Goal: Task Accomplishment & Management: Use online tool/utility

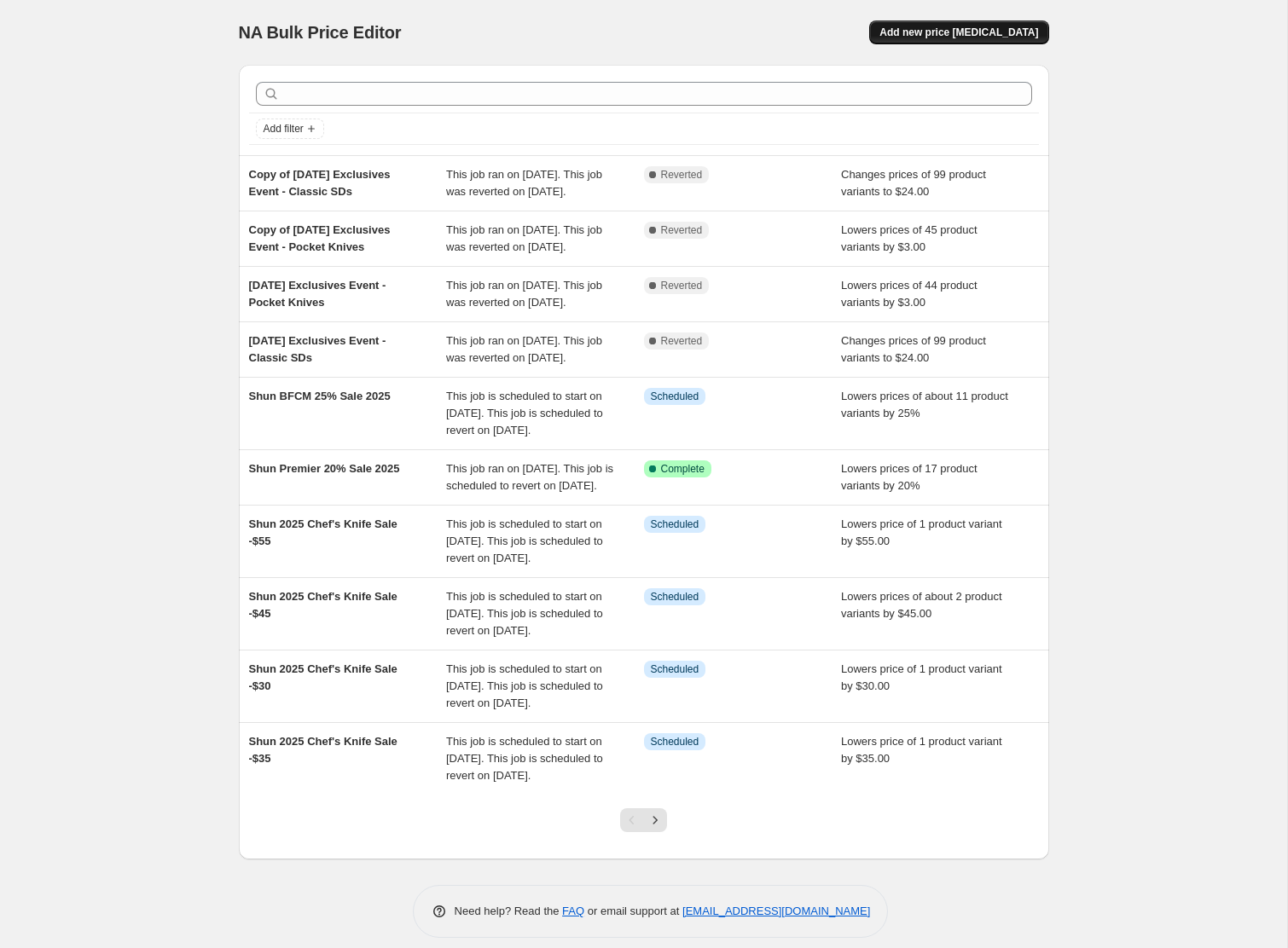
click at [987, 35] on span "Add new price [MEDICAL_DATA]" at bounding box center [959, 32] width 159 height 14
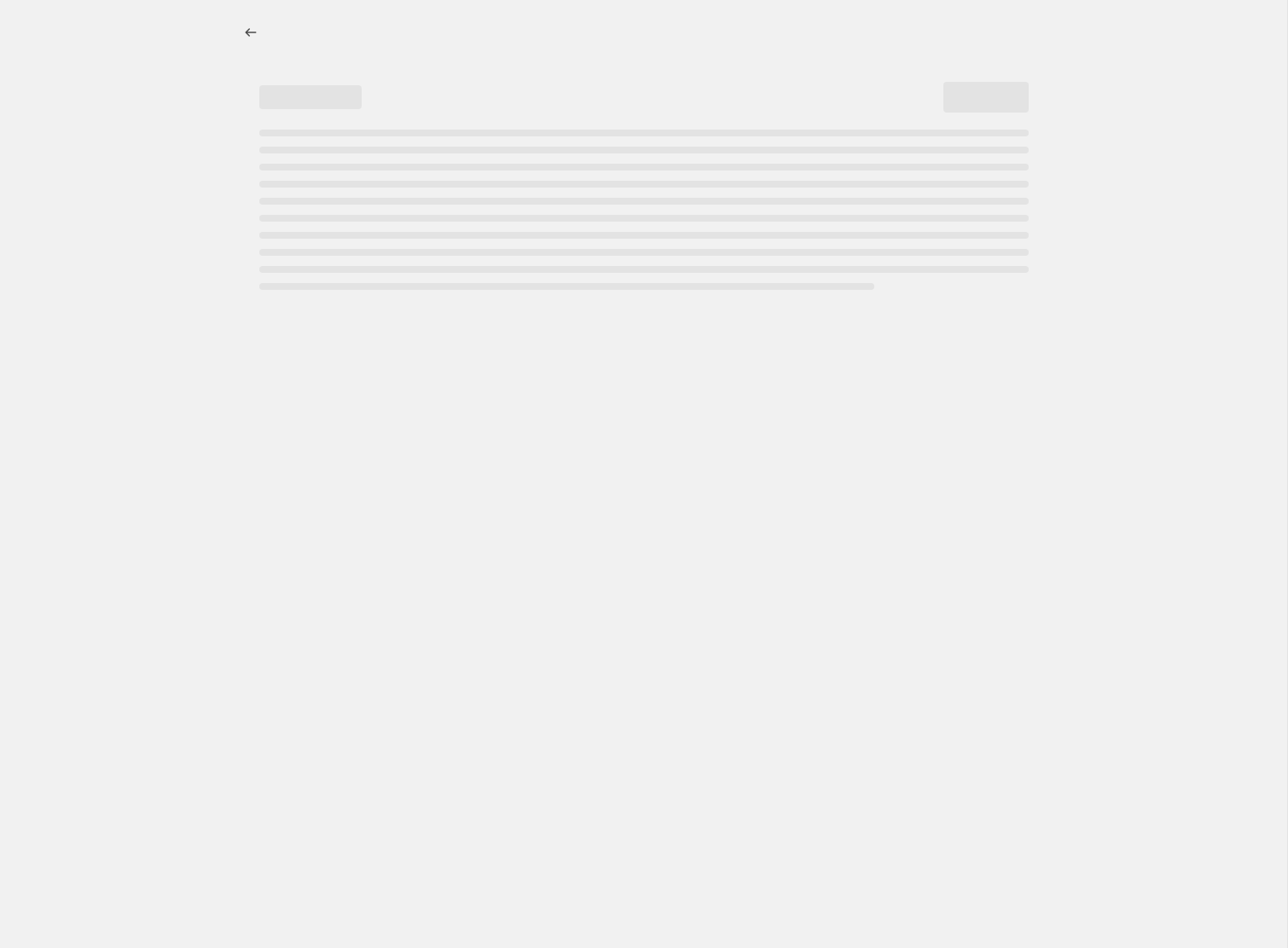
select select "percentage"
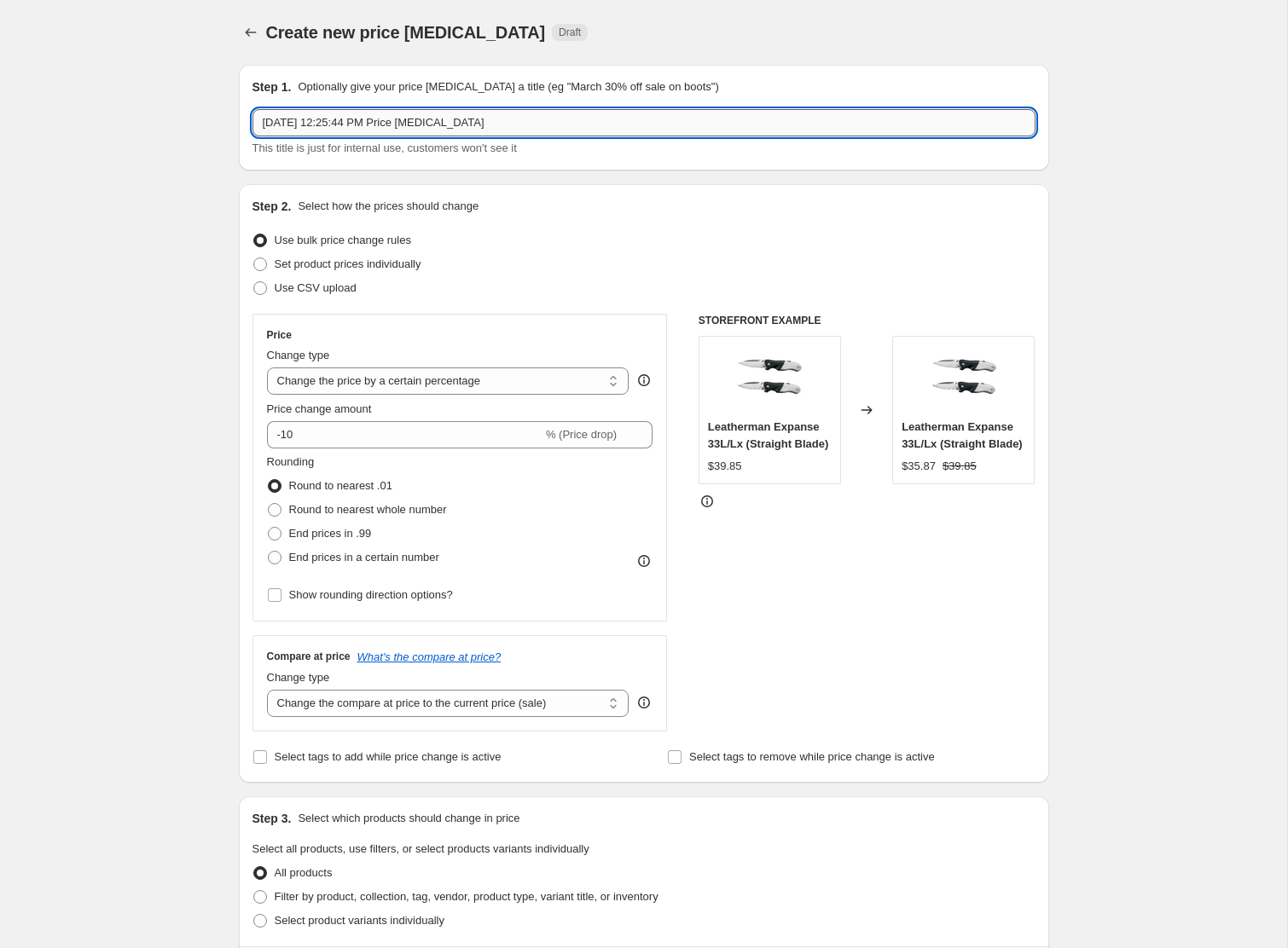
click at [298, 128] on input "[DATE] 12:25:44 PM Price [MEDICAL_DATA]" at bounding box center [644, 123] width 783 height 27
drag, startPoint x: 549, startPoint y: 122, endPoint x: 118, endPoint y: 107, distance: 431.3
click at [118, 107] on div "Create new price [MEDICAL_DATA]. This page is ready Create new price [MEDICAL_D…" at bounding box center [643, 855] width 1287 height 1710
click at [357, 127] on input "WU Holiday 2025 @ $92" at bounding box center [644, 123] width 783 height 27
type input "WU Holiday 2025 - Sell @ $92"
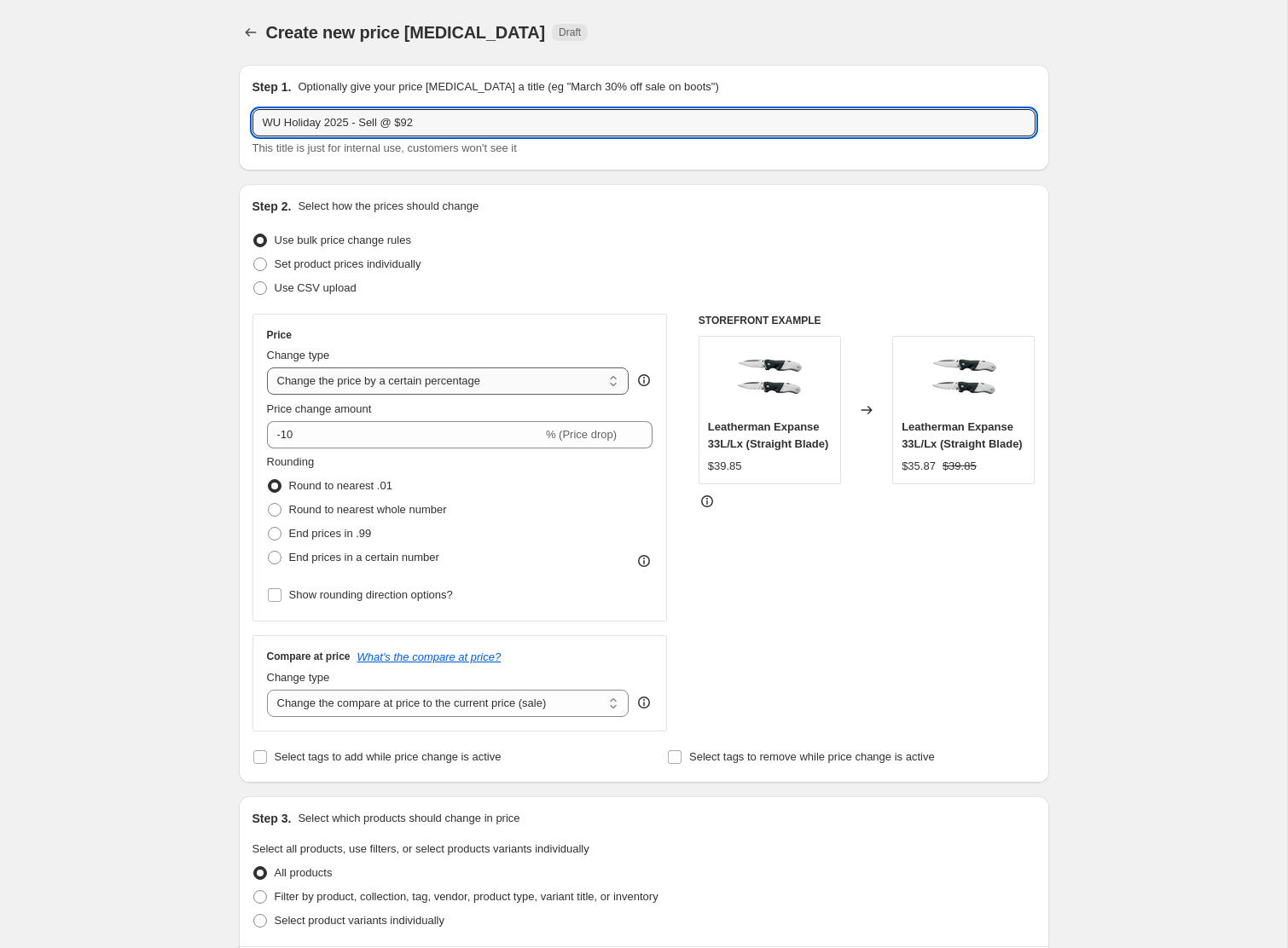
click at [340, 380] on select "Change the price to a certain amount Change the price by a certain amount Chang…" at bounding box center [448, 381] width 363 height 27
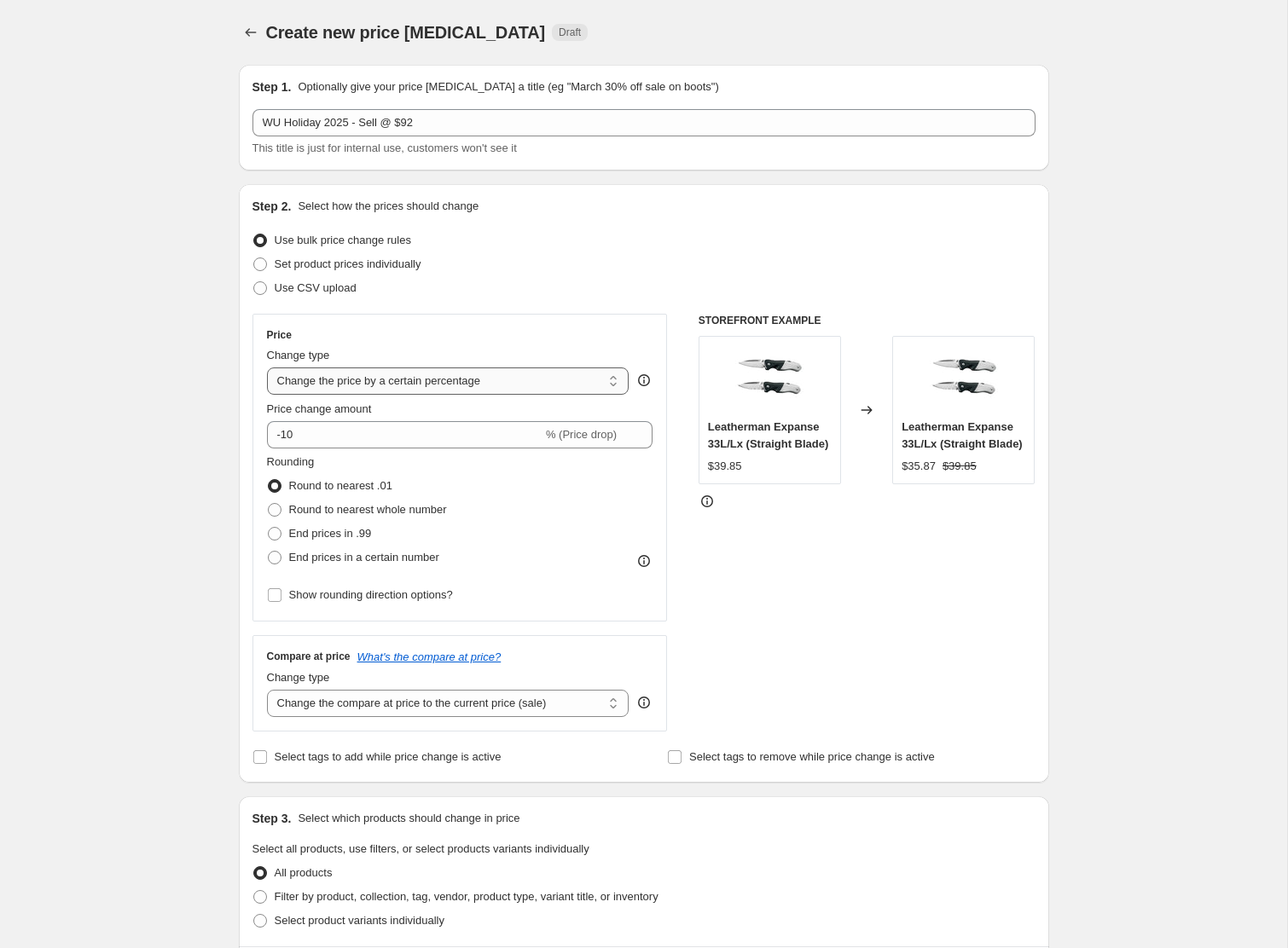
select select "to"
click at [267, 368] on select "Change the price to a certain amount Change the price by a certain amount Chang…" at bounding box center [448, 381] width 363 height 27
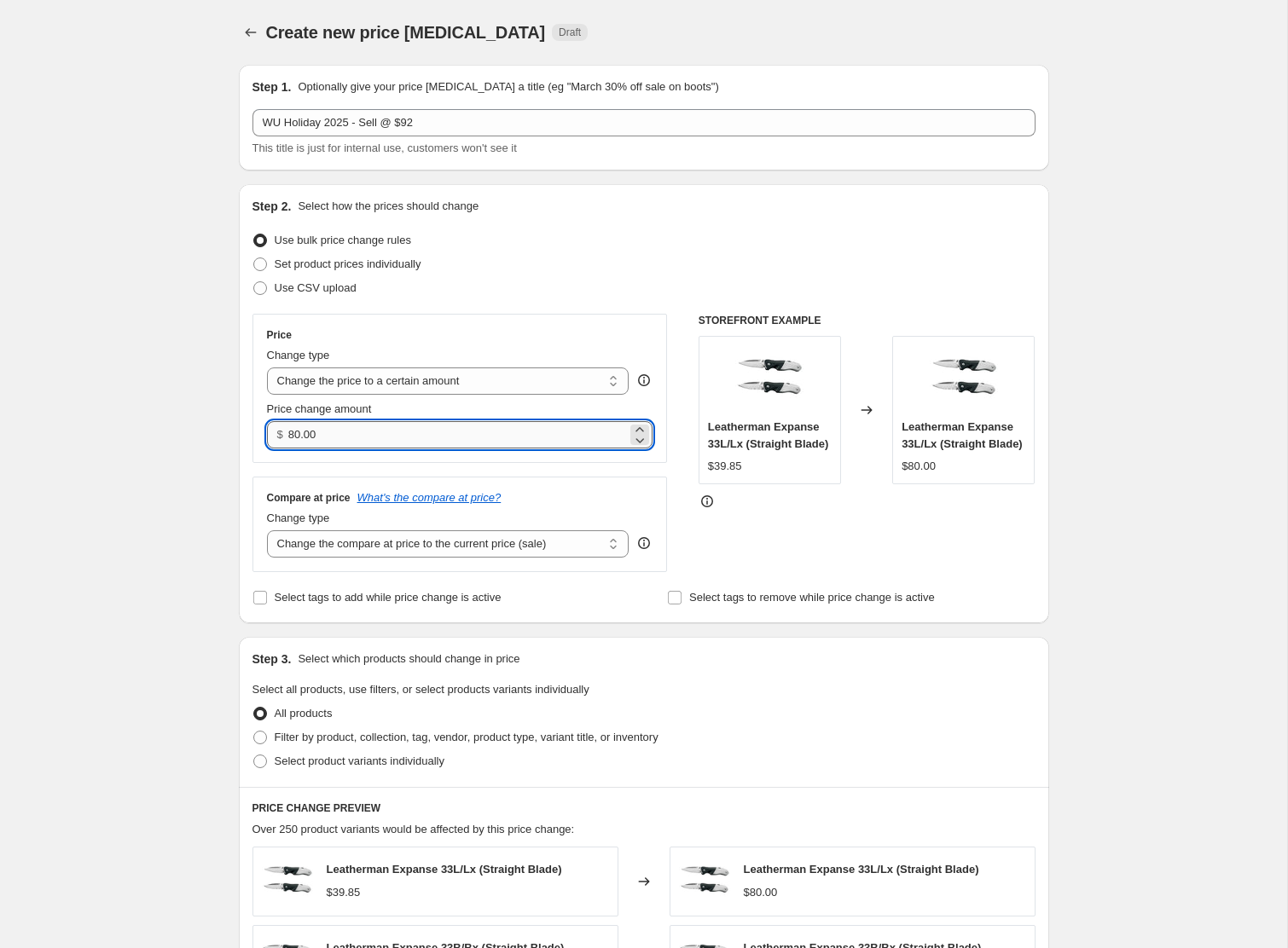
click at [331, 438] on input "80.00" at bounding box center [458, 435] width 339 height 27
type input "92.00"
click at [331, 737] on span "Filter by product, collection, tag, vendor, product type, variant title, or inv…" at bounding box center [466, 737] width 384 height 13
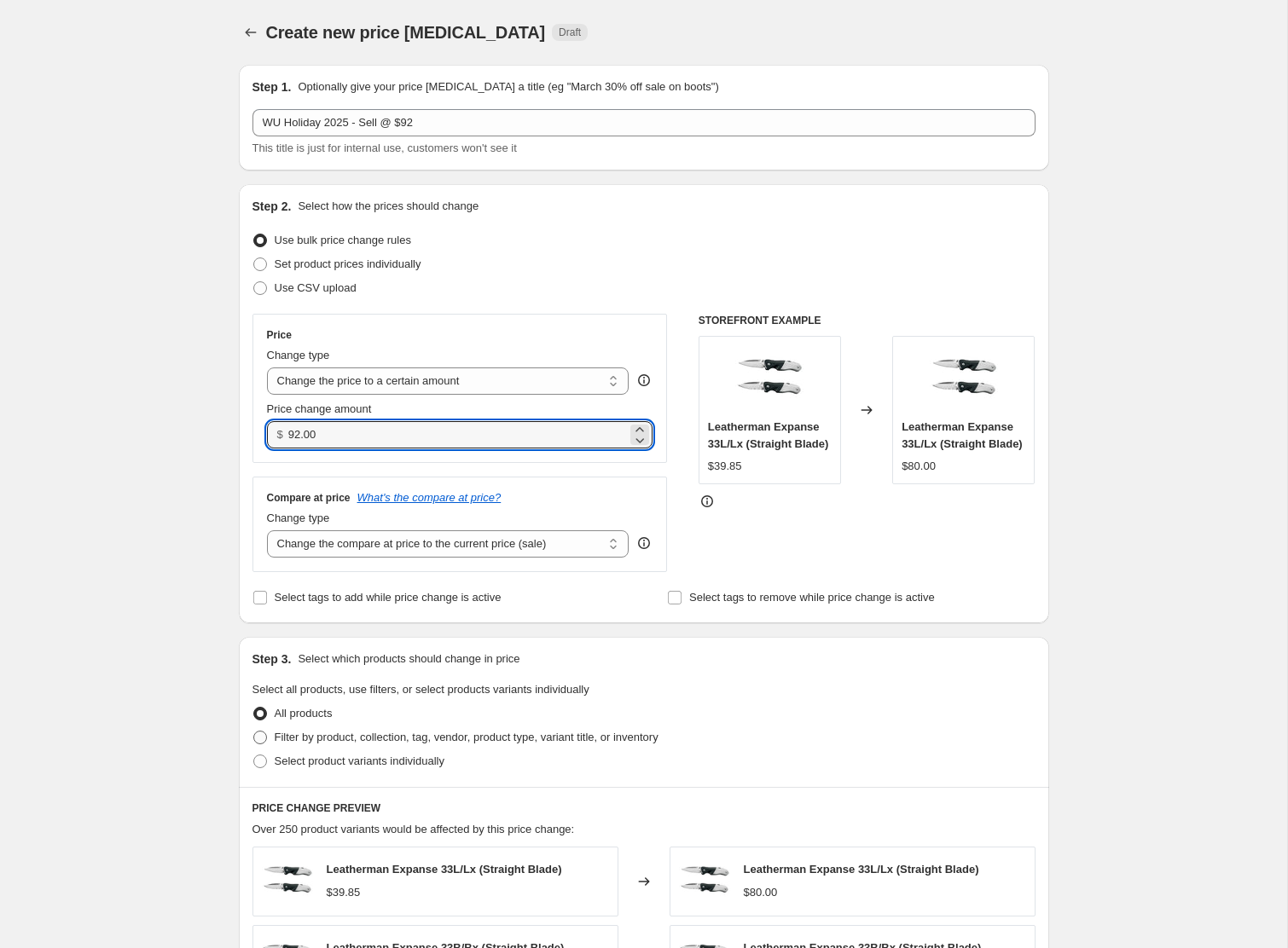
click at [254, 732] on input "Filter by product, collection, tag, vendor, product type, variant title, or inv…" at bounding box center [253, 731] width 1 height 1
radio input "true"
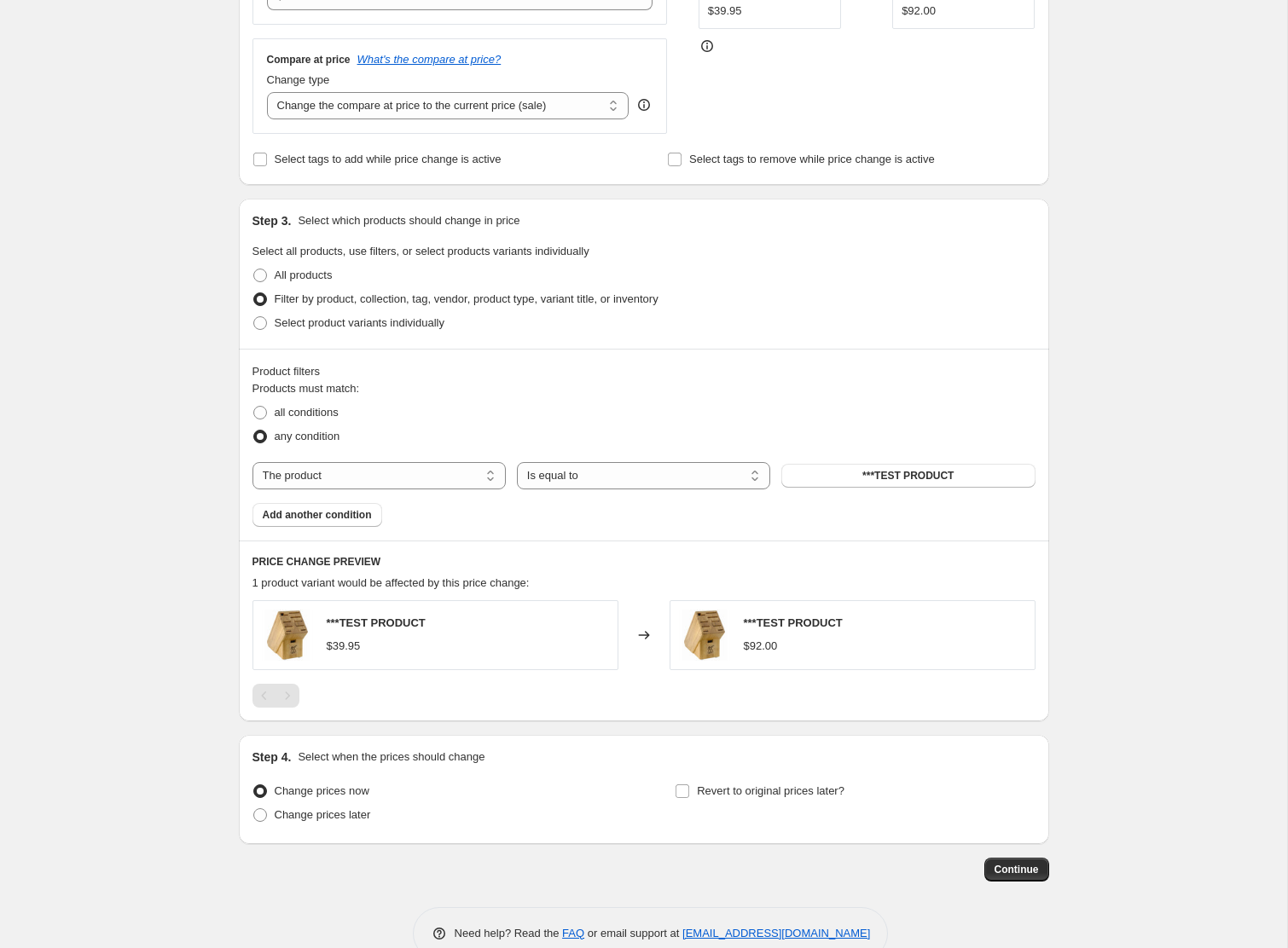
scroll to position [475, 0]
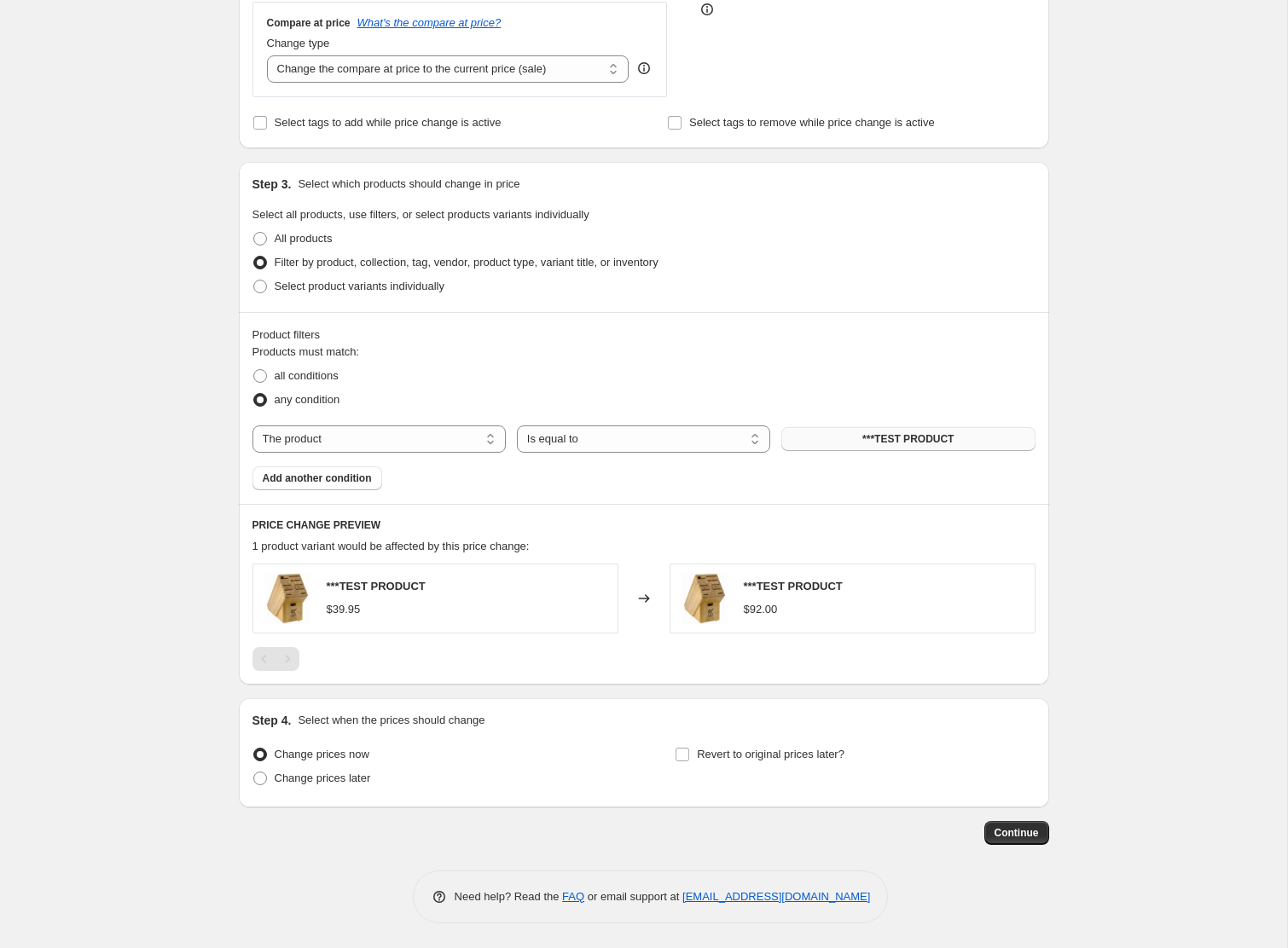
click at [829, 437] on button "***TEST PRODUCT" at bounding box center [908, 439] width 253 height 24
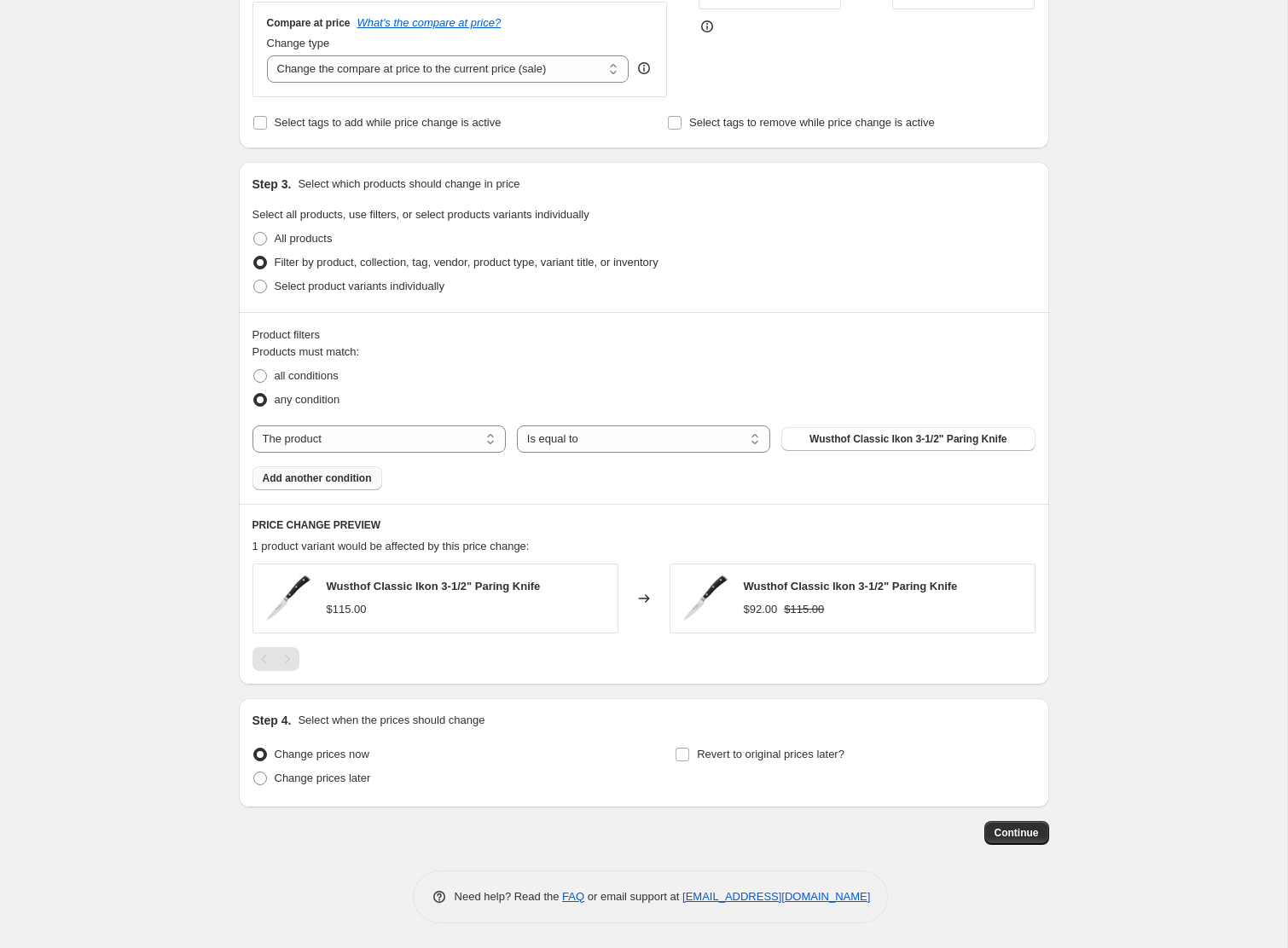
click at [324, 476] on span "Add another condition" at bounding box center [317, 479] width 109 height 14
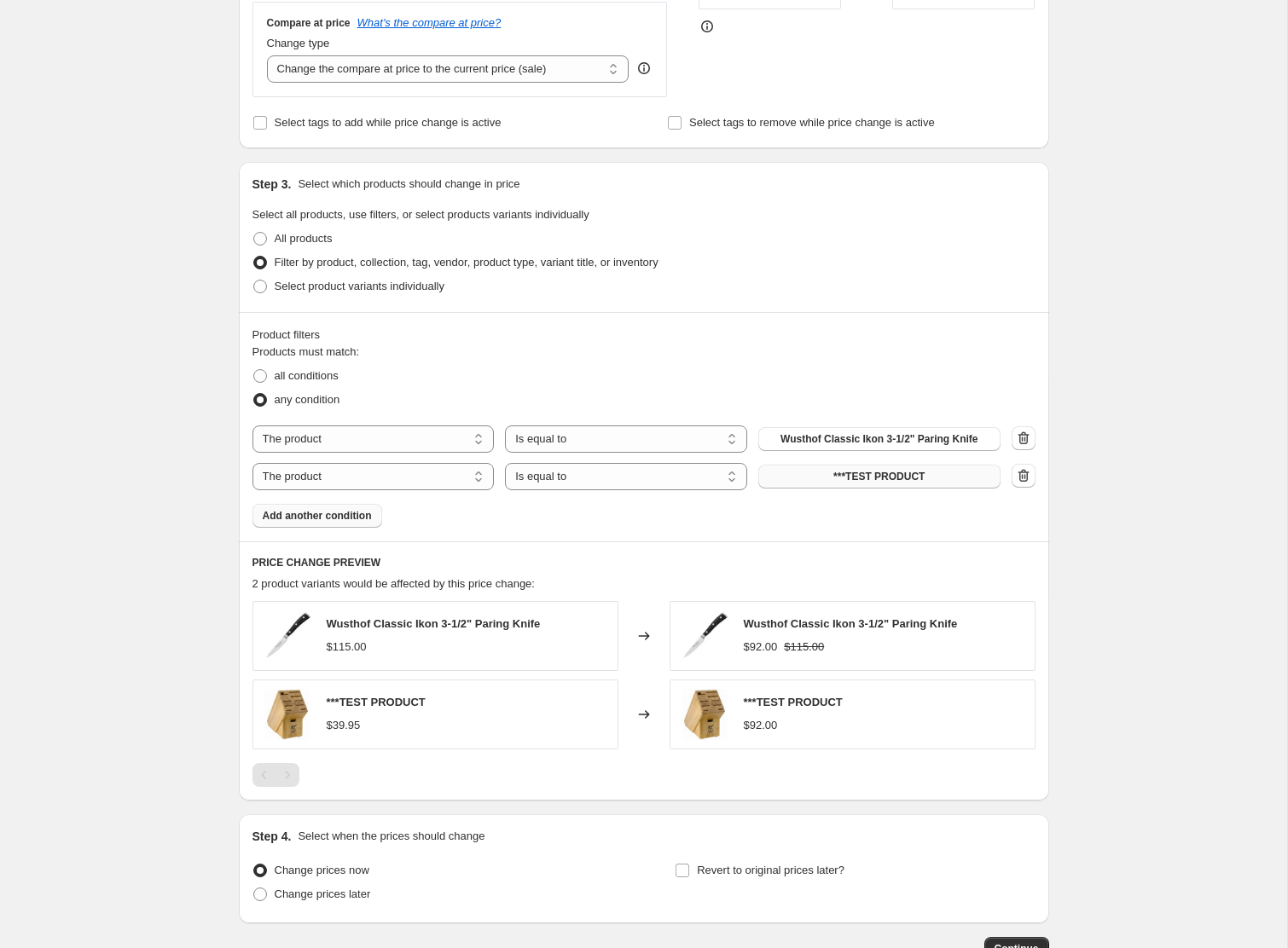
click at [821, 474] on button "***TEST PRODUCT" at bounding box center [879, 477] width 242 height 24
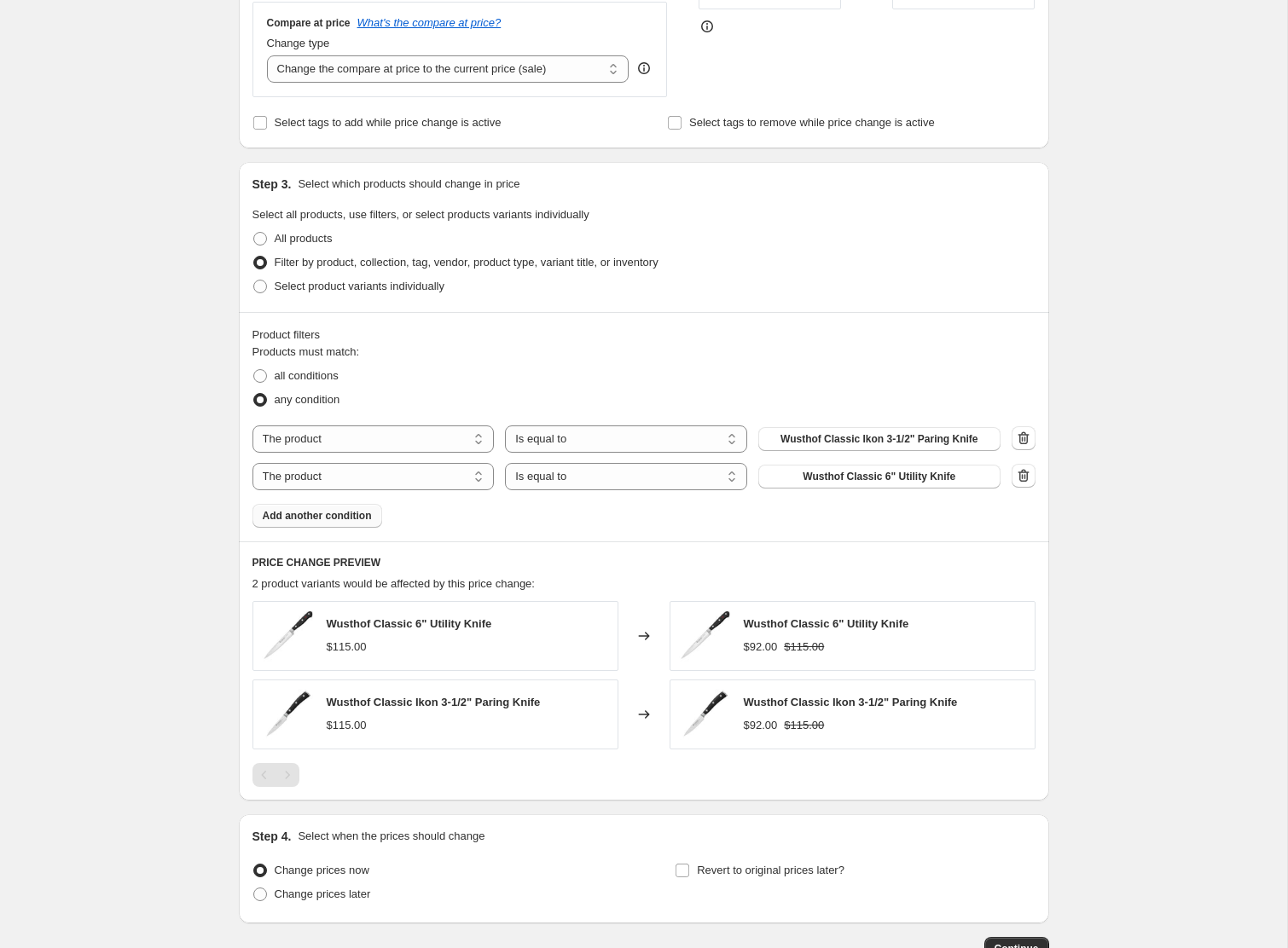
scroll to position [591, 0]
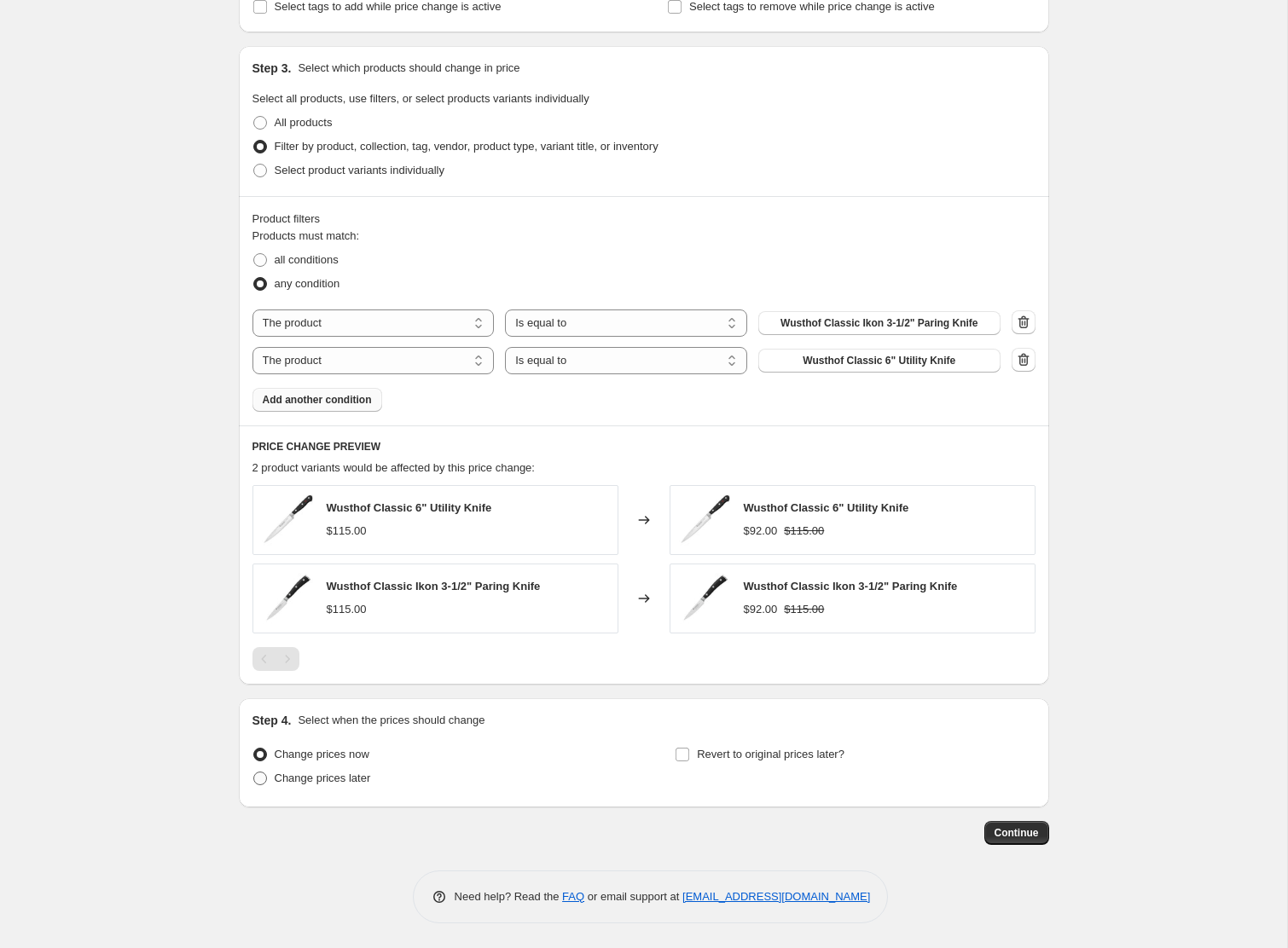
click at [346, 783] on span "Change prices later" at bounding box center [322, 778] width 97 height 13
click at [254, 773] on input "Change prices later" at bounding box center [253, 772] width 1 height 1
radio input "true"
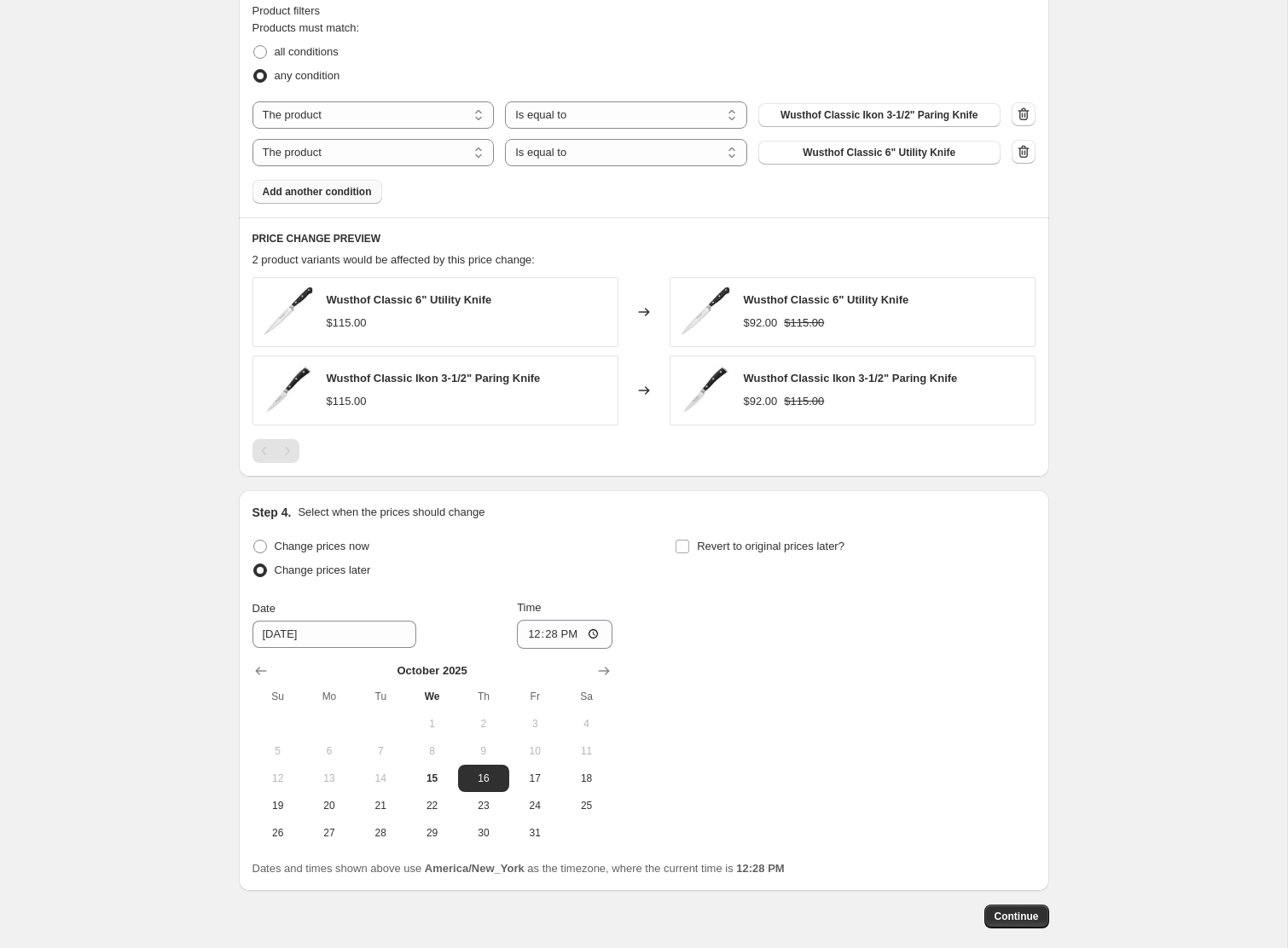
scroll to position [882, 0]
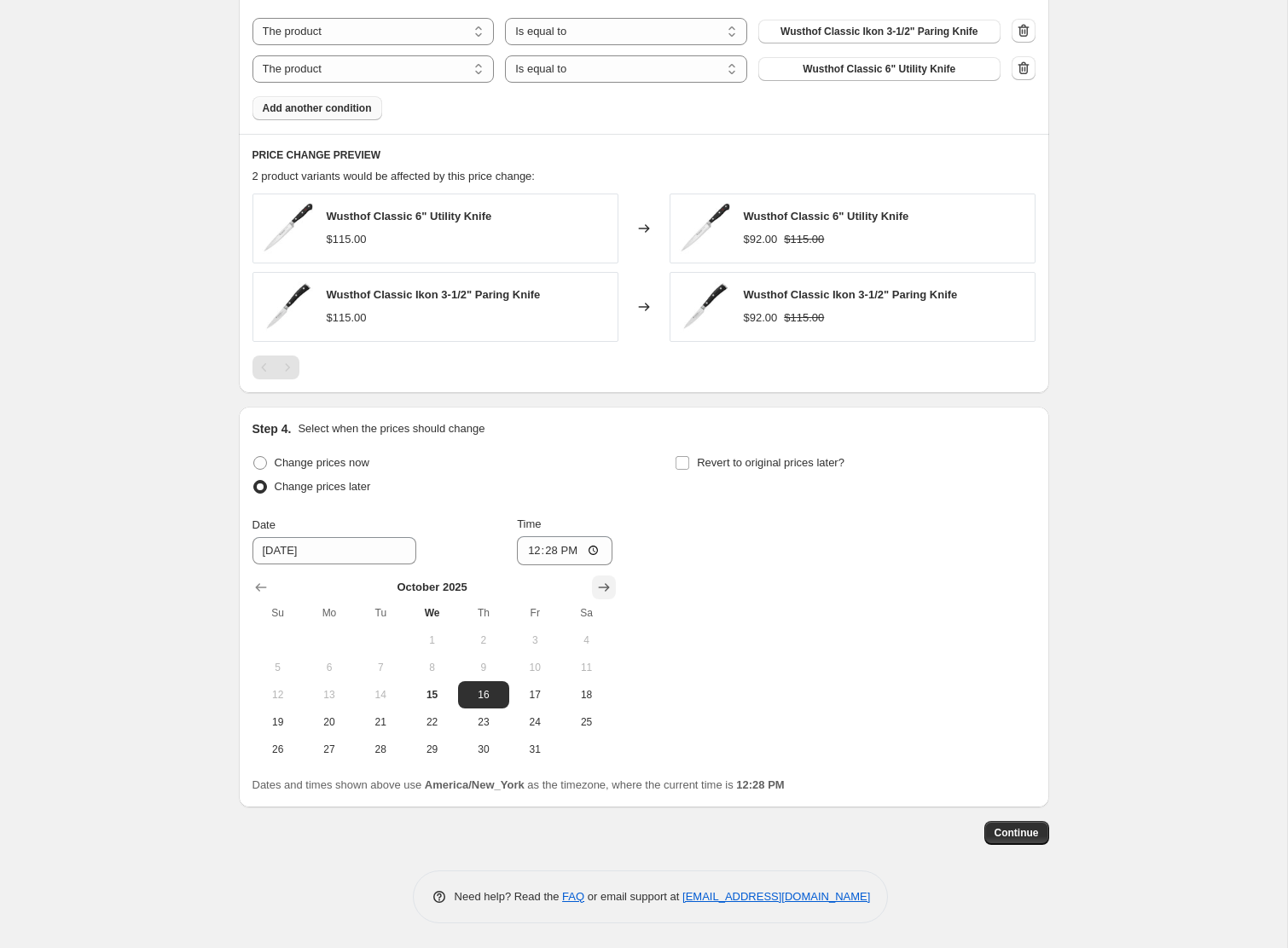
click at [601, 586] on icon "Show next month, November 2025" at bounding box center [603, 587] width 11 height 9
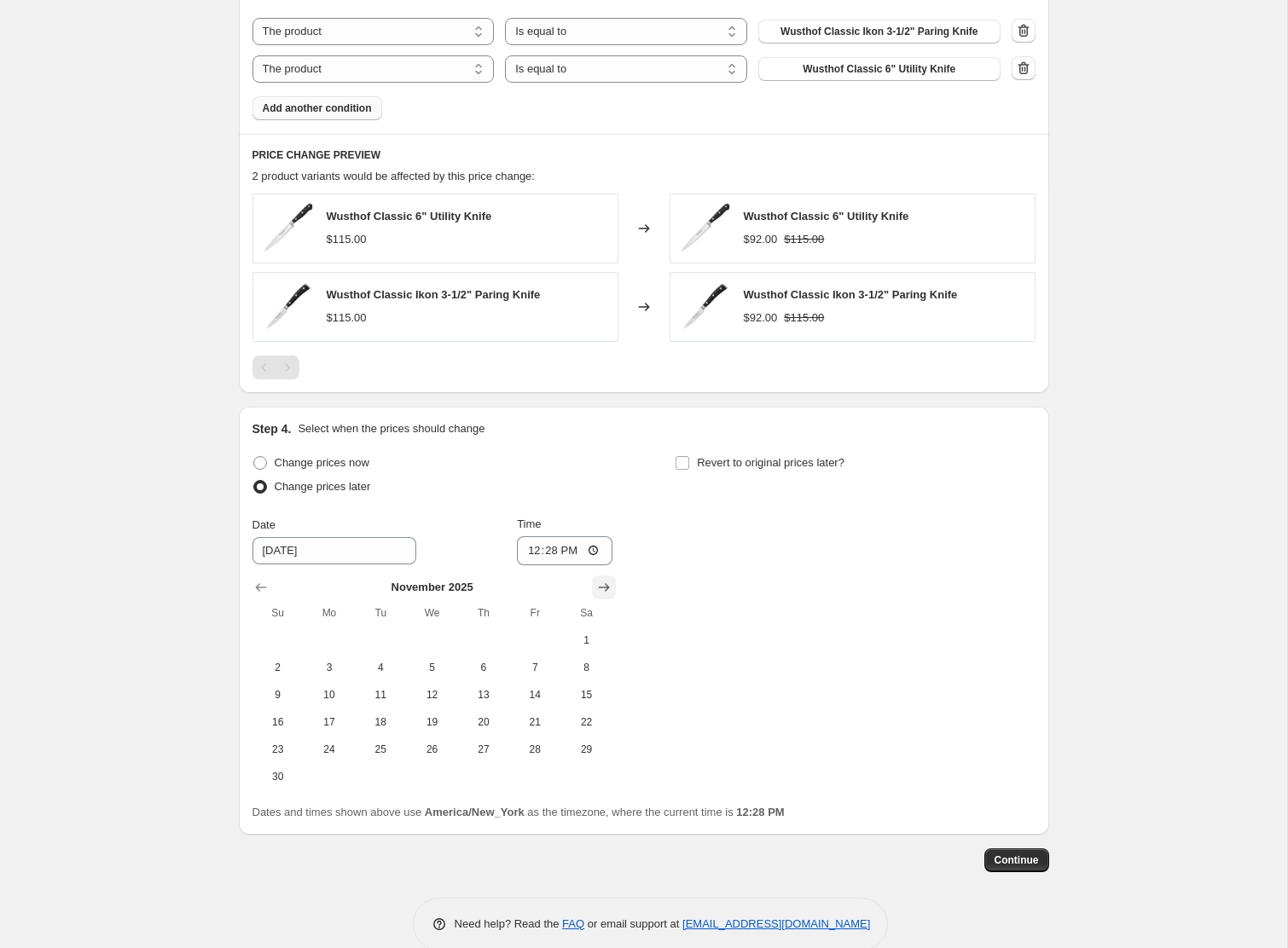
click at [601, 586] on icon "Show next month, December 2025" at bounding box center [603, 587] width 11 height 9
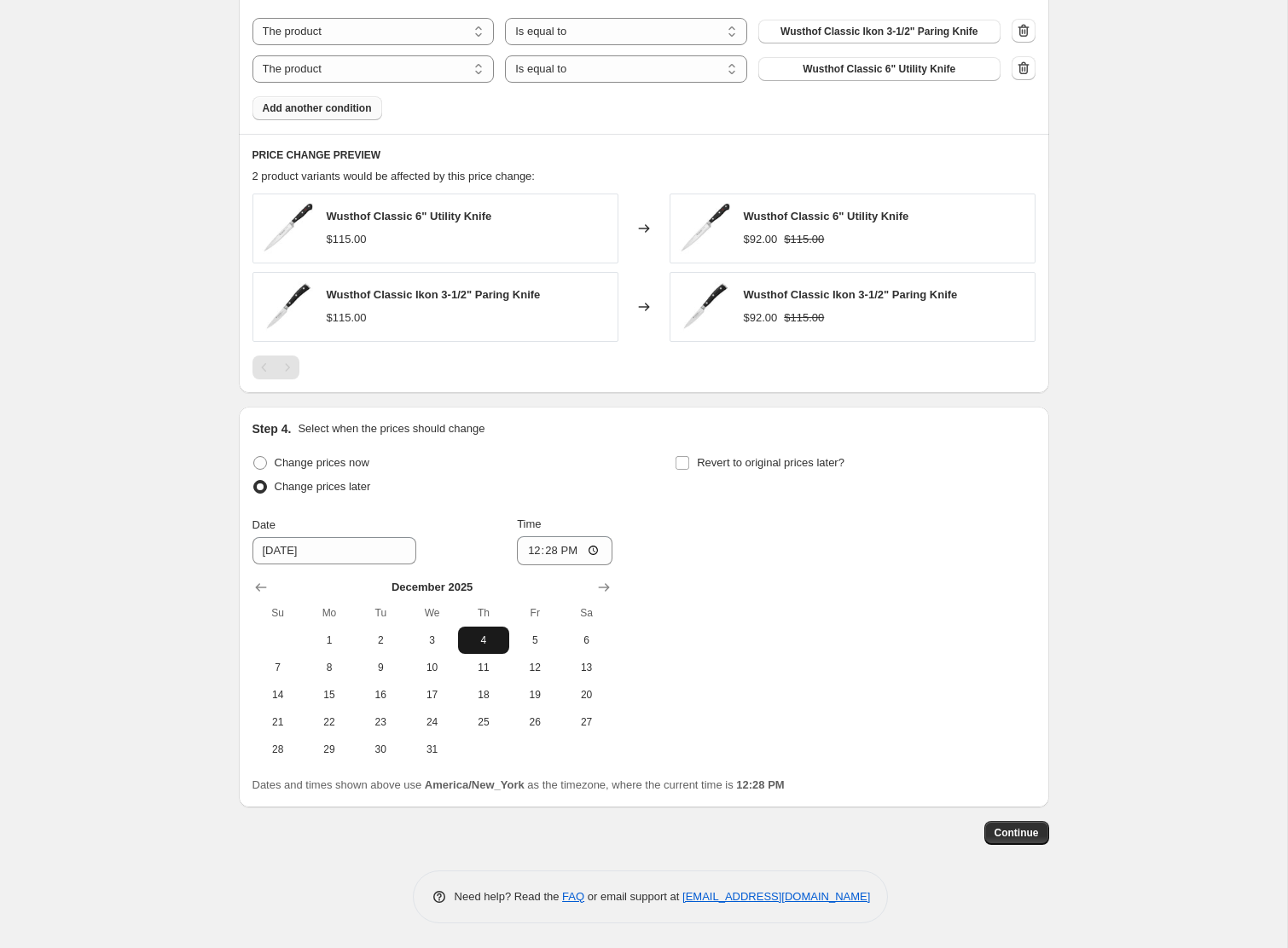
click at [471, 638] on span "4" at bounding box center [484, 640] width 38 height 14
type input "[DATE]"
click at [526, 548] on input "12:28" at bounding box center [565, 551] width 96 height 29
type input "00:00"
click at [686, 462] on input "Revert to original prices later?" at bounding box center [682, 463] width 14 height 14
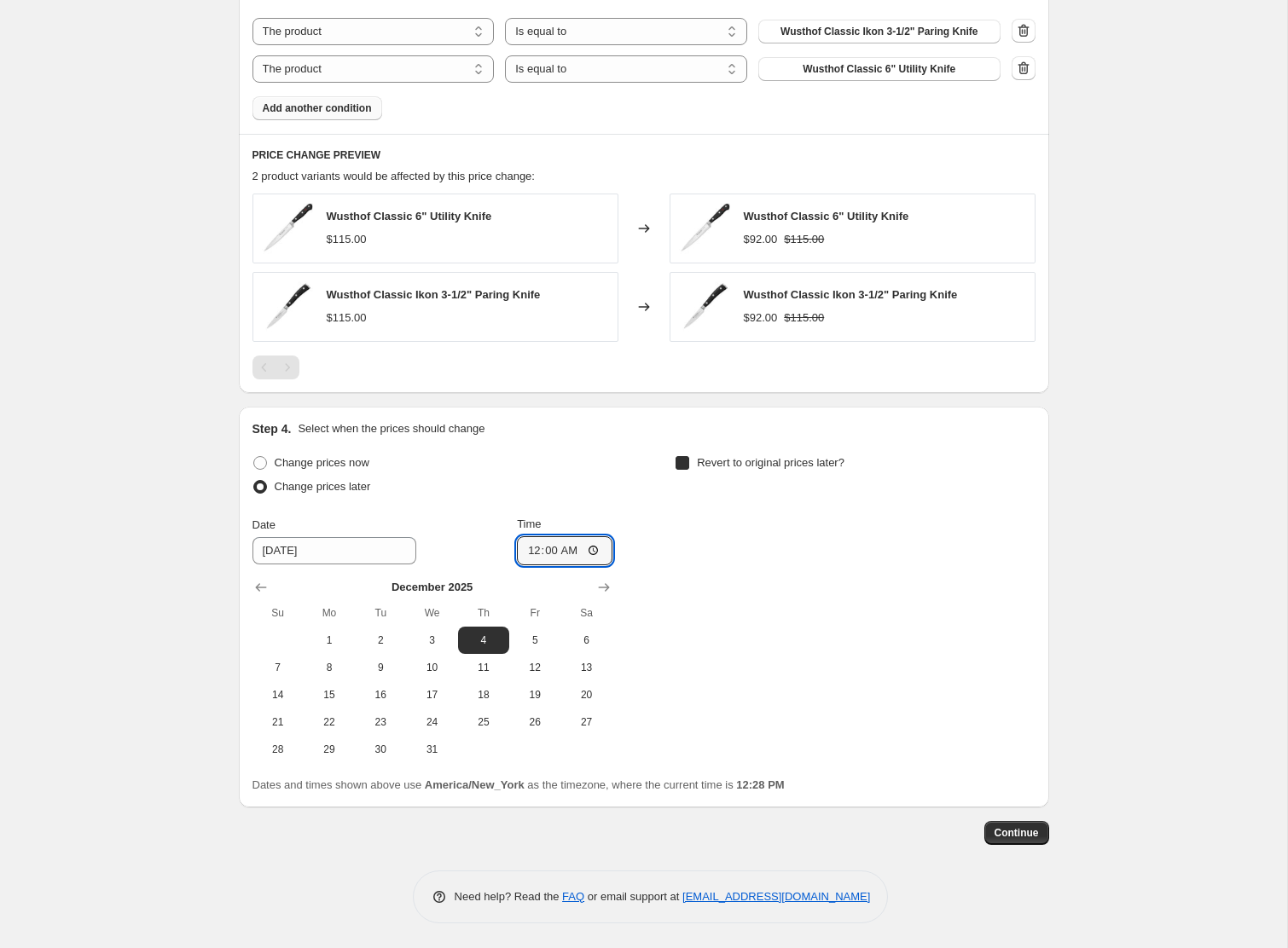
checkbox input "true"
click at [1028, 585] on icon "Show next month, November 2025" at bounding box center [1027, 587] width 17 height 17
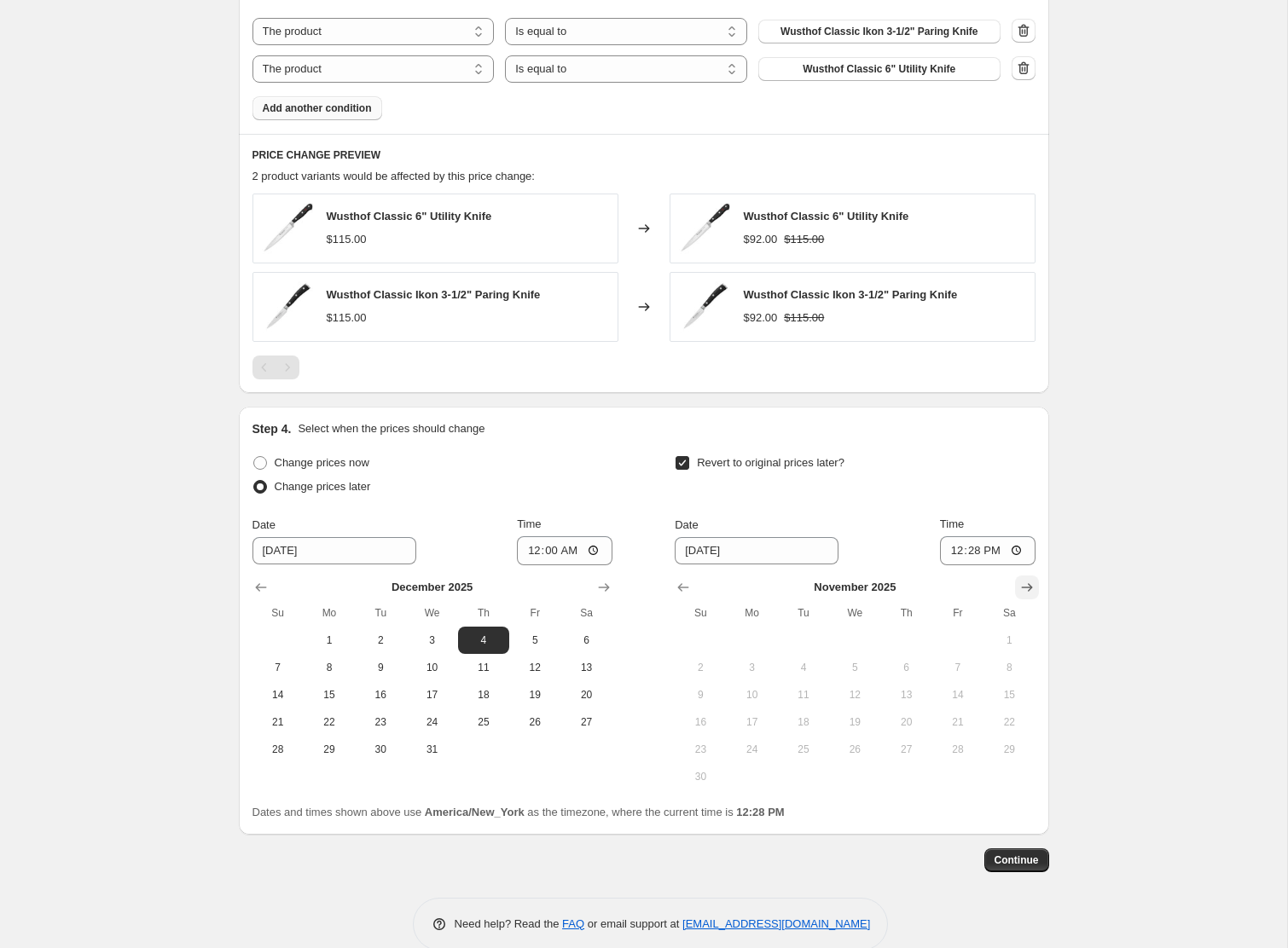
click at [1028, 585] on icon "Show next month, December 2025" at bounding box center [1027, 587] width 17 height 17
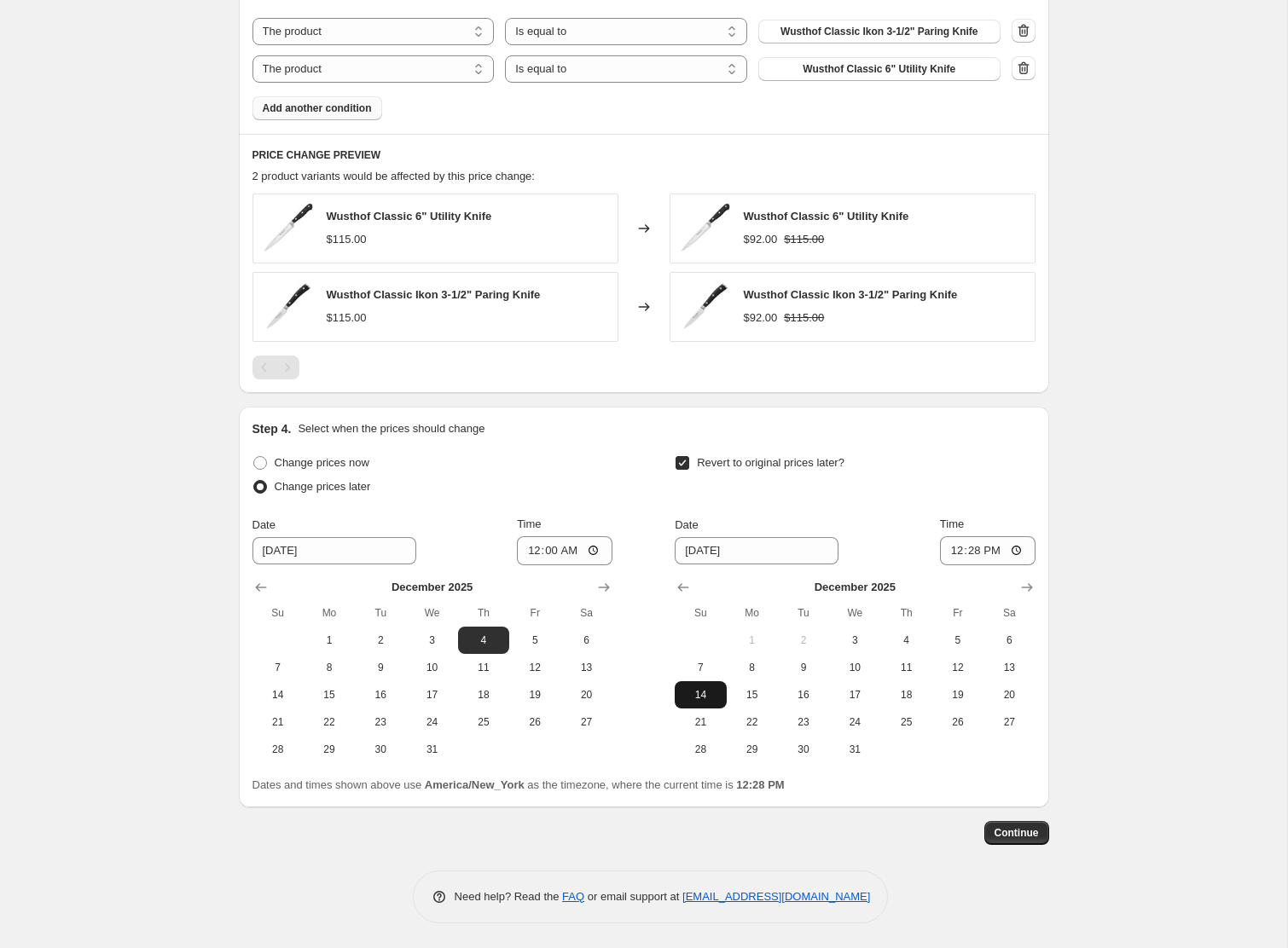
click at [688, 698] on span "14" at bounding box center [700, 695] width 38 height 14
type input "[DATE]"
click at [954, 553] on input "12:28" at bounding box center [988, 551] width 96 height 29
type input "23:59"
click at [1013, 835] on span "Continue" at bounding box center [1017, 833] width 44 height 14
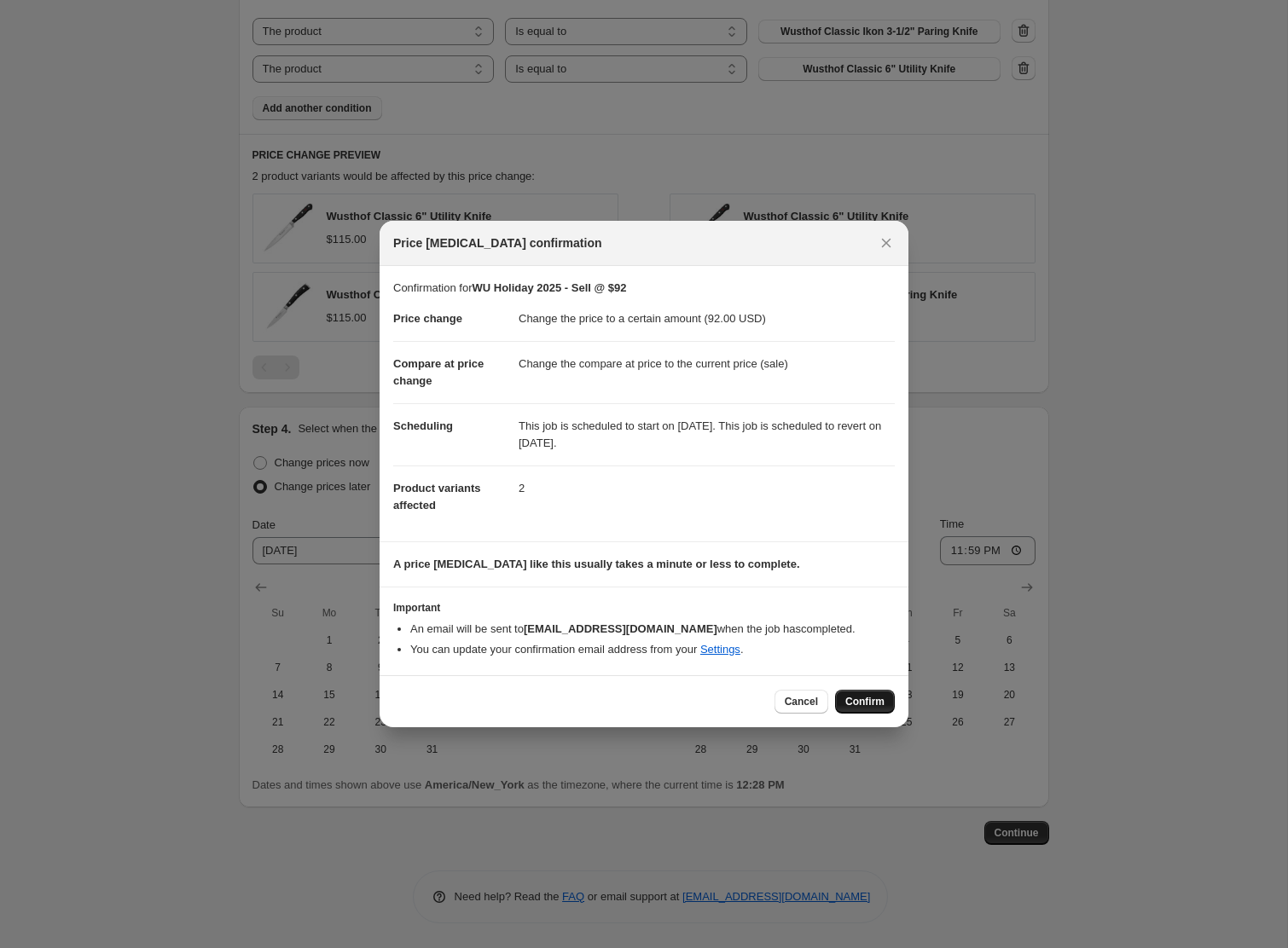
click at [866, 702] on span "Confirm" at bounding box center [866, 702] width 39 height 14
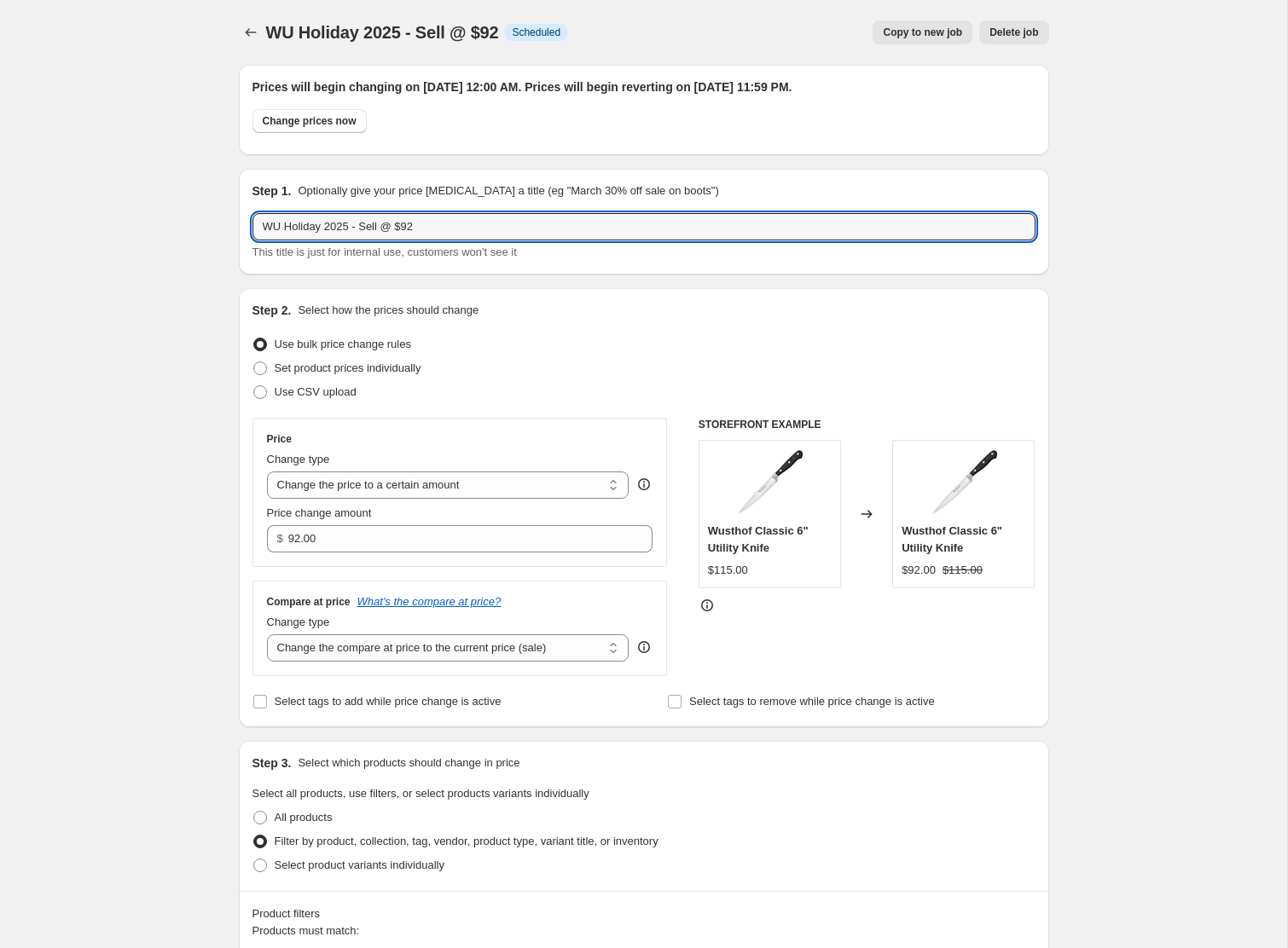
drag, startPoint x: 446, startPoint y: 226, endPoint x: 218, endPoint y: 208, distance: 228.7
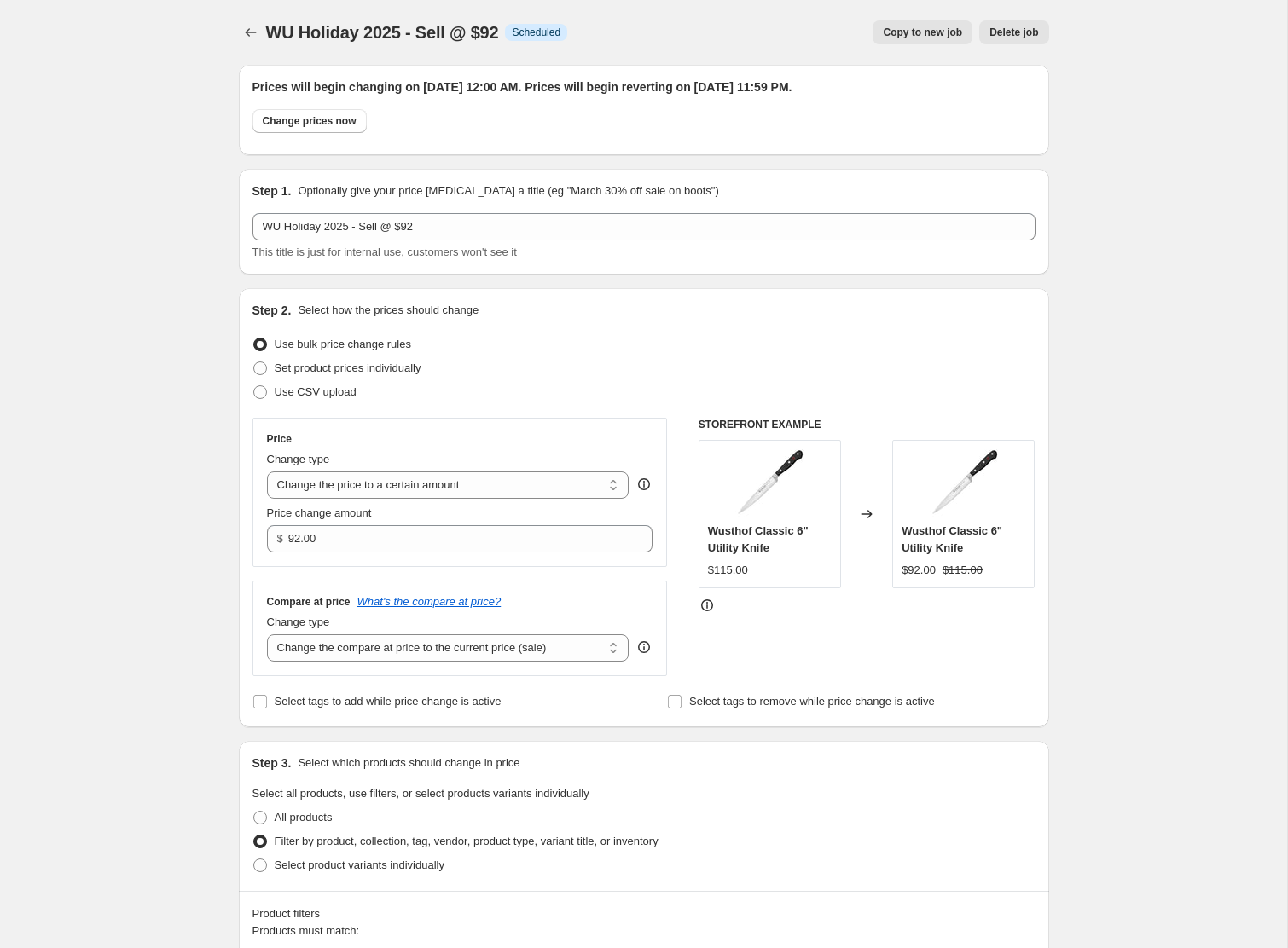
click at [925, 34] on span "Copy to new job" at bounding box center [922, 32] width 80 height 14
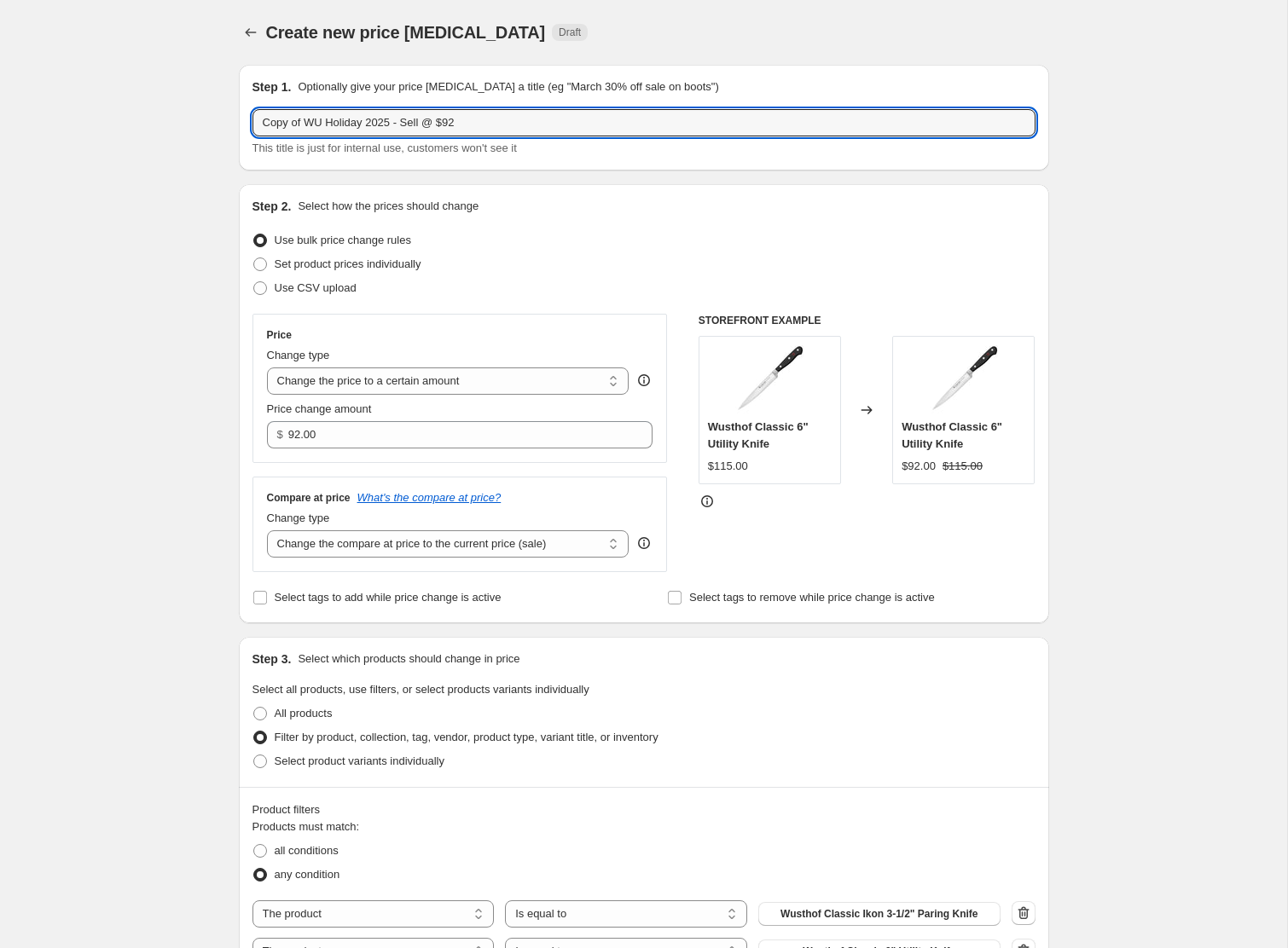
drag, startPoint x: 306, startPoint y: 123, endPoint x: 188, endPoint y: 120, distance: 118.0
click at [188, 120] on div "Create new price [MEDICAL_DATA]. This page is ready Create new price [MEDICAL_D…" at bounding box center [643, 770] width 1287 height 1540
drag, startPoint x: 407, startPoint y: 126, endPoint x: 468, endPoint y: 130, distance: 61.1
click at [468, 130] on input "WU Holiday 2025 - Sell @ $92" at bounding box center [644, 123] width 783 height 27
type input "WU Holiday 2025 - Sell @ $128"
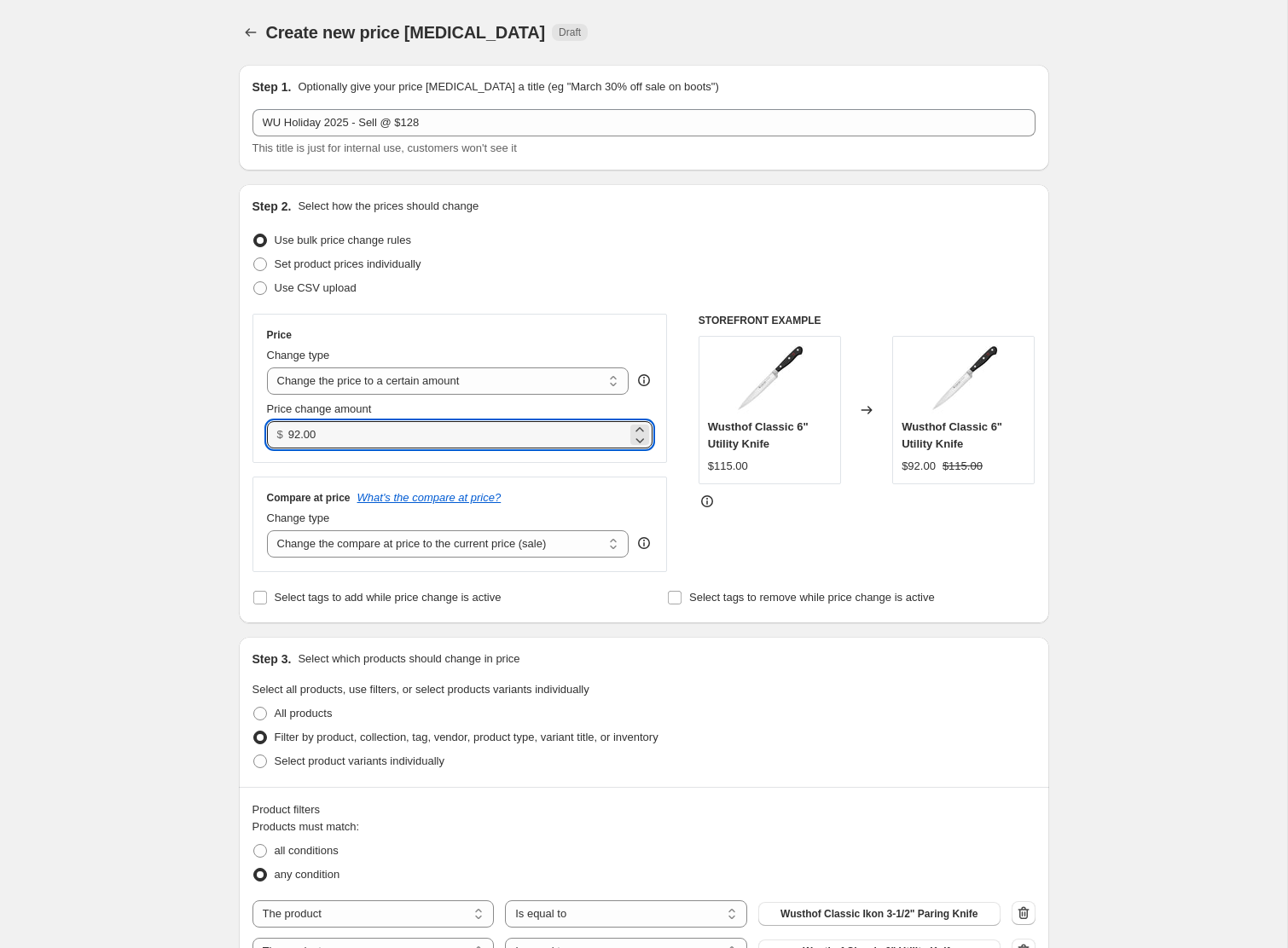
drag, startPoint x: 366, startPoint y: 442, endPoint x: 247, endPoint y: 427, distance: 119.9
click at [247, 427] on div "Step 2. Select how the prices should change Use bulk price change rules Set pro…" at bounding box center [644, 403] width 811 height 439
type input "128.00"
click at [197, 440] on div "Create new price [MEDICAL_DATA]. This page is ready Create new price [MEDICAL_D…" at bounding box center [643, 770] width 1287 height 1540
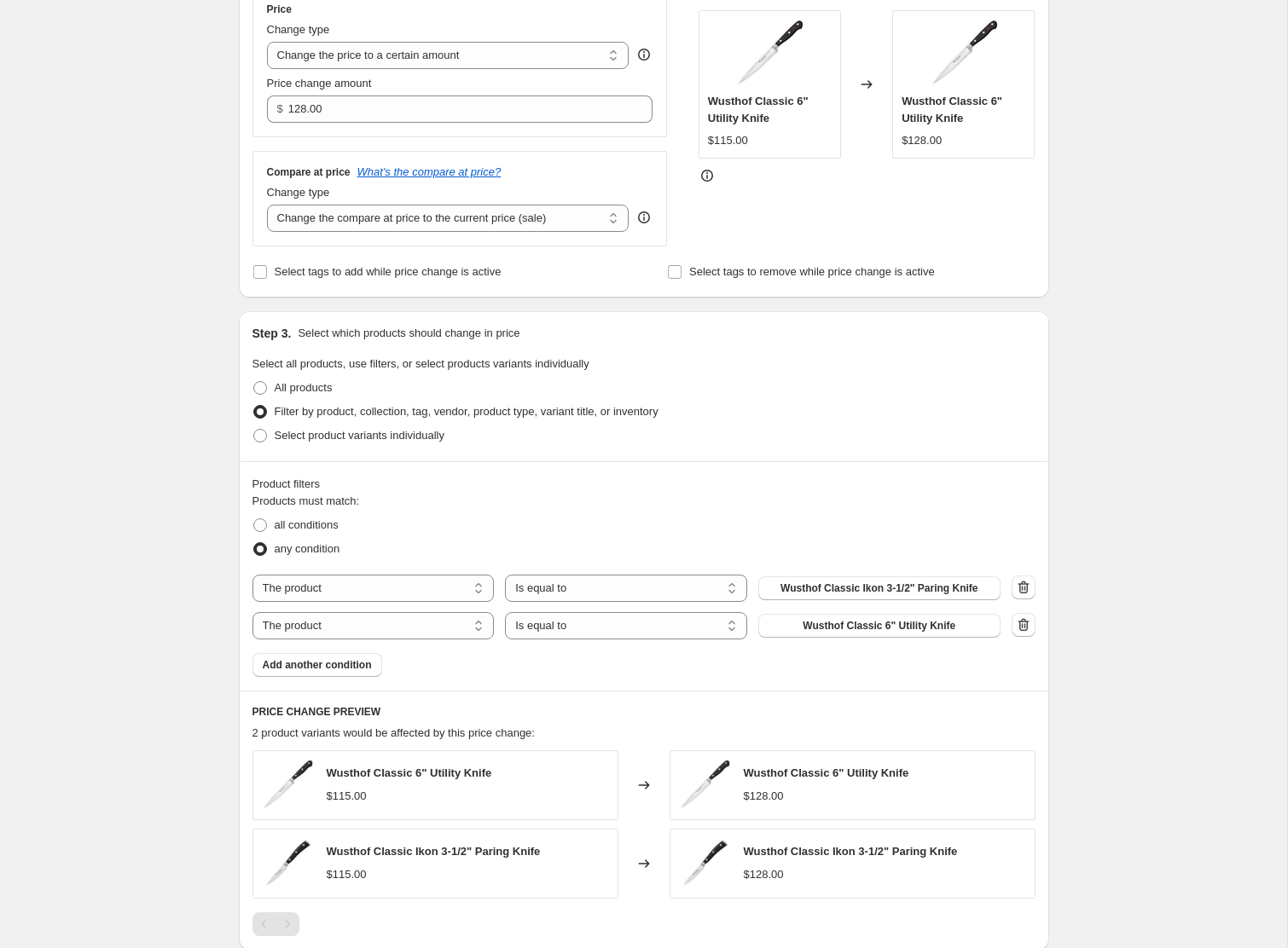
scroll to position [349, 0]
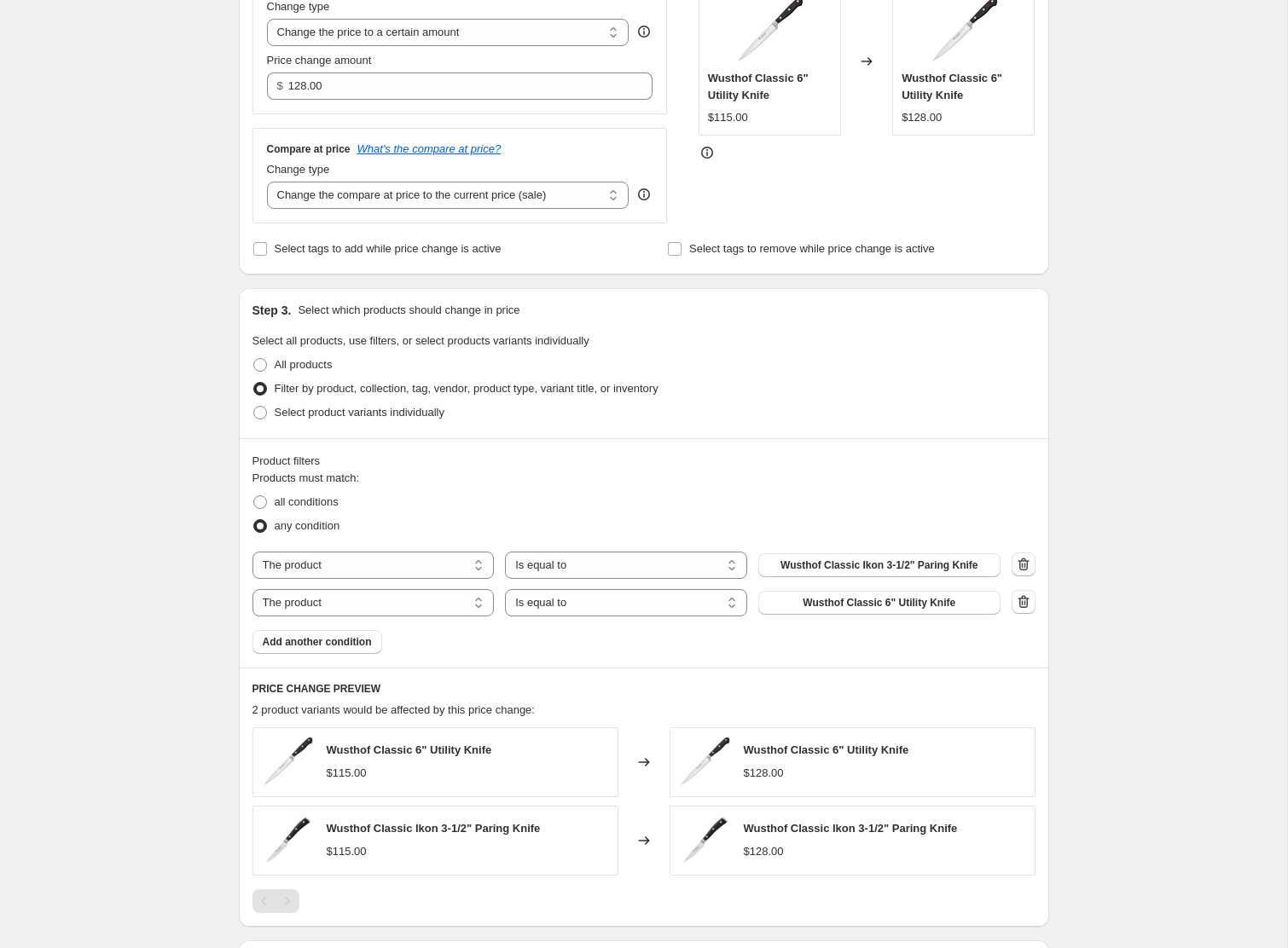
click at [1031, 572] on icon "button" at bounding box center [1024, 564] width 17 height 17
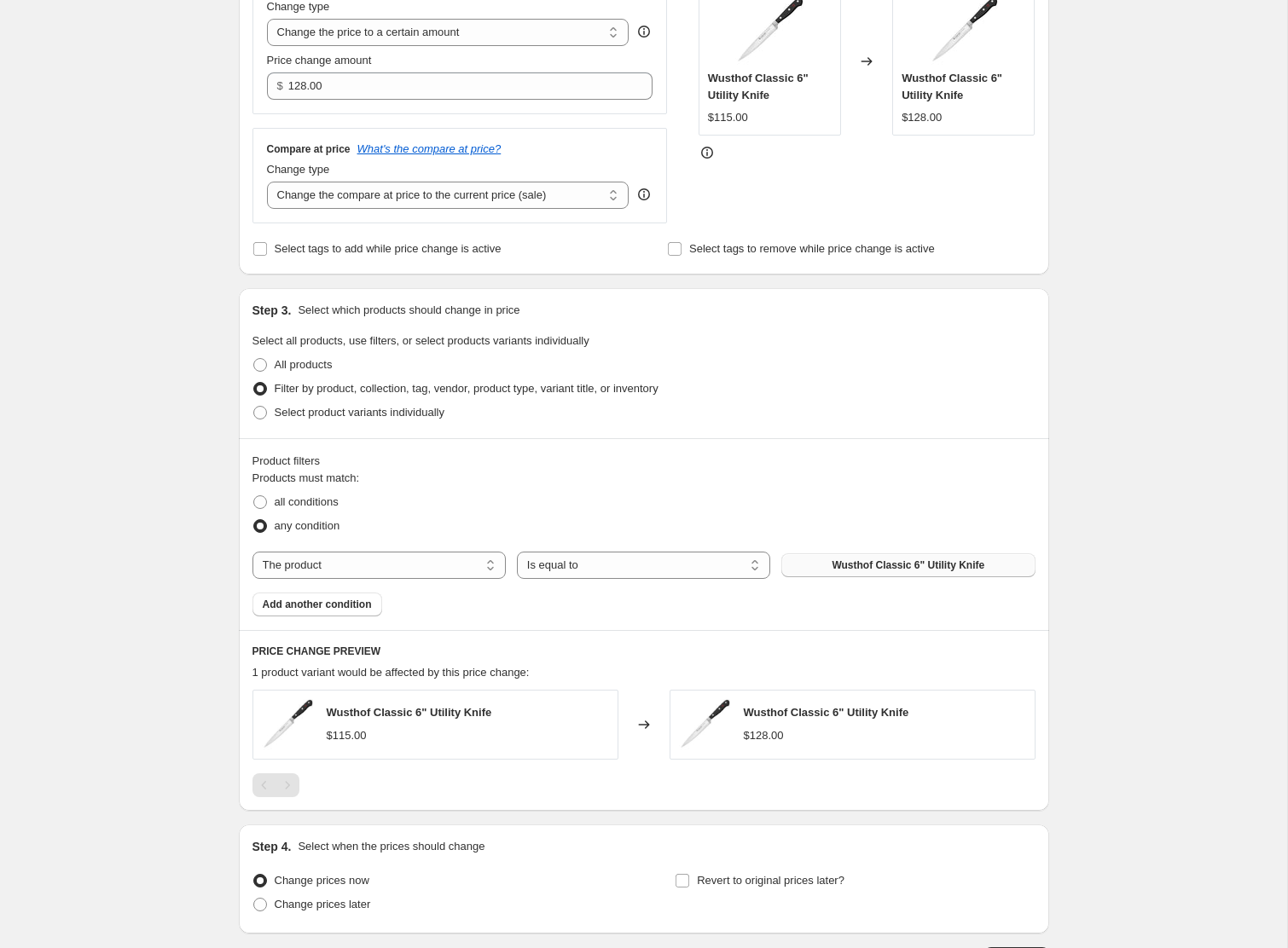
click at [1015, 565] on button "Wusthof Classic 6" Utility Knife" at bounding box center [908, 565] width 253 height 24
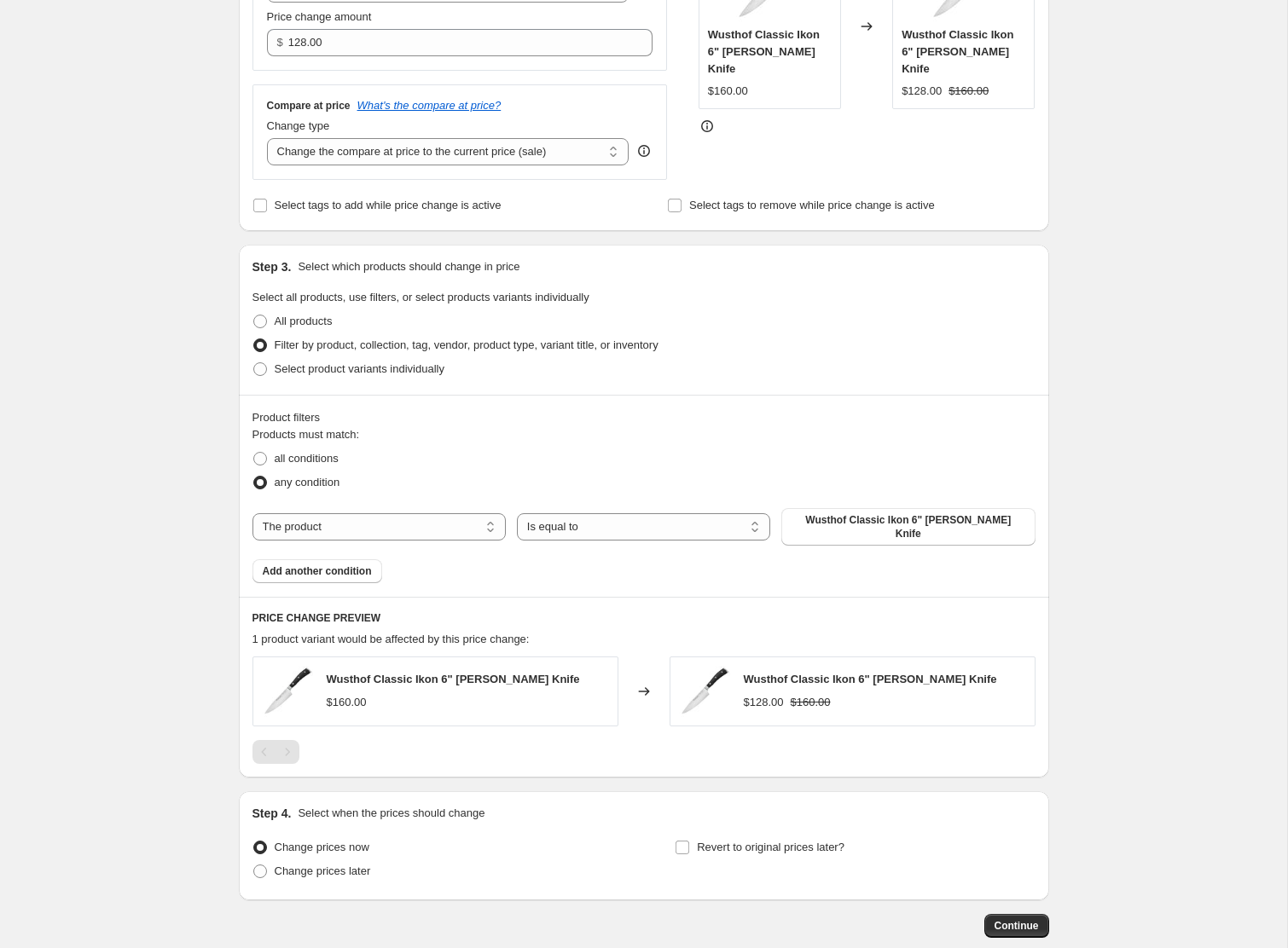
scroll to position [475, 0]
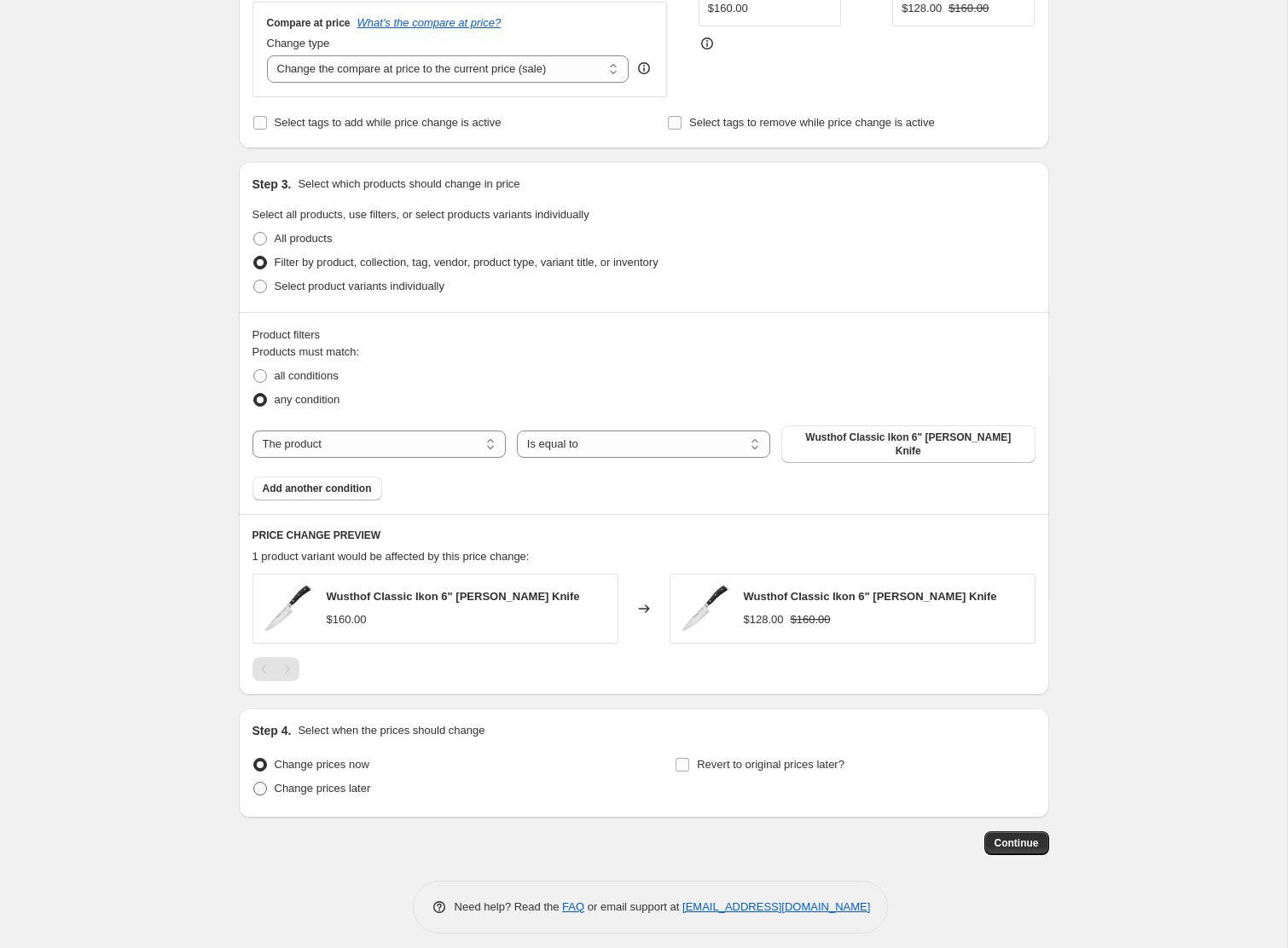
click at [348, 782] on span "Change prices later" at bounding box center [322, 788] width 97 height 13
click at [254, 782] on input "Change prices later" at bounding box center [253, 782] width 1 height 1
radio input "true"
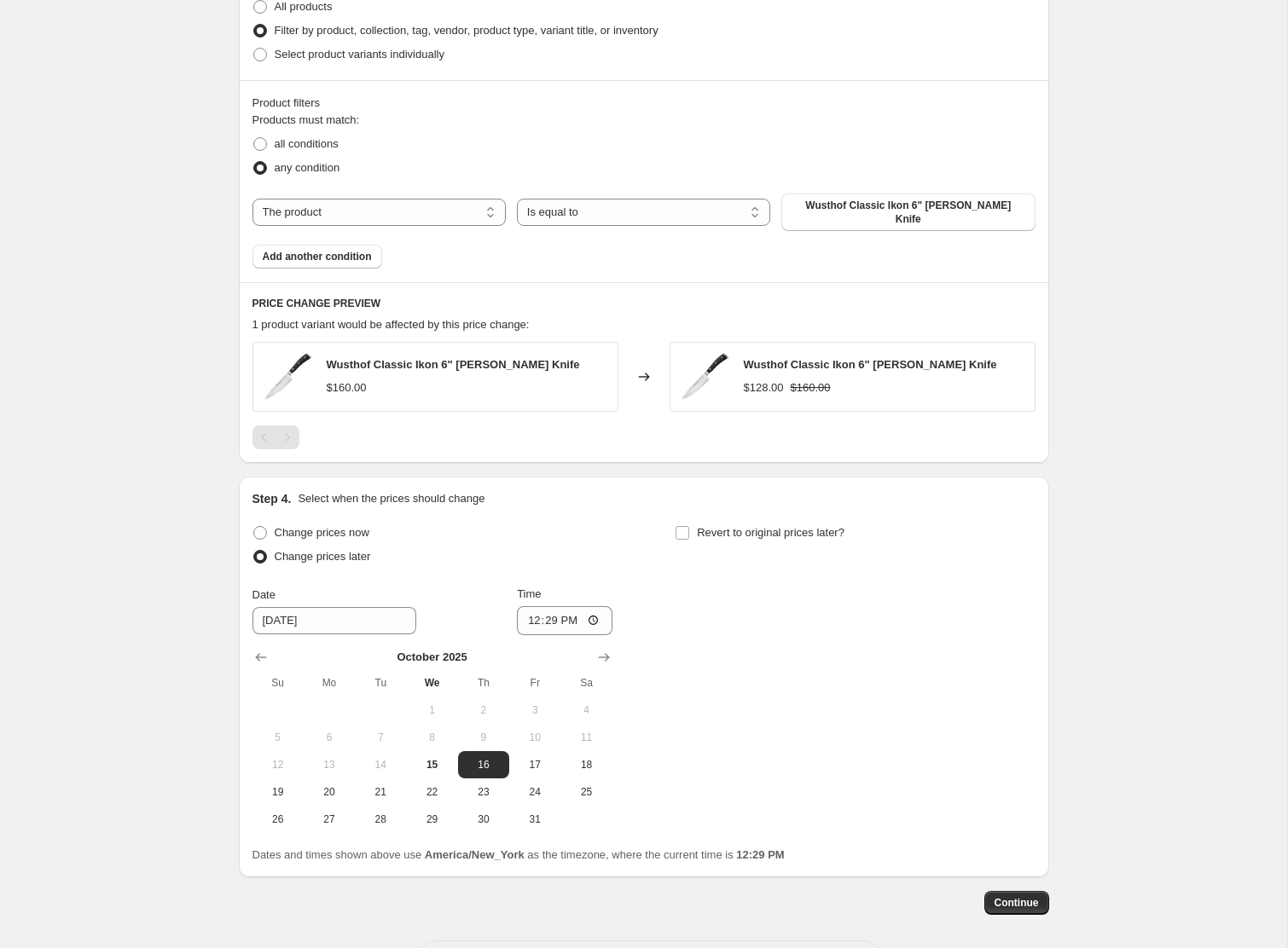
scroll to position [767, 0]
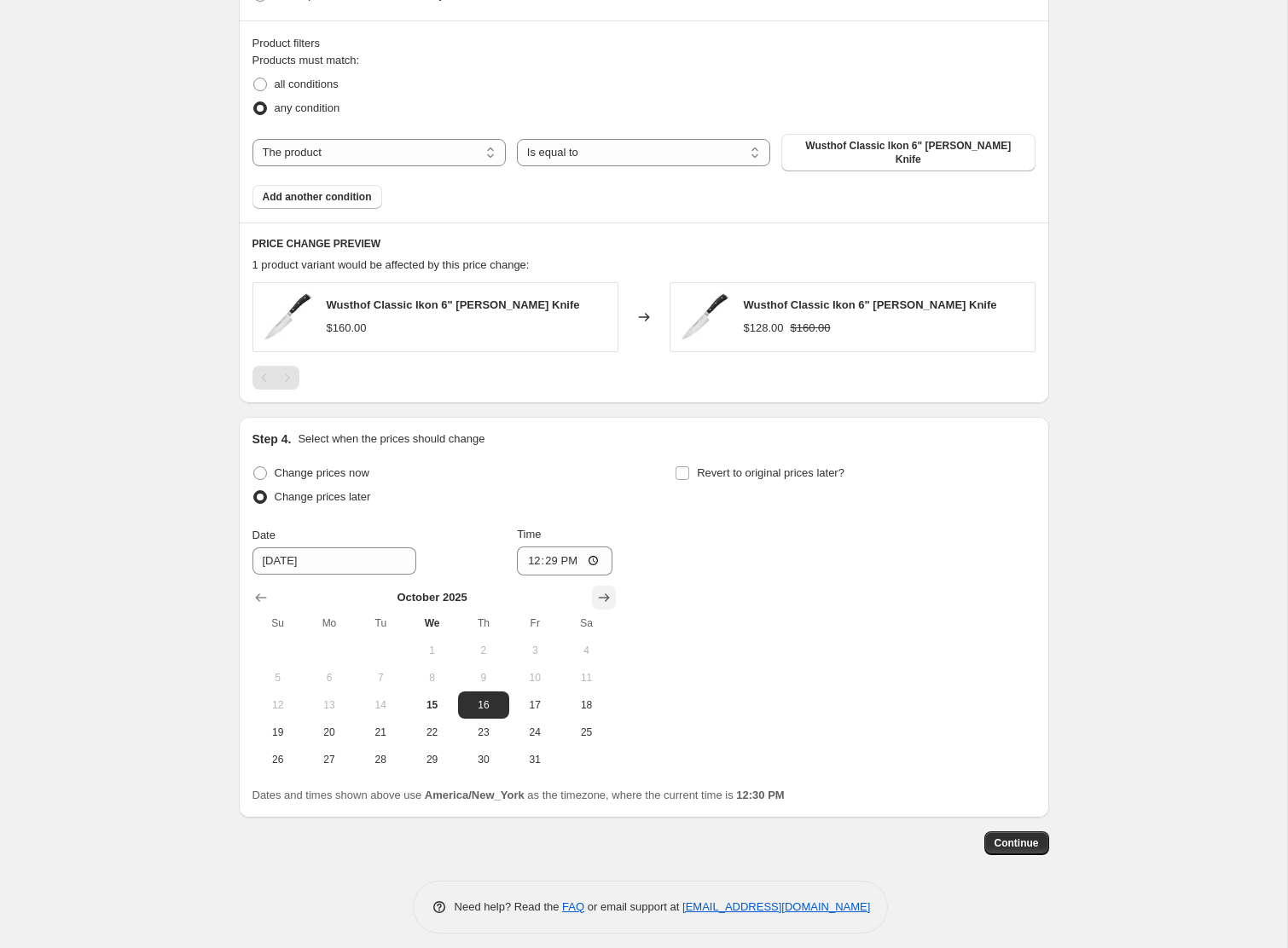
click at [598, 589] on icon "Show next month, November 2025" at bounding box center [604, 598] width 17 height 17
click at [483, 644] on span "4" at bounding box center [484, 651] width 38 height 14
type input "[DATE]"
click at [527, 553] on input "12:29" at bounding box center [565, 561] width 96 height 29
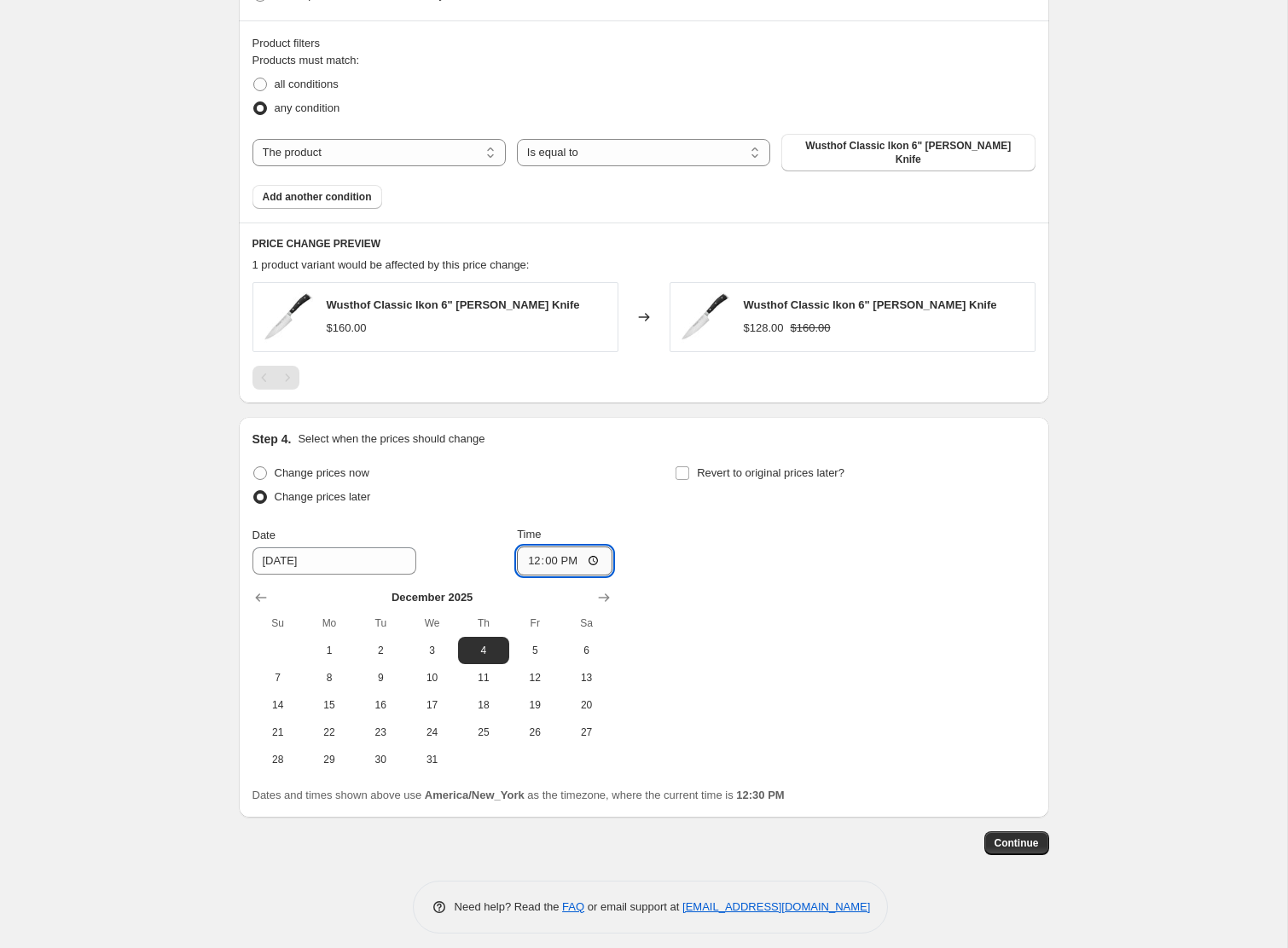
type input "00:00"
click at [688, 467] on input "Revert to original prices later?" at bounding box center [682, 474] width 14 height 14
checkbox input "true"
click at [1031, 589] on icon "Show next month, November 2025" at bounding box center [1027, 598] width 17 height 17
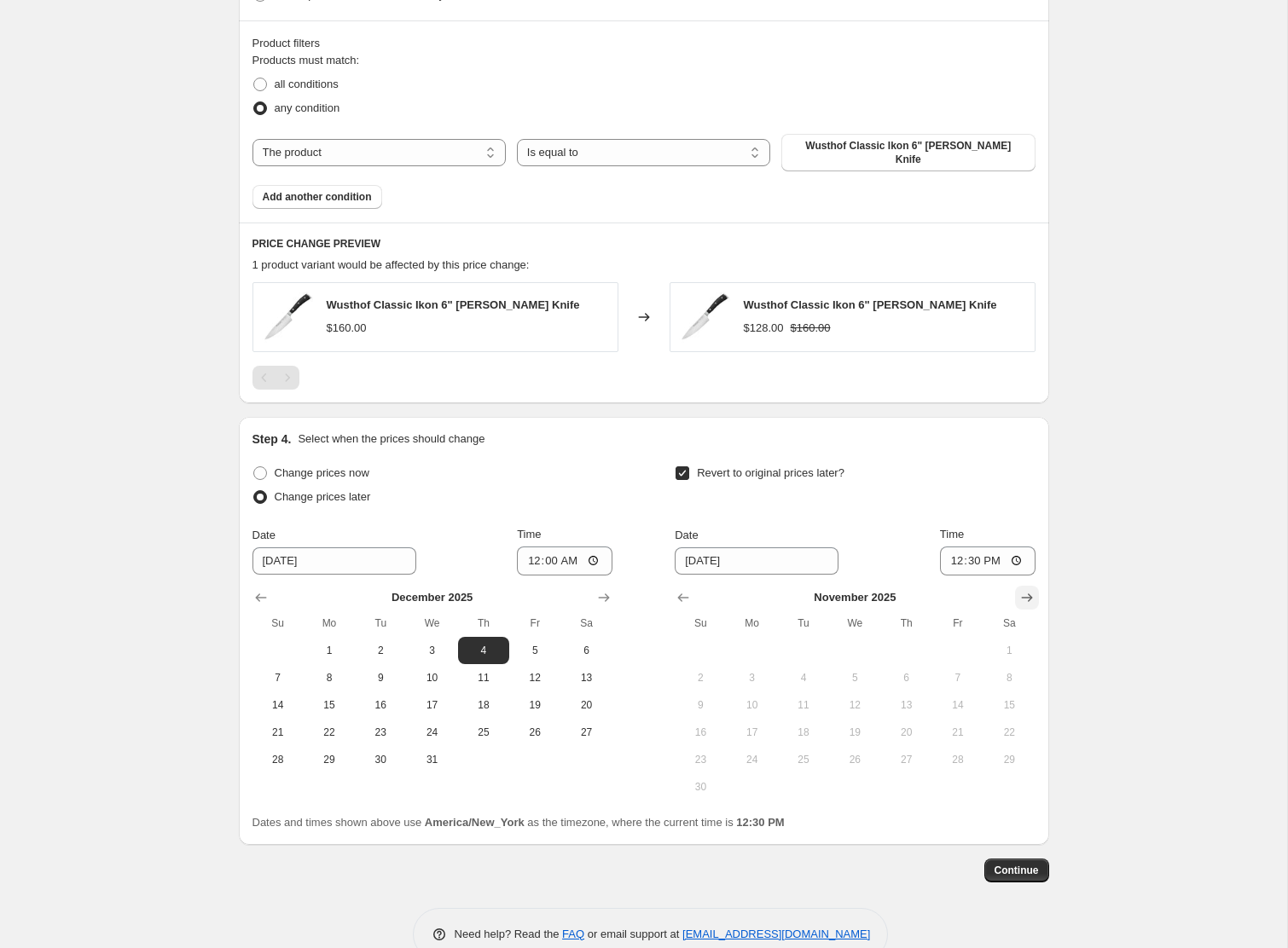
click at [1031, 589] on icon "Show next month, December 2025" at bounding box center [1027, 598] width 17 height 17
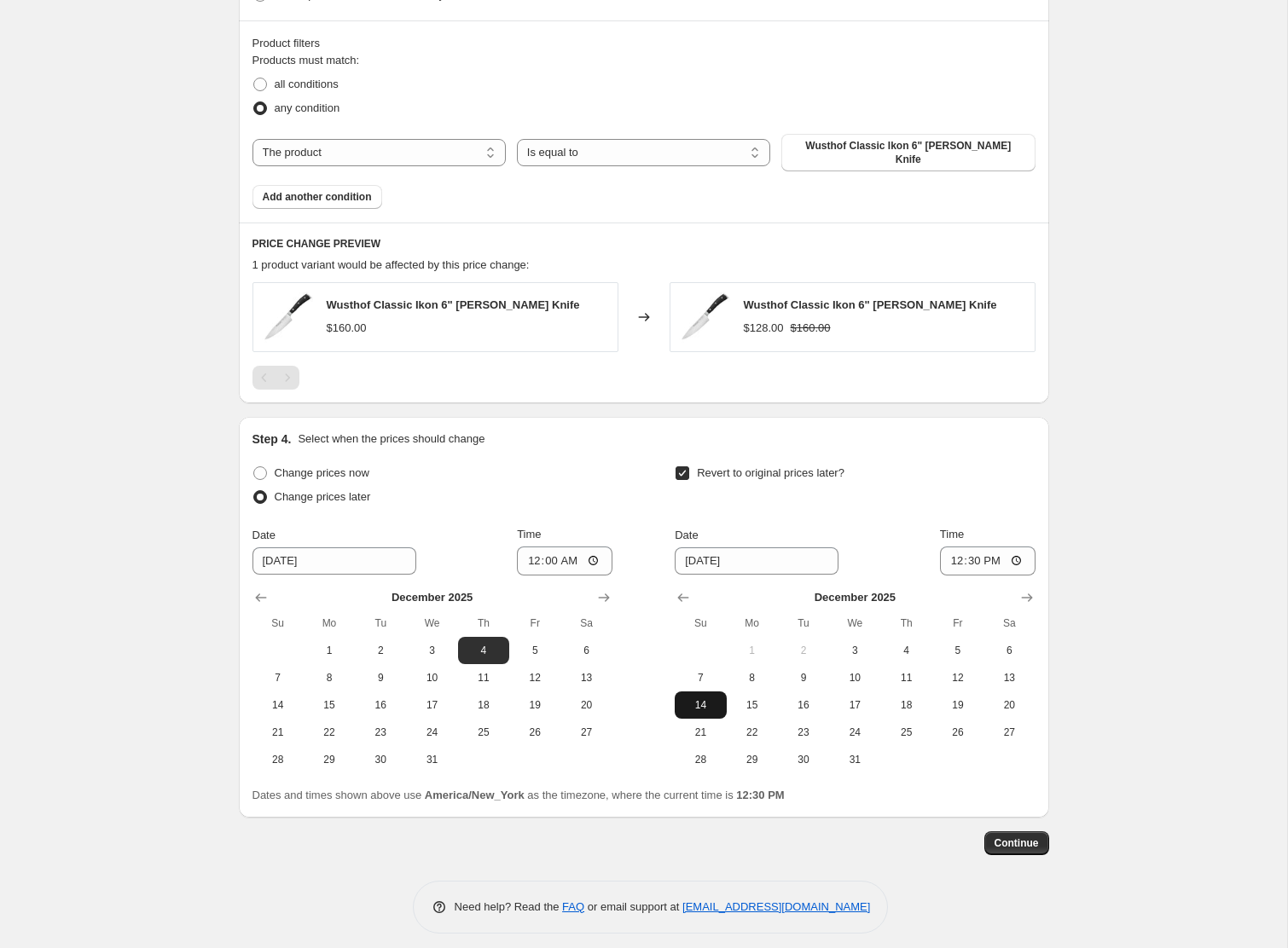
click at [705, 698] on span "14" at bounding box center [700, 705] width 38 height 14
type input "[DATE]"
click at [952, 556] on input "12:30" at bounding box center [988, 561] width 96 height 29
type input "23:59"
click at [1003, 837] on span "Continue" at bounding box center [1017, 844] width 44 height 14
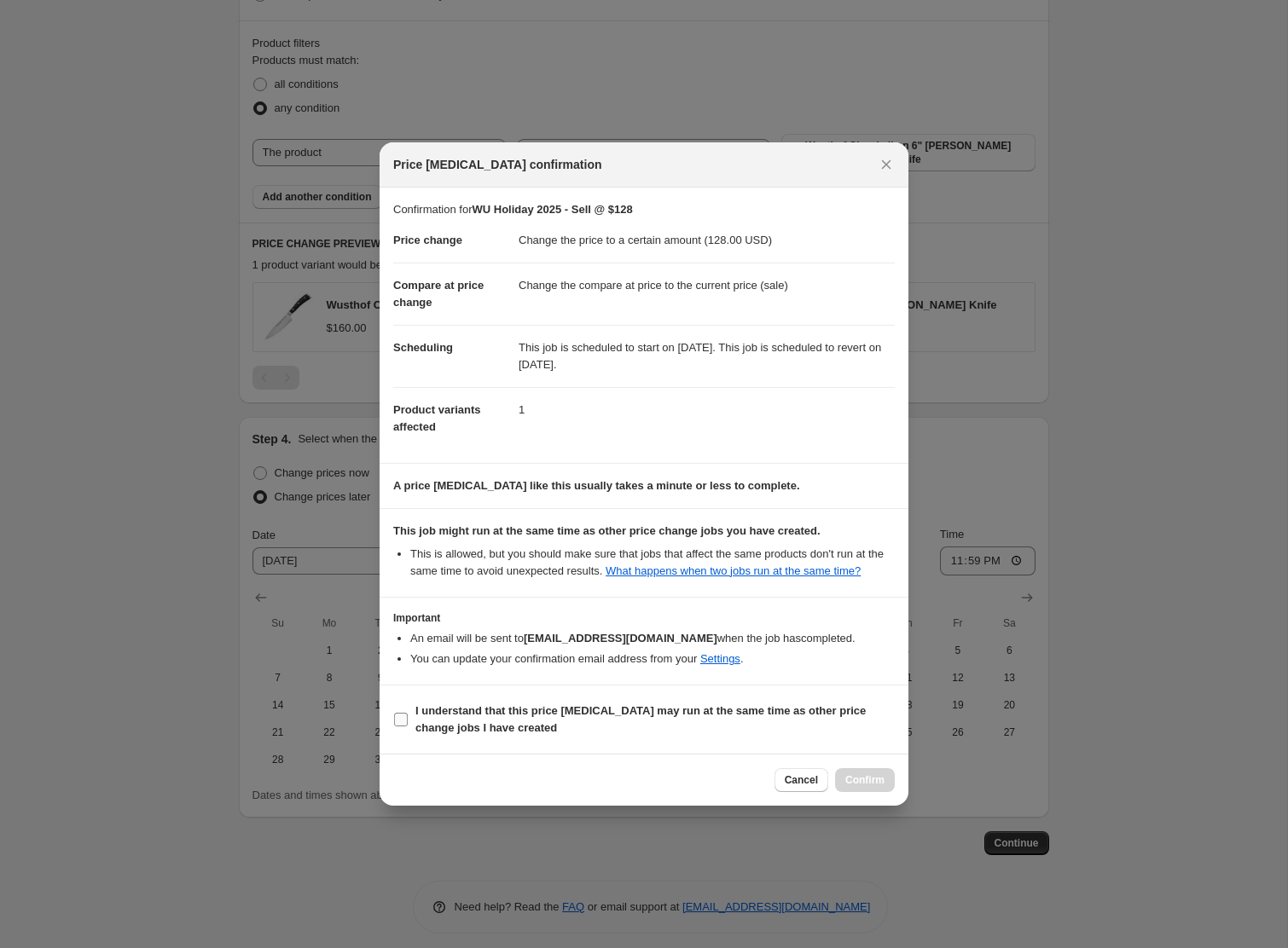
click at [499, 723] on b "I understand that this price [MEDICAL_DATA] may run at the same time as other p…" at bounding box center [641, 719] width 451 height 30
click at [408, 723] on input "I understand that this price [MEDICAL_DATA] may run at the same time as other p…" at bounding box center [401, 720] width 14 height 14
checkbox input "true"
click at [869, 787] on span "Confirm" at bounding box center [866, 780] width 39 height 14
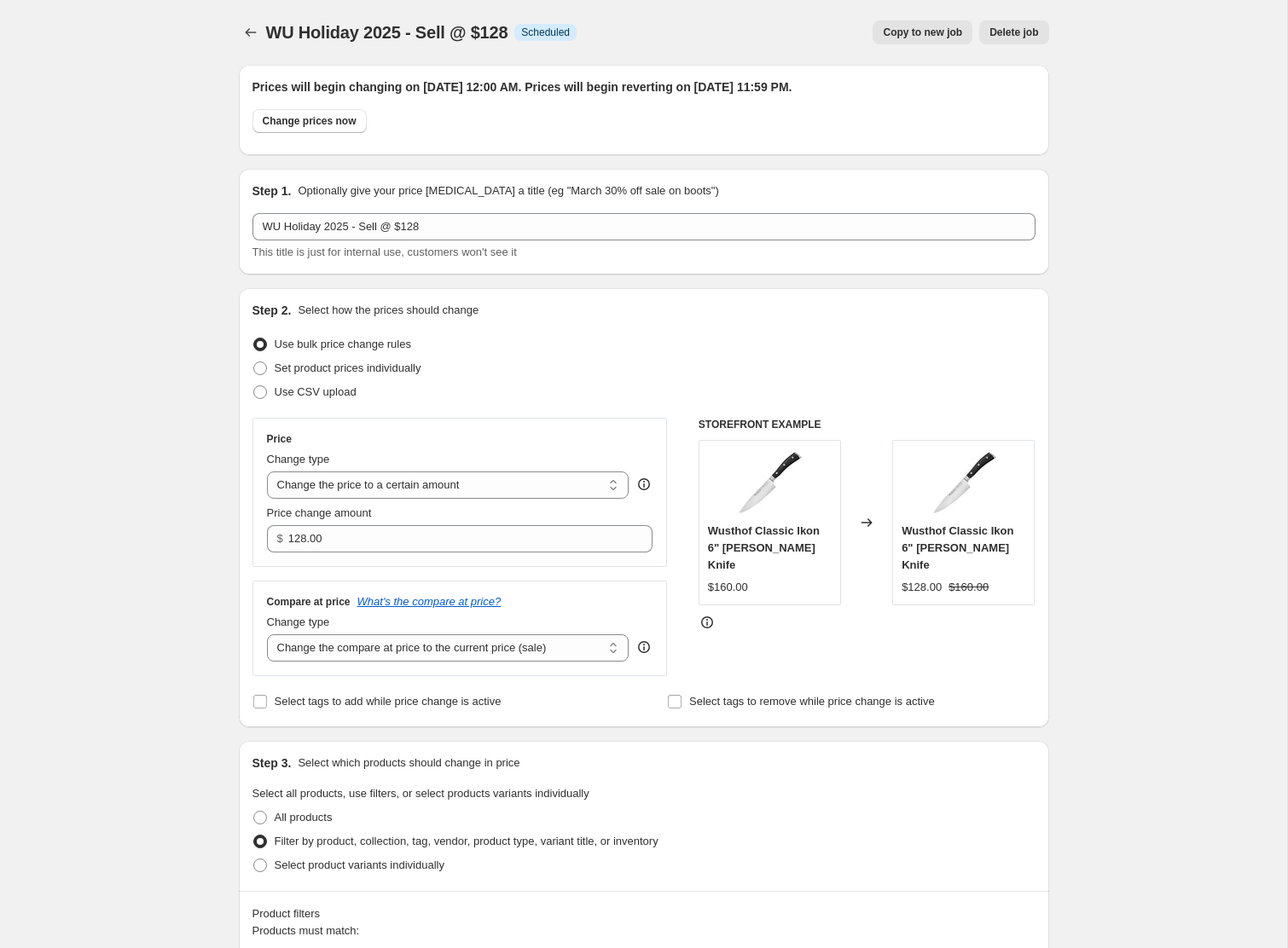
click at [907, 36] on span "Copy to new job" at bounding box center [922, 32] width 80 height 14
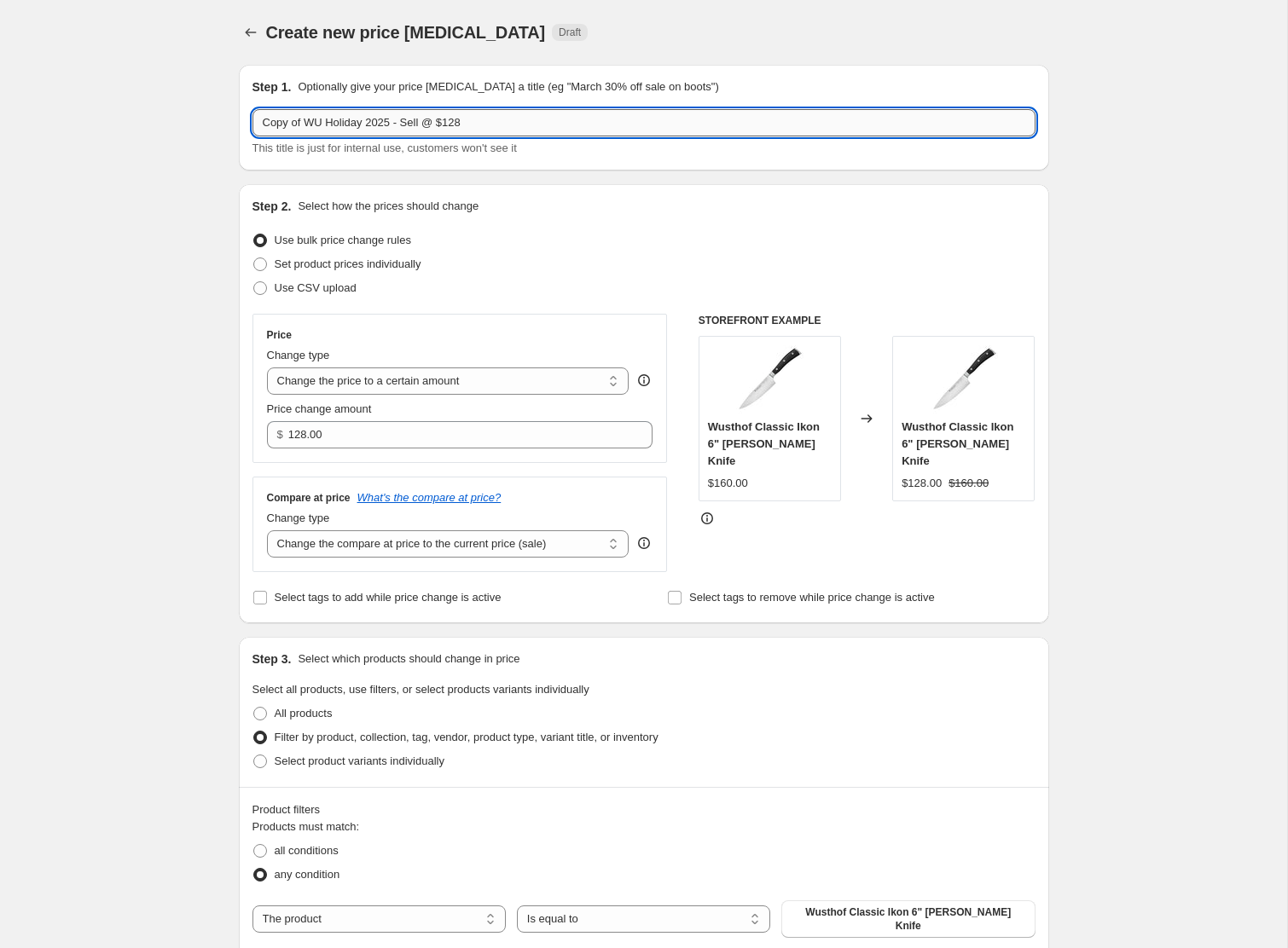
drag, startPoint x: 458, startPoint y: 127, endPoint x: 491, endPoint y: 128, distance: 33.0
click at [491, 127] on input "Copy of WU Holiday 2025 - Sell @ $128" at bounding box center [644, 123] width 783 height 27
drag, startPoint x: 307, startPoint y: 124, endPoint x: 186, endPoint y: 113, distance: 121.5
click at [186, 113] on div "Create new price [MEDICAL_DATA]. This page is ready Create new price [MEDICAL_D…" at bounding box center [643, 717] width 1287 height 1434
type input "WU Holiday 2025 - Sell @ $136"
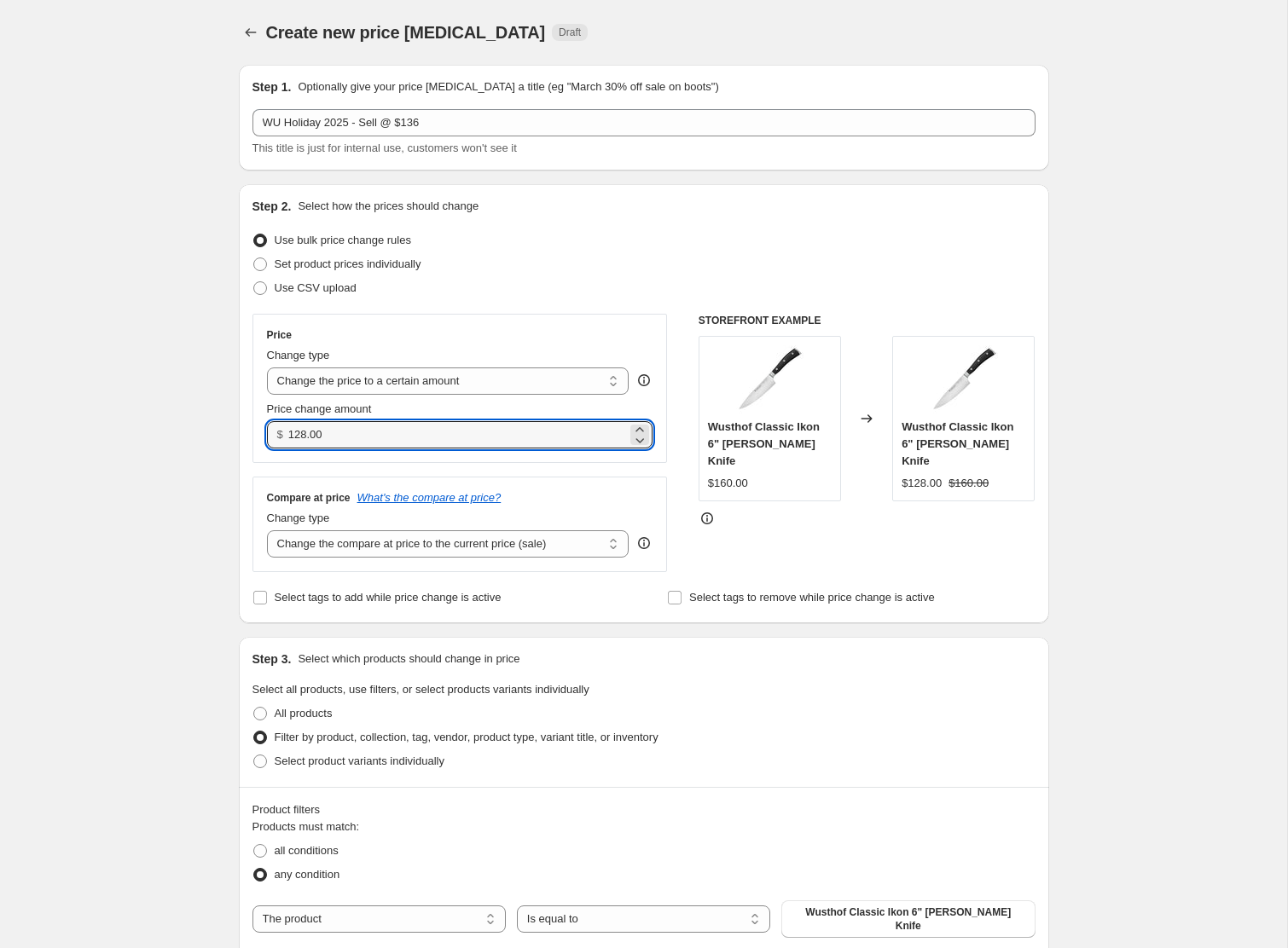
drag, startPoint x: 346, startPoint y: 439, endPoint x: 246, endPoint y: 433, distance: 100.2
click at [246, 433] on div "Step 2. Select how the prices should change Use bulk price change rules Set pro…" at bounding box center [644, 403] width 811 height 439
type input "136.00"
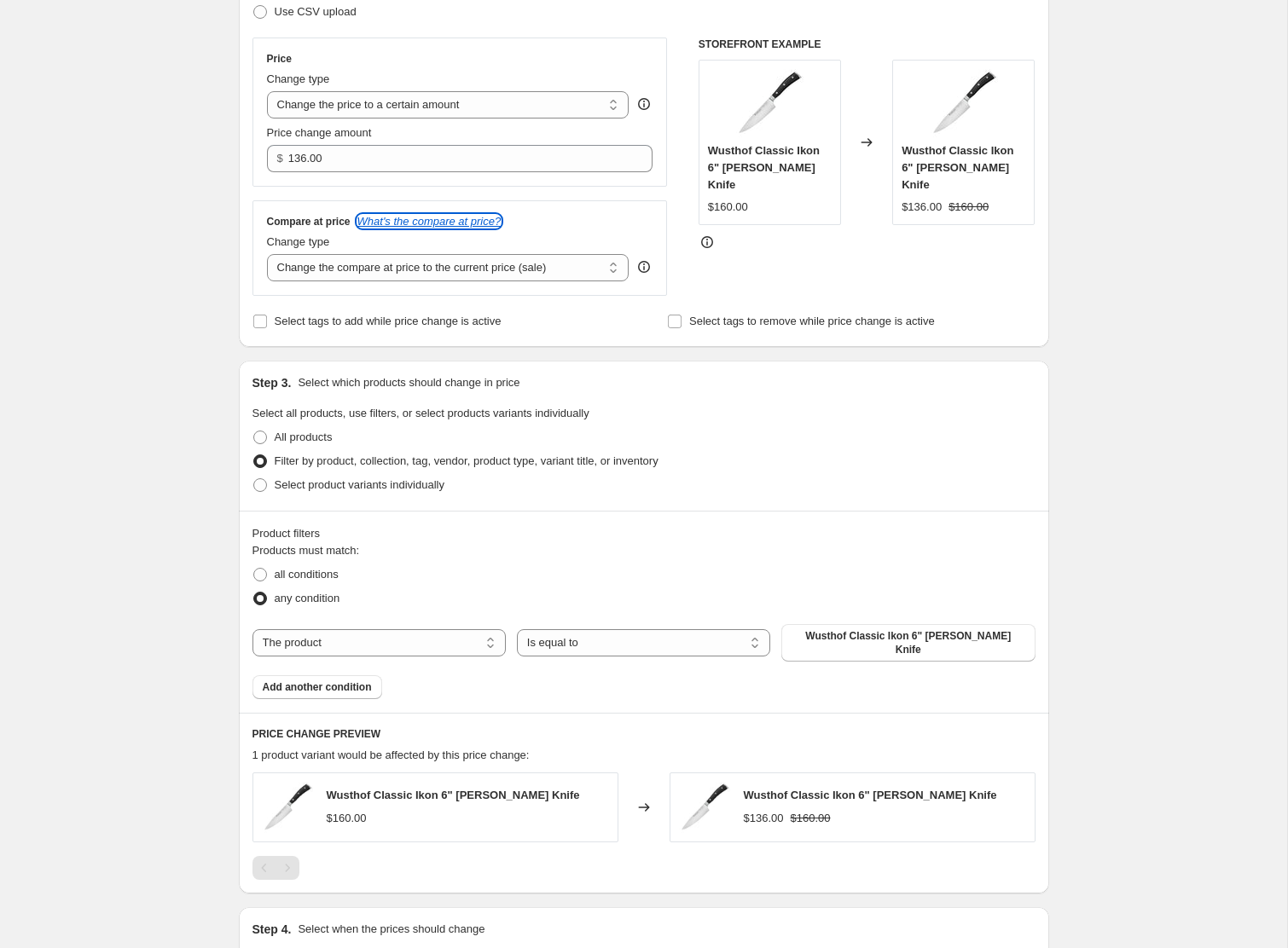
scroll to position [277, 0]
click at [856, 636] on span "Wusthof Classic Ikon 6" [PERSON_NAME] Knife" at bounding box center [908, 642] width 233 height 27
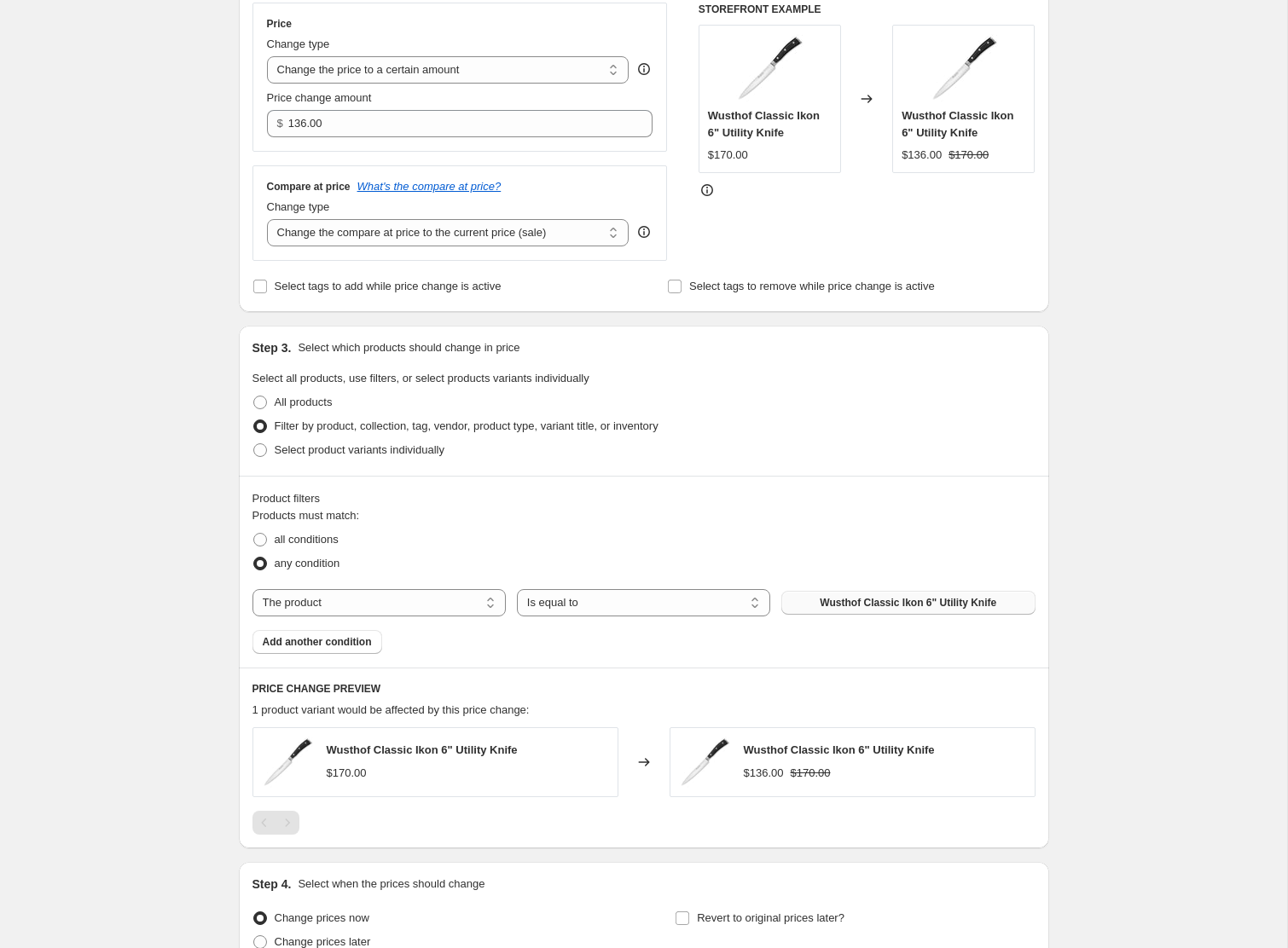
scroll to position [475, 0]
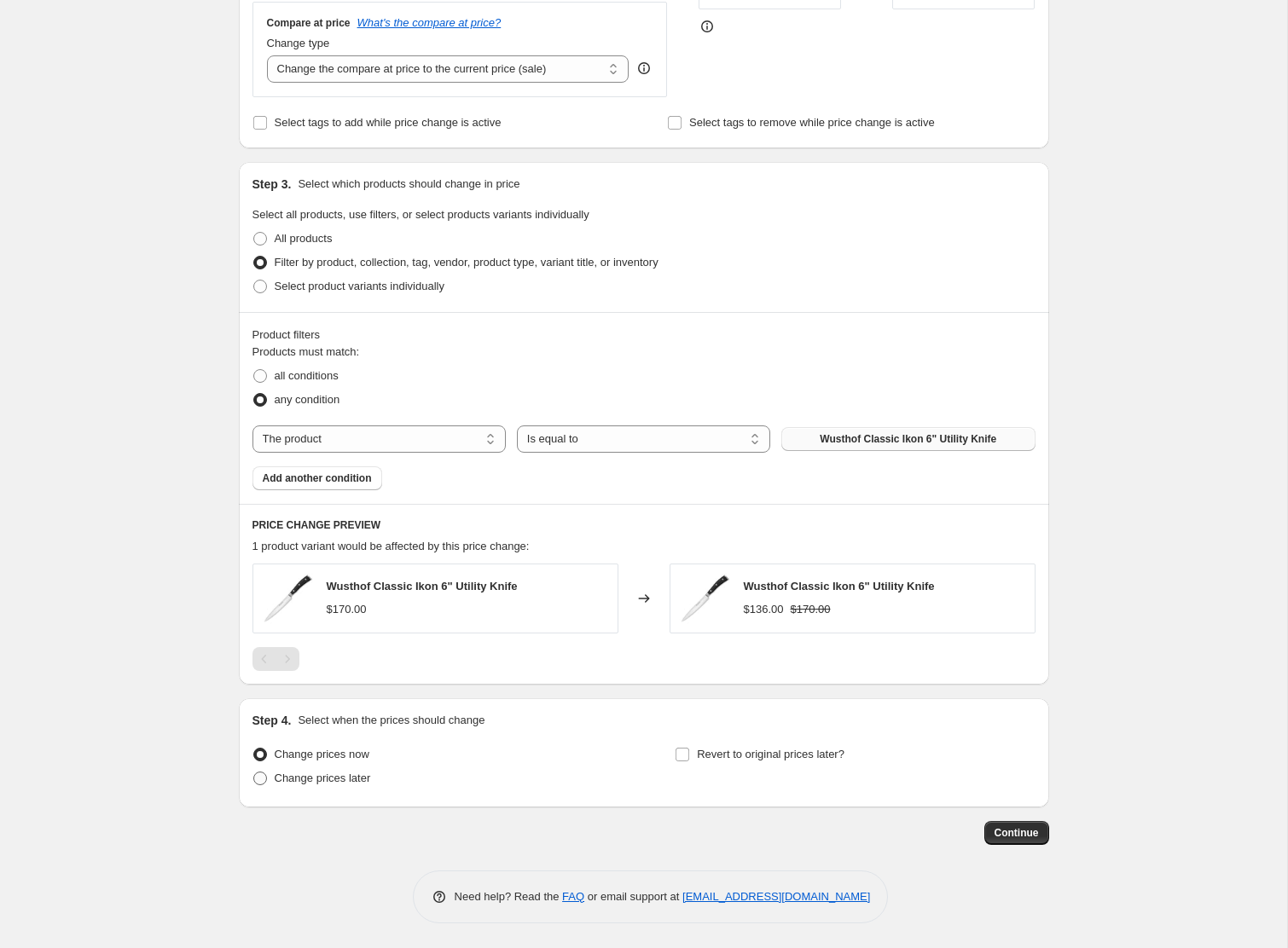
click at [342, 774] on span "Change prices later" at bounding box center [322, 778] width 97 height 13
click at [254, 773] on input "Change prices later" at bounding box center [253, 772] width 1 height 1
radio input "true"
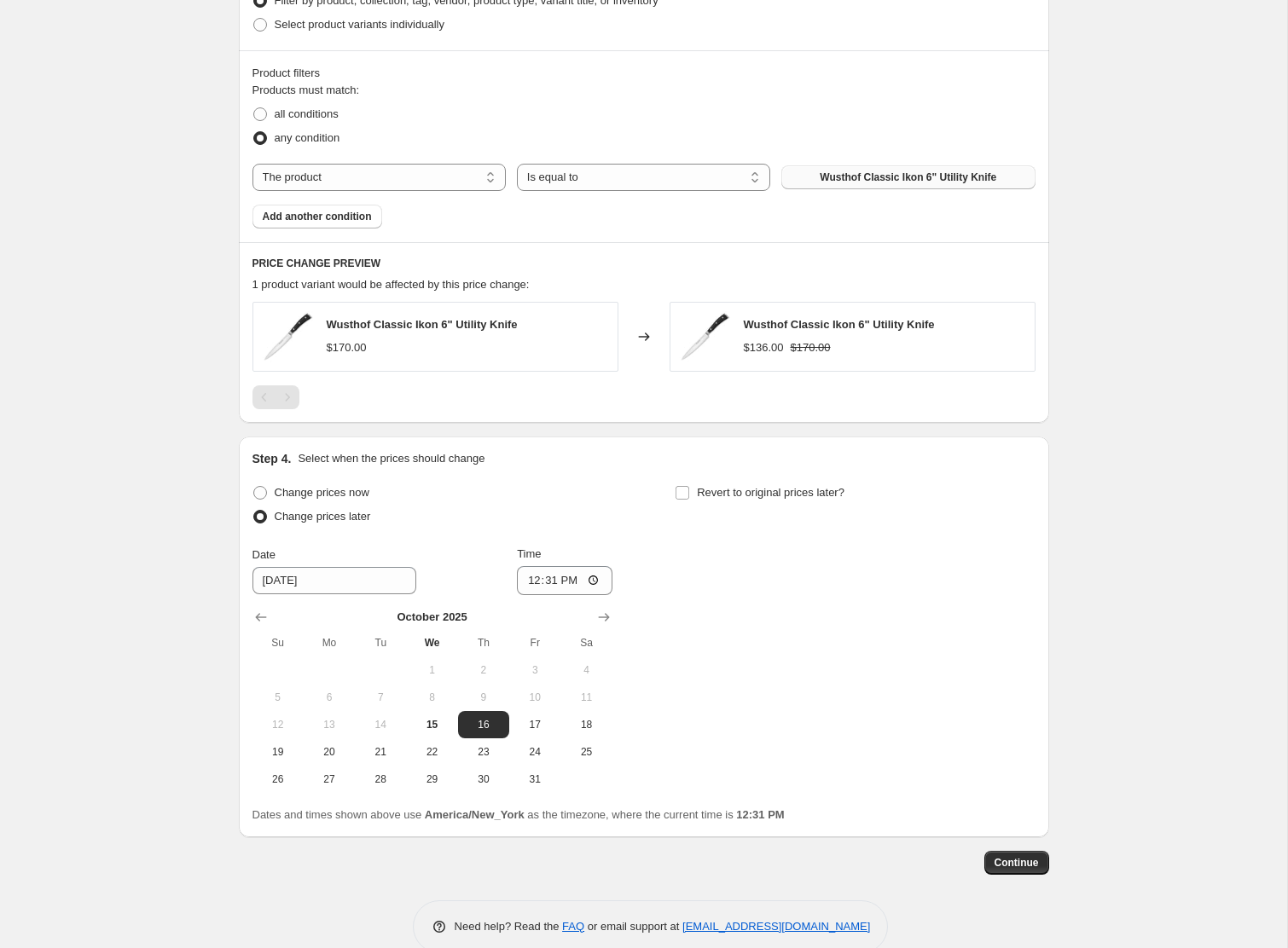
scroll to position [767, 0]
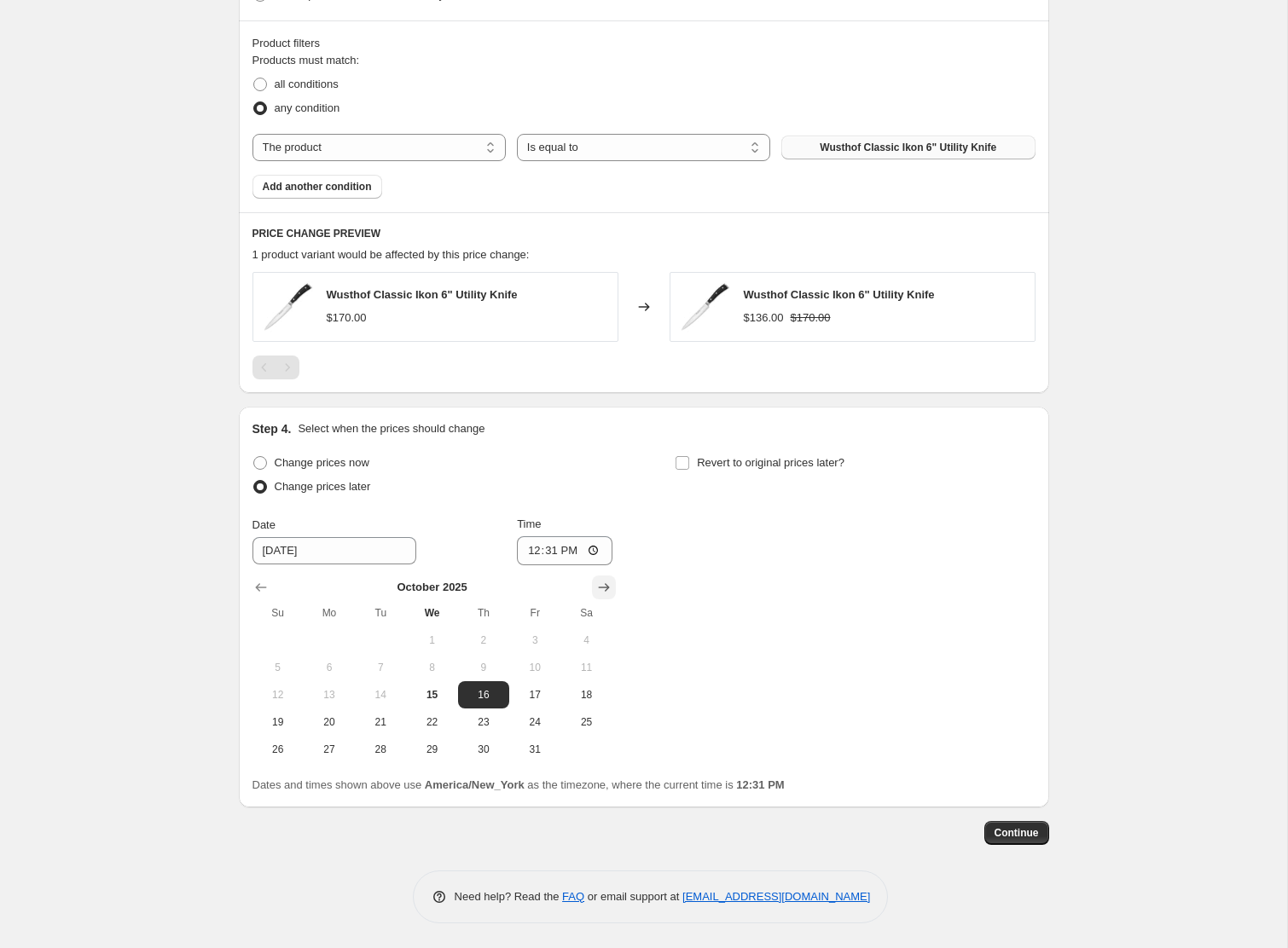
click at [600, 587] on icon "Show next month, November 2025" at bounding box center [604, 587] width 17 height 17
click at [479, 635] on span "4" at bounding box center [484, 640] width 38 height 14
type input "[DATE]"
click at [551, 551] on input "12:31" at bounding box center [565, 551] width 96 height 29
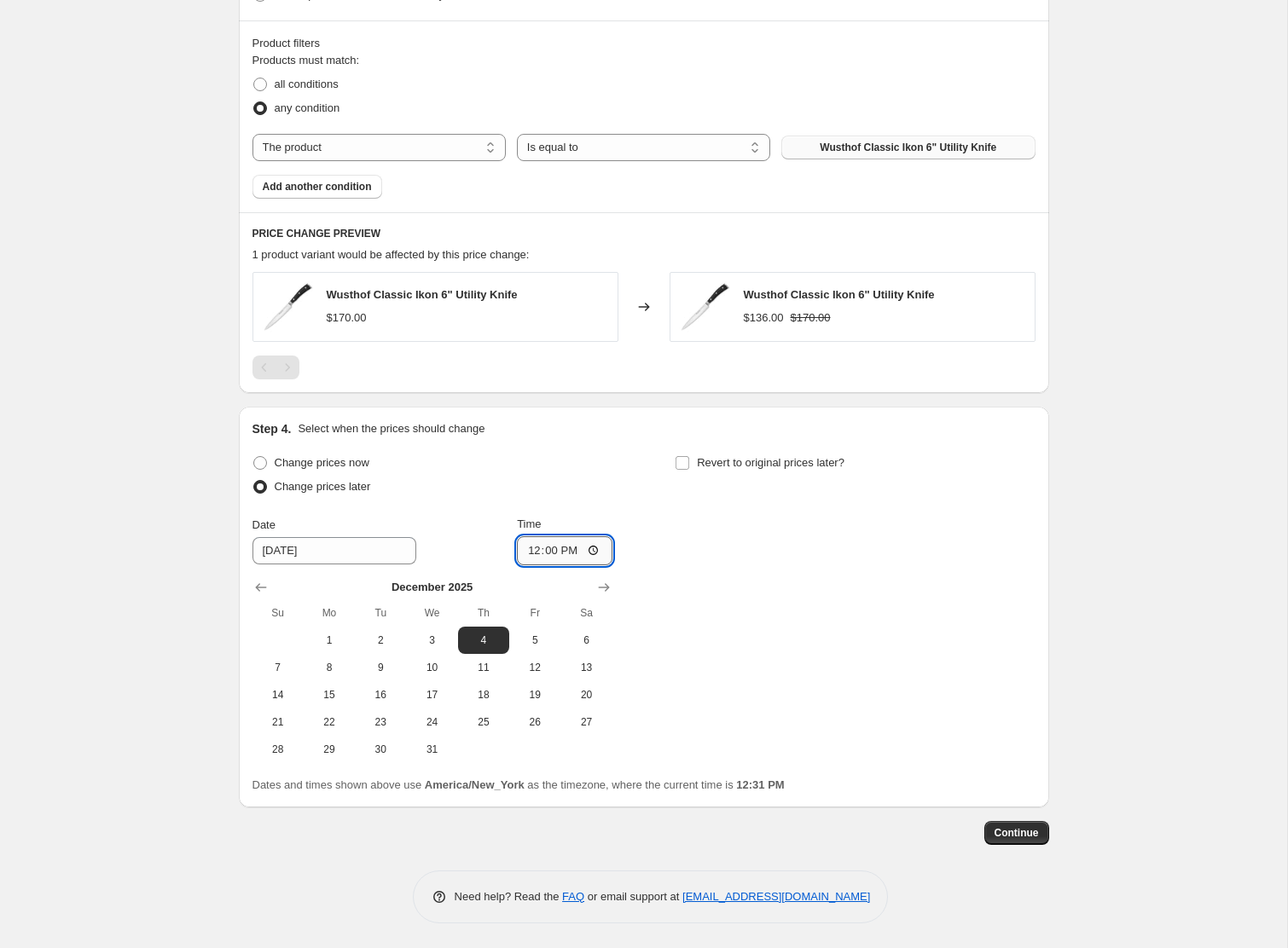
type input "00:00"
click at [687, 462] on input "Revert to original prices later?" at bounding box center [682, 463] width 14 height 14
checkbox input "true"
click at [1019, 584] on icon "Show next month, November 2025" at bounding box center [1027, 587] width 17 height 17
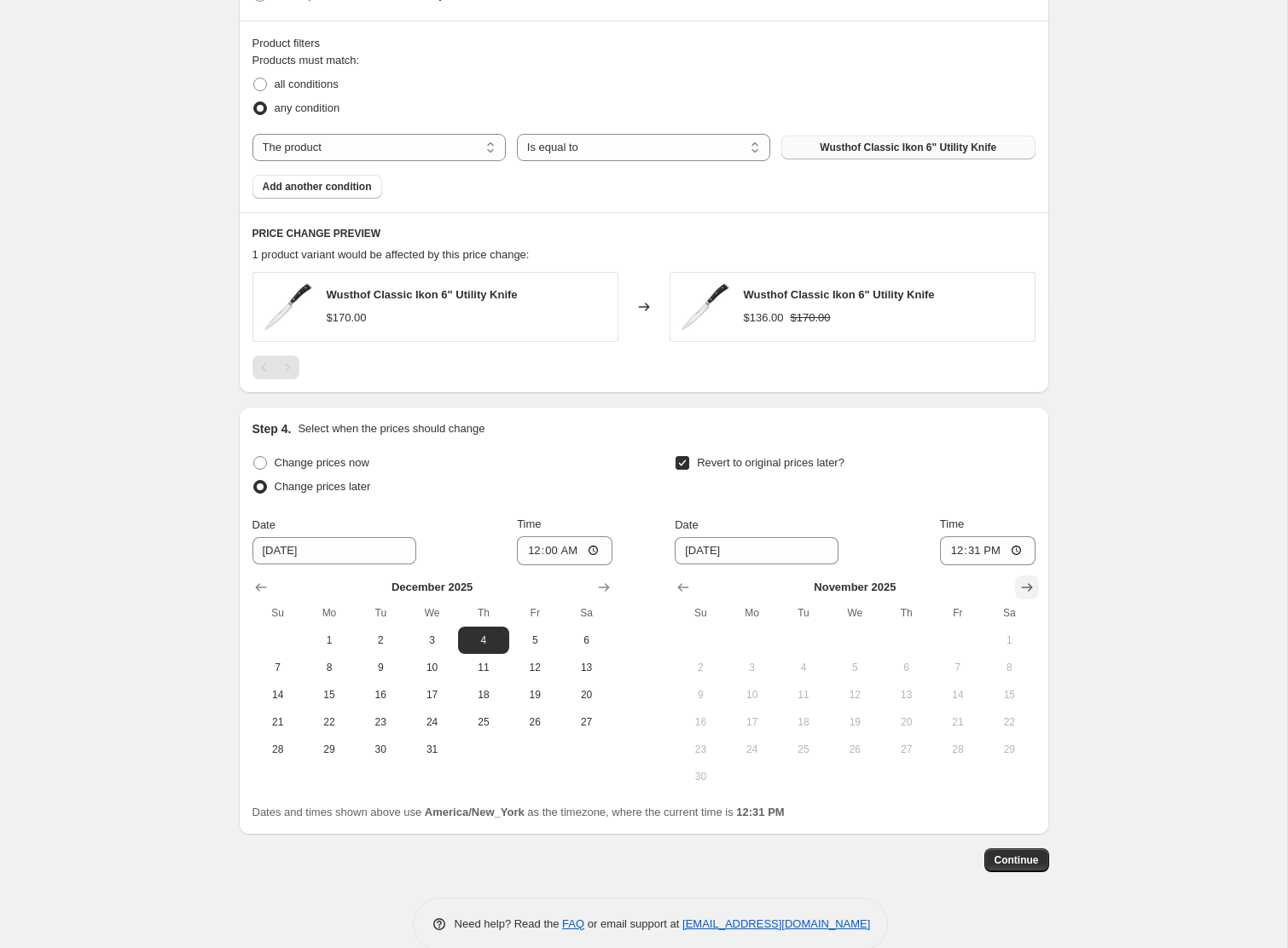
click at [1019, 584] on icon "Show next month, December 2025" at bounding box center [1027, 587] width 17 height 17
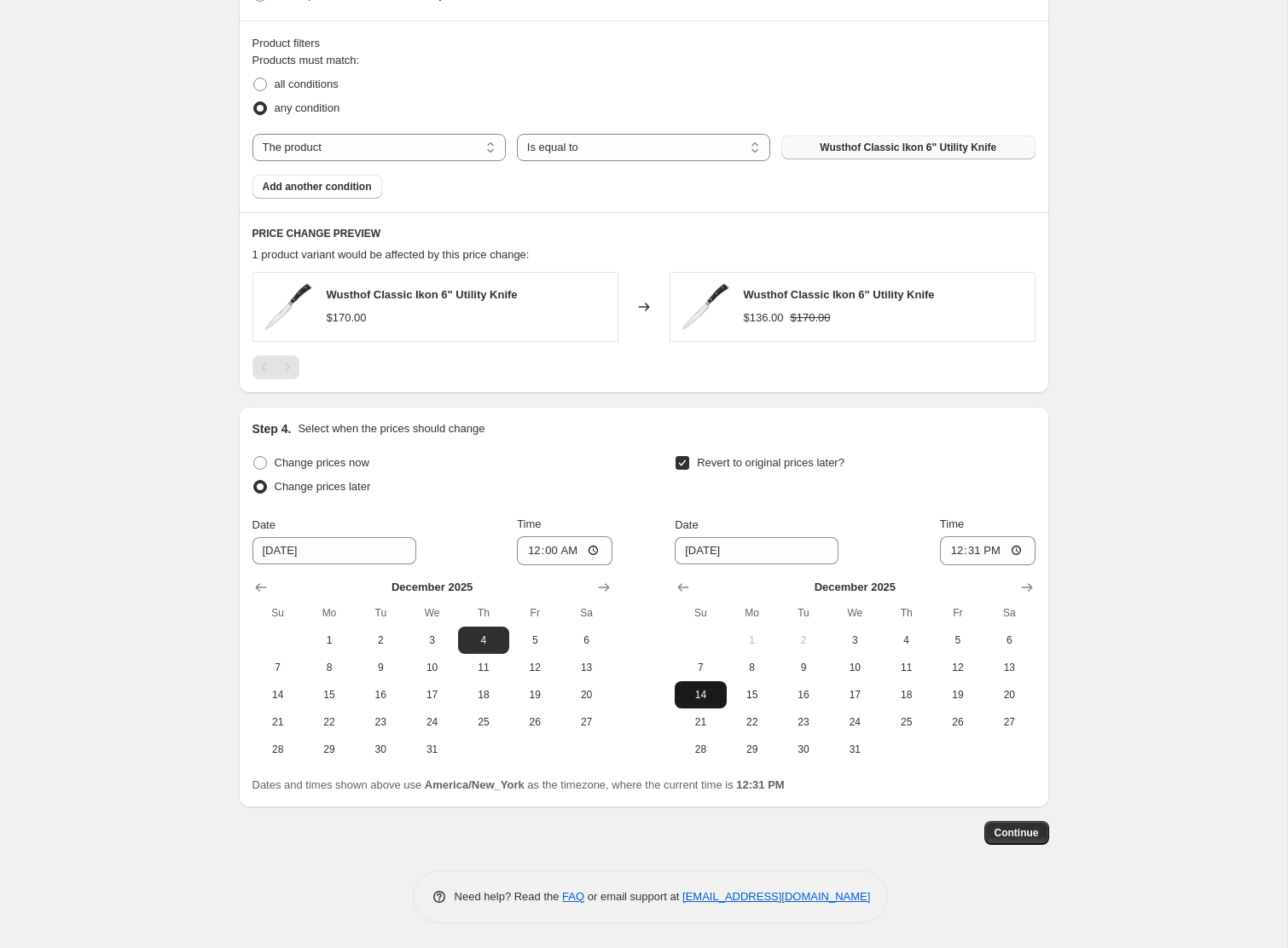
click at [698, 698] on span "14" at bounding box center [700, 695] width 38 height 14
type input "[DATE]"
click at [944, 554] on input "12:31" at bounding box center [988, 551] width 96 height 29
type input "23:59"
click at [1034, 833] on span "Continue" at bounding box center [1017, 833] width 44 height 14
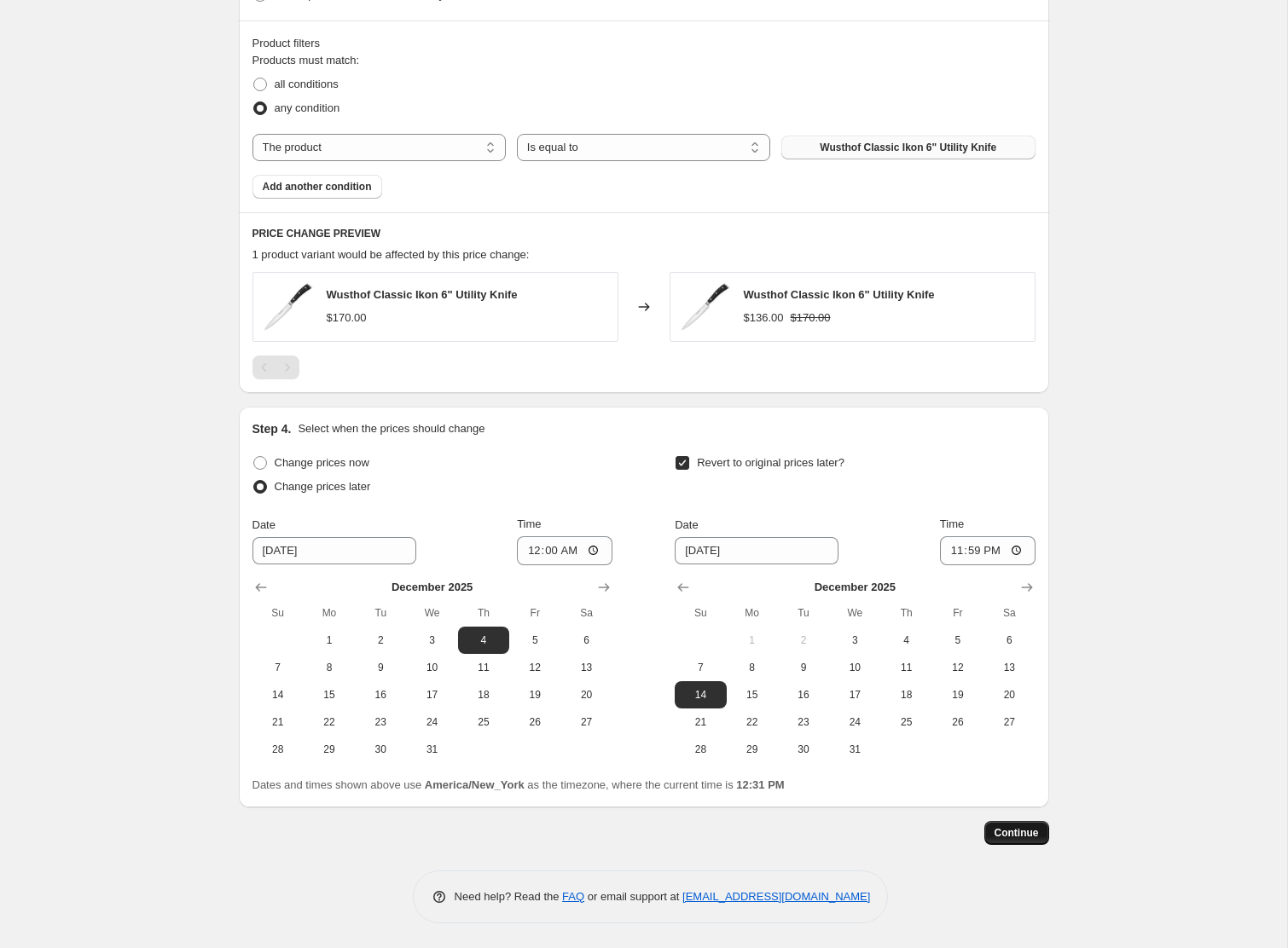
scroll to position [0, 0]
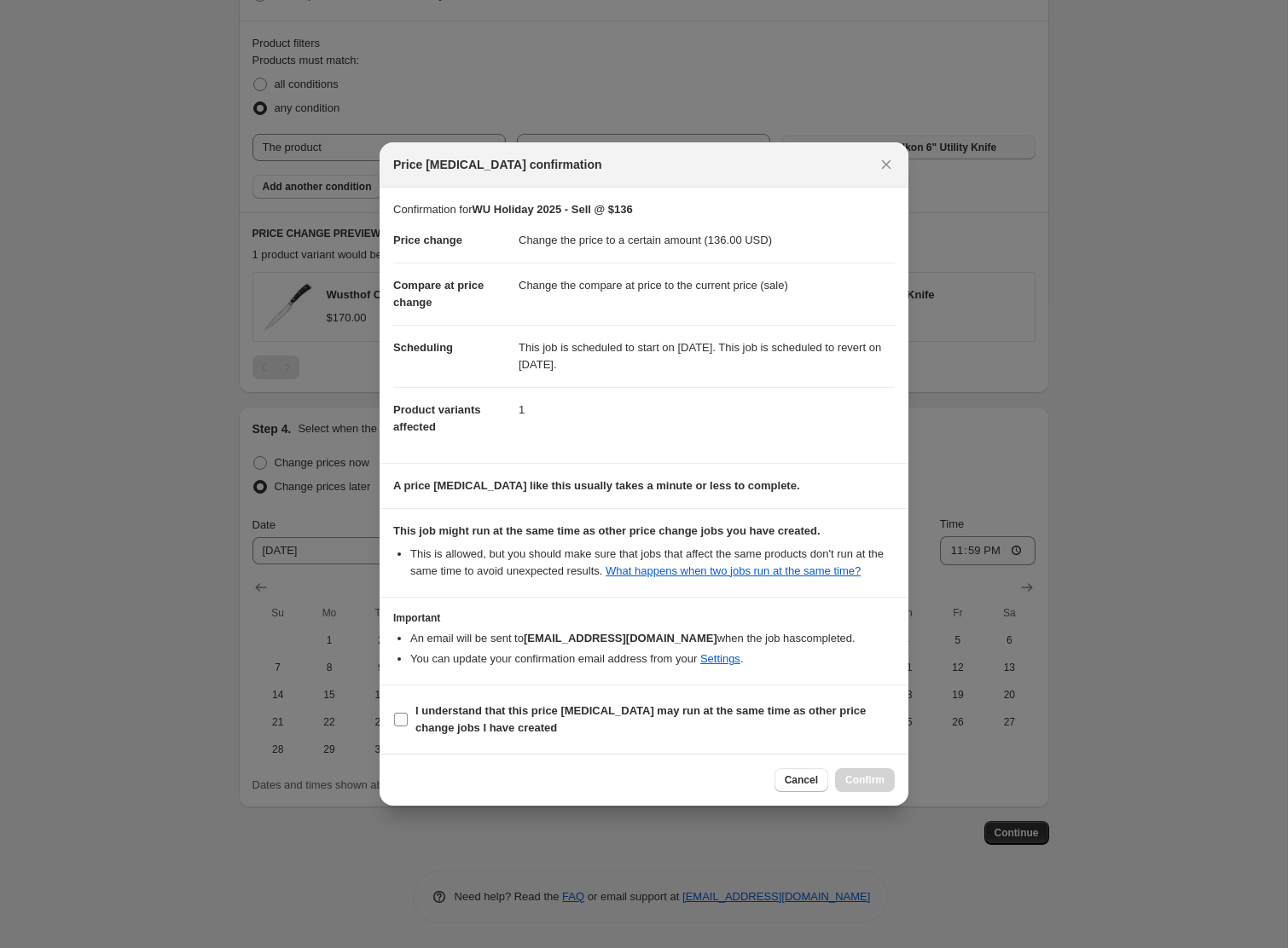
click at [635, 714] on b "I understand that this price [MEDICAL_DATA] may run at the same time as other p…" at bounding box center [641, 719] width 451 height 30
click at [408, 714] on input "I understand that this price [MEDICAL_DATA] may run at the same time as other p…" at bounding box center [401, 720] width 14 height 14
checkbox input "true"
click at [860, 787] on span "Confirm" at bounding box center [866, 780] width 39 height 14
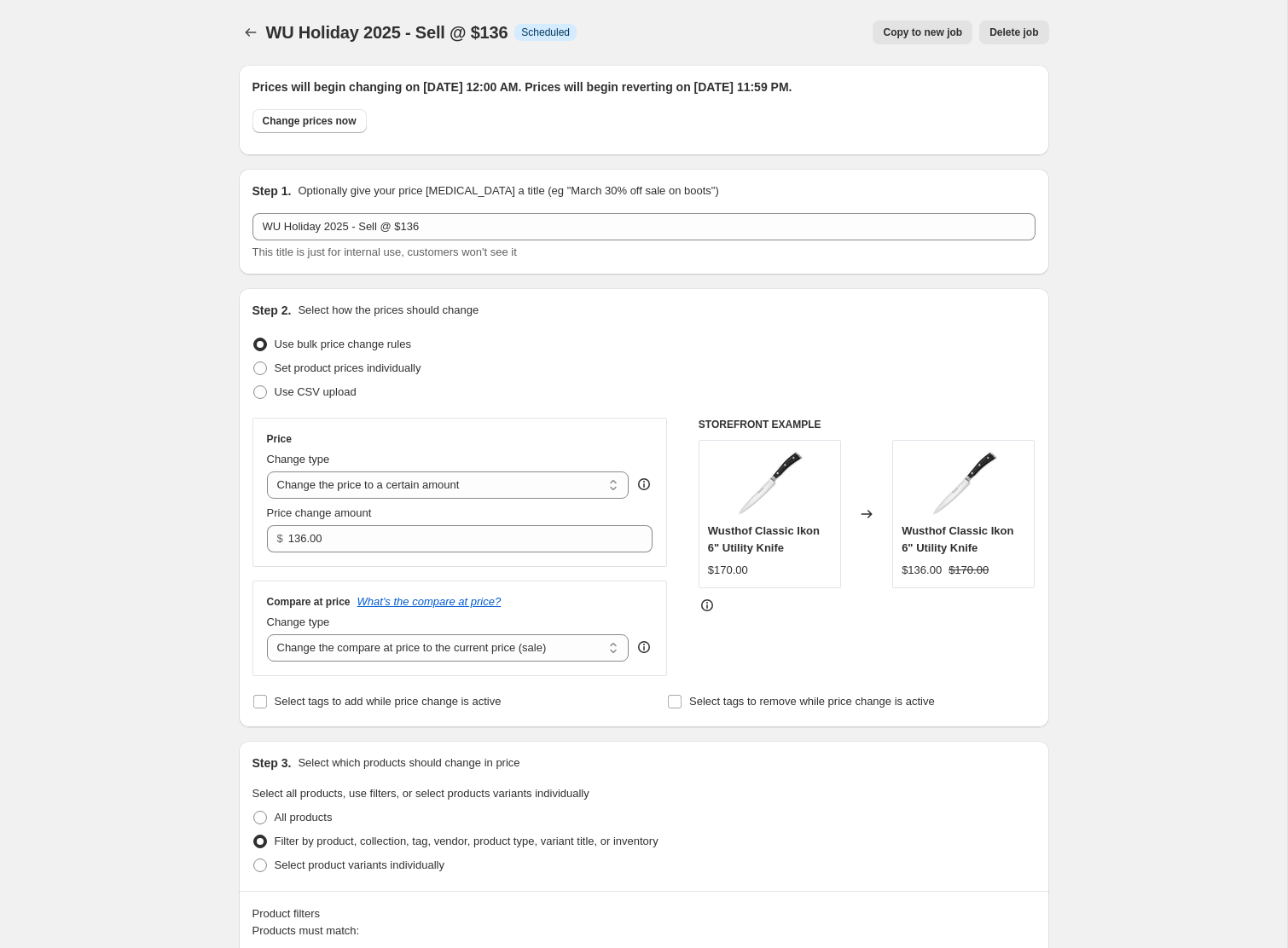
click at [941, 32] on span "Copy to new job" at bounding box center [922, 32] width 80 height 14
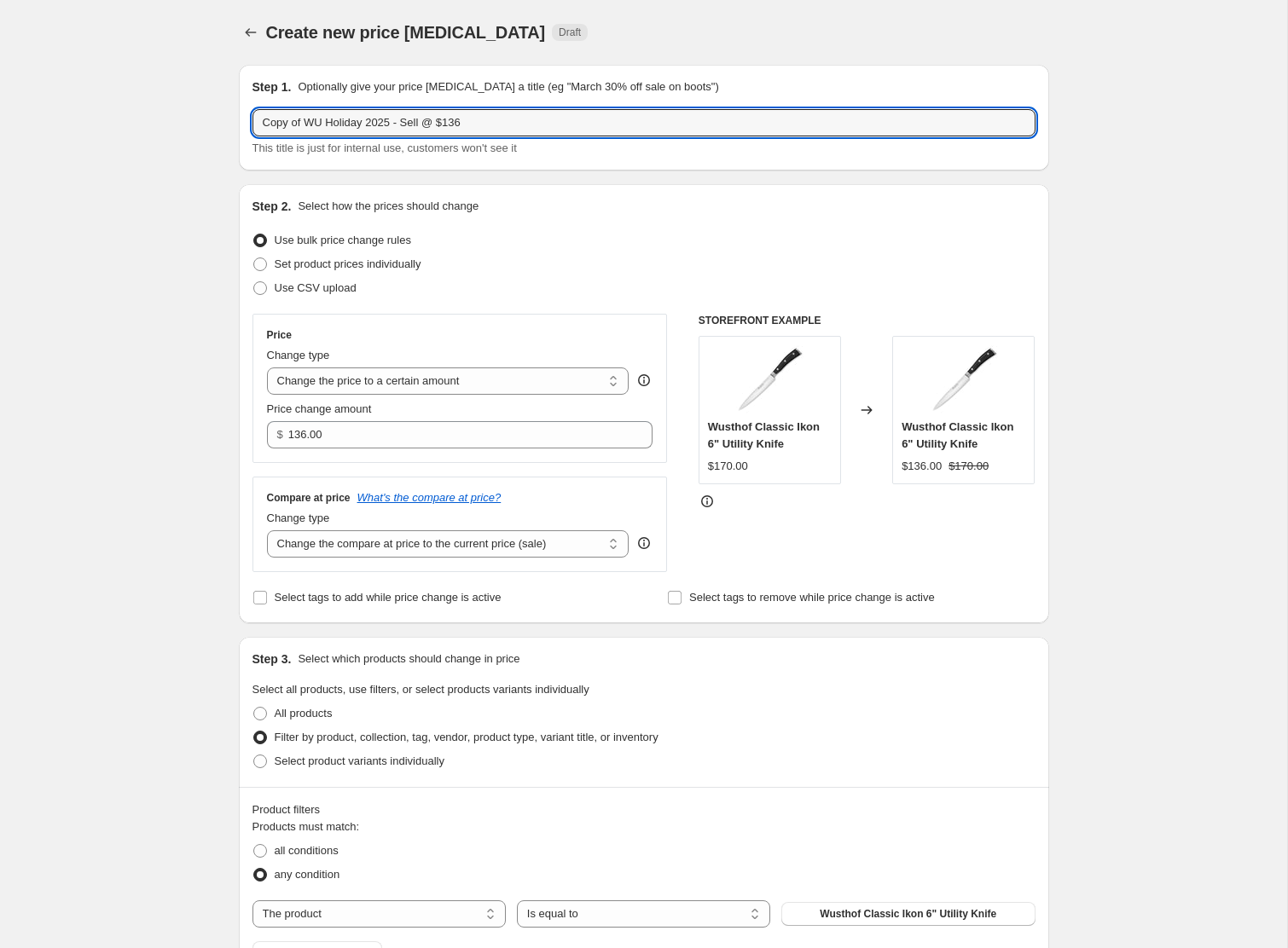
drag, startPoint x: 305, startPoint y: 124, endPoint x: 162, endPoint y: 119, distance: 143.1
click at [162, 119] on div "Create new price [MEDICAL_DATA]. This page is ready Create new price [MEDICAL_D…" at bounding box center [643, 712] width 1287 height 1424
drag, startPoint x: 411, startPoint y: 127, endPoint x: 435, endPoint y: 127, distance: 24.0
click at [435, 127] on input "WU Holiday 2025 - Sell @ $136" at bounding box center [644, 123] width 783 height 27
type input "WU Holiday 2025 - Sell @ $180"
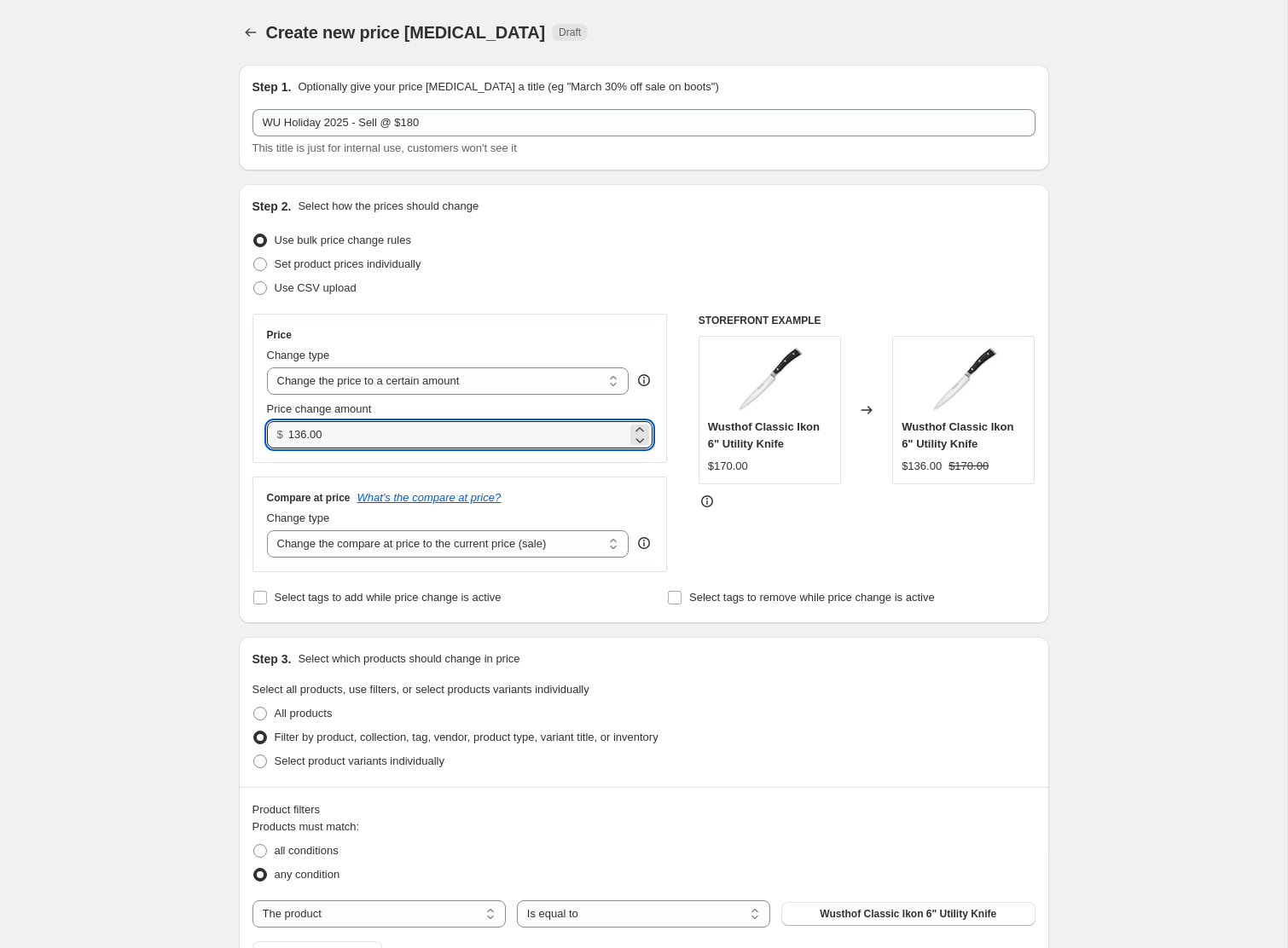
drag, startPoint x: 334, startPoint y: 433, endPoint x: 258, endPoint y: 433, distance: 76.0
click at [258, 433] on div "Price Change type Change the price to a certain amount Change the price by a ce…" at bounding box center [460, 388] width 416 height 150
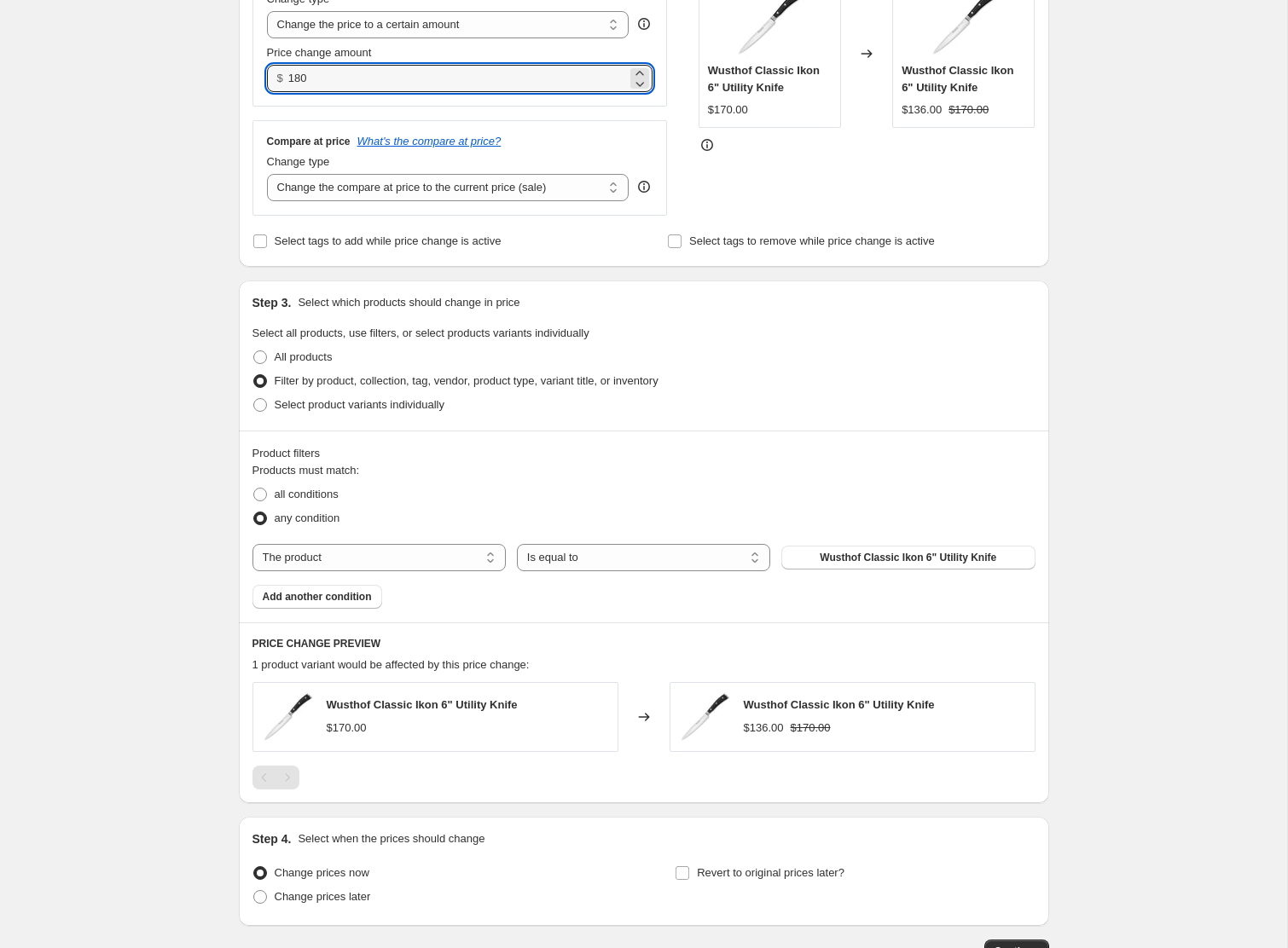
scroll to position [475, 0]
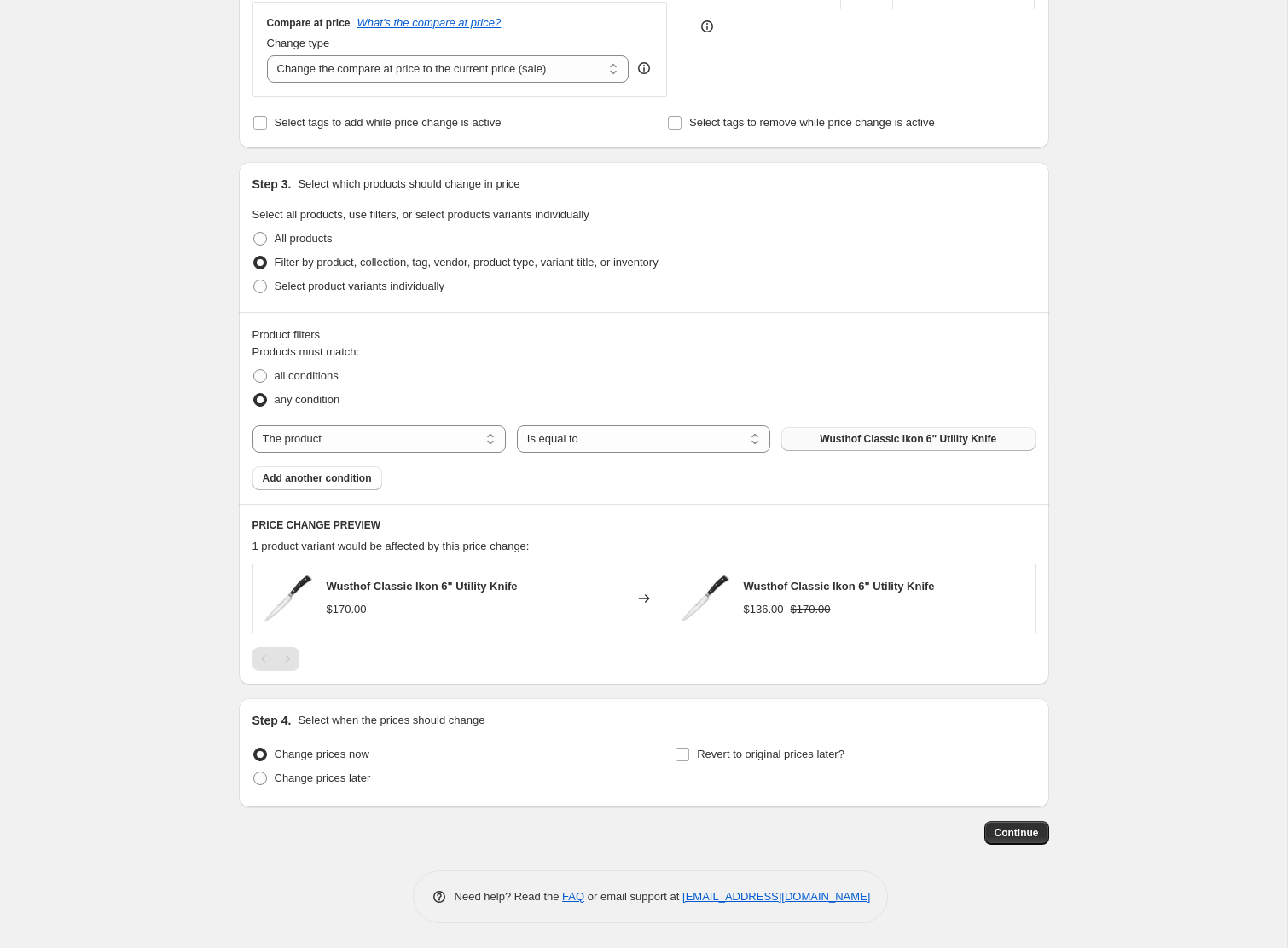
type input "180.00"
click at [874, 430] on button "Wusthof Classic Ikon 6" Utility Knife" at bounding box center [908, 439] width 253 height 24
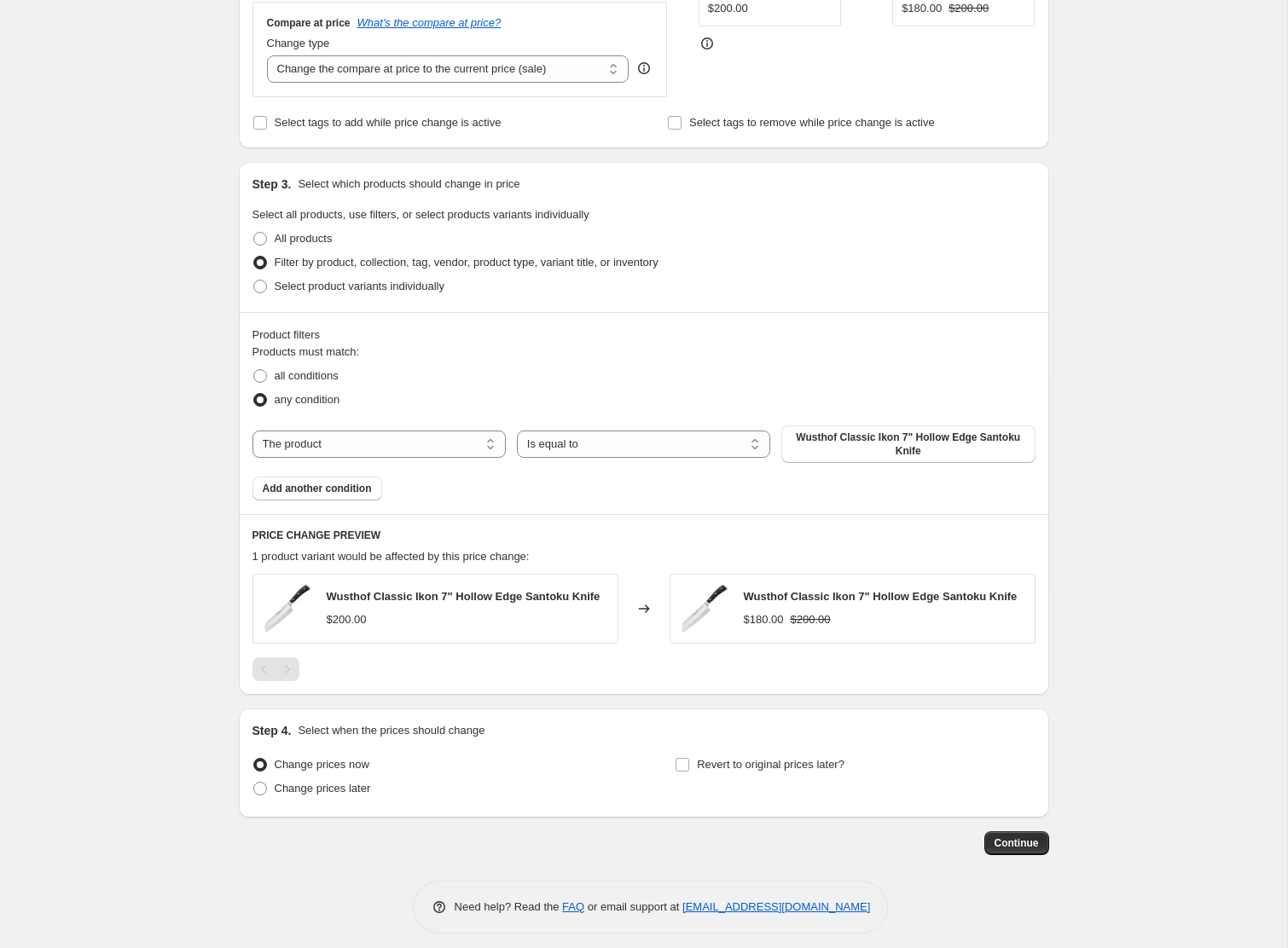
scroll to position [0, 0]
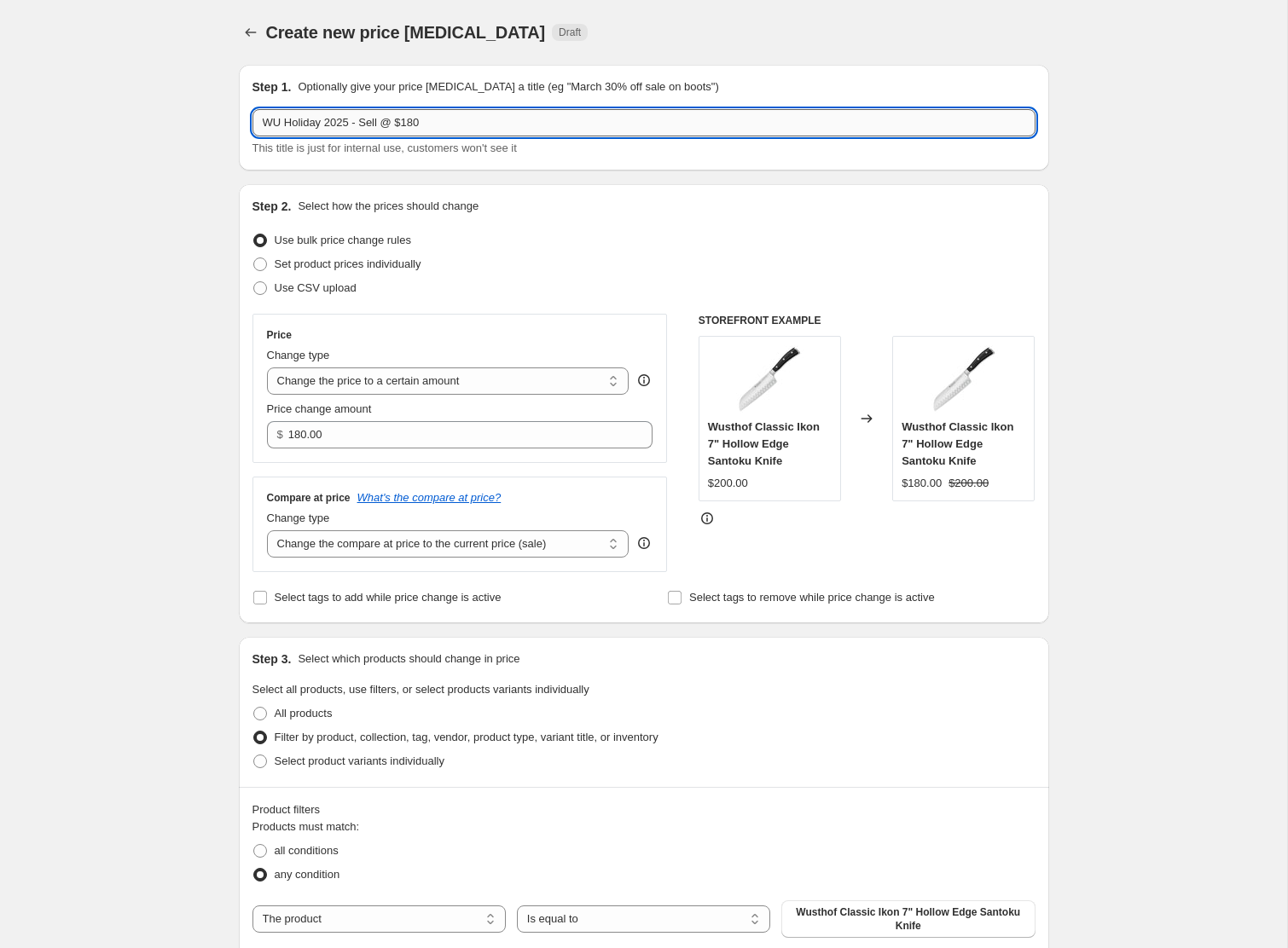
drag, startPoint x: 414, startPoint y: 121, endPoint x: 451, endPoint y: 121, distance: 37.0
click at [451, 121] on input "WU Holiday 2025 - Sell @ $180" at bounding box center [644, 123] width 783 height 27
type input "WU Holiday 2025 - Sell @ $160"
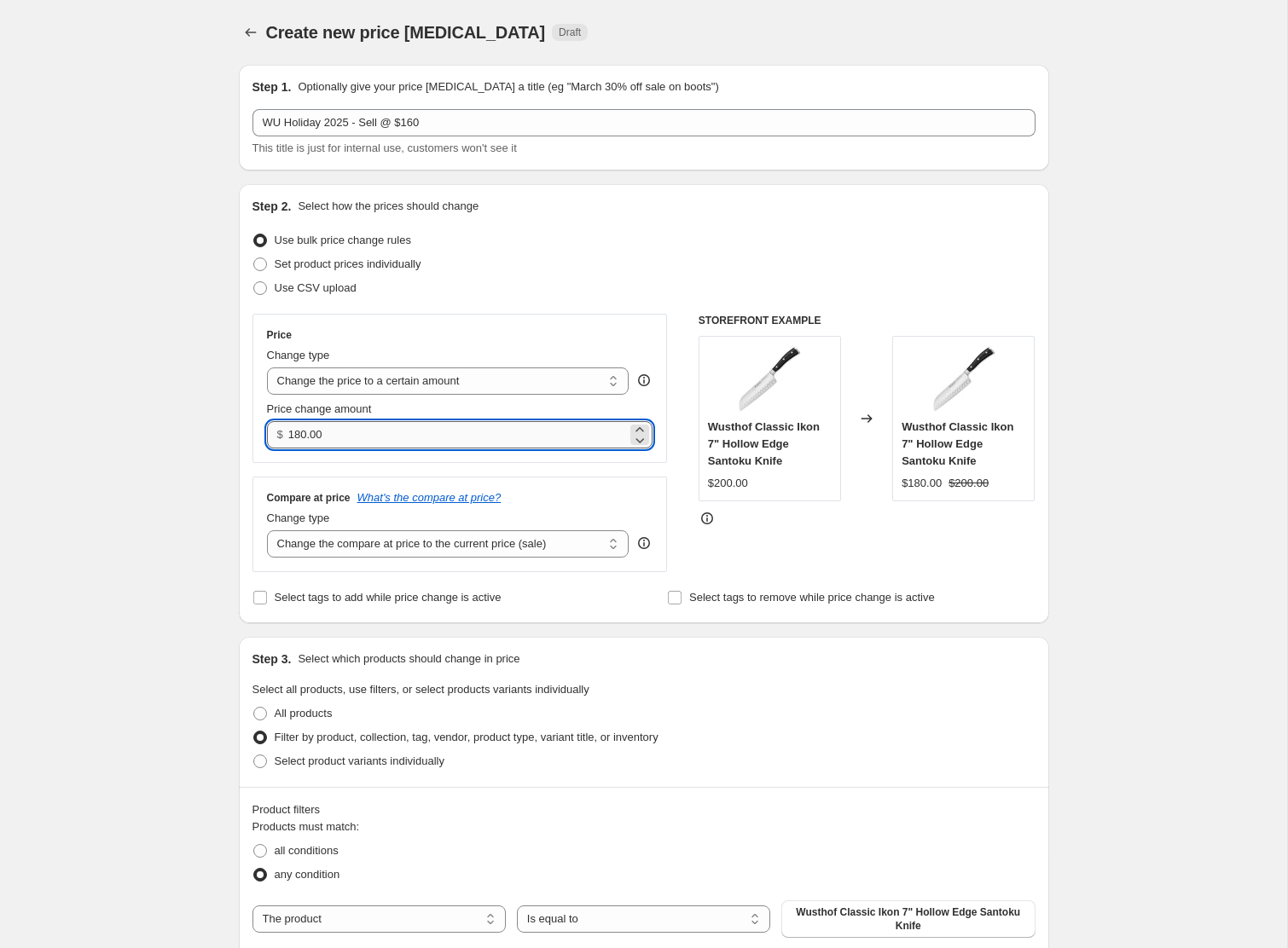
click at [302, 433] on input "180.00" at bounding box center [458, 435] width 339 height 27
type input "160.00"
click at [582, 479] on div "Compare at price What's the compare at price? Change type Change the compare at…" at bounding box center [460, 525] width 416 height 96
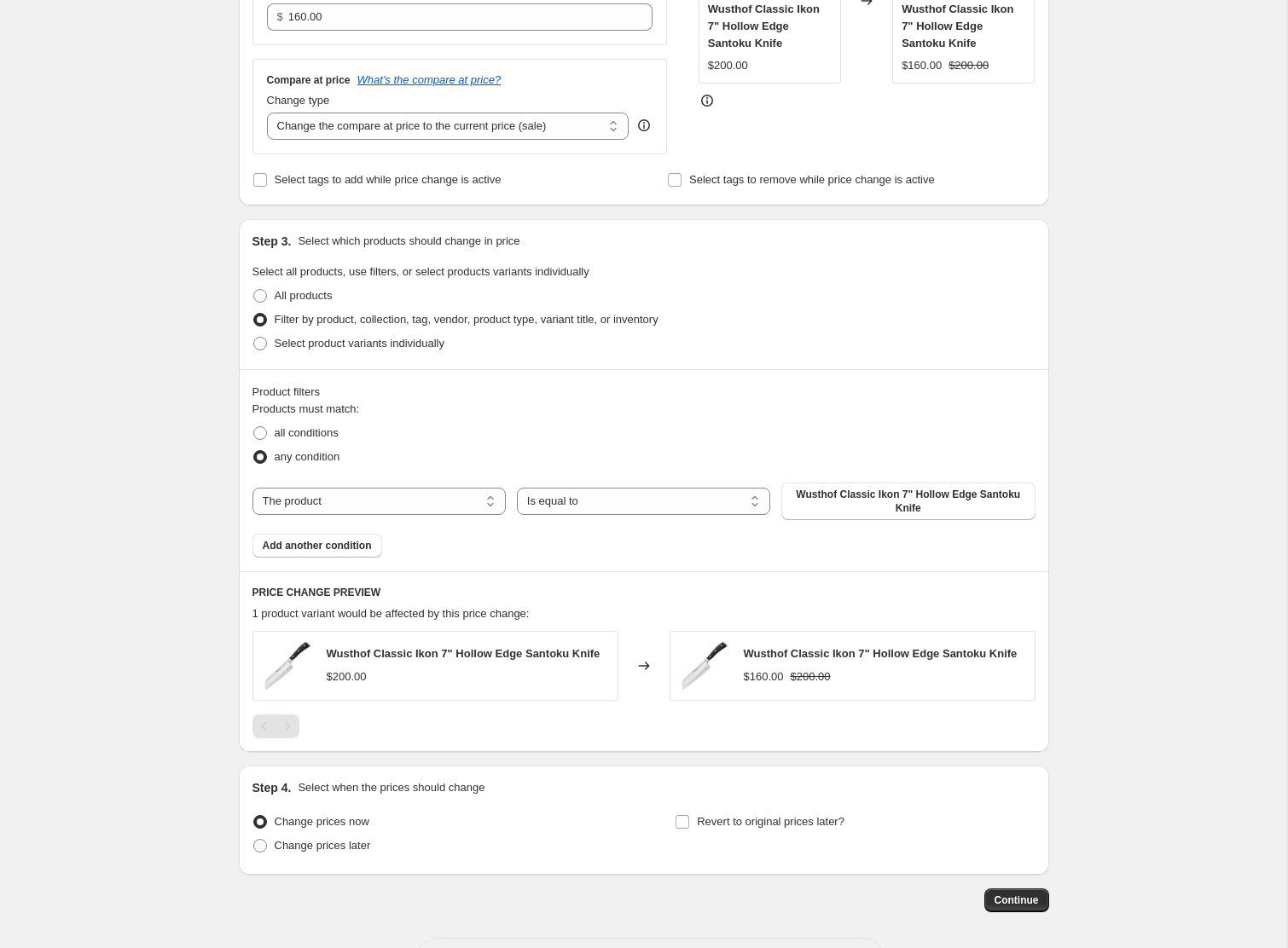
scroll to position [486, 0]
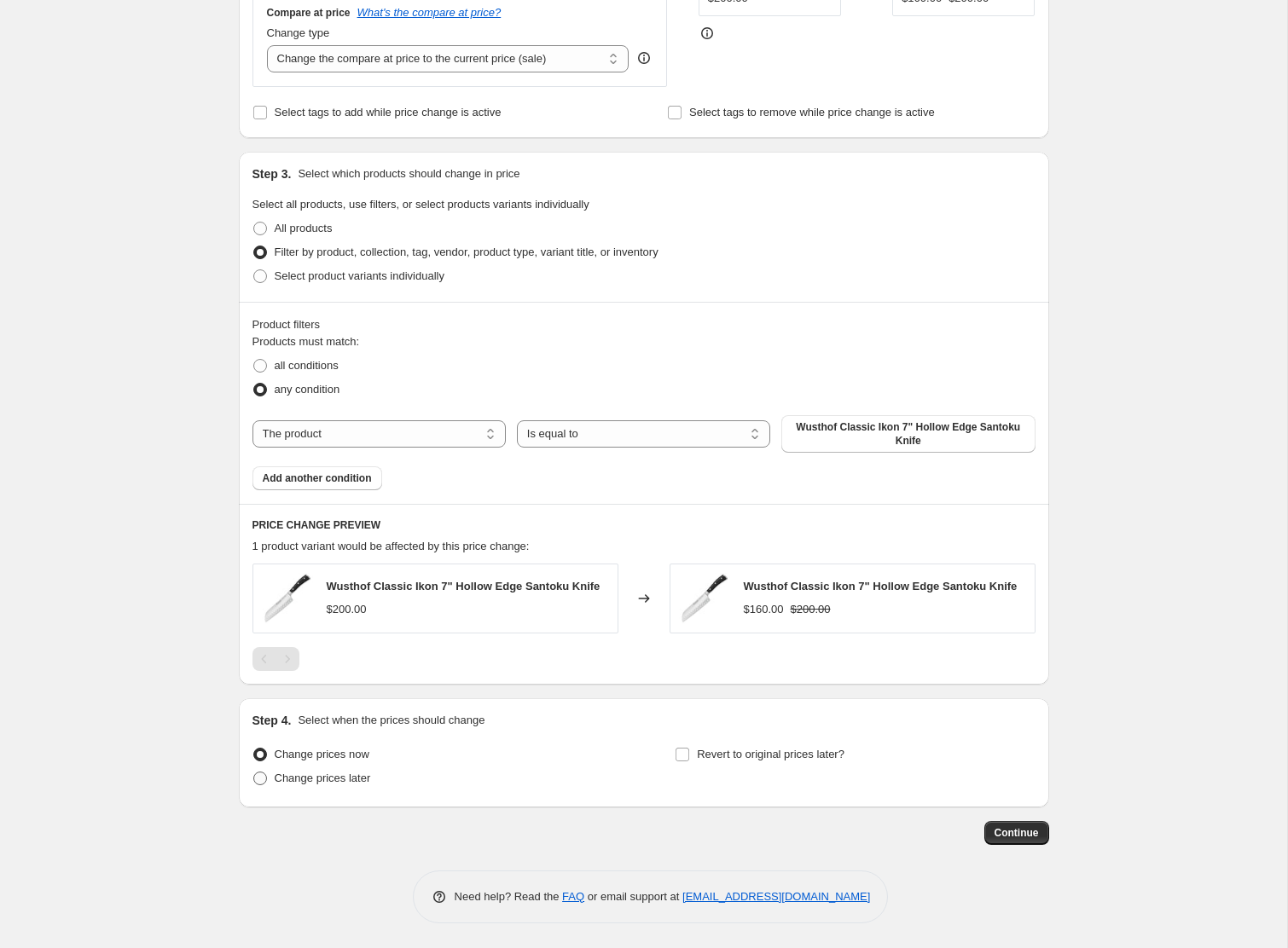
click at [281, 780] on span "Change prices later" at bounding box center [322, 778] width 97 height 13
click at [254, 773] on input "Change prices later" at bounding box center [253, 772] width 1 height 1
radio input "true"
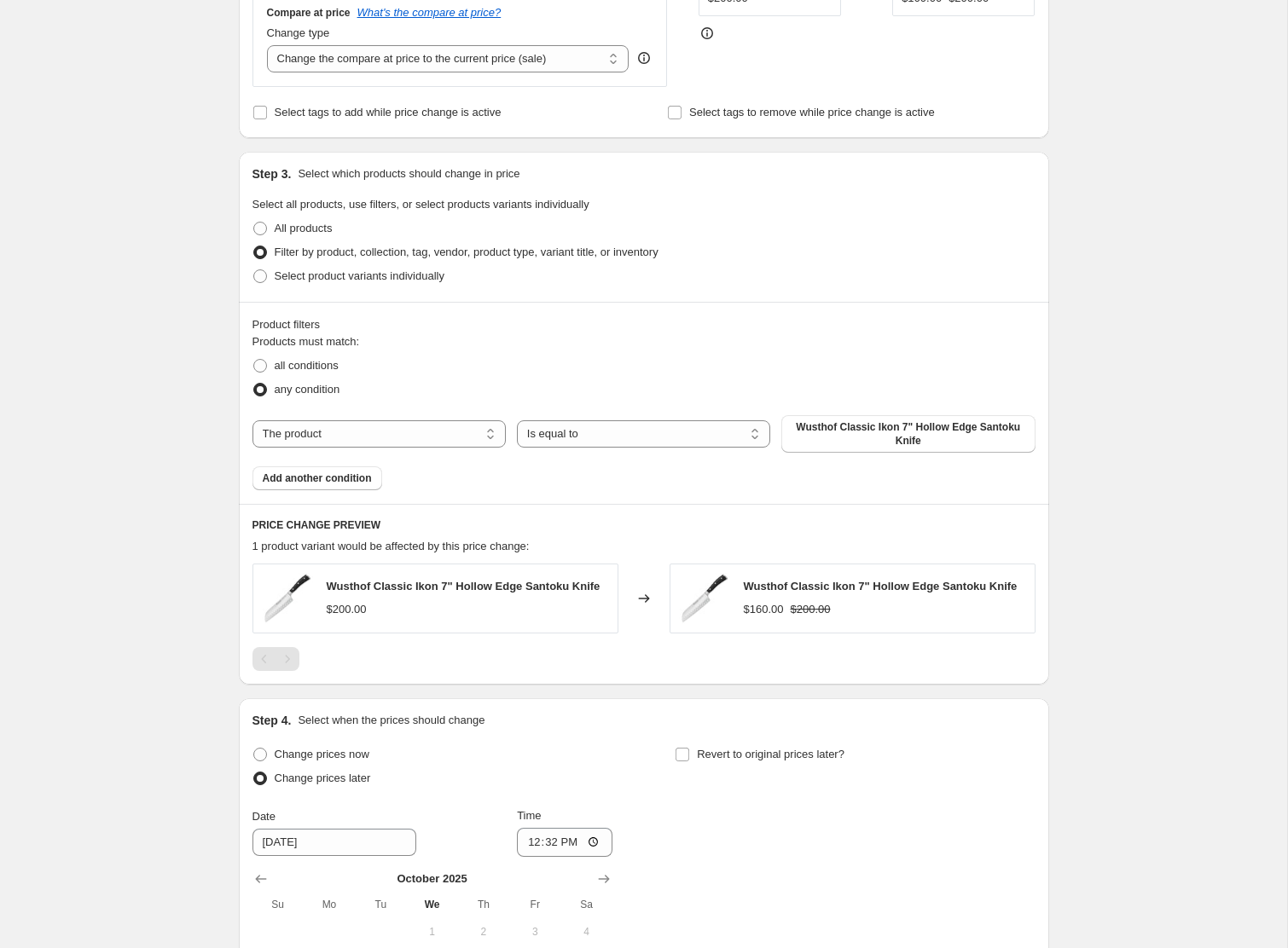
click at [590, 880] on div at bounding box center [432, 879] width 360 height 17
click at [596, 880] on icon "Show next month, November 2025" at bounding box center [604, 879] width 17 height 17
click at [596, 880] on icon "Show next month, December 2025" at bounding box center [604, 879] width 17 height 17
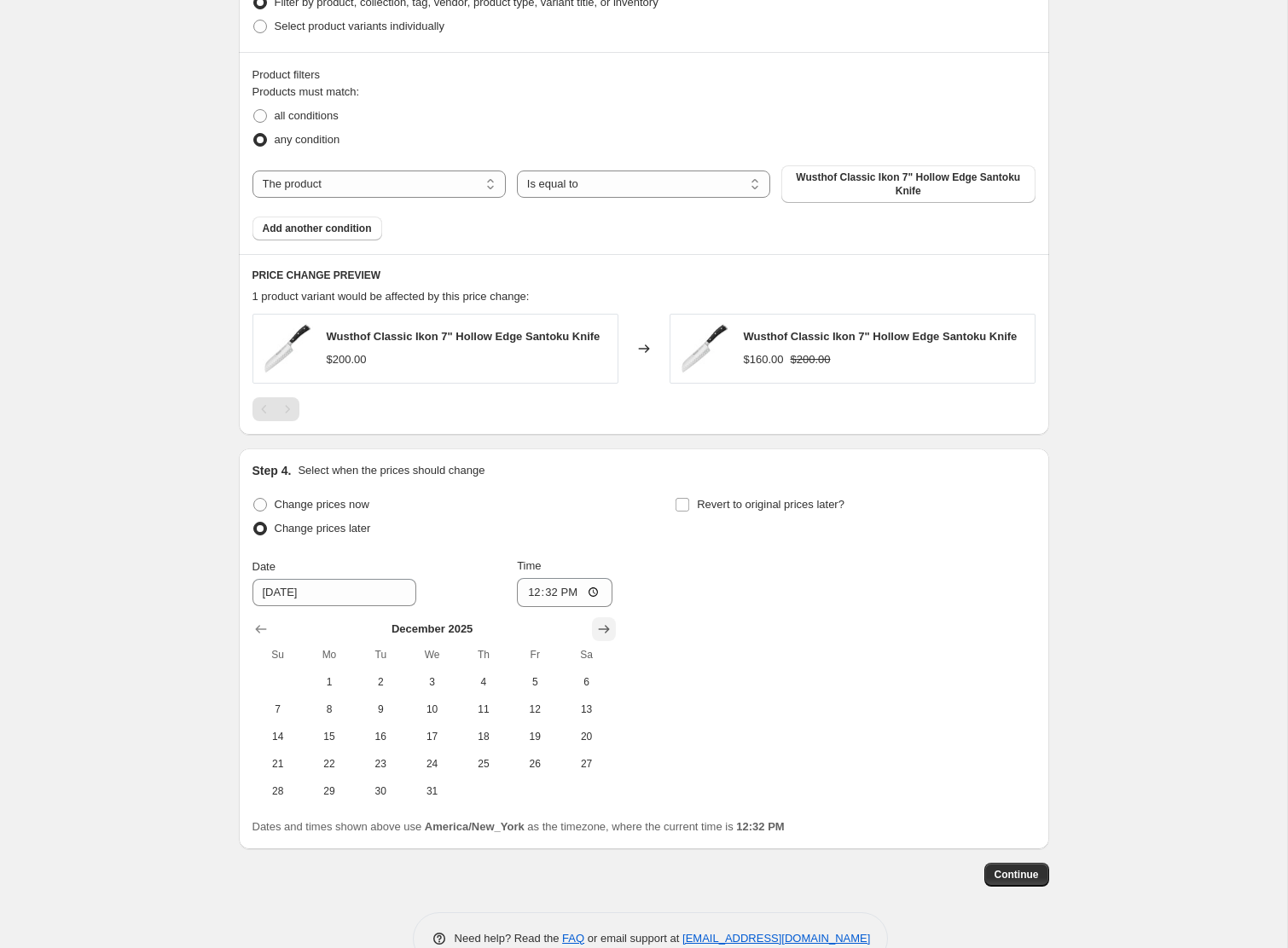
scroll to position [741, 0]
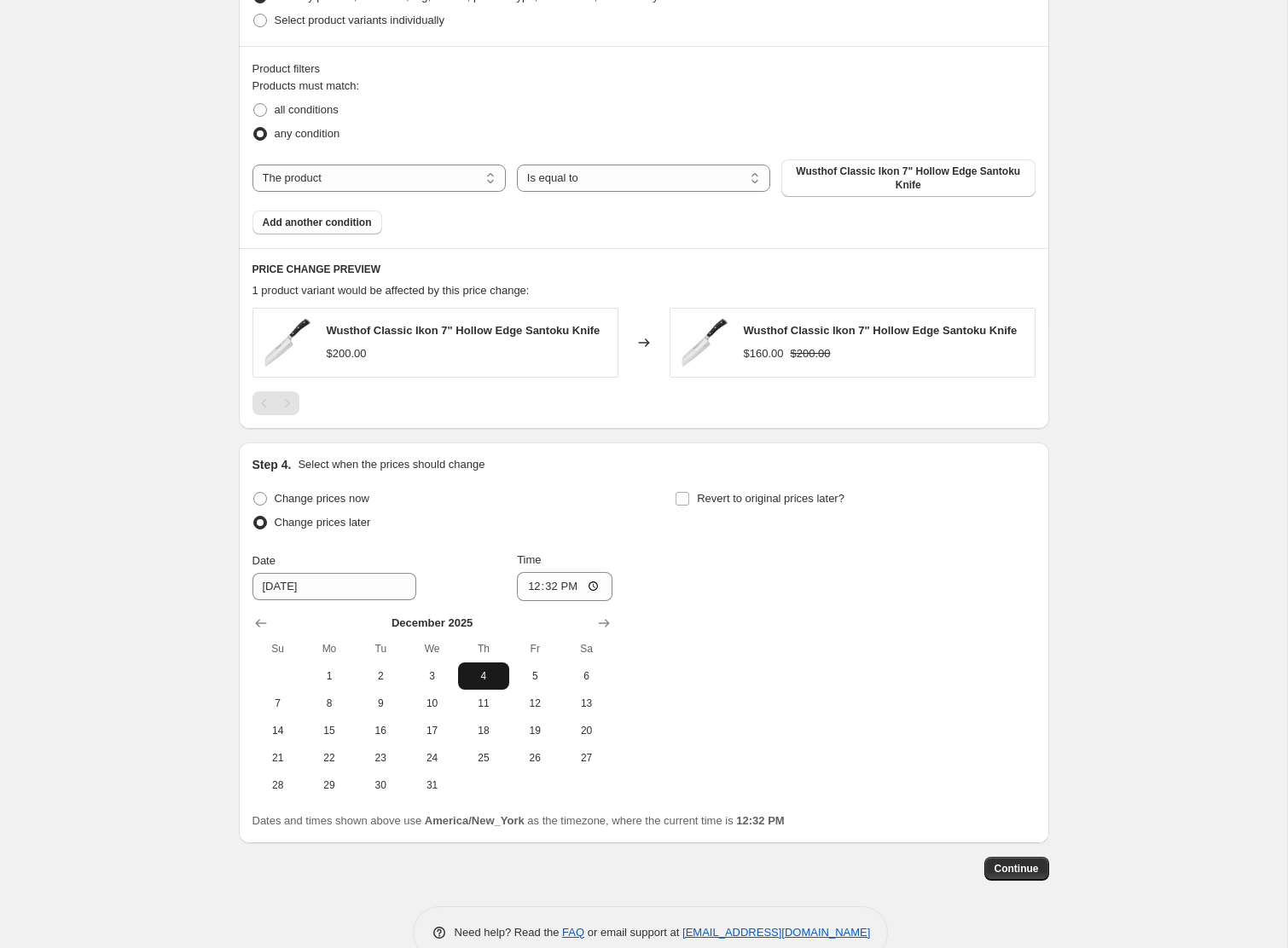
click at [483, 674] on span "4" at bounding box center [484, 676] width 38 height 14
type input "[DATE]"
click at [552, 593] on input "12:32" at bounding box center [565, 586] width 96 height 29
click at [546, 584] on input "12:32" at bounding box center [565, 586] width 96 height 29
type input "00:00"
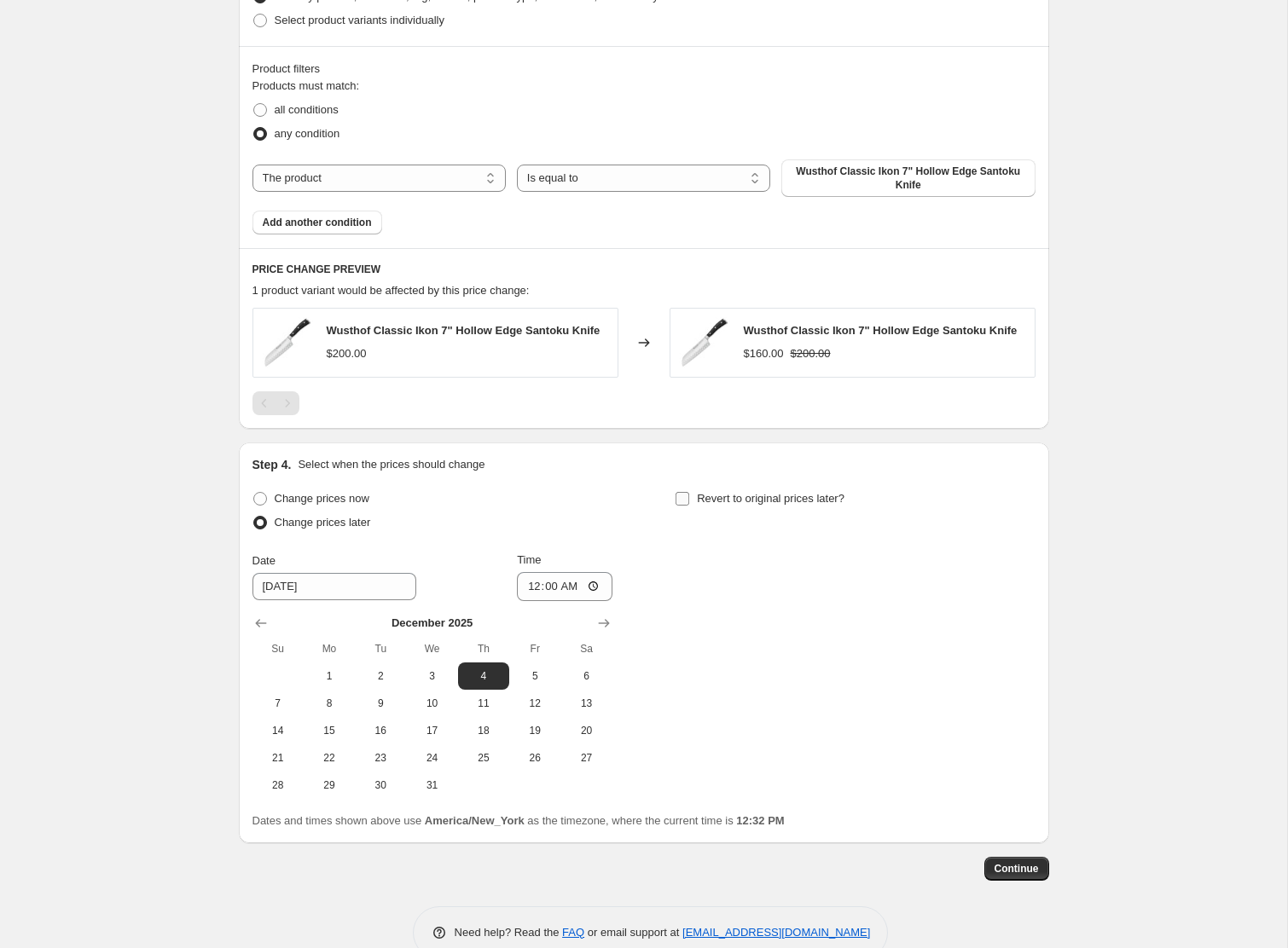
click at [678, 498] on input "Revert to original prices later?" at bounding box center [682, 499] width 14 height 14
checkbox input "true"
click at [1023, 618] on icon "Show next month, November 2025" at bounding box center [1027, 623] width 17 height 17
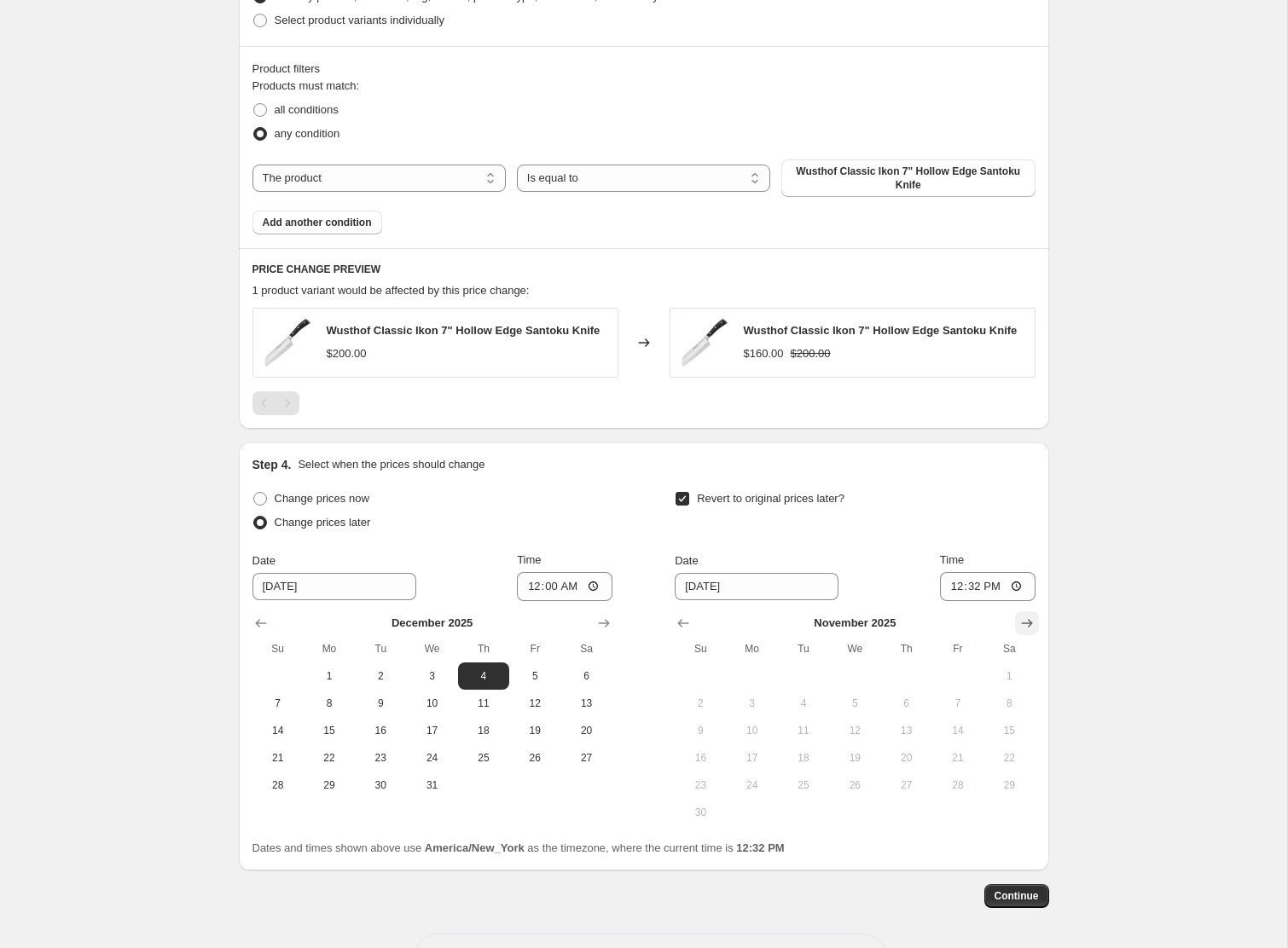
click at [1023, 618] on icon "Show next month, December 2025" at bounding box center [1027, 623] width 17 height 17
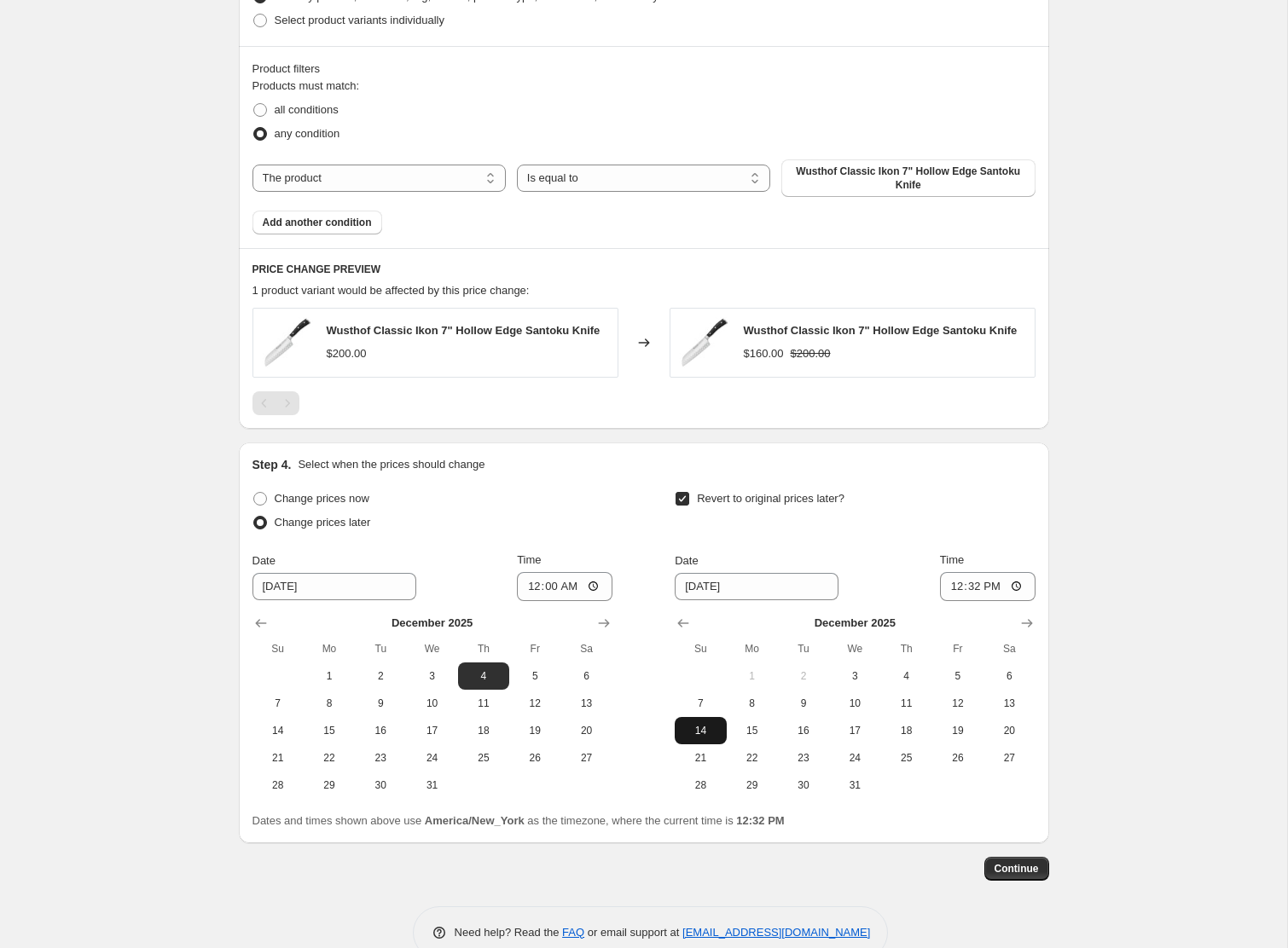
click at [706, 729] on span "14" at bounding box center [700, 731] width 38 height 14
type input "[DATE]"
click at [954, 589] on input "12:32" at bounding box center [988, 586] width 96 height 29
type input "23:59"
click at [1001, 866] on span "Continue" at bounding box center [1017, 869] width 44 height 14
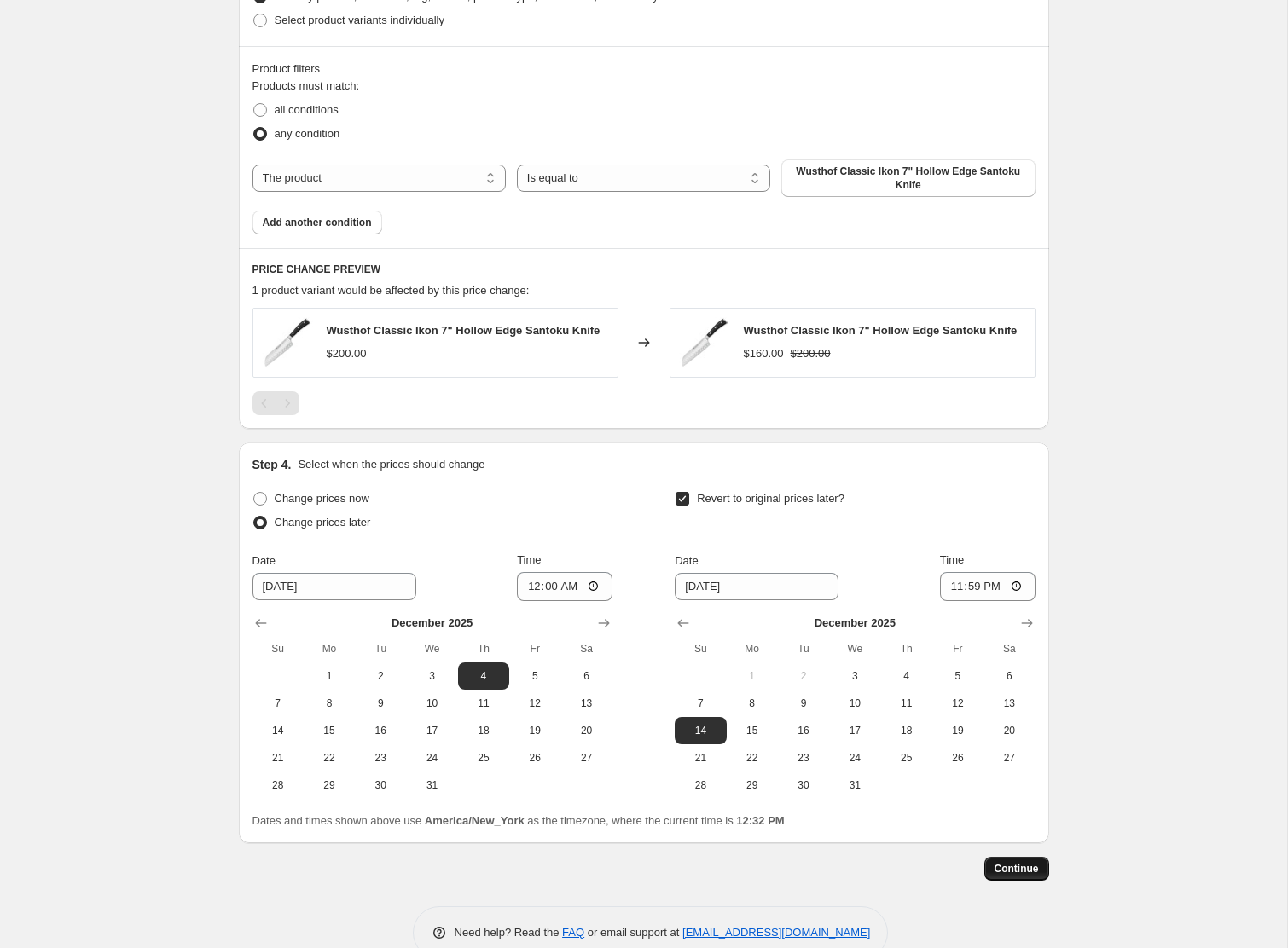
scroll to position [0, 0]
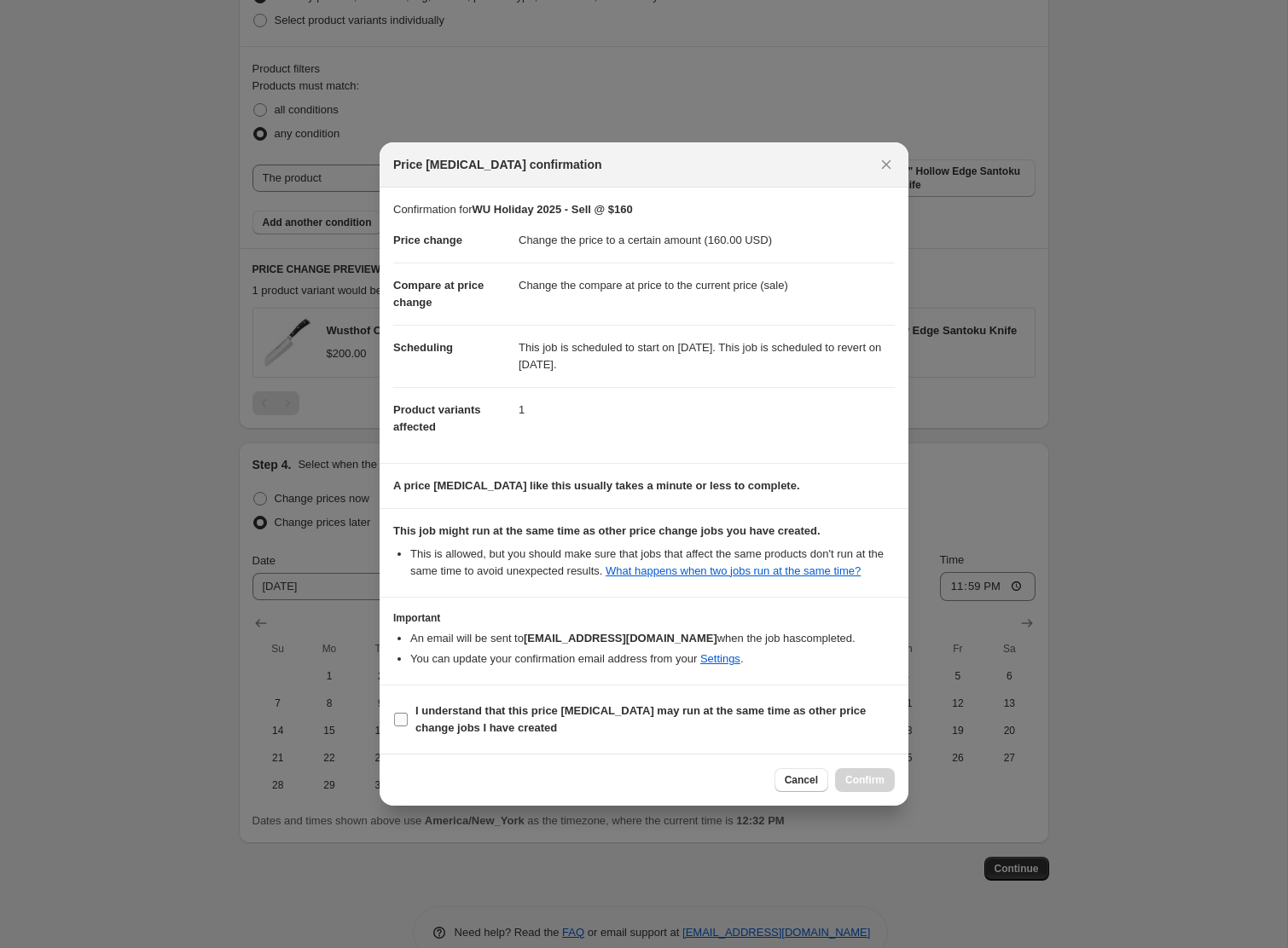
click at [451, 728] on span "I understand that this price [MEDICAL_DATA] may run at the same time as other p…" at bounding box center [655, 720] width 480 height 34
click at [408, 727] on input "I understand that this price [MEDICAL_DATA] may run at the same time as other p…" at bounding box center [401, 720] width 14 height 14
checkbox input "true"
click at [869, 787] on span "Confirm" at bounding box center [866, 780] width 39 height 14
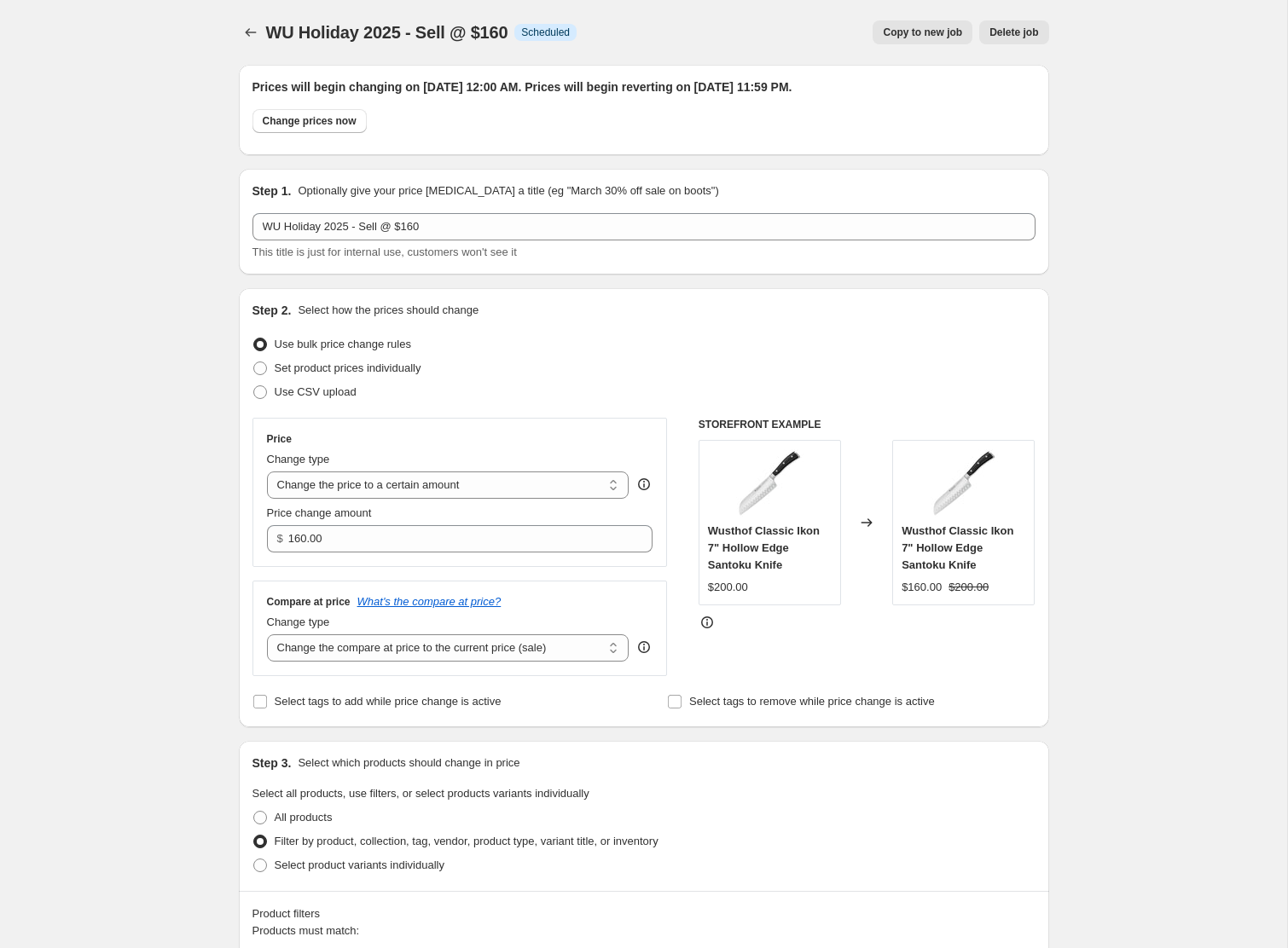
click at [901, 26] on span "Copy to new job" at bounding box center [922, 32] width 80 height 14
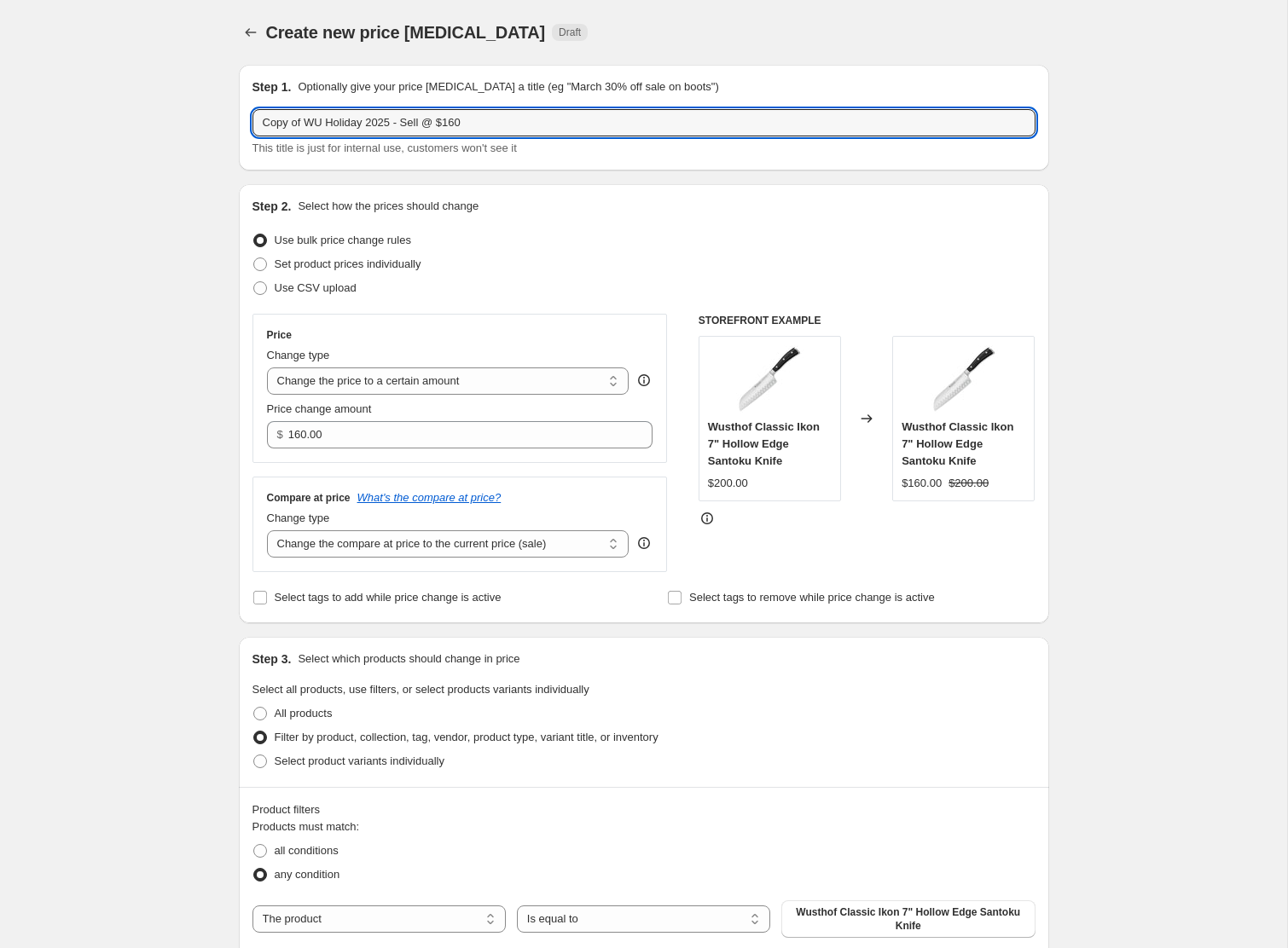
drag, startPoint x: 307, startPoint y: 122, endPoint x: 204, endPoint y: 117, distance: 103.1
click at [204, 117] on div "Create new price [MEDICAL_DATA]. This page is ready Create new price [MEDICAL_D…" at bounding box center [643, 717] width 1287 height 1434
drag, startPoint x: 407, startPoint y: 123, endPoint x: 456, endPoint y: 124, distance: 49.0
click at [456, 124] on input "WU Holiday 2025 - Sell @ $160" at bounding box center [644, 123] width 783 height 27
type input "WU Holiday 2025 - Sell @ $76"
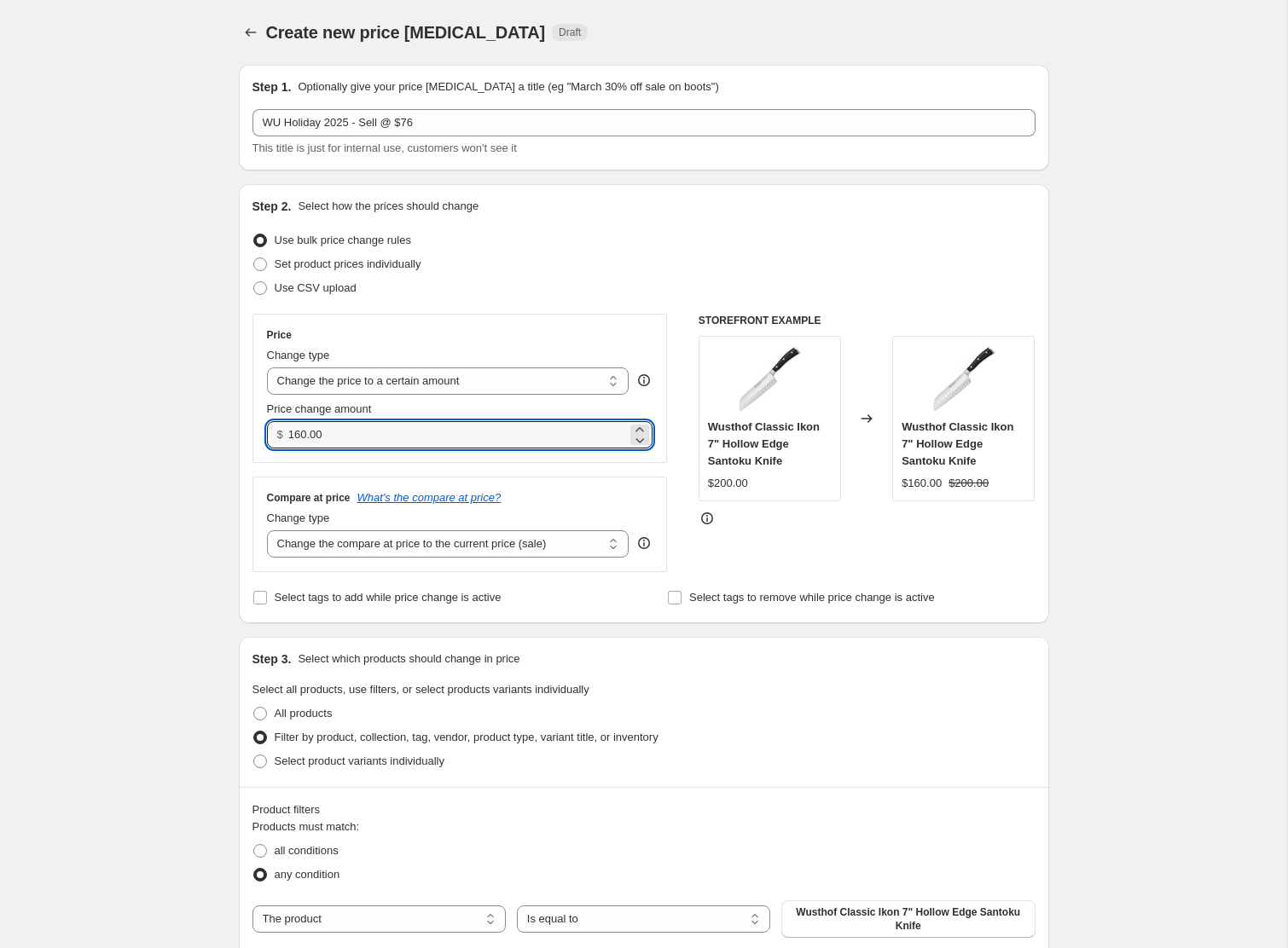
drag, startPoint x: 342, startPoint y: 428, endPoint x: 249, endPoint y: 426, distance: 93.0
click at [249, 426] on div "Step 2. Select how the prices should change Use bulk price change rules Set pro…" at bounding box center [644, 403] width 811 height 439
type input "76.00"
click at [175, 480] on div "Create new price [MEDICAL_DATA]. This page is ready Create new price [MEDICAL_D…" at bounding box center [643, 717] width 1287 height 1434
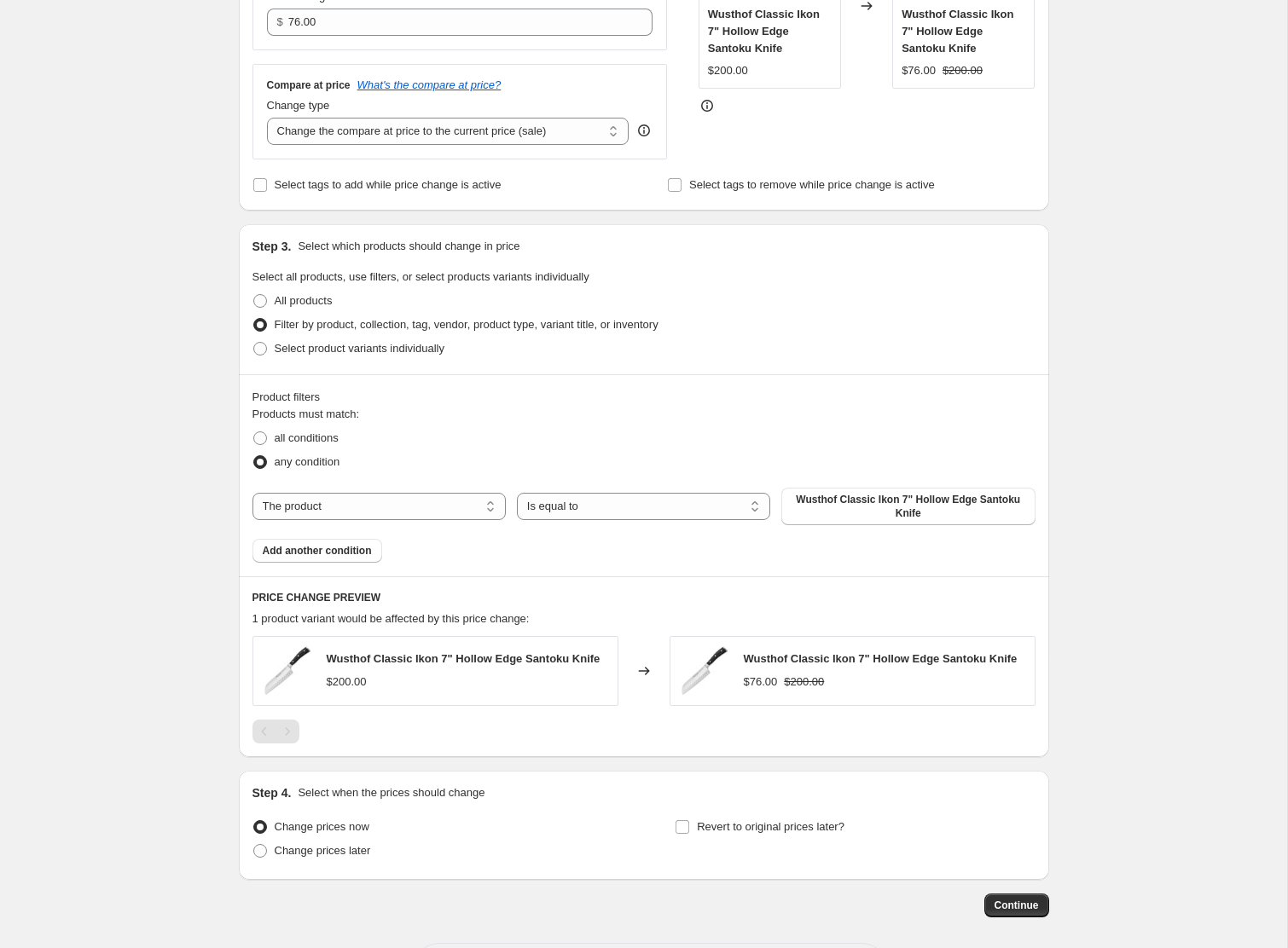
scroll to position [417, 0]
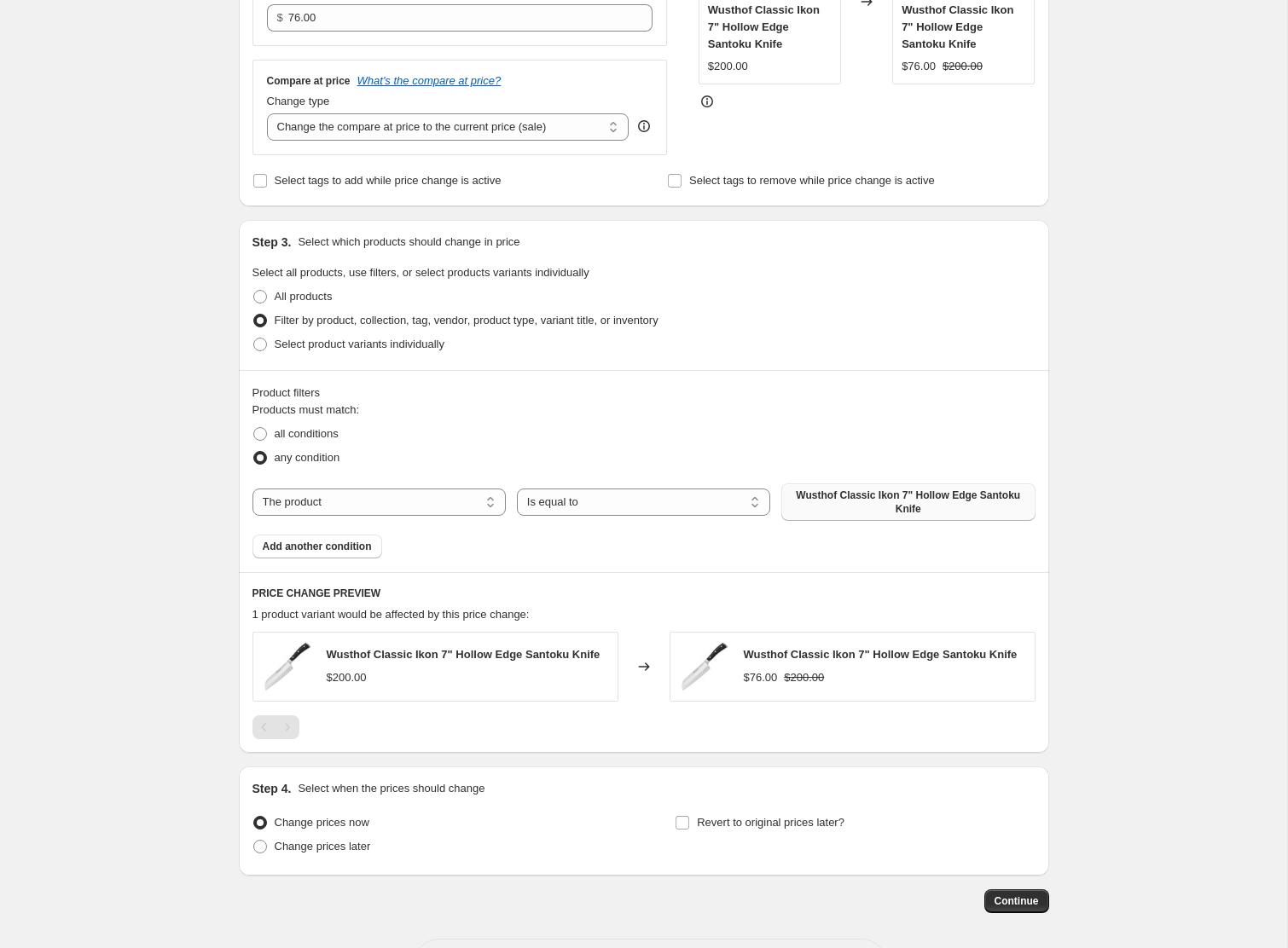
click at [809, 498] on span "Wusthof Classic Ikon 7" Hollow Edge Santoku Knife" at bounding box center [908, 503] width 233 height 27
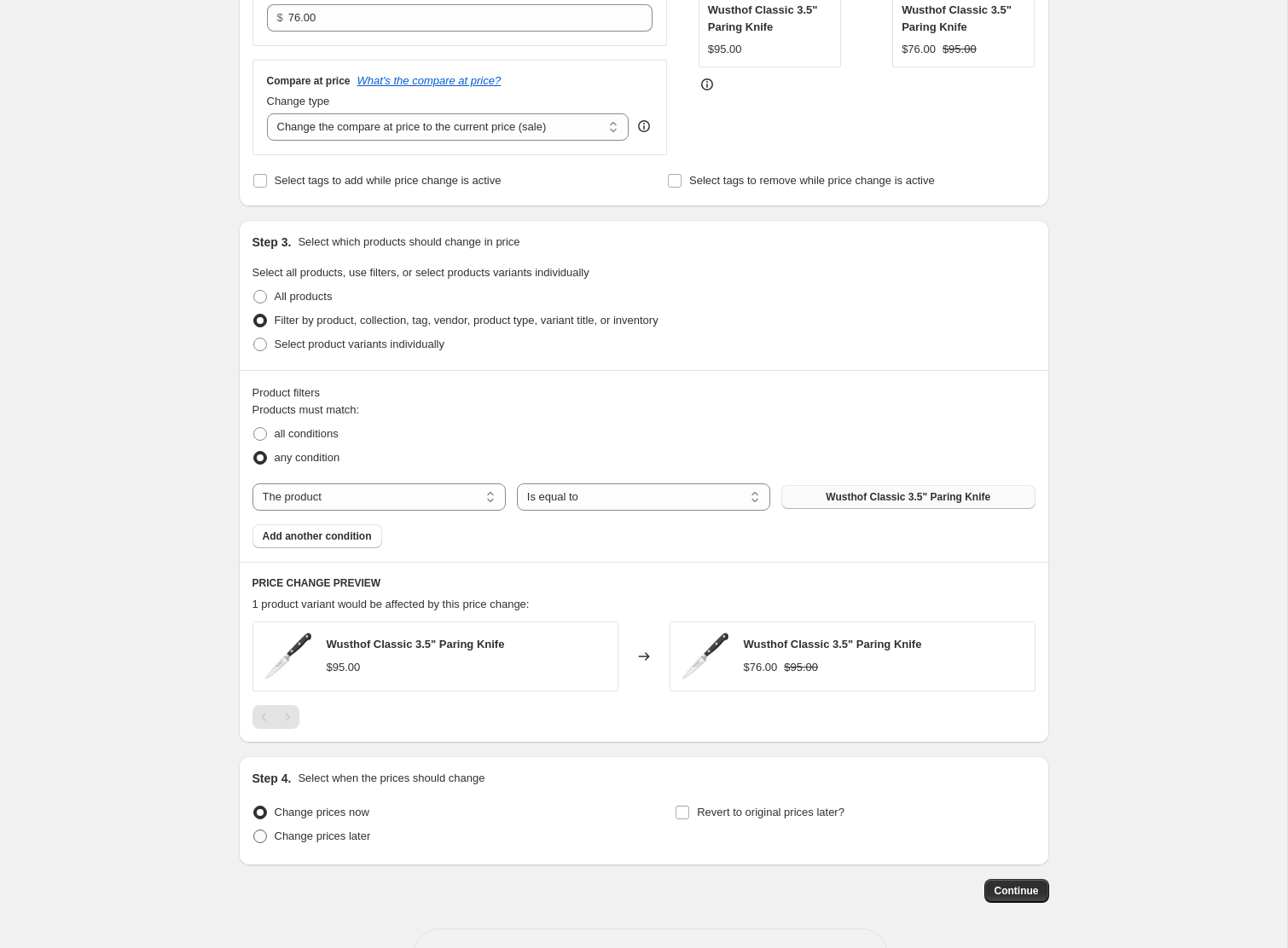
click at [363, 840] on span "Change prices later" at bounding box center [322, 836] width 97 height 13
click at [254, 831] on input "Change prices later" at bounding box center [253, 830] width 1 height 1
radio input "true"
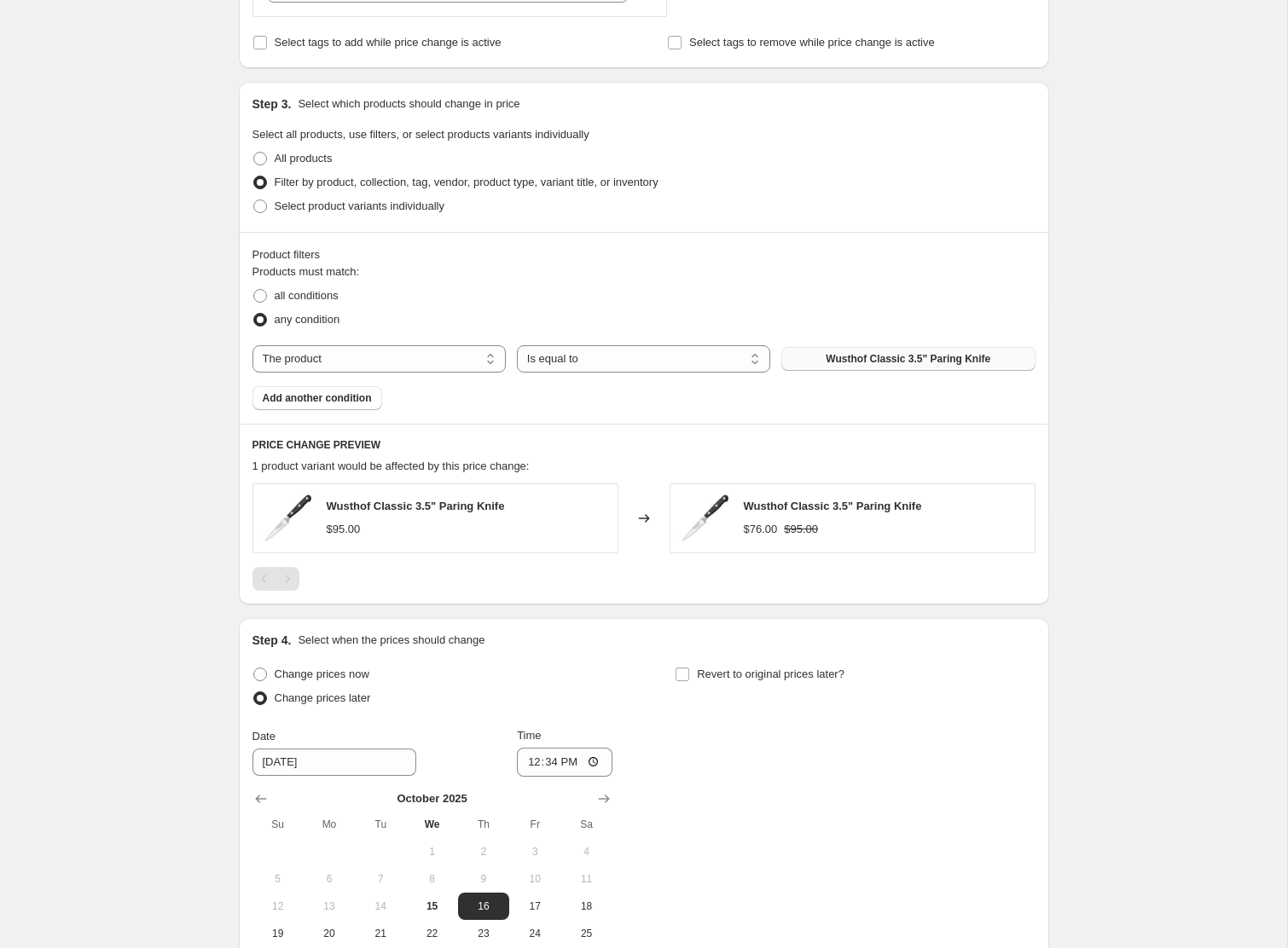
scroll to position [767, 0]
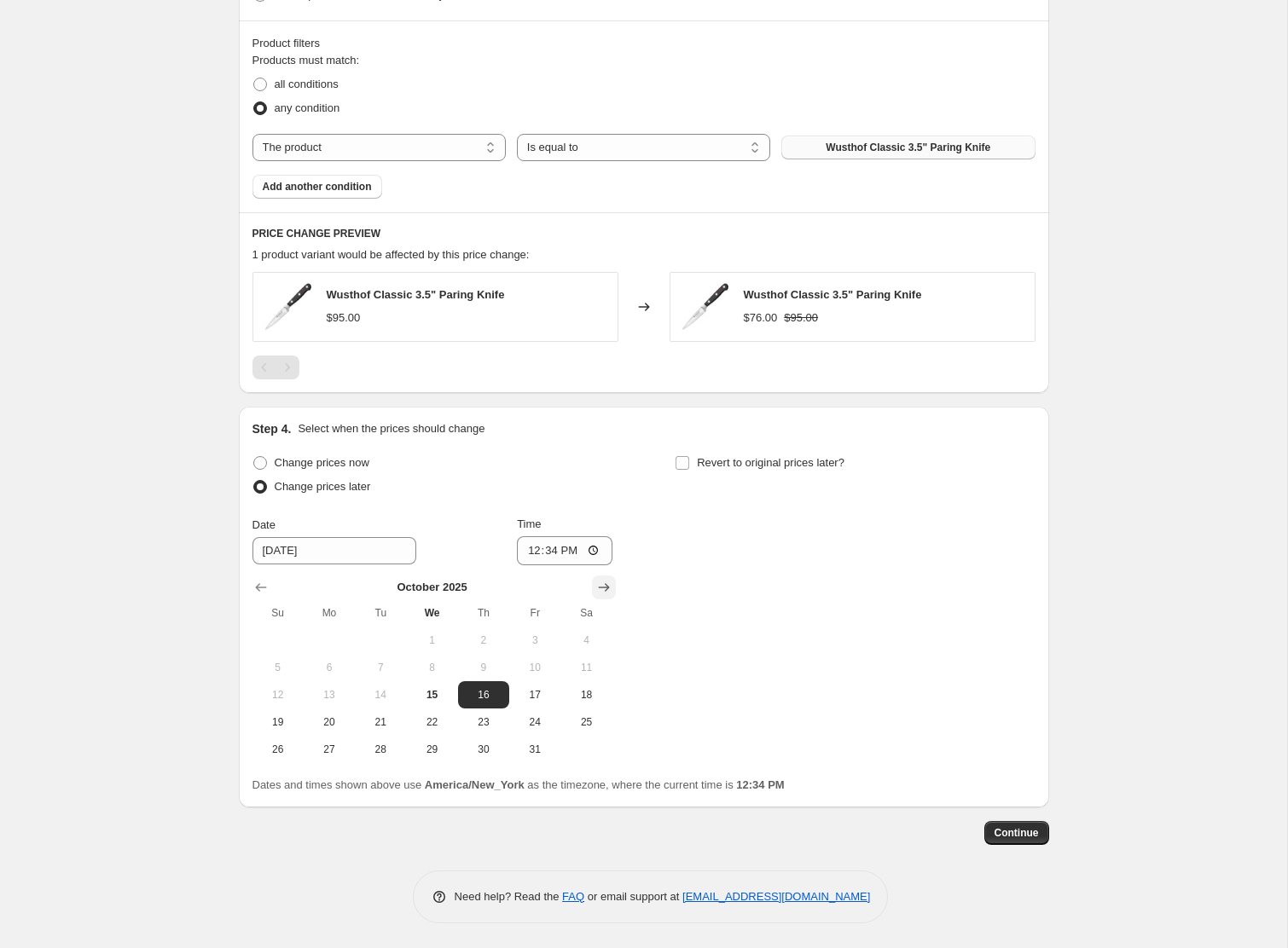
click at [602, 583] on icon "Show next month, November 2025" at bounding box center [604, 587] width 17 height 17
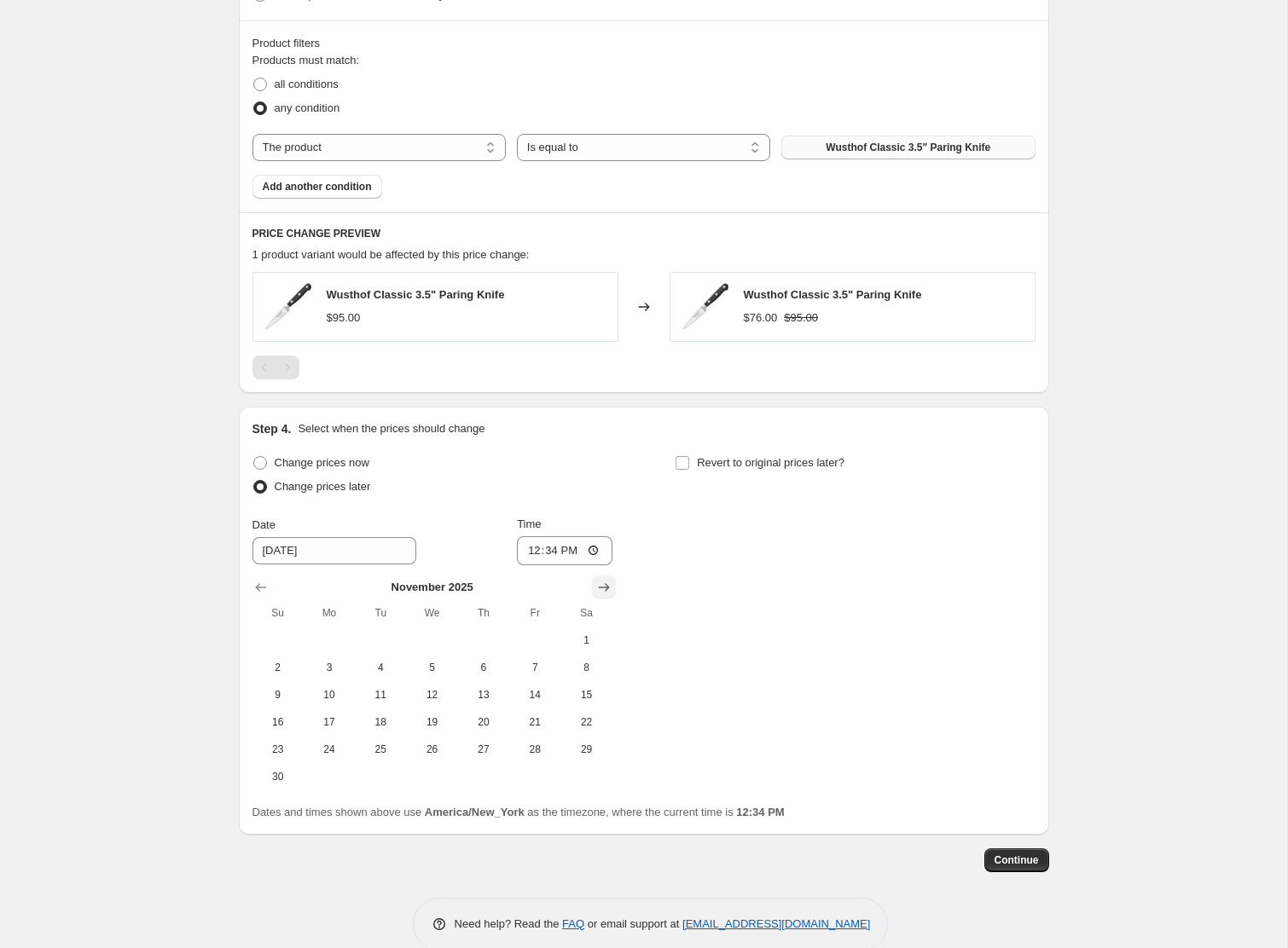
click at [602, 583] on icon "Show next month, December 2025" at bounding box center [604, 587] width 17 height 17
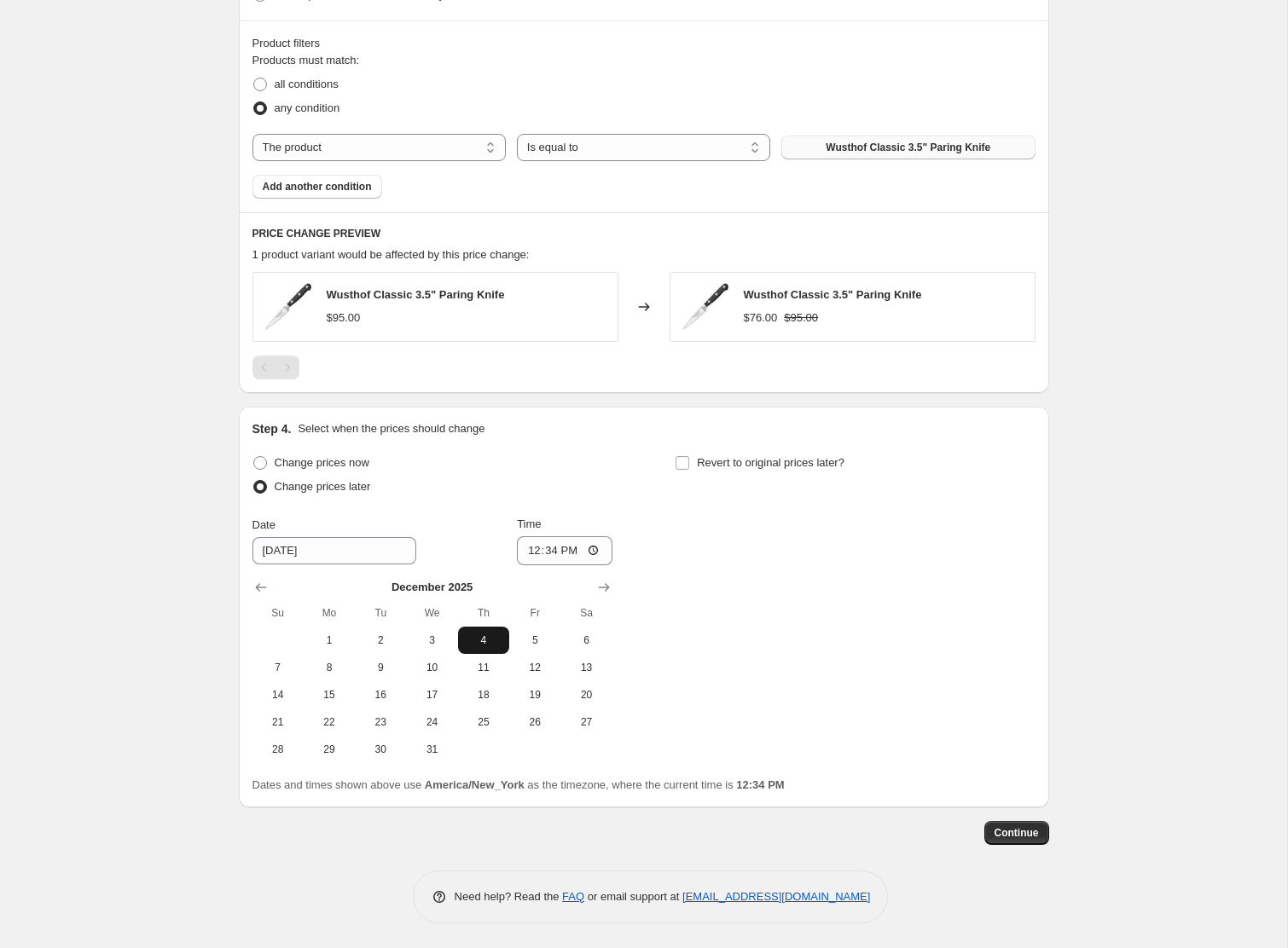
click at [473, 638] on span "4" at bounding box center [484, 640] width 38 height 14
type input "[DATE]"
click at [547, 551] on input "12:34" at bounding box center [565, 551] width 96 height 29
type input "00:00"
click at [683, 462] on input "Revert to original prices later?" at bounding box center [682, 463] width 14 height 14
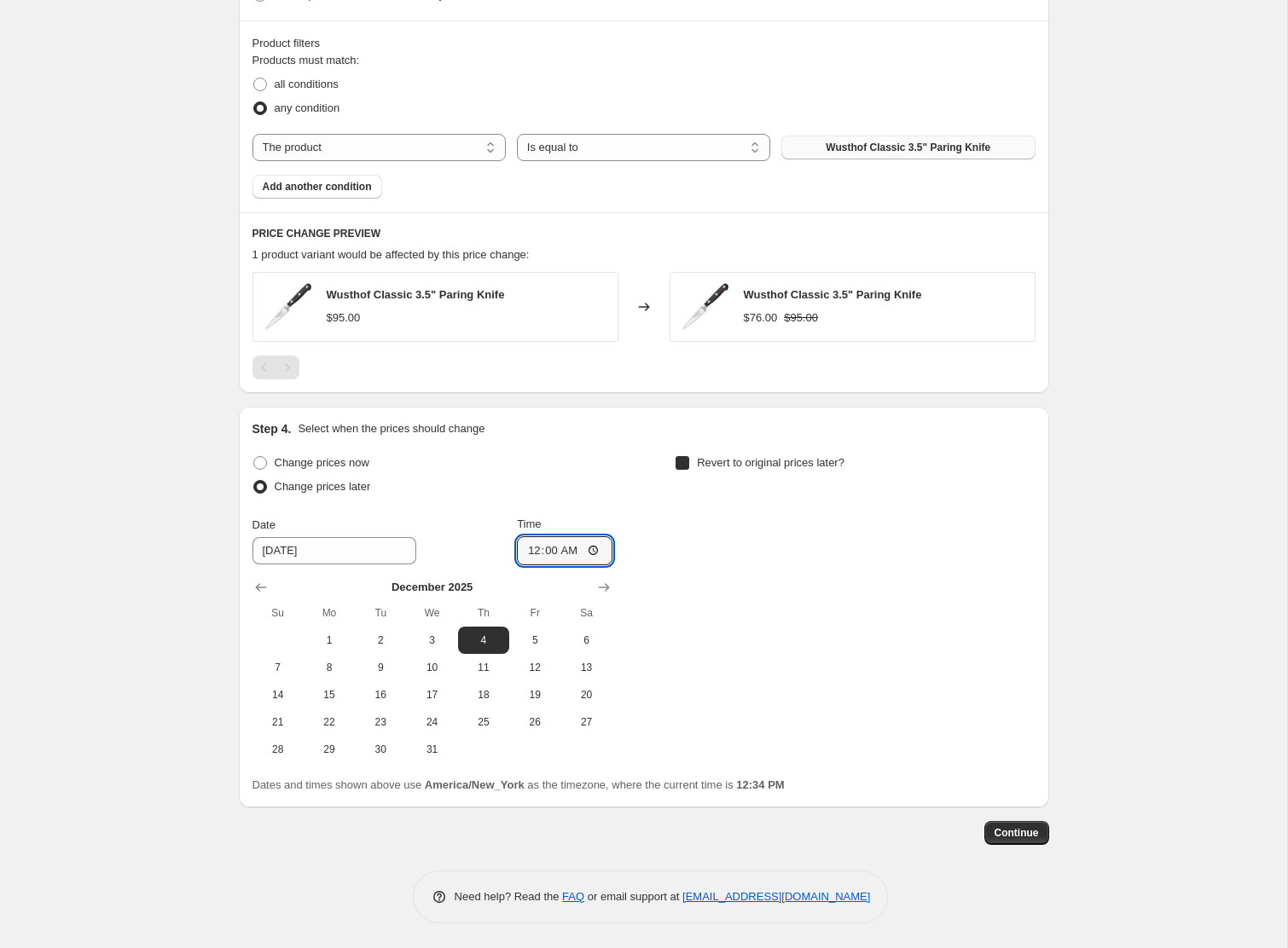
checkbox input "true"
click at [1033, 584] on icon "Show next month, November 2025" at bounding box center [1027, 587] width 17 height 17
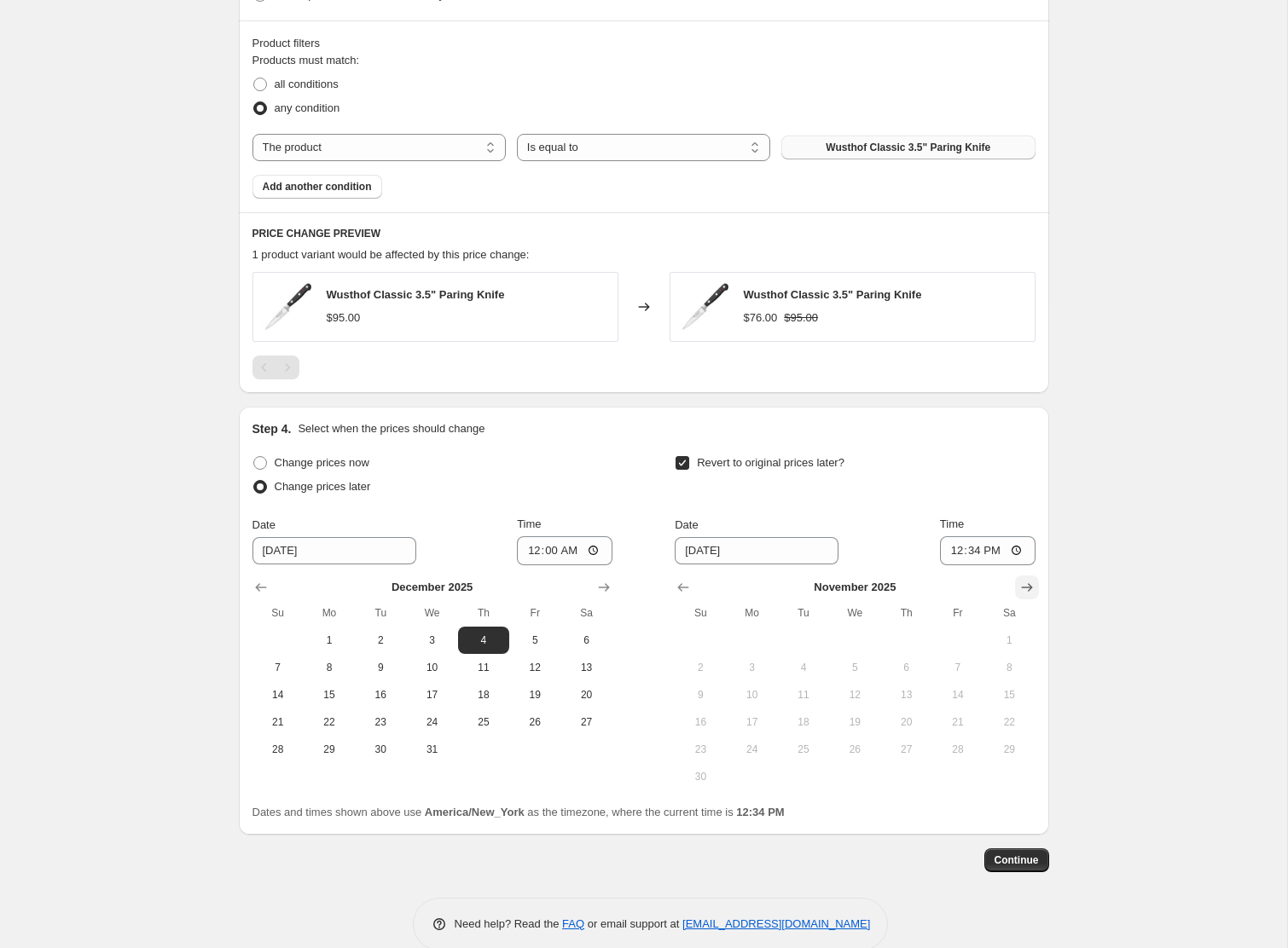
click at [1033, 584] on icon "Show next month, December 2025" at bounding box center [1027, 587] width 17 height 17
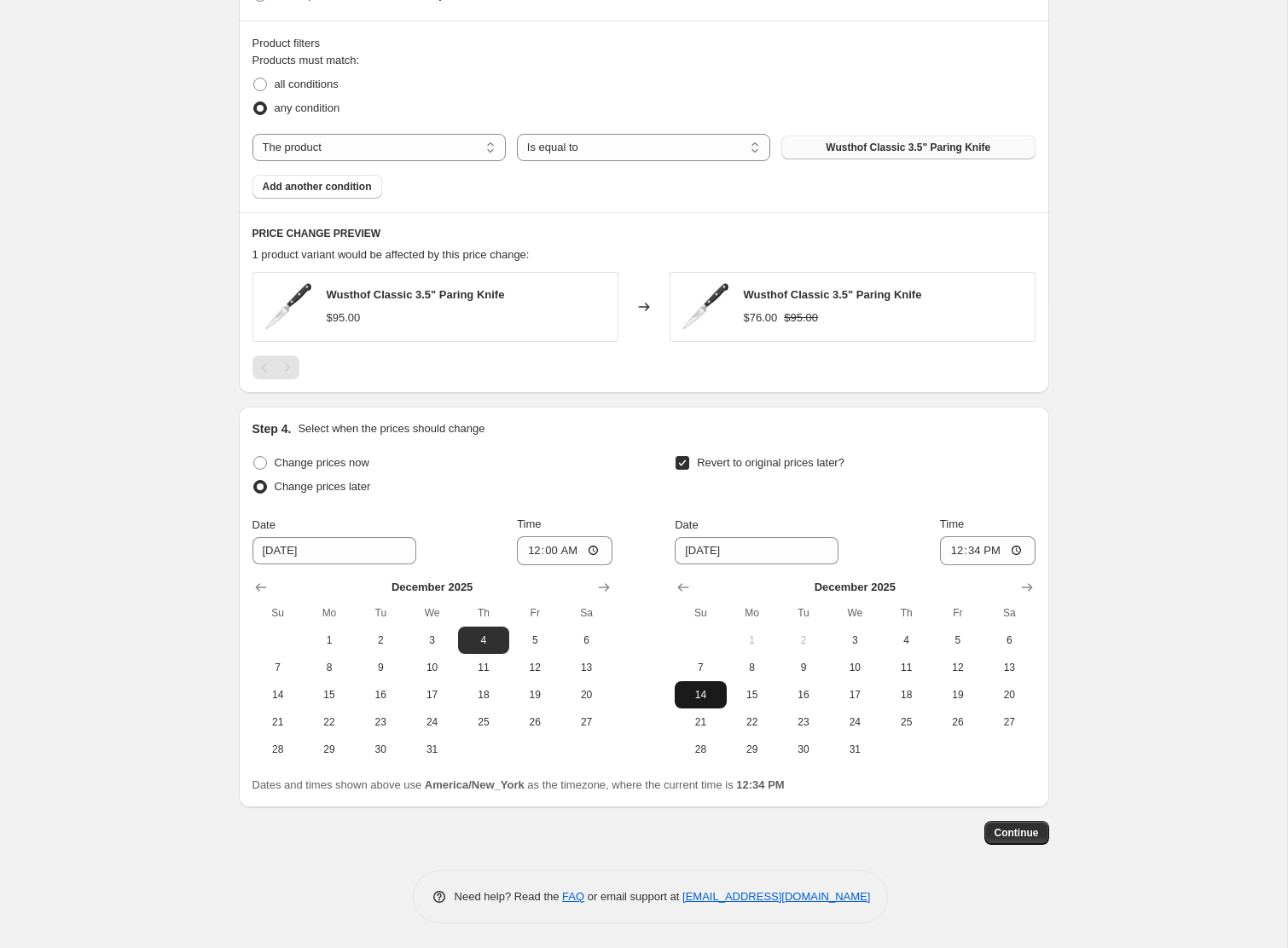
click at [698, 698] on span "14" at bounding box center [700, 695] width 38 height 14
type input "[DATE]"
click at [949, 552] on input "12:34" at bounding box center [988, 551] width 96 height 29
type input "23:59"
click at [1010, 844] on button "Continue" at bounding box center [1017, 833] width 65 height 24
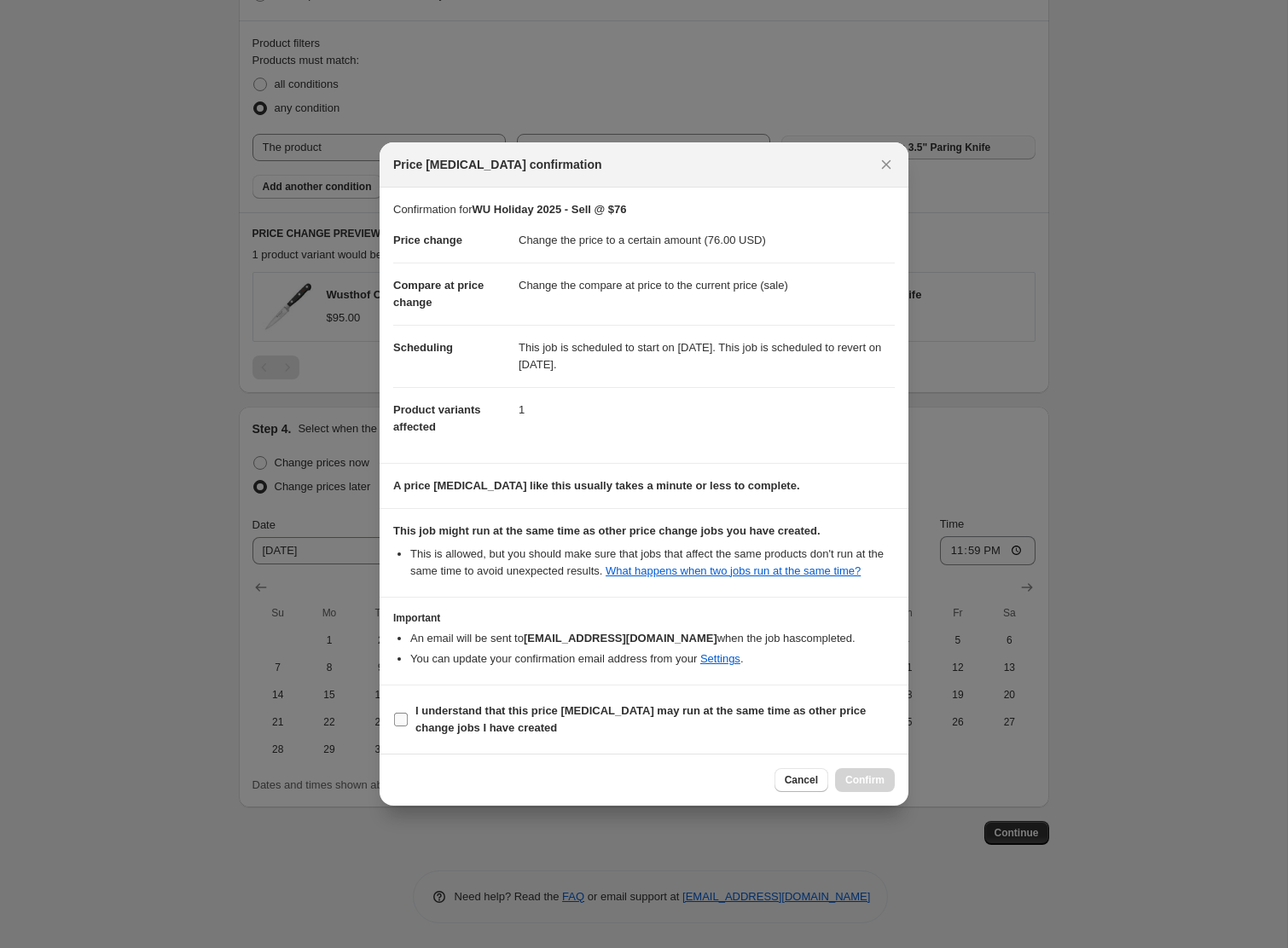
click at [427, 734] on b "I understand that this price [MEDICAL_DATA] may run at the same time as other p…" at bounding box center [641, 719] width 451 height 30
click at [408, 727] on input "I understand that this price [MEDICAL_DATA] may run at the same time as other p…" at bounding box center [401, 720] width 14 height 14
checkbox input "true"
click at [886, 789] on button "Confirm" at bounding box center [866, 780] width 60 height 24
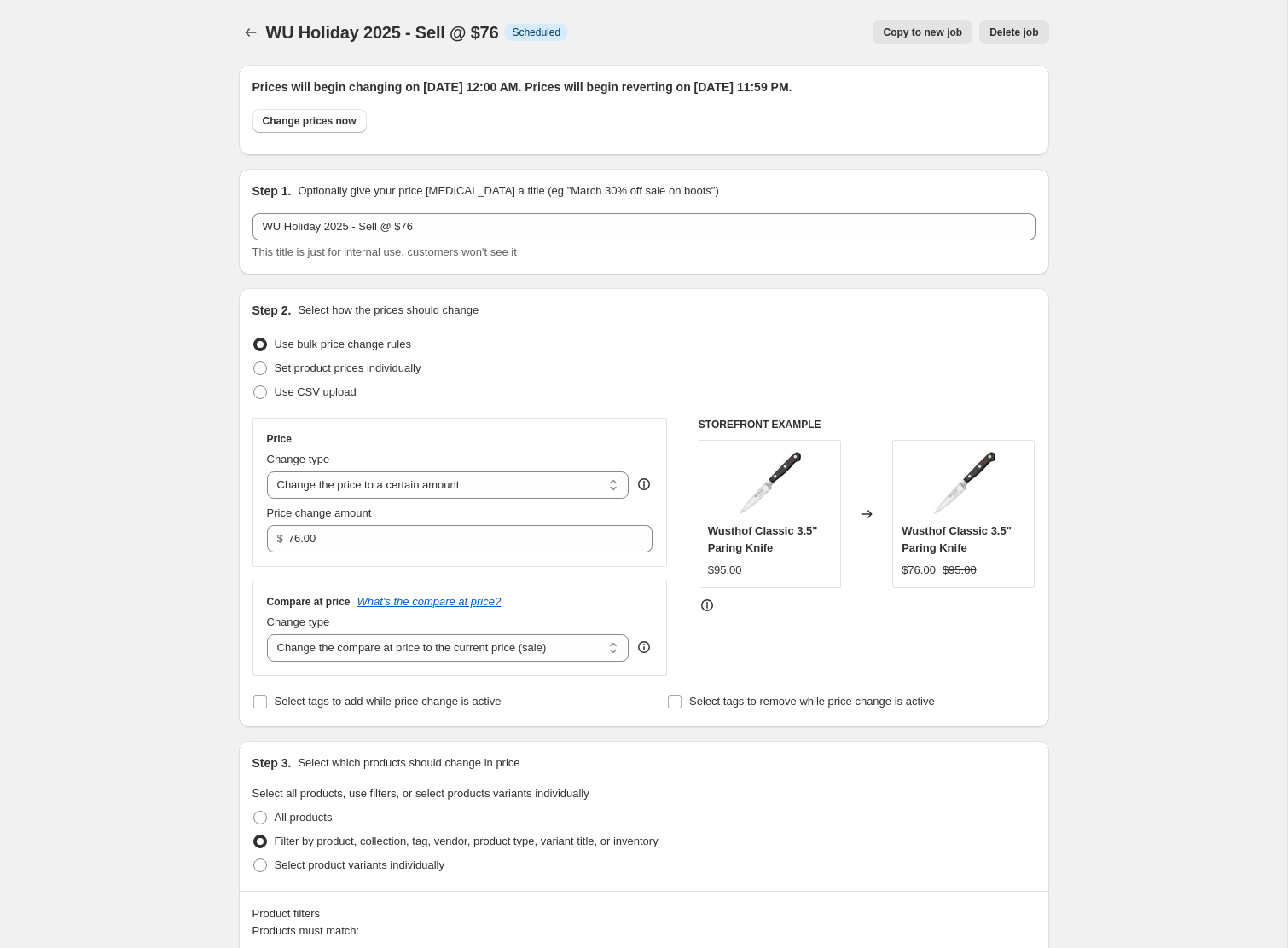
scroll to position [767, 0]
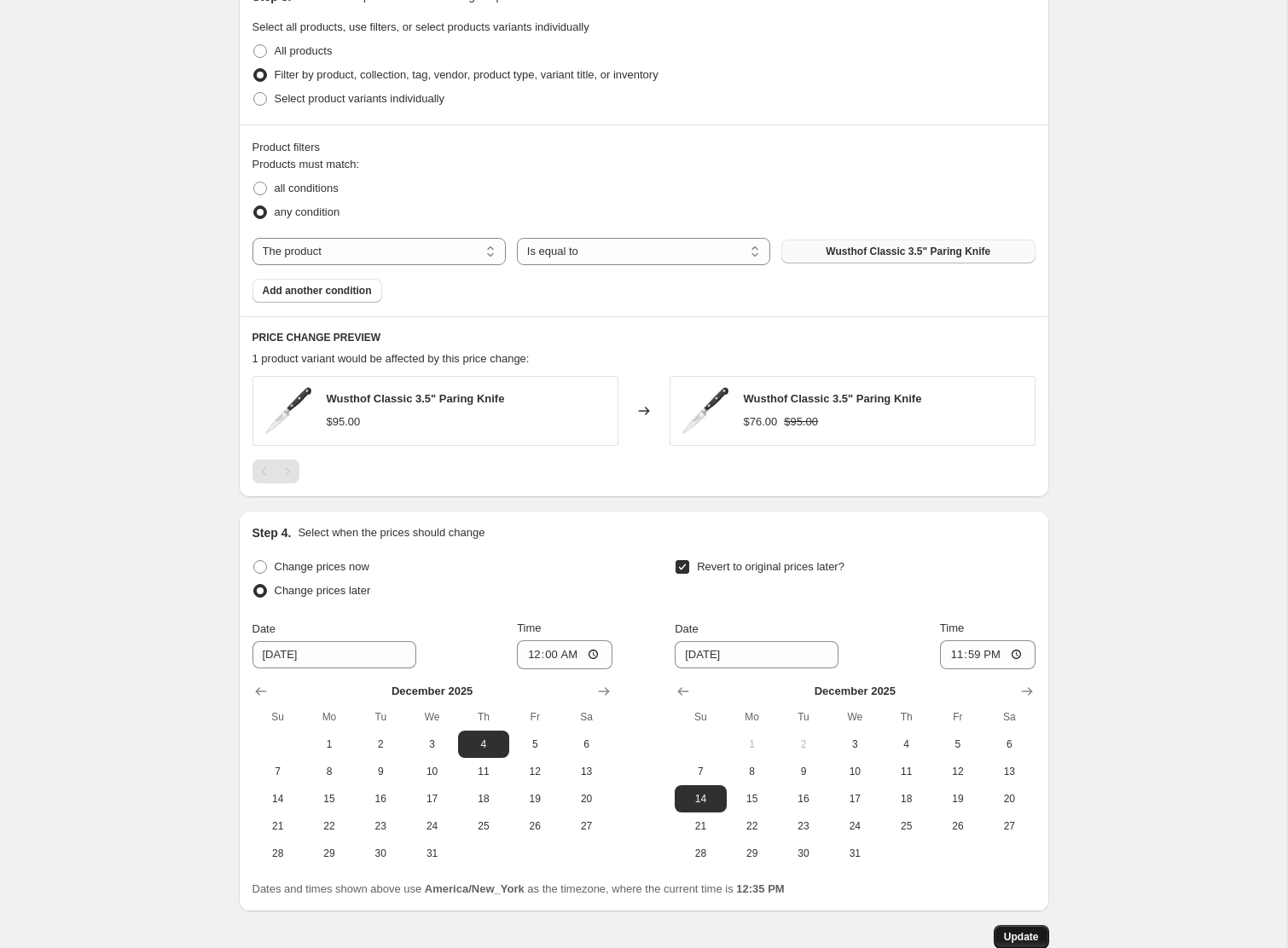
click at [1013, 940] on span "Update" at bounding box center [1021, 937] width 35 height 14
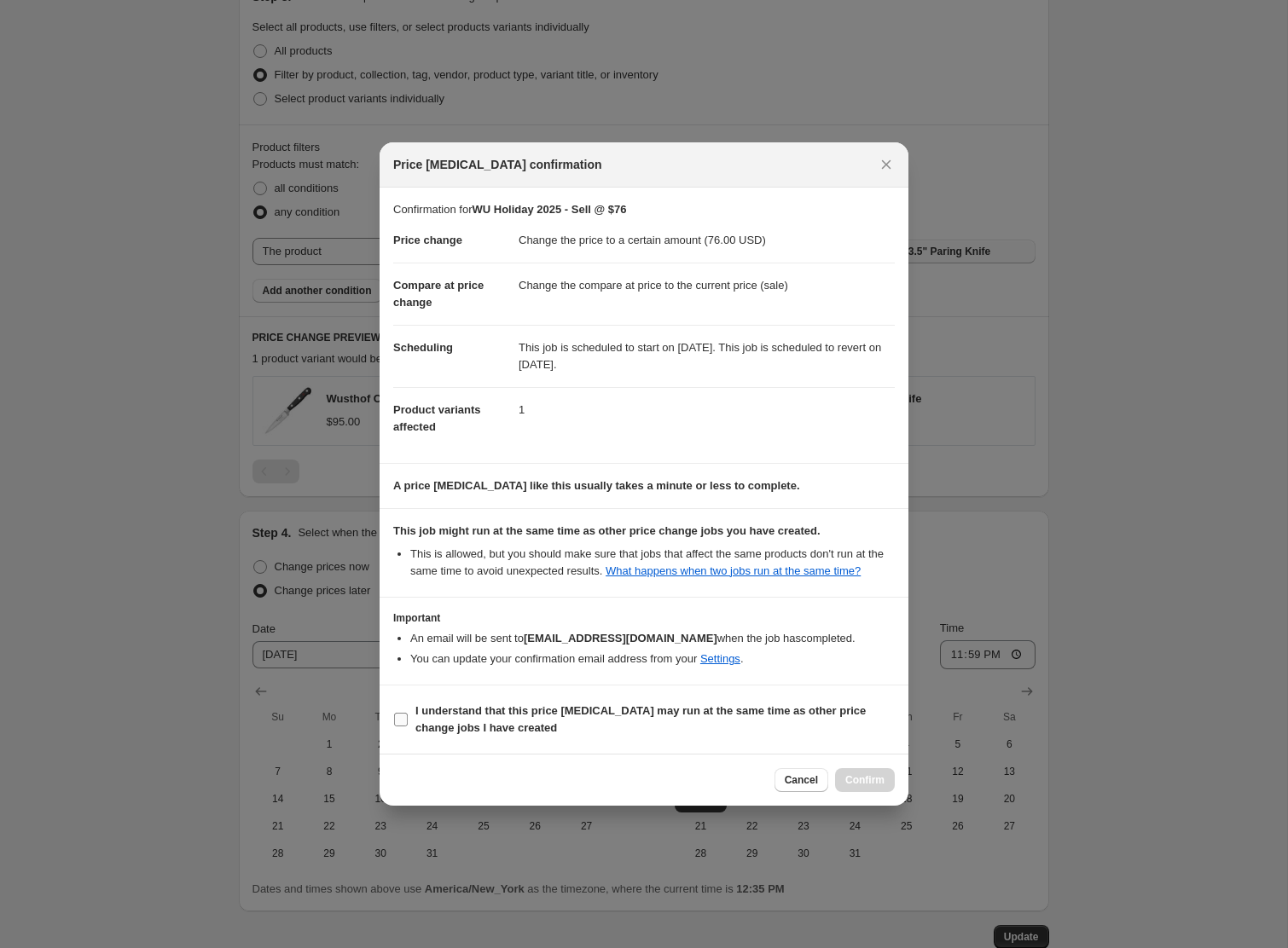
click at [506, 723] on b "I understand that this price [MEDICAL_DATA] may run at the same time as other p…" at bounding box center [641, 719] width 451 height 30
click at [408, 723] on input "I understand that this price [MEDICAL_DATA] may run at the same time as other p…" at bounding box center [401, 720] width 14 height 14
checkbox input "true"
click at [870, 787] on span "Confirm" at bounding box center [866, 780] width 39 height 14
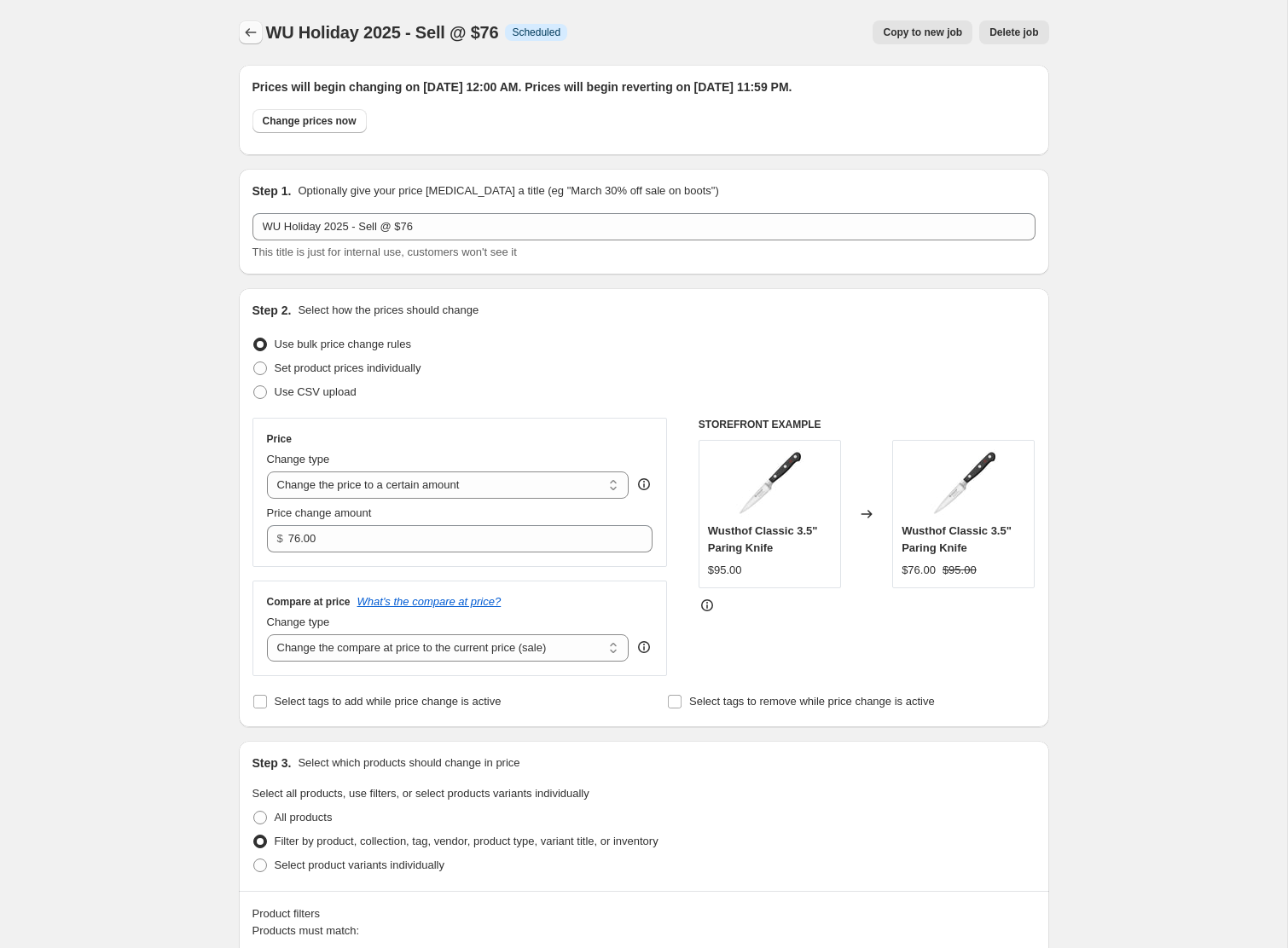
click at [246, 35] on icon "Price change jobs" at bounding box center [251, 32] width 17 height 17
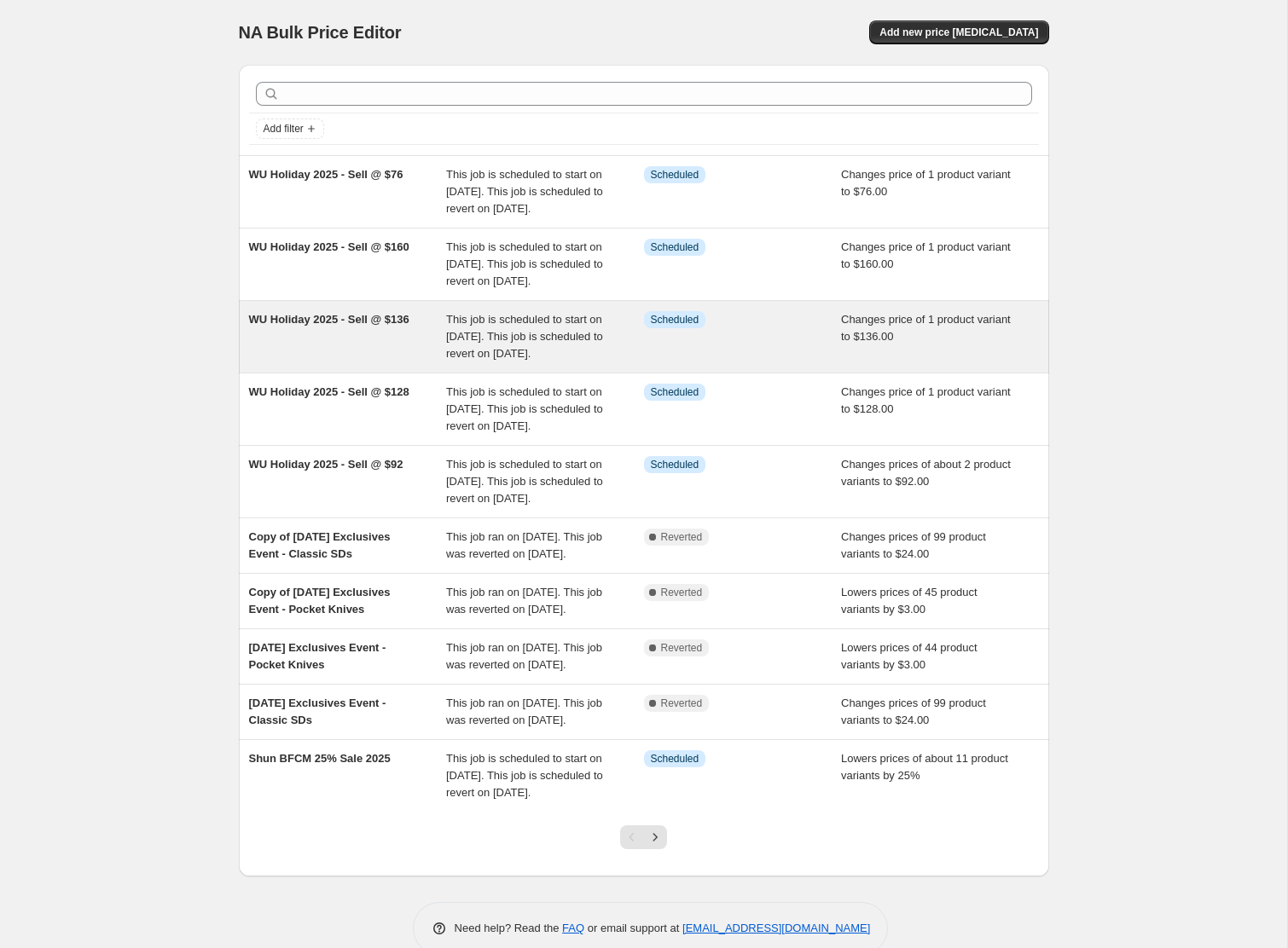
click at [413, 362] on div "WU Holiday 2025 - Sell @ $136" at bounding box center [347, 337] width 198 height 51
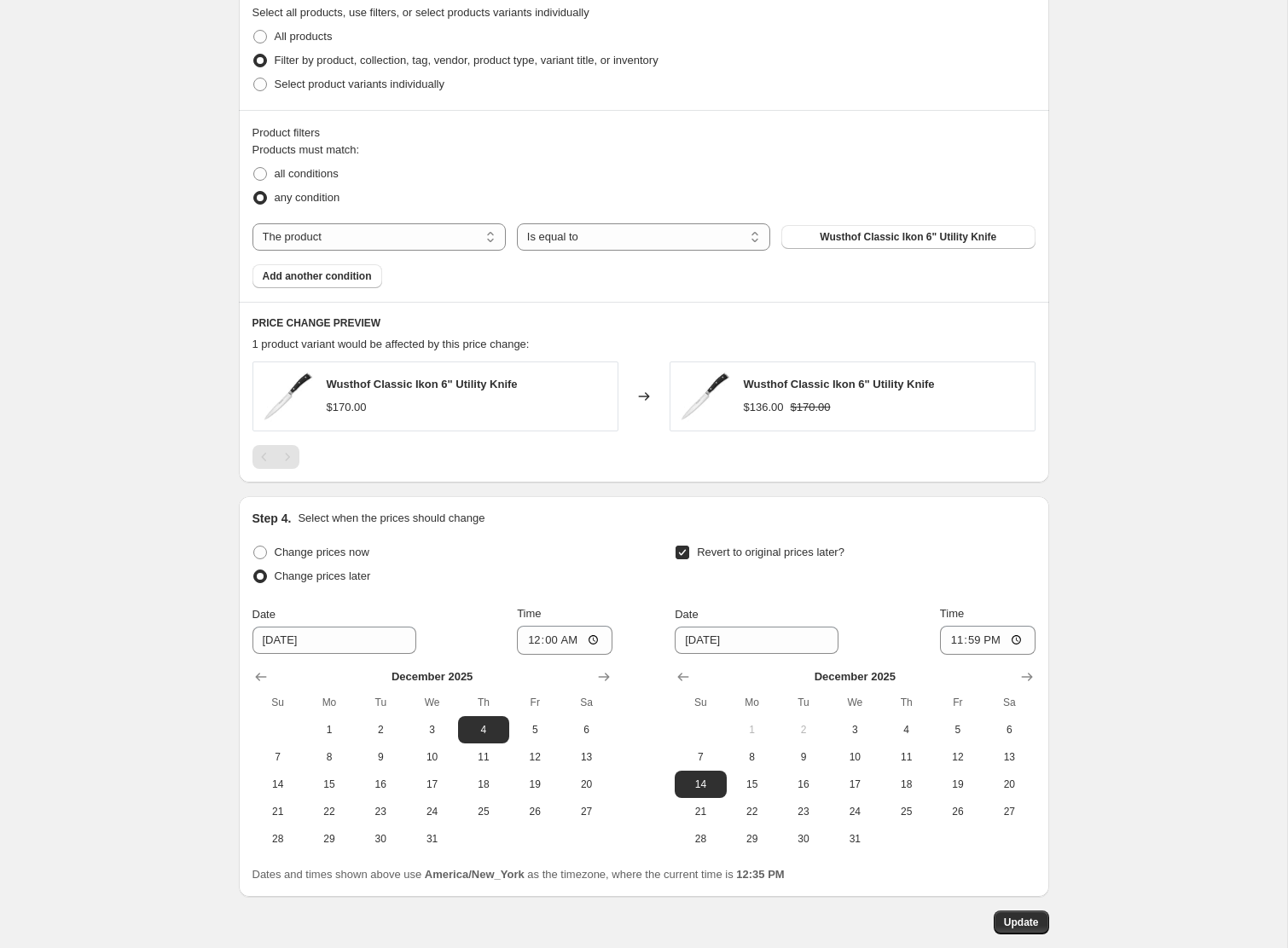
scroll to position [788, 0]
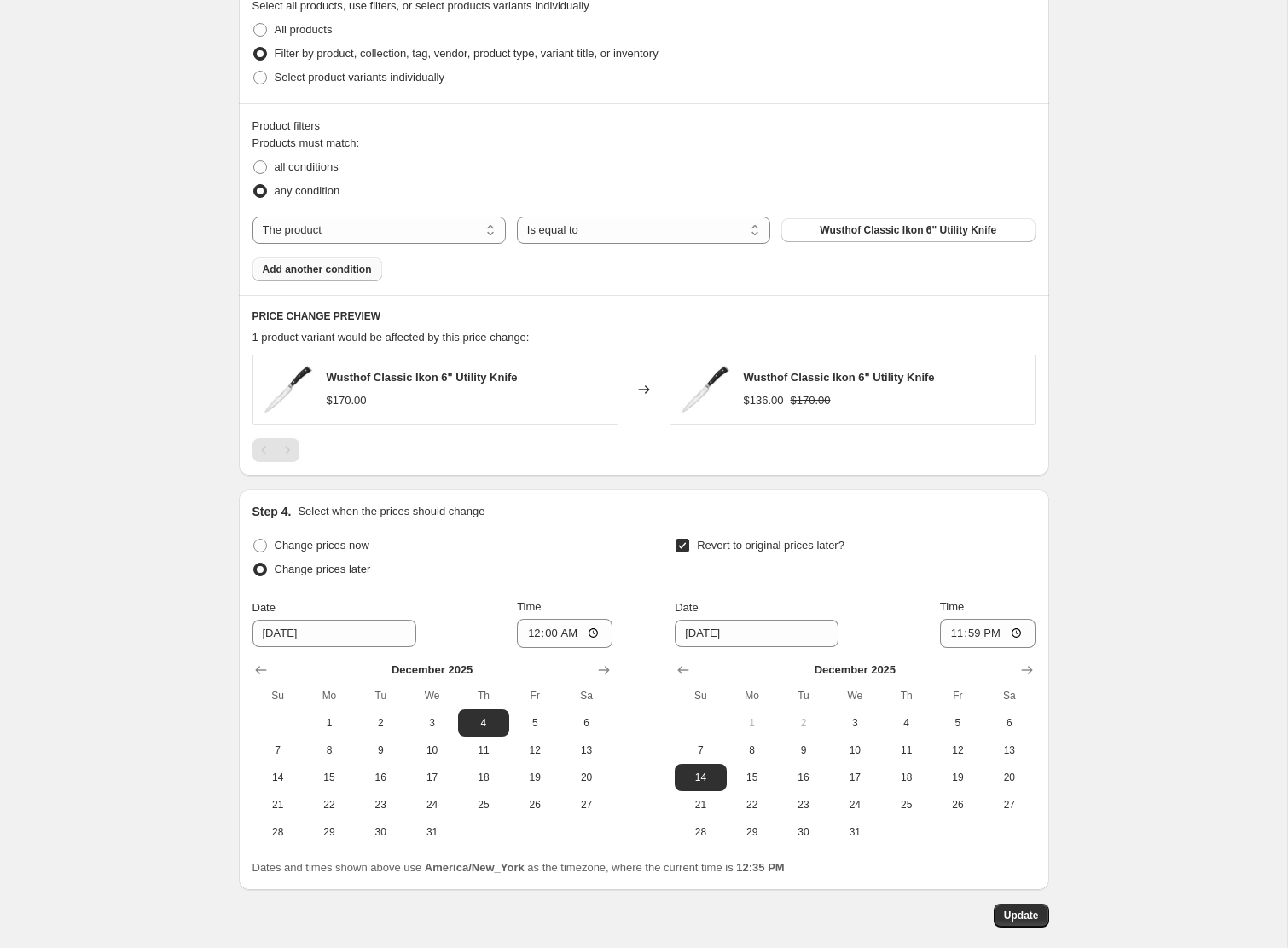
click at [345, 276] on button "Add another condition" at bounding box center [317, 269] width 130 height 24
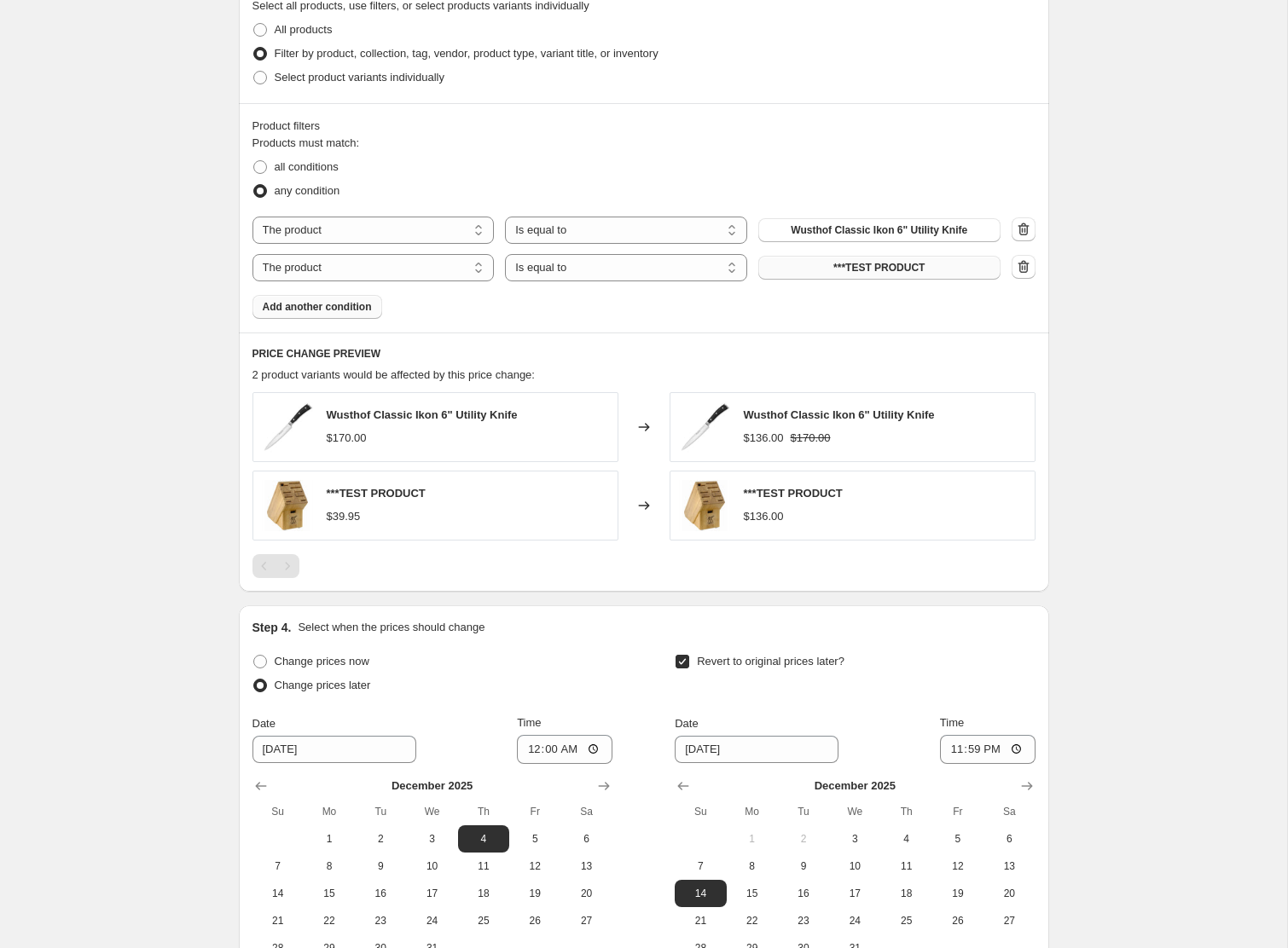
click at [814, 266] on button "***TEST PRODUCT" at bounding box center [879, 268] width 242 height 24
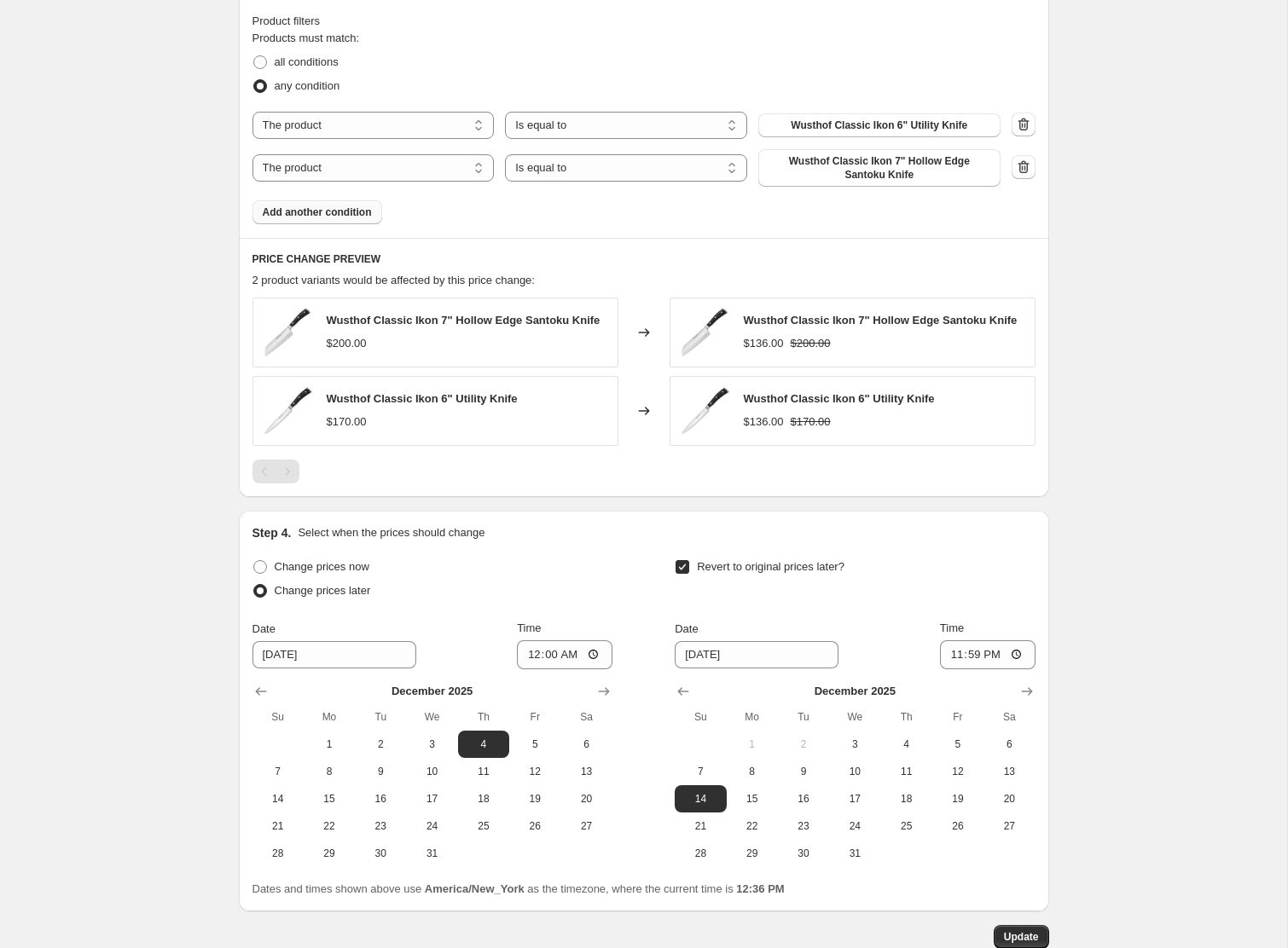
scroll to position [997, 0]
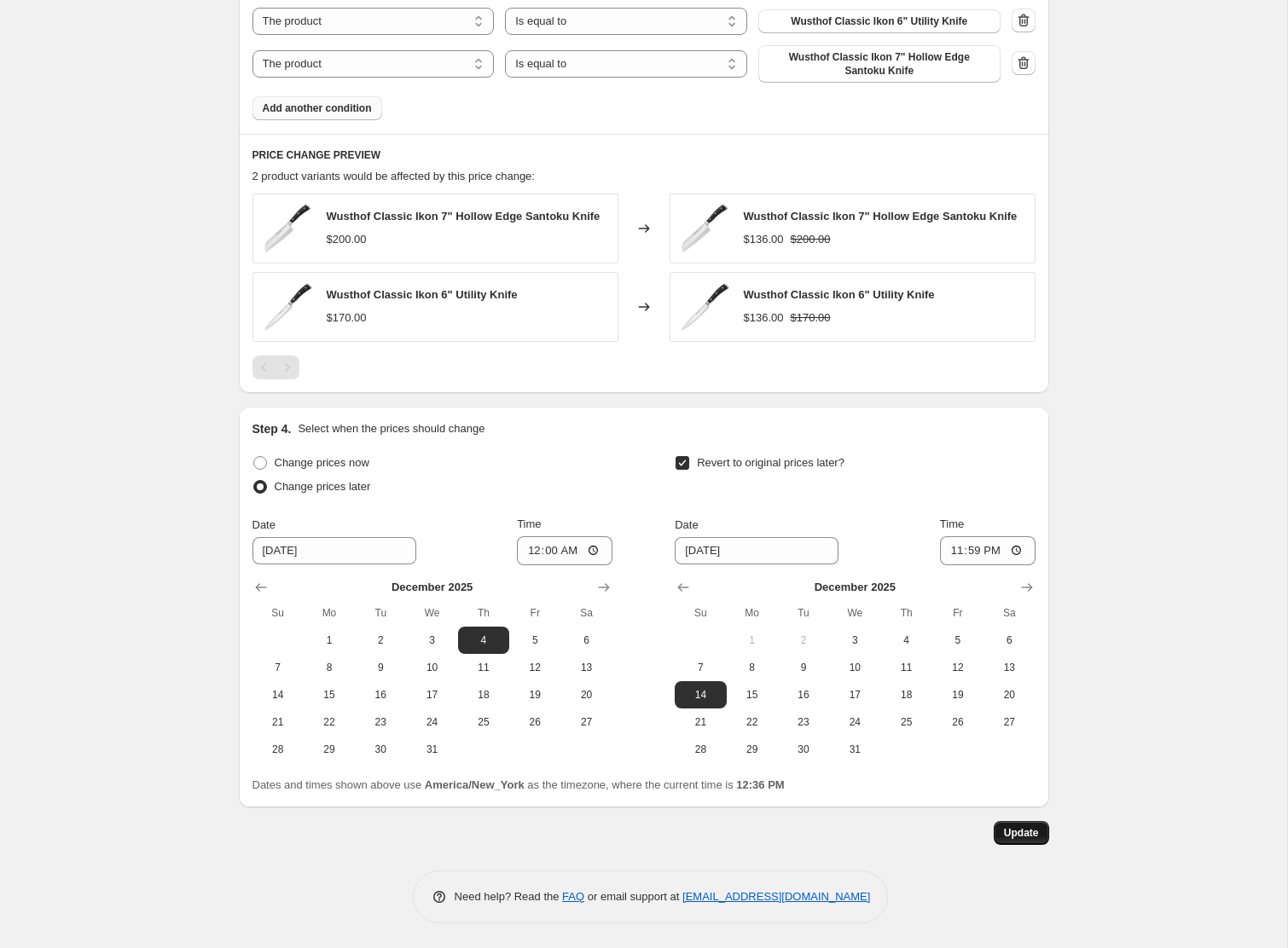
click at [1019, 838] on span "Update" at bounding box center [1021, 833] width 35 height 14
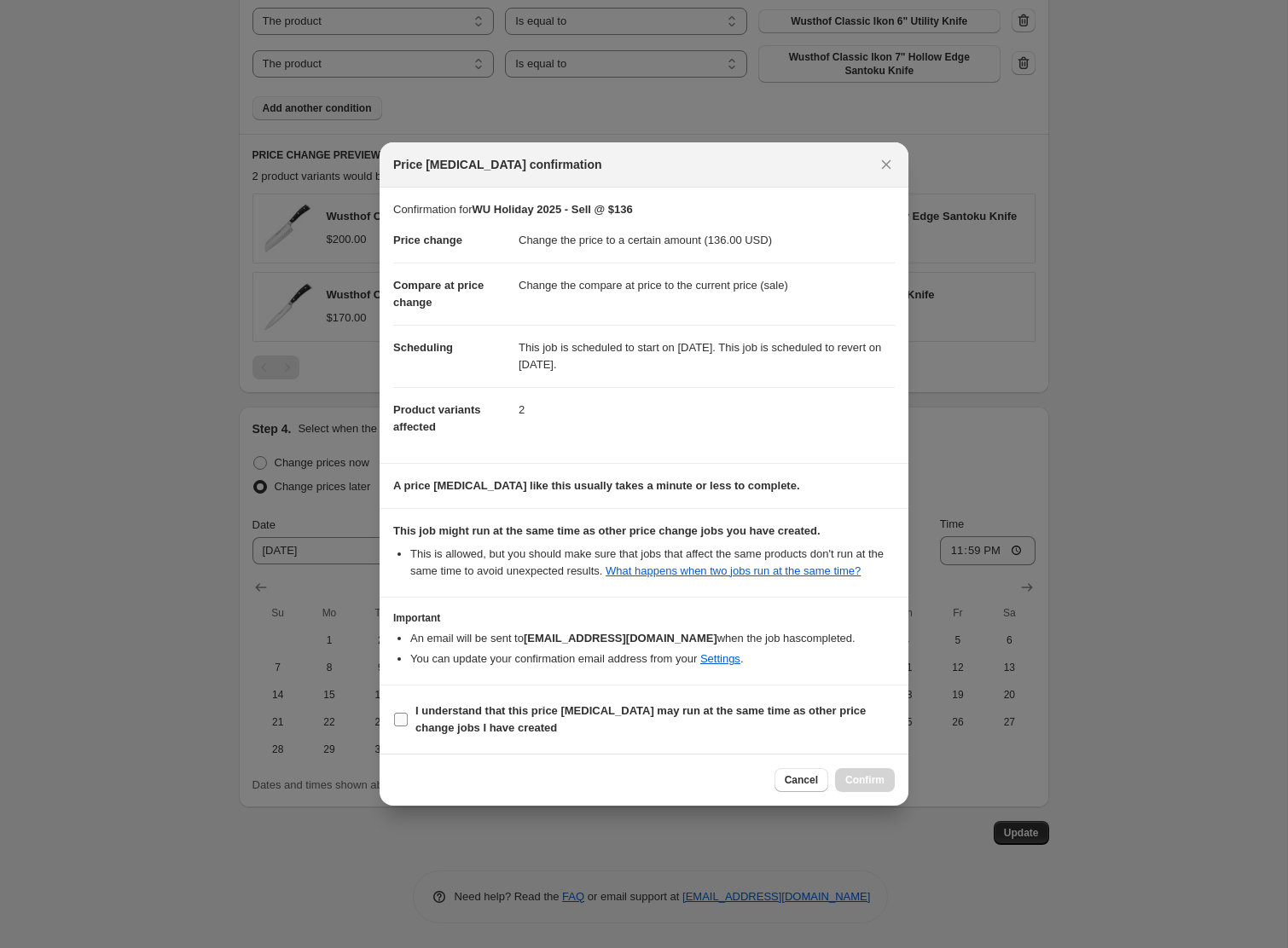
click at [591, 722] on b "I understand that this price [MEDICAL_DATA] may run at the same time as other p…" at bounding box center [641, 719] width 451 height 30
click at [408, 722] on input "I understand that this price [MEDICAL_DATA] may run at the same time as other p…" at bounding box center [401, 720] width 14 height 14
checkbox input "true"
click at [866, 787] on span "Confirm" at bounding box center [866, 780] width 39 height 14
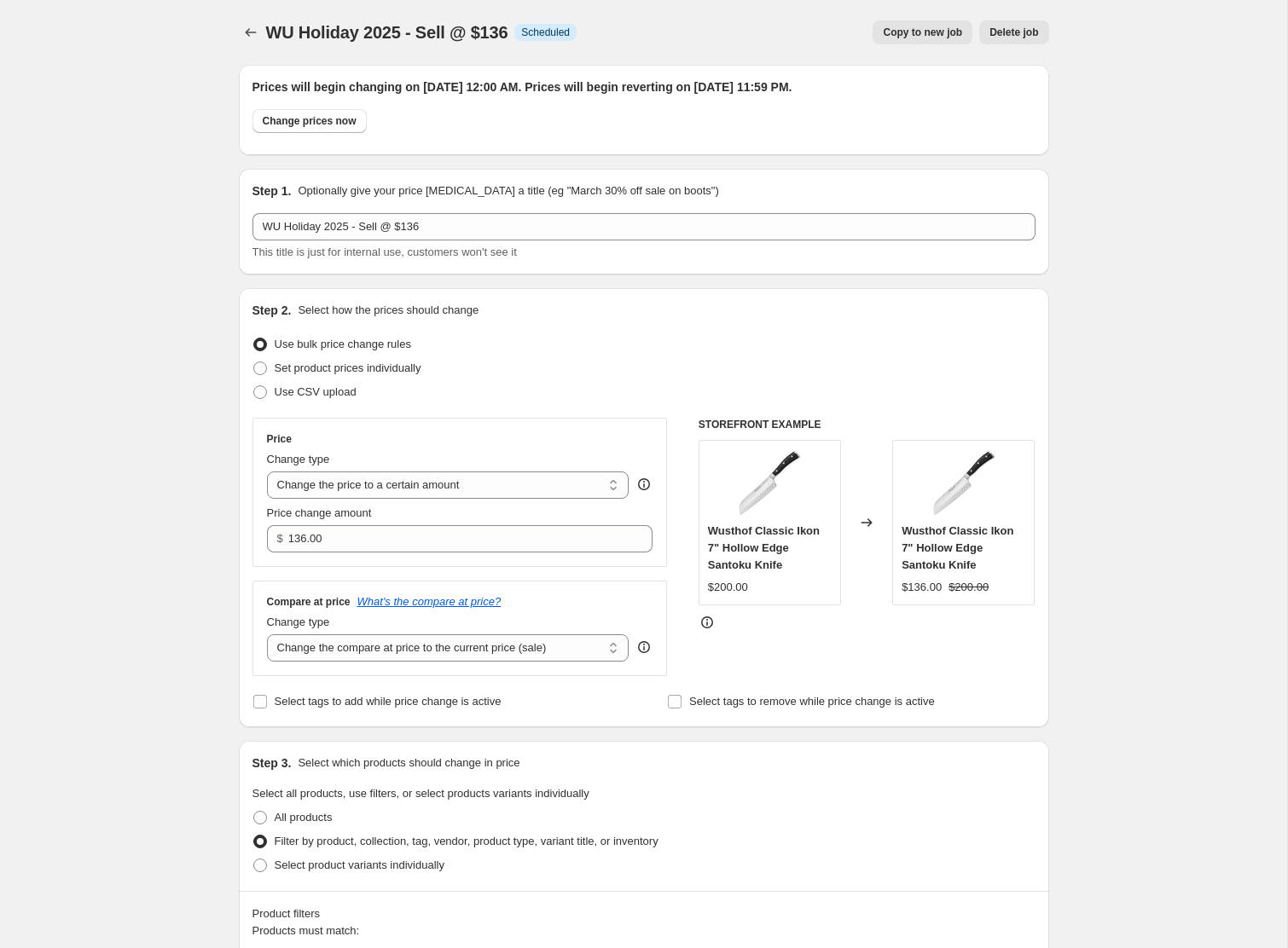
click at [903, 39] on button "Copy to new job" at bounding box center [922, 32] width 100 height 24
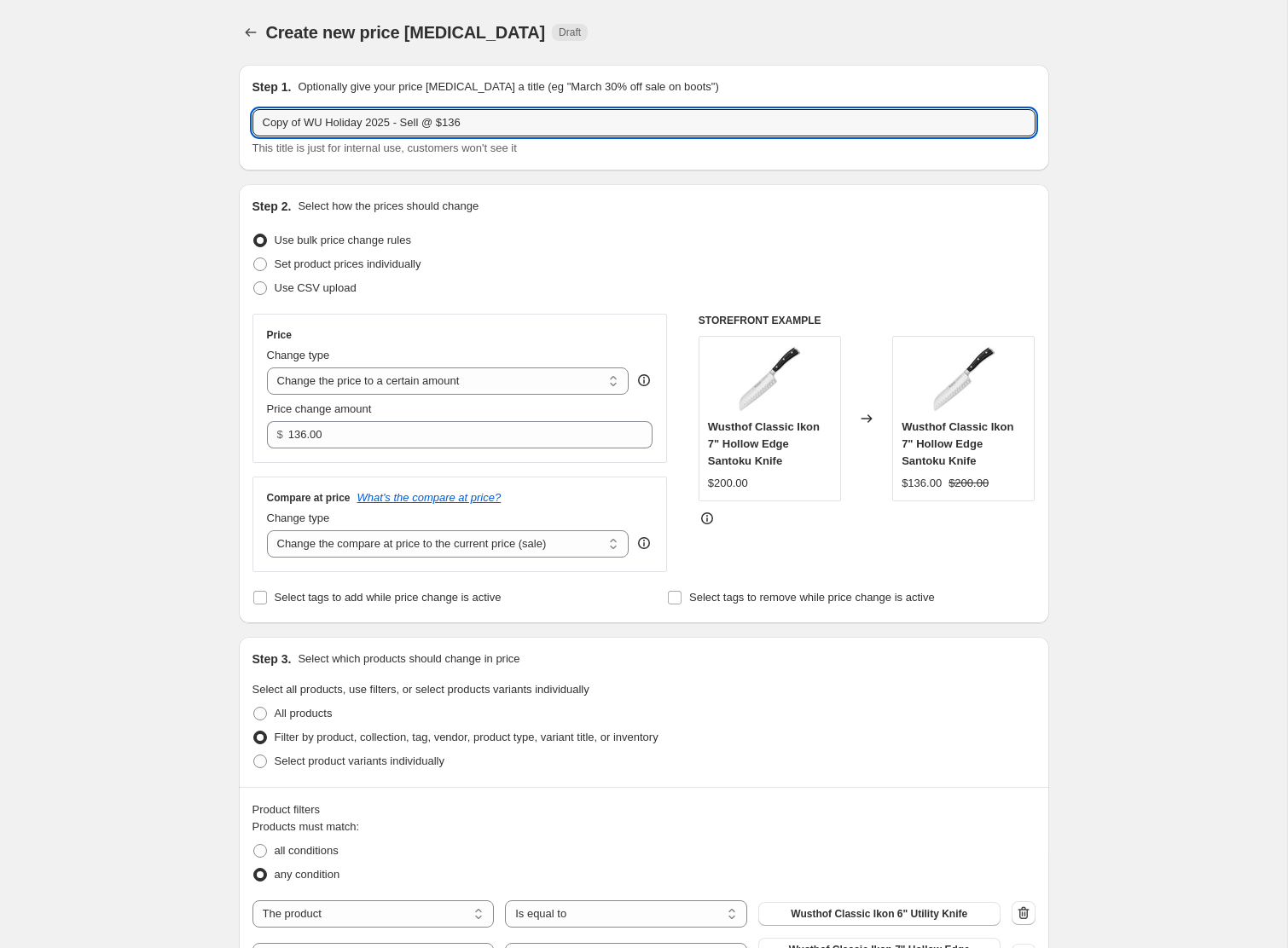
drag, startPoint x: 307, startPoint y: 122, endPoint x: 201, endPoint y: 115, distance: 106.2
click at [201, 115] on div "Create new price [MEDICAL_DATA]. This page is ready Create new price [MEDICAL_D…" at bounding box center [643, 775] width 1287 height 1551
drag, startPoint x: 406, startPoint y: 123, endPoint x: 454, endPoint y: 123, distance: 48.0
click at [454, 123] on input "WU Holiday 2025 - Sell @ $136" at bounding box center [644, 123] width 783 height 27
type input "WU Holiday 2025 - Sell @ $349"
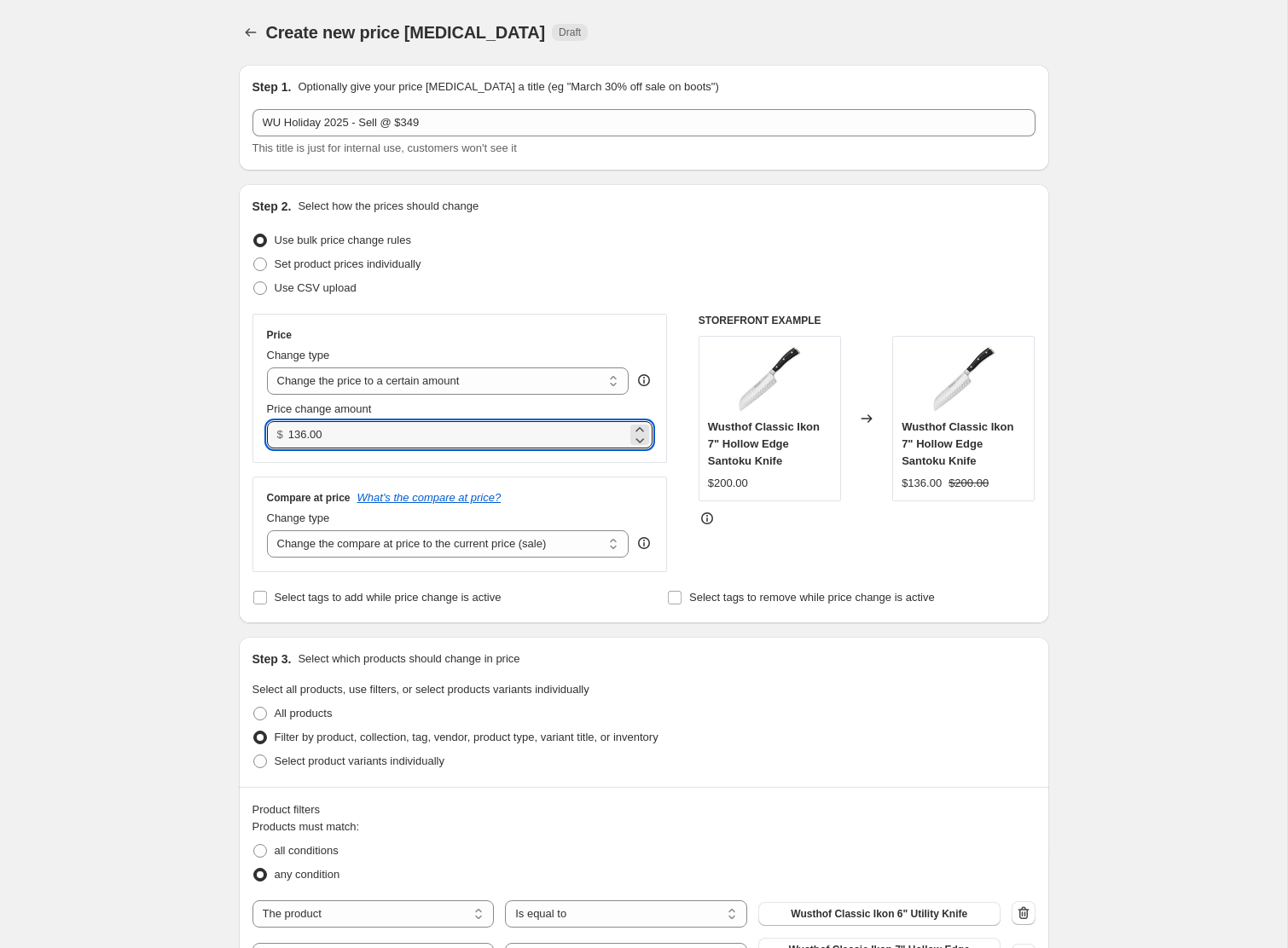
drag, startPoint x: 371, startPoint y: 439, endPoint x: 272, endPoint y: 439, distance: 99.0
click at [272, 439] on div "$ 136.00" at bounding box center [460, 435] width 387 height 27
type input "349.00"
click at [183, 509] on div "Create new price [MEDICAL_DATA]. This page is ready Create new price [MEDICAL_D…" at bounding box center [643, 775] width 1287 height 1551
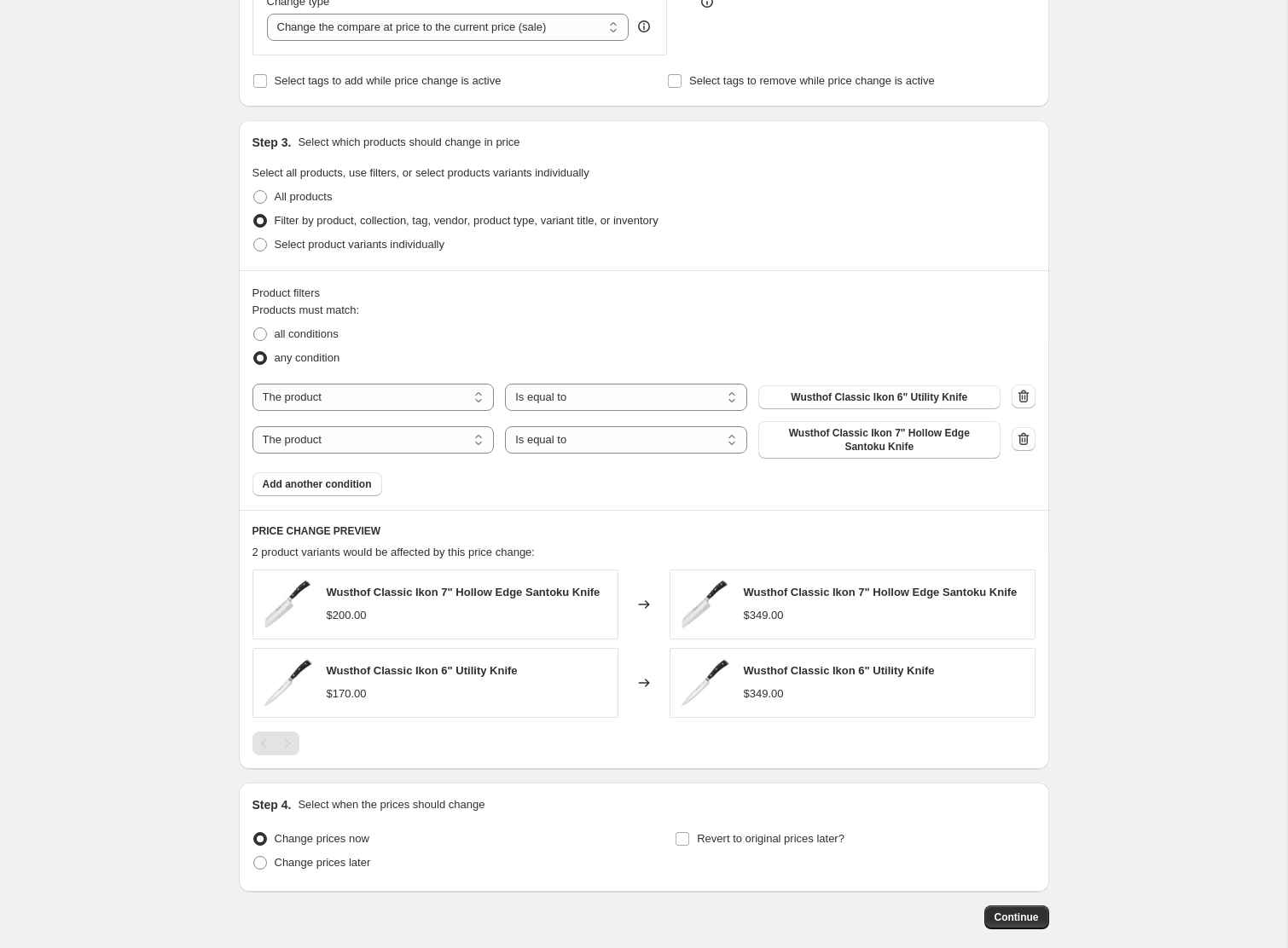
scroll to position [567, 0]
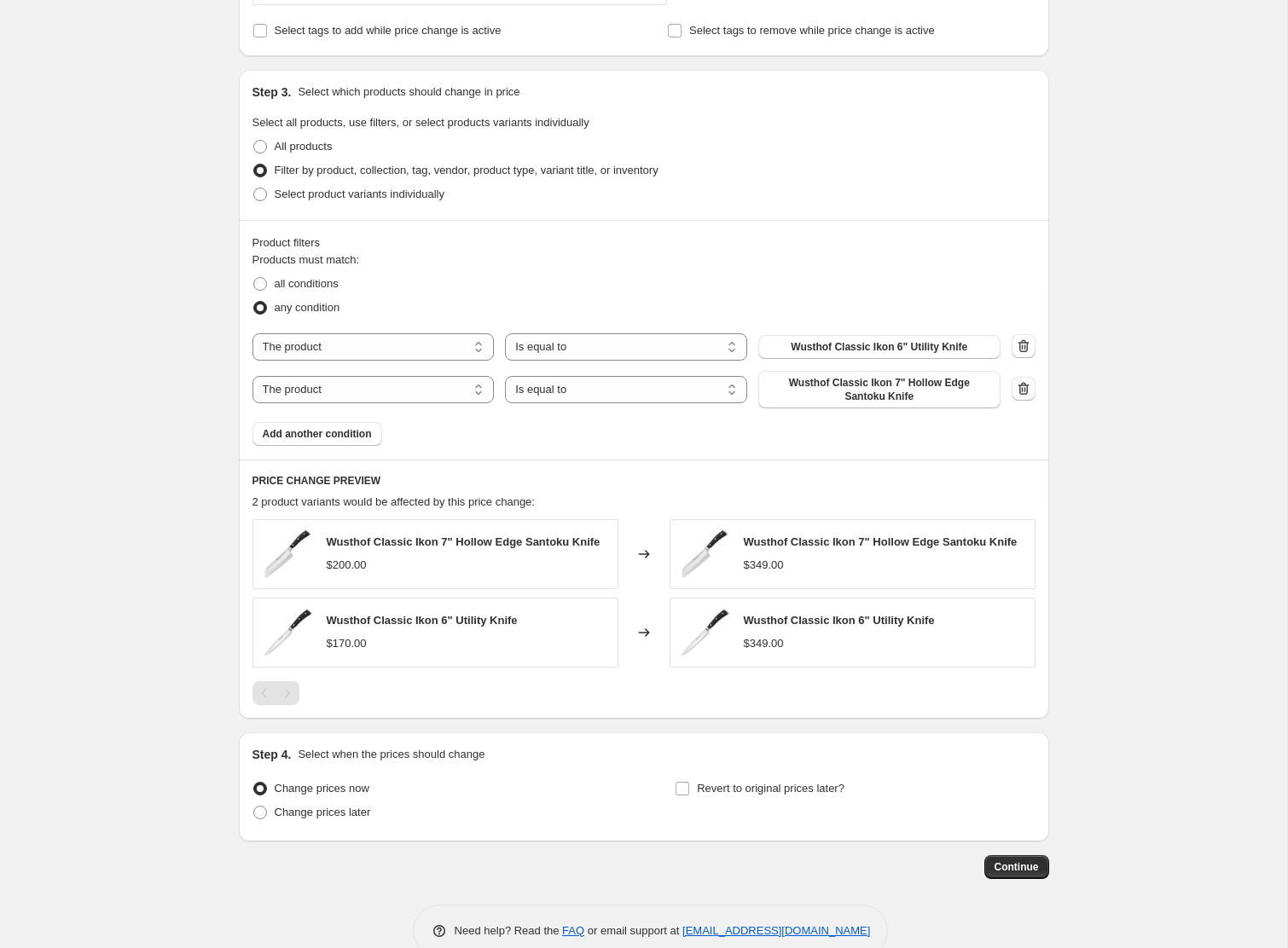
click at [1016, 385] on icon "button" at bounding box center [1024, 389] width 17 height 17
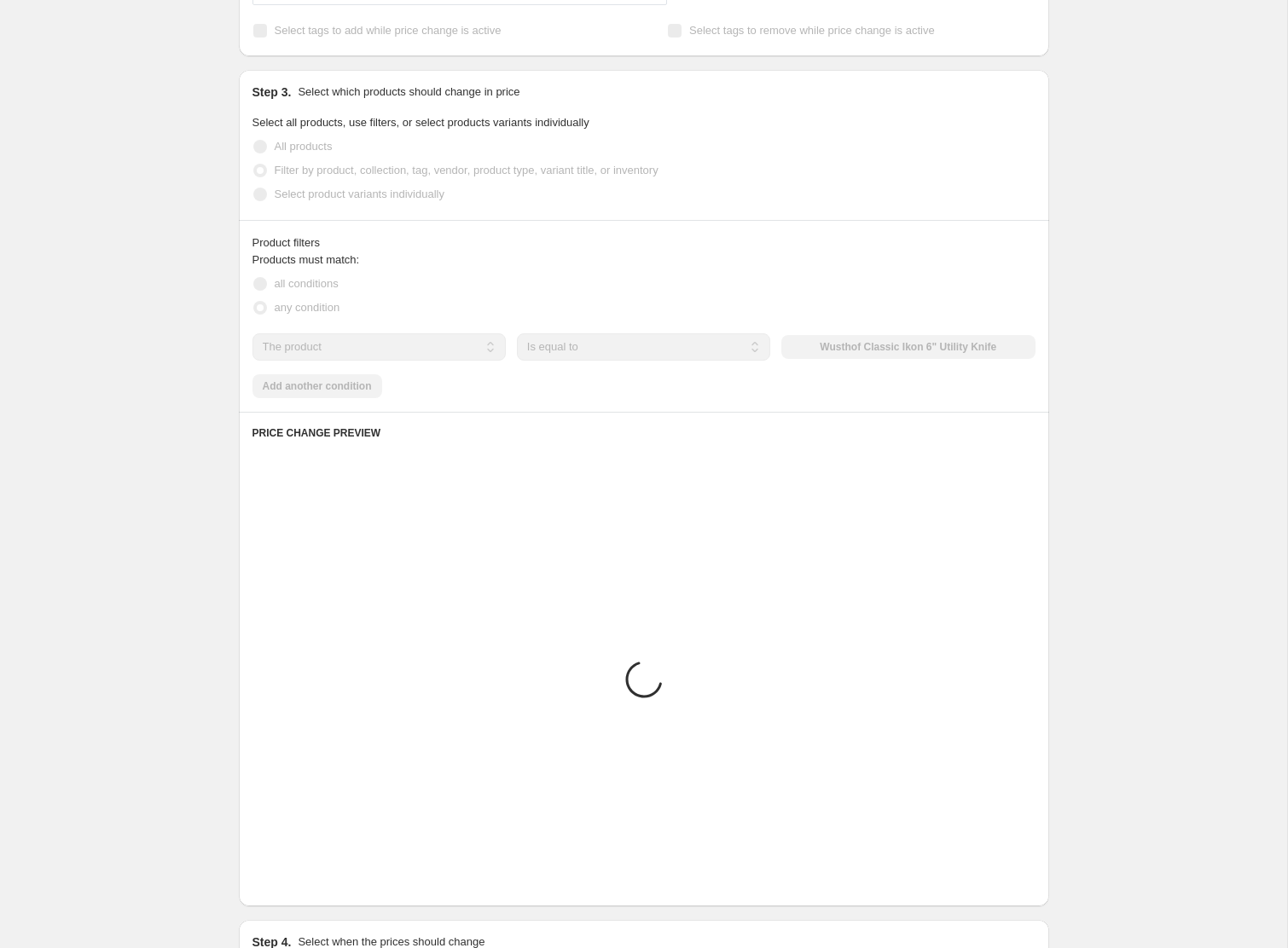
scroll to position [475, 0]
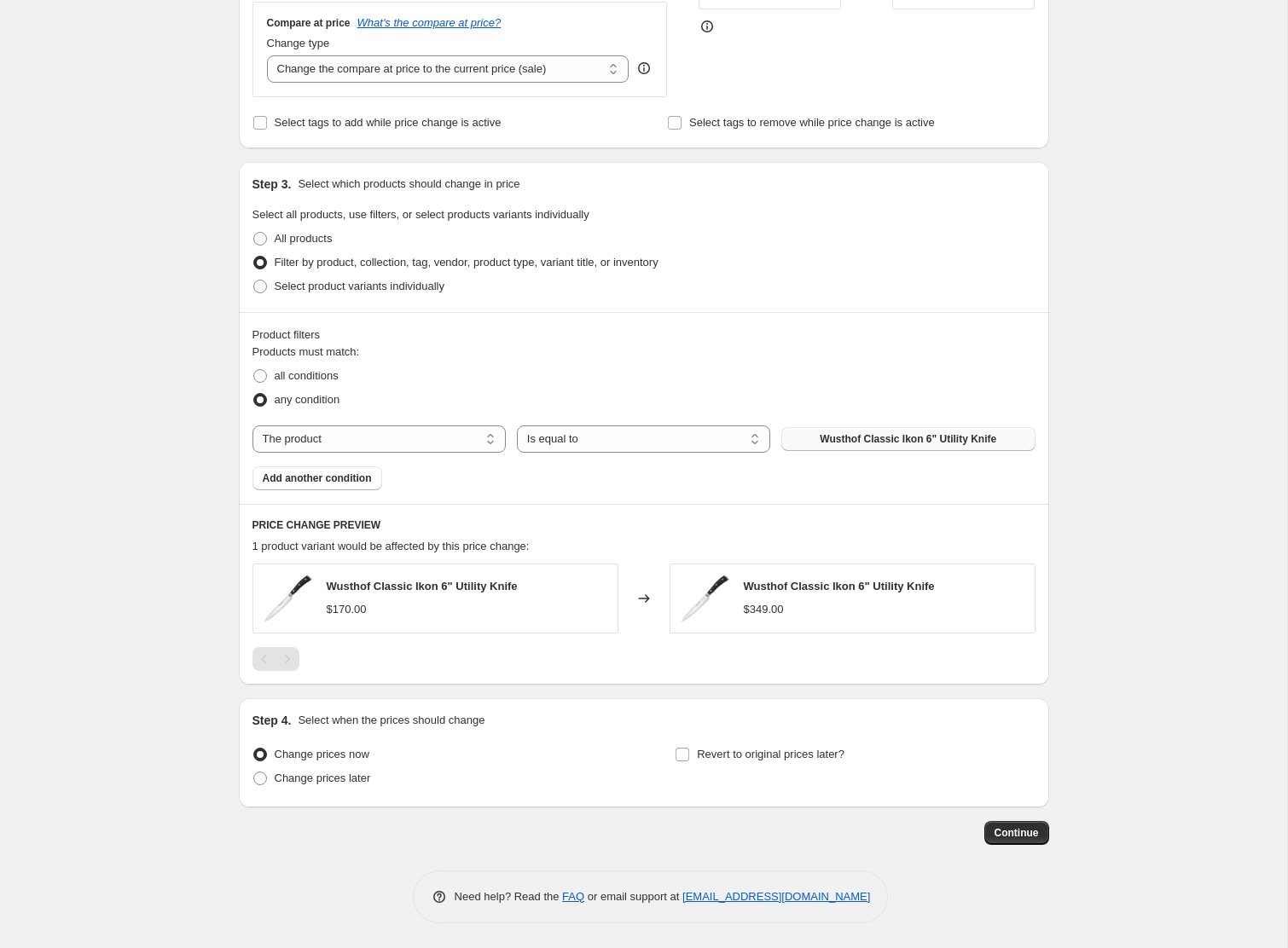
click at [874, 442] on span "Wusthof Classic Ikon 6" Utility Knife" at bounding box center [908, 439] width 176 height 14
click at [346, 773] on span "Change prices later" at bounding box center [322, 777] width 97 height 13
click at [254, 772] on input "Change prices later" at bounding box center [253, 771] width 1 height 1
radio input "true"
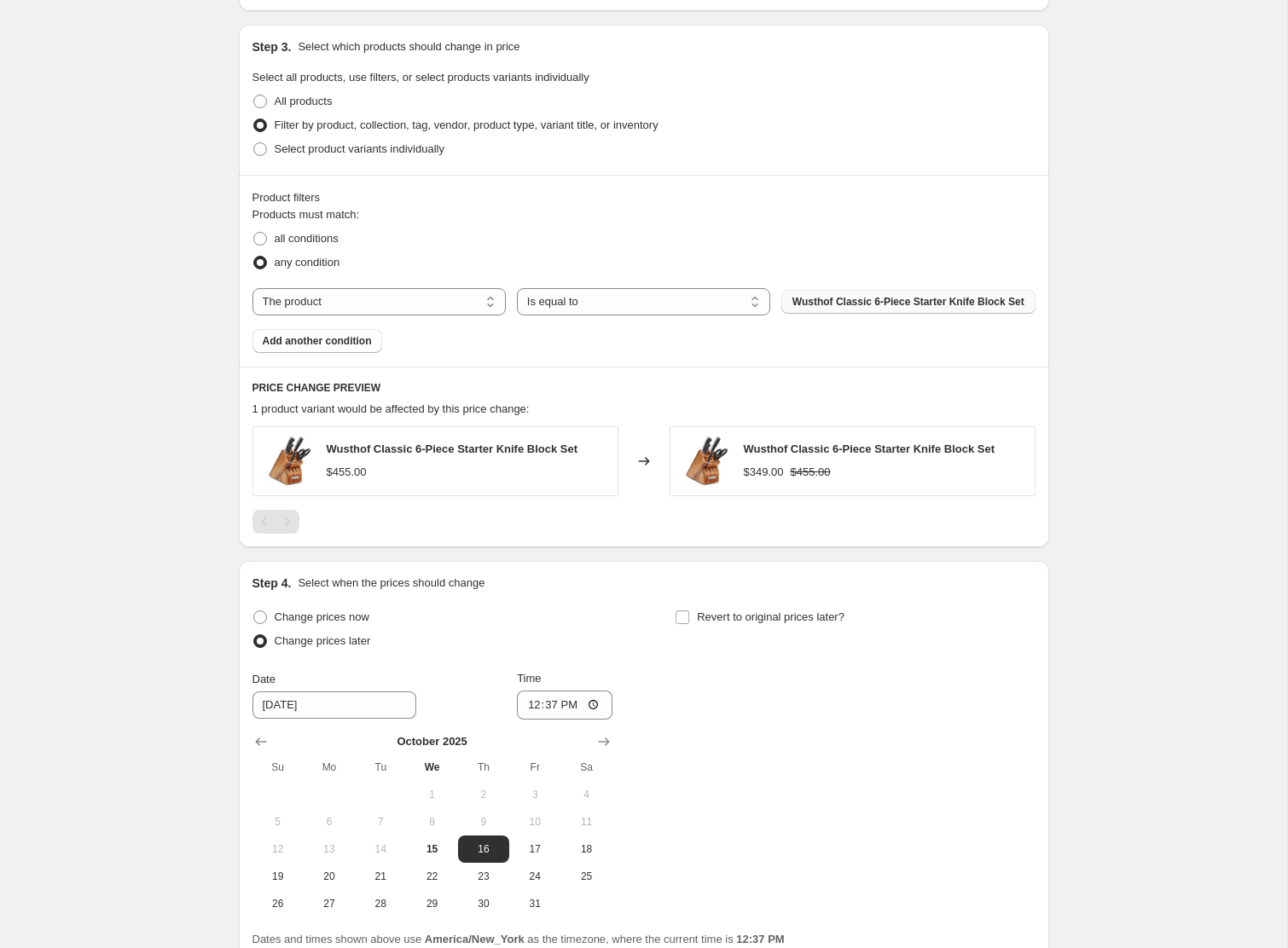
scroll to position [777, 0]
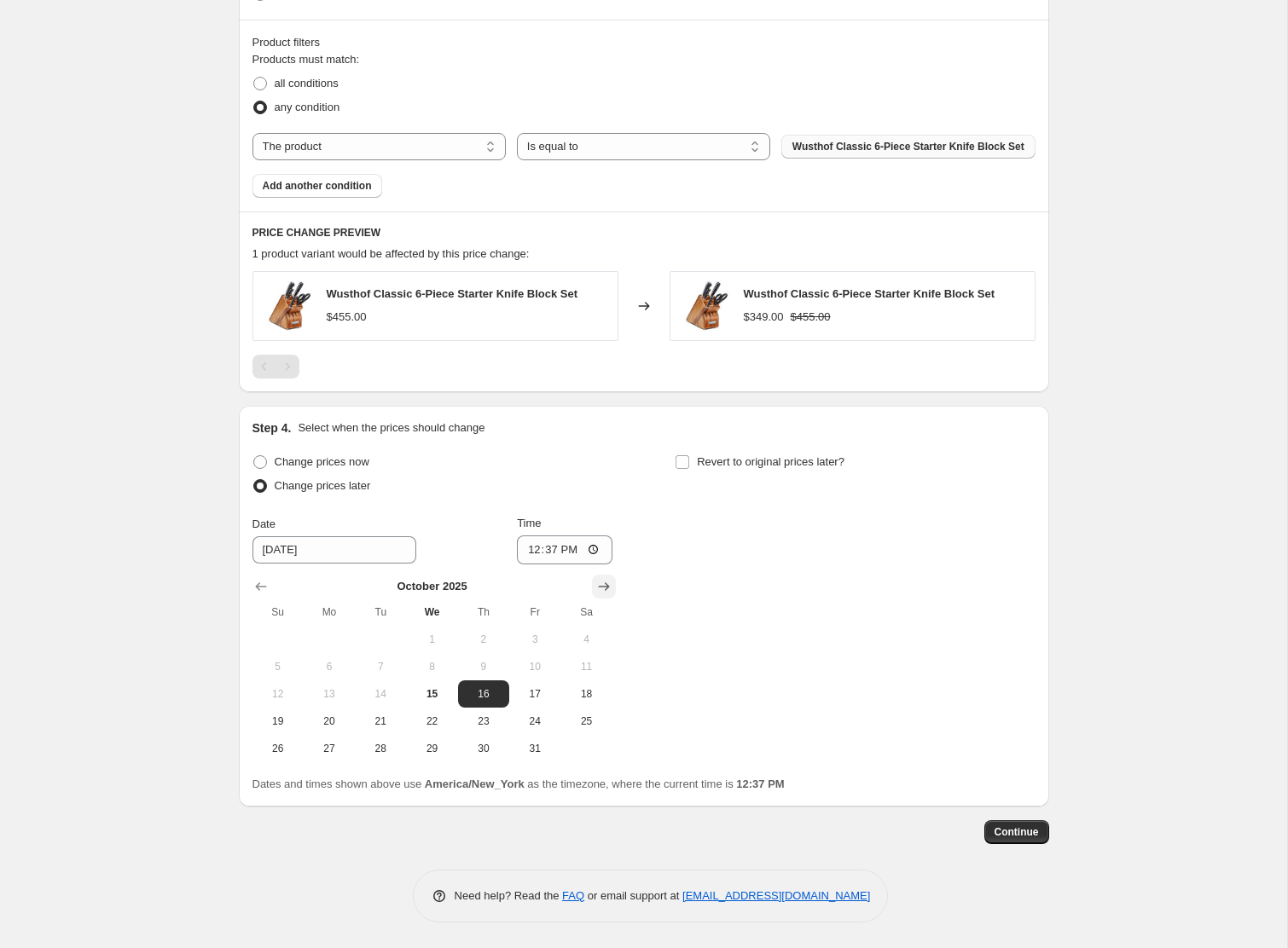
click at [606, 582] on icon "Show next month, November 2025" at bounding box center [604, 586] width 17 height 17
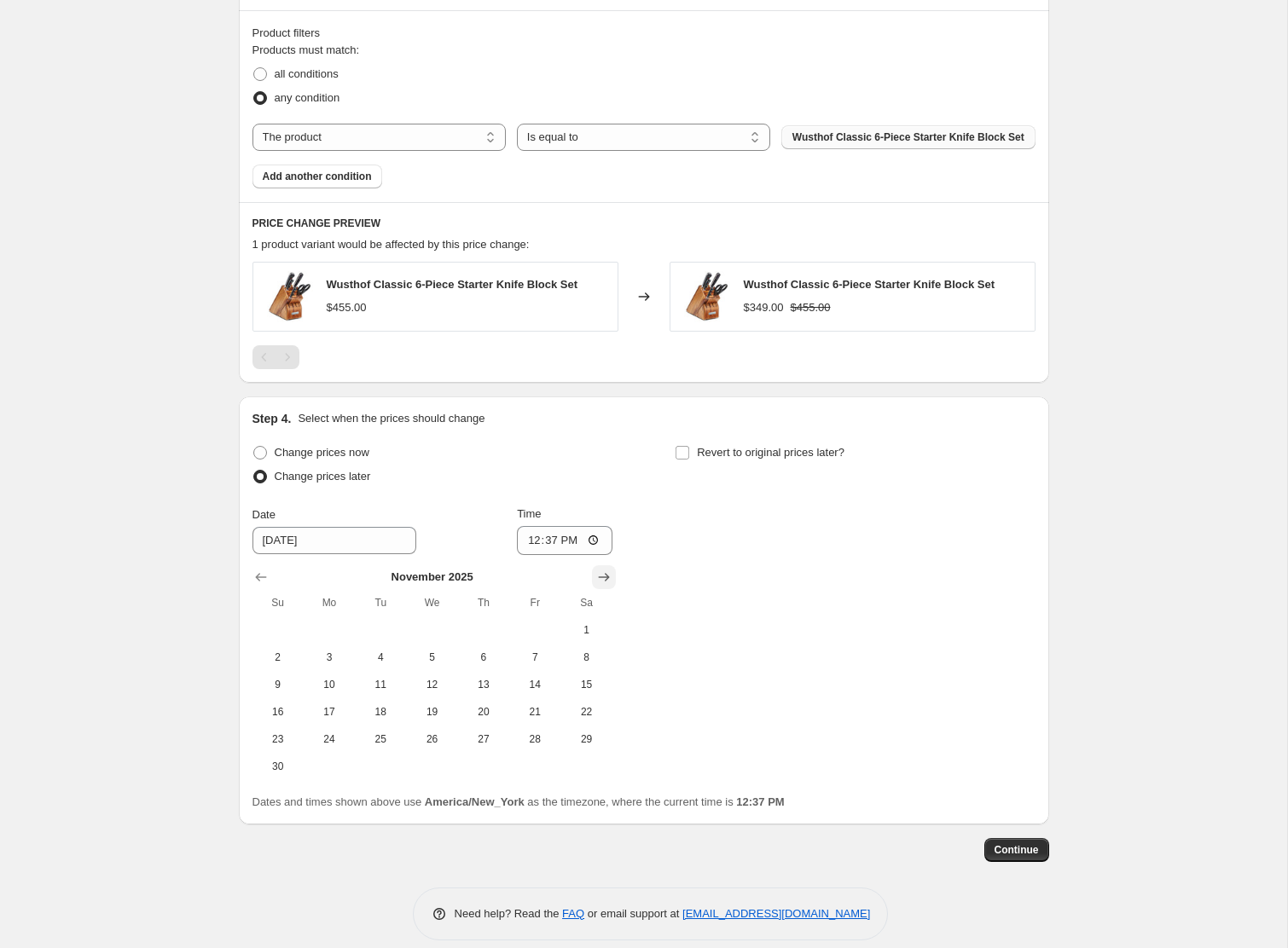
click at [606, 582] on icon "Show next month, December 2025" at bounding box center [604, 577] width 17 height 17
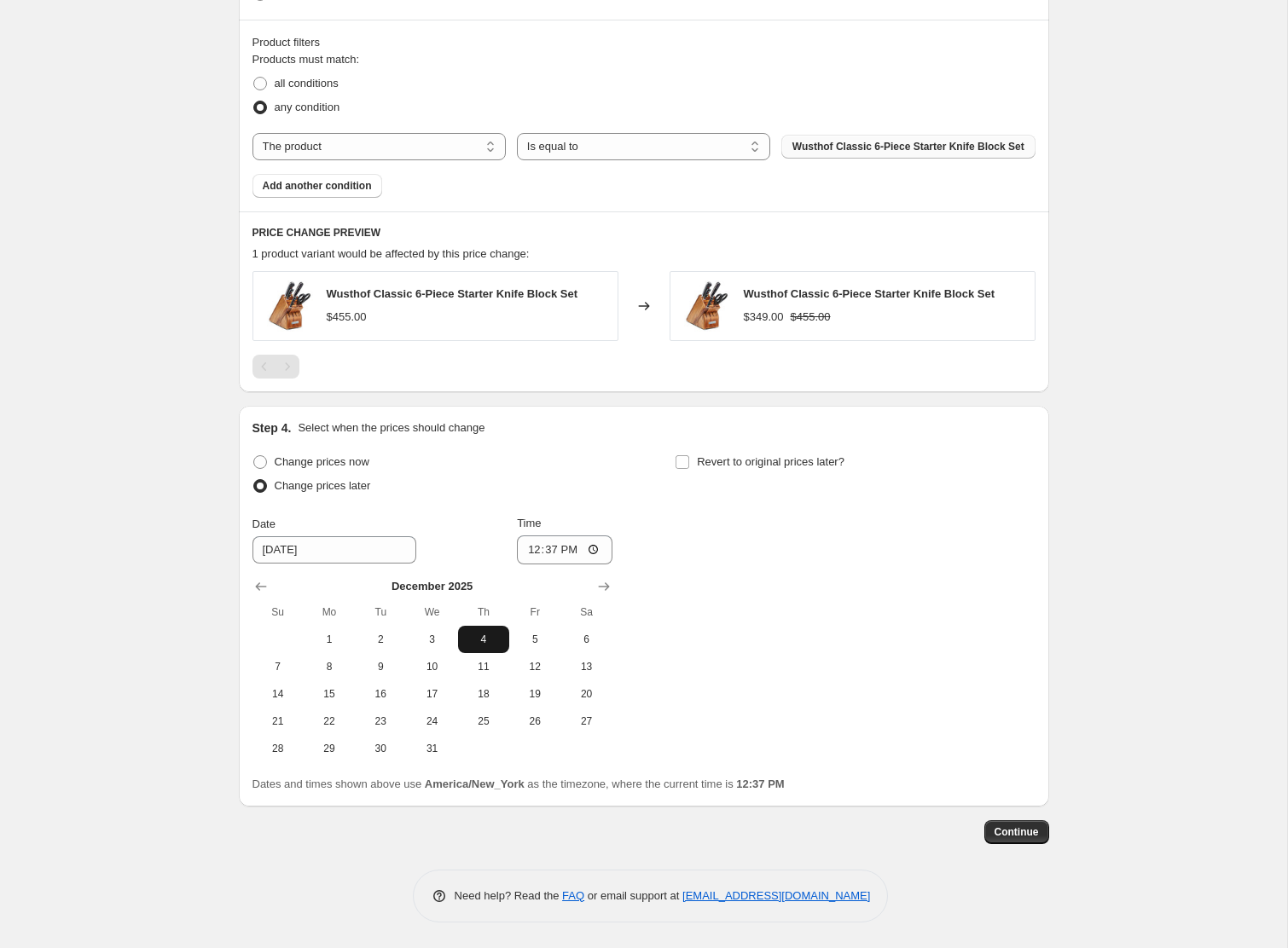
click at [491, 635] on span "4" at bounding box center [484, 639] width 38 height 14
type input "[DATE]"
click at [550, 551] on input "12:37" at bounding box center [565, 550] width 96 height 29
type input "00:00"
click at [683, 464] on input "Revert to original prices later?" at bounding box center [682, 462] width 14 height 14
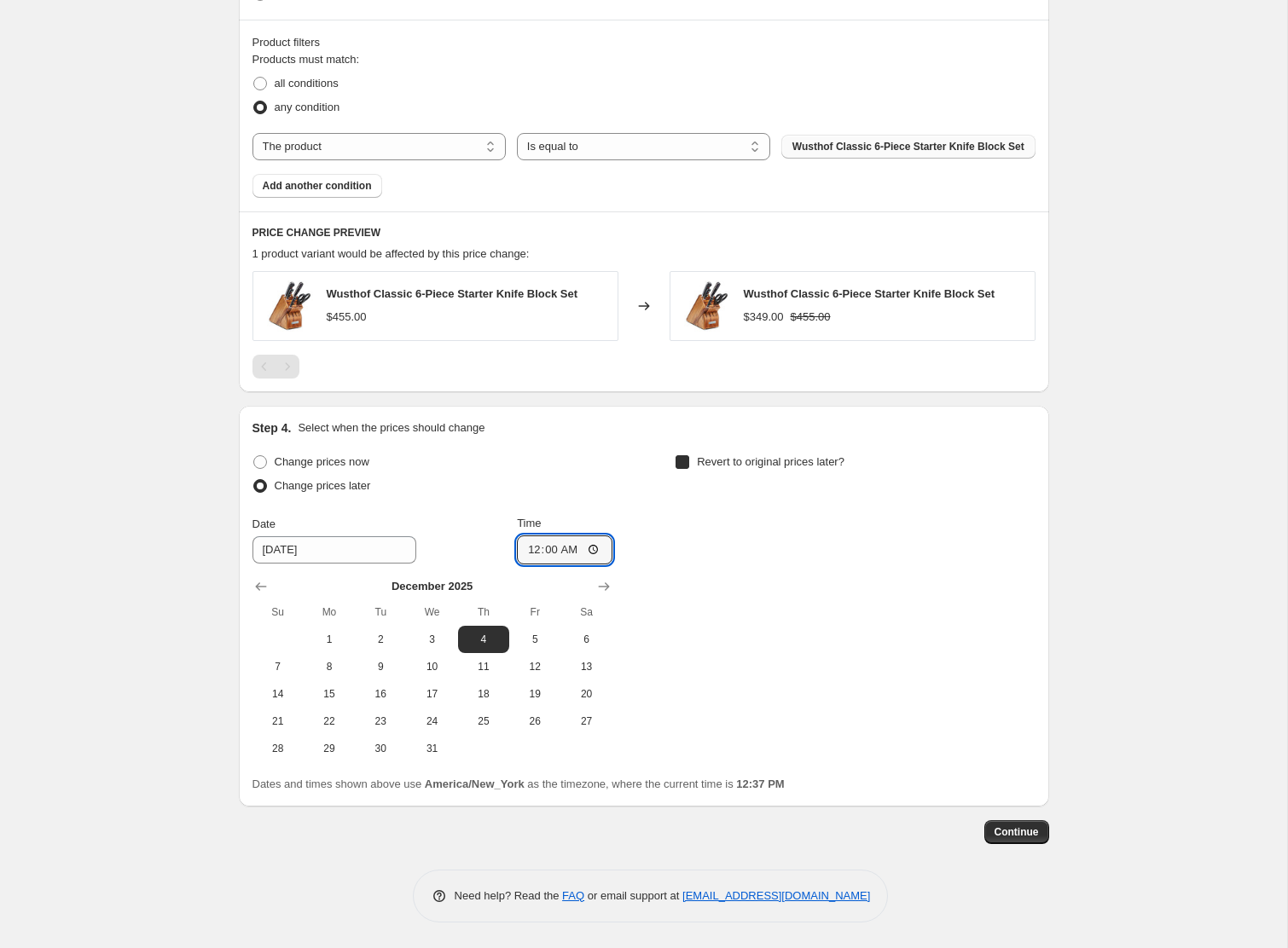
checkbox input "true"
click at [1023, 584] on icon "Show next month, November 2025" at bounding box center [1027, 586] width 17 height 17
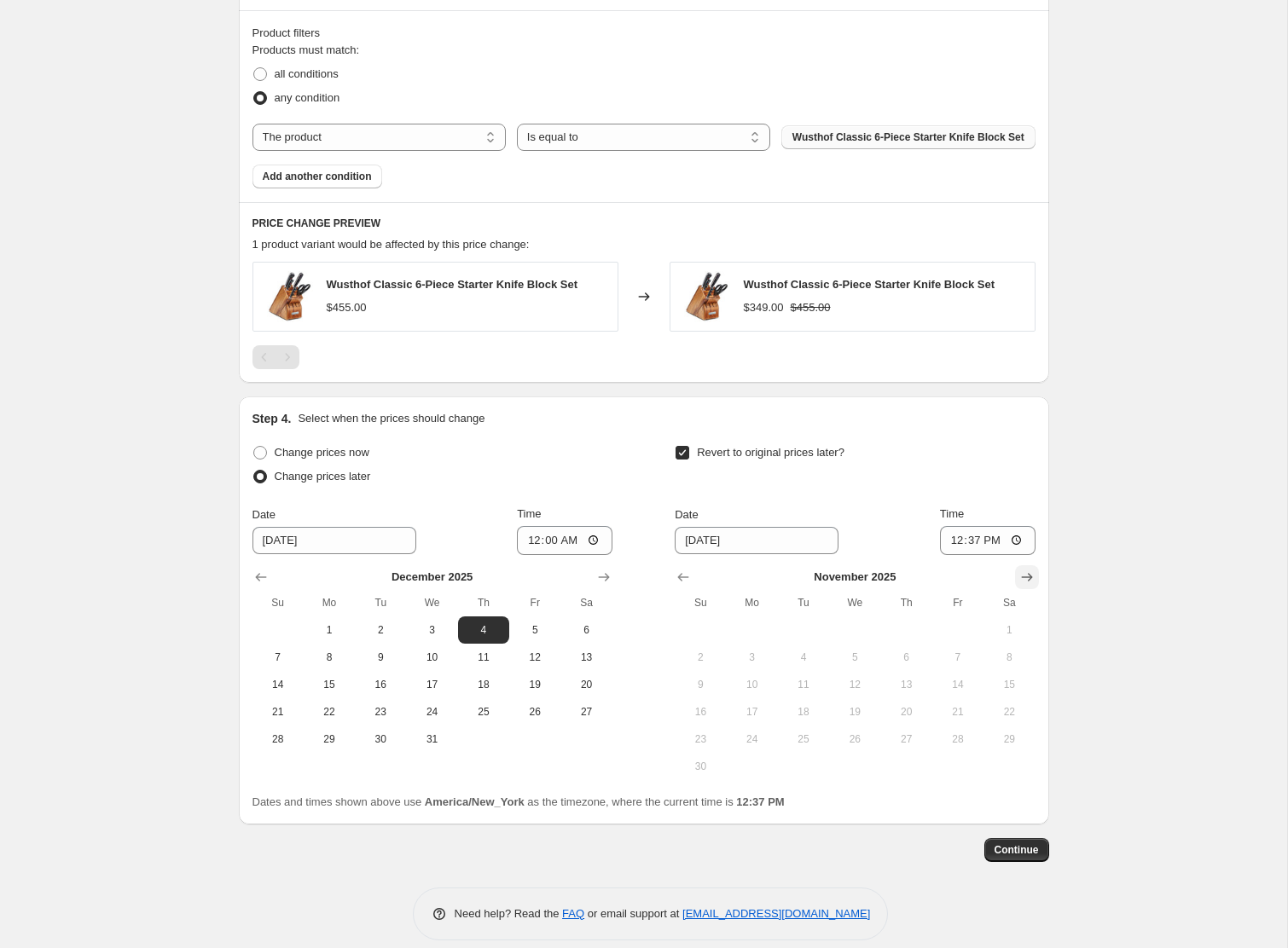
click at [1023, 584] on icon "Show next month, December 2025" at bounding box center [1027, 577] width 17 height 17
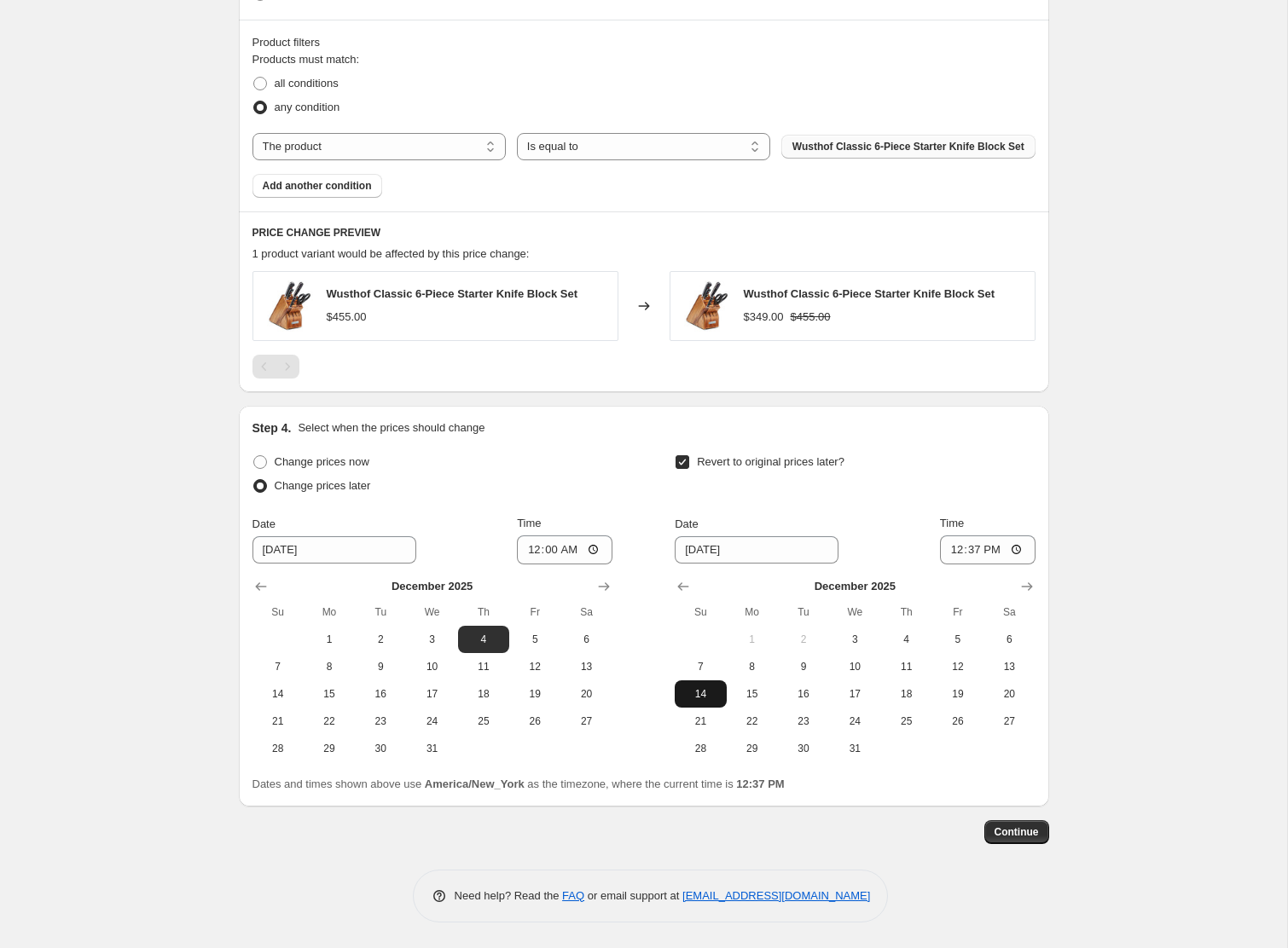
click at [710, 695] on span "14" at bounding box center [700, 694] width 38 height 14
type input "[DATE]"
click at [949, 553] on input "12:37" at bounding box center [988, 550] width 96 height 29
type input "23:59"
click at [1026, 836] on span "Continue" at bounding box center [1017, 833] width 44 height 14
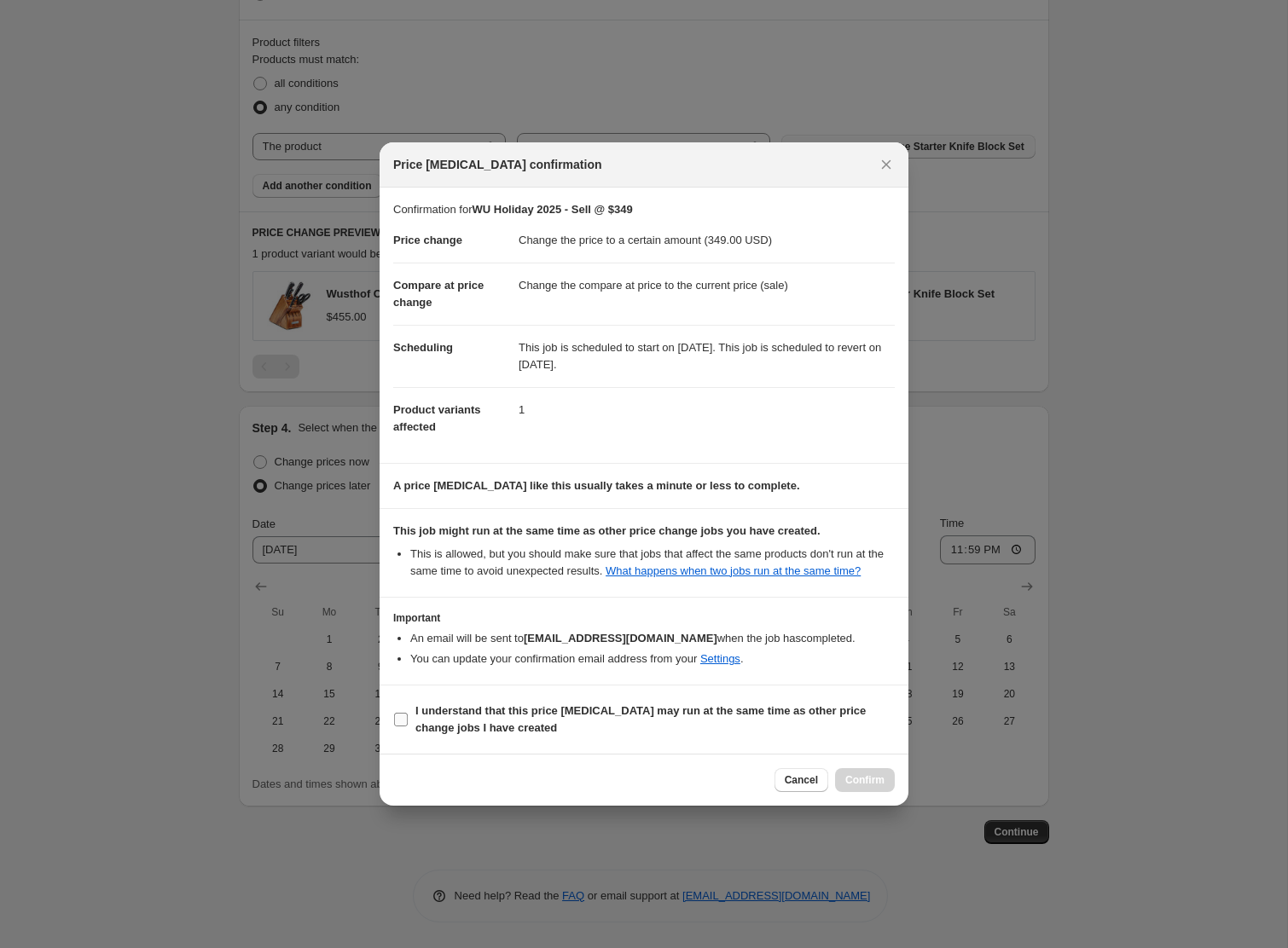
click at [416, 722] on b "I understand that this price [MEDICAL_DATA] may run at the same time as other p…" at bounding box center [641, 719] width 451 height 30
click at [408, 722] on input "I understand that this price [MEDICAL_DATA] may run at the same time as other p…" at bounding box center [401, 720] width 14 height 14
checkbox input "true"
click at [861, 787] on span "Confirm" at bounding box center [866, 780] width 39 height 14
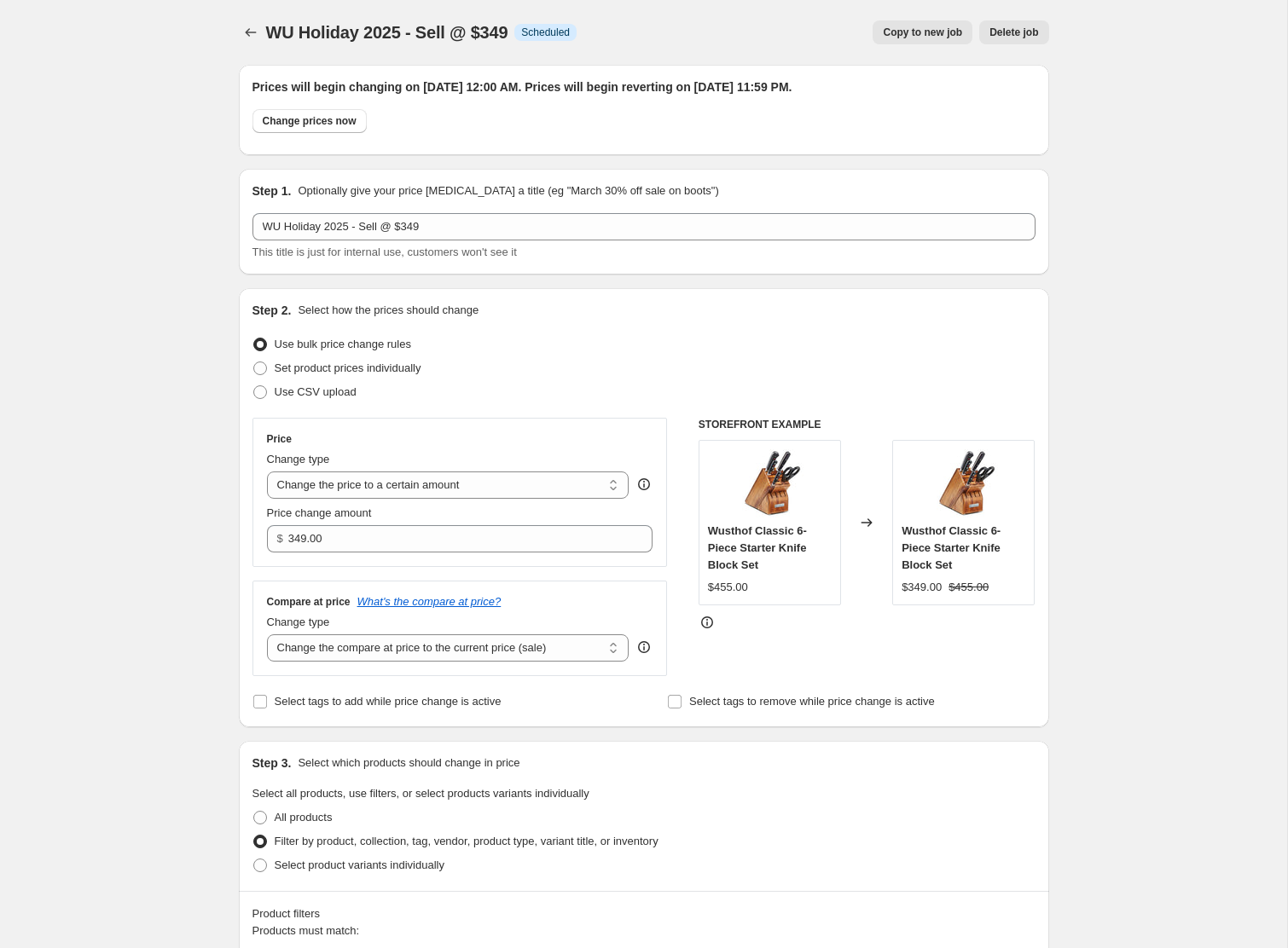
click at [883, 34] on span "Copy to new job" at bounding box center [922, 32] width 80 height 14
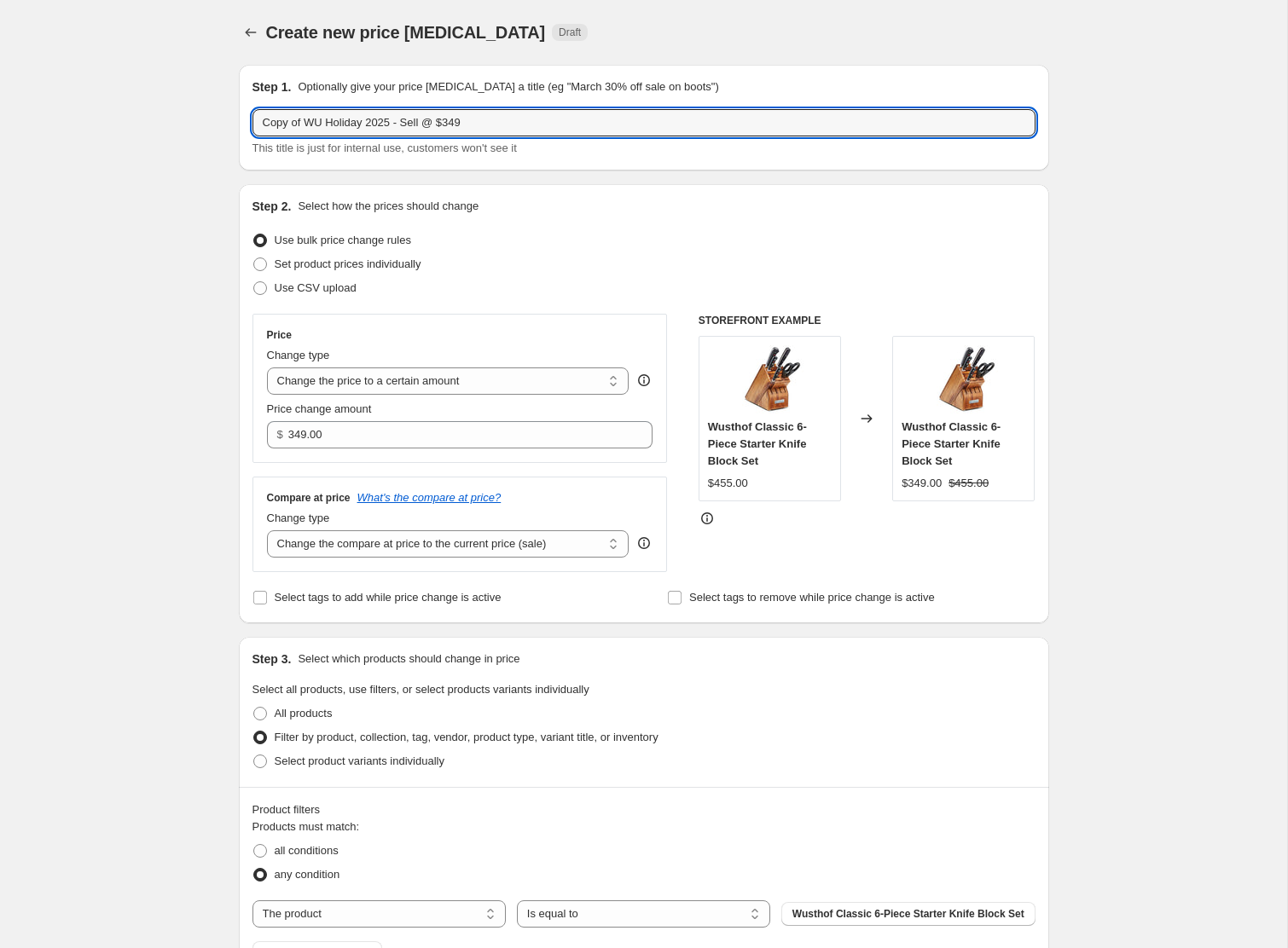
drag, startPoint x: 309, startPoint y: 125, endPoint x: 174, endPoint y: 111, distance: 135.7
click at [174, 111] on div "Create new price [MEDICAL_DATA]. This page is ready Create new price [MEDICAL_D…" at bounding box center [643, 712] width 1287 height 1424
click at [313, 125] on input "WU Holiday 2025 - Sell @ $349" at bounding box center [644, 123] width 783 height 27
drag, startPoint x: 422, startPoint y: 124, endPoint x: 487, endPoint y: 125, distance: 65.0
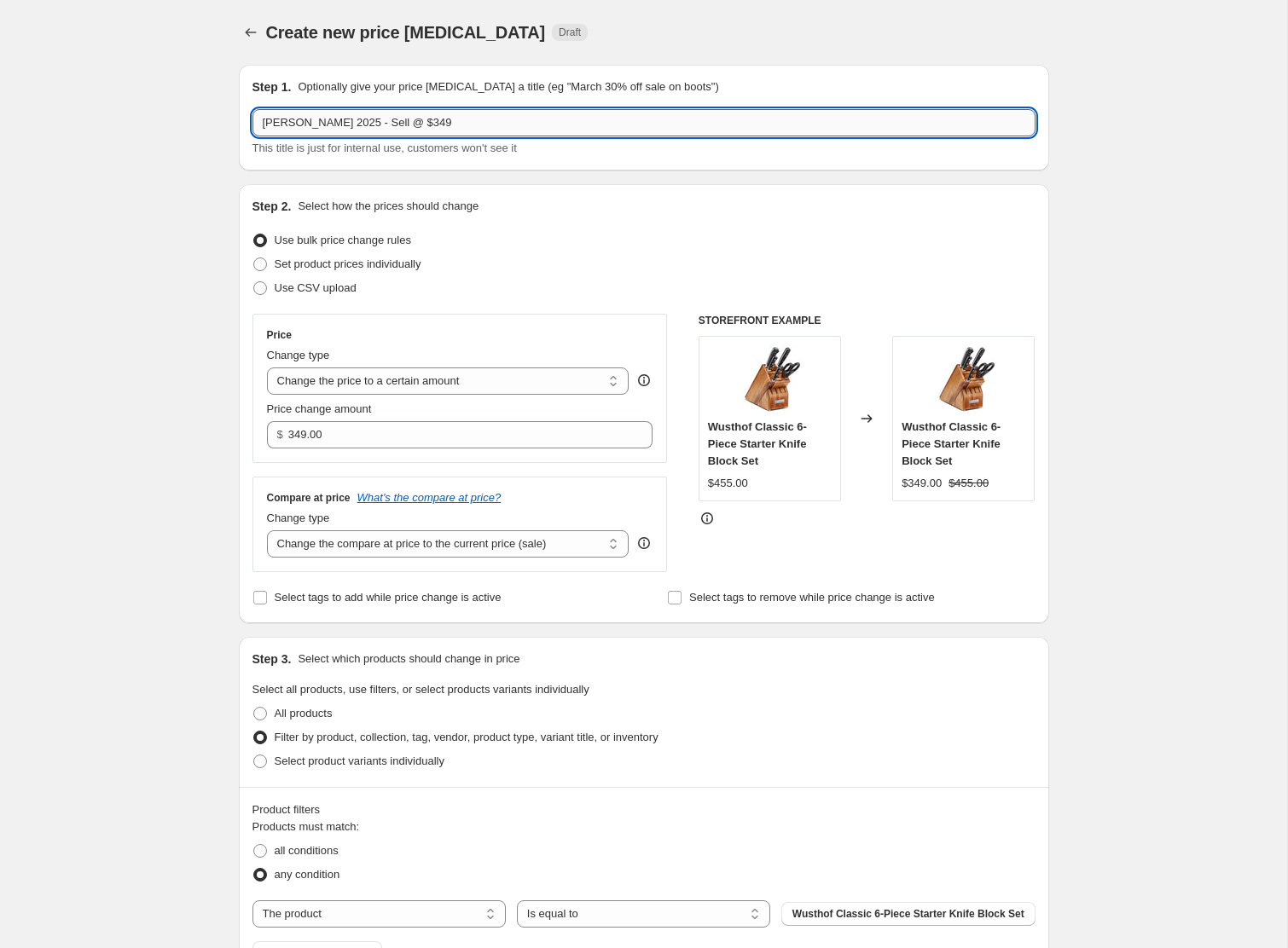
click at [487, 125] on input "[PERSON_NAME] 2025 - Sell @ $349" at bounding box center [644, 123] width 783 height 27
type input "[PERSON_NAME] 2025 - Sell @ $109"
click at [204, 186] on div "Create new price [MEDICAL_DATA]. This page is ready Create new price [MEDICAL_D…" at bounding box center [643, 712] width 1287 height 1424
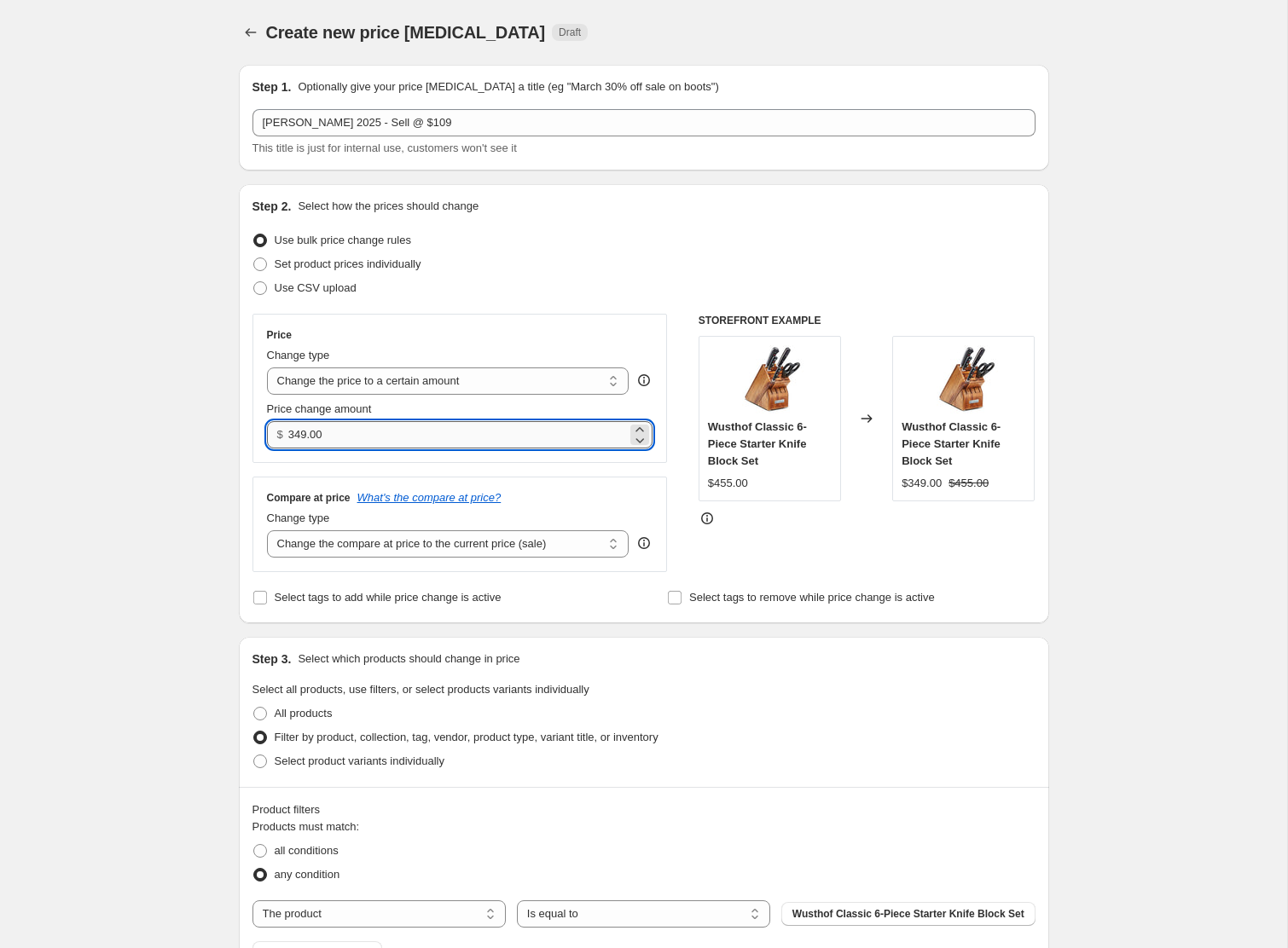
drag, startPoint x: 290, startPoint y: 439, endPoint x: 366, endPoint y: 439, distance: 76.0
click at [366, 439] on input "349.00" at bounding box center [458, 435] width 339 height 27
type input "109.00"
click at [168, 450] on div "Create new price [MEDICAL_DATA]. This page is ready Create new price [MEDICAL_D…" at bounding box center [643, 712] width 1287 height 1424
click at [345, 435] on input "109.00" at bounding box center [458, 435] width 339 height 27
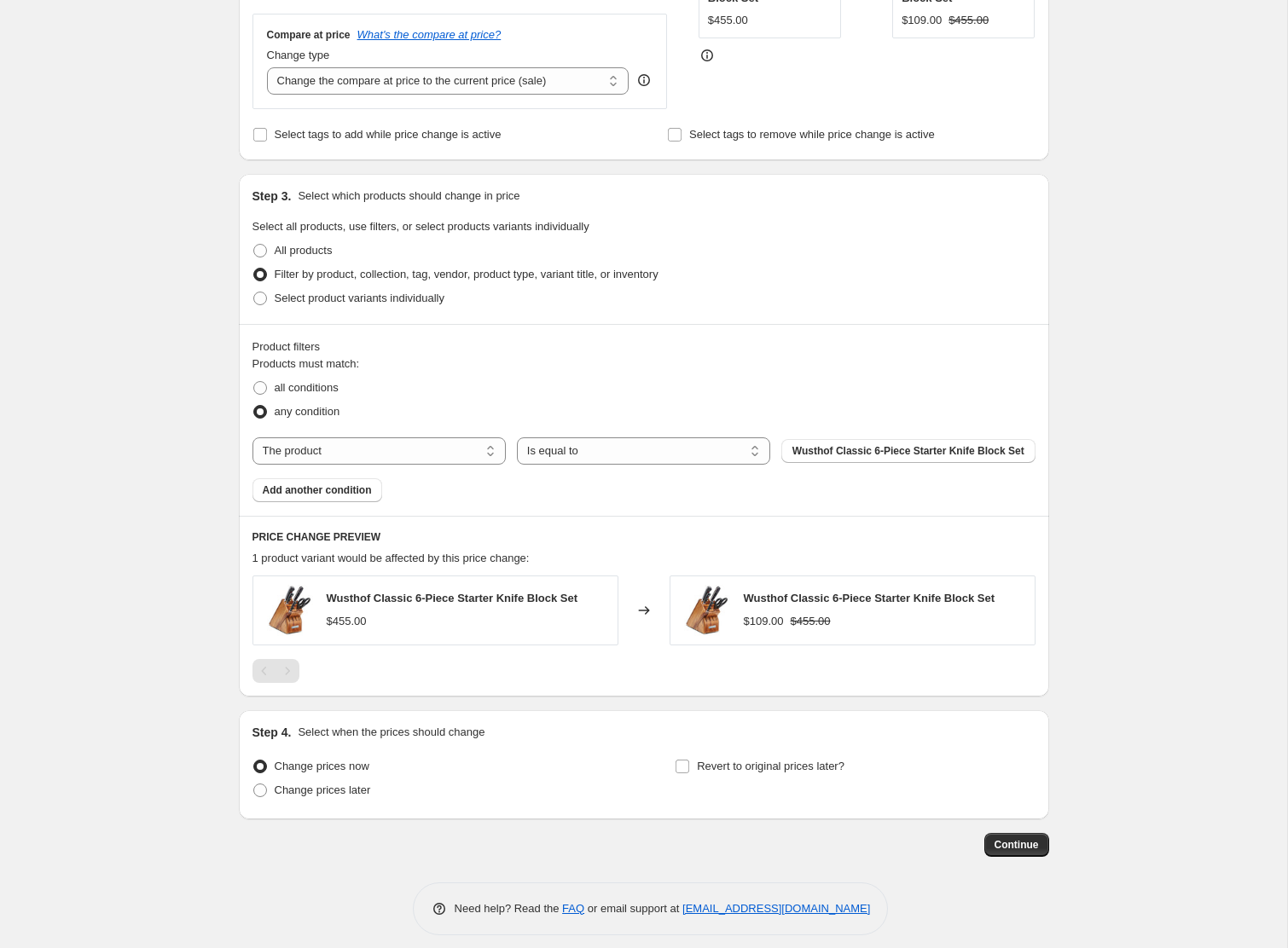
scroll to position [486, 0]
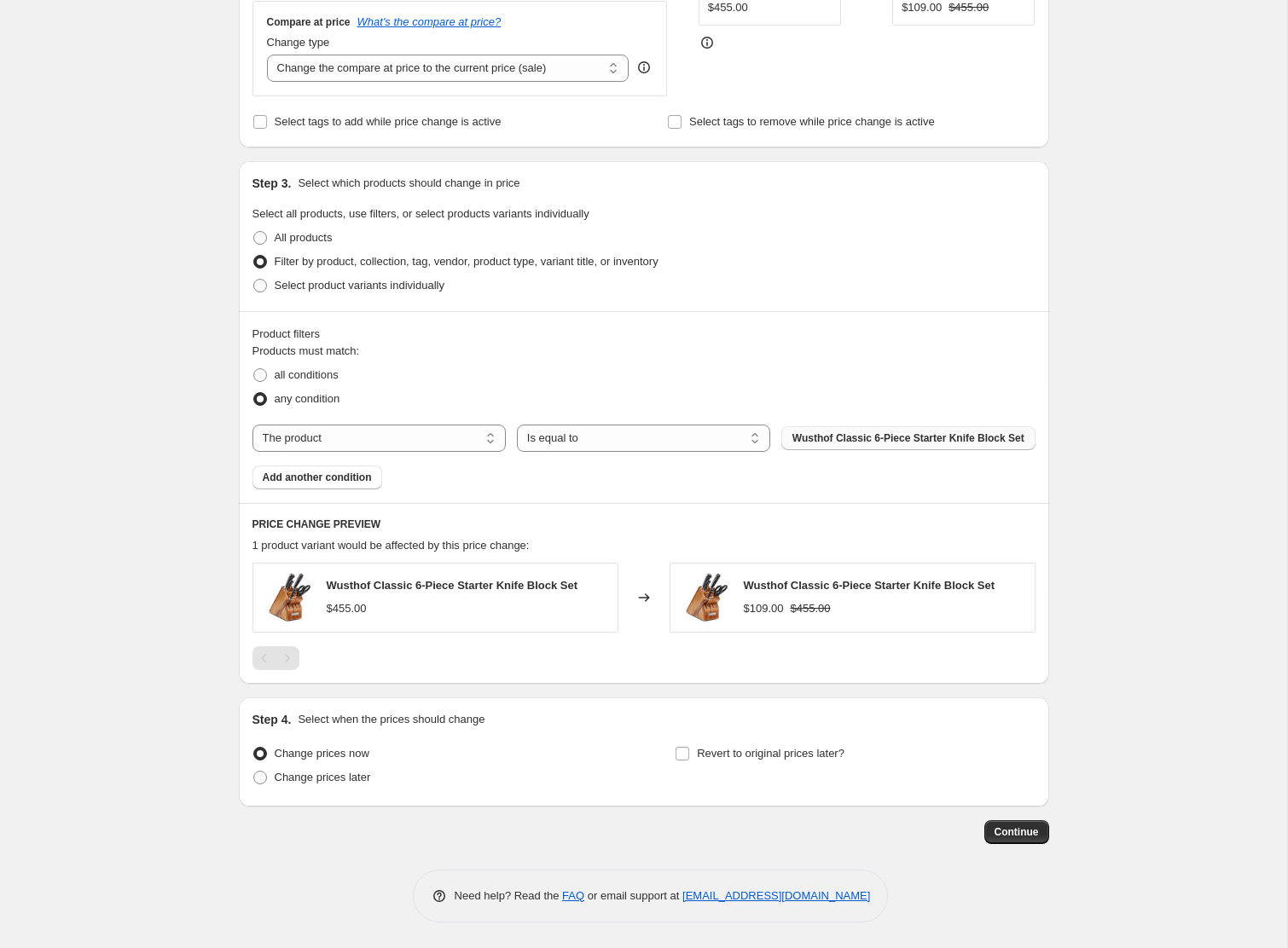
click at [848, 437] on span "Wusthof Classic 6-Piece Starter Knife Block Set" at bounding box center [908, 439] width 232 height 14
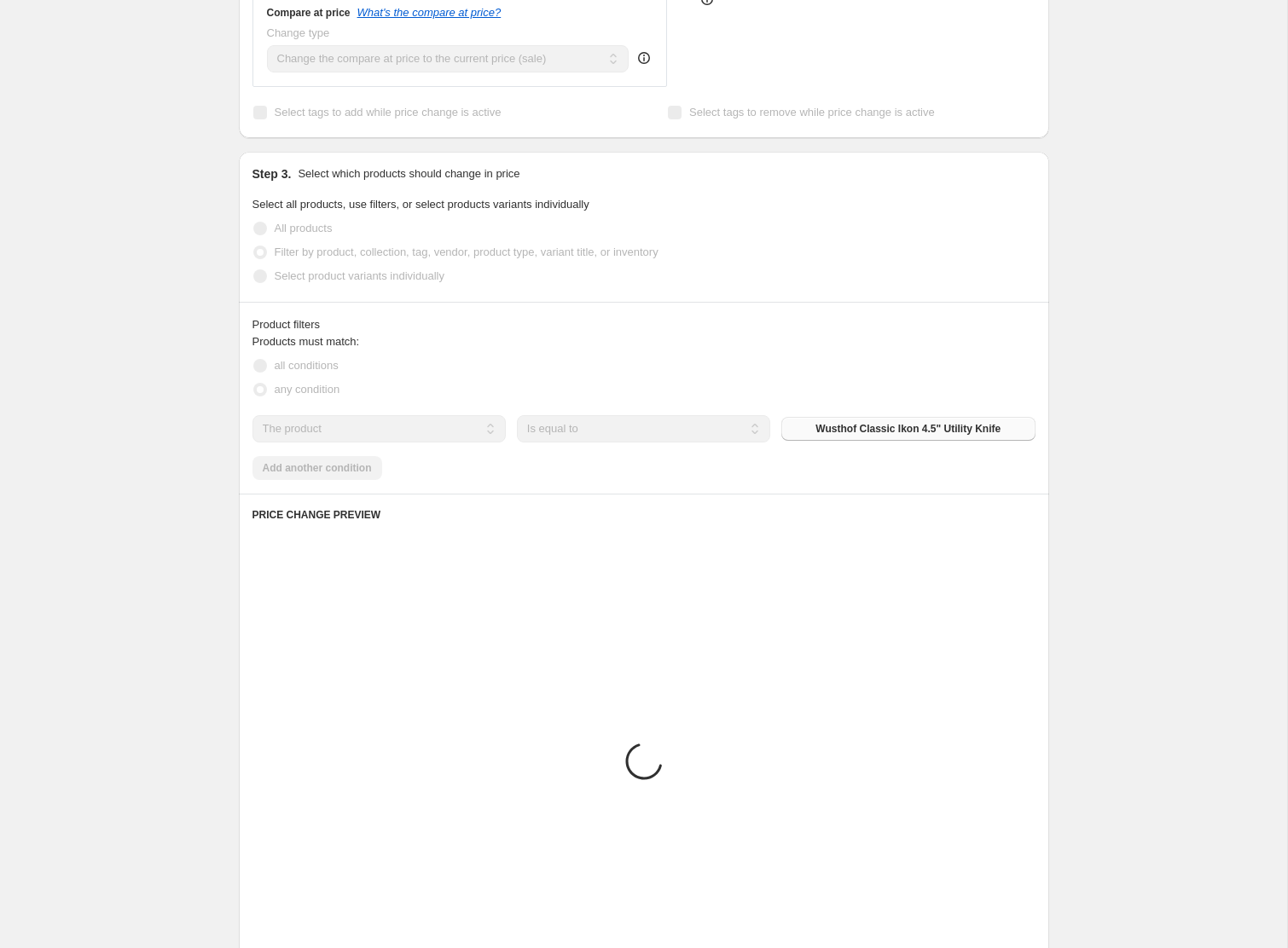
scroll to position [475, 0]
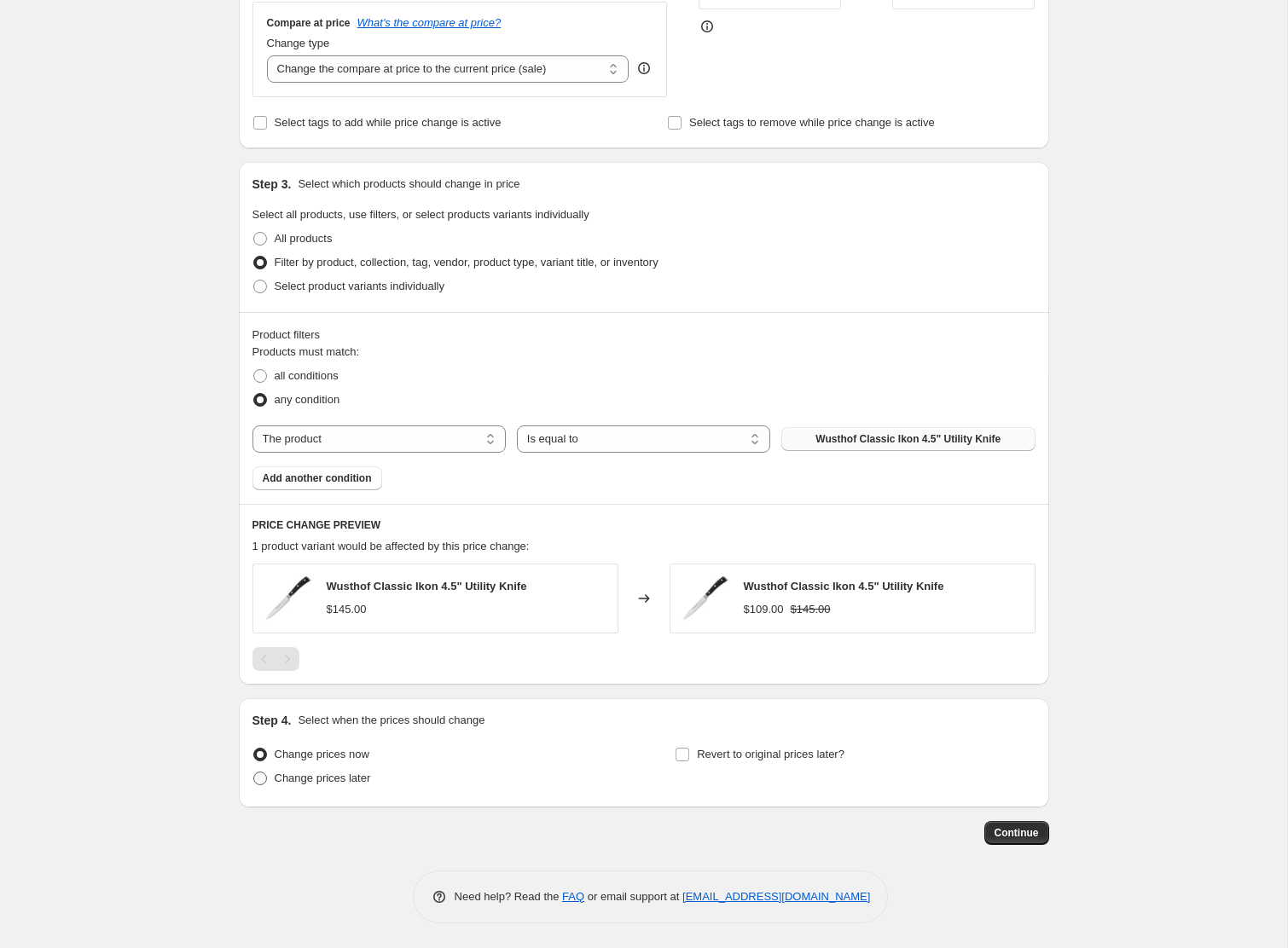
click at [288, 780] on span "Change prices later" at bounding box center [322, 778] width 97 height 13
click at [254, 773] on input "Change prices later" at bounding box center [253, 772] width 1 height 1
radio input "true"
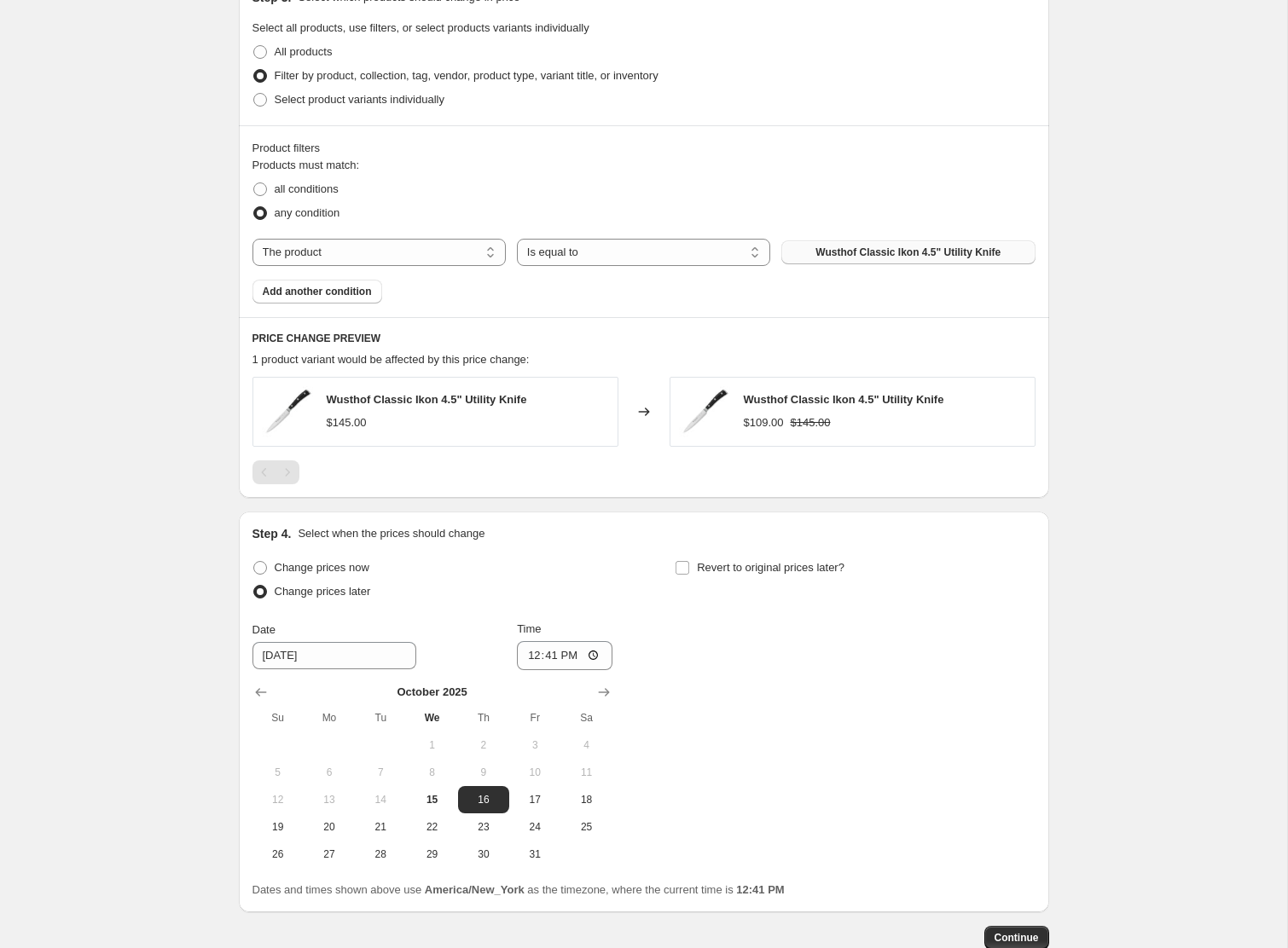
scroll to position [667, 0]
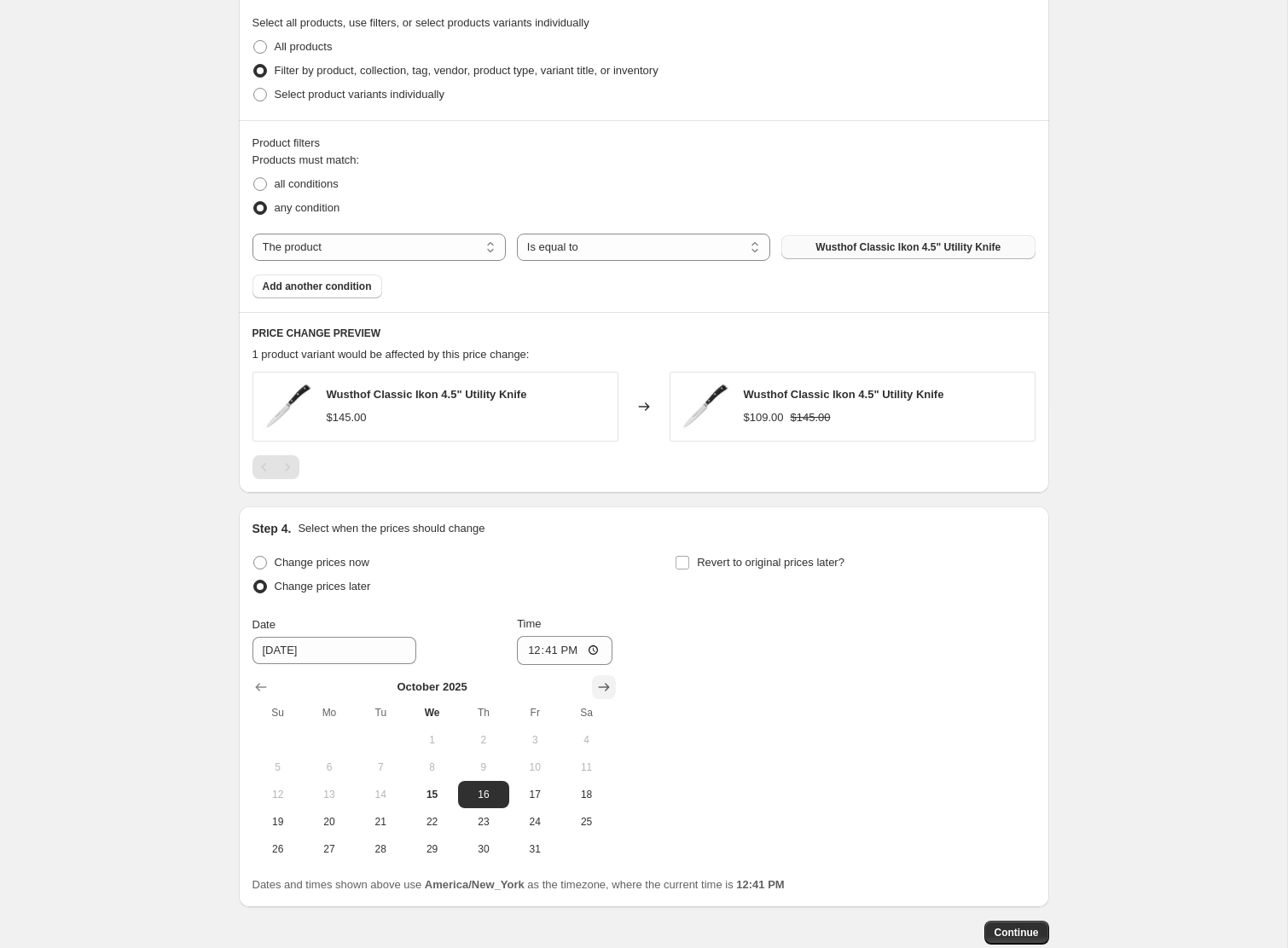
click at [601, 688] on icon "Show next month, November 2025" at bounding box center [604, 687] width 17 height 17
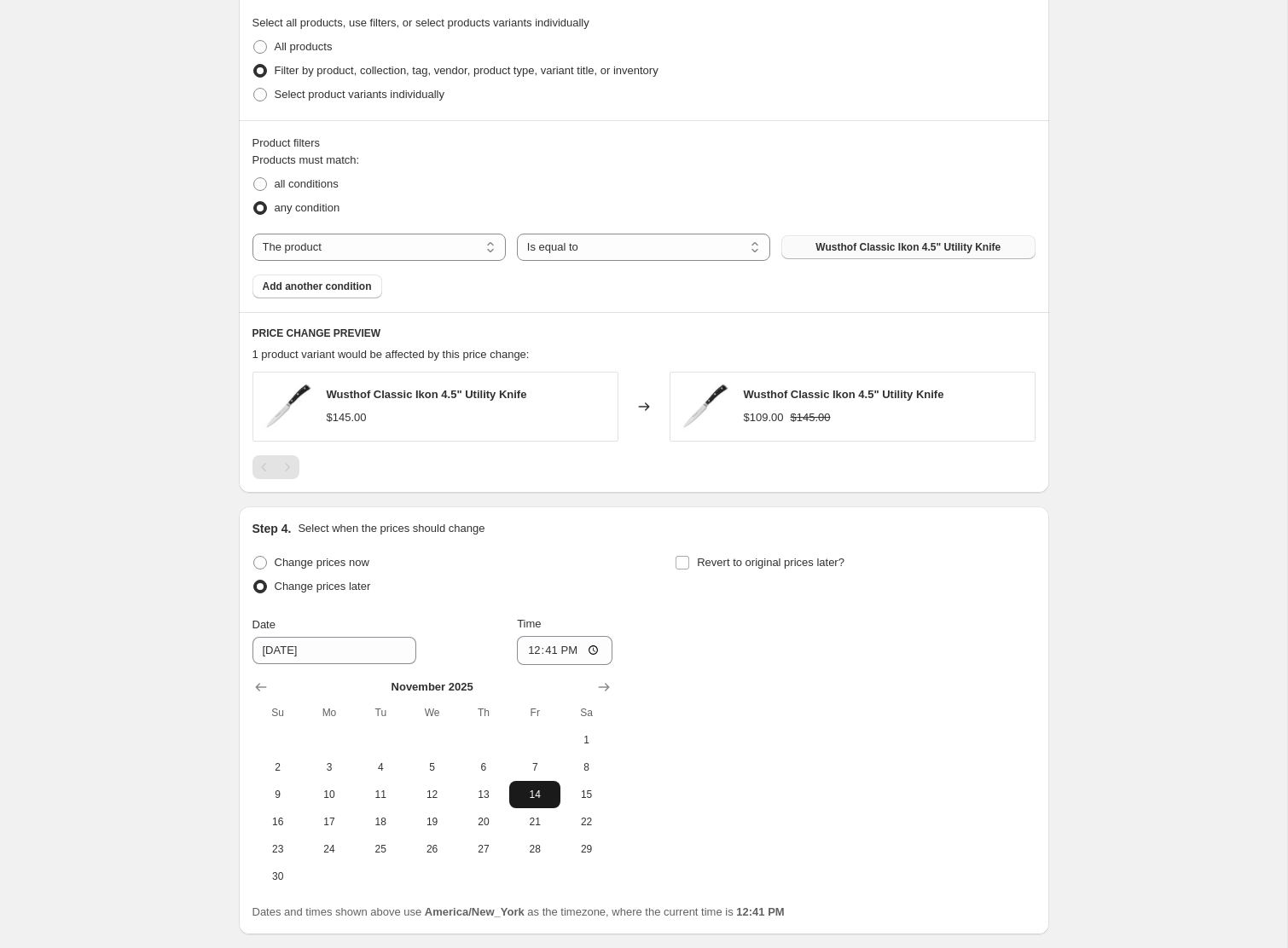
click at [529, 798] on span "14" at bounding box center [535, 795] width 38 height 14
type input "[DATE]"
click at [549, 655] on input "12:41" at bounding box center [565, 651] width 96 height 29
type input "00:00"
click at [684, 564] on input "Revert to original prices later?" at bounding box center [682, 562] width 14 height 14
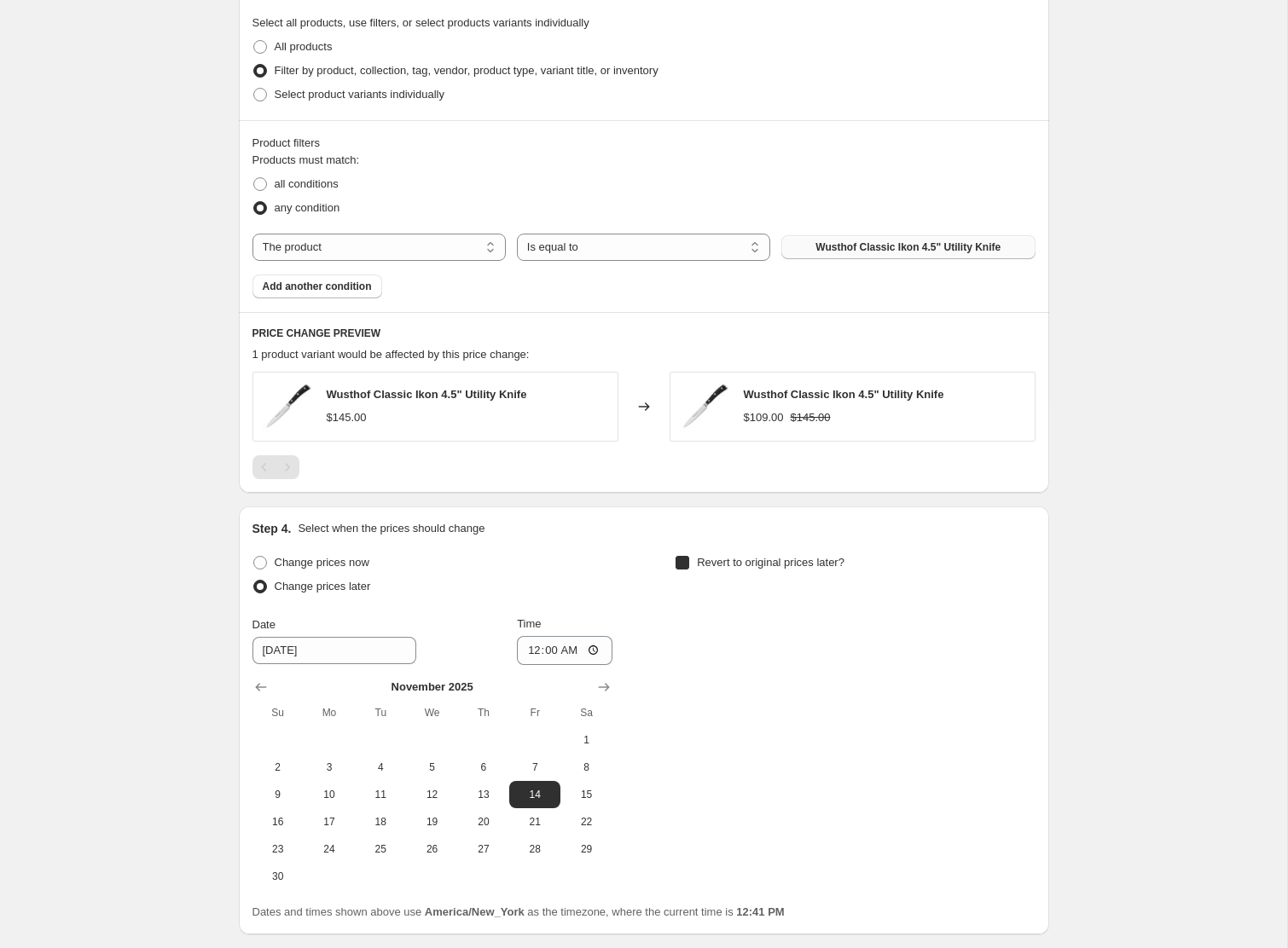
checkbox input "true"
click at [1015, 692] on button "Show next month, November 2025" at bounding box center [1027, 687] width 24 height 24
click at [1015, 692] on button "Show next month, December 2025" at bounding box center [1027, 687] width 24 height 24
click at [855, 822] on span "24" at bounding box center [855, 822] width 38 height 14
type input "[DATE]"
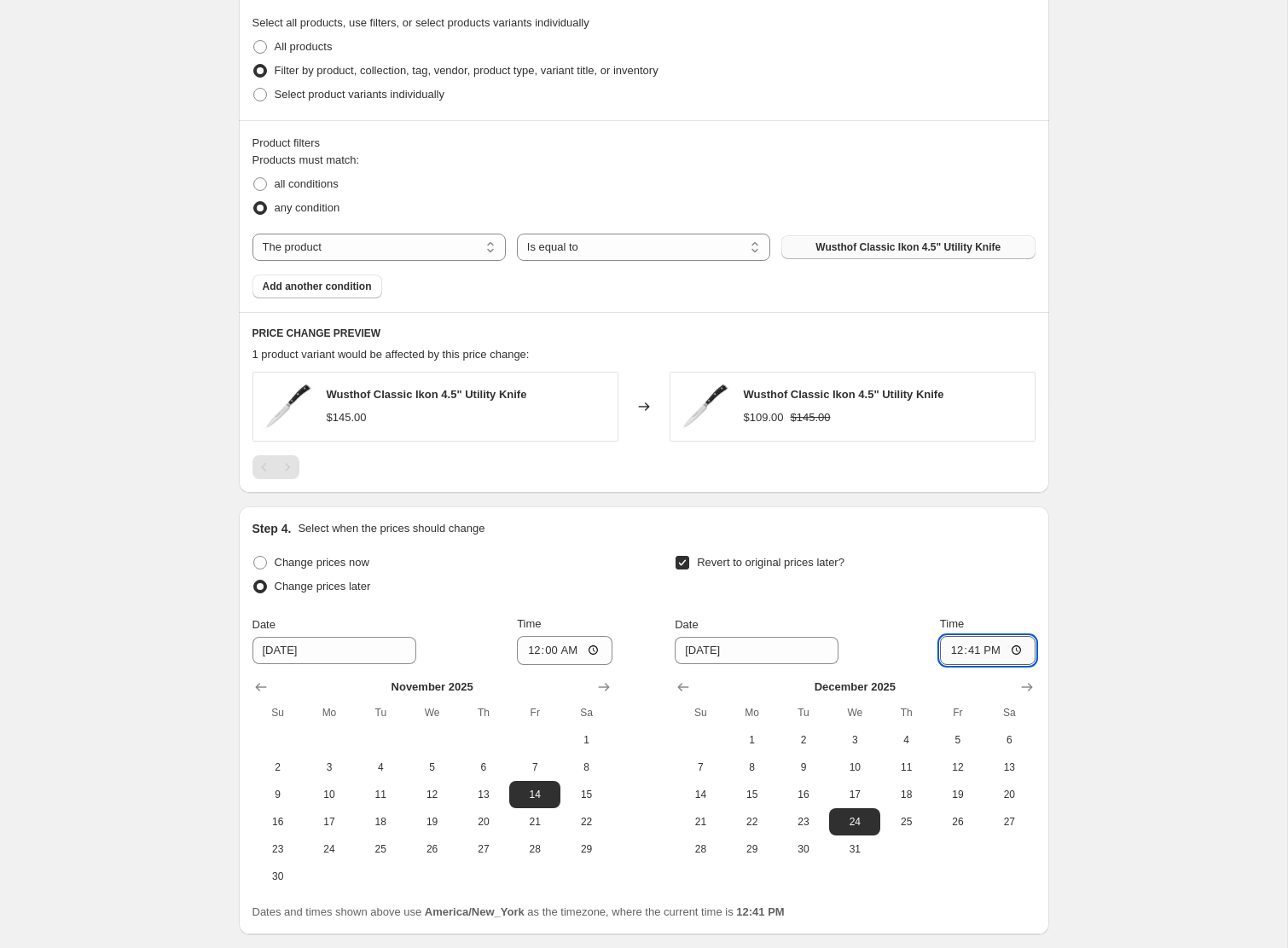
click at [952, 653] on input "12:41" at bounding box center [988, 651] width 96 height 29
type input "23:59"
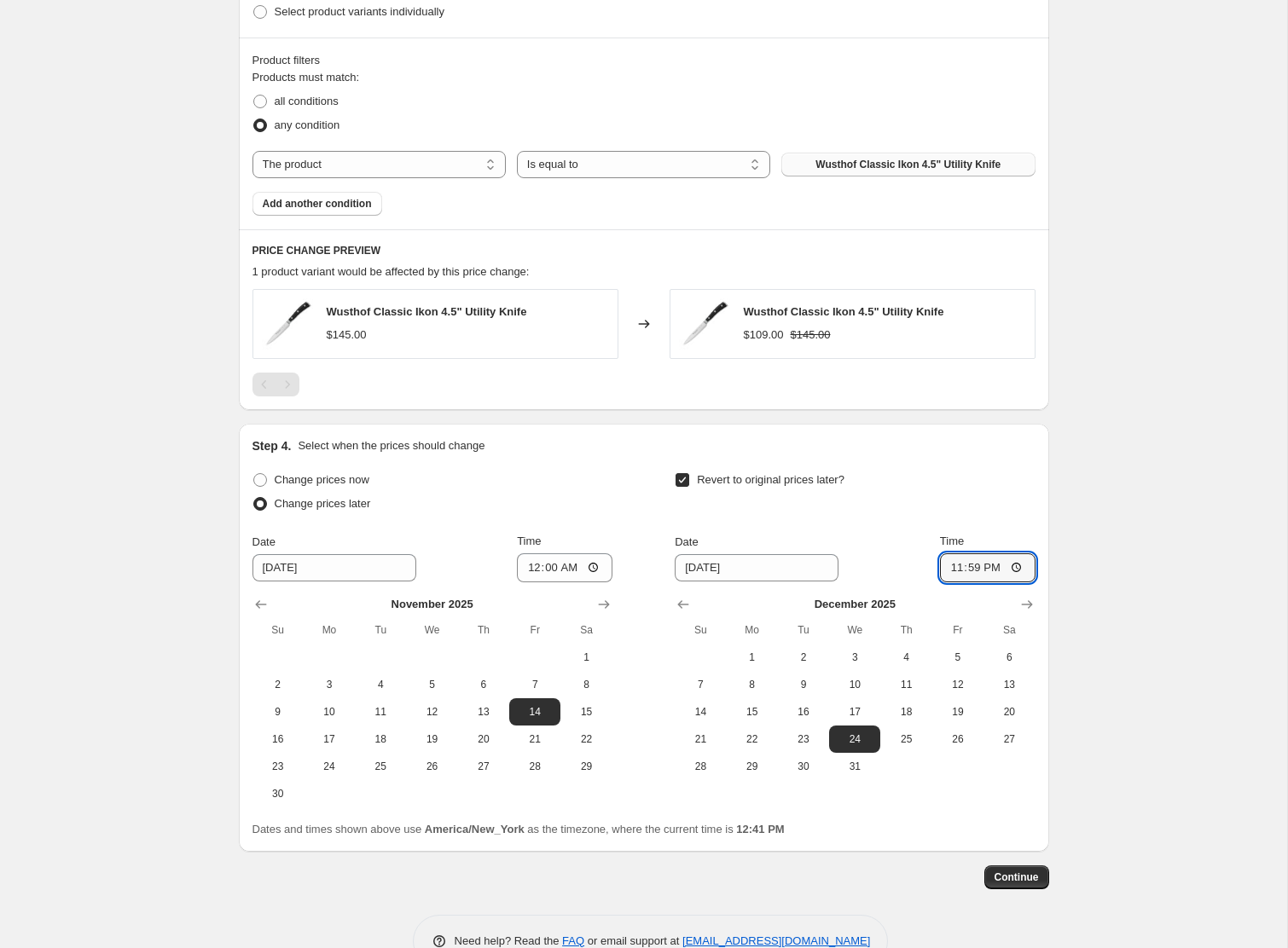
scroll to position [794, 0]
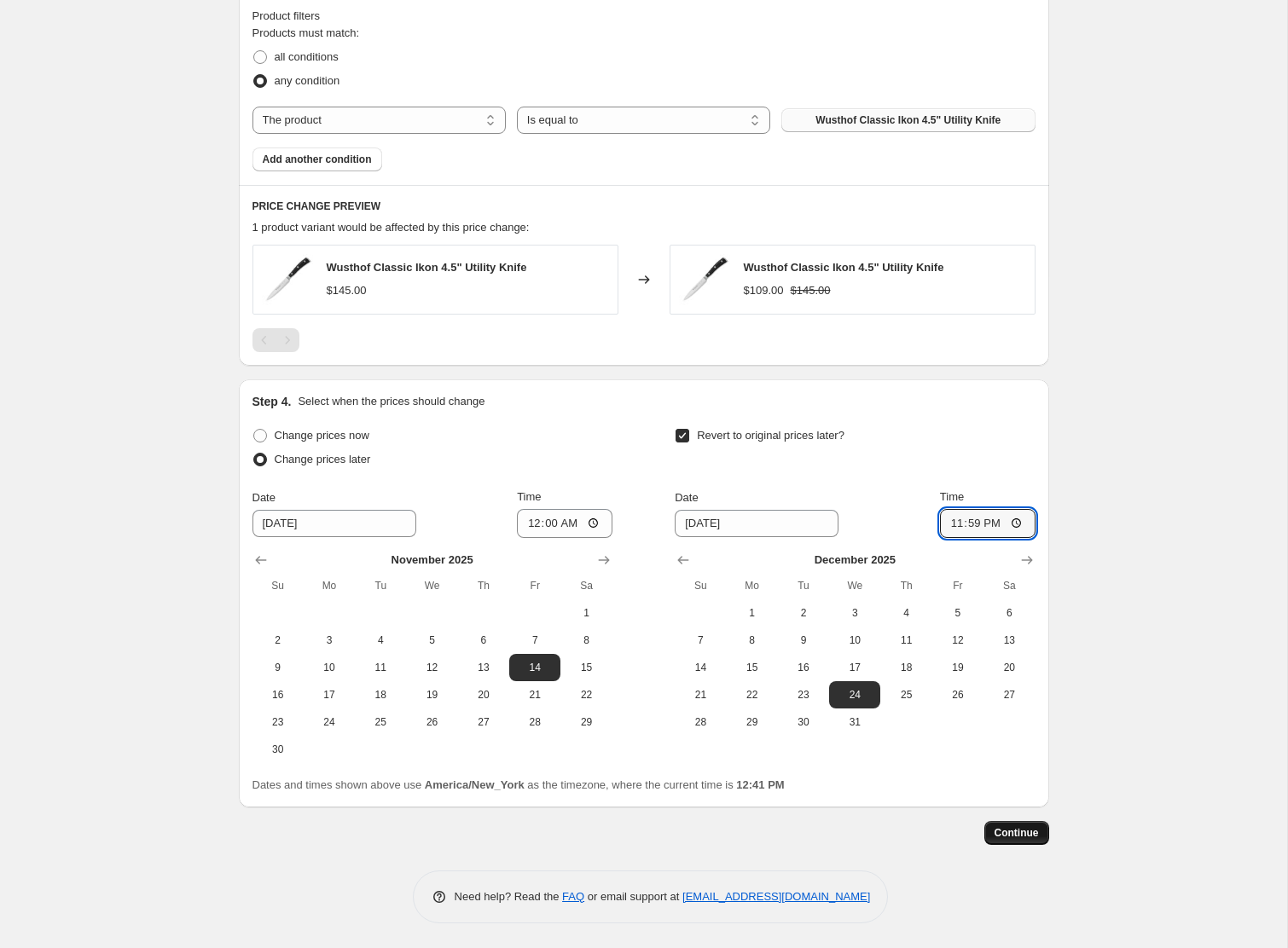
click at [1024, 834] on span "Continue" at bounding box center [1017, 833] width 44 height 14
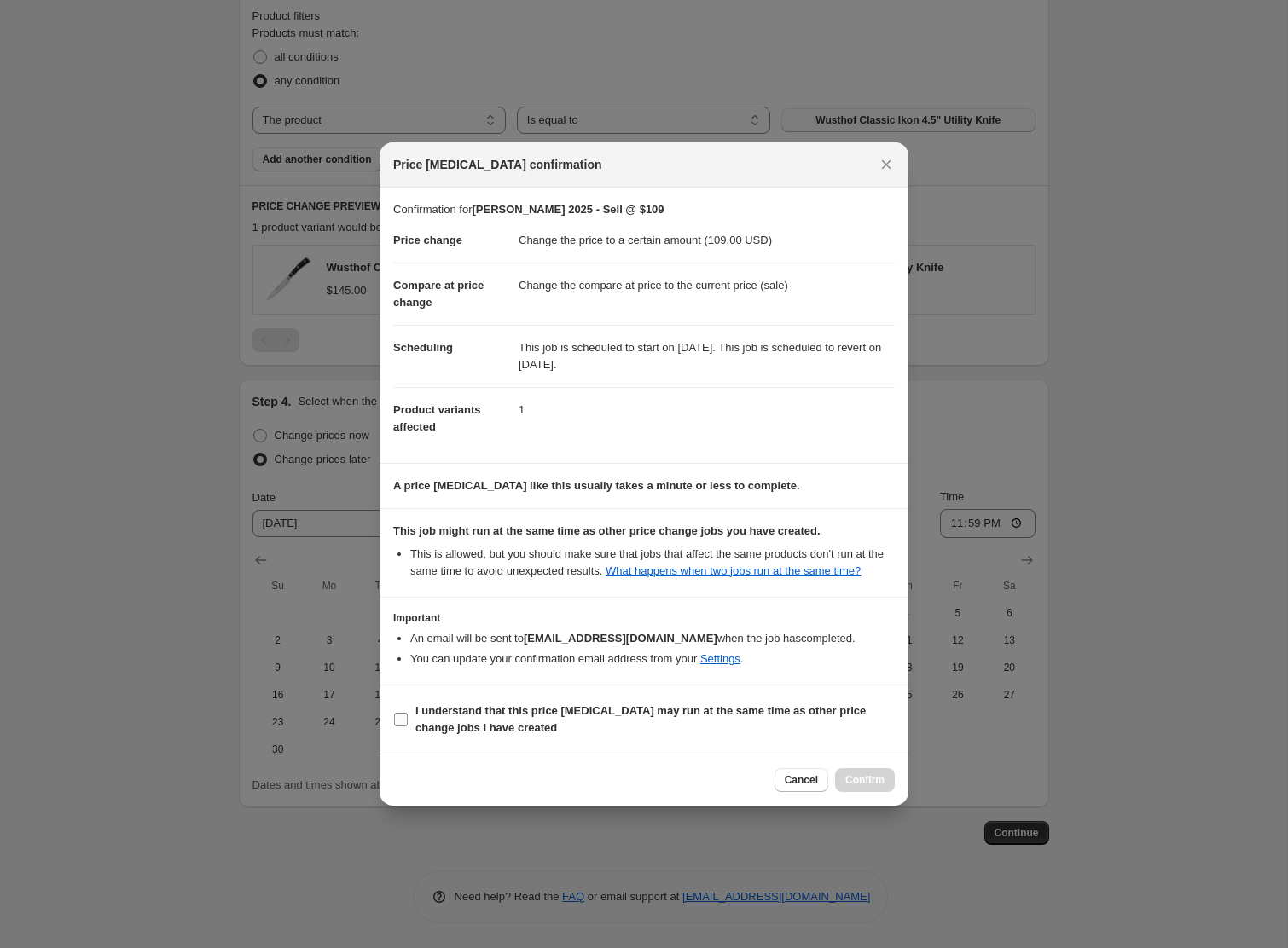
click at [537, 711] on span "I understand that this price [MEDICAL_DATA] may run at the same time as other p…" at bounding box center [655, 720] width 480 height 34
click at [408, 713] on input "I understand that this price [MEDICAL_DATA] may run at the same time as other p…" at bounding box center [401, 720] width 14 height 14
checkbox input "true"
click at [877, 787] on span "Confirm" at bounding box center [866, 780] width 39 height 14
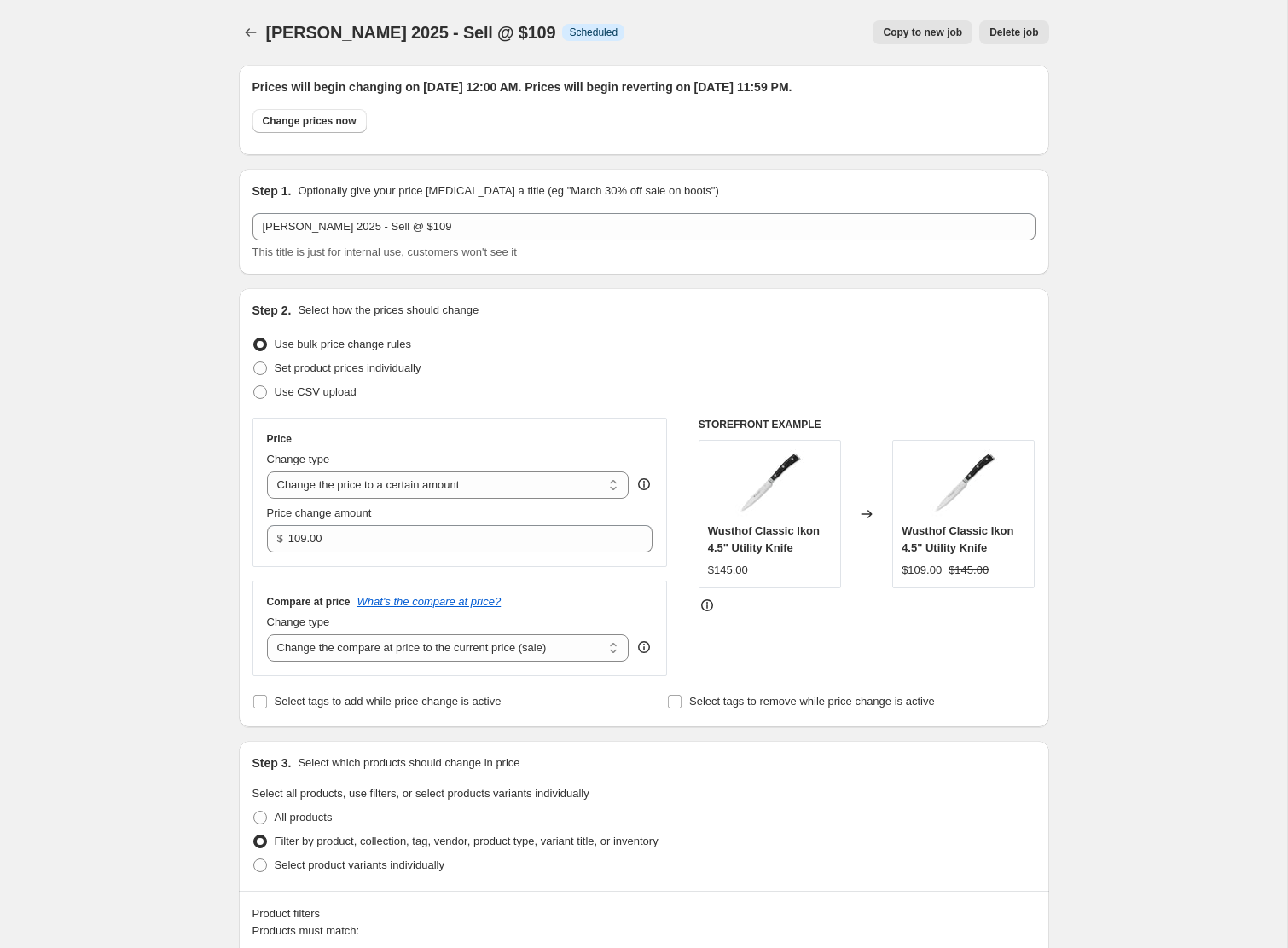
click at [895, 35] on span "Copy to new job" at bounding box center [922, 32] width 80 height 14
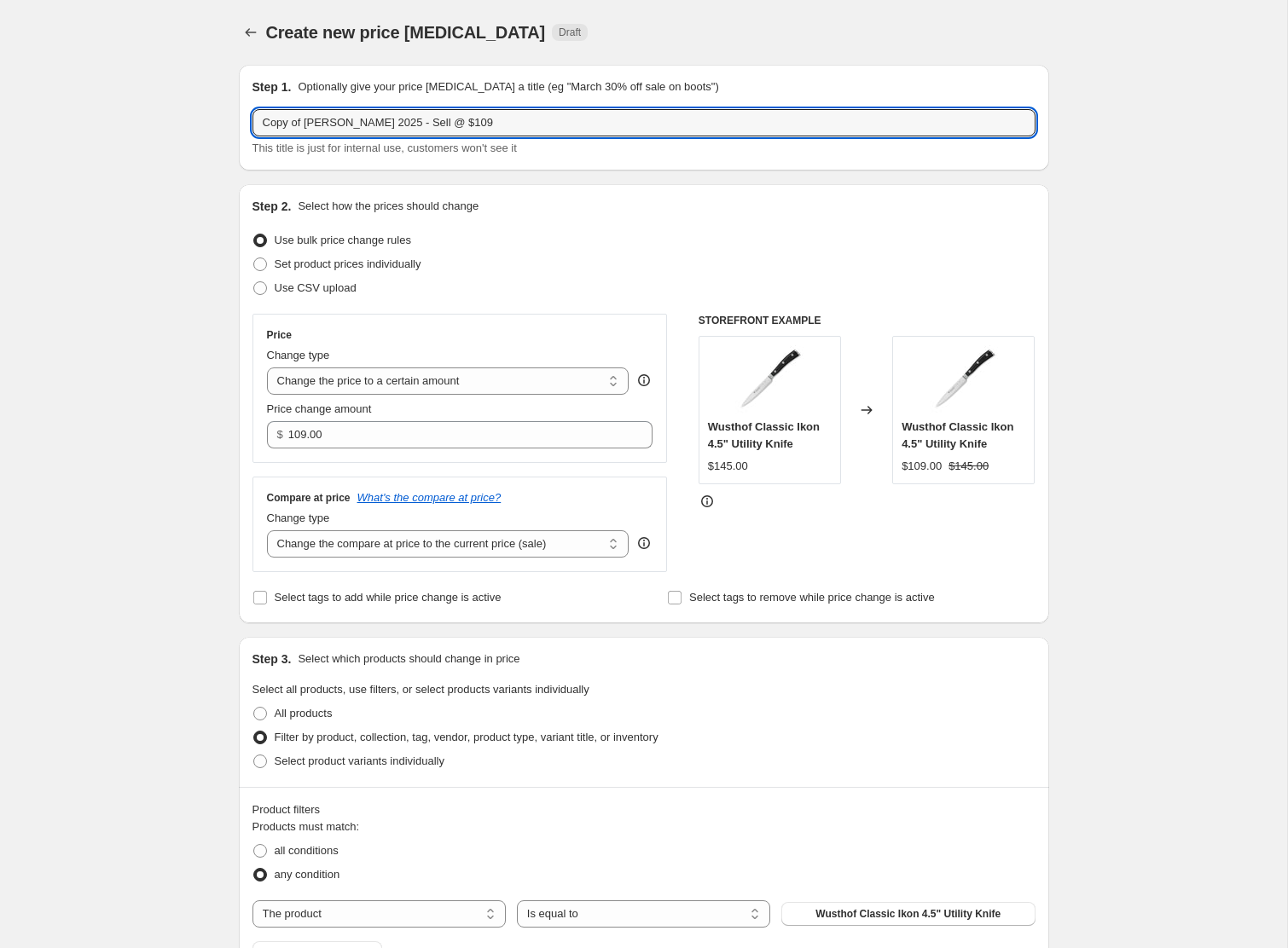
drag, startPoint x: 307, startPoint y: 126, endPoint x: 189, endPoint y: 121, distance: 118.1
click at [189, 121] on div "Create new price [MEDICAL_DATA]. This page is ready Create new price [MEDICAL_D…" at bounding box center [643, 712] width 1287 height 1424
drag, startPoint x: 421, startPoint y: 126, endPoint x: 474, endPoint y: 126, distance: 53.0
click at [474, 126] on input "[PERSON_NAME] 2025 - Sell @ $109" at bounding box center [644, 123] width 783 height 27
type input "[PERSON_NAME] 2025 - Sell @ $99"
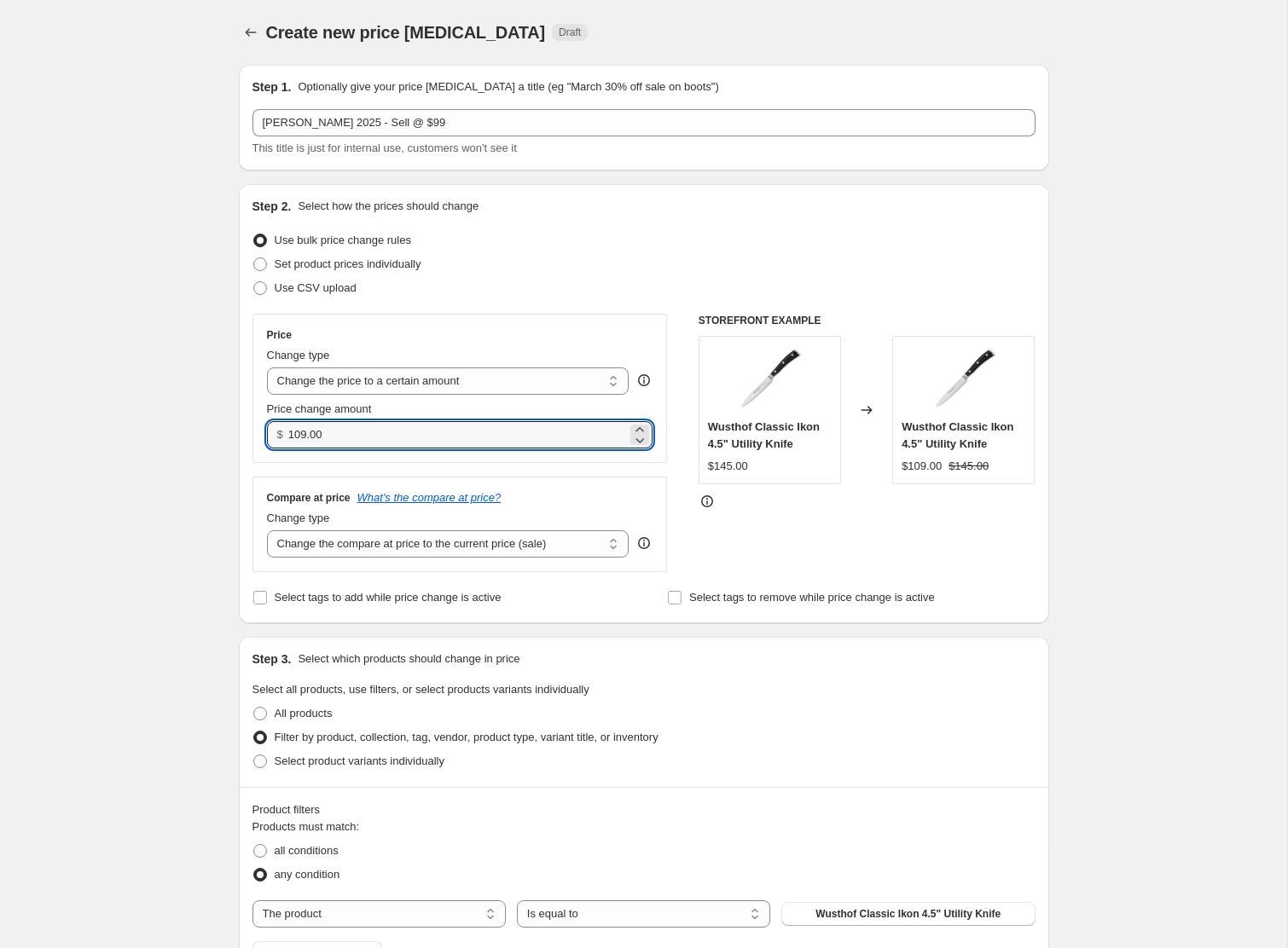
drag, startPoint x: 348, startPoint y: 436, endPoint x: 269, endPoint y: 424, distance: 79.9
click at [269, 424] on div "$ 109.00" at bounding box center [460, 435] width 387 height 27
type input "99.00"
click at [157, 469] on div "Create new price [MEDICAL_DATA]. This page is ready Create new price [MEDICAL_D…" at bounding box center [643, 712] width 1287 height 1424
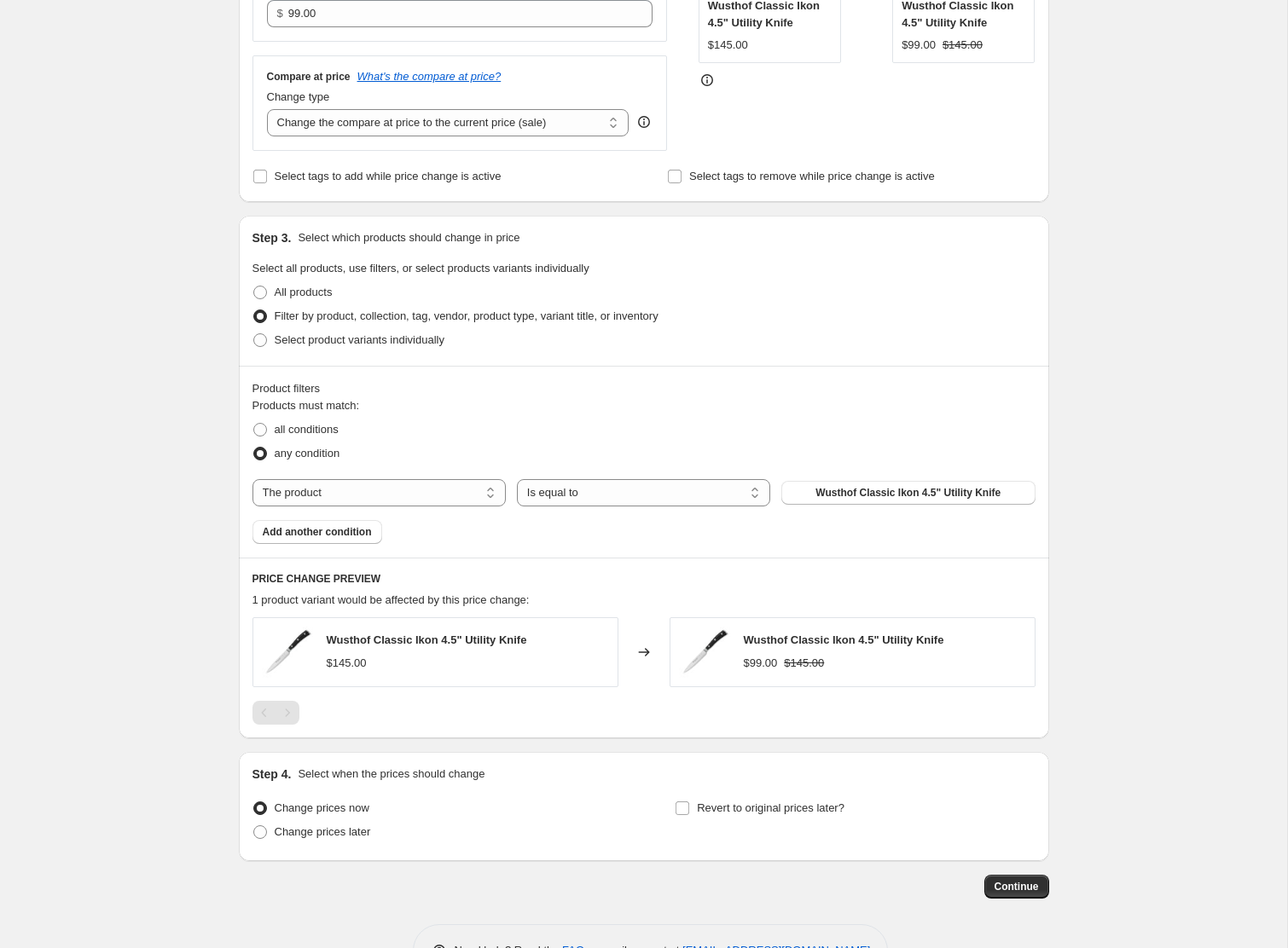
scroll to position [475, 0]
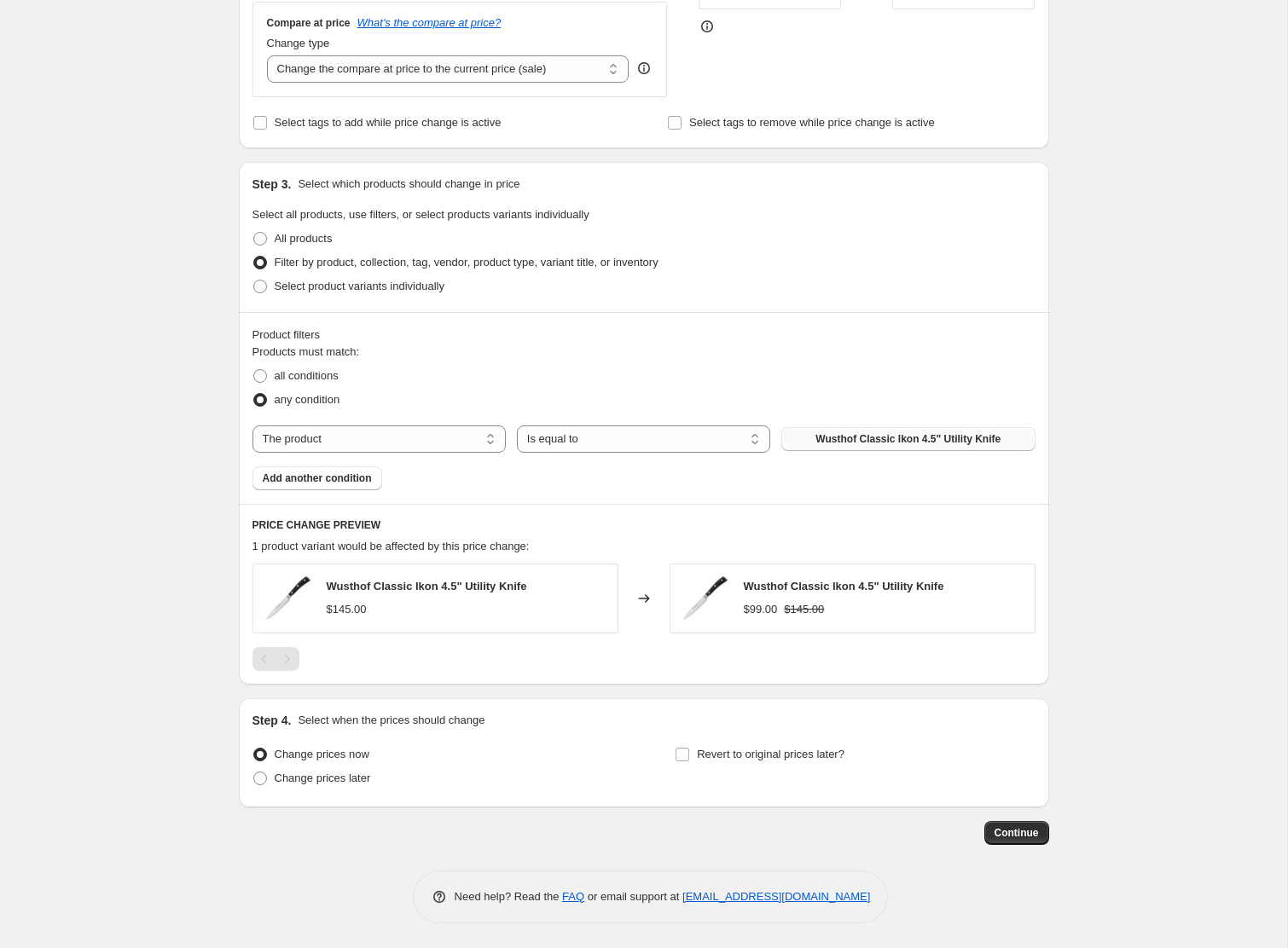
click at [866, 442] on span "Wusthof Classic Ikon 4.5" Utility Knife" at bounding box center [908, 439] width 185 height 14
click at [276, 783] on span "Change prices later" at bounding box center [322, 778] width 97 height 13
click at [254, 773] on input "Change prices later" at bounding box center [253, 772] width 1 height 1
radio input "true"
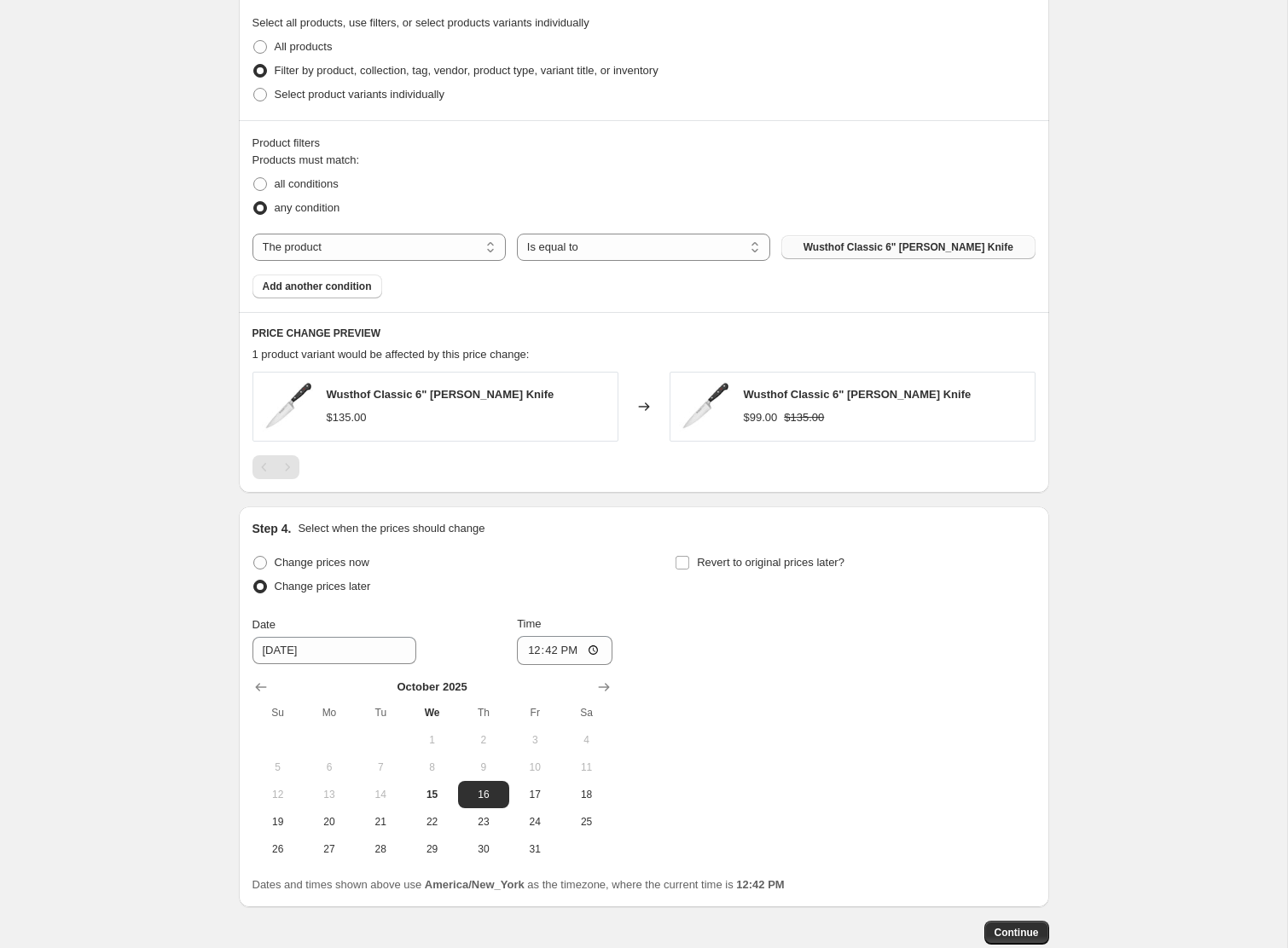
scroll to position [767, 0]
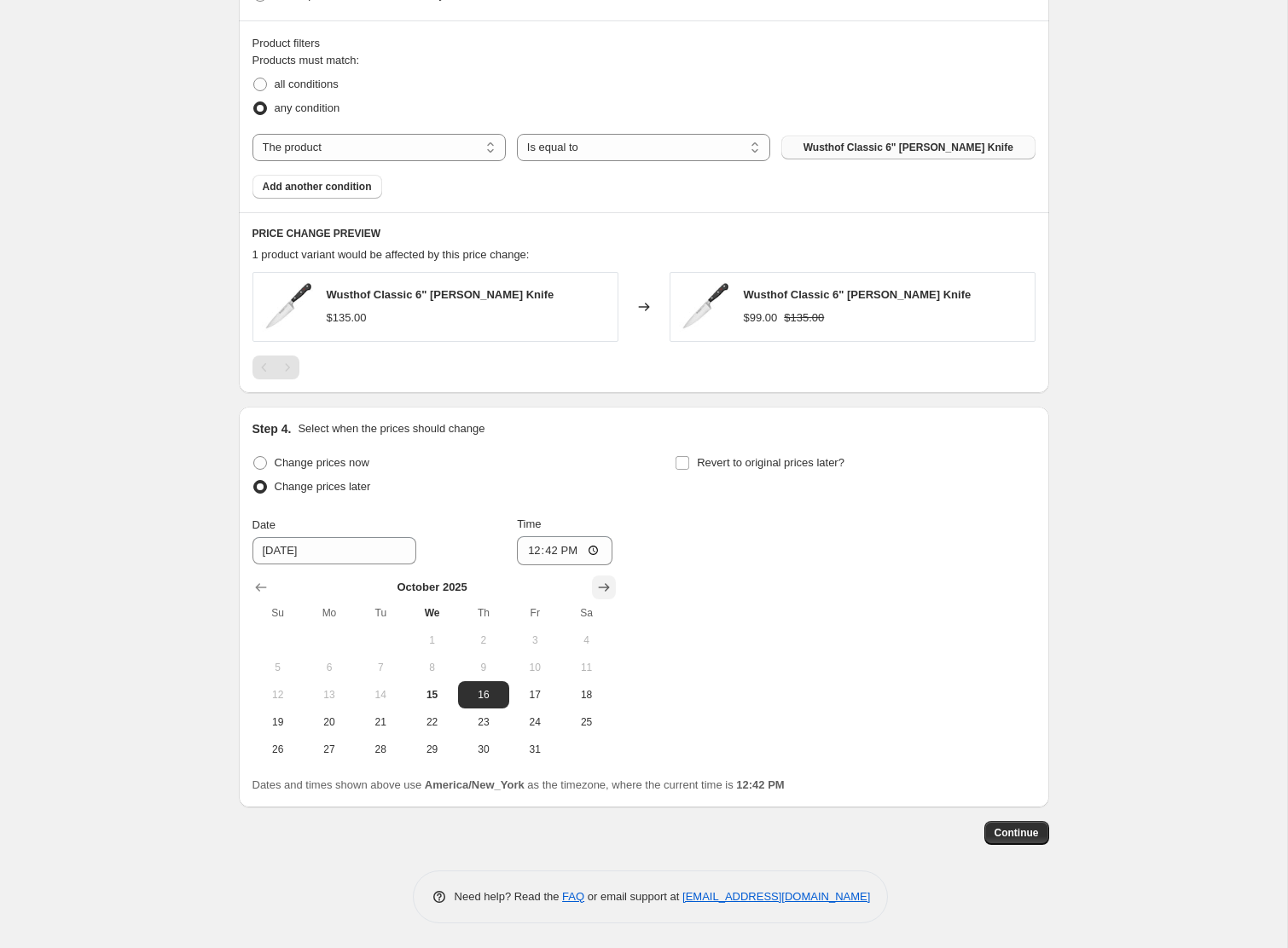
click at [600, 592] on icon "Show next month, November 2025" at bounding box center [604, 587] width 17 height 17
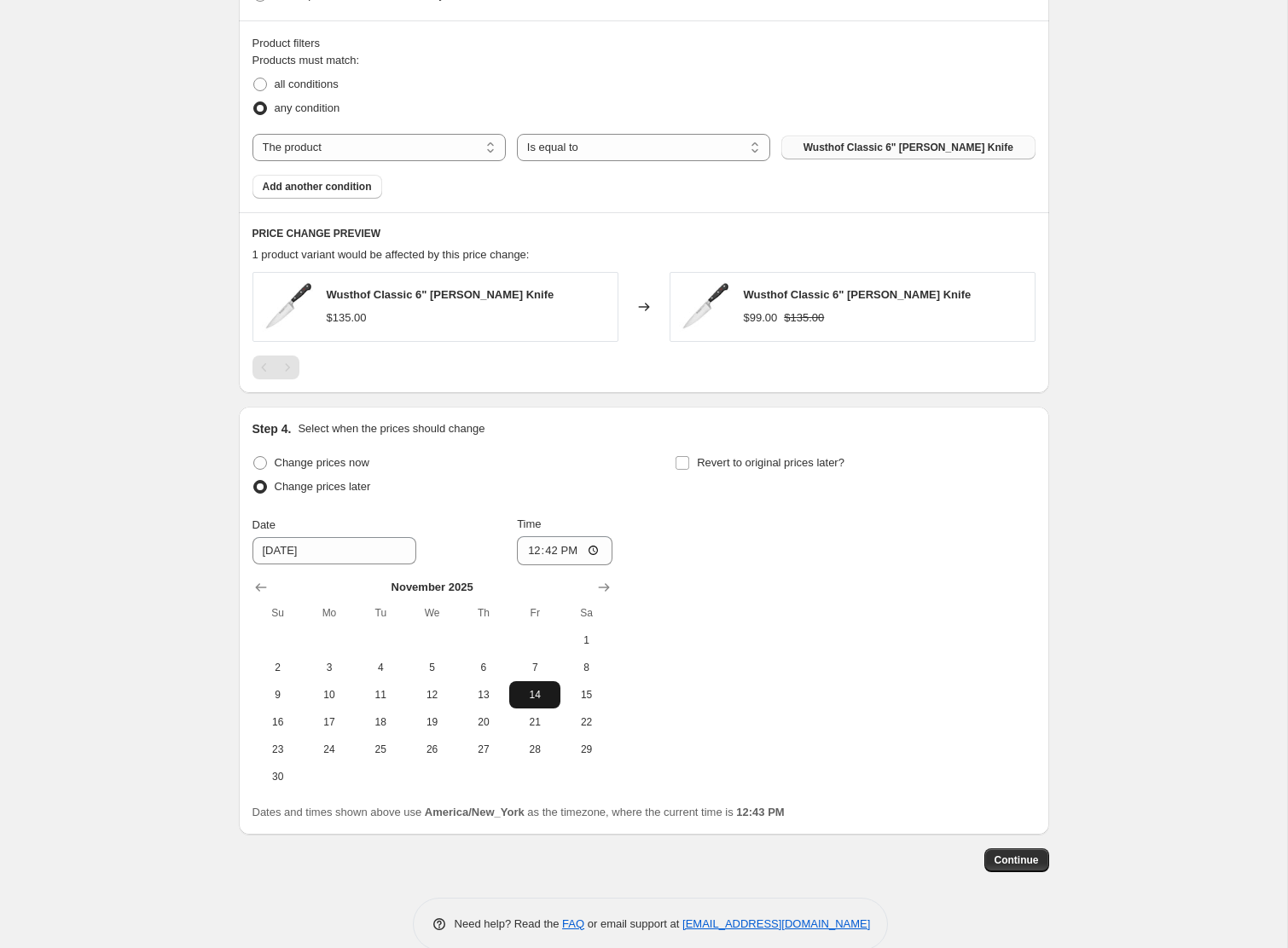
click at [521, 700] on span "14" at bounding box center [535, 695] width 38 height 14
type input "[DATE]"
click at [531, 556] on input "12:42" at bounding box center [565, 551] width 96 height 29
type input "00:00"
click at [687, 461] on input "Revert to original prices later?" at bounding box center [682, 463] width 14 height 14
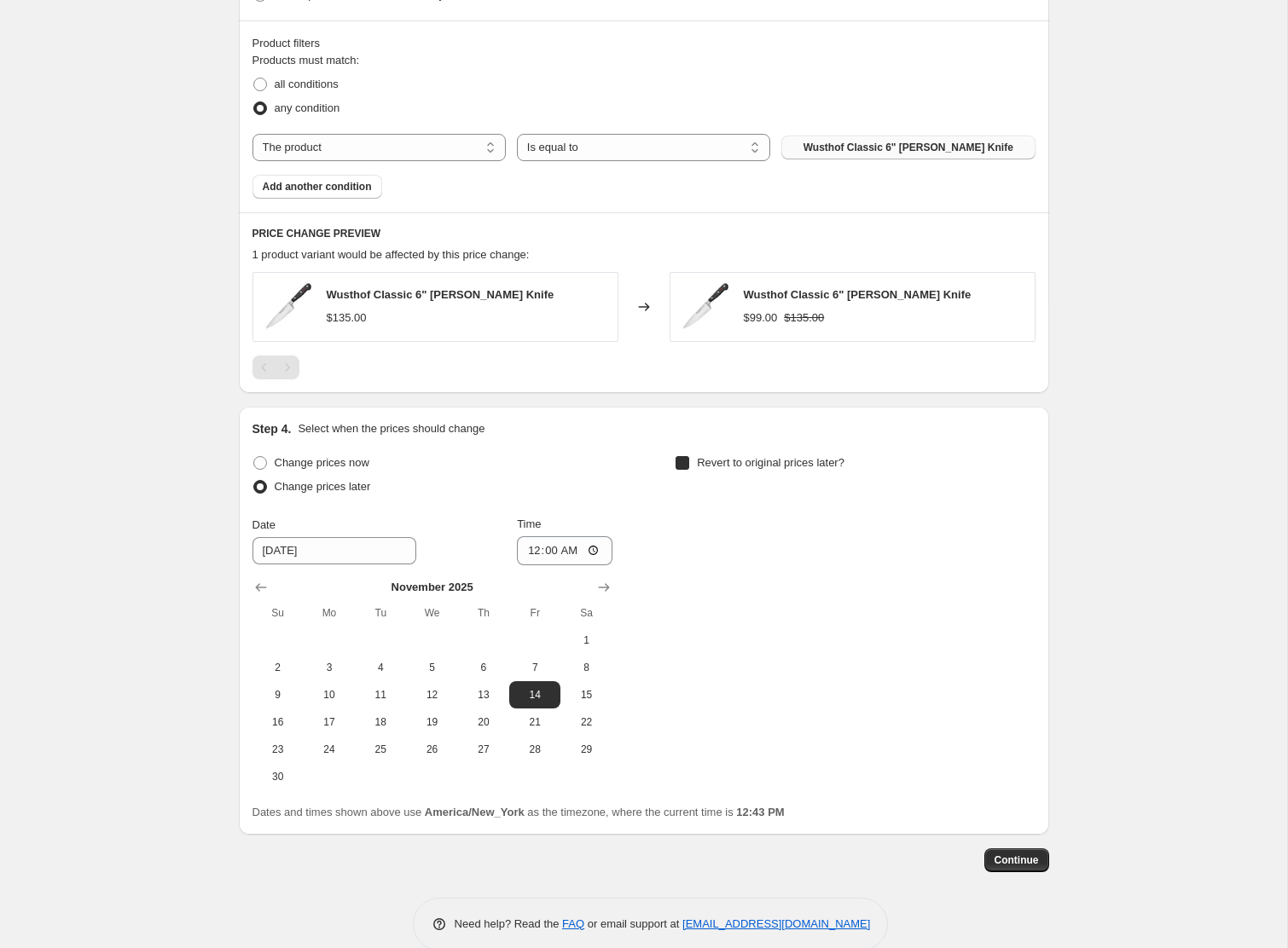
checkbox input "true"
click at [1023, 591] on icon "Show next month, November 2025" at bounding box center [1027, 587] width 17 height 17
click at [1023, 591] on icon "Show next month, December 2025" at bounding box center [1027, 587] width 17 height 17
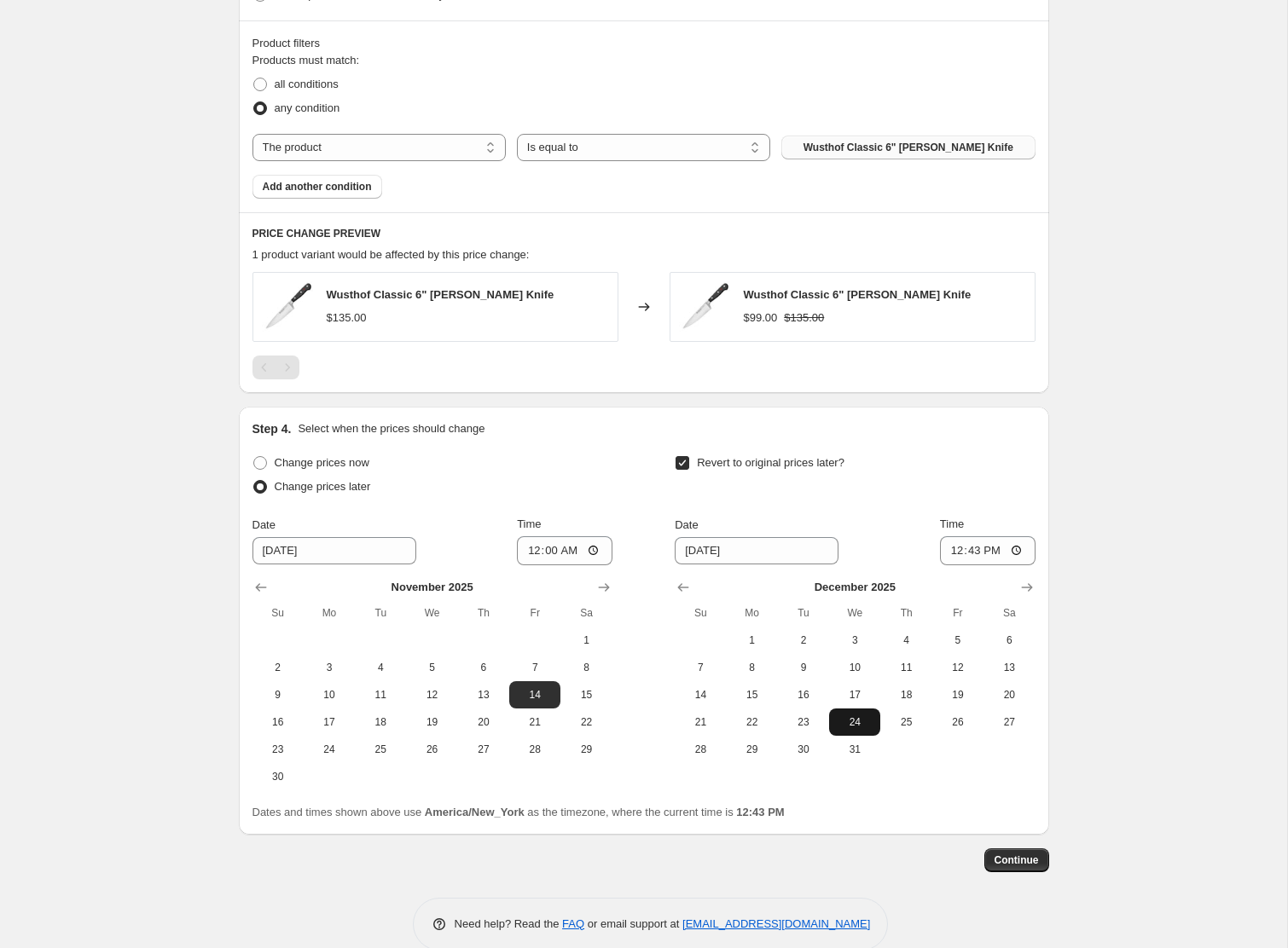
click at [868, 727] on span "24" at bounding box center [855, 722] width 38 height 14
type input "[DATE]"
click at [958, 550] on input "12:43" at bounding box center [988, 551] width 96 height 29
type input "23:59"
click at [1025, 863] on span "Continue" at bounding box center [1017, 861] width 44 height 14
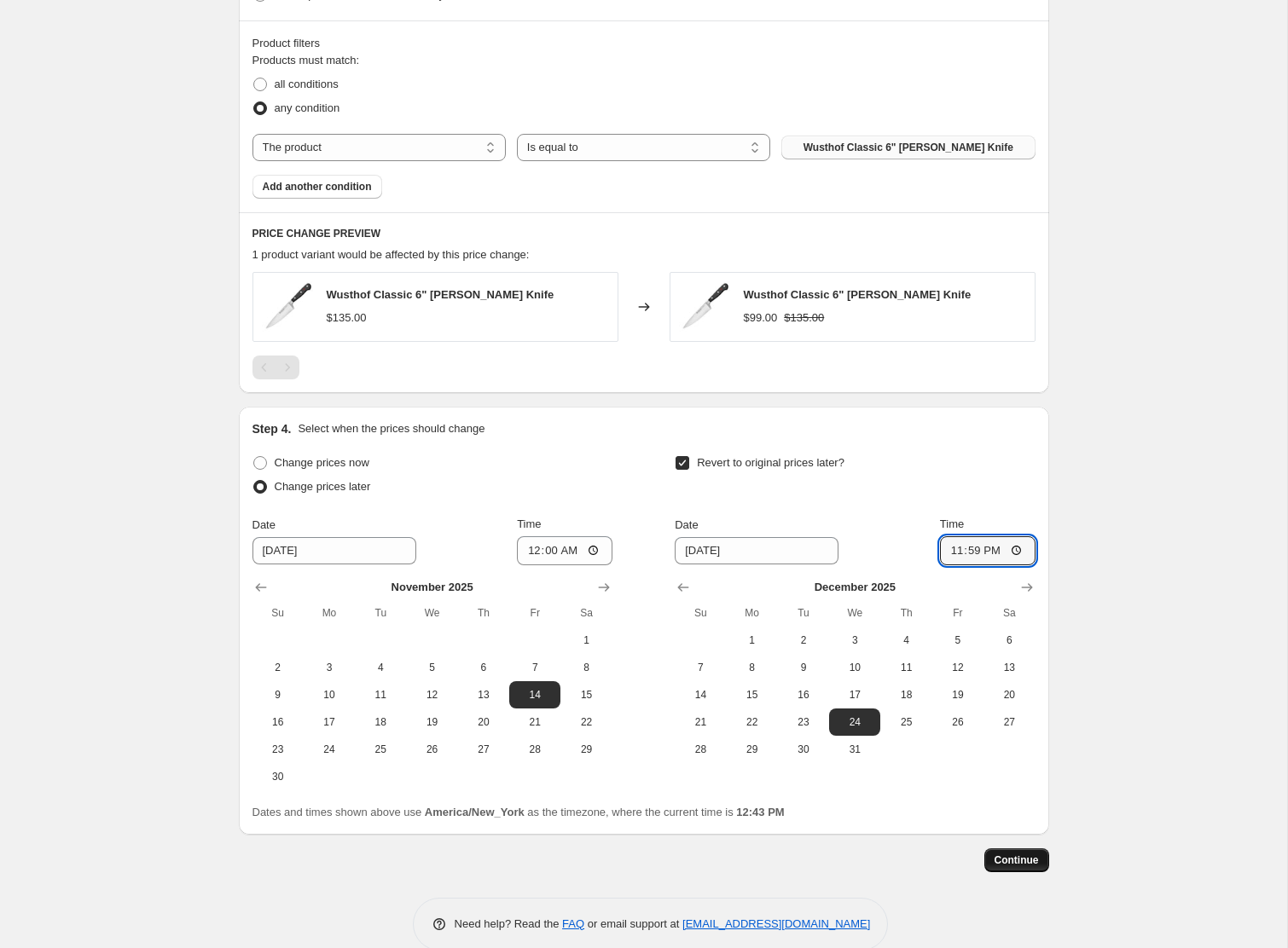
scroll to position [0, 0]
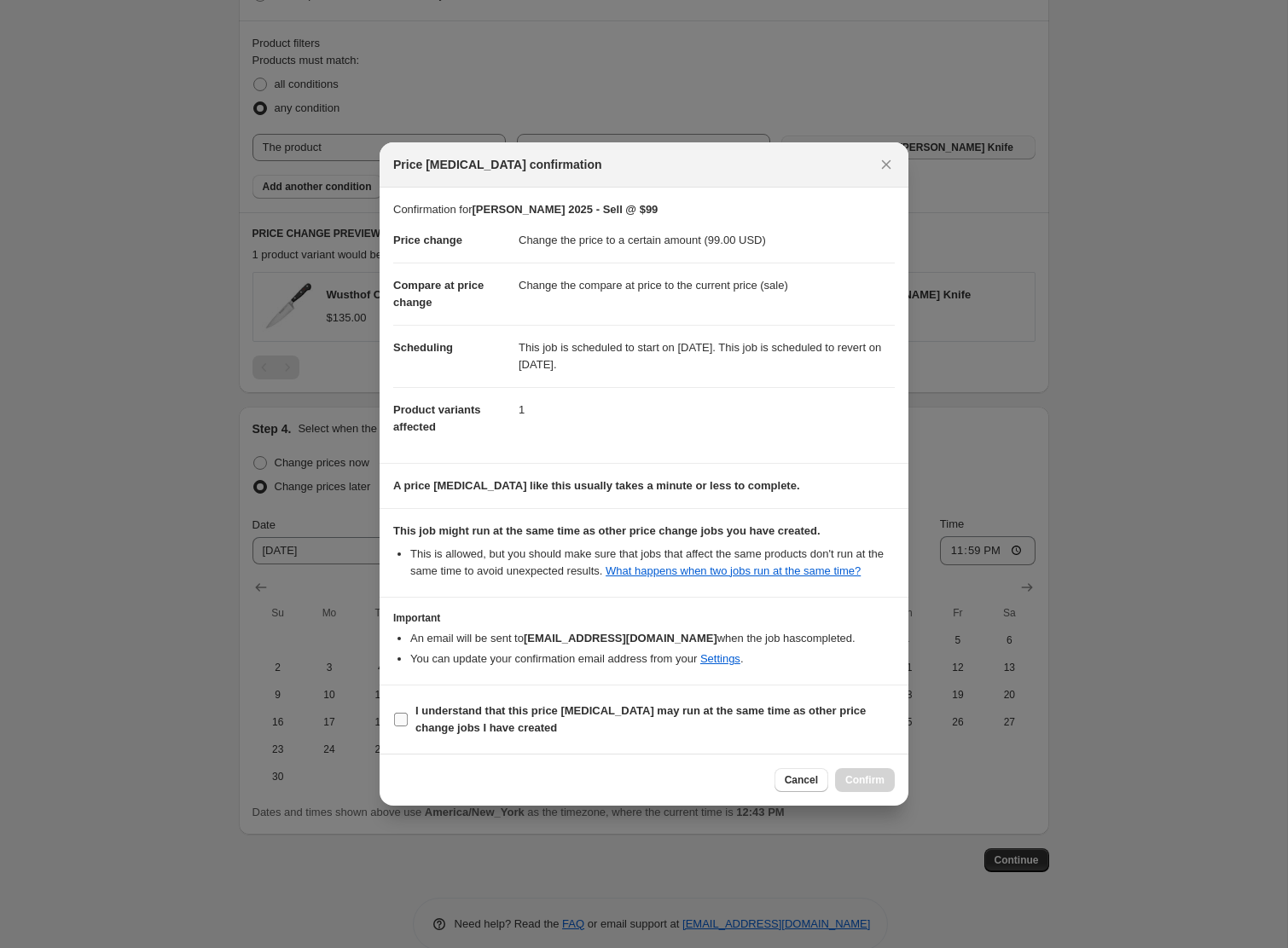
click at [548, 720] on b "I understand that this price [MEDICAL_DATA] may run at the same time as other p…" at bounding box center [641, 719] width 451 height 30
click at [408, 720] on input "I understand that this price [MEDICAL_DATA] may run at the same time as other p…" at bounding box center [401, 720] width 14 height 14
checkbox input "true"
click at [867, 783] on span "Confirm" at bounding box center [866, 780] width 39 height 14
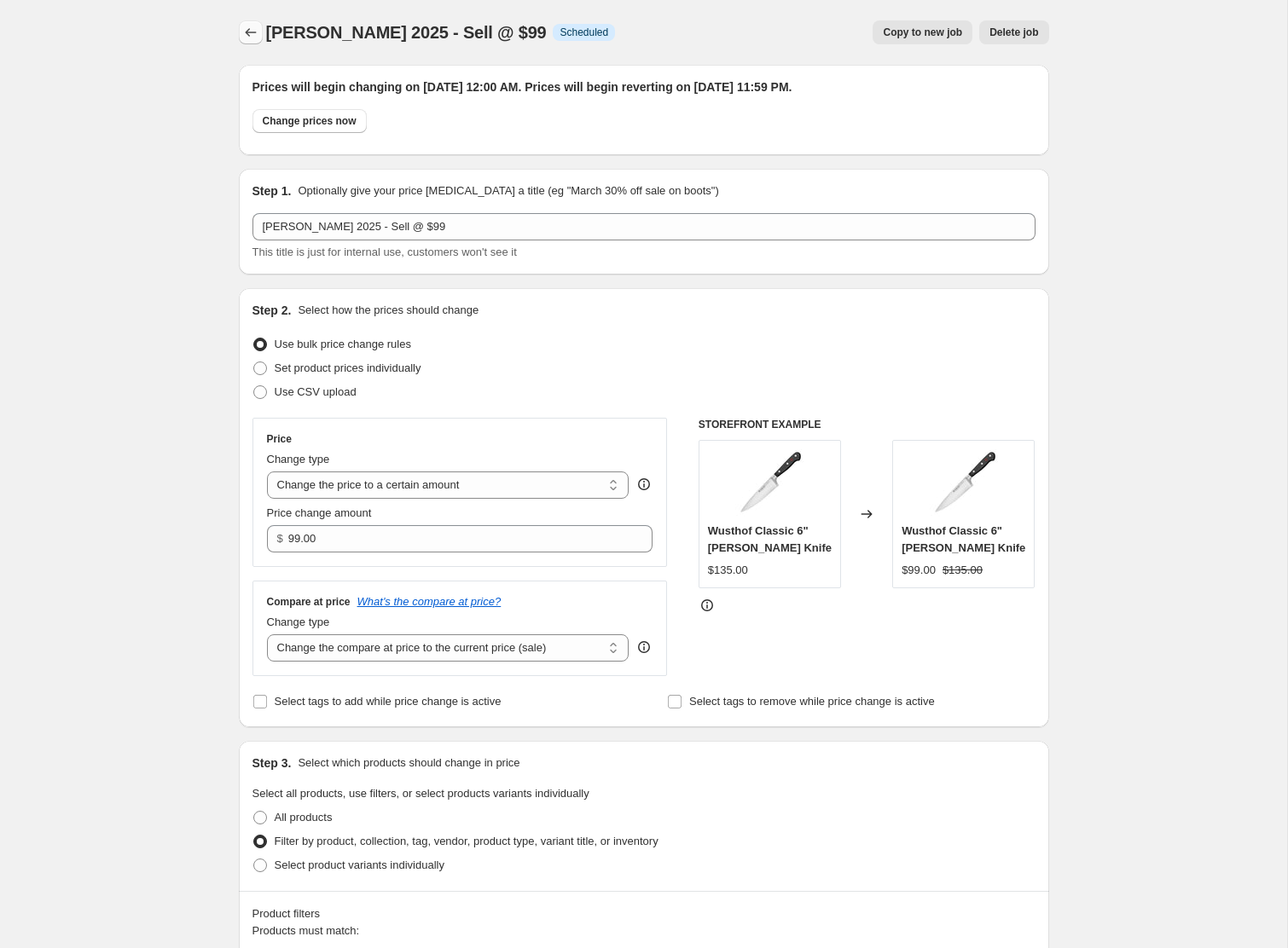
click at [242, 26] on icon "Price change jobs" at bounding box center [251, 32] width 17 height 17
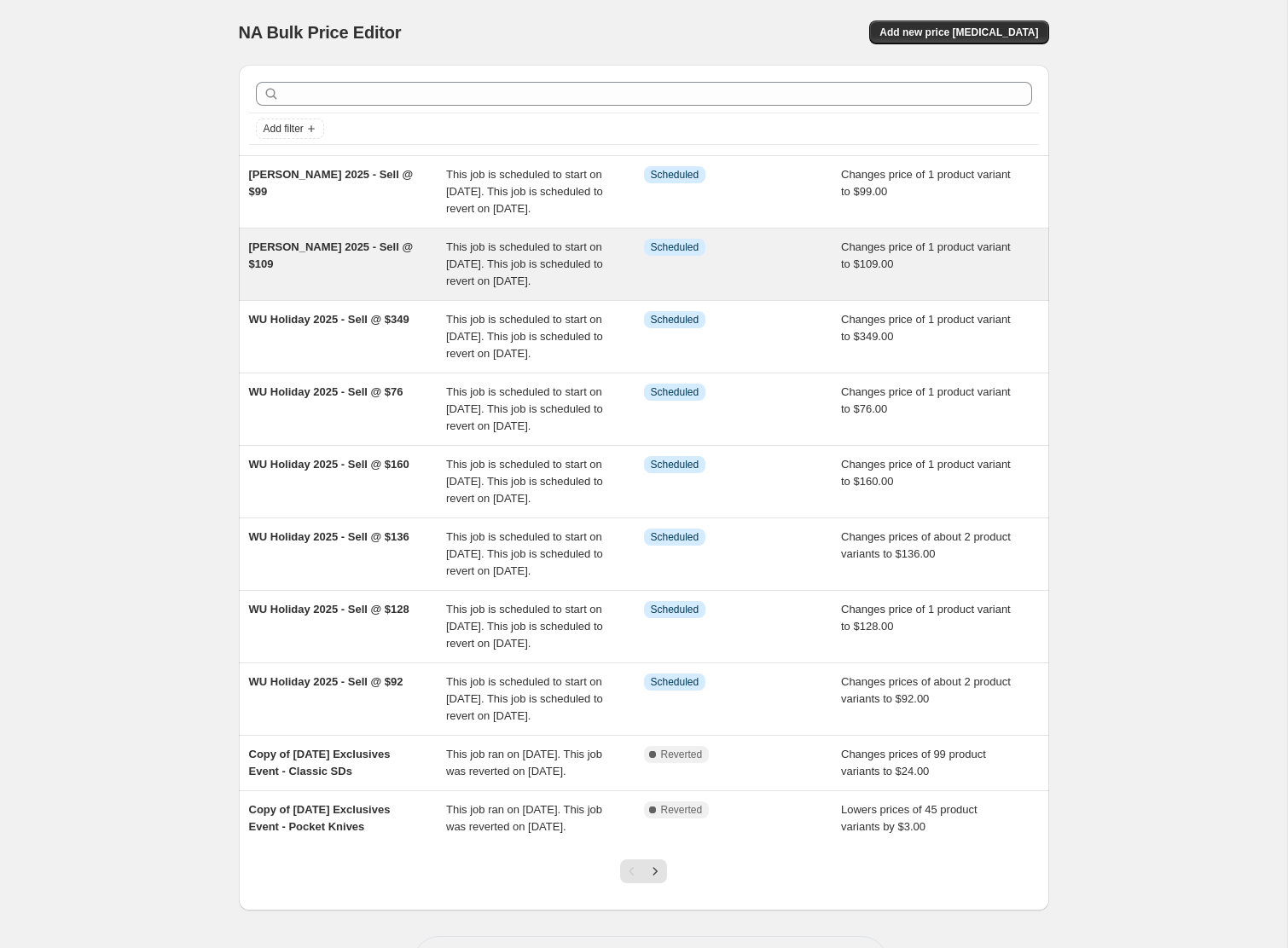
click at [329, 280] on div "[PERSON_NAME] 2025 - Sell @ $109" at bounding box center [347, 264] width 198 height 51
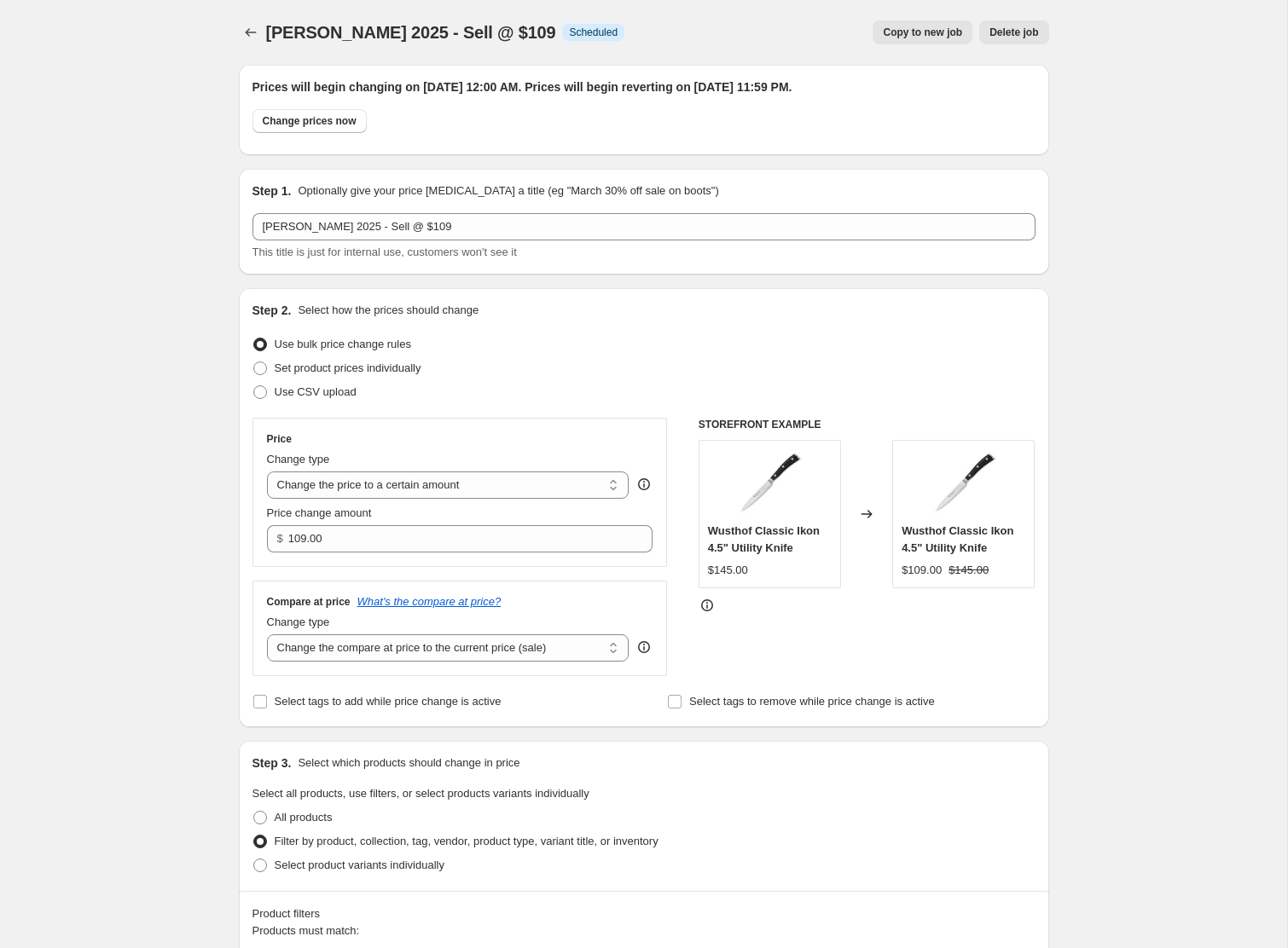
click at [913, 36] on span "Copy to new job" at bounding box center [922, 32] width 80 height 14
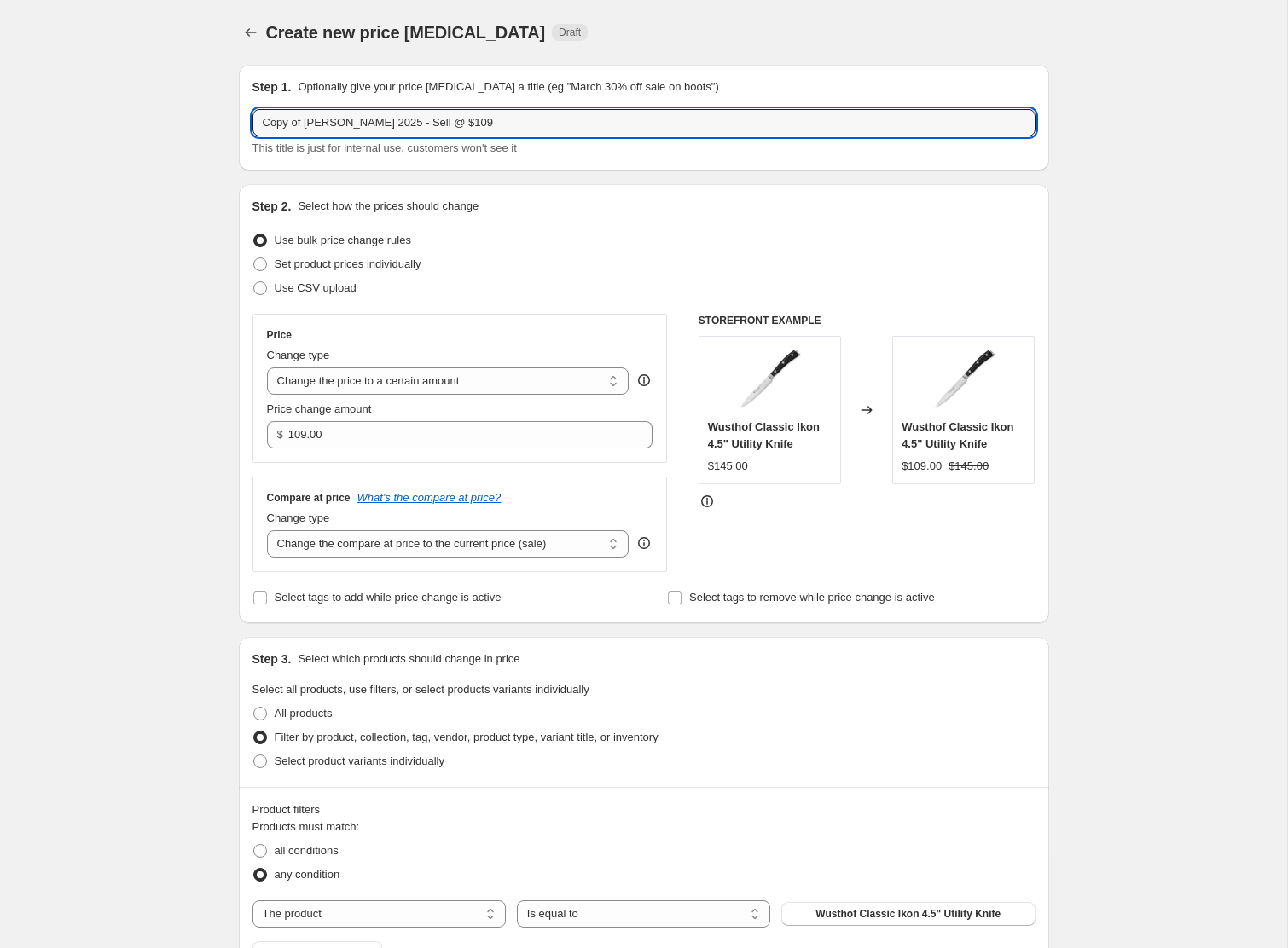
drag, startPoint x: 310, startPoint y: 127, endPoint x: 204, endPoint y: 117, distance: 106.5
click at [204, 117] on div "Create new price [MEDICAL_DATA]. This page is ready Create new price [MEDICAL_D…" at bounding box center [643, 712] width 1287 height 1424
drag, startPoint x: 422, startPoint y: 127, endPoint x: 459, endPoint y: 127, distance: 37.0
click at [459, 127] on input "[PERSON_NAME] 2025 - Sell @ $109" at bounding box center [644, 123] width 783 height 27
type input "[PERSON_NAME] 2025 - Sell @ $129"
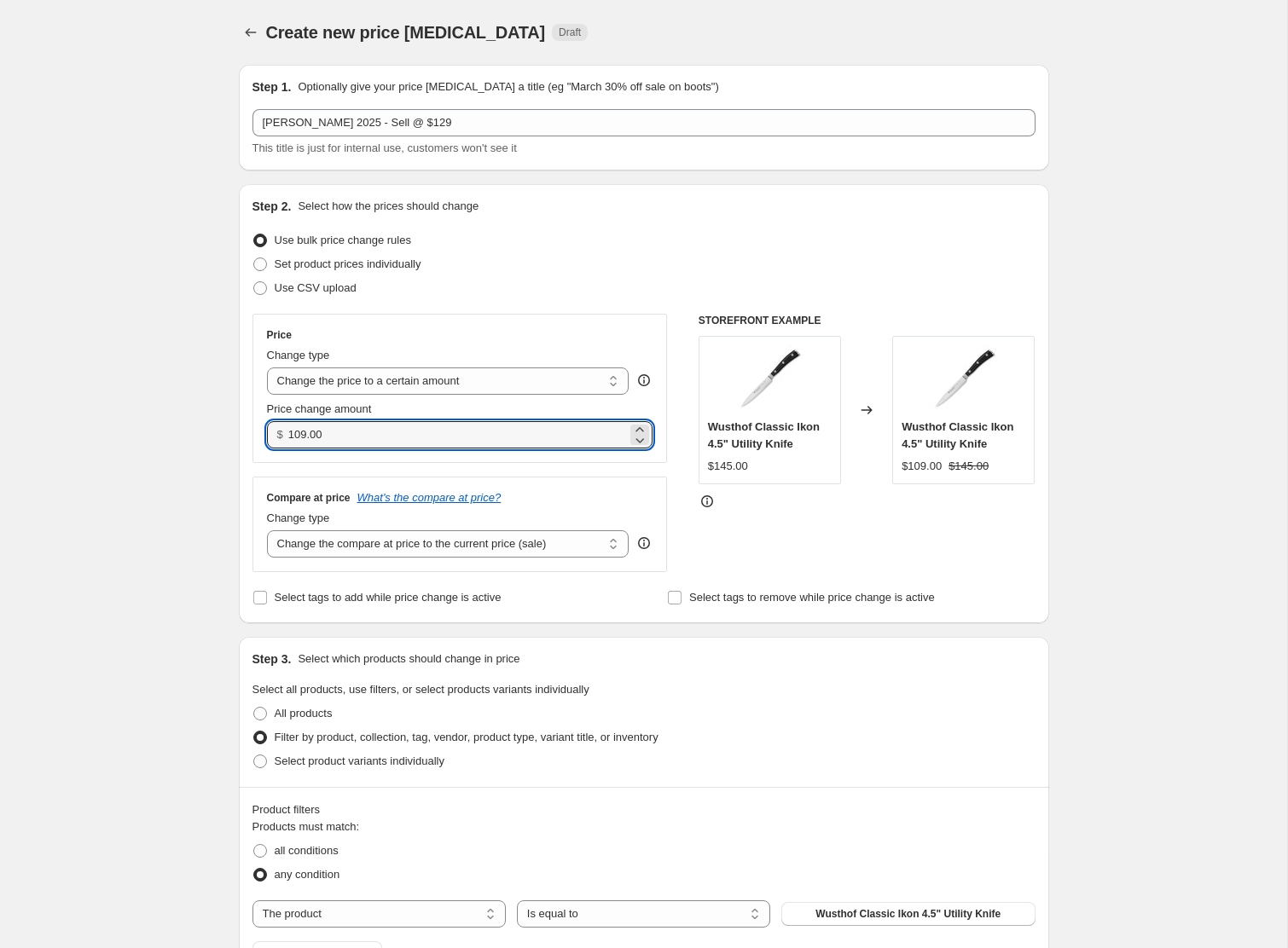
drag, startPoint x: 359, startPoint y: 438, endPoint x: 258, endPoint y: 425, distance: 101.8
click at [258, 425] on div "Price Change type Change the price to a certain amount Change the price by a ce…" at bounding box center [460, 388] width 416 height 150
type input "129.00"
click at [156, 545] on div "Create new price [MEDICAL_DATA]. This page is ready Create new price [MEDICAL_D…" at bounding box center [643, 712] width 1287 height 1424
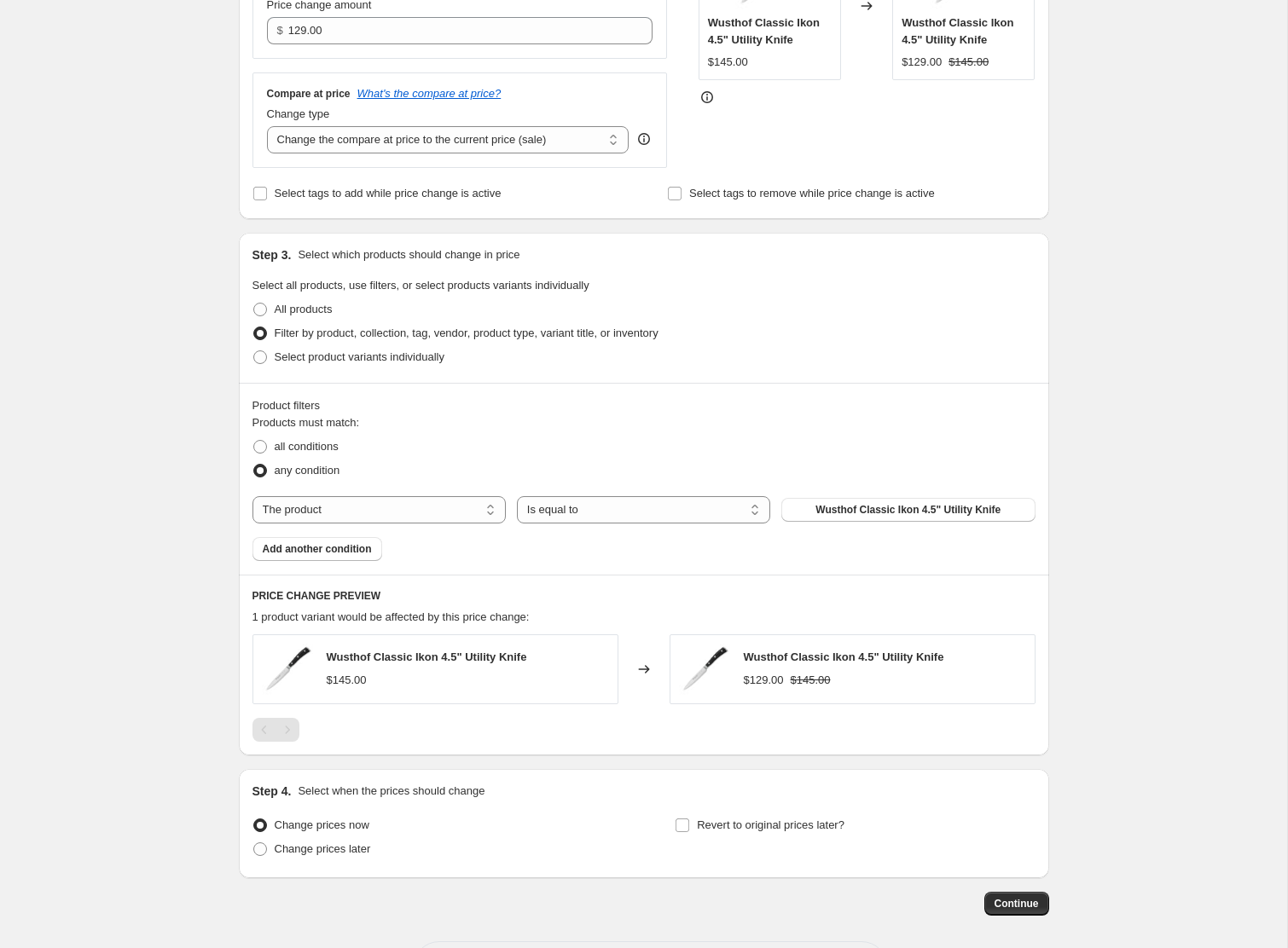
scroll to position [436, 0]
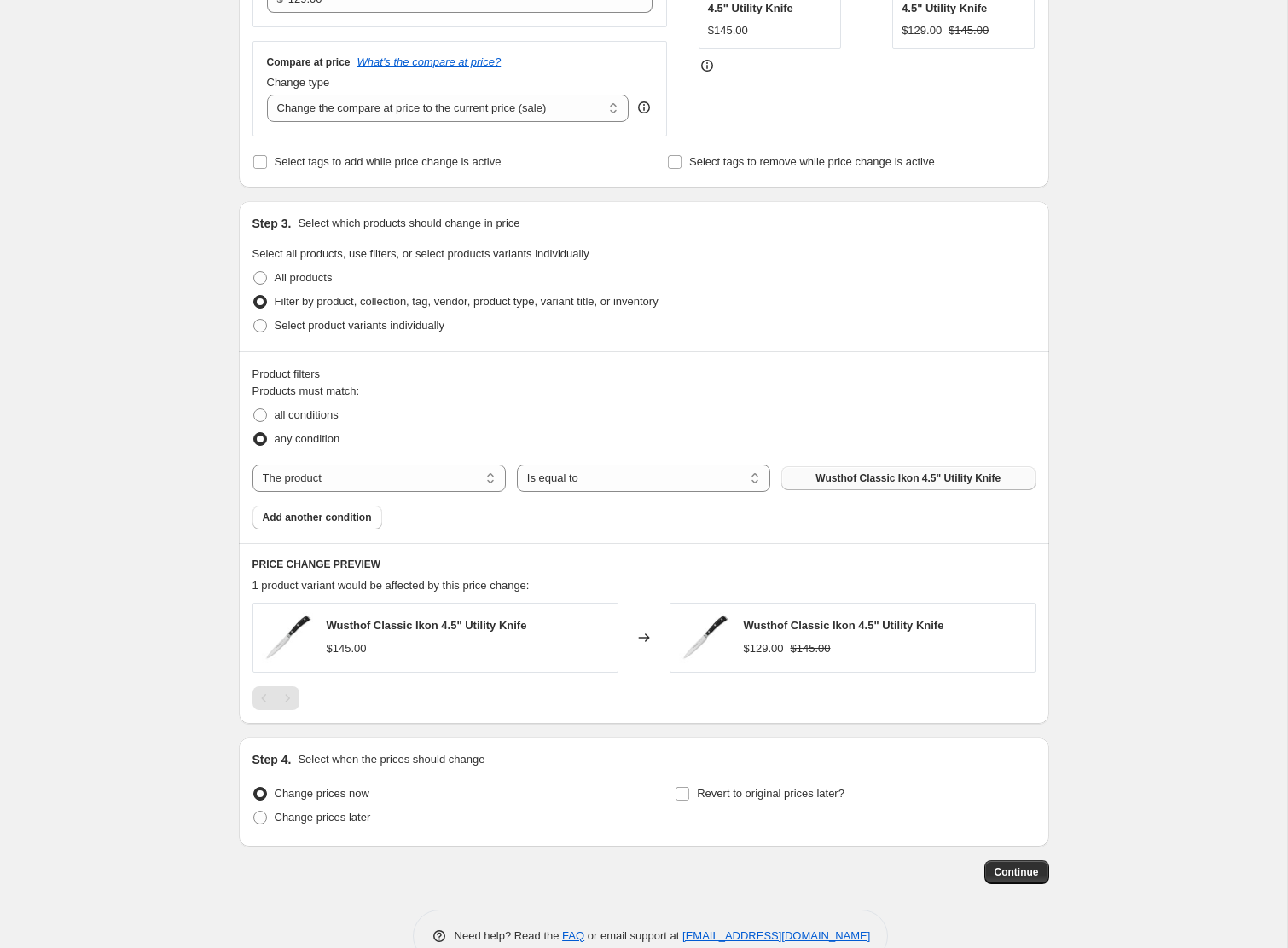
click at [820, 474] on span "Wusthof Classic Ikon 4.5" Utility Knife" at bounding box center [908, 479] width 185 height 14
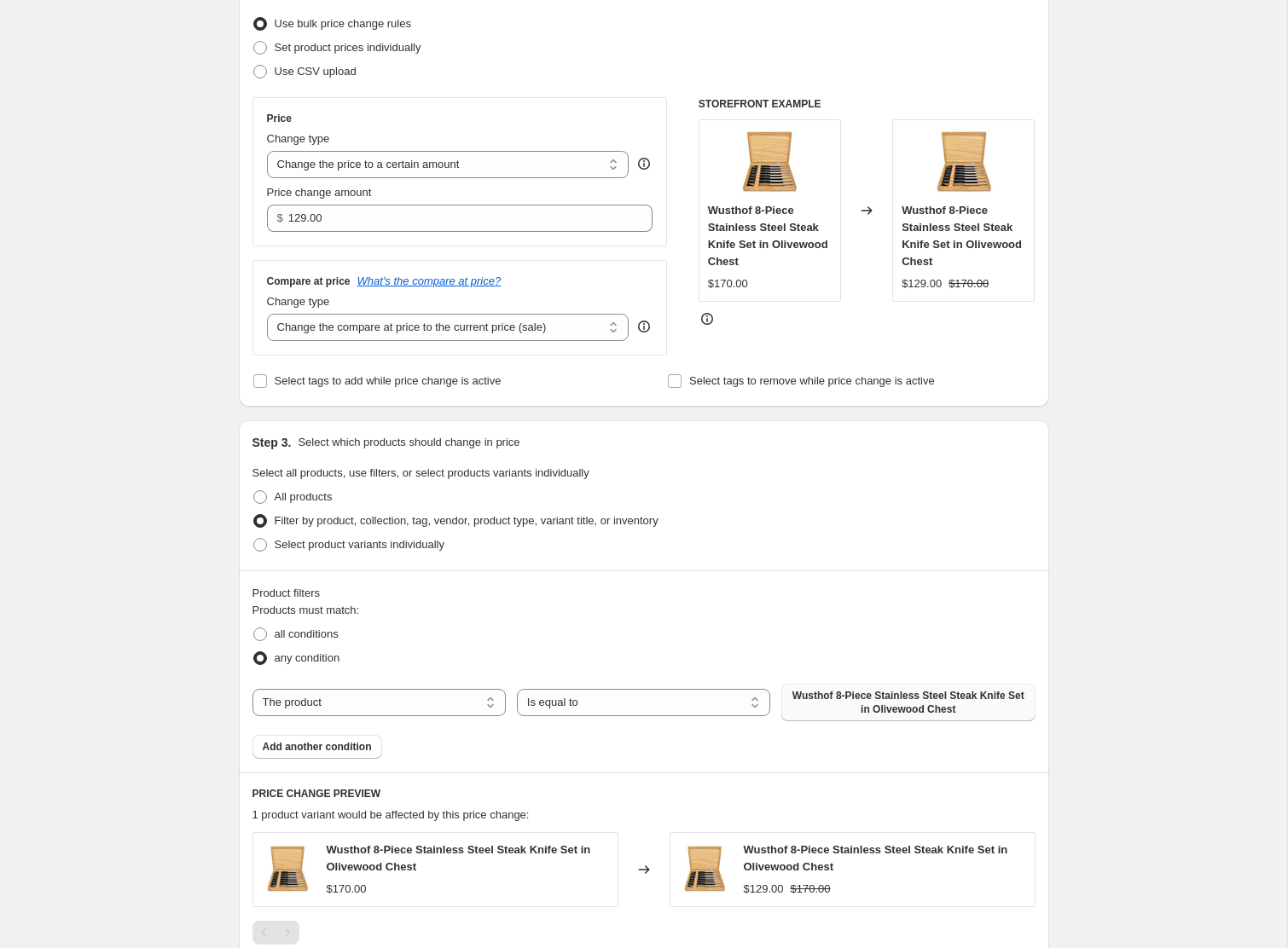
scroll to position [492, 0]
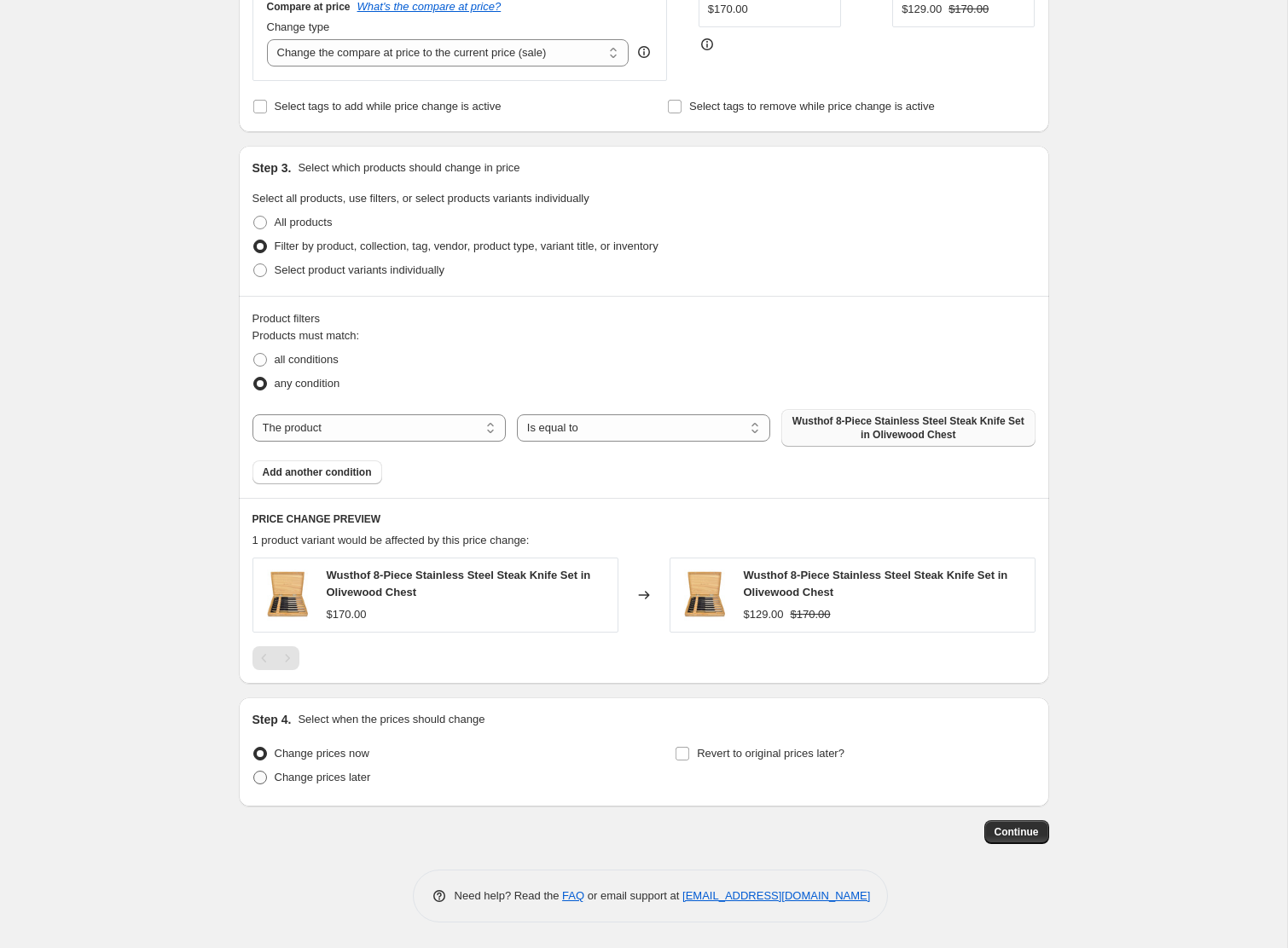
click at [267, 771] on label "Change prices later" at bounding box center [311, 778] width 119 height 24
click at [254, 771] on input "Change prices later" at bounding box center [253, 771] width 1 height 1
radio input "true"
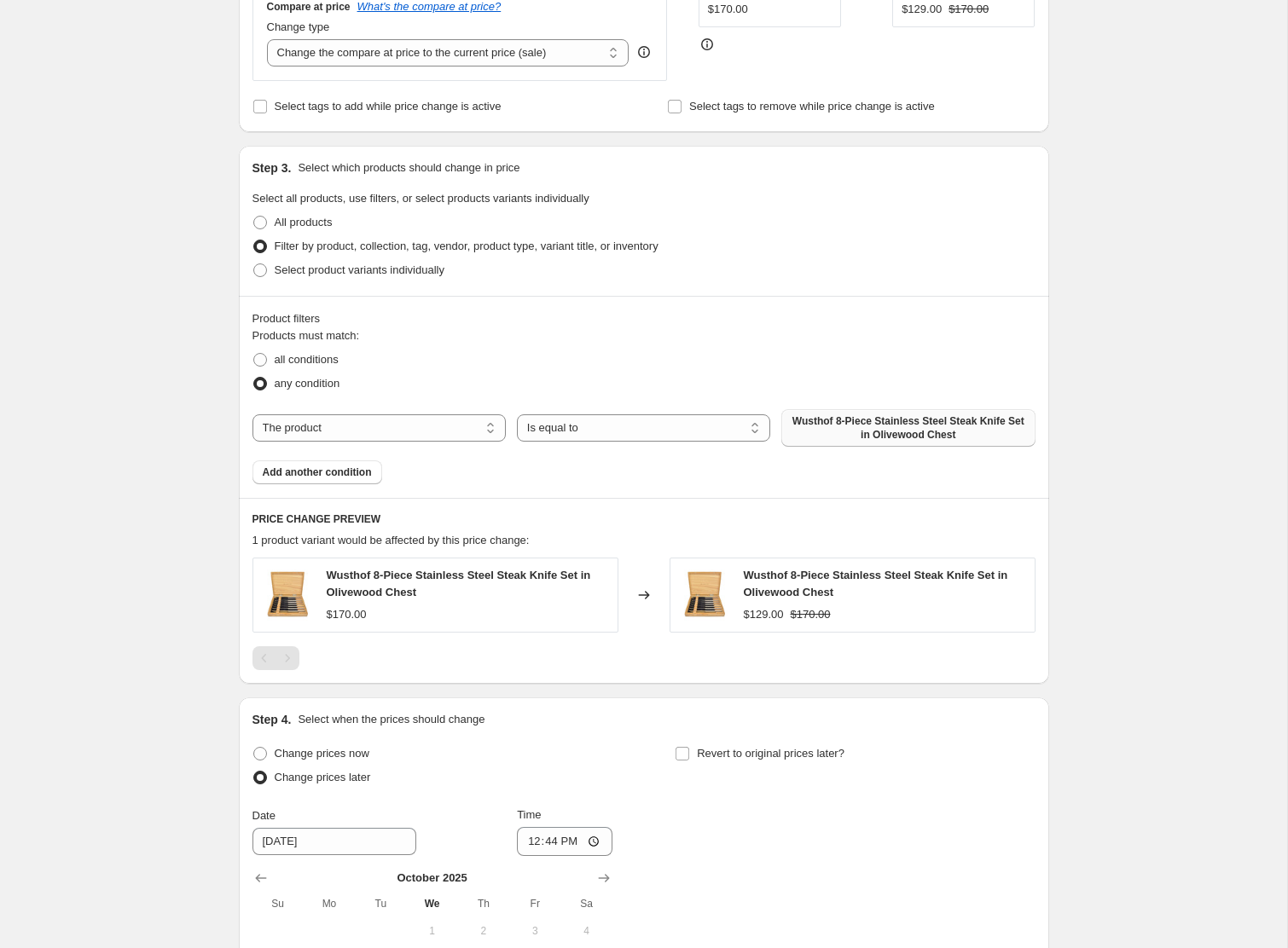
scroll to position [783, 0]
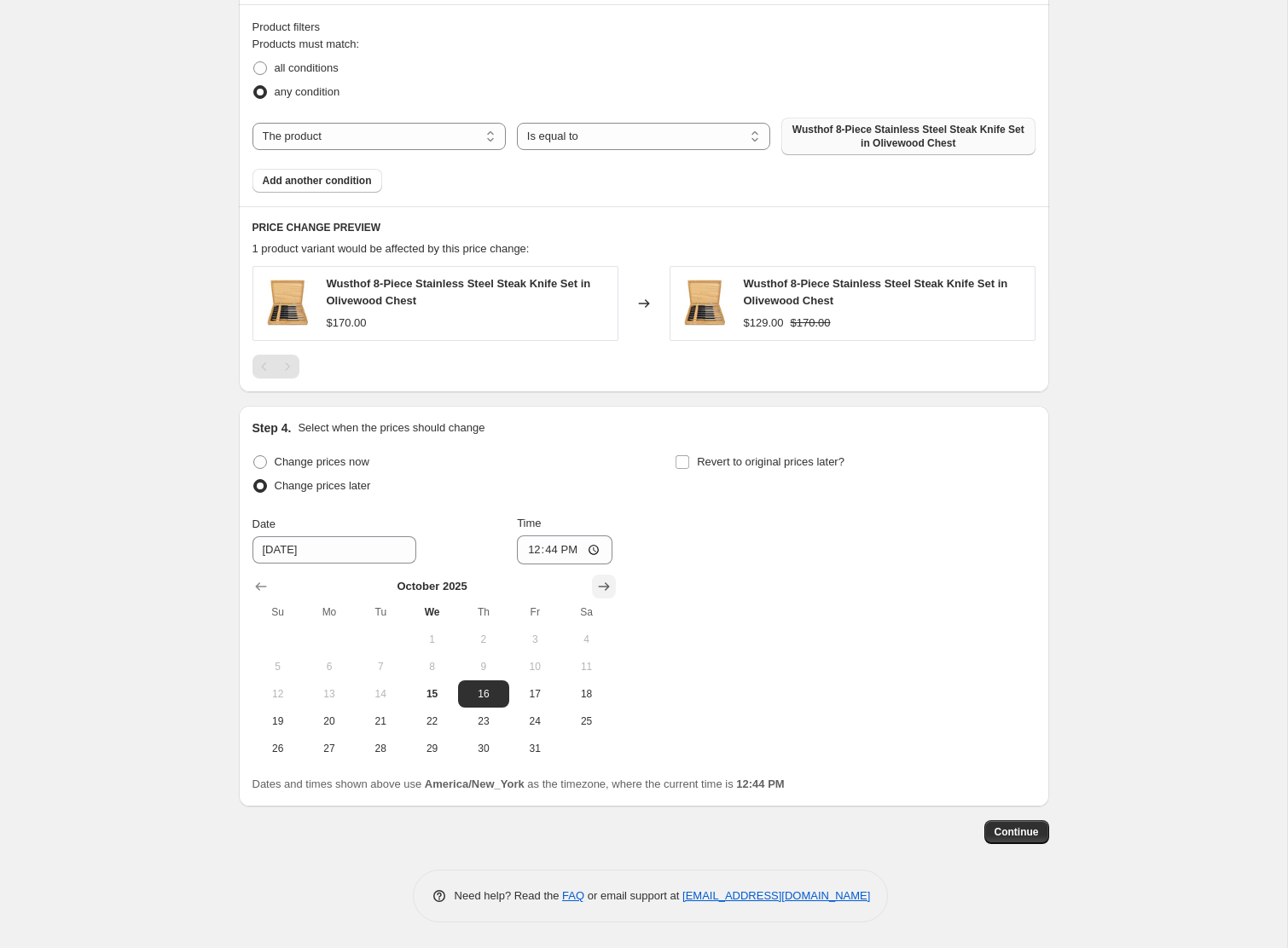
click at [607, 587] on icon "Show next month, November 2025" at bounding box center [603, 586] width 11 height 9
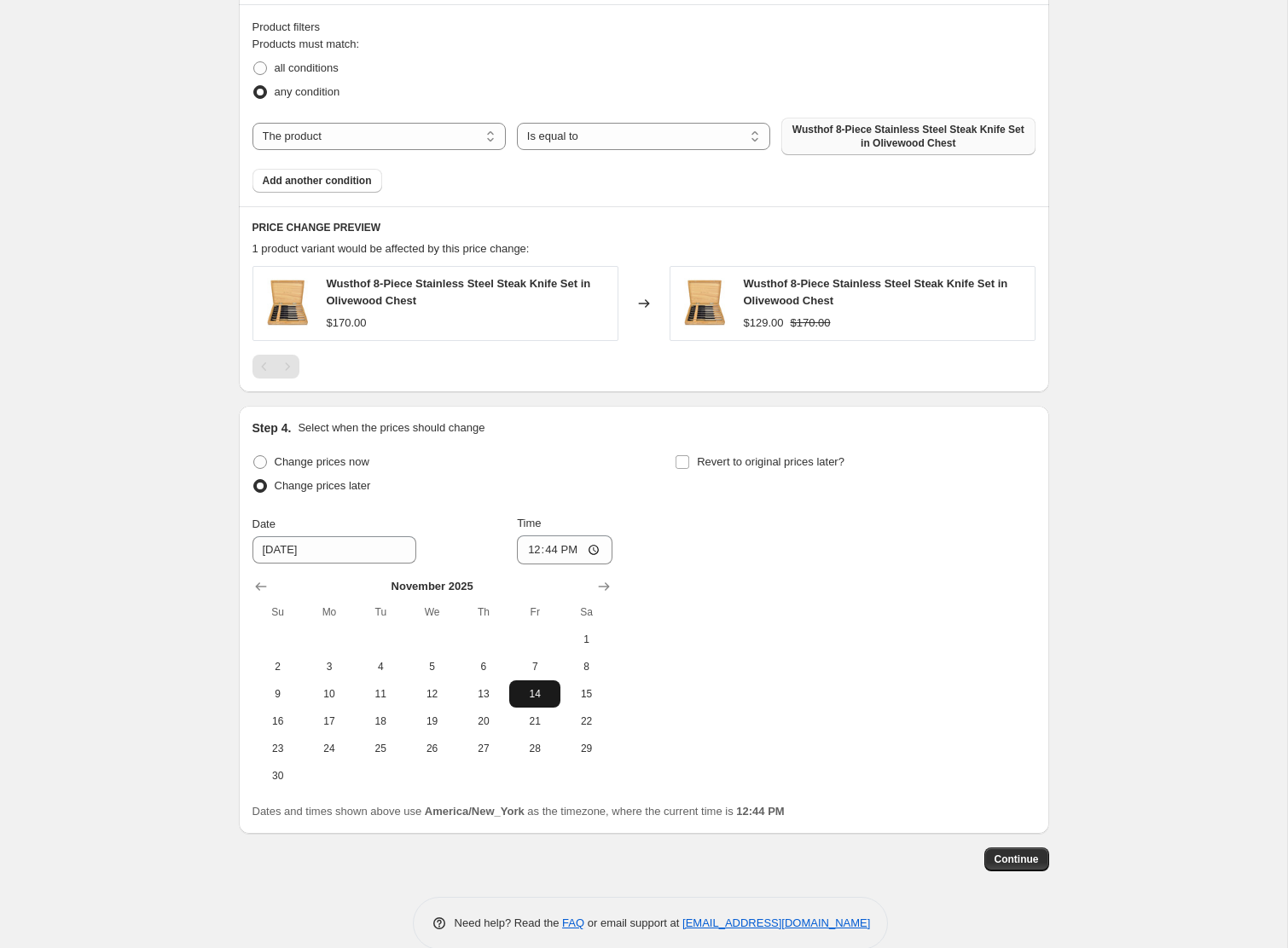
click at [525, 690] on span "14" at bounding box center [535, 694] width 38 height 14
type input "[DATE]"
click at [552, 551] on input "12:44" at bounding box center [565, 550] width 96 height 29
type input "00:00"
click at [682, 460] on input "Revert to original prices later?" at bounding box center [682, 462] width 14 height 14
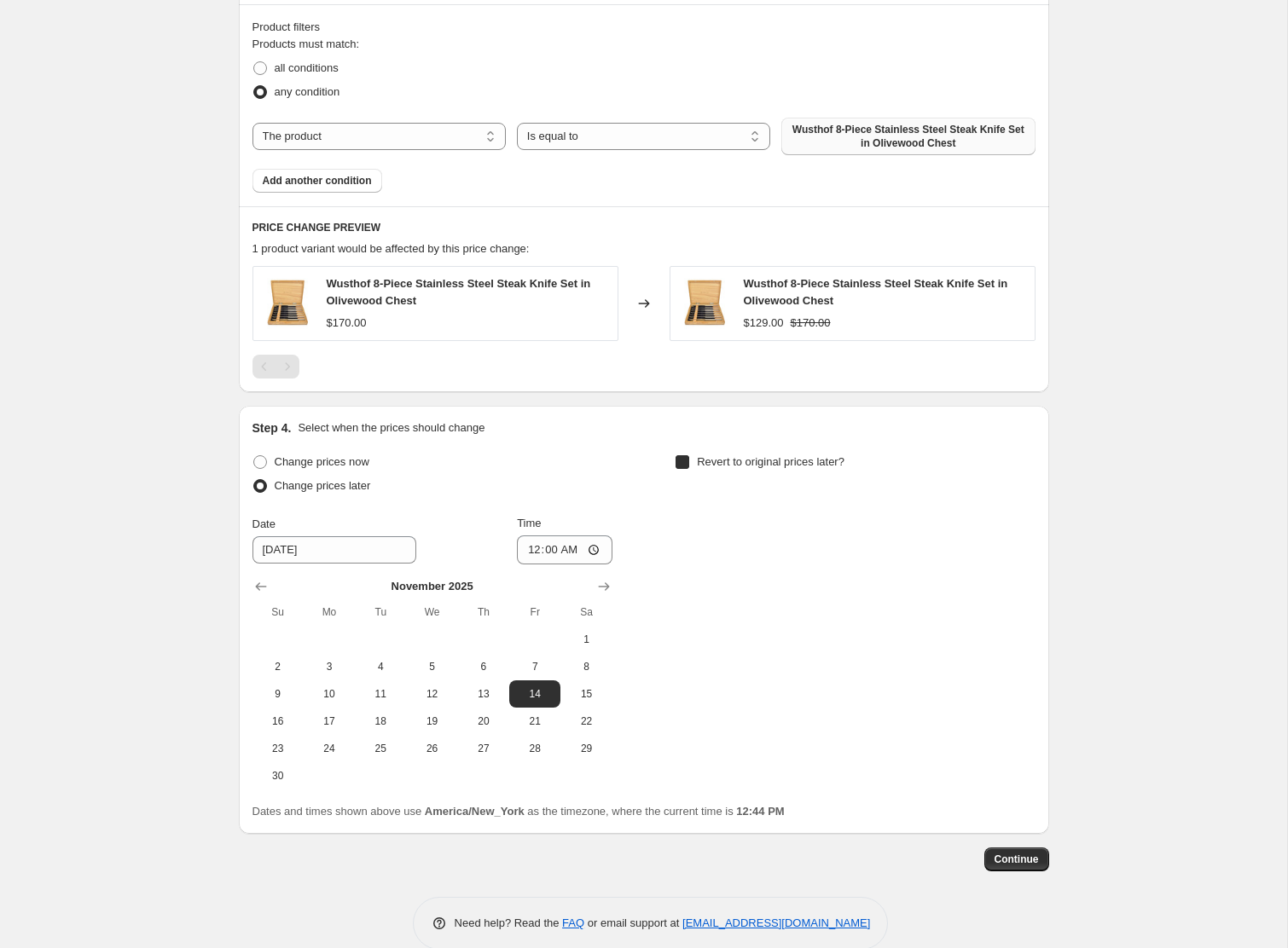
checkbox input "true"
click at [1017, 580] on button "Show next month, November 2025" at bounding box center [1027, 586] width 24 height 24
click at [1017, 580] on button "Show next month, December 2025" at bounding box center [1027, 586] width 24 height 24
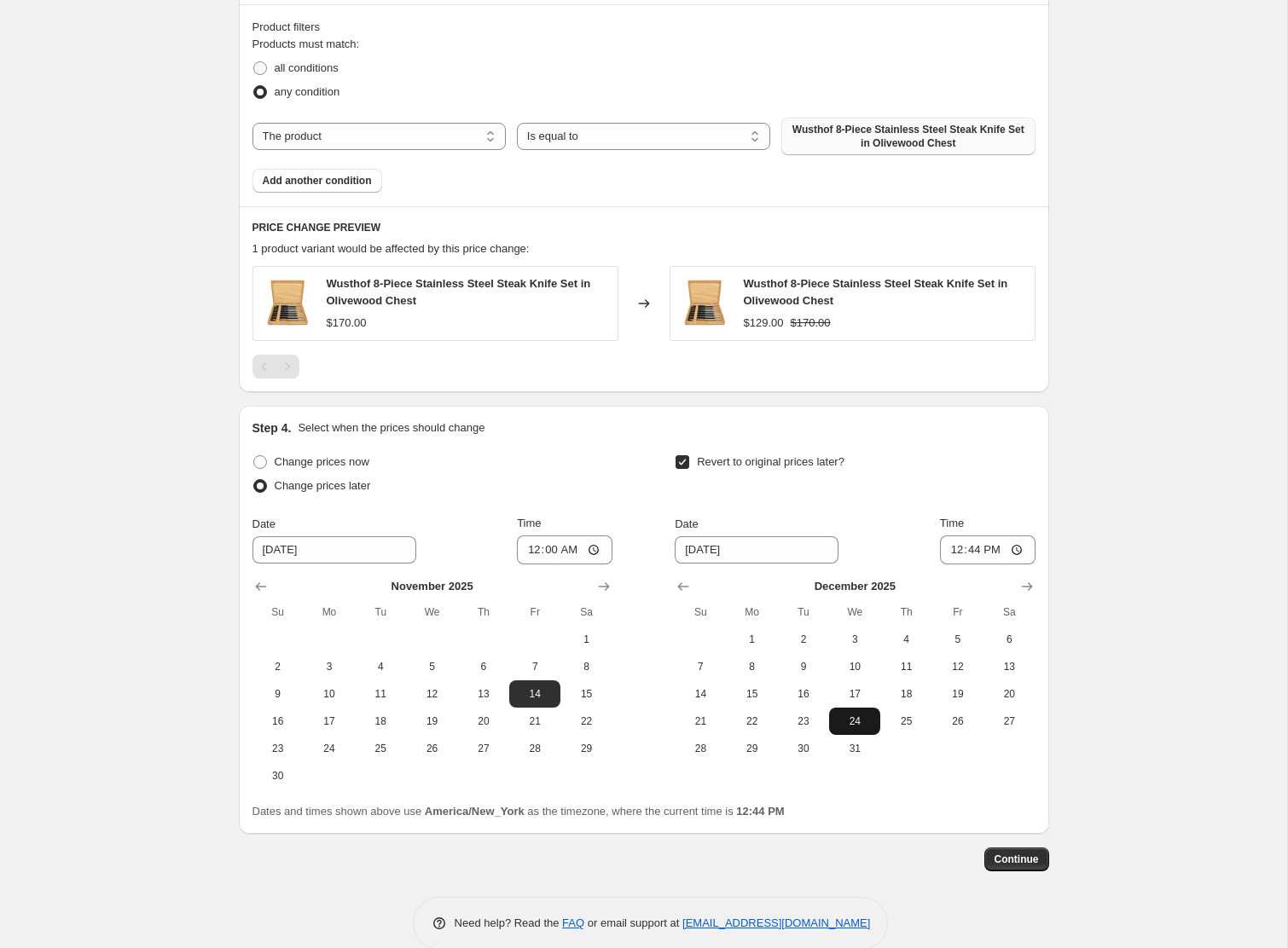
click at [864, 715] on span "24" at bounding box center [855, 721] width 38 height 14
type input "[DATE]"
click at [960, 551] on input "12:44" at bounding box center [988, 550] width 96 height 29
type input "23:59"
click at [1011, 869] on button "Continue" at bounding box center [1017, 860] width 65 height 24
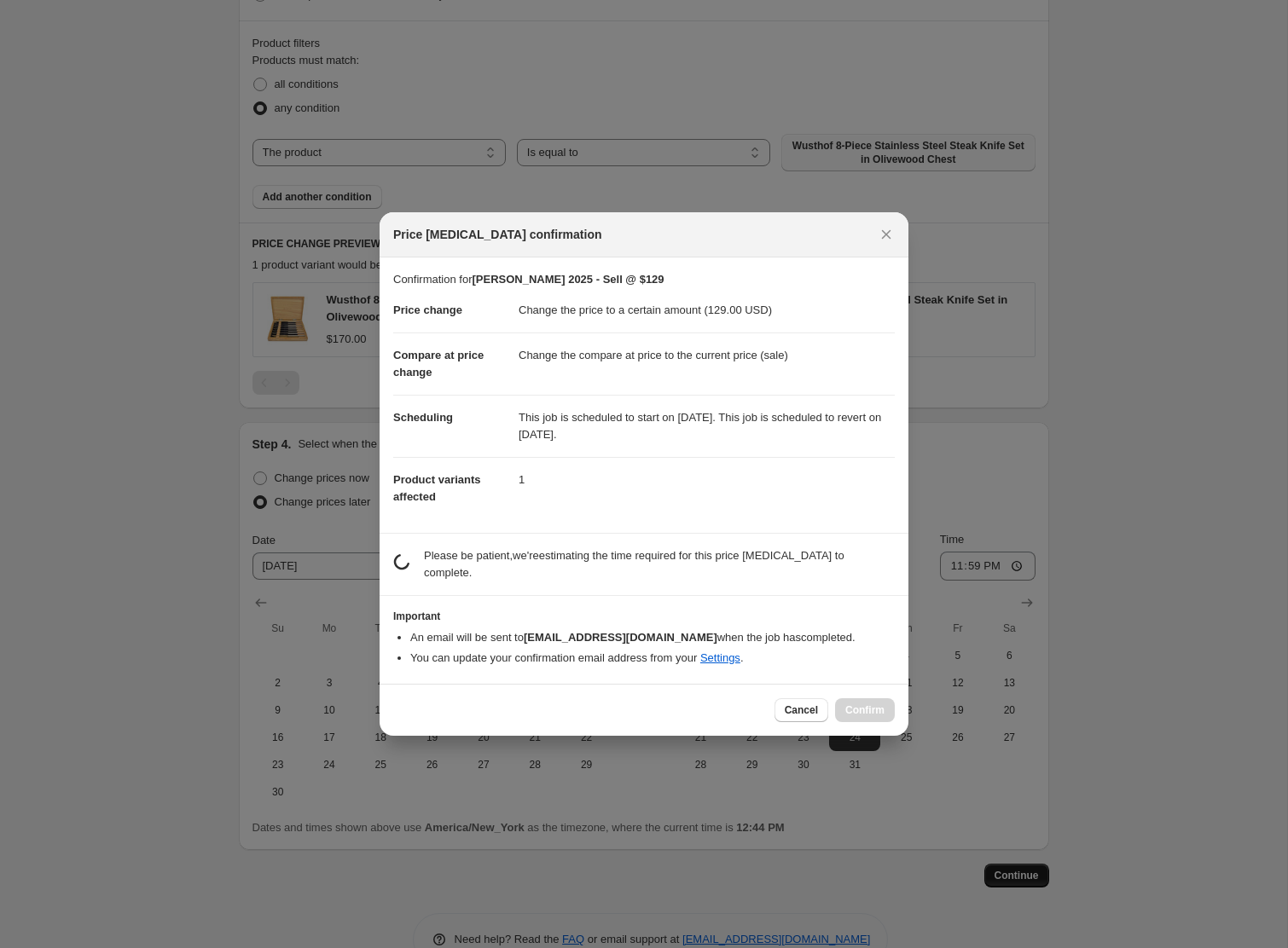
scroll to position [0, 0]
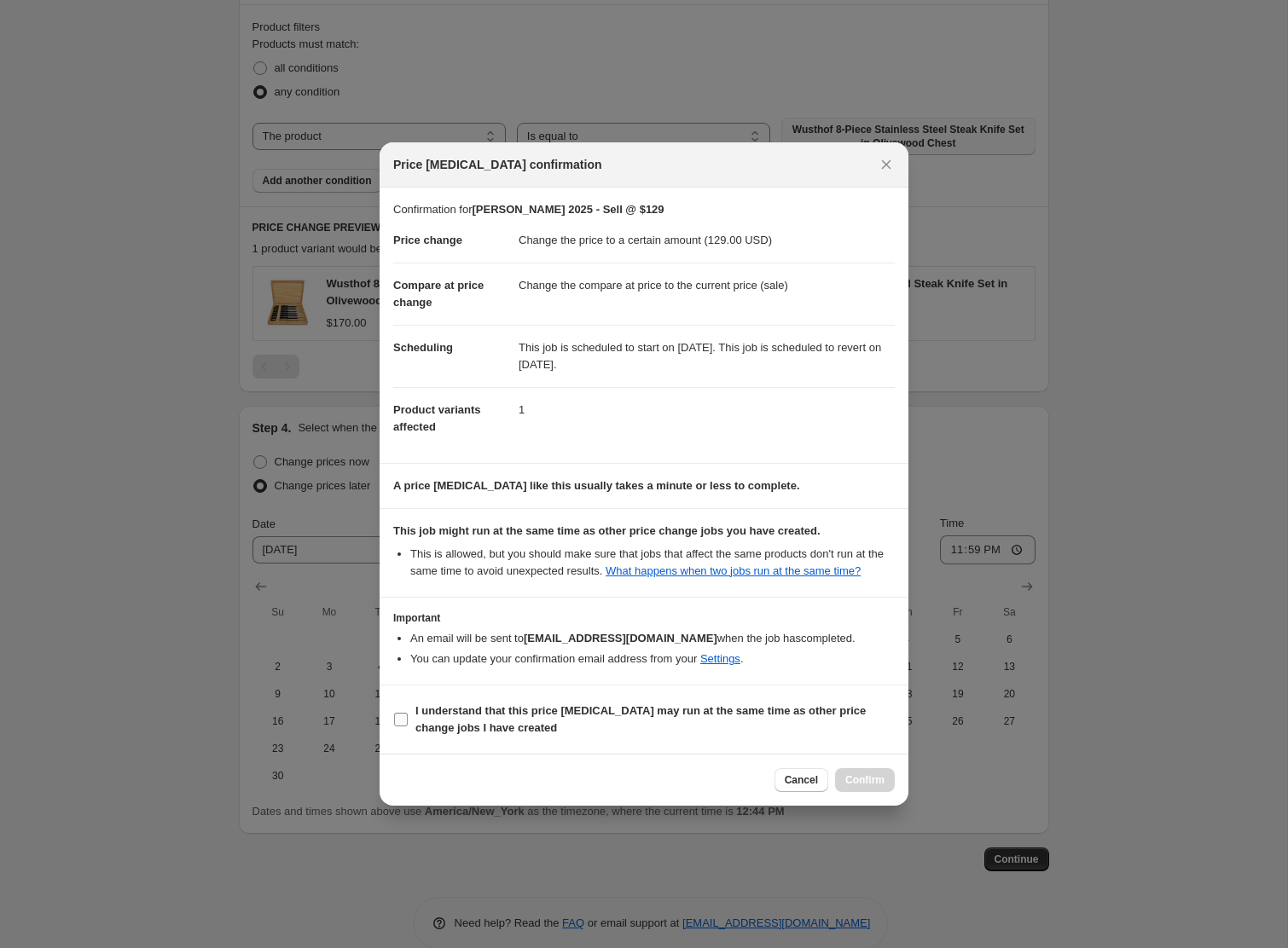
click at [514, 727] on span "I understand that this price [MEDICAL_DATA] may run at the same time as other p…" at bounding box center [655, 720] width 480 height 34
click at [408, 727] on input "I understand that this price [MEDICAL_DATA] may run at the same time as other p…" at bounding box center [401, 720] width 14 height 14
checkbox input "true"
click at [849, 787] on span "Confirm" at bounding box center [866, 780] width 39 height 14
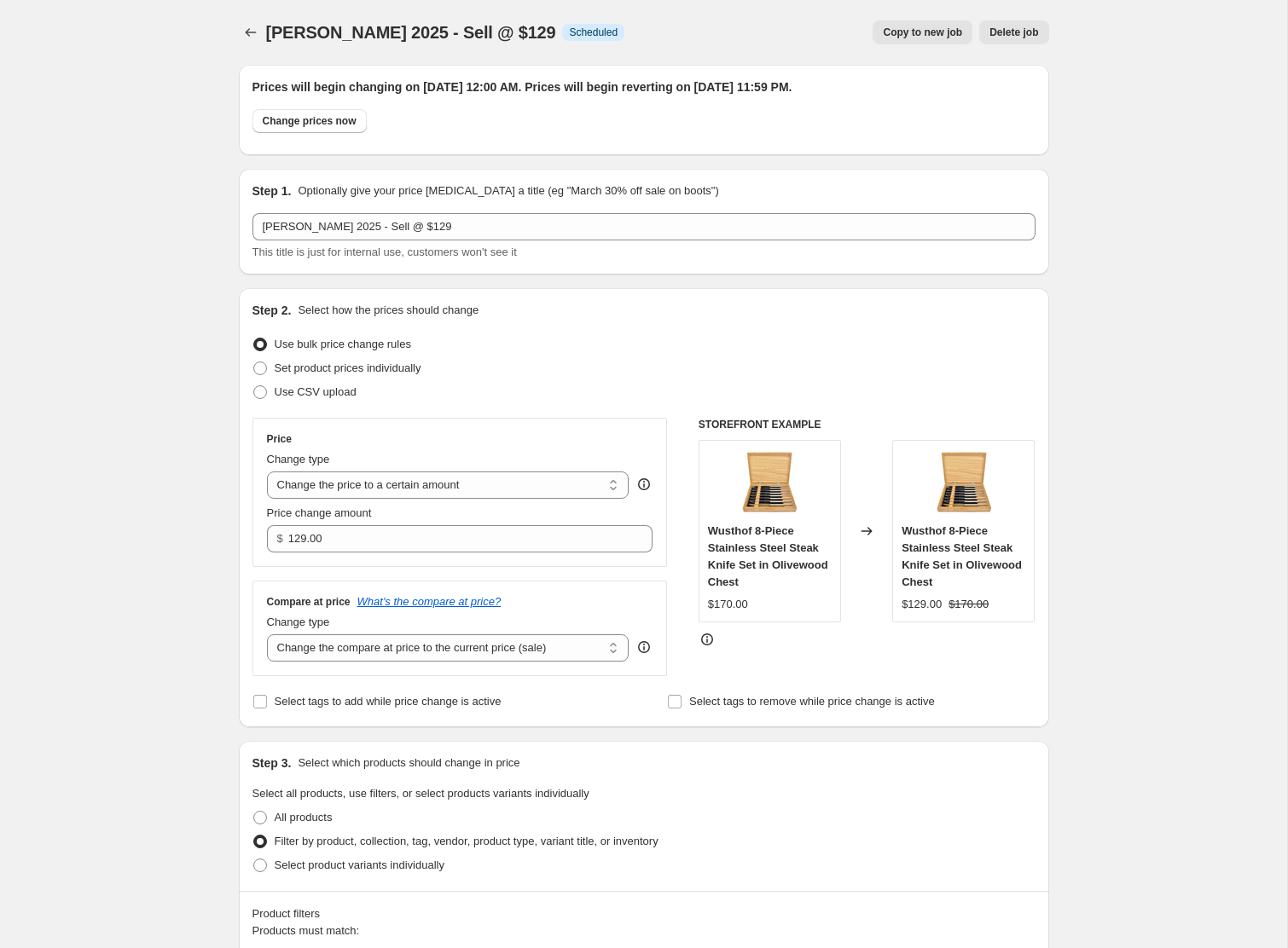
click at [886, 34] on span "Copy to new job" at bounding box center [922, 32] width 80 height 14
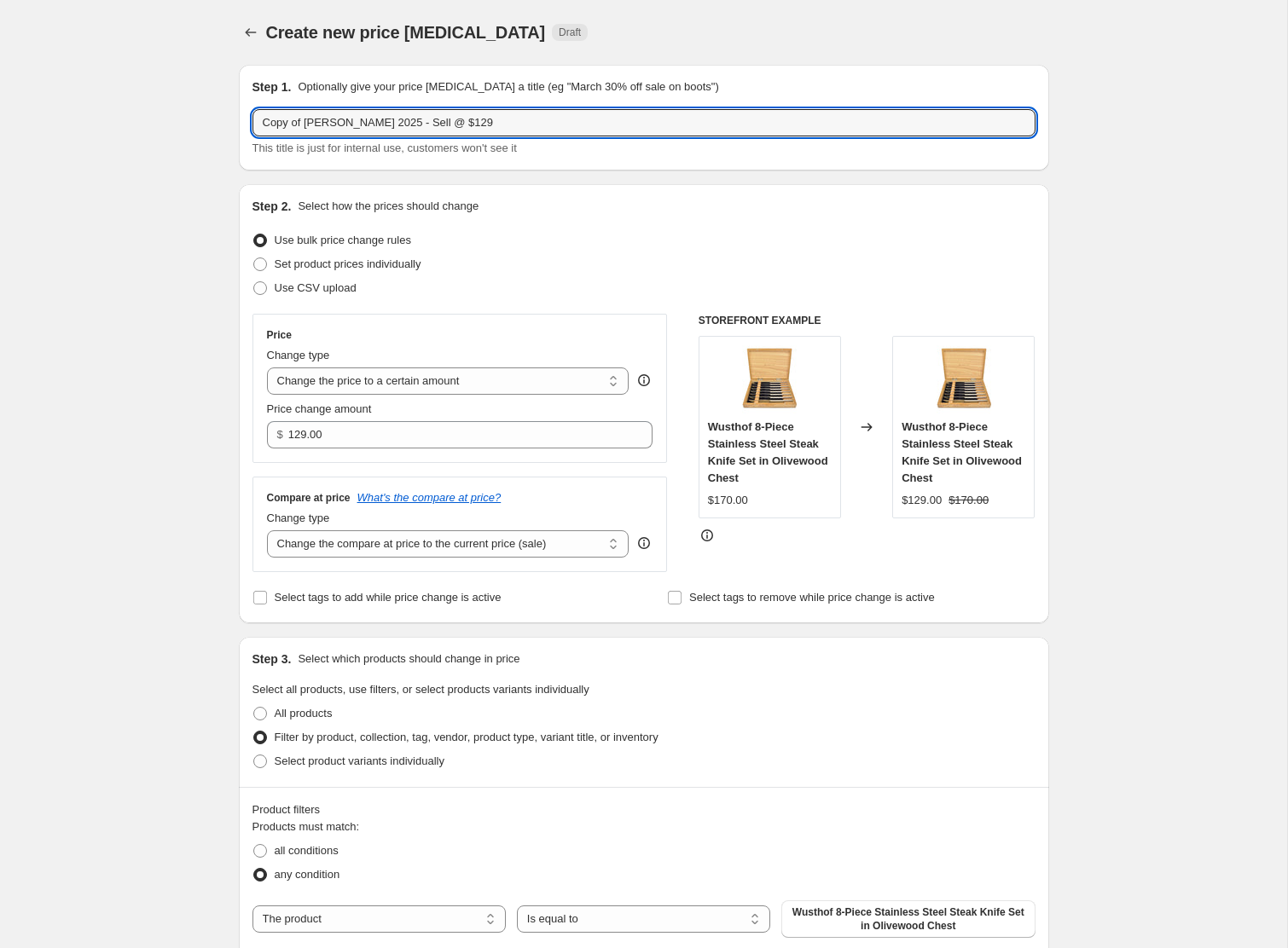
drag, startPoint x: 307, startPoint y: 125, endPoint x: 185, endPoint y: 113, distance: 122.6
click at [185, 113] on div "Create new price [MEDICAL_DATA]. This page is ready Create new price [MEDICAL_D…" at bounding box center [643, 720] width 1287 height 1440
drag, startPoint x: 420, startPoint y: 124, endPoint x: 485, endPoint y: 126, distance: 65.0
click at [485, 126] on input "[PERSON_NAME] 2025 - Sell @ $129" at bounding box center [644, 123] width 783 height 27
type input "[PERSON_NAME] 2025 - Sell @ $149"
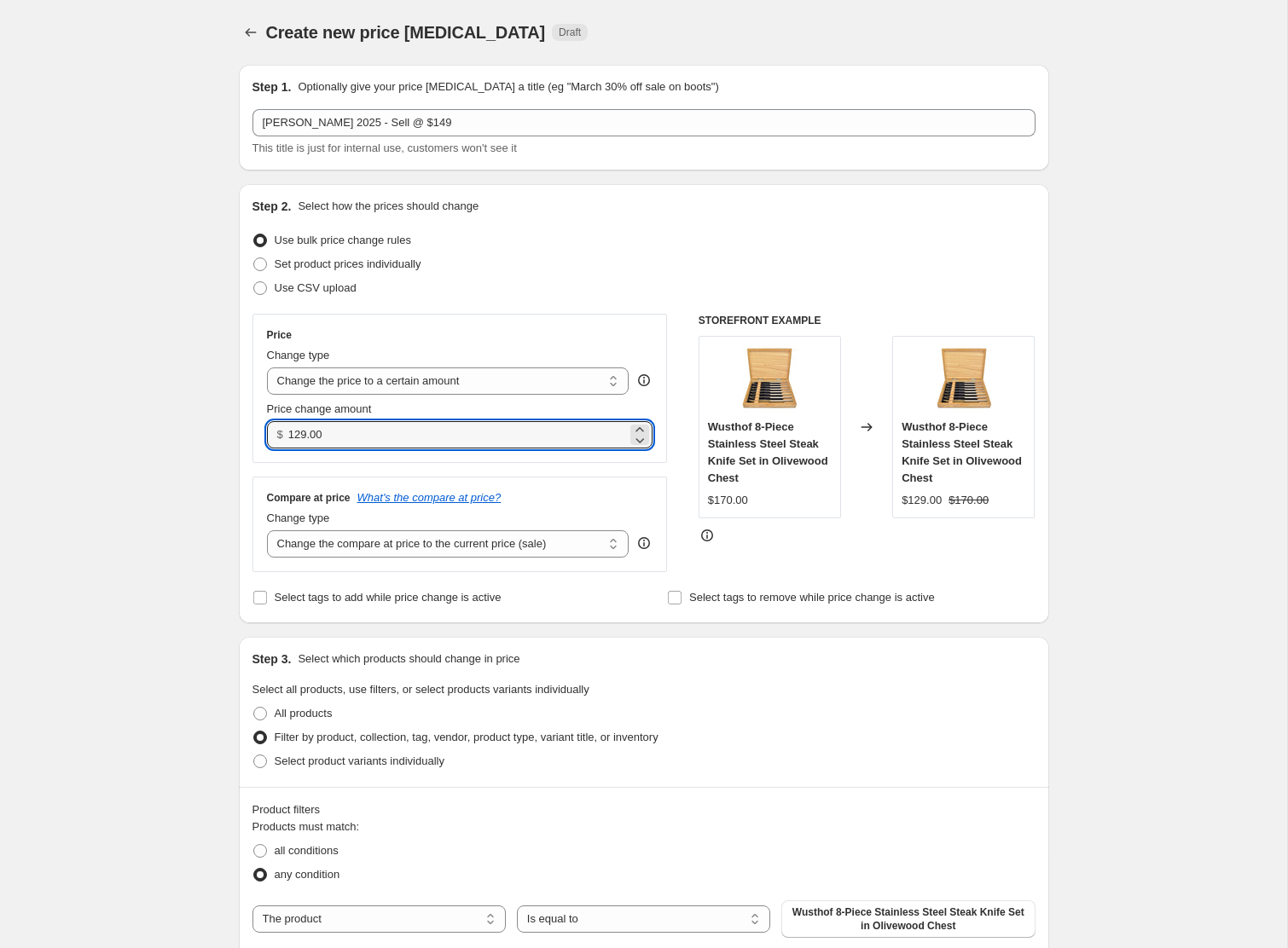
drag, startPoint x: 373, startPoint y: 439, endPoint x: 219, endPoint y: 419, distance: 155.3
click at [219, 419] on div "Create new price [MEDICAL_DATA]. This page is ready Create new price [MEDICAL_D…" at bounding box center [644, 720] width 852 height 1440
type input "149.00"
click at [174, 429] on div "Create new price [MEDICAL_DATA]. This page is ready Create new price [MEDICAL_D…" at bounding box center [643, 720] width 1287 height 1440
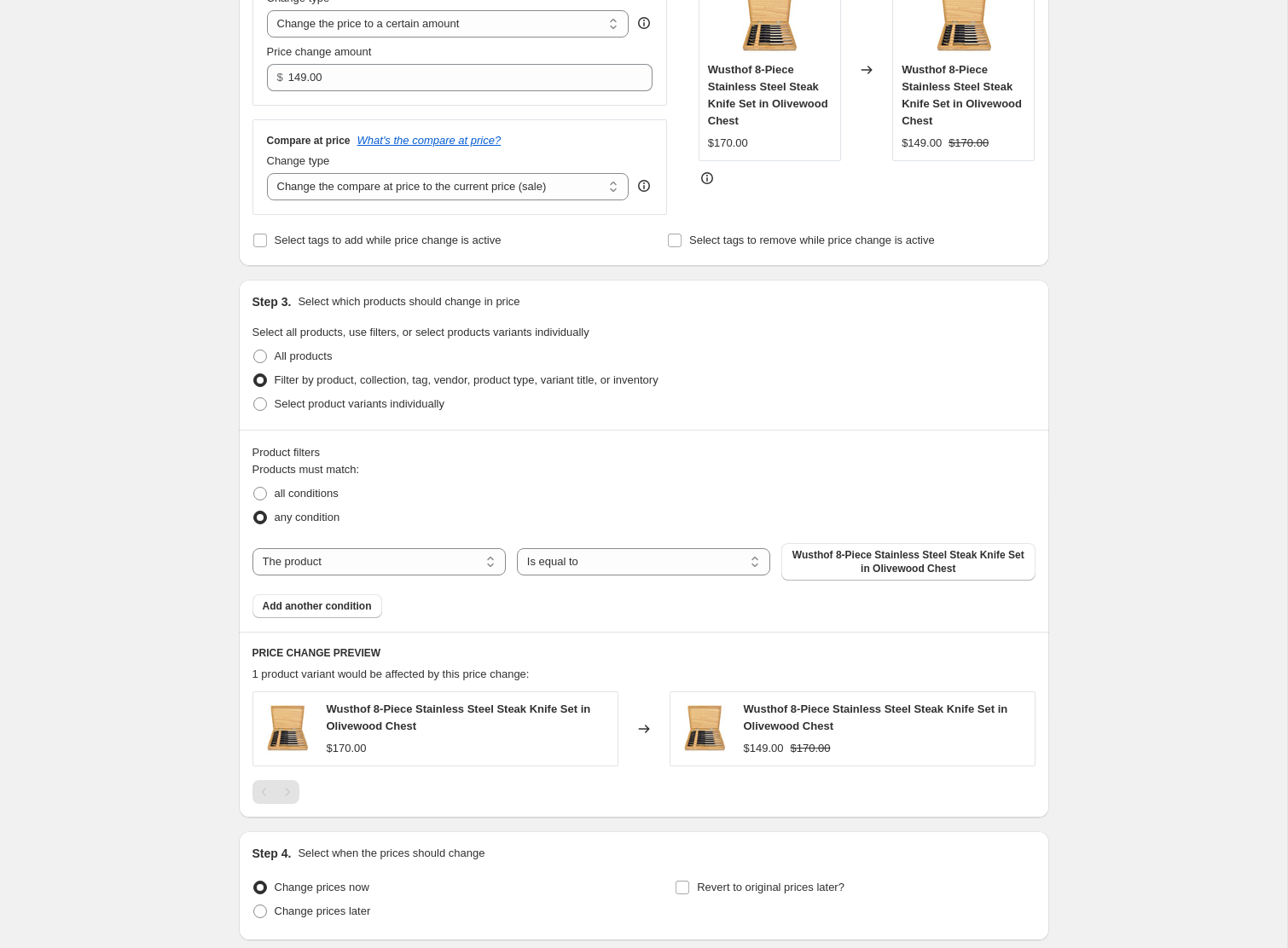
scroll to position [422, 0]
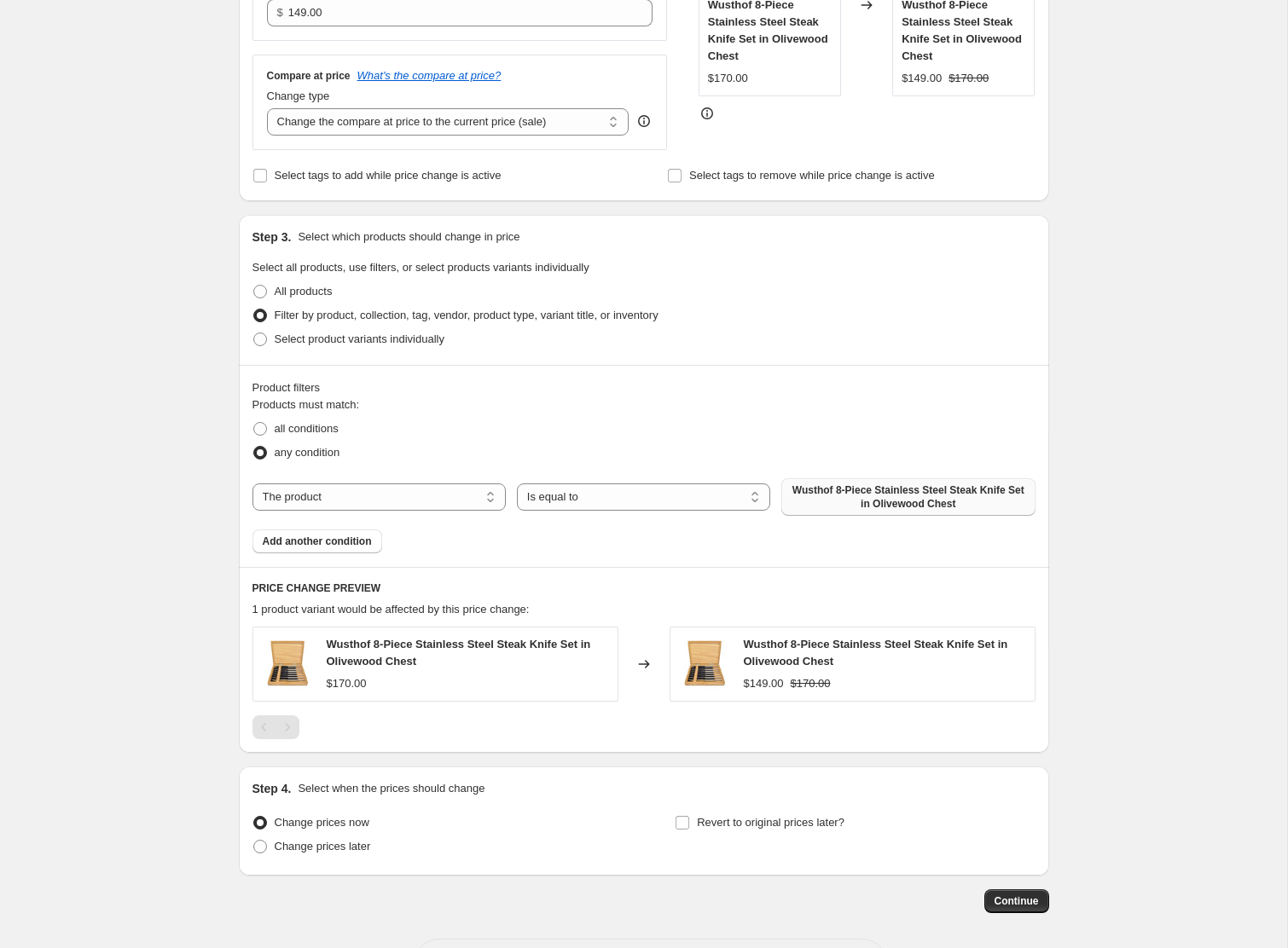
click at [858, 488] on span "Wusthof 8-Piece Stainless Steel Steak Knife Set in Olivewood Chest" at bounding box center [908, 498] width 233 height 27
click at [326, 848] on span "Change prices later" at bounding box center [322, 846] width 97 height 13
click at [254, 841] on input "Change prices later" at bounding box center [253, 840] width 1 height 1
radio input "true"
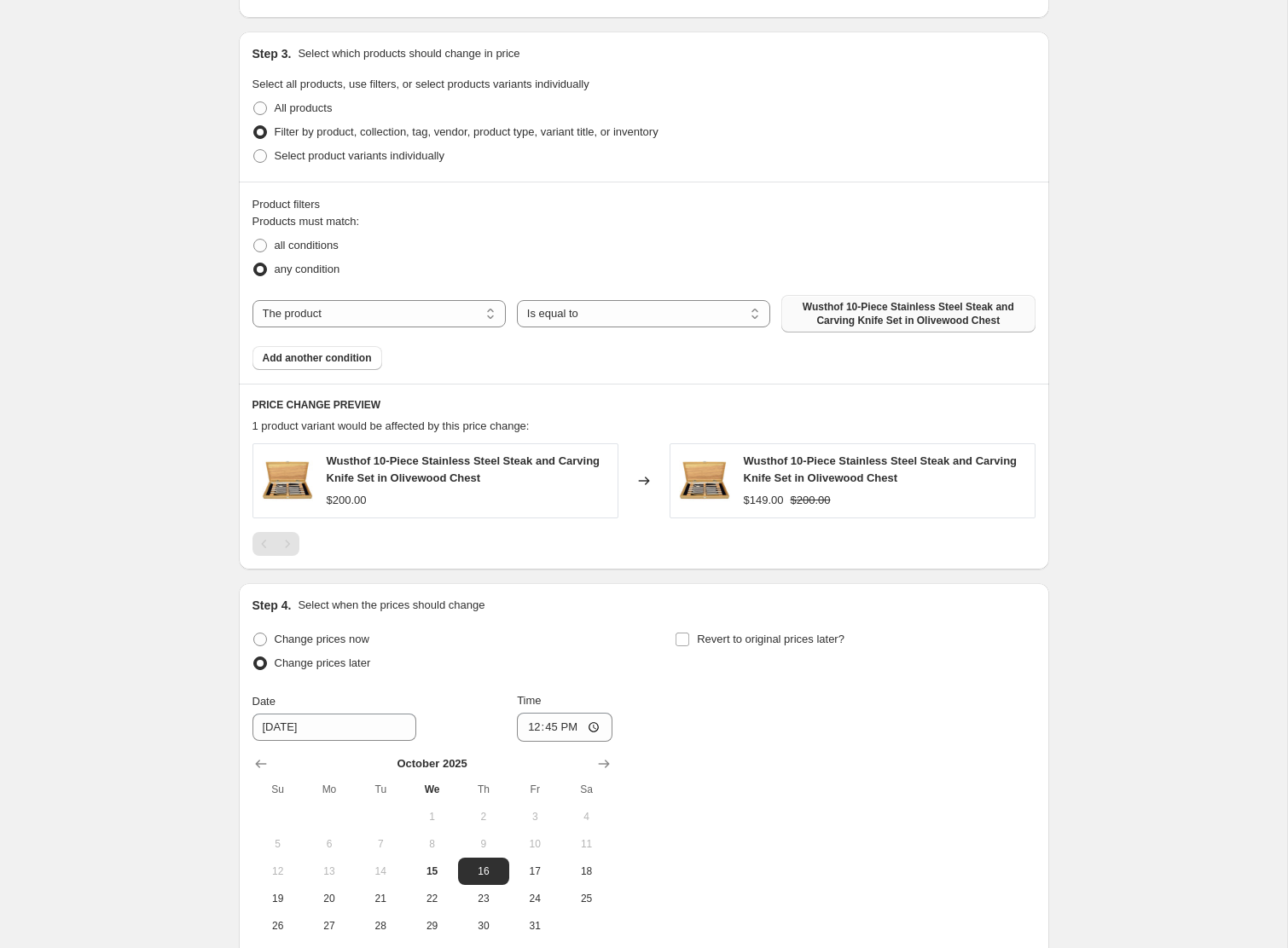
scroll to position [783, 0]
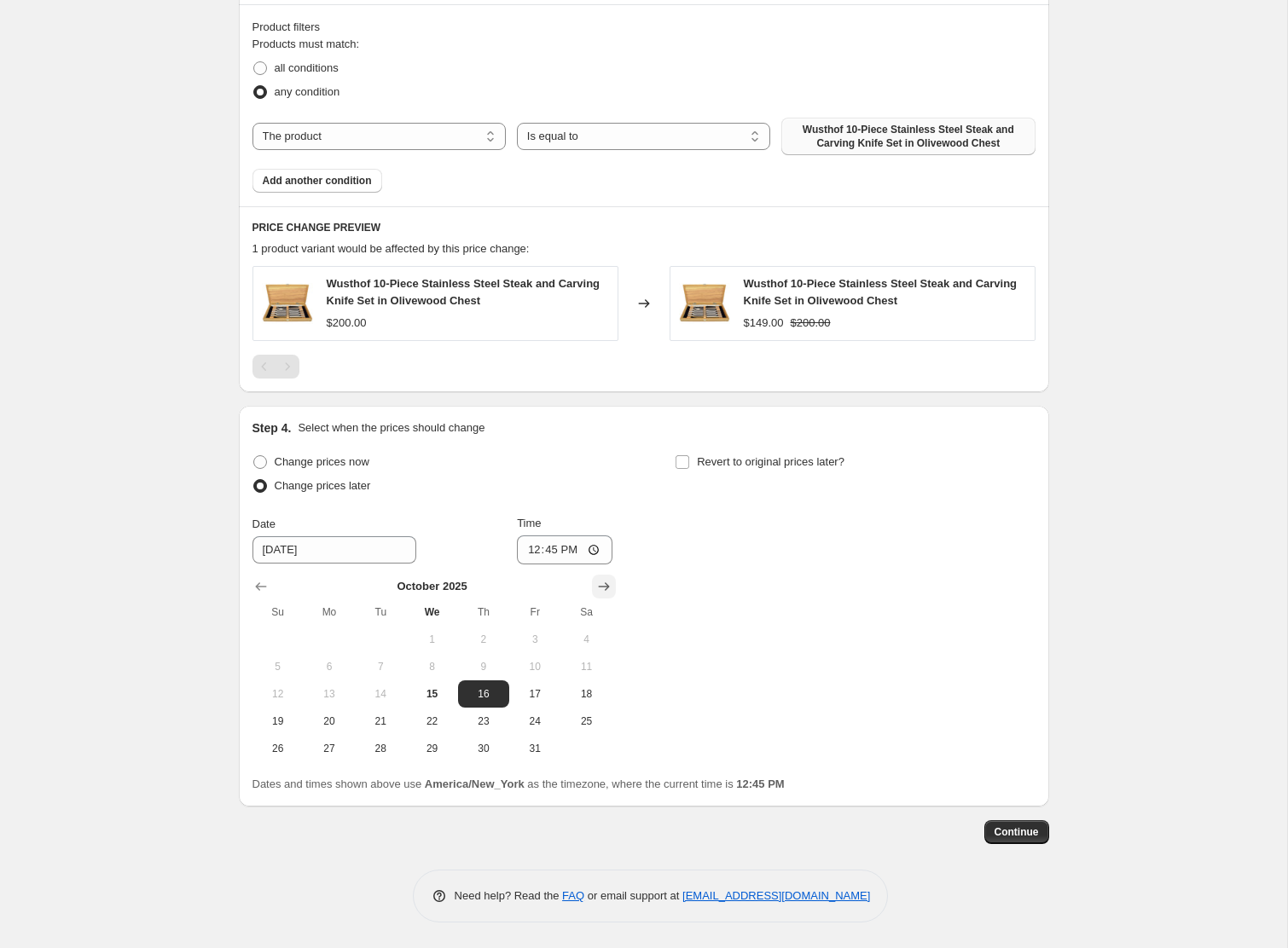
click at [606, 587] on icon "Show next month, November 2025" at bounding box center [603, 586] width 11 height 9
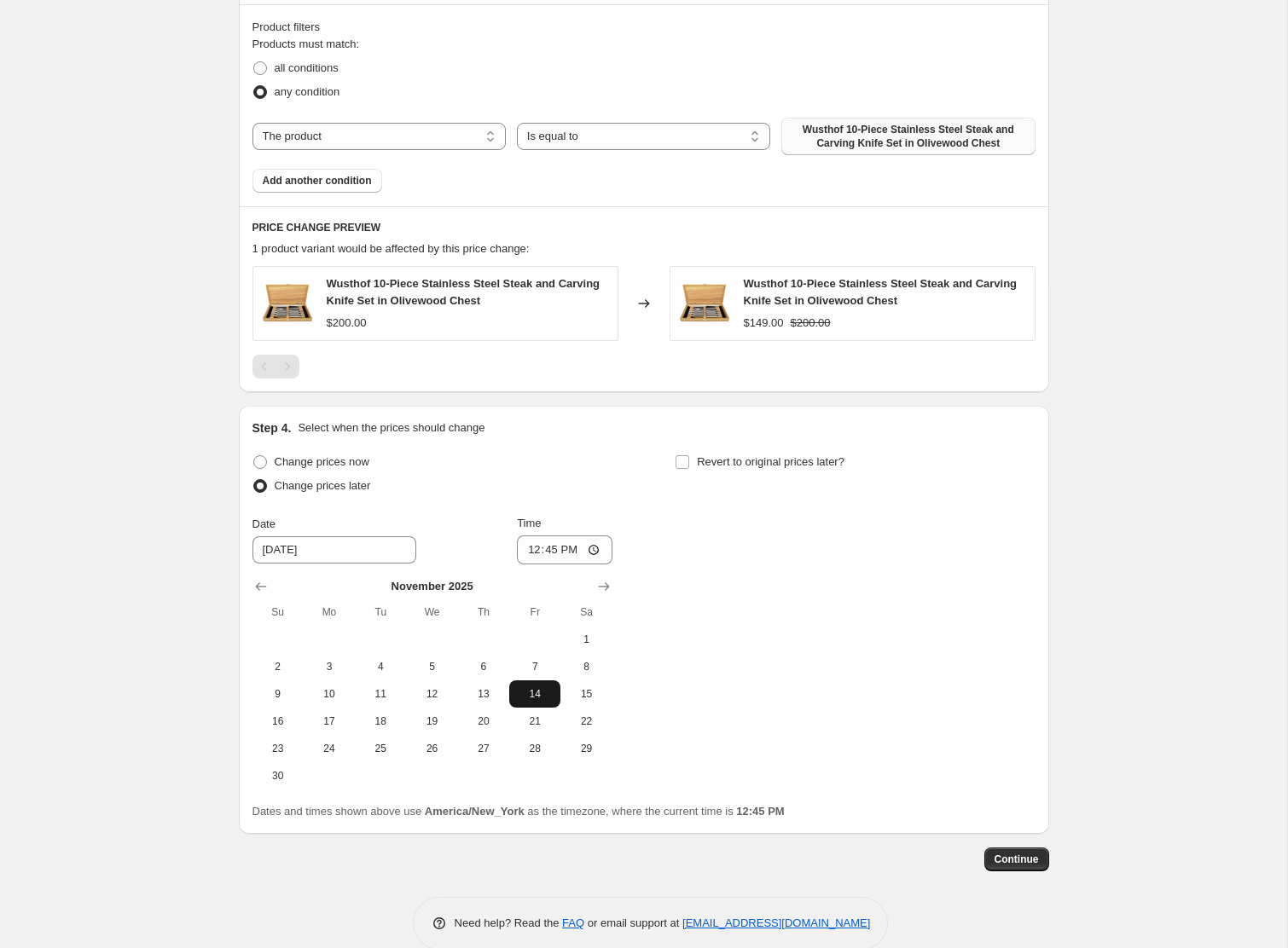
click at [529, 693] on span "14" at bounding box center [535, 694] width 38 height 14
type input "[DATE]"
click at [527, 554] on input "12:45" at bounding box center [565, 550] width 96 height 29
type input "00:00"
click at [682, 464] on input "Revert to original prices later?" at bounding box center [682, 462] width 14 height 14
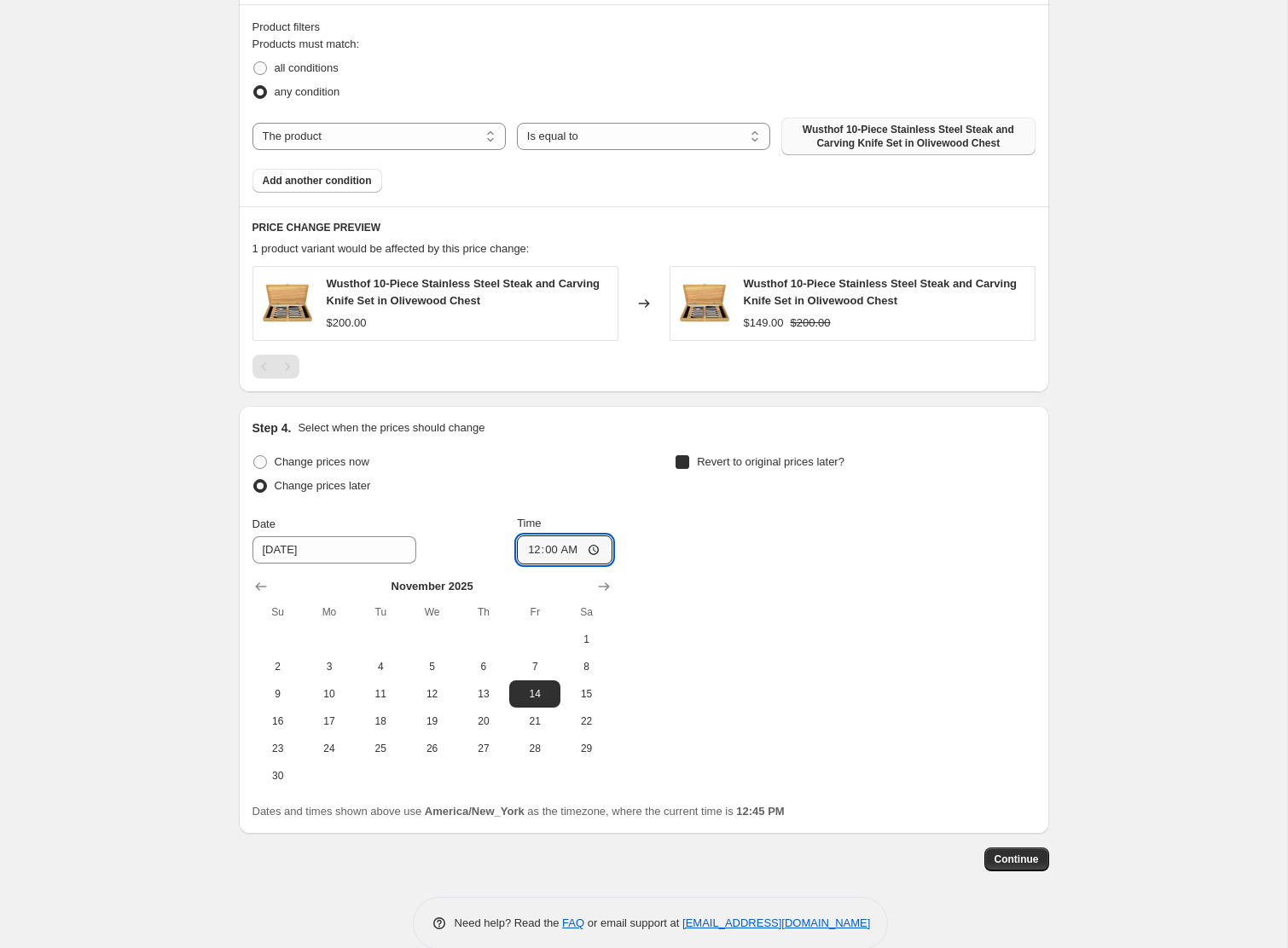
checkbox input "true"
click at [1022, 586] on icon "Show next month, November 2025" at bounding box center [1026, 586] width 11 height 9
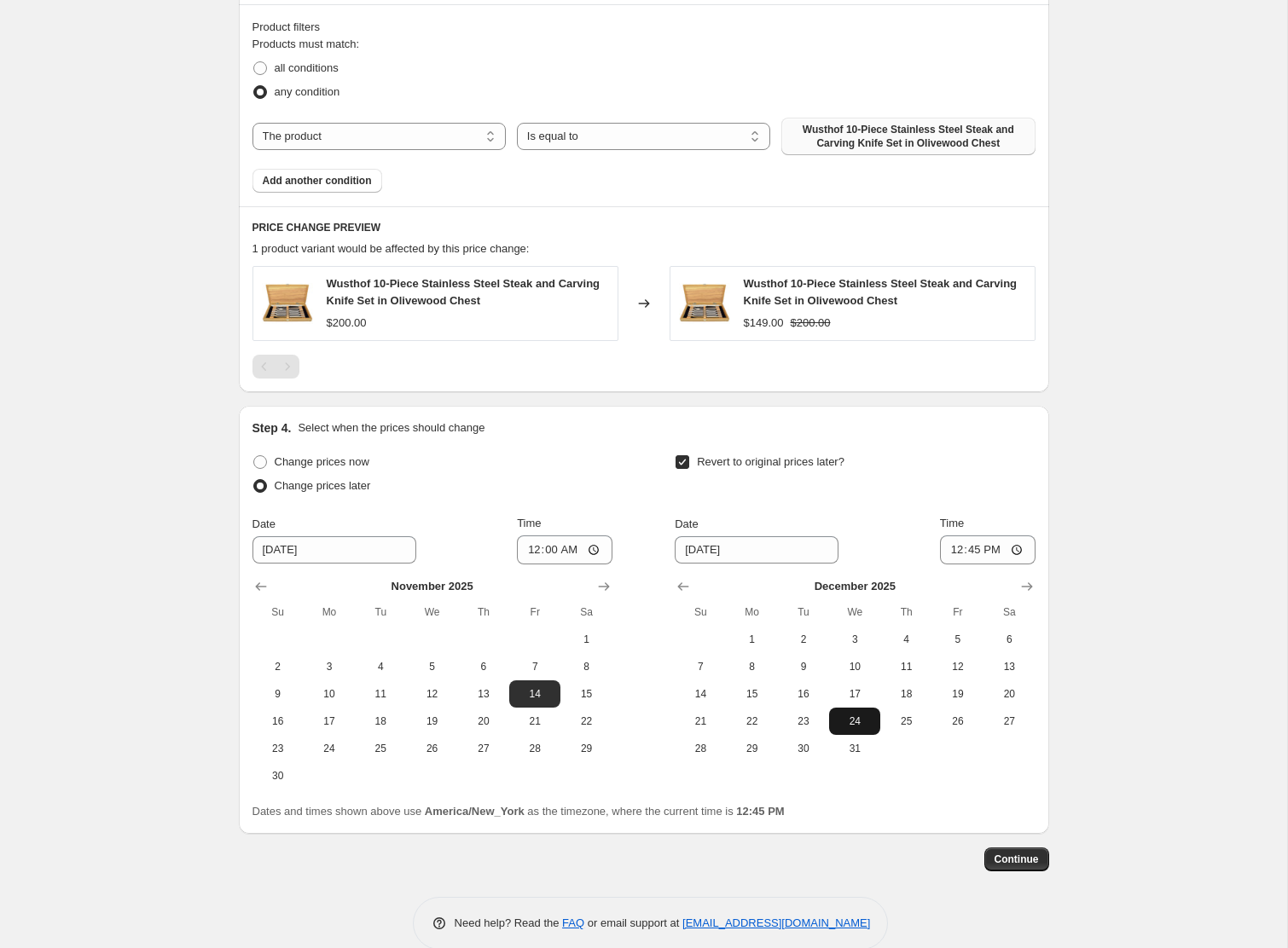
click at [860, 727] on span "24" at bounding box center [855, 721] width 38 height 14
type input "[DATE]"
click at [945, 549] on input "12:45" at bounding box center [988, 550] width 96 height 29
type input "23:59"
click at [1030, 860] on span "Continue" at bounding box center [1017, 860] width 44 height 14
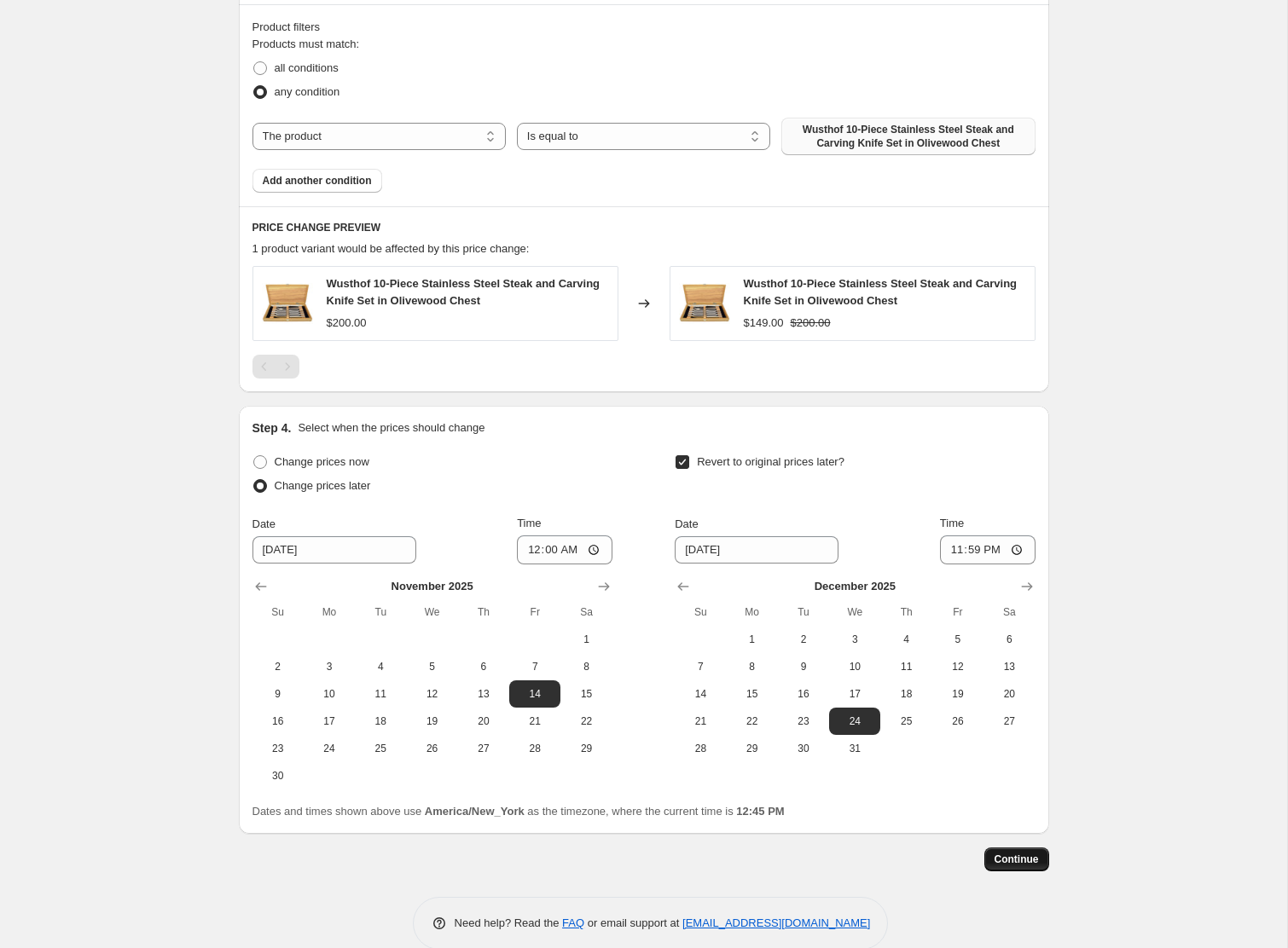
scroll to position [0, 0]
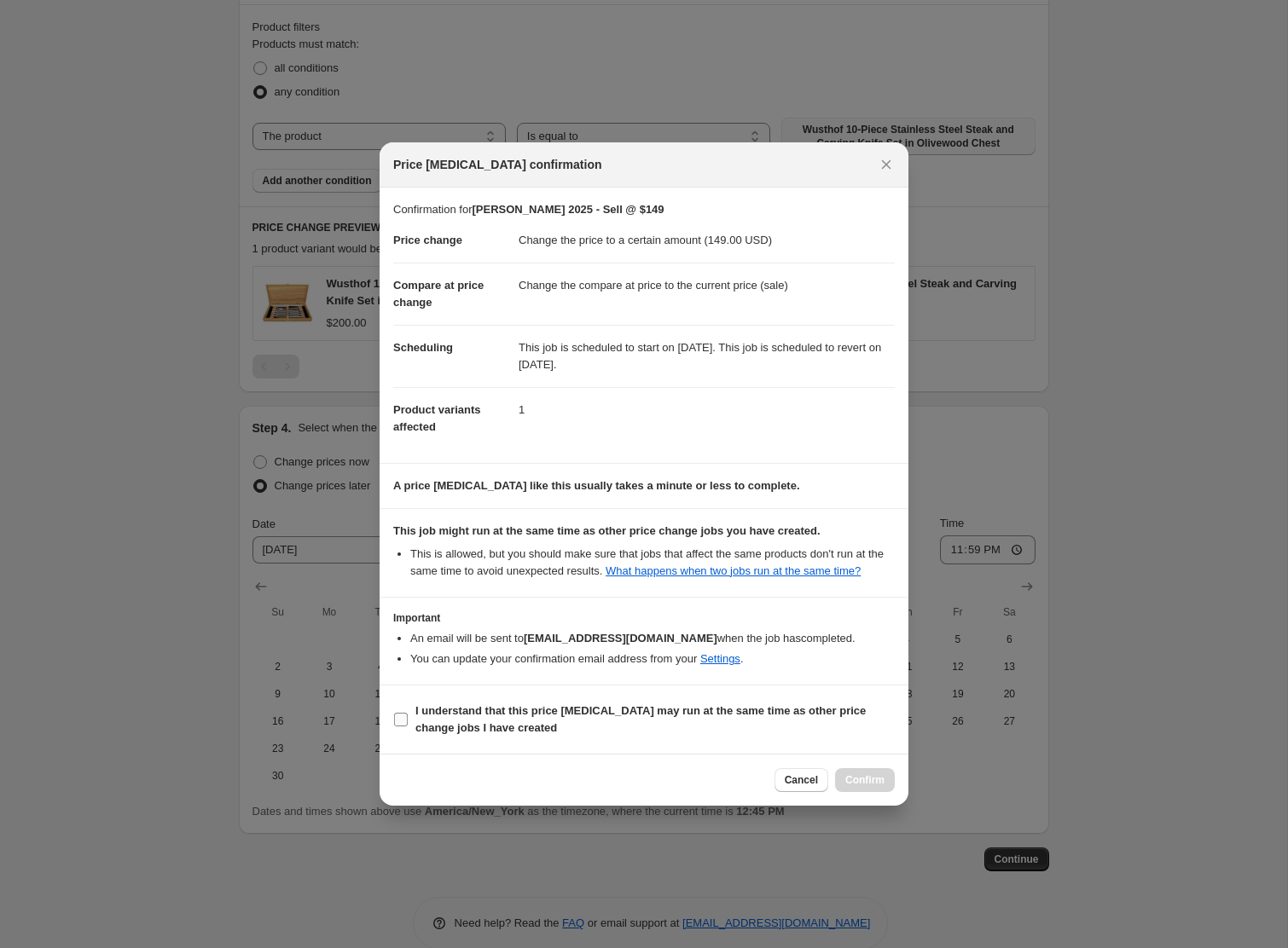
click at [524, 722] on b "I understand that this price [MEDICAL_DATA] may run at the same time as other p…" at bounding box center [641, 719] width 451 height 30
click at [408, 722] on input "I understand that this price [MEDICAL_DATA] may run at the same time as other p…" at bounding box center [401, 720] width 14 height 14
checkbox input "true"
click at [855, 786] on span "Confirm" at bounding box center [866, 780] width 39 height 14
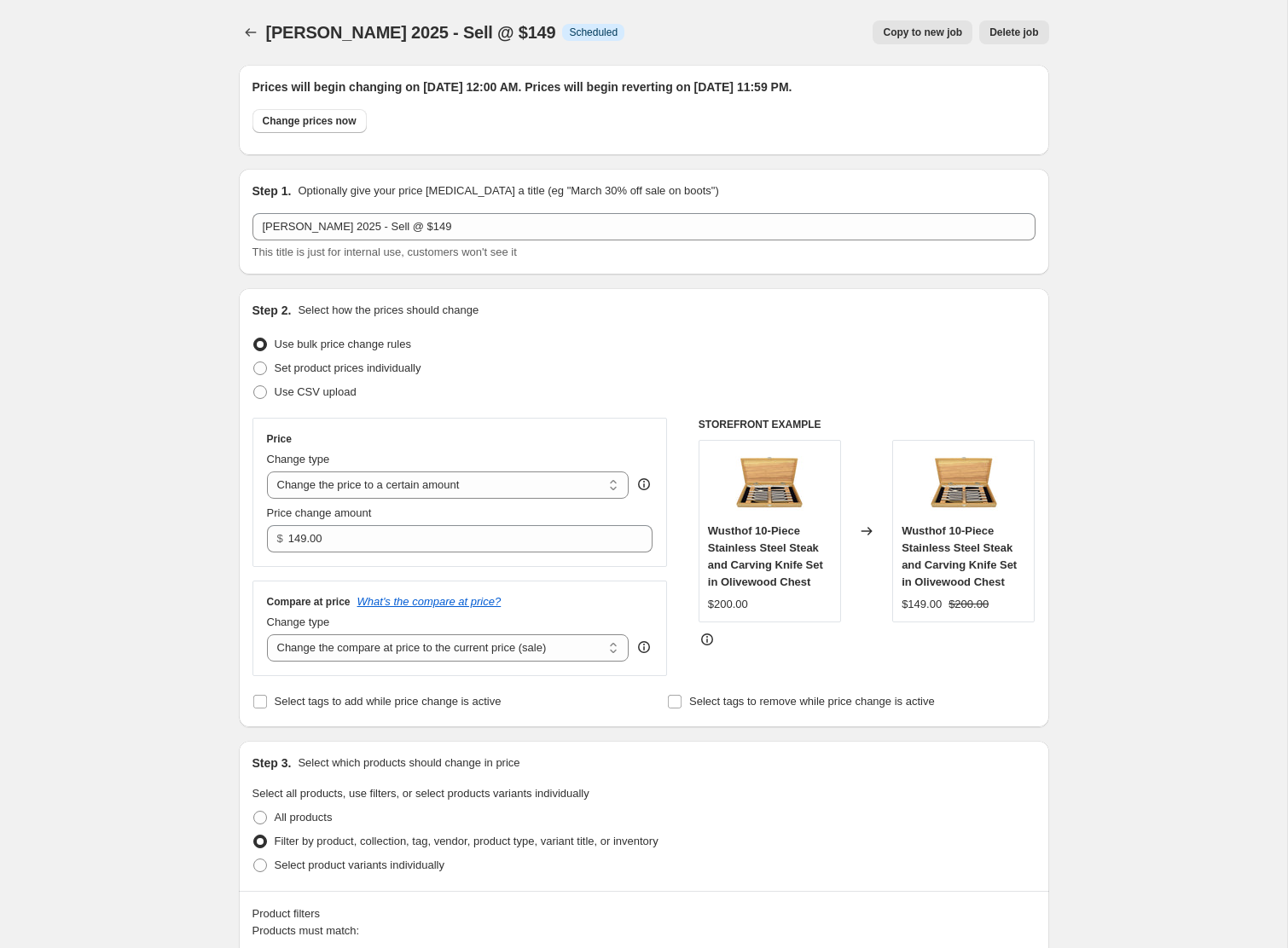
click at [916, 40] on button "Copy to new job" at bounding box center [922, 32] width 100 height 24
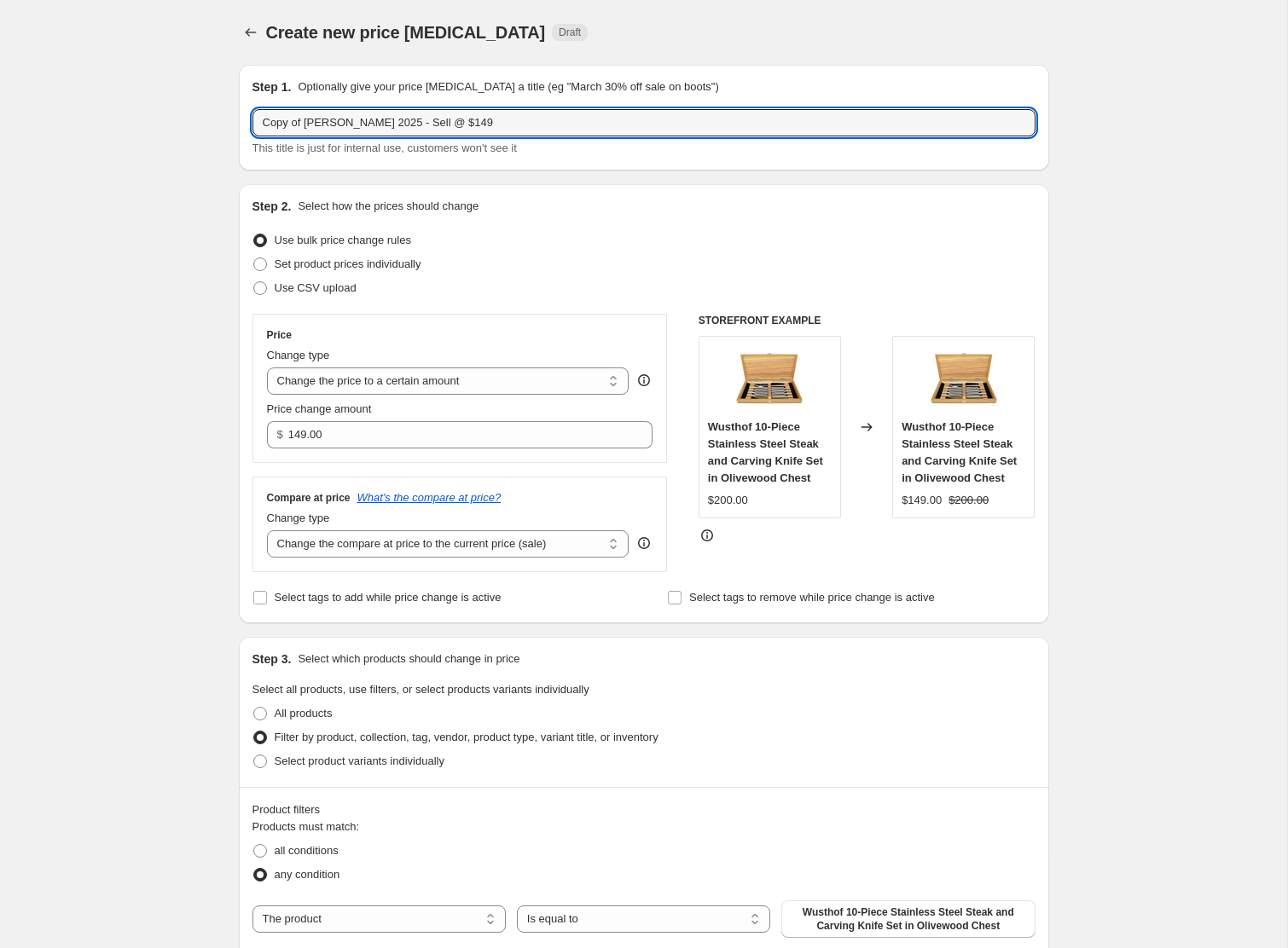
drag, startPoint x: 309, startPoint y: 125, endPoint x: 140, endPoint y: 122, distance: 169.0
click at [140, 122] on div "Create new price [MEDICAL_DATA]. This page is ready Create new price [MEDICAL_D…" at bounding box center [643, 720] width 1287 height 1440
drag, startPoint x: 422, startPoint y: 127, endPoint x: 467, endPoint y: 127, distance: 45.0
click at [467, 127] on input "[PERSON_NAME] 2025 - Sell @ $149" at bounding box center [644, 123] width 783 height 27
type input "[PERSON_NAME] 2025 - Sell @ $128"
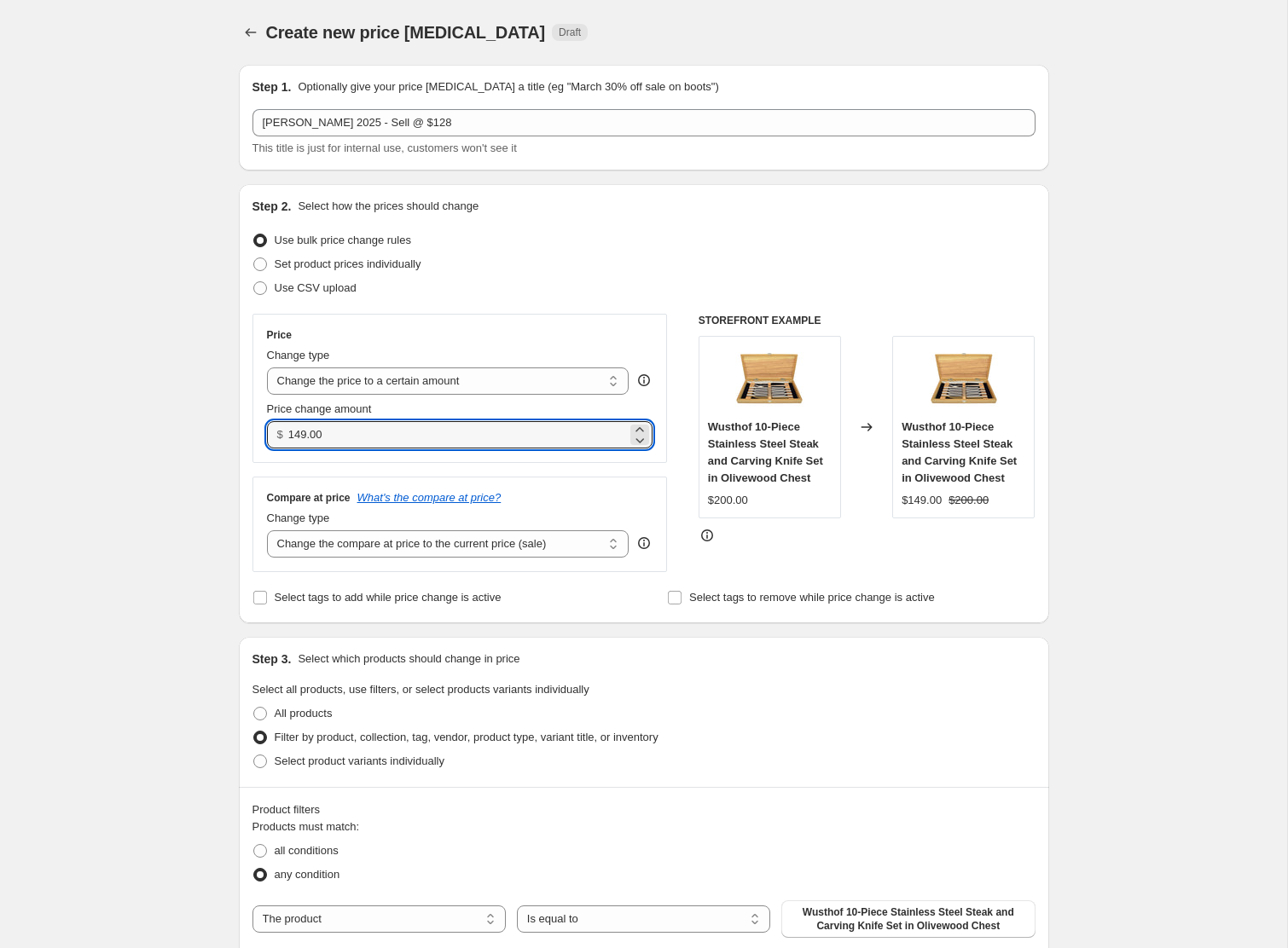
drag, startPoint x: 352, startPoint y: 443, endPoint x: 233, endPoint y: 421, distance: 121.0
click at [233, 421] on div "Step 1. Optionally give your price [MEDICAL_DATA] a title (eg "March 30% off sa…" at bounding box center [637, 693] width 824 height 1284
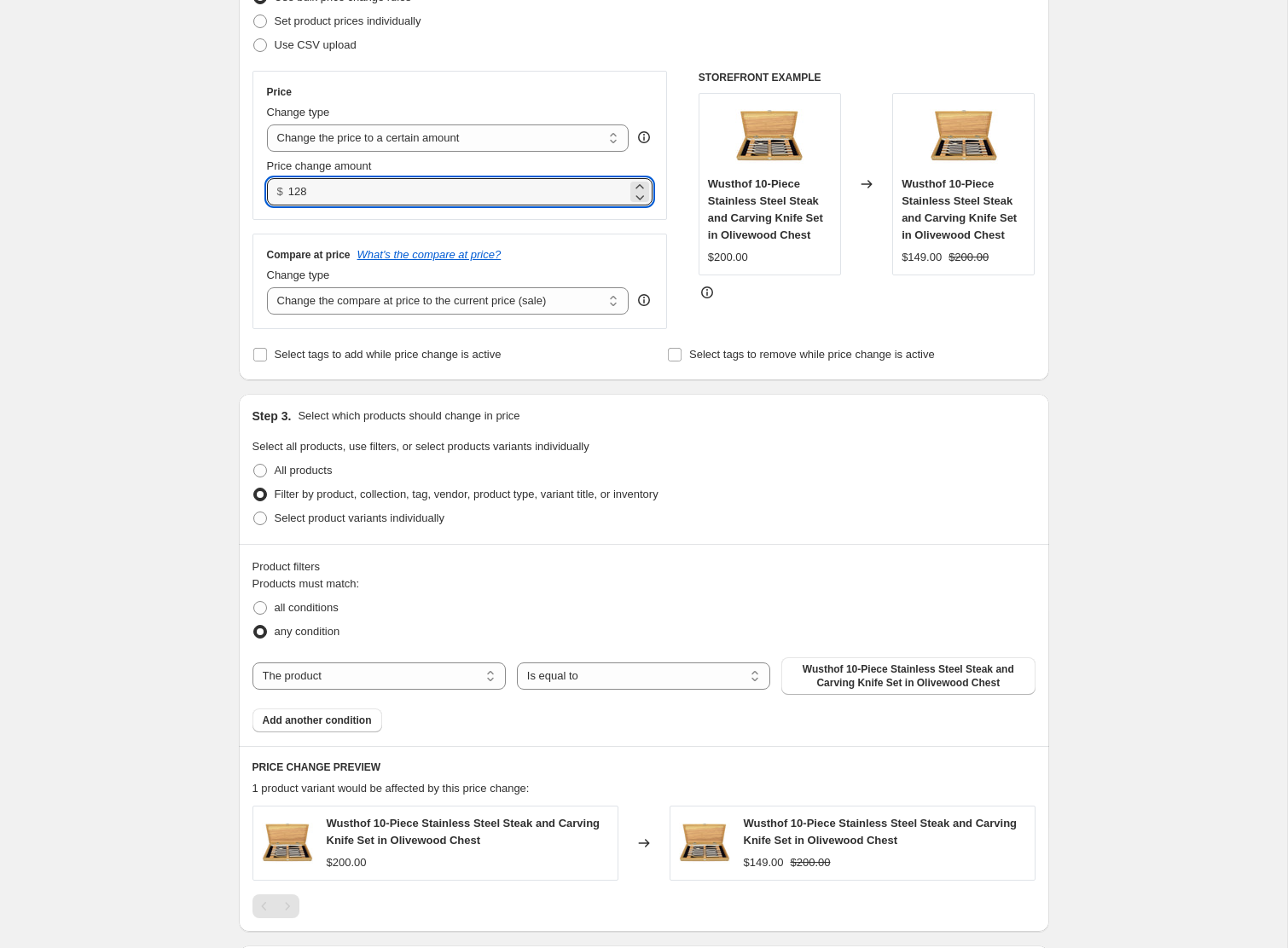
scroll to position [492, 0]
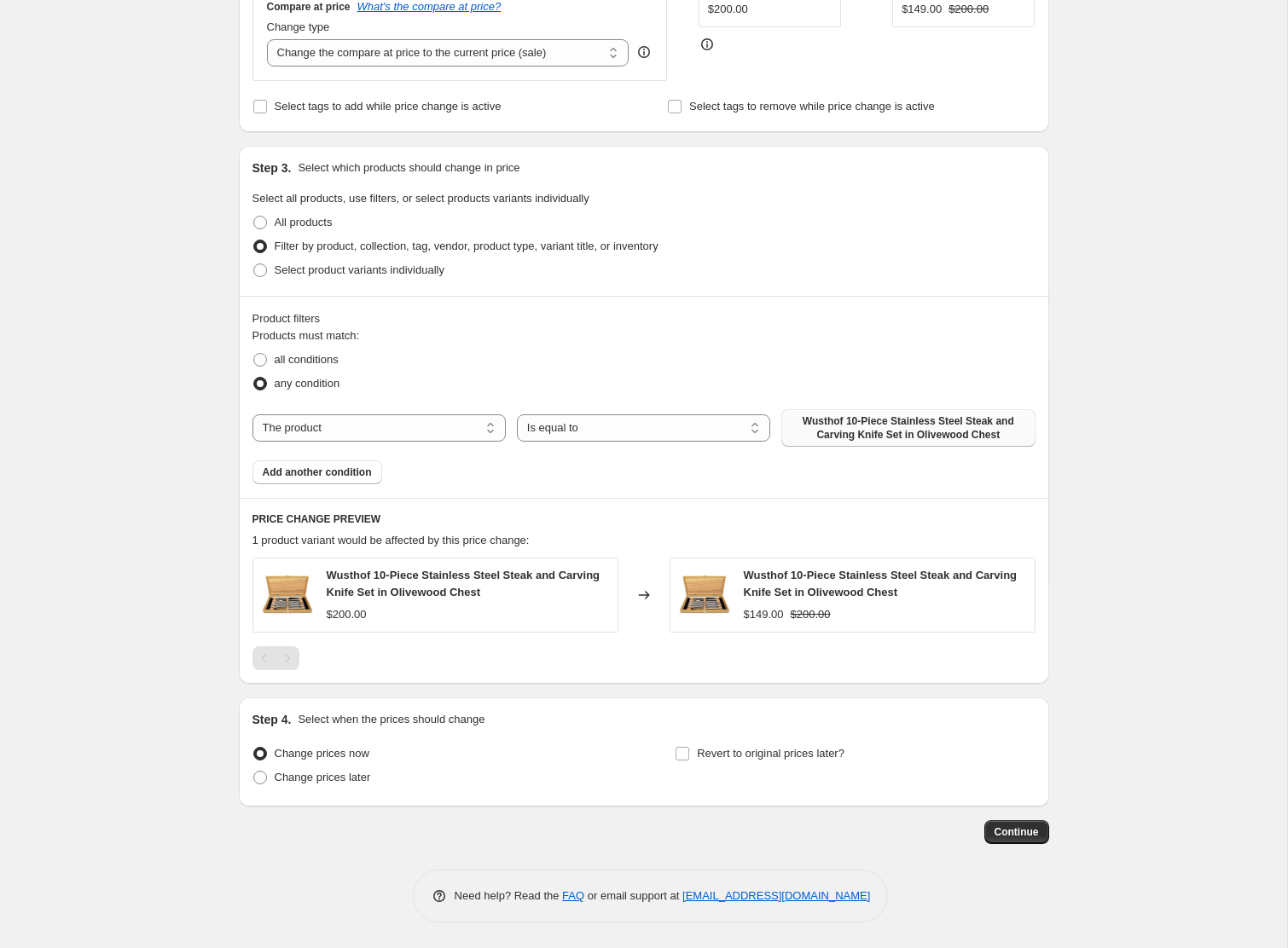
type input "128.00"
click at [841, 427] on span "Wusthof 10-Piece Stainless Steel Steak and Carving Knife Set in Olivewood Chest" at bounding box center [908, 428] width 233 height 27
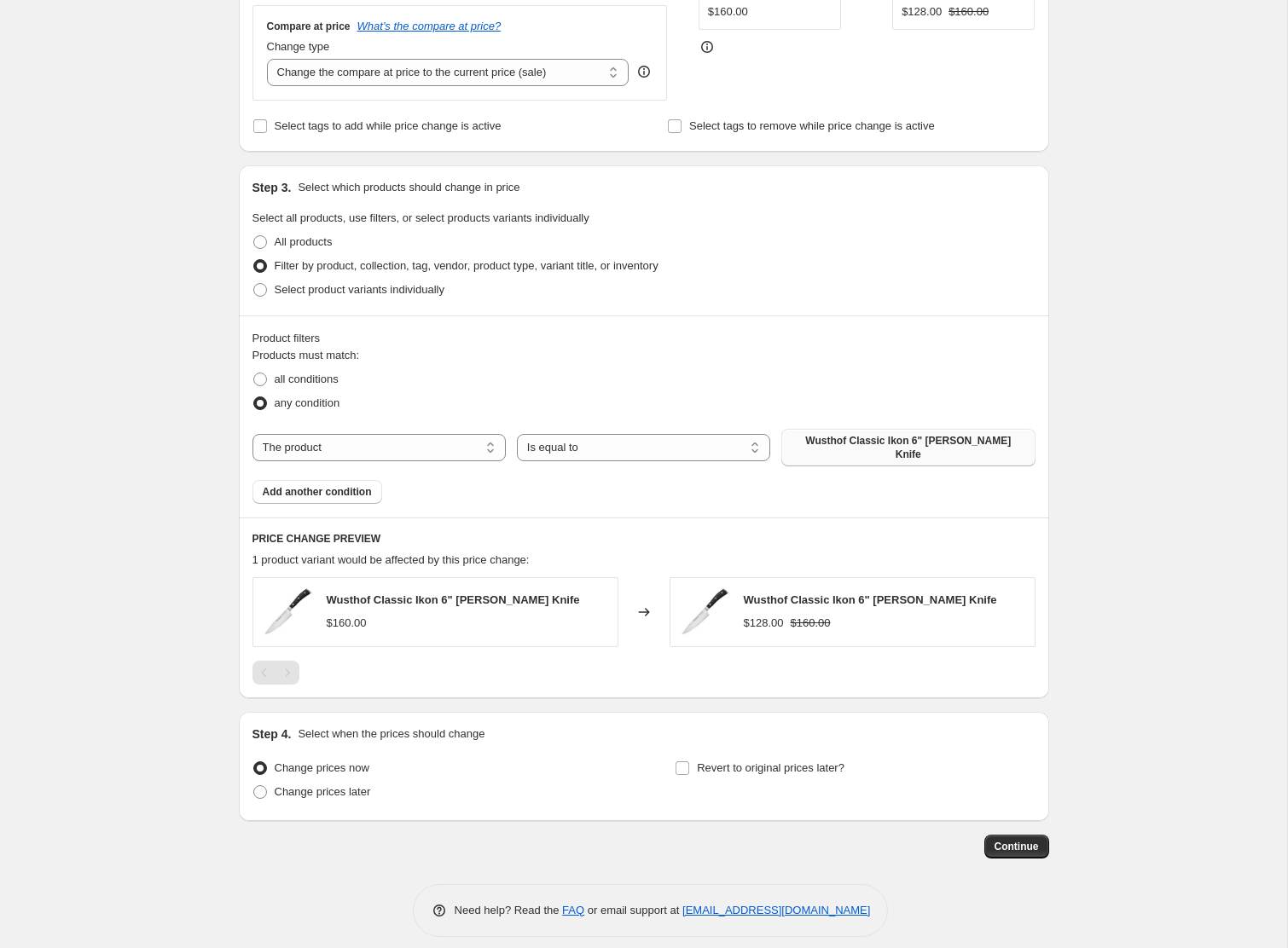
scroll to position [475, 0]
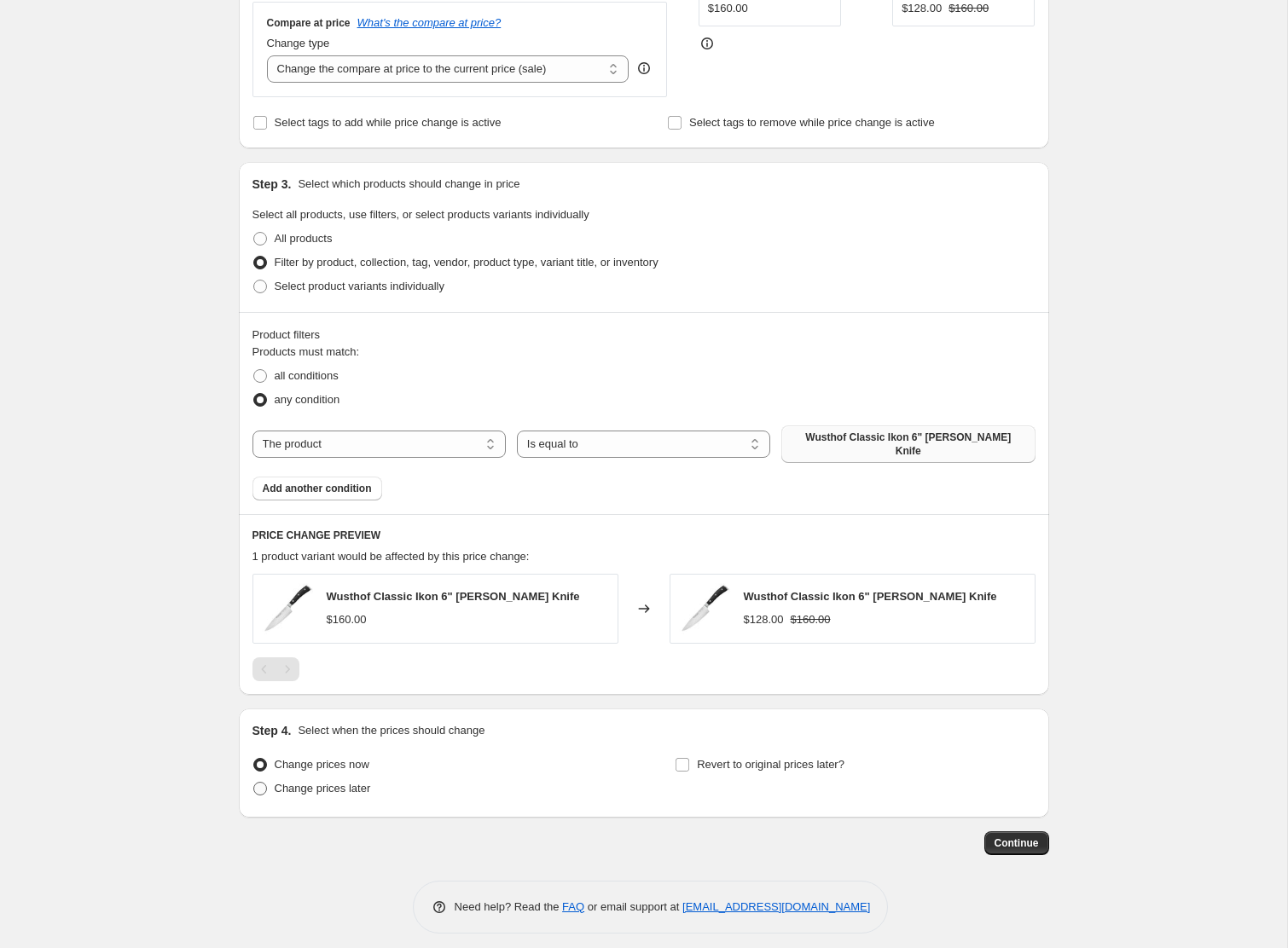
click at [306, 782] on span "Change prices later" at bounding box center [322, 788] width 97 height 13
click at [254, 782] on input "Change prices later" at bounding box center [253, 782] width 1 height 1
radio input "true"
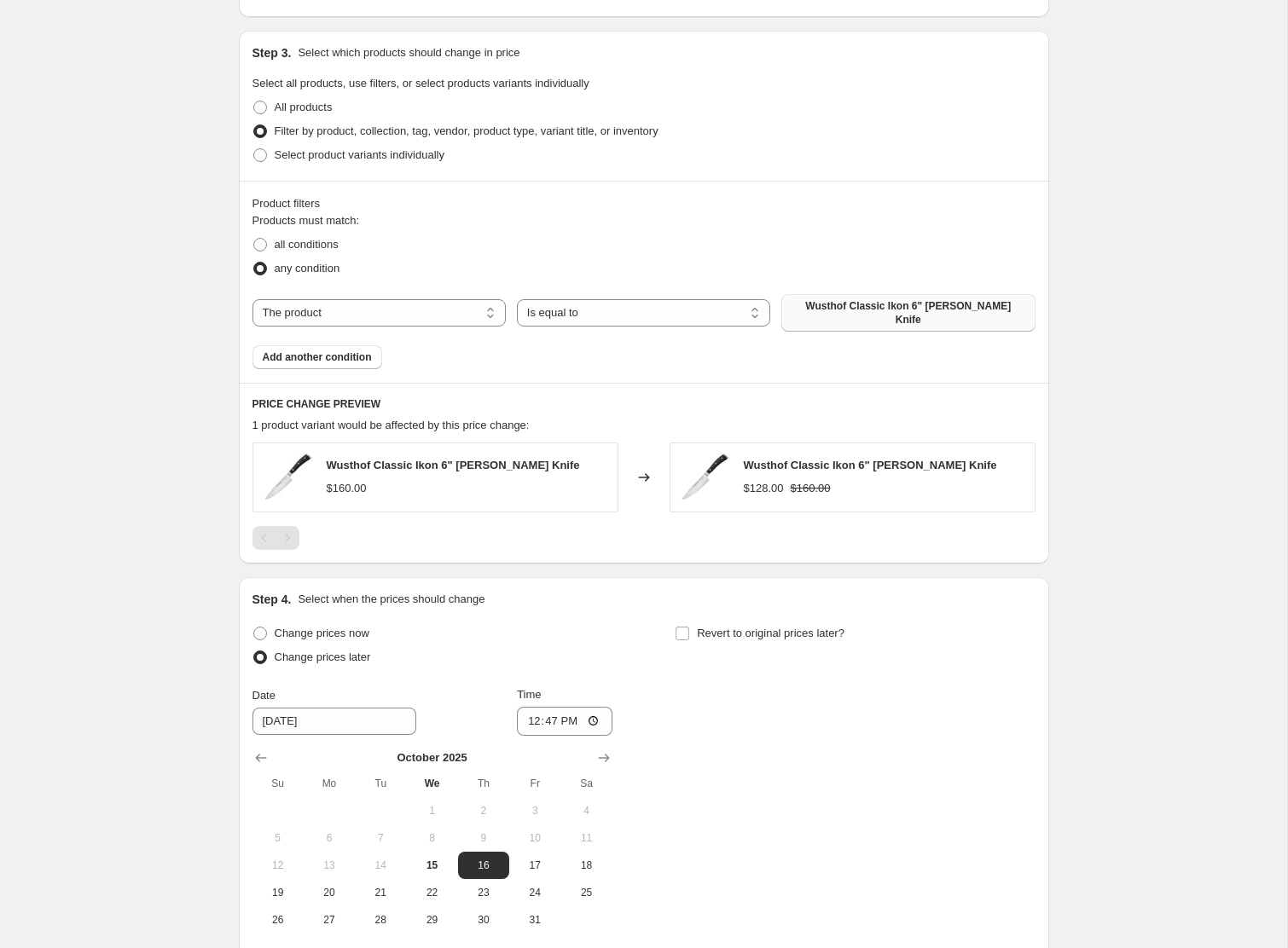
scroll to position [767, 0]
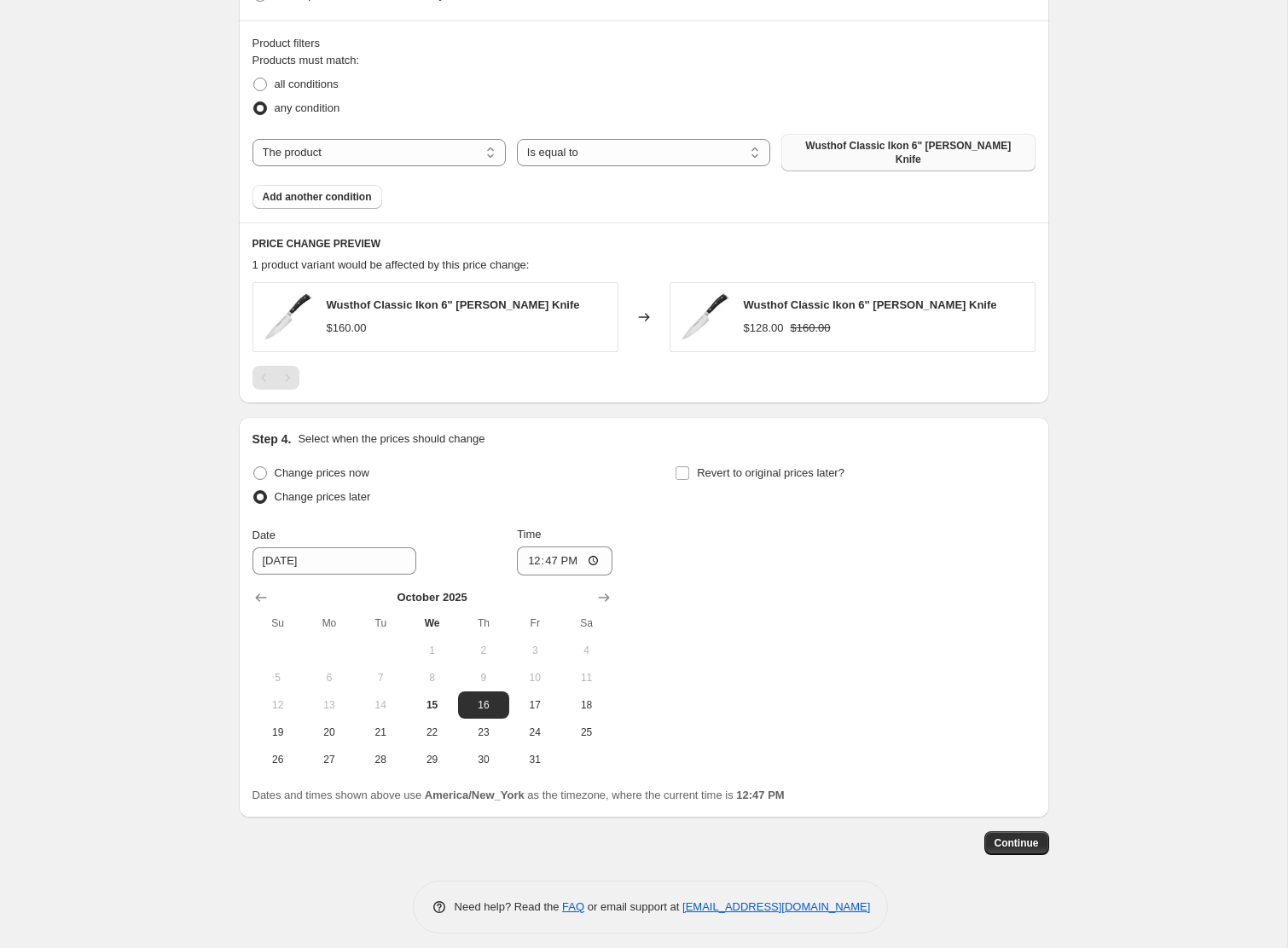
click at [598, 575] on div "[DATE] Su Mo Tu We Th Fr Sa 1 2 3 4 5 6 7 8 9 10 11 12 13 14 15 16 17 18 19 20 …" at bounding box center [425, 674] width 374 height 197
click at [598, 586] on button "Show next month, November 2025" at bounding box center [604, 598] width 24 height 24
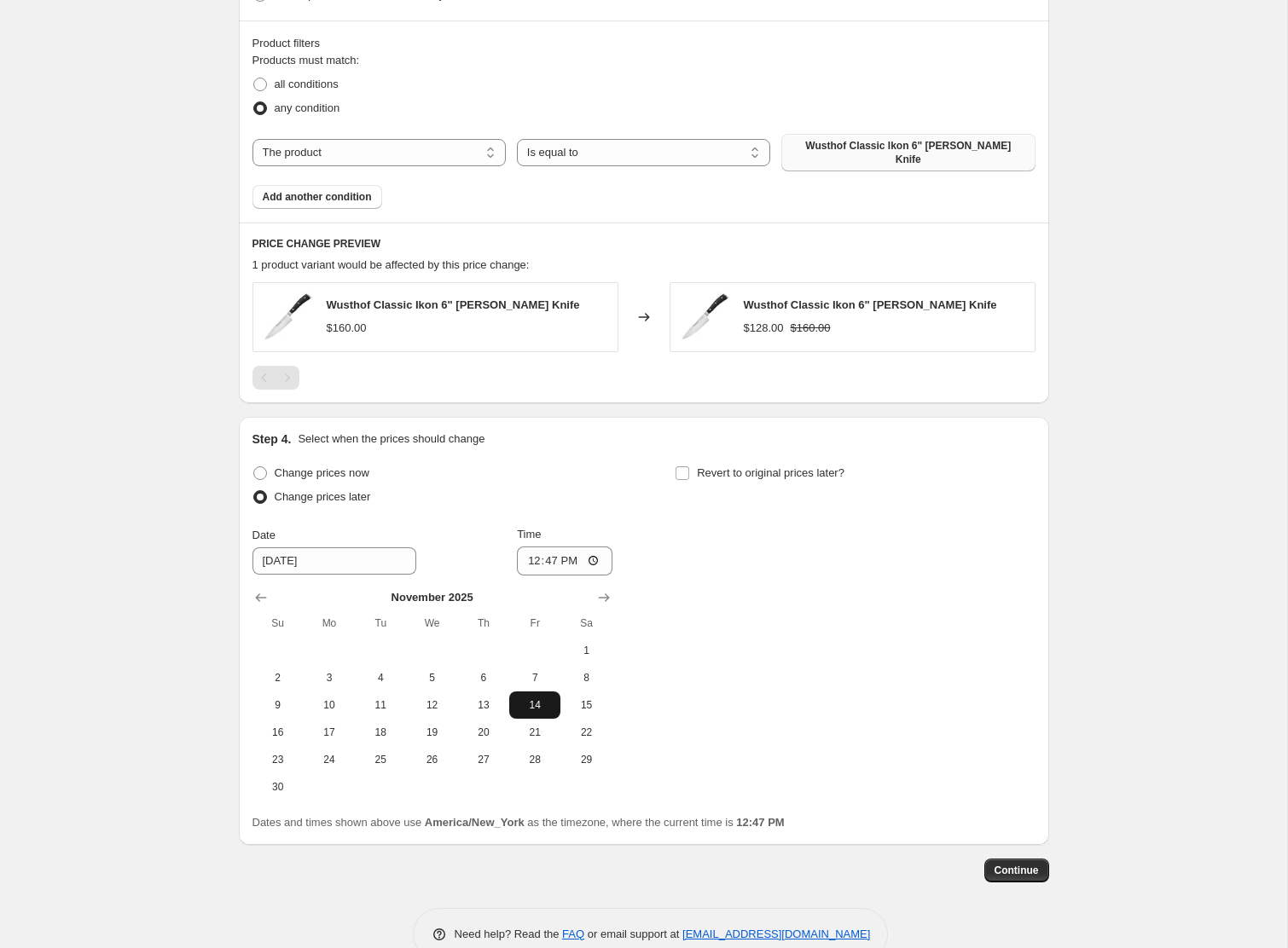
click at [535, 698] on span "14" at bounding box center [535, 705] width 38 height 14
type input "[DATE]"
click at [530, 548] on input "12:47" at bounding box center [565, 561] width 96 height 29
click at [542, 548] on input "12:47" at bounding box center [565, 561] width 96 height 29
type input "00:00"
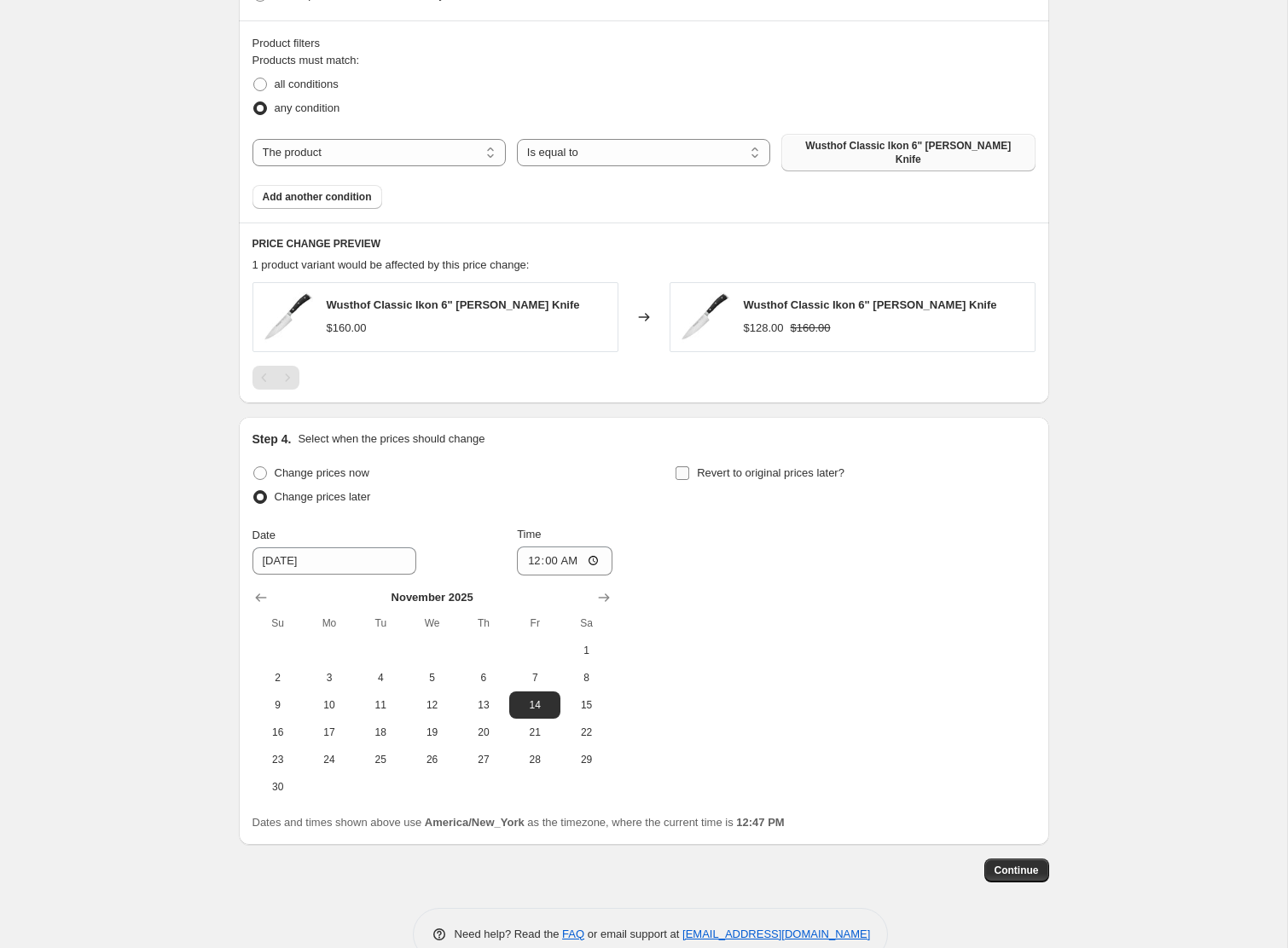
click at [687, 467] on input "Revert to original prices later?" at bounding box center [682, 474] width 14 height 14
checkbox input "true"
click at [1020, 589] on icon "Show next month, November 2025" at bounding box center [1027, 598] width 17 height 17
click at [1020, 589] on icon "Show next month, December 2025" at bounding box center [1027, 598] width 17 height 17
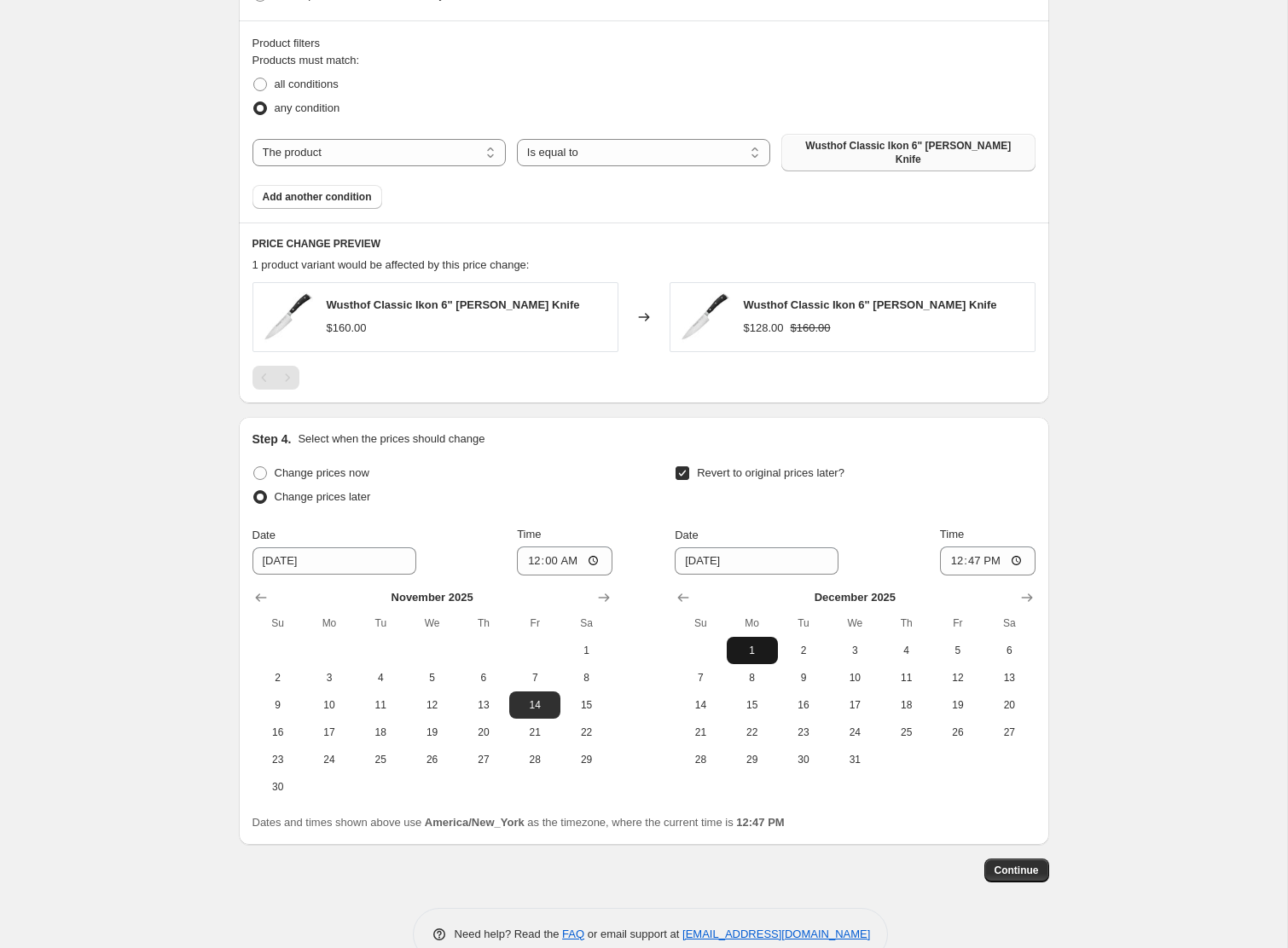
click at [761, 644] on span "1" at bounding box center [753, 651] width 38 height 14
type input "[DATE]"
click at [950, 551] on input "12:47" at bounding box center [988, 561] width 96 height 29
type input "23:59"
click at [1002, 864] on span "Continue" at bounding box center [1017, 871] width 44 height 14
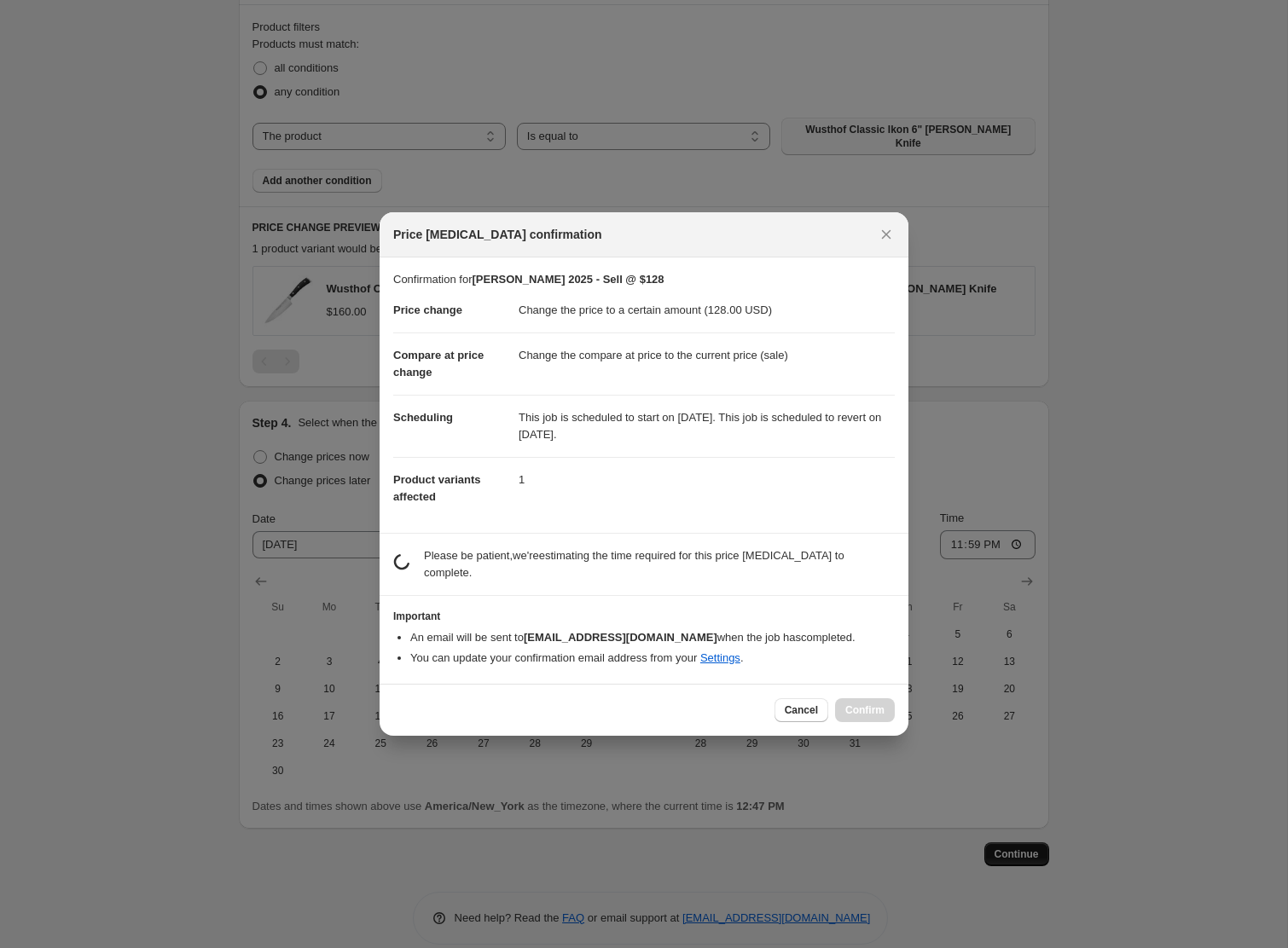
scroll to position [0, 0]
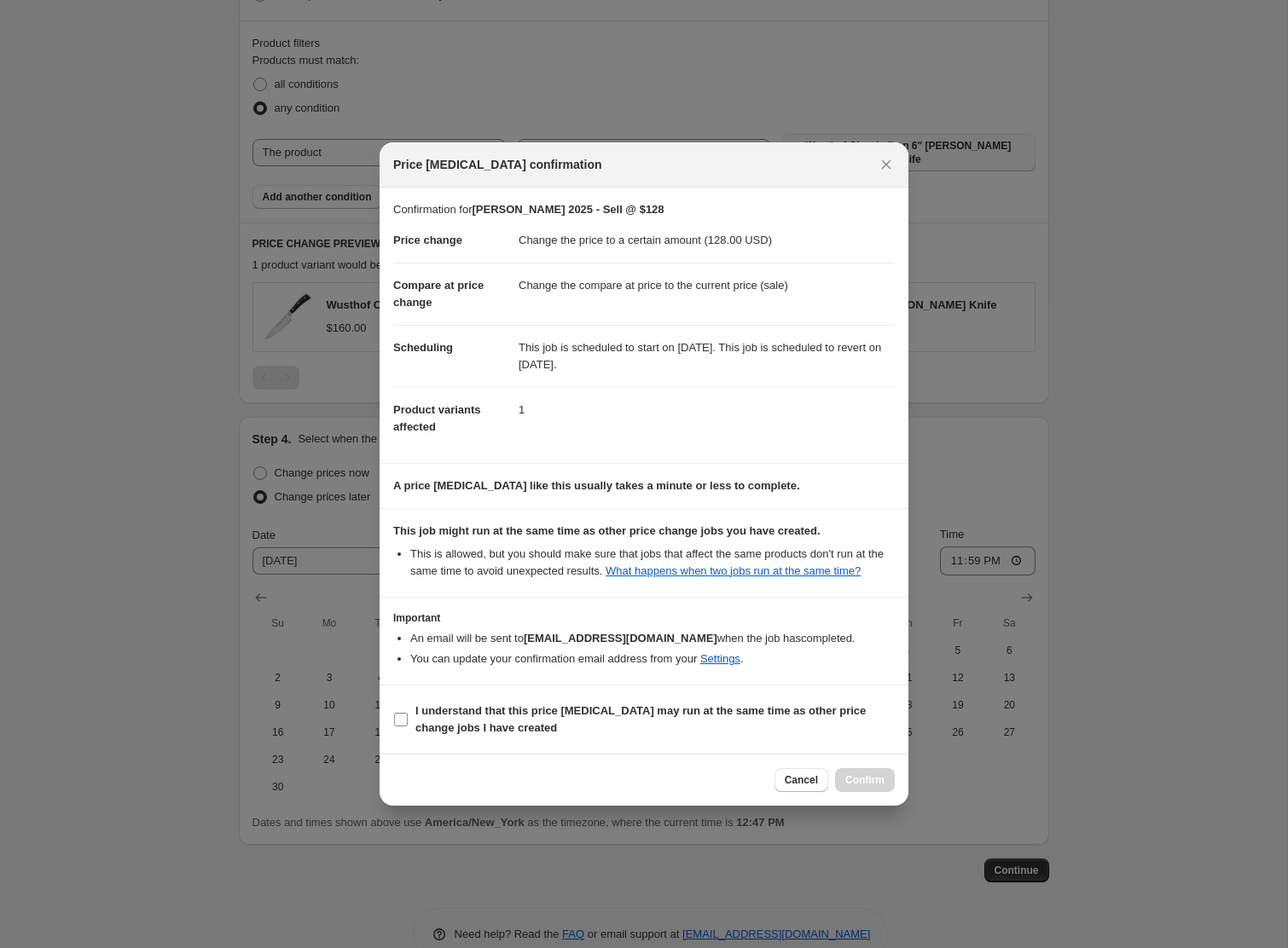
click at [470, 726] on b "I understand that this price [MEDICAL_DATA] may run at the same time as other p…" at bounding box center [641, 719] width 451 height 30
click at [408, 726] on input "I understand that this price [MEDICAL_DATA] may run at the same time as other p…" at bounding box center [401, 720] width 14 height 14
checkbox input "true"
click at [866, 787] on span "Confirm" at bounding box center [866, 780] width 39 height 14
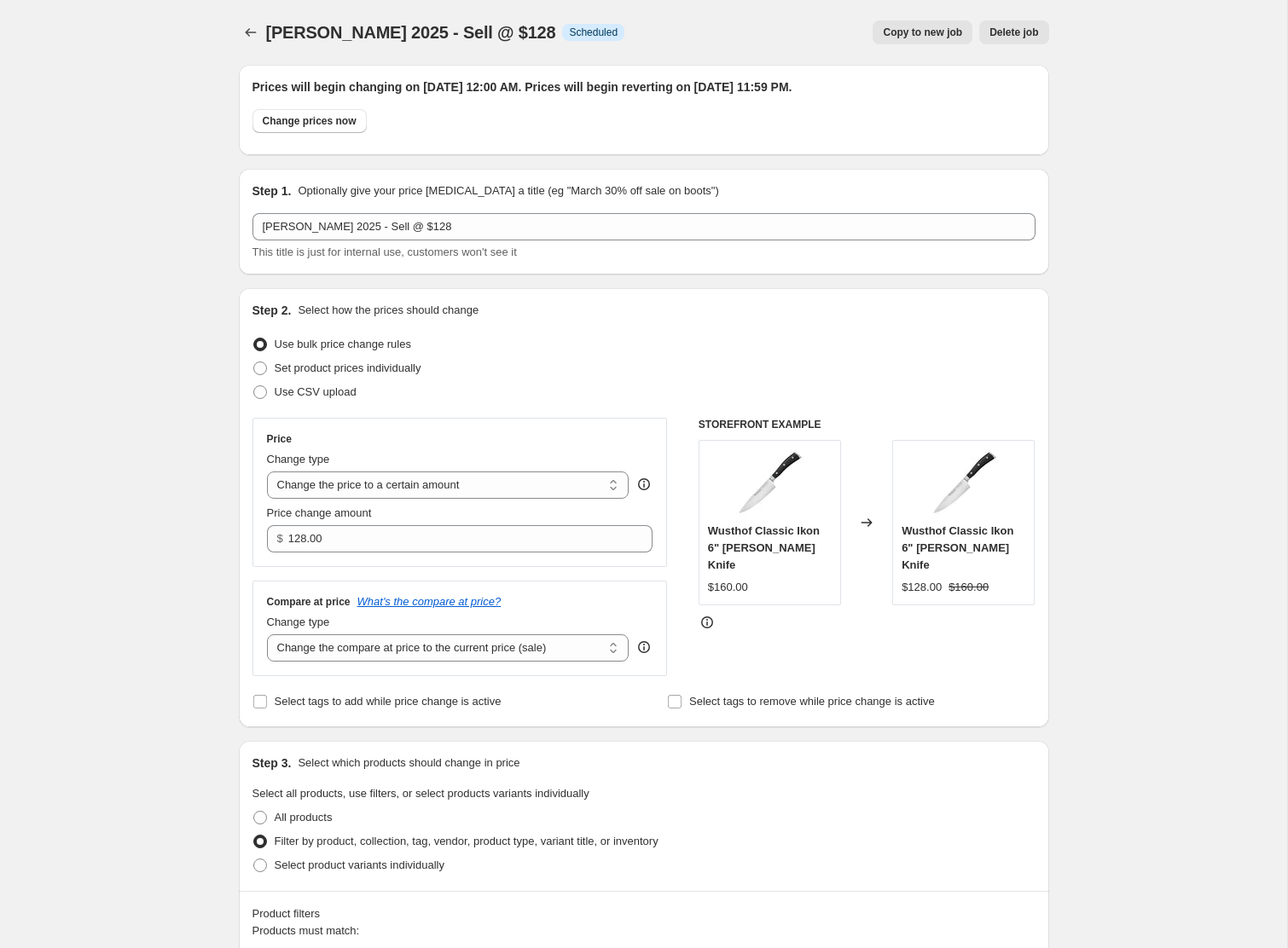
click at [921, 40] on button "Copy to new job" at bounding box center [922, 32] width 100 height 24
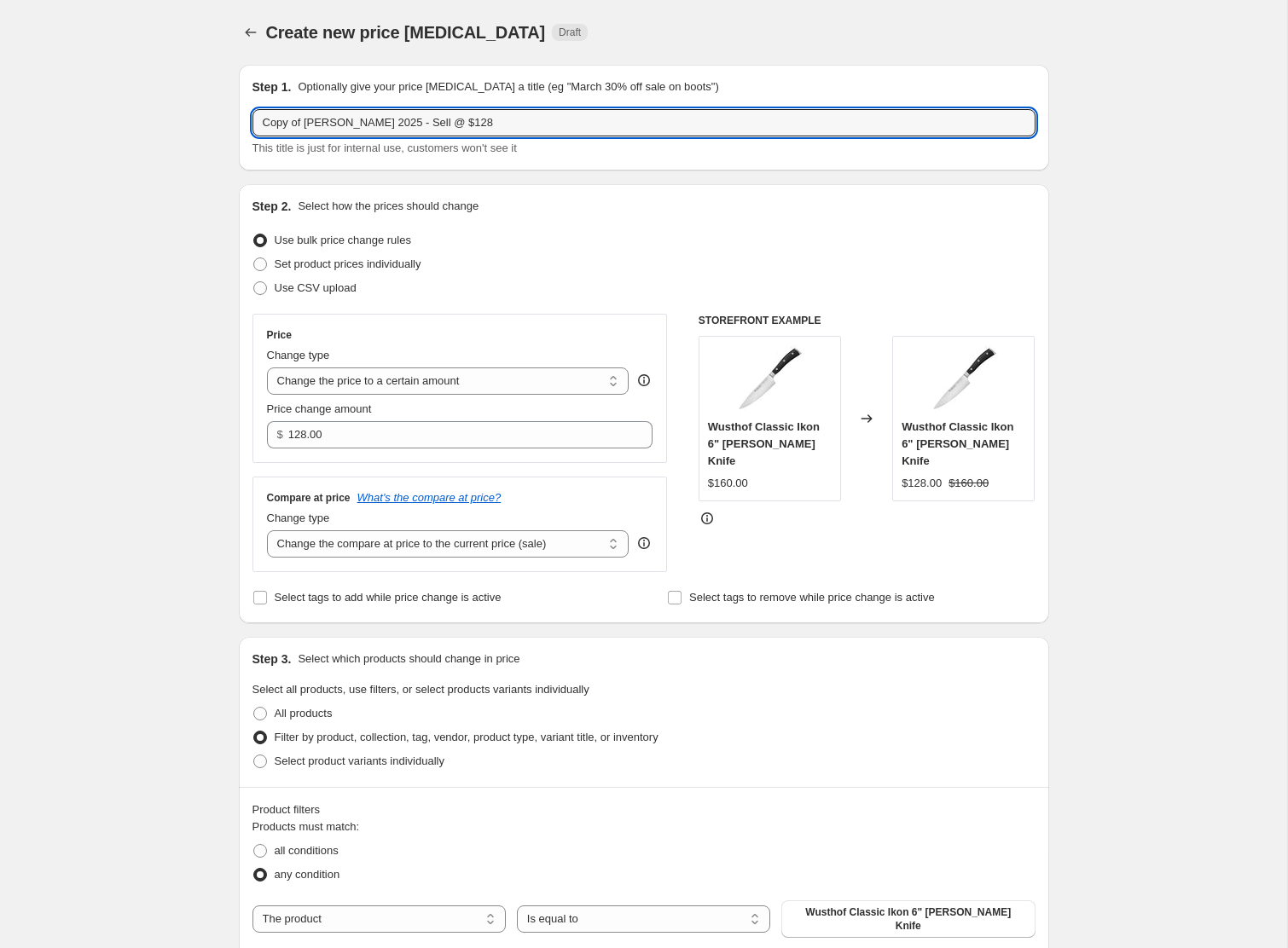
drag, startPoint x: 306, startPoint y: 122, endPoint x: 169, endPoint y: 112, distance: 137.4
click at [169, 112] on div "Create new price [MEDICAL_DATA]. This page is ready Create new price [MEDICAL_D…" at bounding box center [643, 717] width 1287 height 1434
drag, startPoint x: 422, startPoint y: 121, endPoint x: 472, endPoint y: 121, distance: 50.0
click at [472, 121] on input "[PERSON_NAME] 2025 - Sell @ $128" at bounding box center [644, 123] width 783 height 27
type input "[PERSON_NAME] 2025 - Sell @ $136"
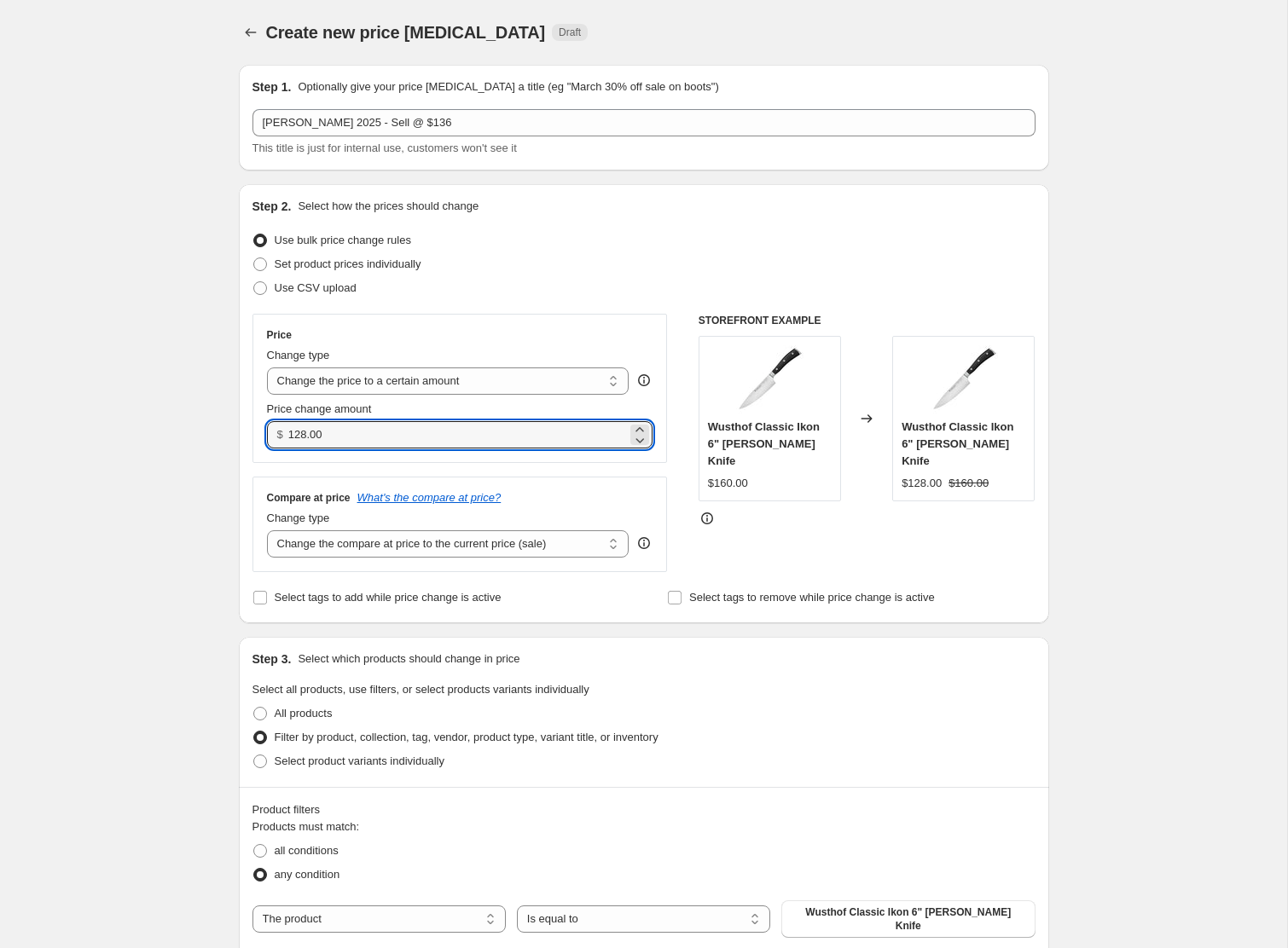
drag, startPoint x: 365, startPoint y: 436, endPoint x: 235, endPoint y: 436, distance: 130.0
click at [235, 436] on div "Step 1. Optionally give your price [MEDICAL_DATA] a title (eg "March 30% off sa…" at bounding box center [637, 691] width 824 height 1279
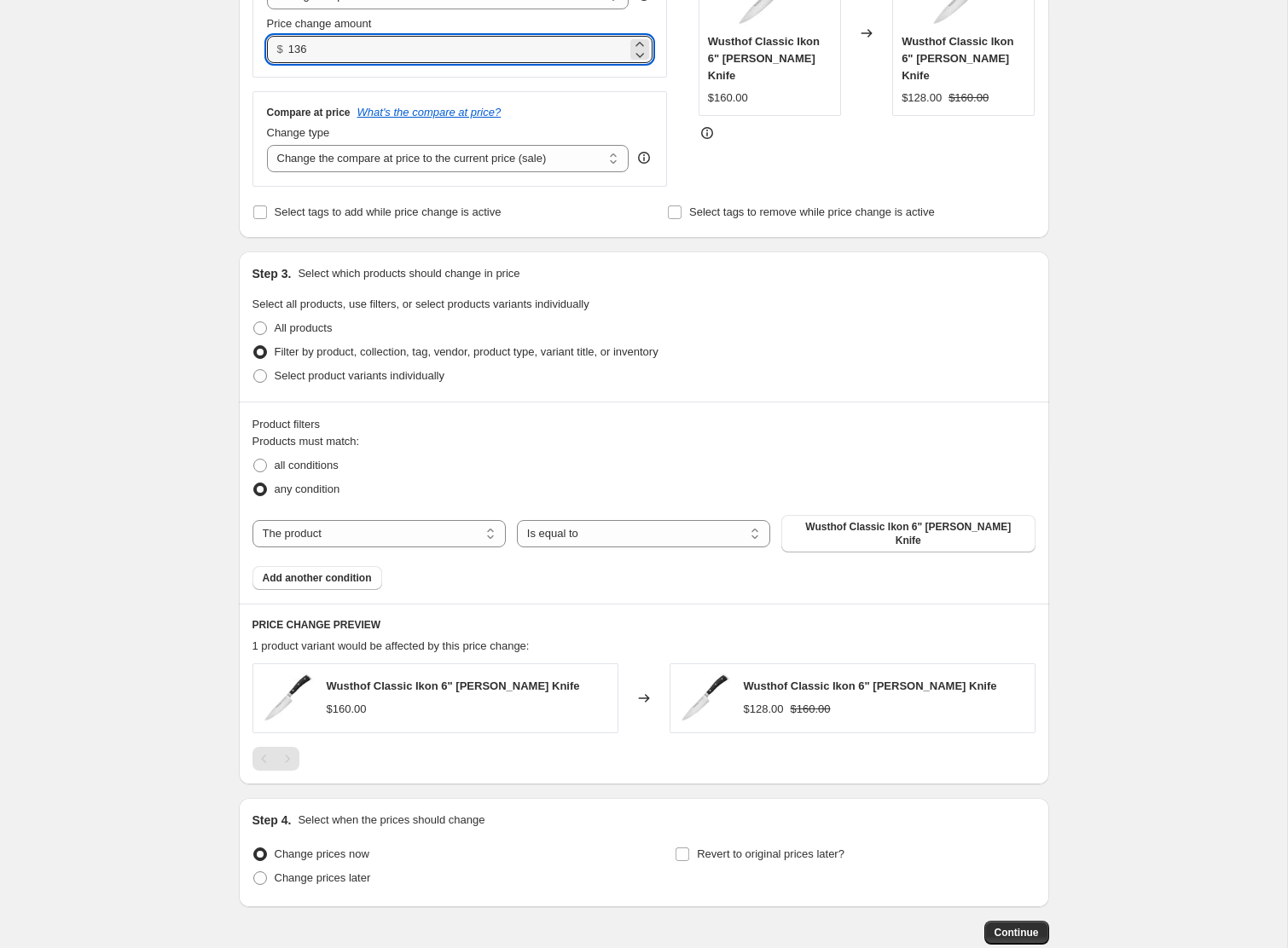
scroll to position [421, 0]
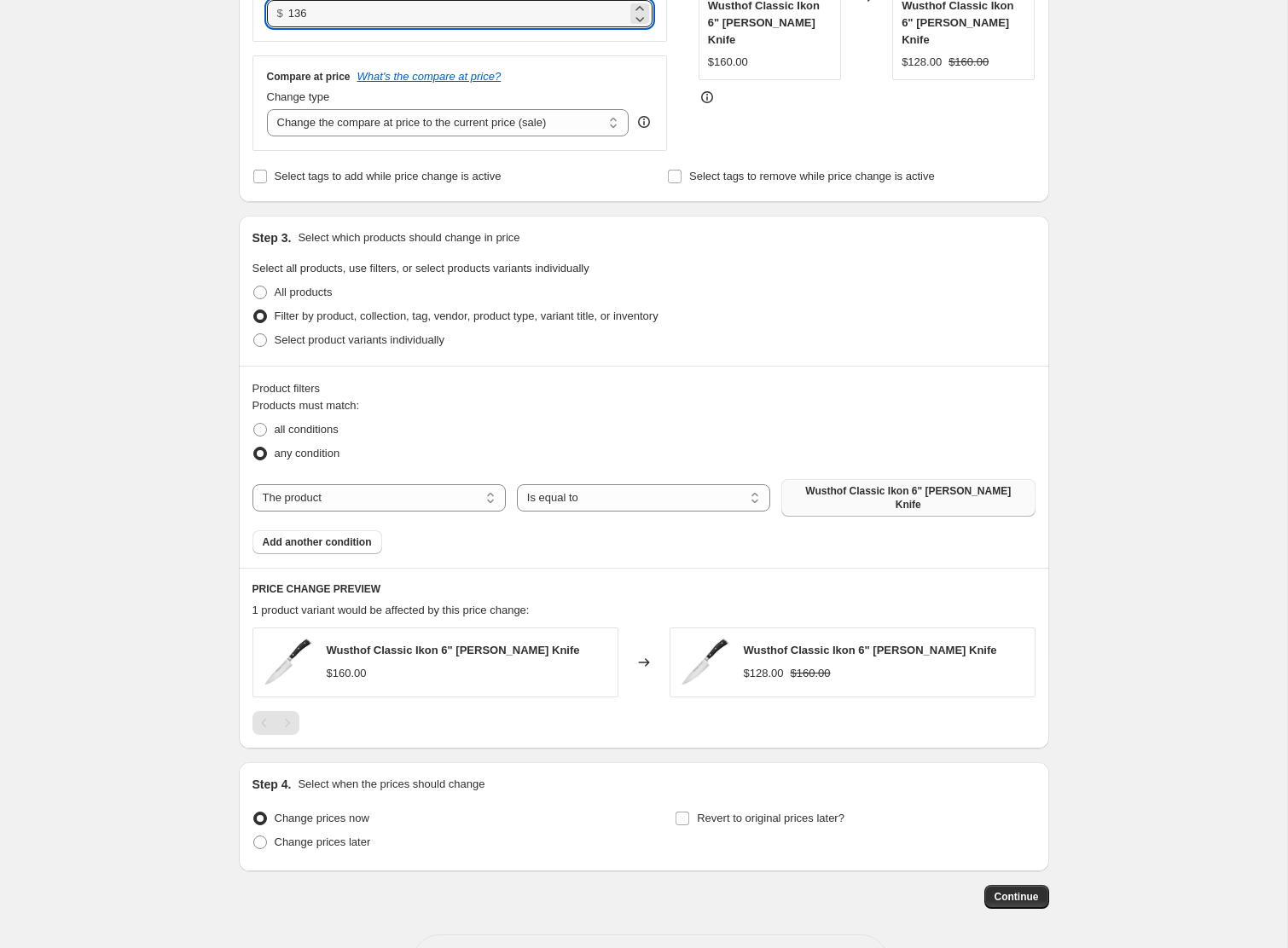
type input "136.00"
click at [836, 497] on span "Wusthof Classic Ikon 6" [PERSON_NAME] Knife" at bounding box center [908, 498] width 233 height 27
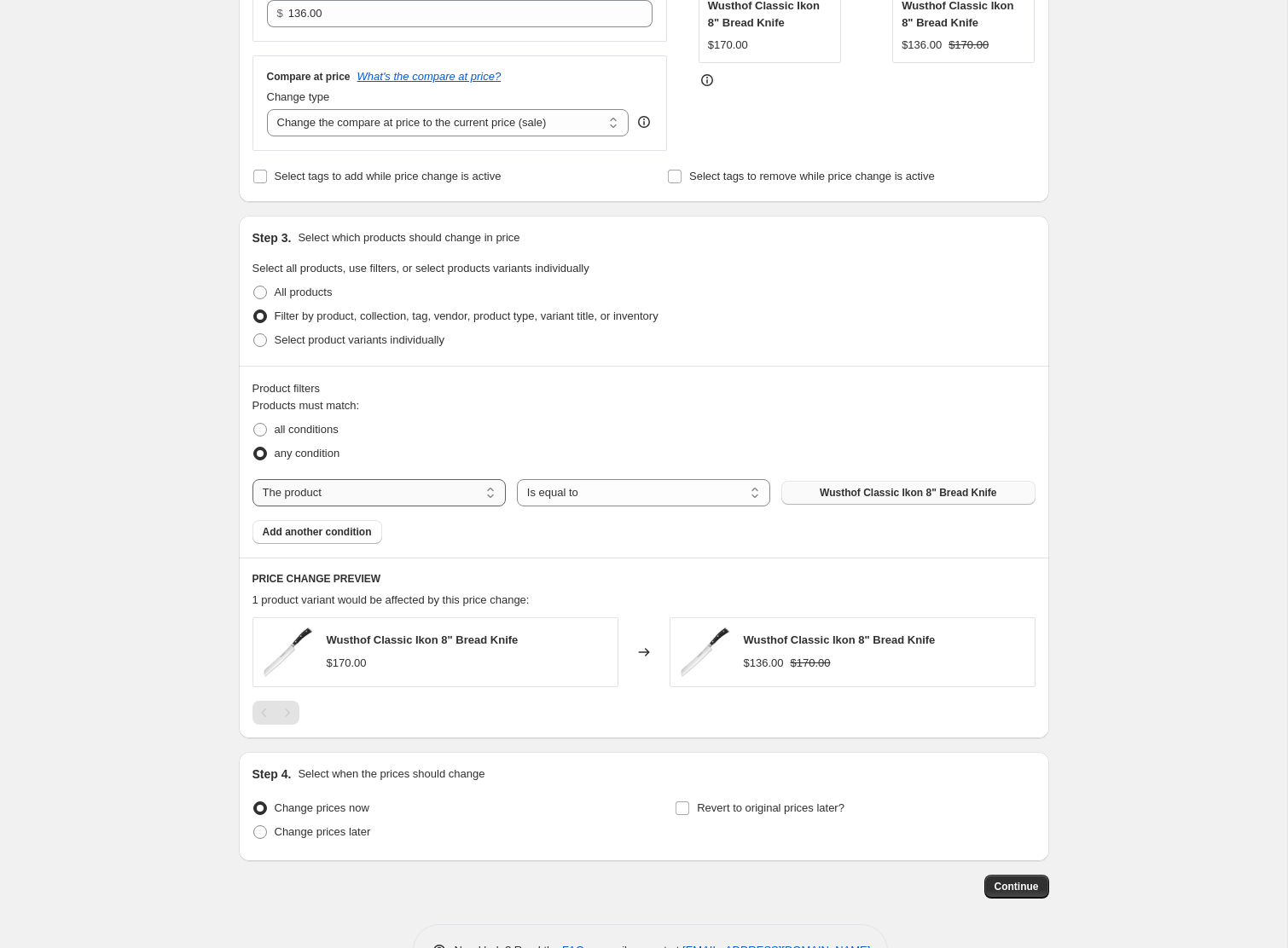
scroll to position [475, 0]
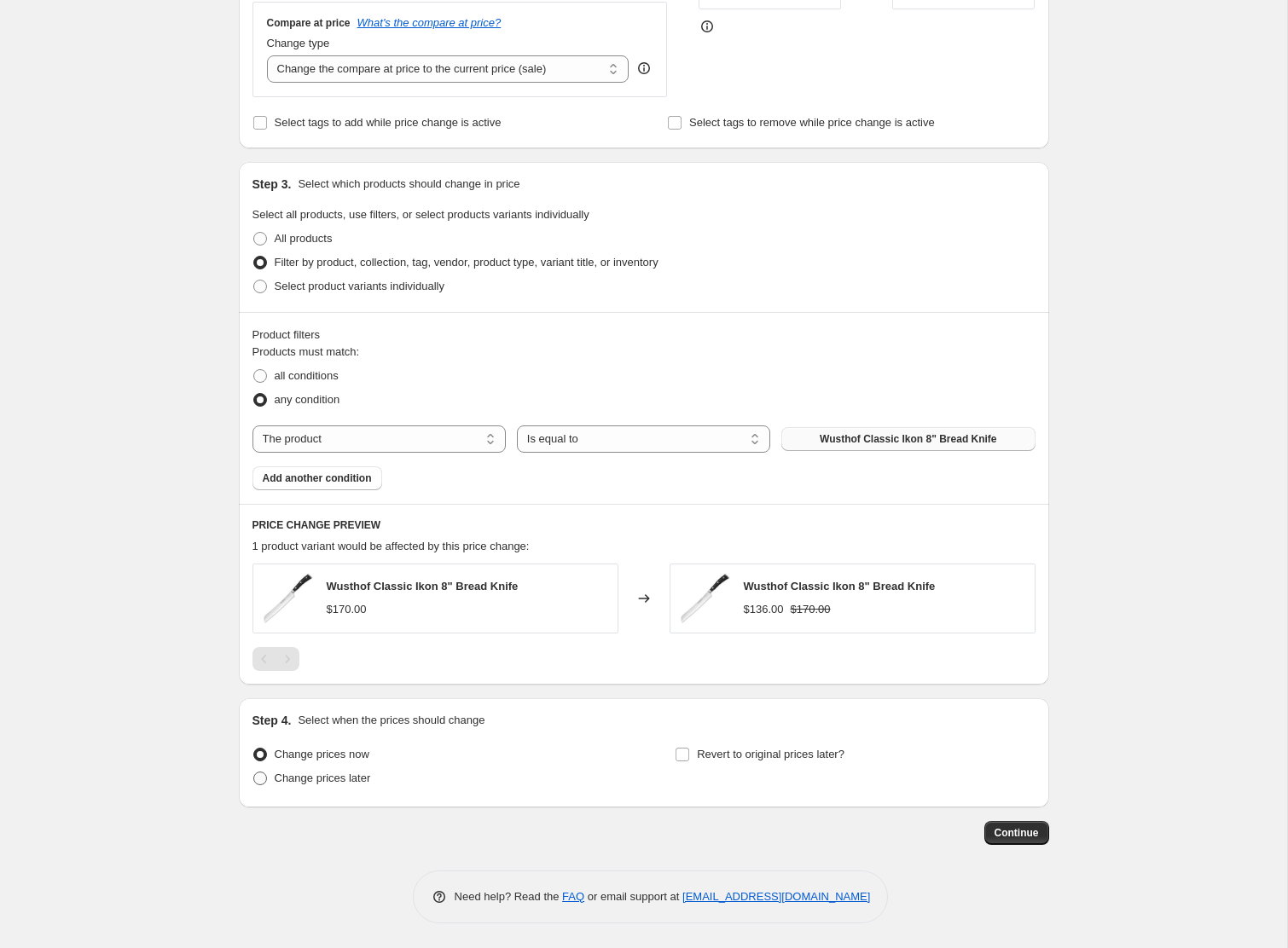
click at [352, 772] on span "Change prices later" at bounding box center [322, 778] width 97 height 13
click at [254, 772] on input "Change prices later" at bounding box center [253, 772] width 1 height 1
radio input "true"
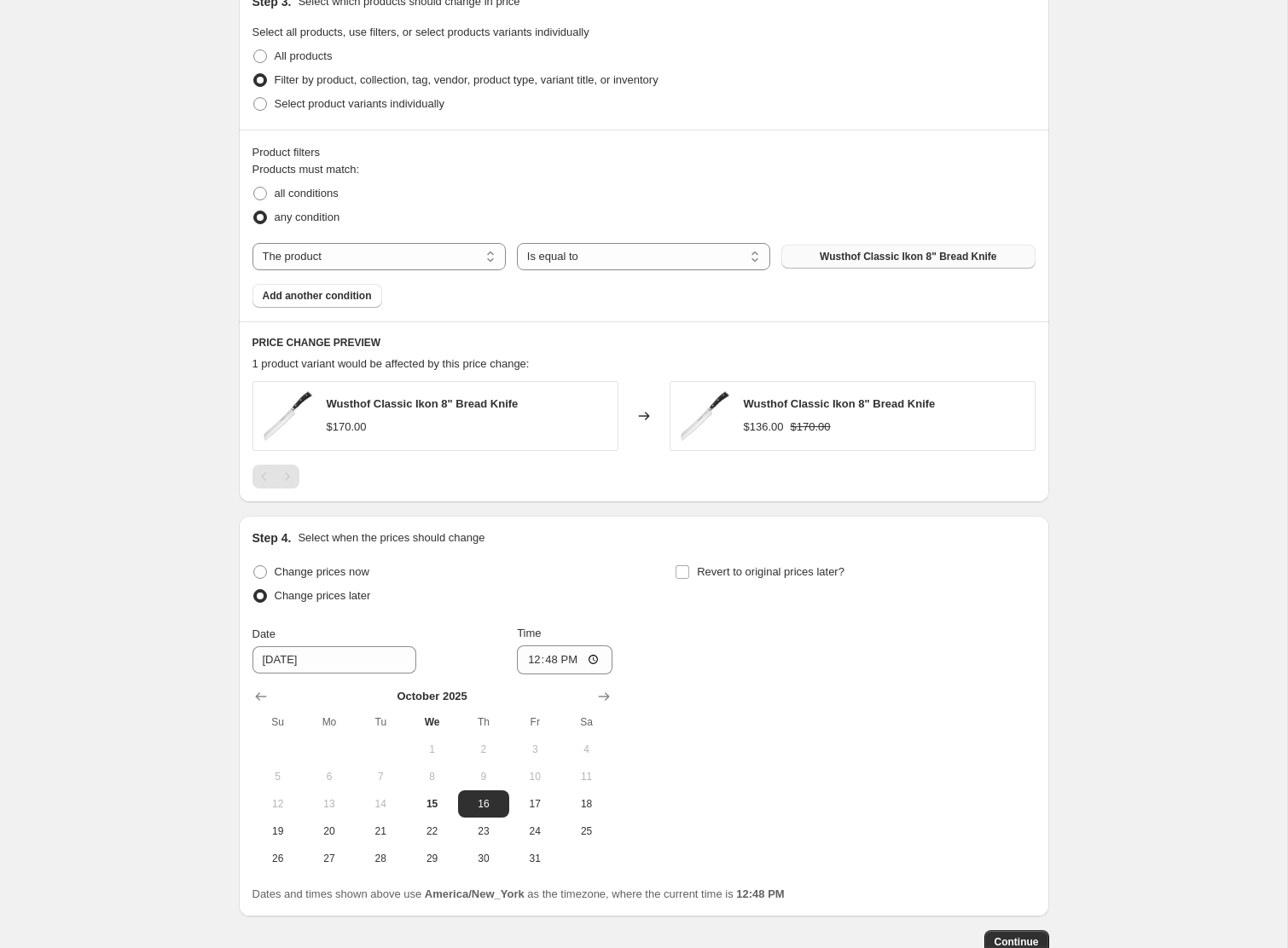
scroll to position [767, 0]
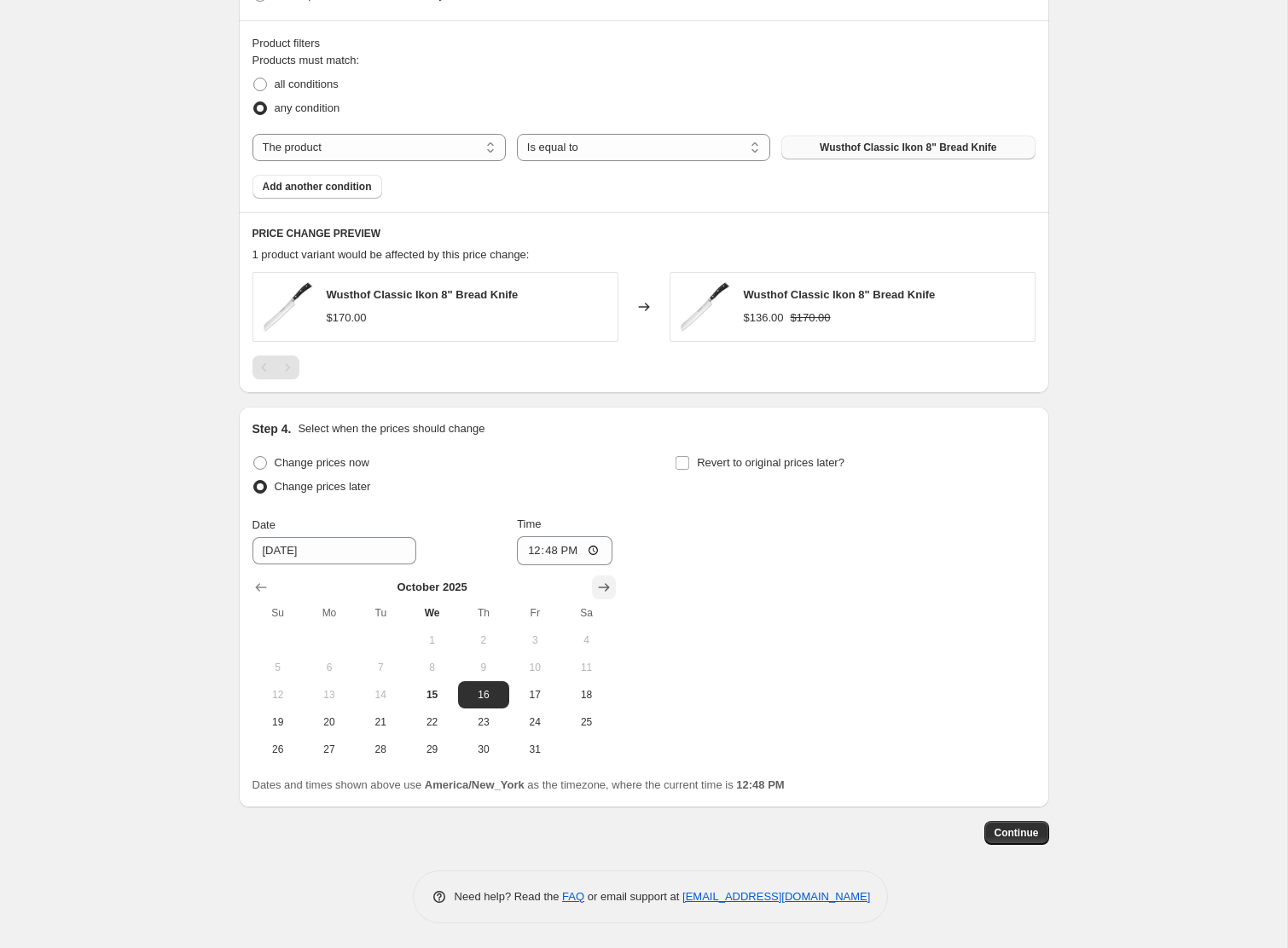
click at [606, 576] on button "Show next month, November 2025" at bounding box center [604, 587] width 24 height 24
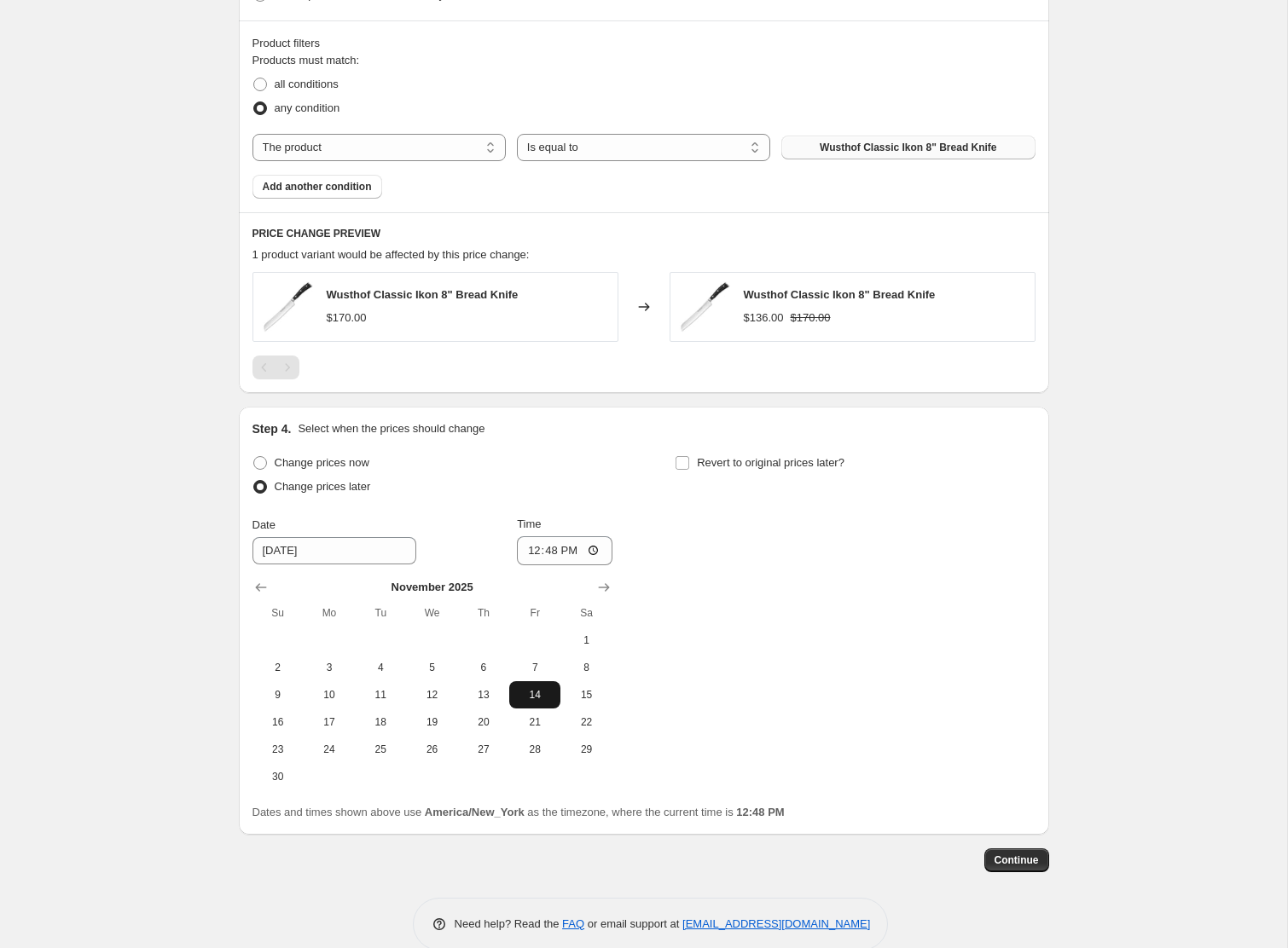
click at [524, 696] on span "14" at bounding box center [535, 695] width 38 height 14
type input "[DATE]"
click at [526, 551] on input "12:48" at bounding box center [565, 551] width 96 height 29
type input "00:00"
click at [680, 462] on input "Revert to original prices later?" at bounding box center [682, 463] width 14 height 14
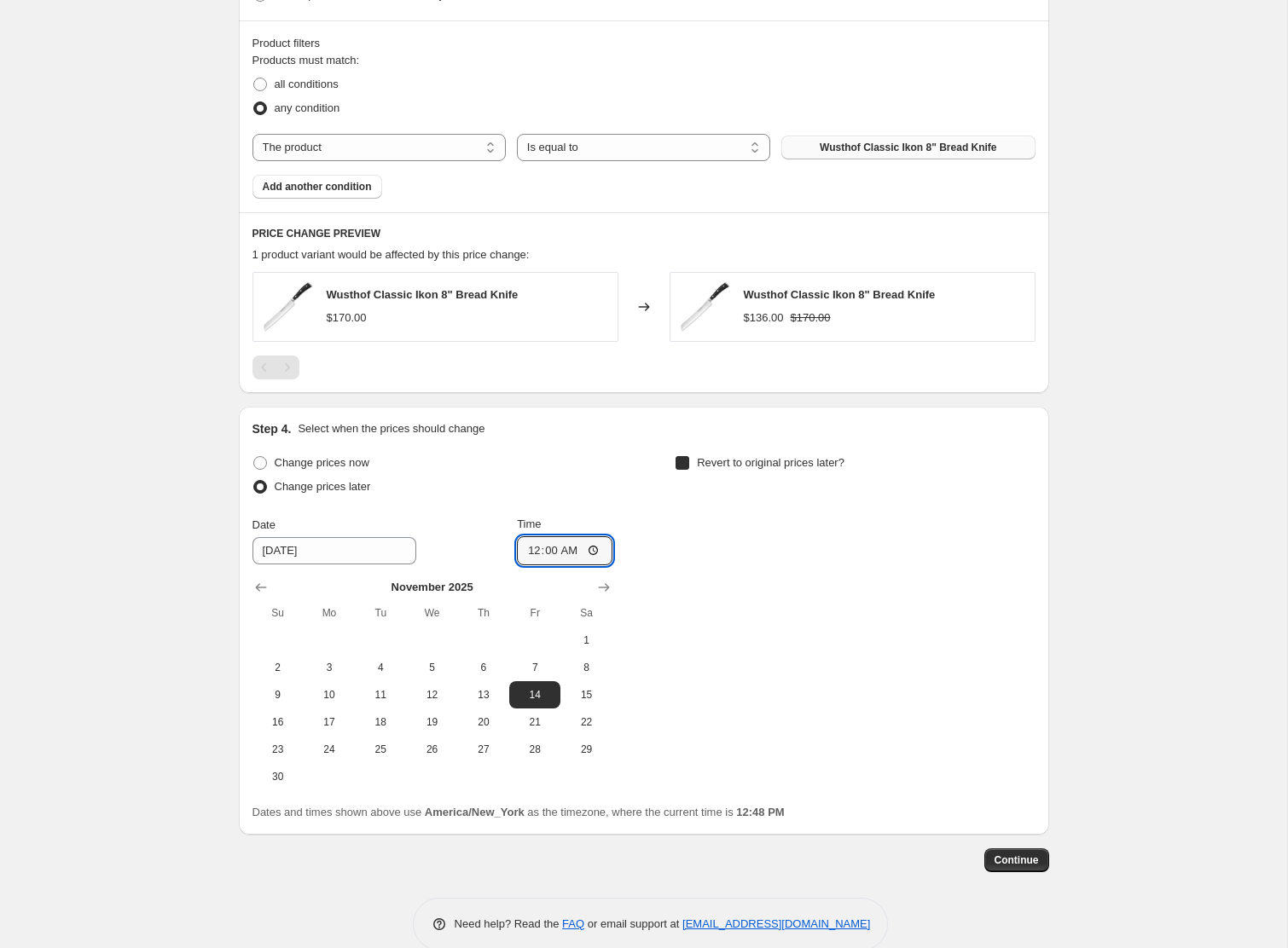
checkbox input "true"
click at [1030, 580] on icon "Show next month, November 2025" at bounding box center [1027, 587] width 17 height 17
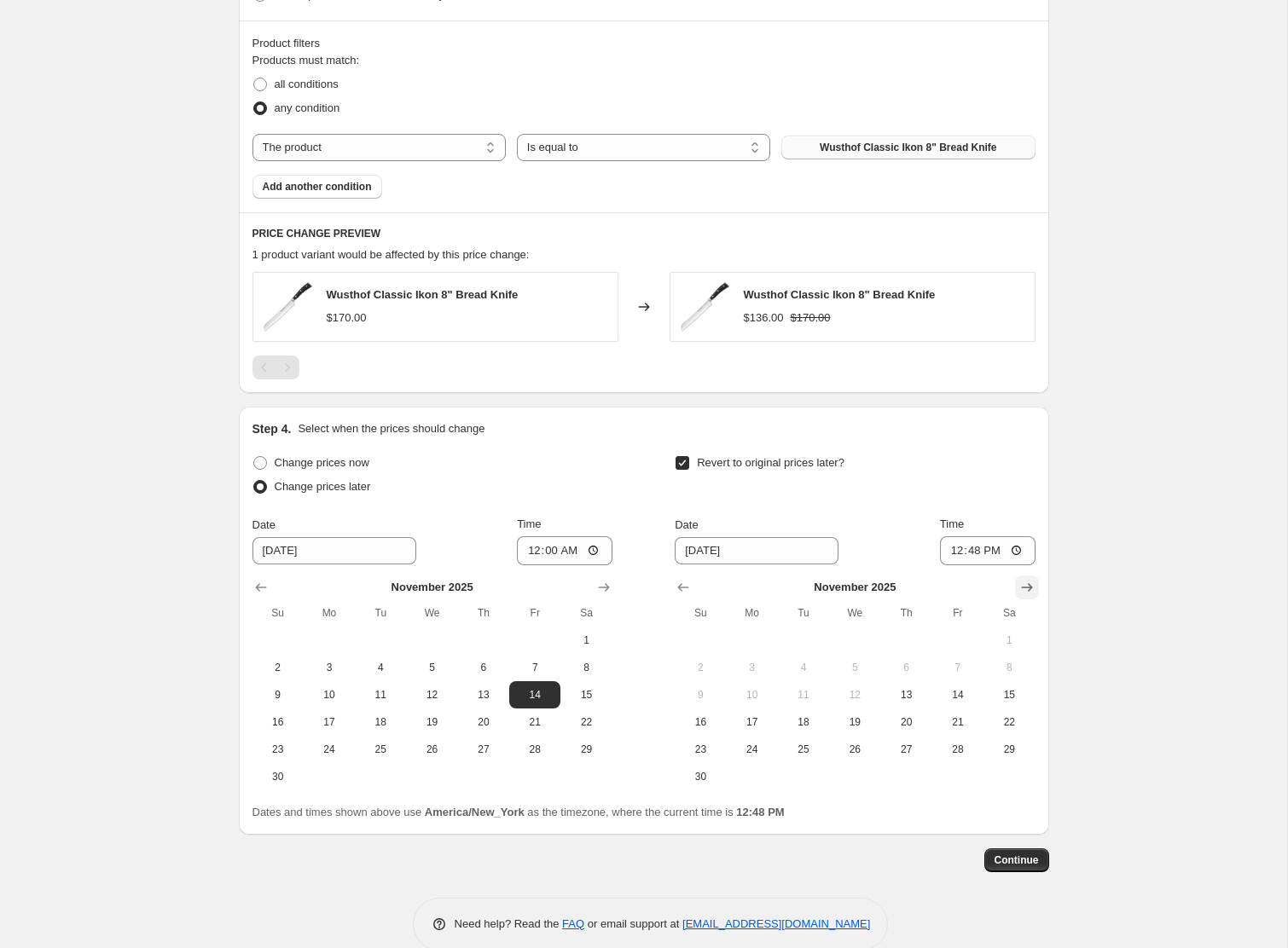
click at [1030, 580] on icon "Show next month, December 2025" at bounding box center [1027, 587] width 17 height 17
click at [738, 638] on span "1" at bounding box center [753, 640] width 38 height 14
type input "[DATE]"
click at [957, 551] on input "12:48" at bounding box center [988, 551] width 96 height 29
type input "23:59"
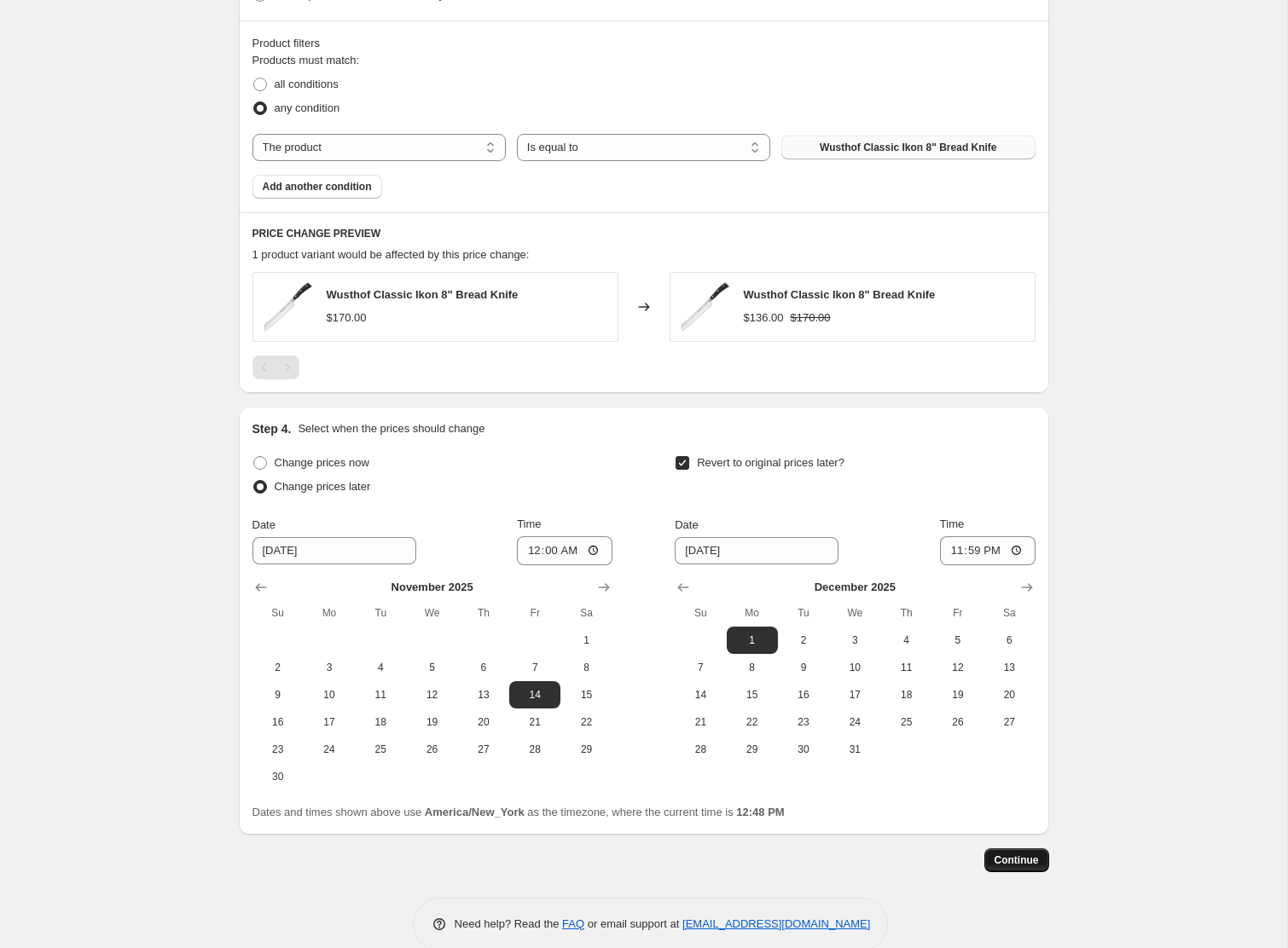
click at [1013, 863] on span "Continue" at bounding box center [1017, 861] width 44 height 14
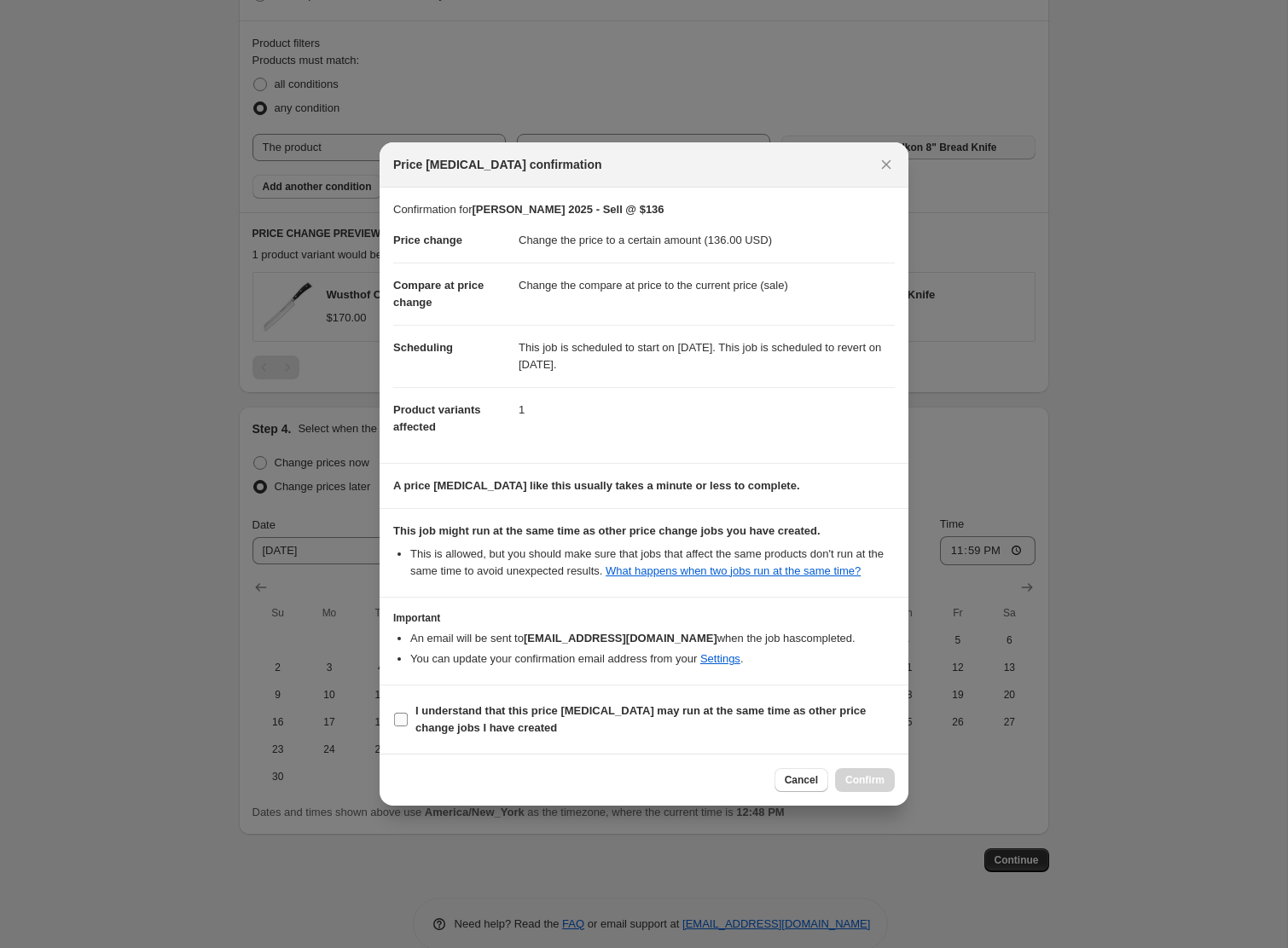
click at [529, 723] on b "I understand that this price [MEDICAL_DATA] may run at the same time as other p…" at bounding box center [641, 719] width 451 height 30
click at [408, 723] on input "I understand that this price [MEDICAL_DATA] may run at the same time as other p…" at bounding box center [401, 720] width 14 height 14
checkbox input "true"
click at [875, 787] on span "Confirm" at bounding box center [866, 780] width 39 height 14
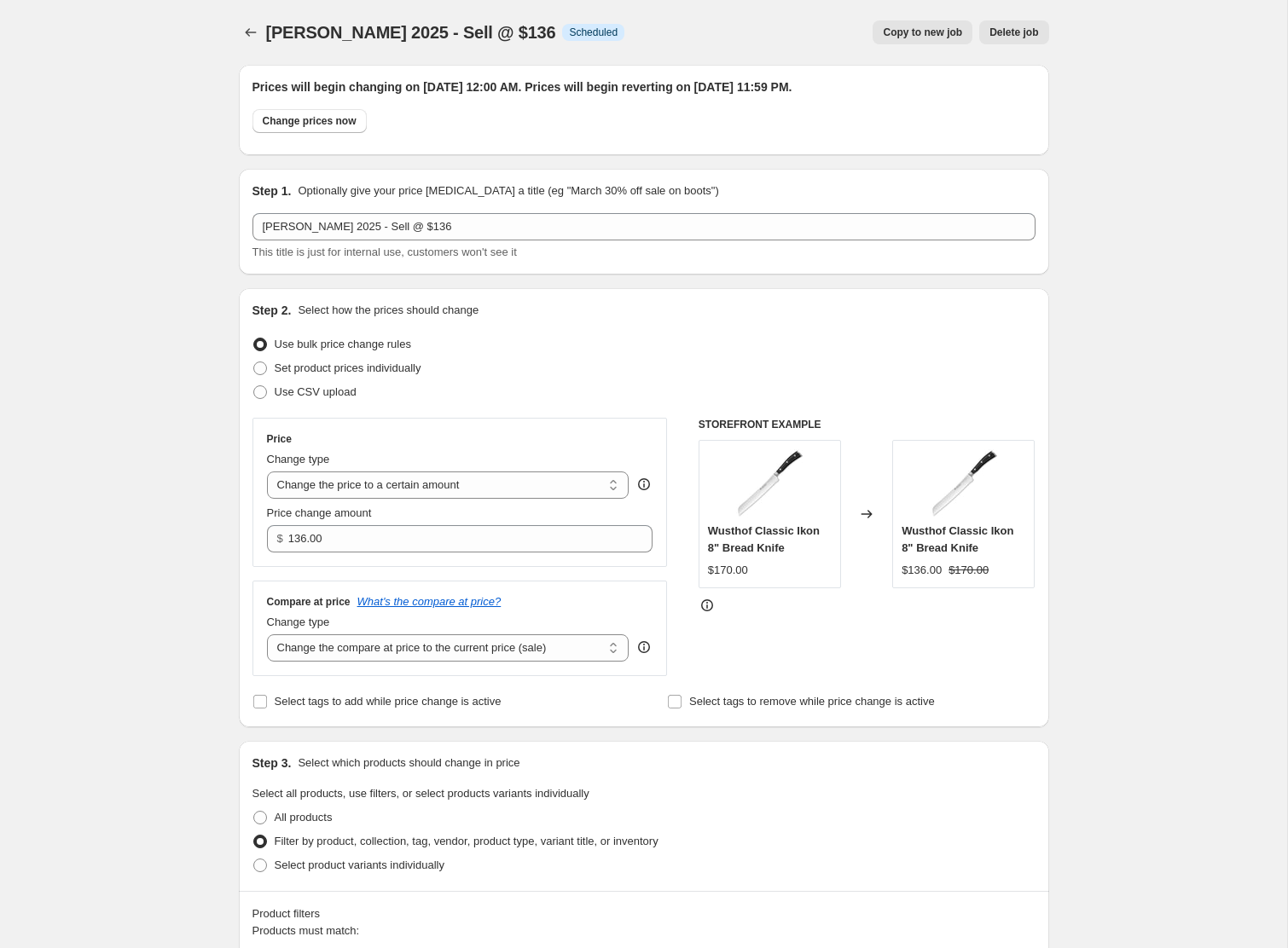
click at [878, 32] on button "Copy to new job" at bounding box center [922, 32] width 100 height 24
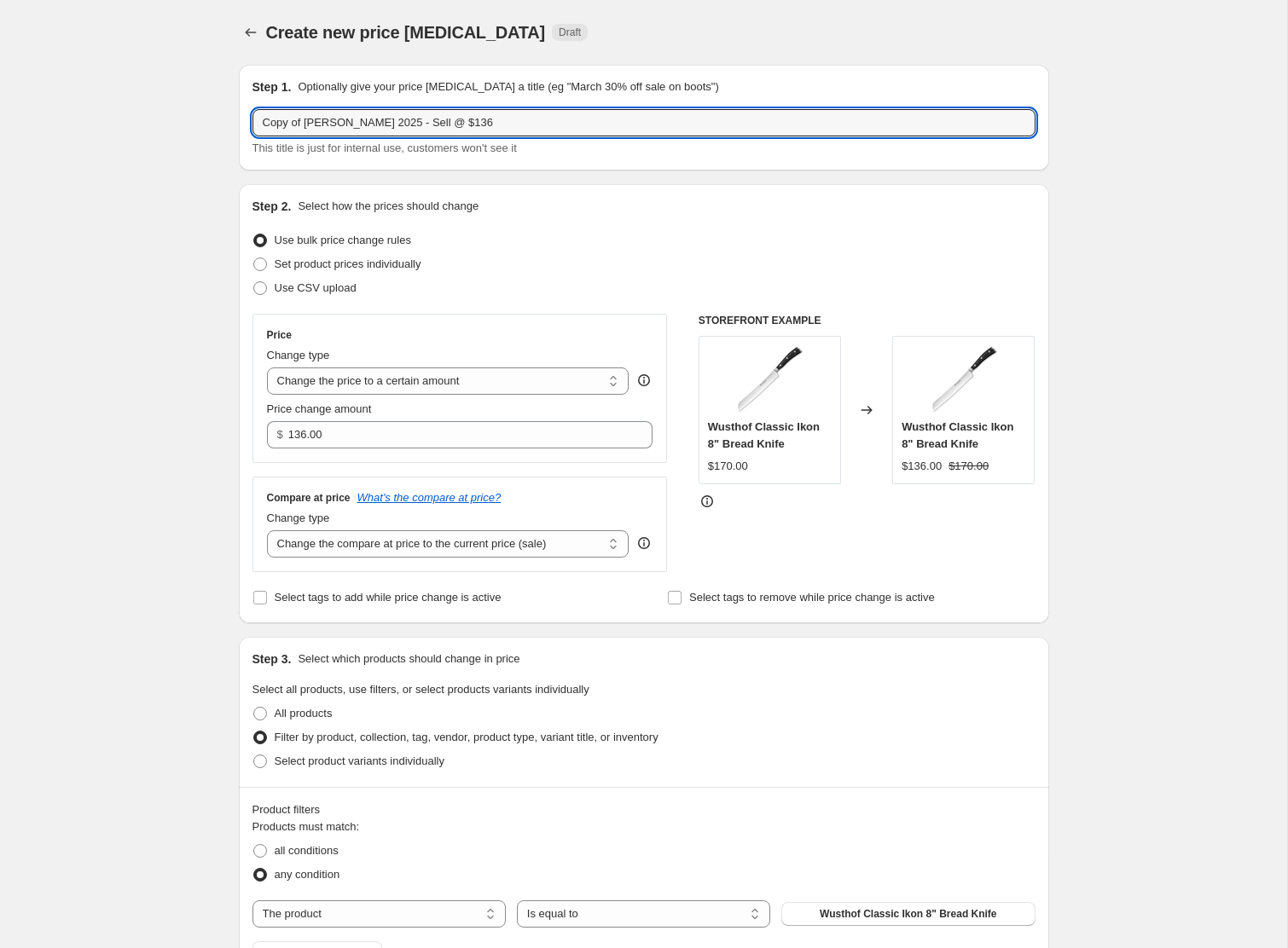
drag, startPoint x: 309, startPoint y: 125, endPoint x: 172, endPoint y: 112, distance: 137.6
click at [172, 112] on div "Create new price [MEDICAL_DATA]. This page is ready Create new price [MEDICAL_D…" at bounding box center [643, 712] width 1287 height 1424
click at [245, 34] on icon "Price change jobs" at bounding box center [251, 32] width 17 height 17
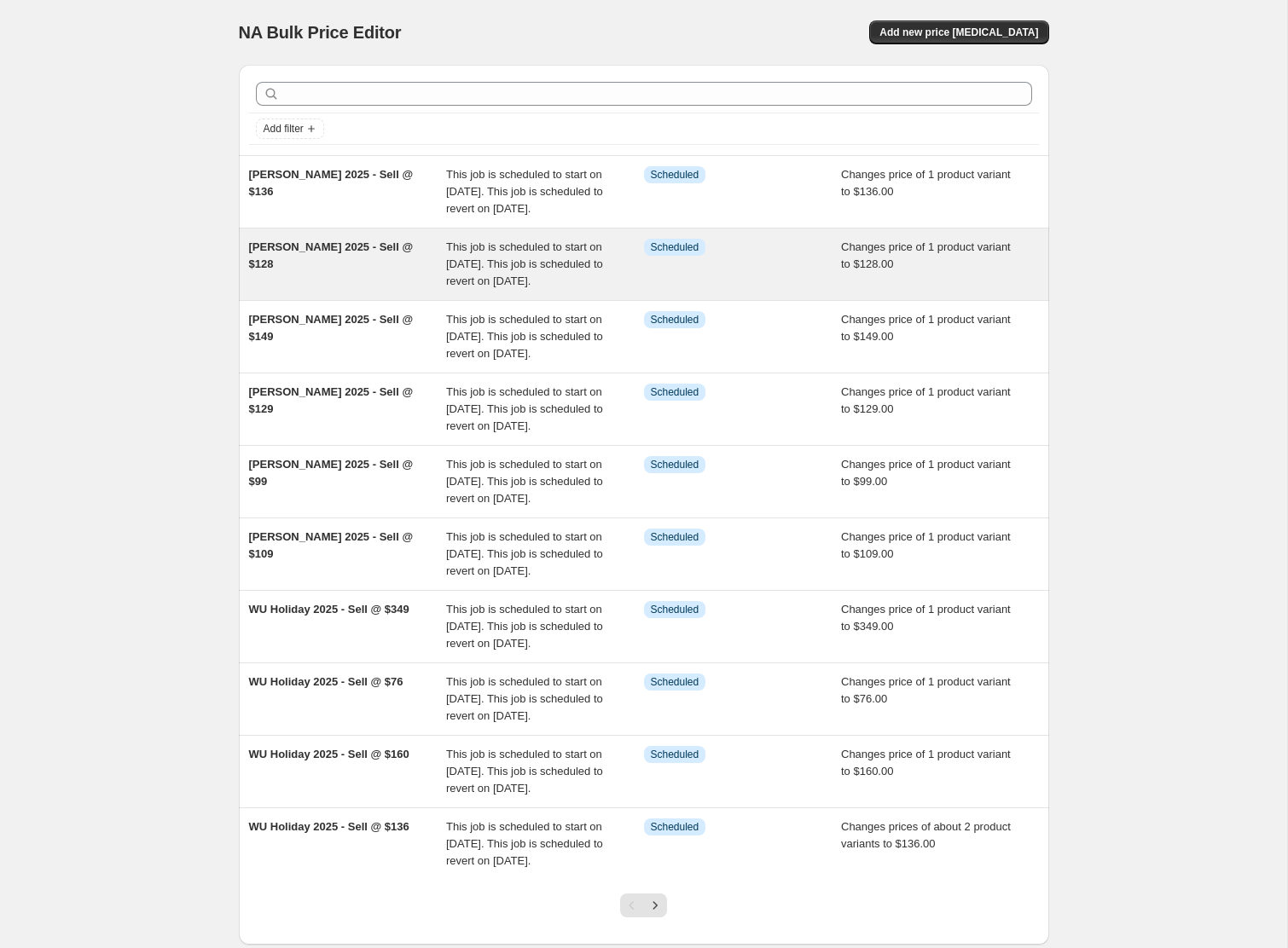
click at [326, 262] on span "[PERSON_NAME] 2025 - Sell @ $128" at bounding box center [331, 255] width 165 height 30
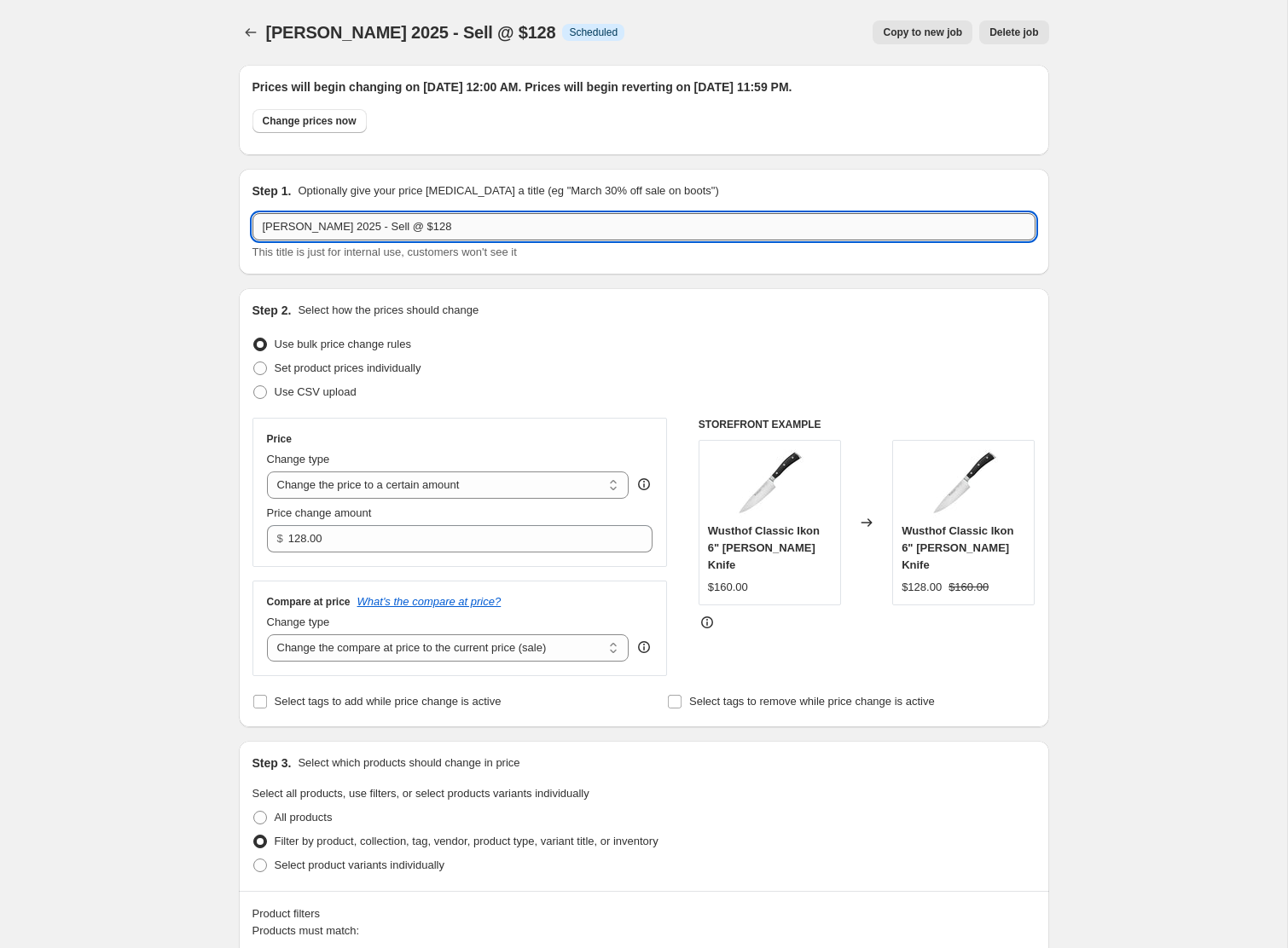
click at [310, 231] on input "[PERSON_NAME] 2025 - Sell @ $128" at bounding box center [644, 227] width 783 height 27
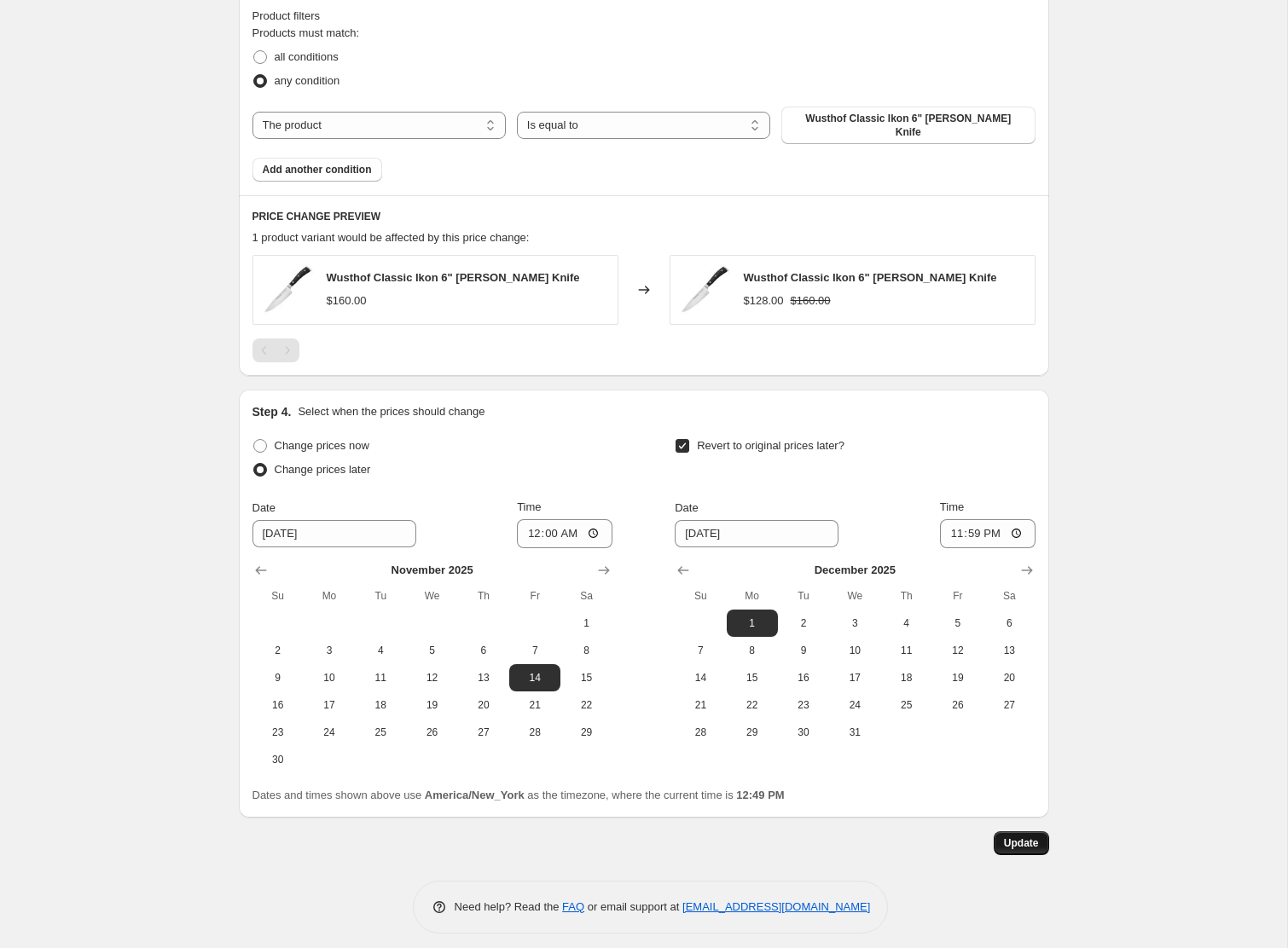
type input "WU [DATE] - Sell @ $128"
click at [1010, 837] on span "Update" at bounding box center [1021, 844] width 35 height 14
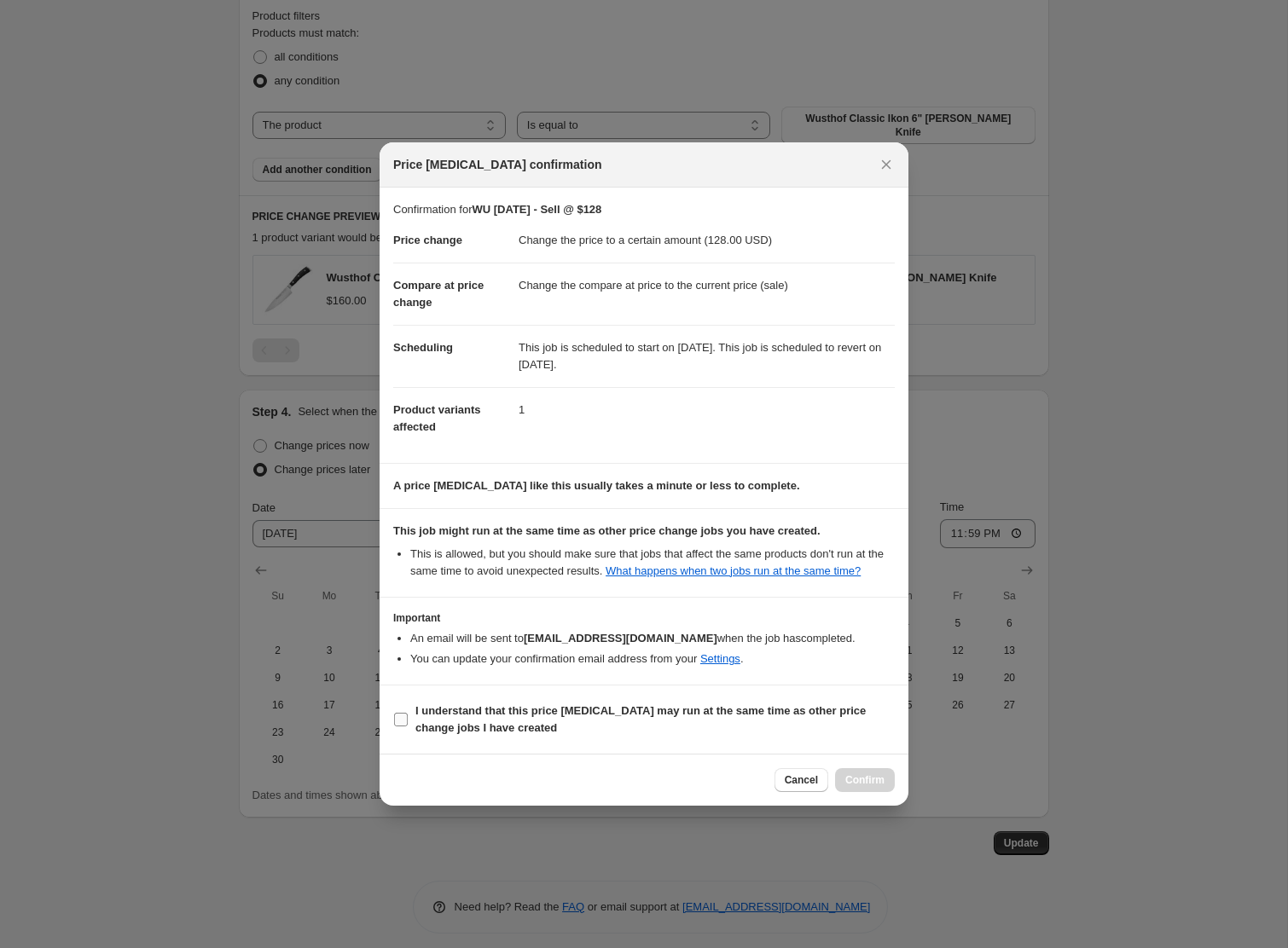
click at [436, 715] on b "I understand that this price [MEDICAL_DATA] may run at the same time as other p…" at bounding box center [641, 719] width 451 height 30
click at [408, 715] on input "I understand that this price [MEDICAL_DATA] may run at the same time as other p…" at bounding box center [401, 720] width 14 height 14
checkbox input "true"
click at [853, 781] on button "Confirm" at bounding box center [866, 780] width 60 height 24
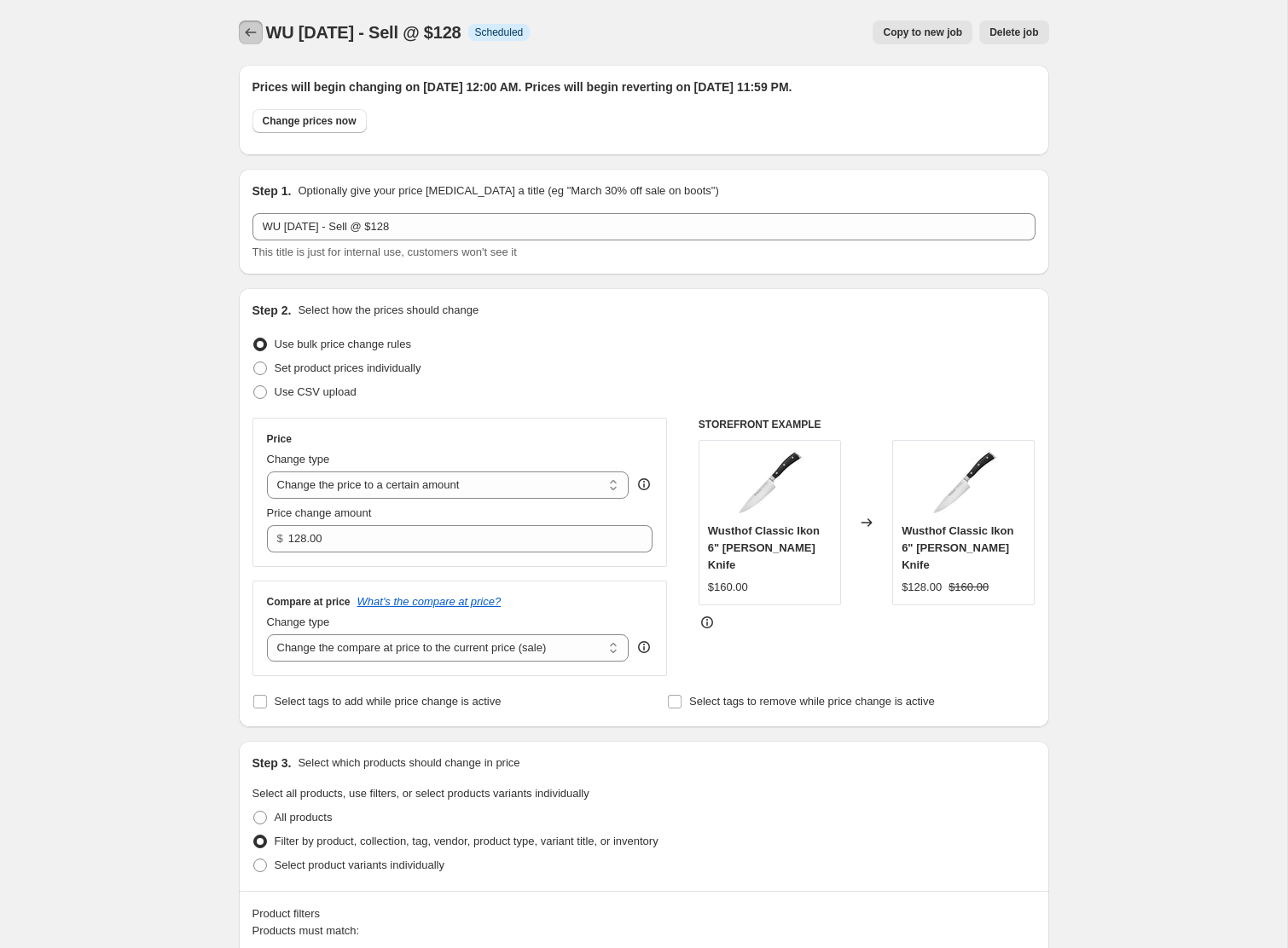
click at [251, 30] on icon "Price change jobs" at bounding box center [251, 32] width 17 height 17
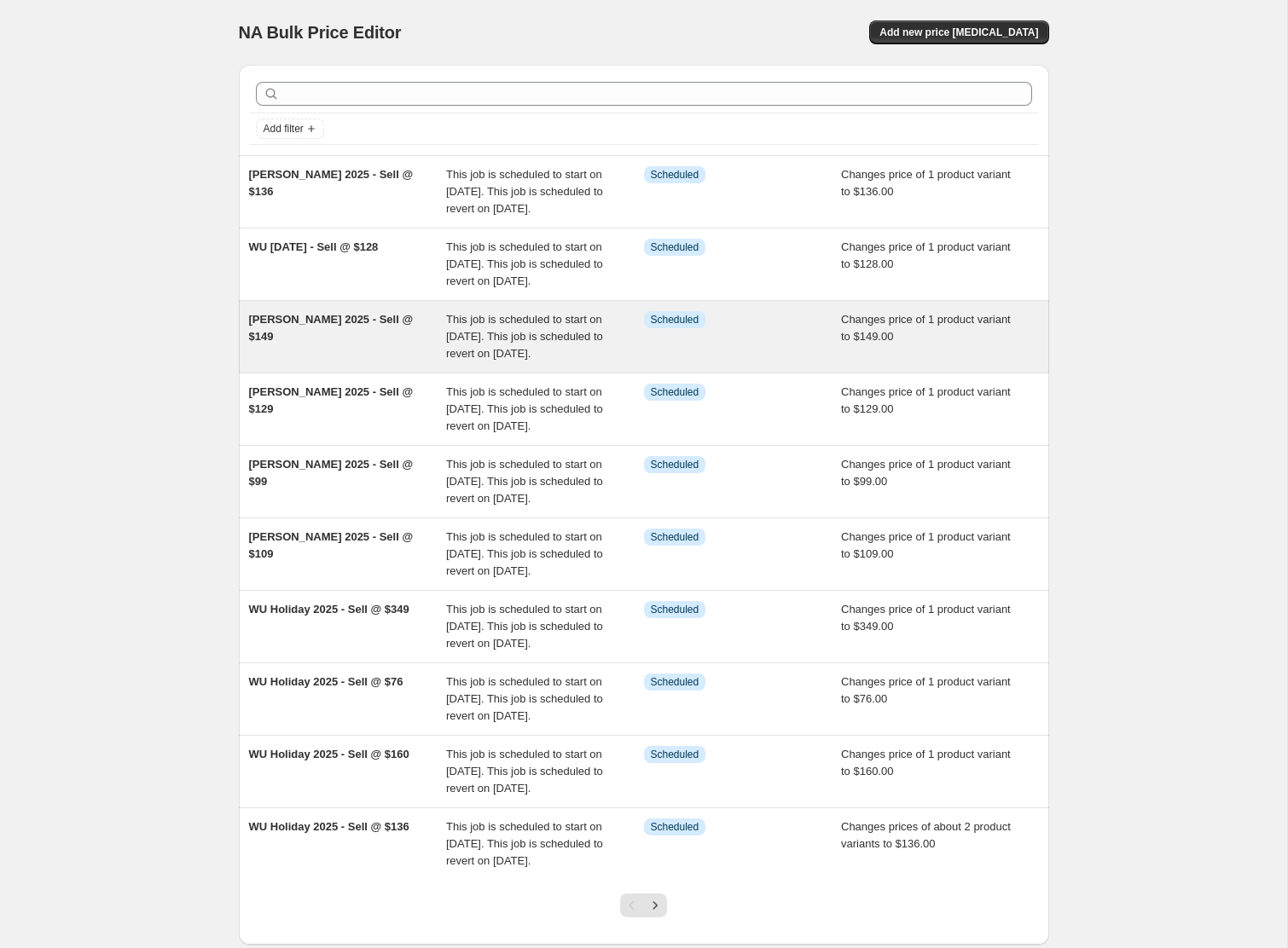
click at [322, 343] on span "[PERSON_NAME] 2025 - Sell @ $149" at bounding box center [331, 327] width 165 height 30
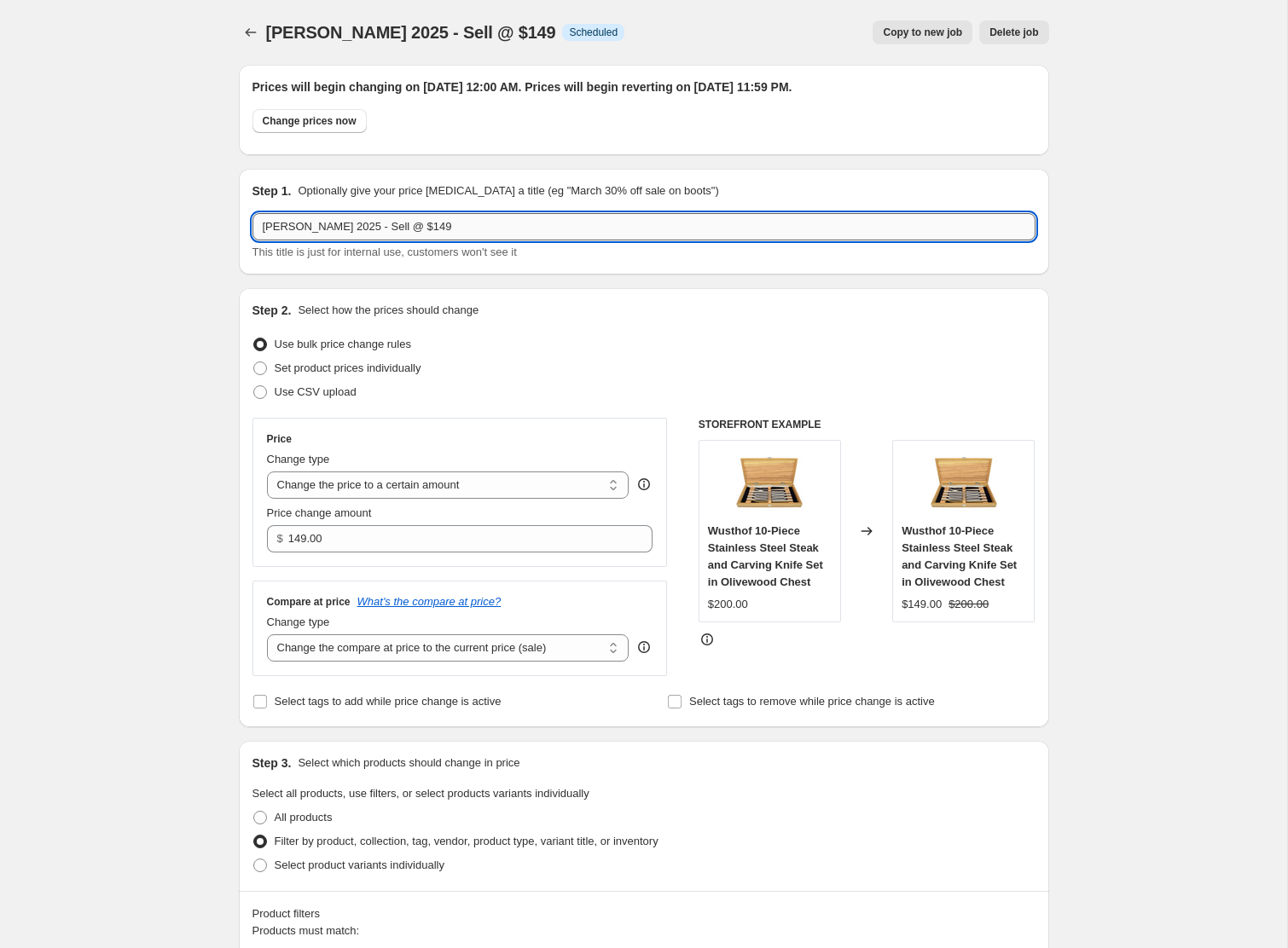
click at [316, 232] on input "[PERSON_NAME] 2025 - Sell @ $149" at bounding box center [644, 227] width 783 height 27
click at [323, 227] on input "WU [DATE] - Sell @ $149" at bounding box center [644, 227] width 783 height 27
type input "[PERSON_NAME] 2025 - Sell @ $149"
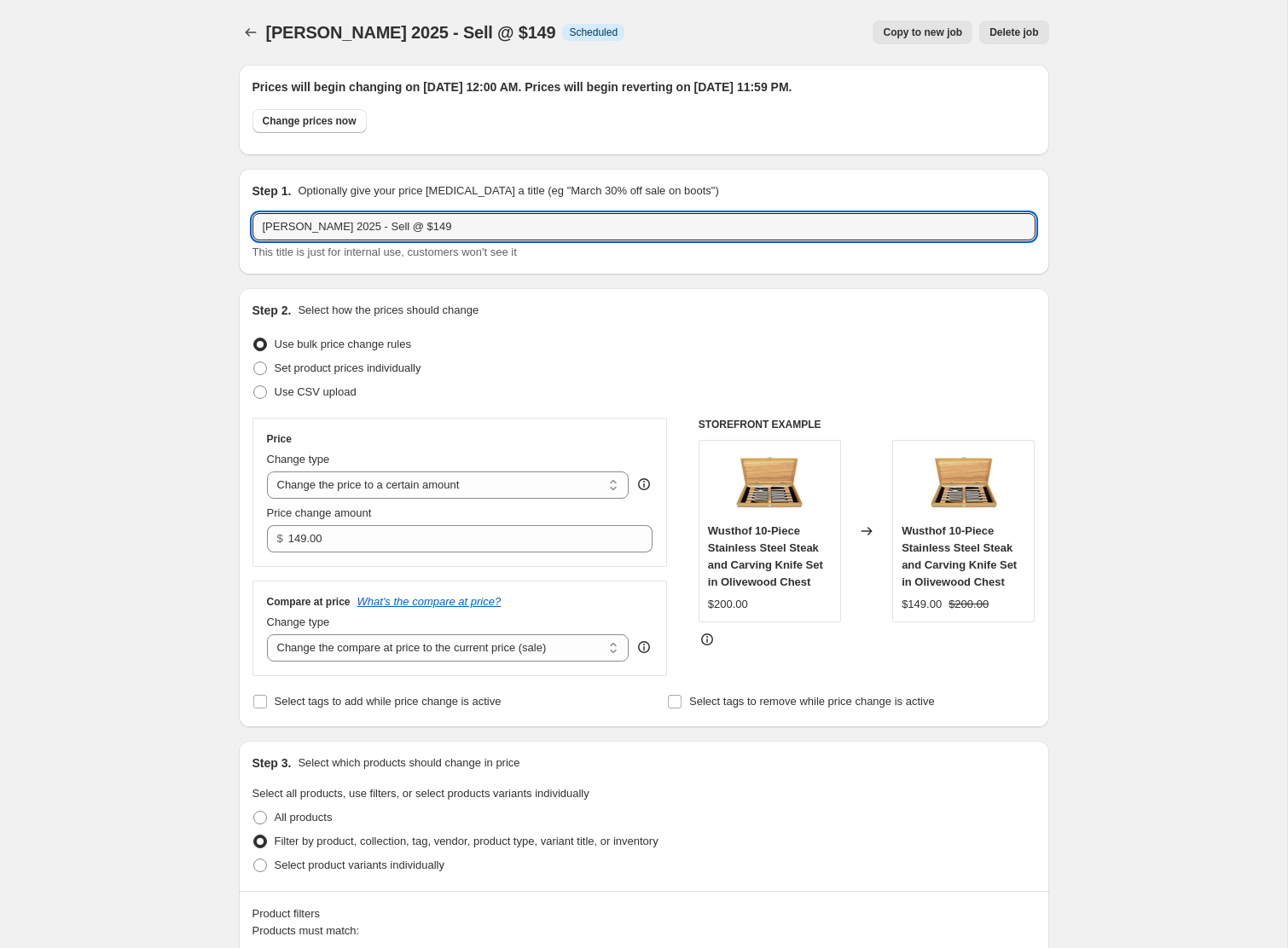
click at [262, 39] on div at bounding box center [252, 32] width 27 height 24
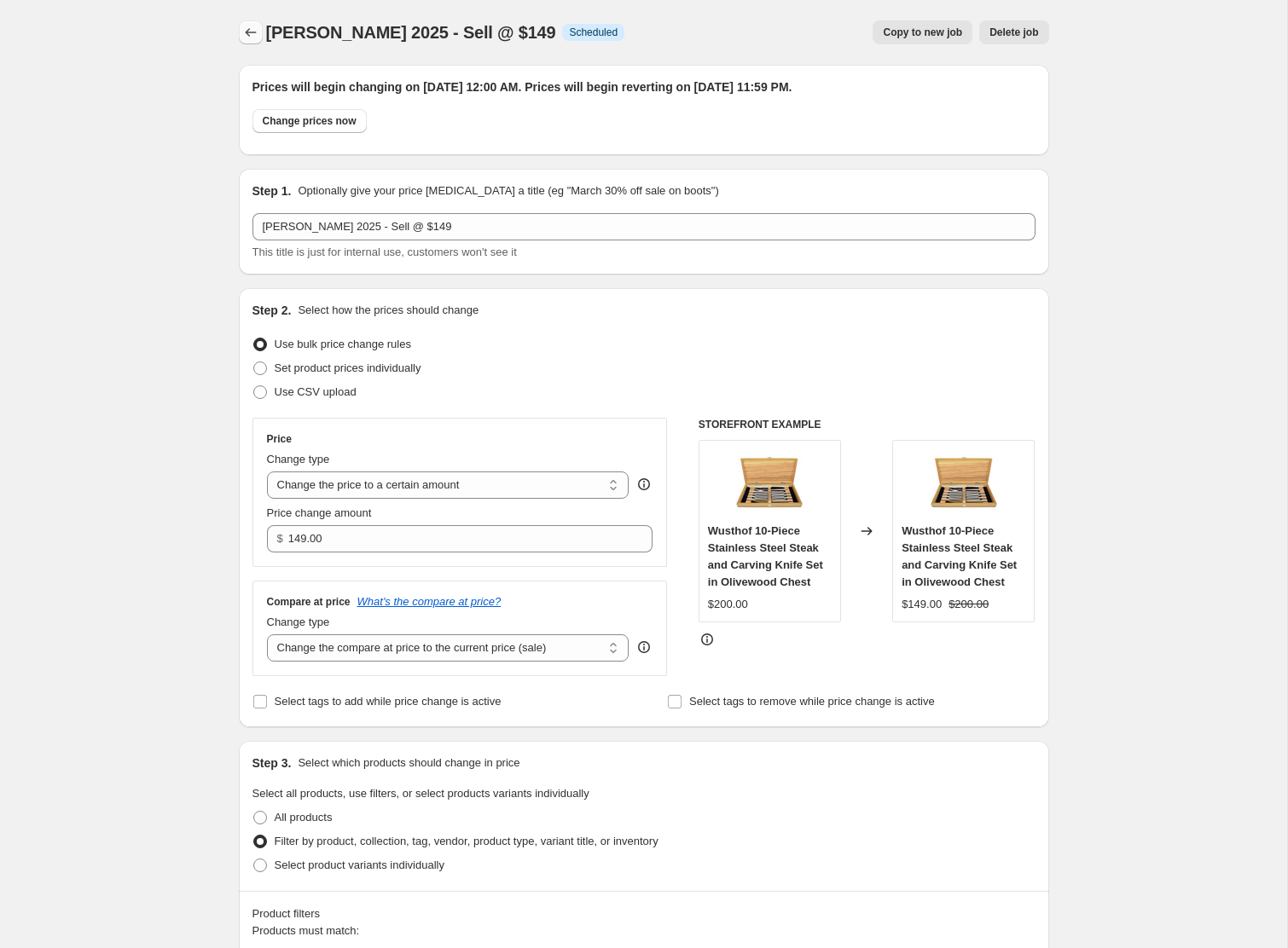
click at [248, 38] on icon "Price change jobs" at bounding box center [251, 32] width 17 height 17
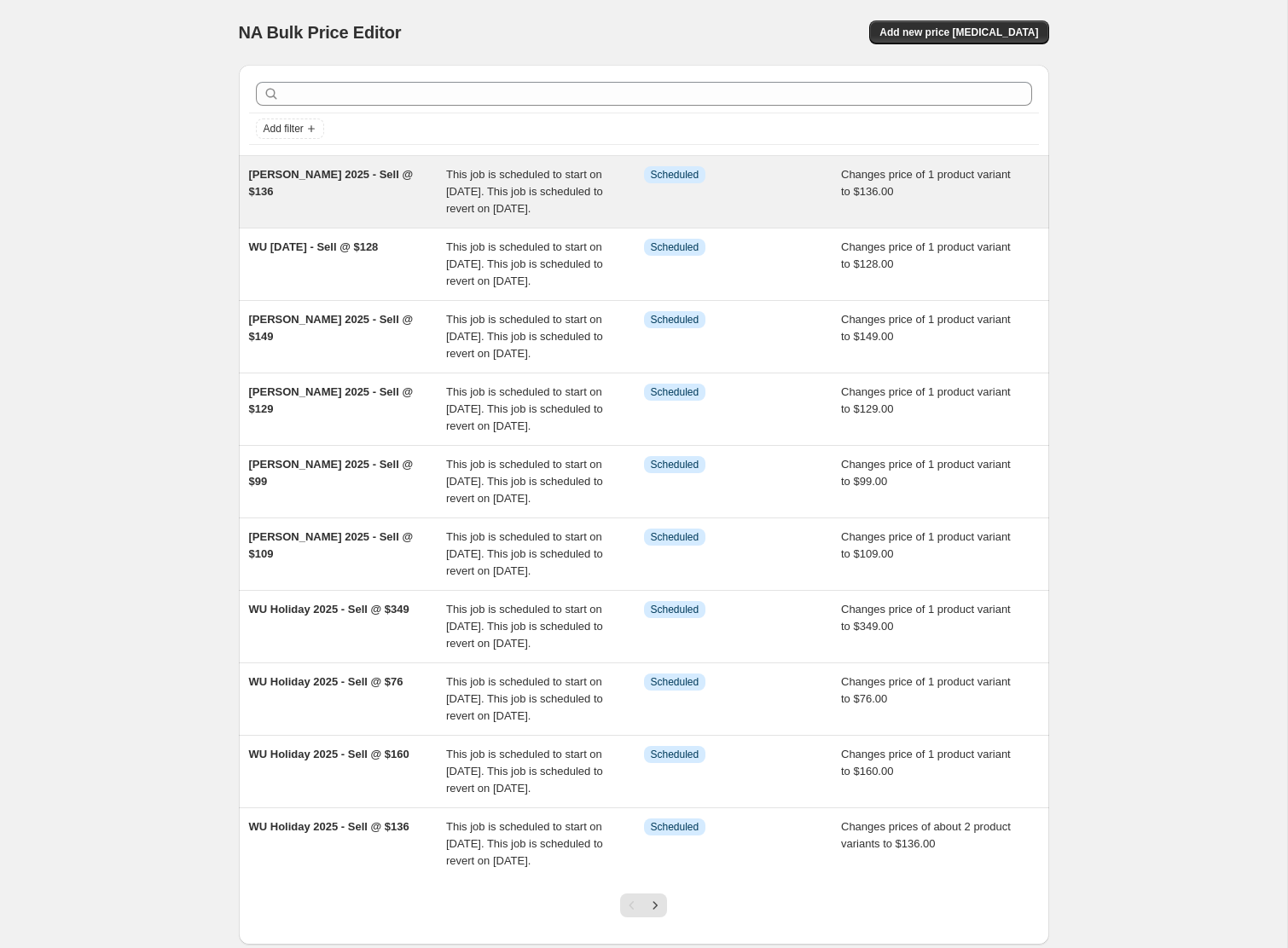
click at [309, 174] on span "[PERSON_NAME] 2025 - Sell @ $136" at bounding box center [331, 183] width 165 height 30
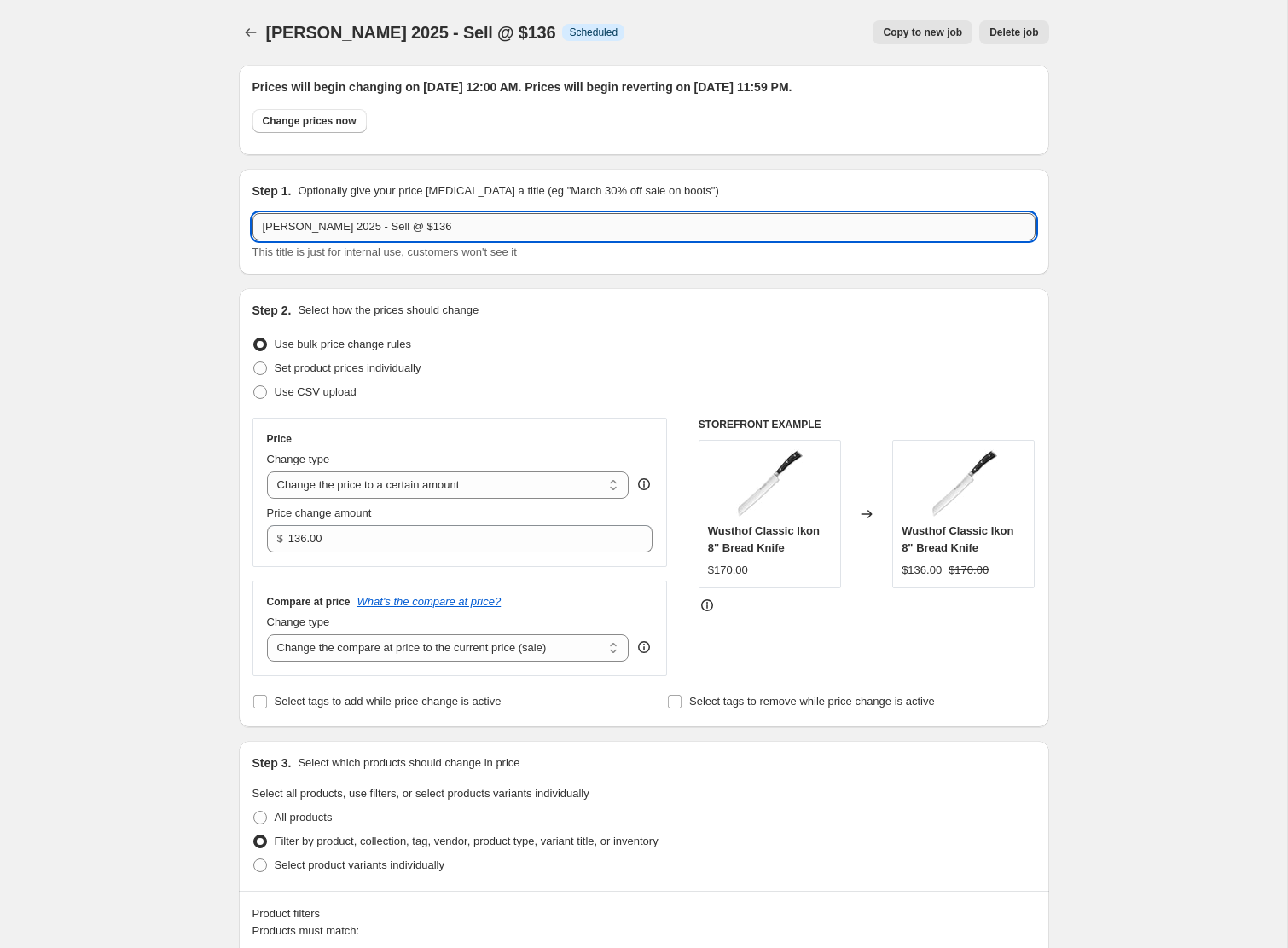
click at [307, 230] on input "[PERSON_NAME] 2025 - Sell @ $136" at bounding box center [644, 227] width 783 height 27
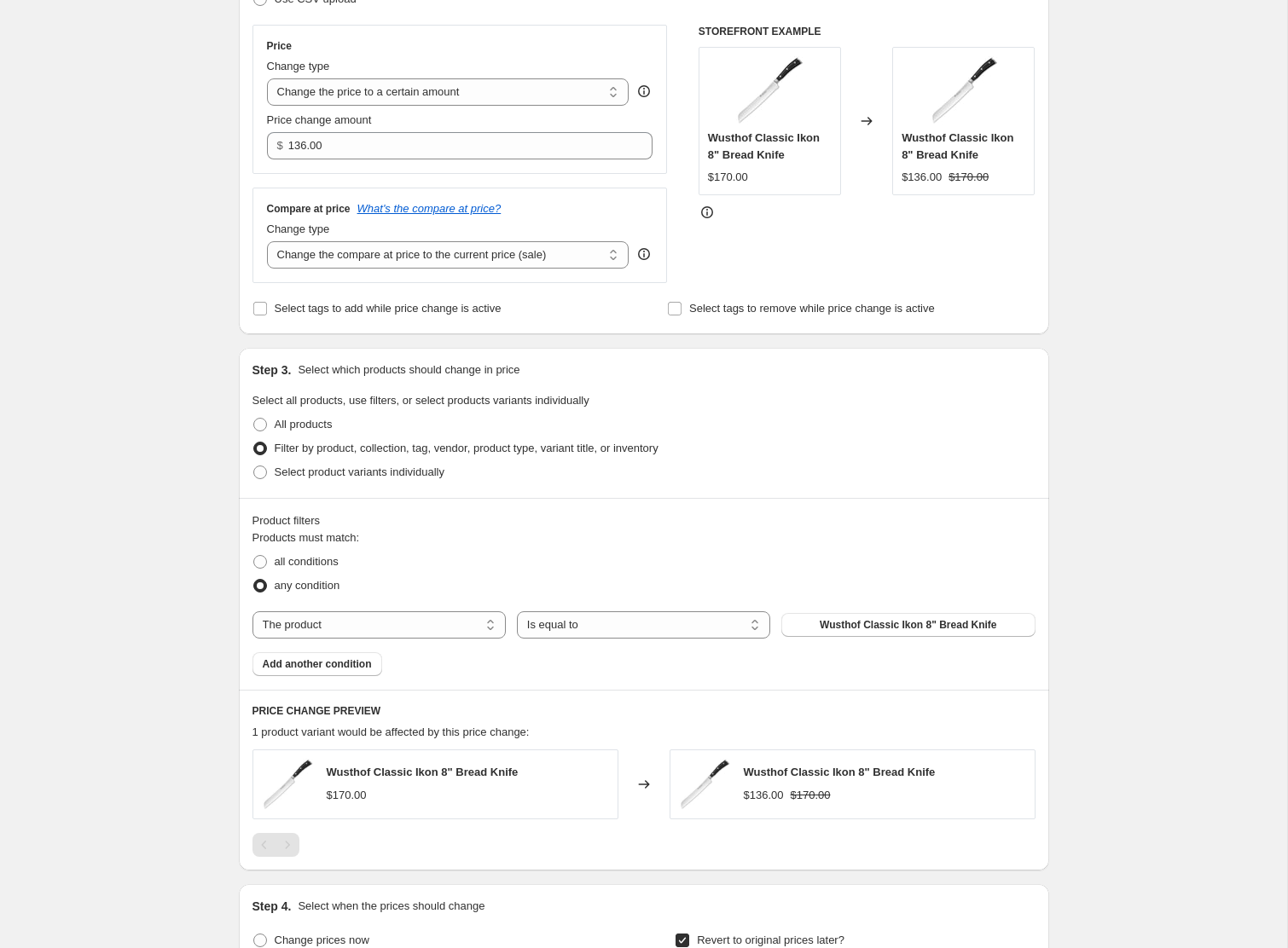
scroll to position [898, 0]
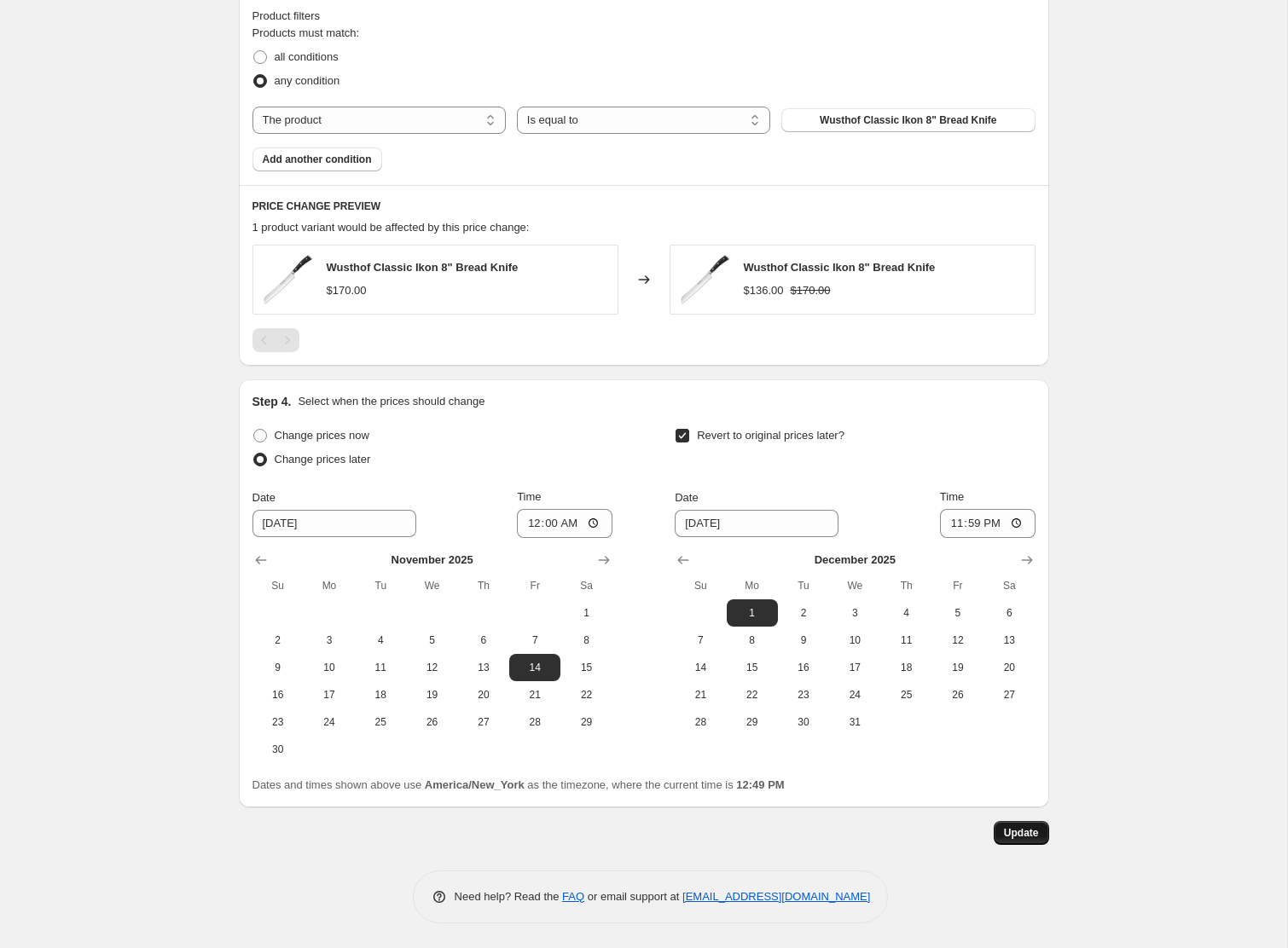
type input "WU [DATE] - Sell @ $136"
click at [1017, 825] on button "Update" at bounding box center [1021, 833] width 56 height 24
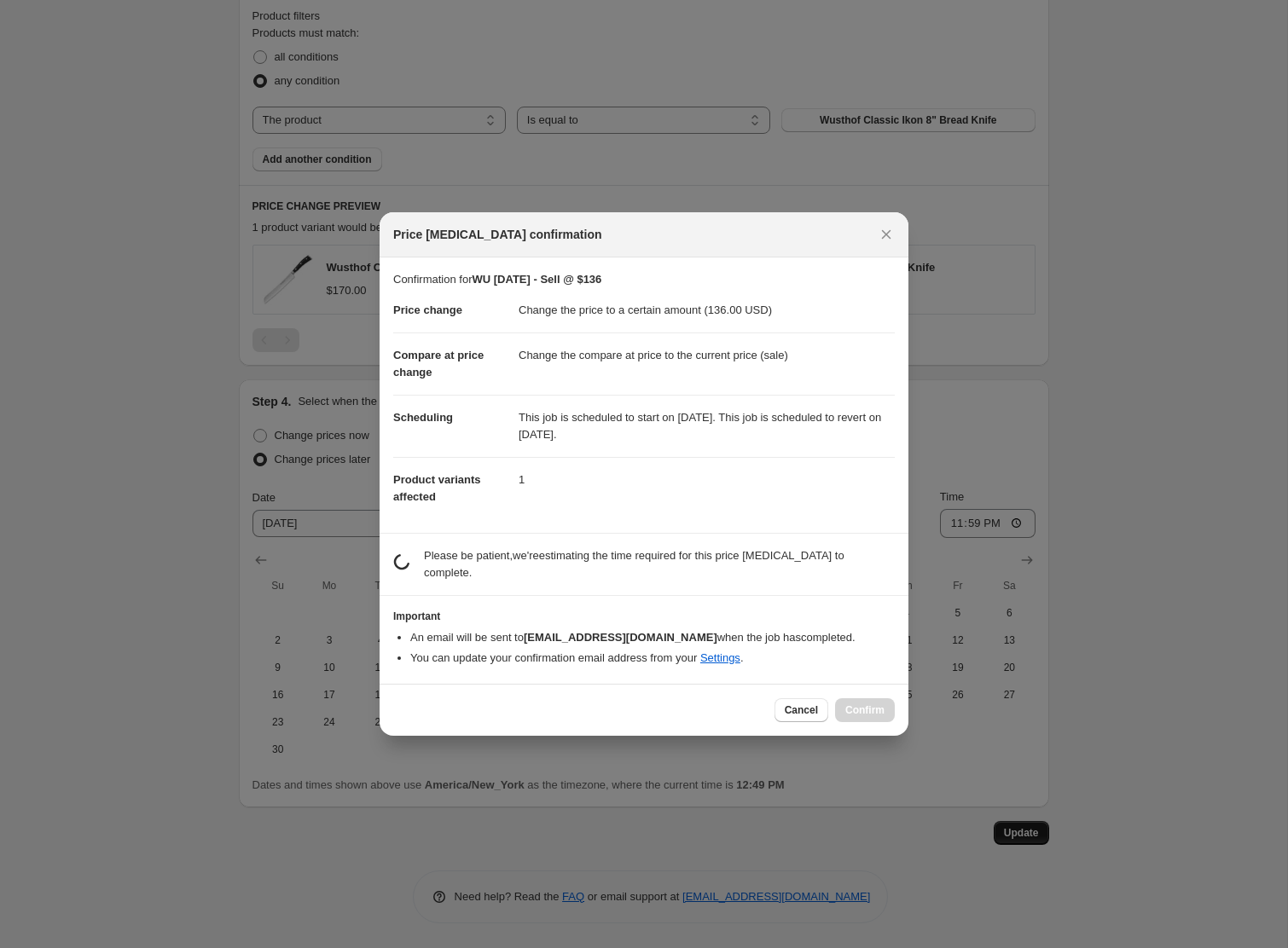
scroll to position [0, 0]
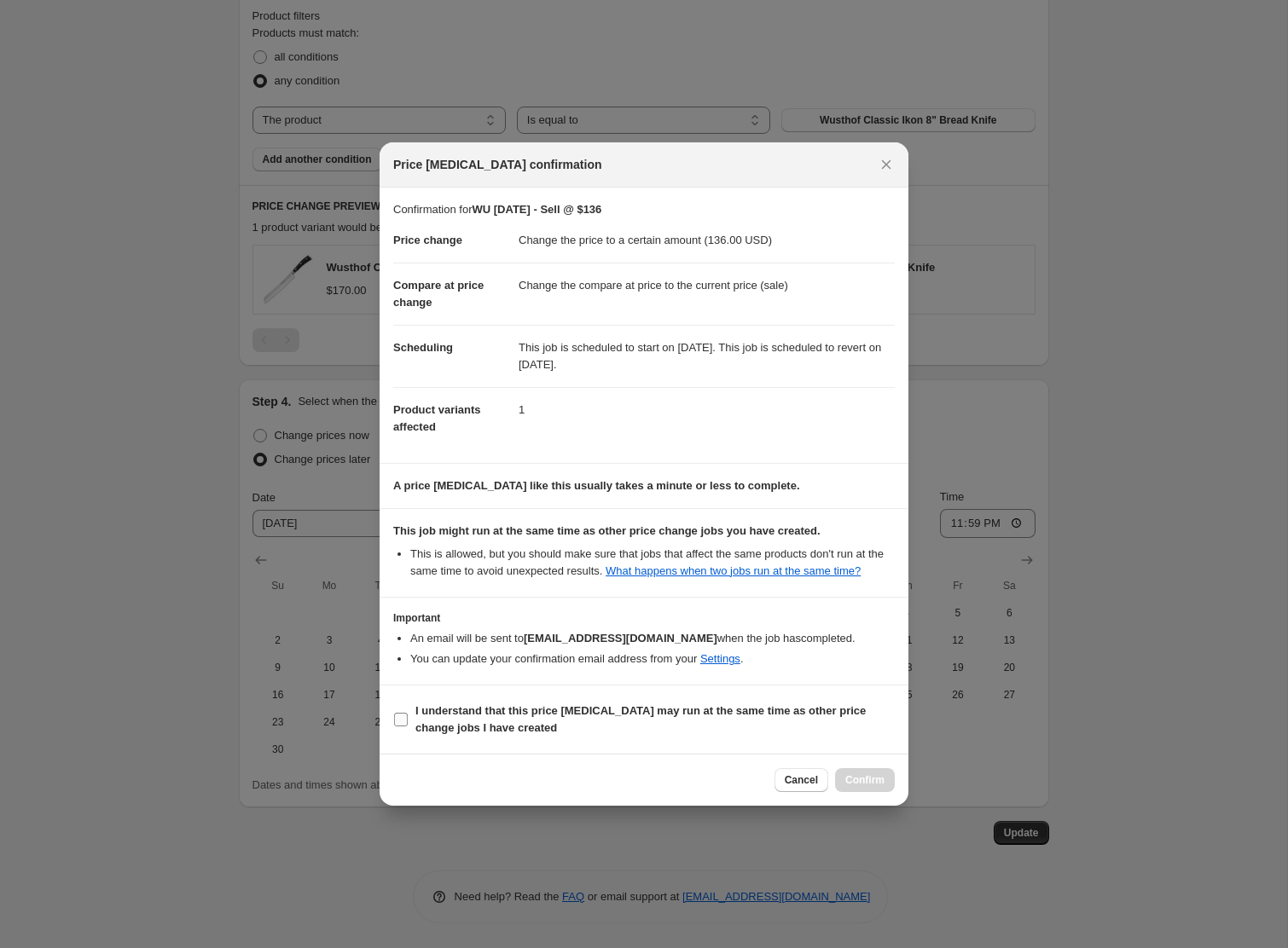
click at [460, 721] on b "I understand that this price [MEDICAL_DATA] may run at the same time as other p…" at bounding box center [641, 719] width 451 height 30
click at [408, 721] on input "I understand that this price [MEDICAL_DATA] may run at the same time as other p…" at bounding box center [401, 720] width 14 height 14
checkbox input "true"
click at [882, 787] on span "Confirm" at bounding box center [866, 780] width 39 height 14
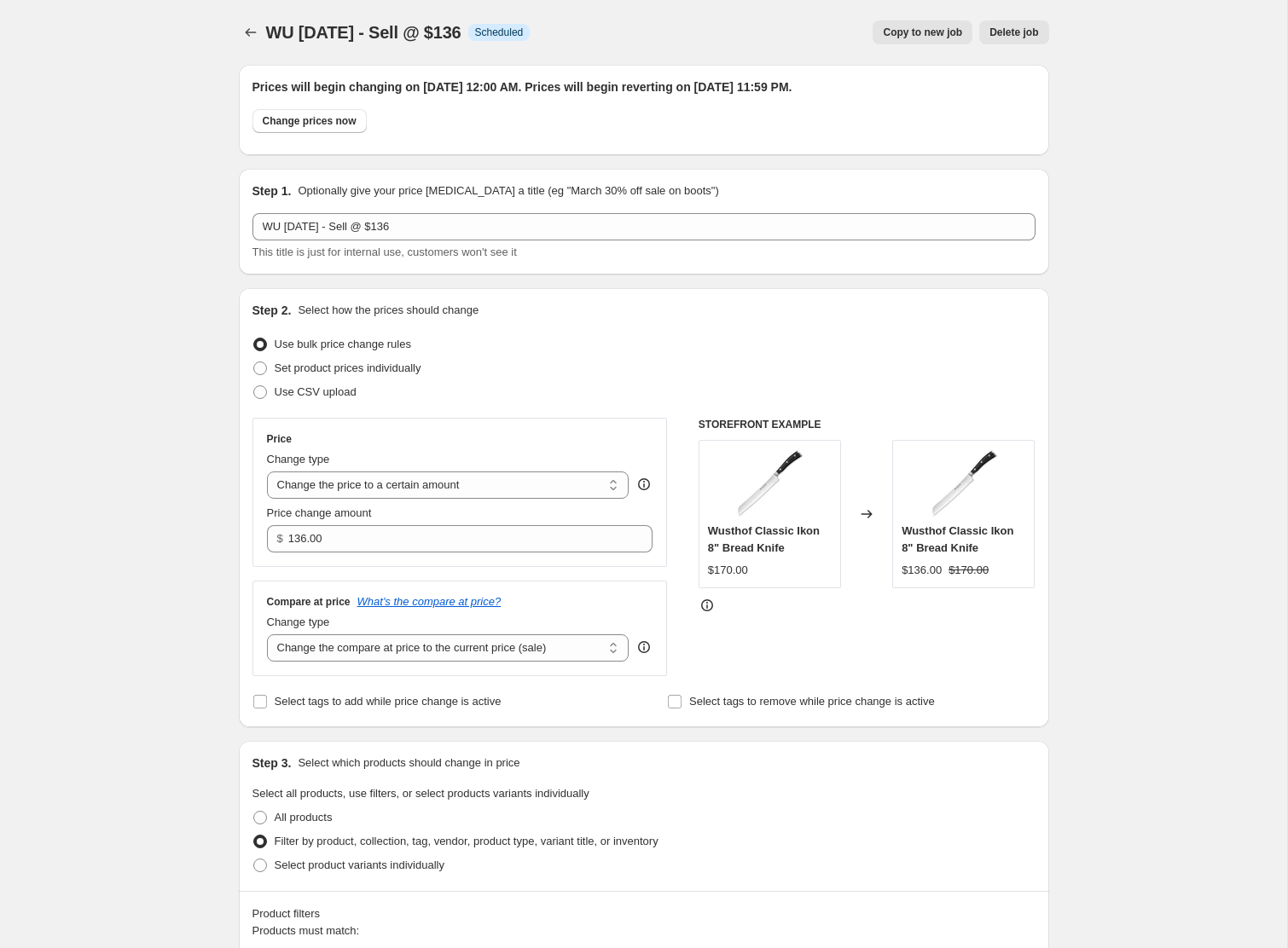
click at [883, 31] on span "Copy to new job" at bounding box center [922, 32] width 80 height 14
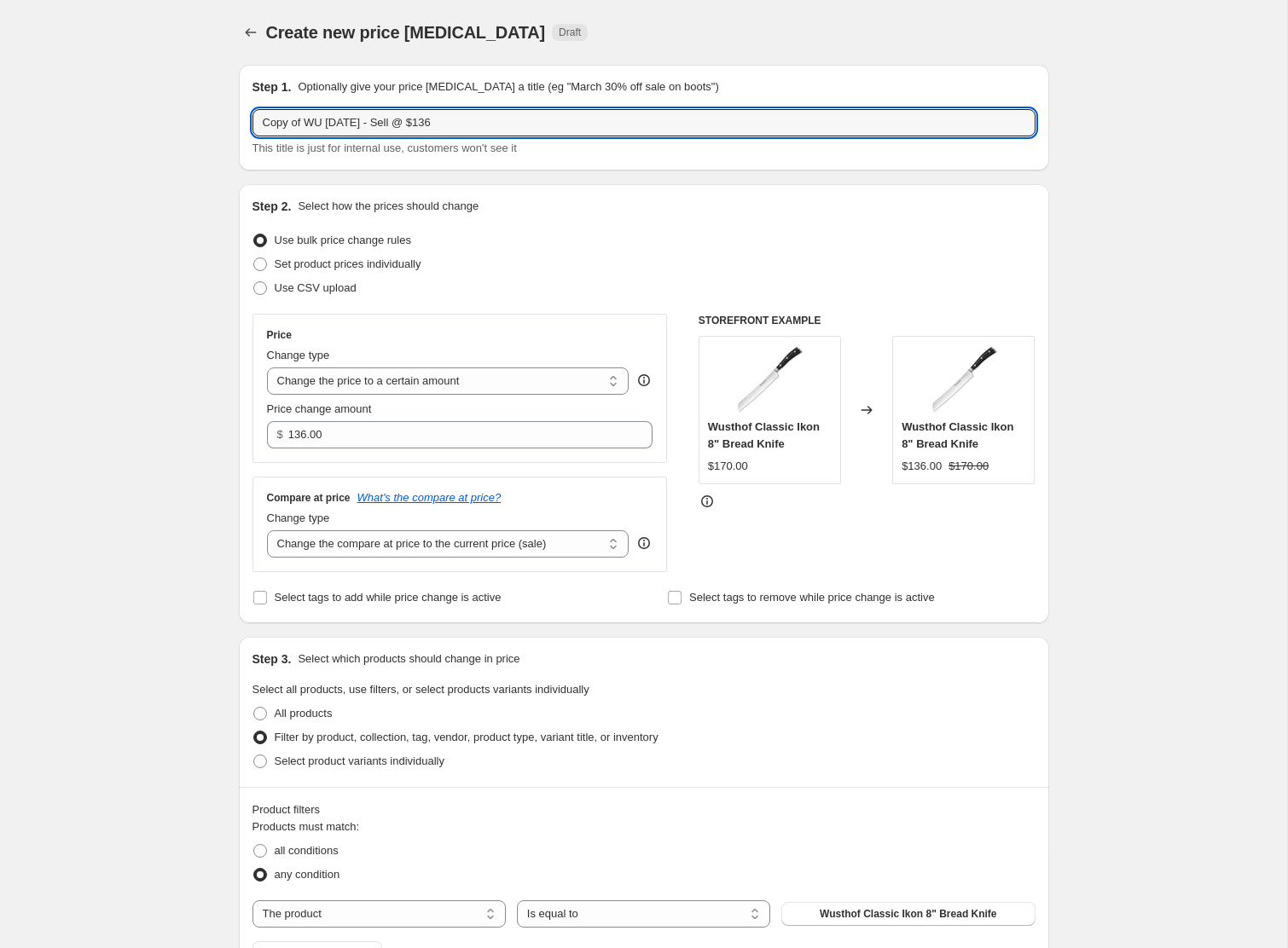
drag, startPoint x: 304, startPoint y: 122, endPoint x: 187, endPoint y: 115, distance: 117.2
click at [187, 115] on div "Create new price [MEDICAL_DATA]. This page is ready Create new price [MEDICAL_D…" at bounding box center [643, 712] width 1287 height 1424
drag, startPoint x: 440, startPoint y: 121, endPoint x: 491, endPoint y: 123, distance: 51.0
click at [491, 123] on input "WU [DATE] - Sell @ $136" at bounding box center [644, 123] width 783 height 27
type input "[PERSON_NAME] [DATE] - Sell @ $99"
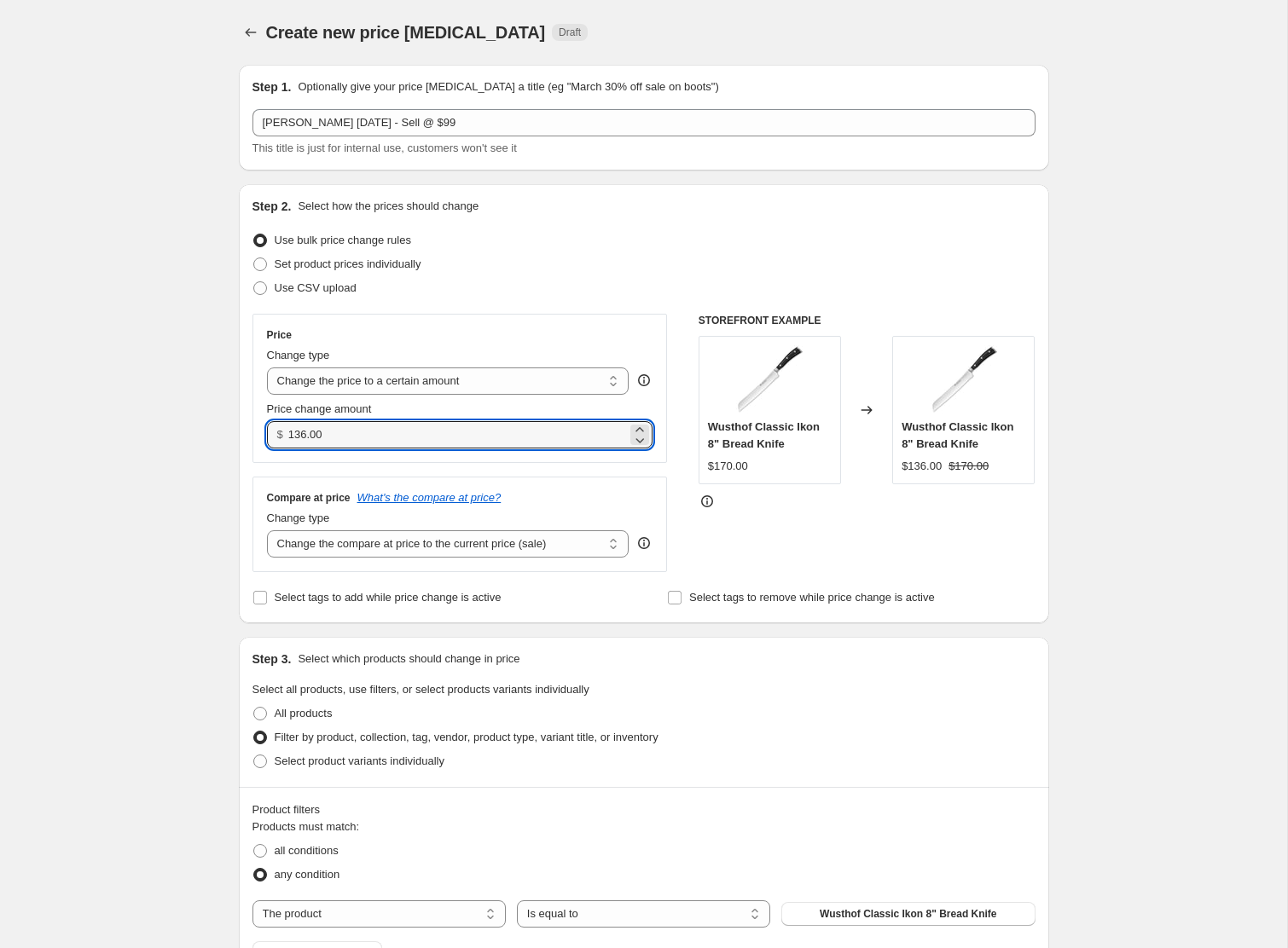
drag, startPoint x: 363, startPoint y: 432, endPoint x: 254, endPoint y: 429, distance: 109.0
click at [254, 429] on div "Price Change type Change the price to a certain amount Change the price by a ce…" at bounding box center [460, 388] width 416 height 150
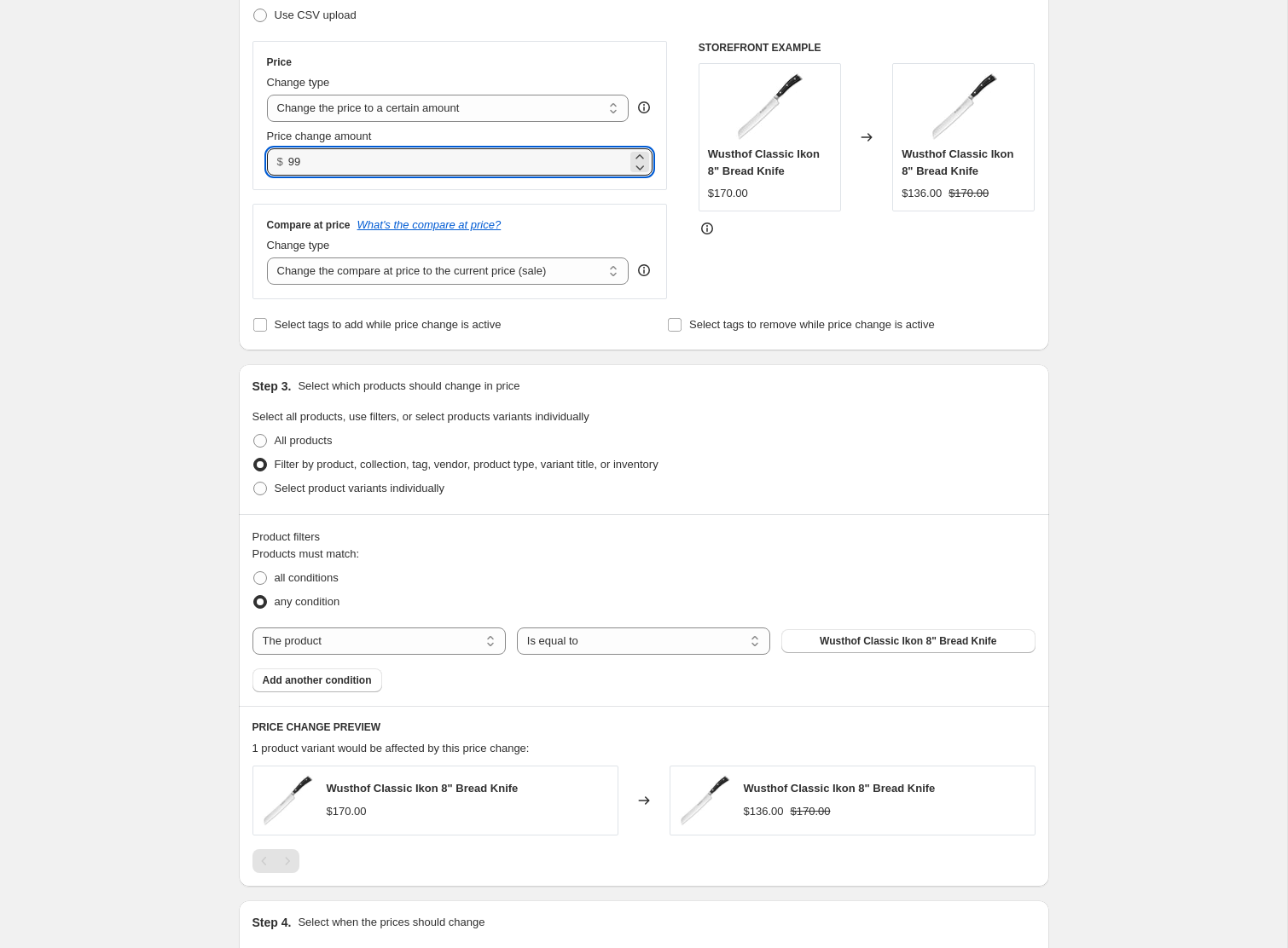
scroll to position [475, 0]
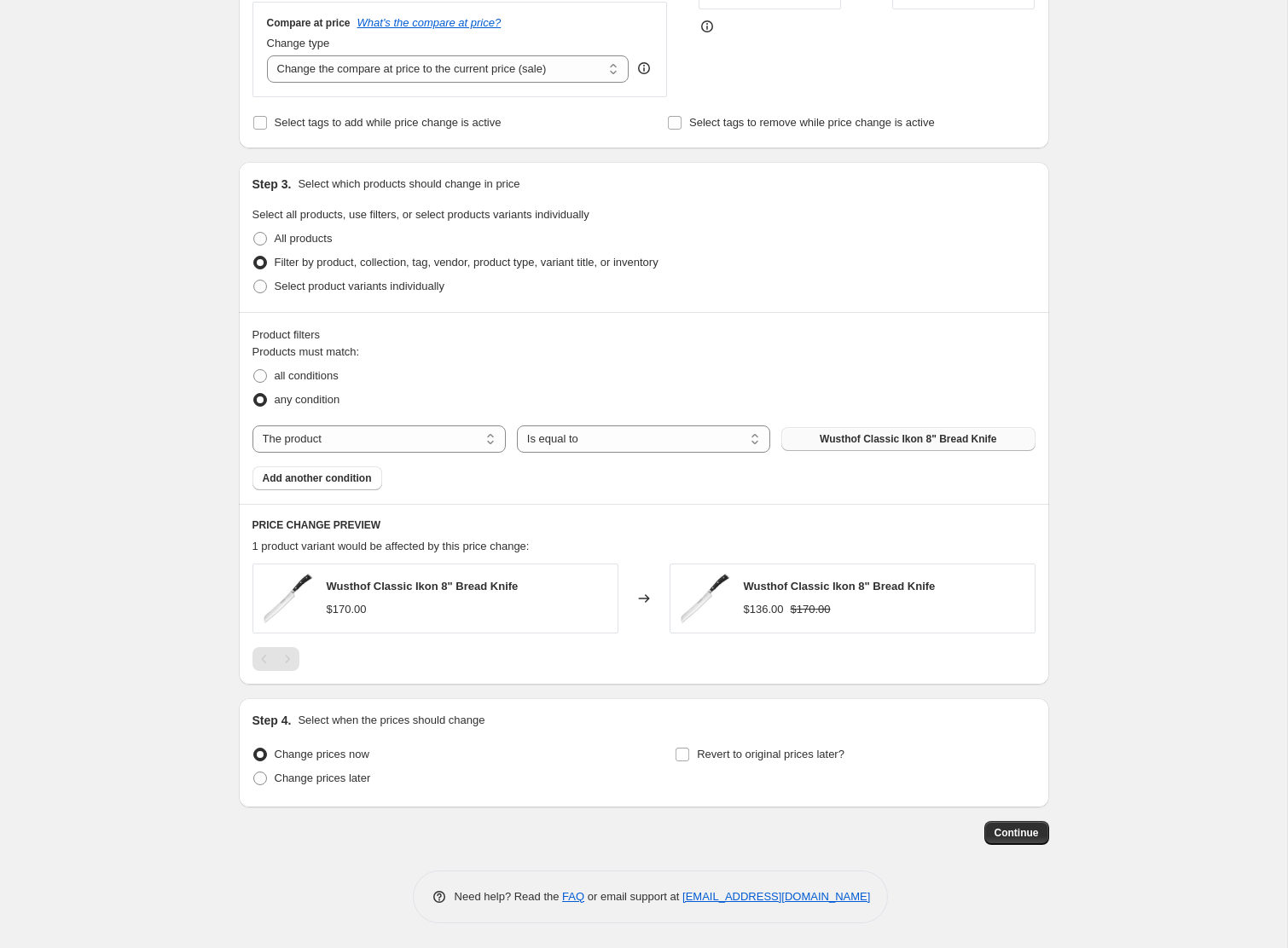
type input "99.00"
click at [855, 441] on span "Wusthof Classic Ikon 8" Bread Knife" at bounding box center [908, 439] width 177 height 14
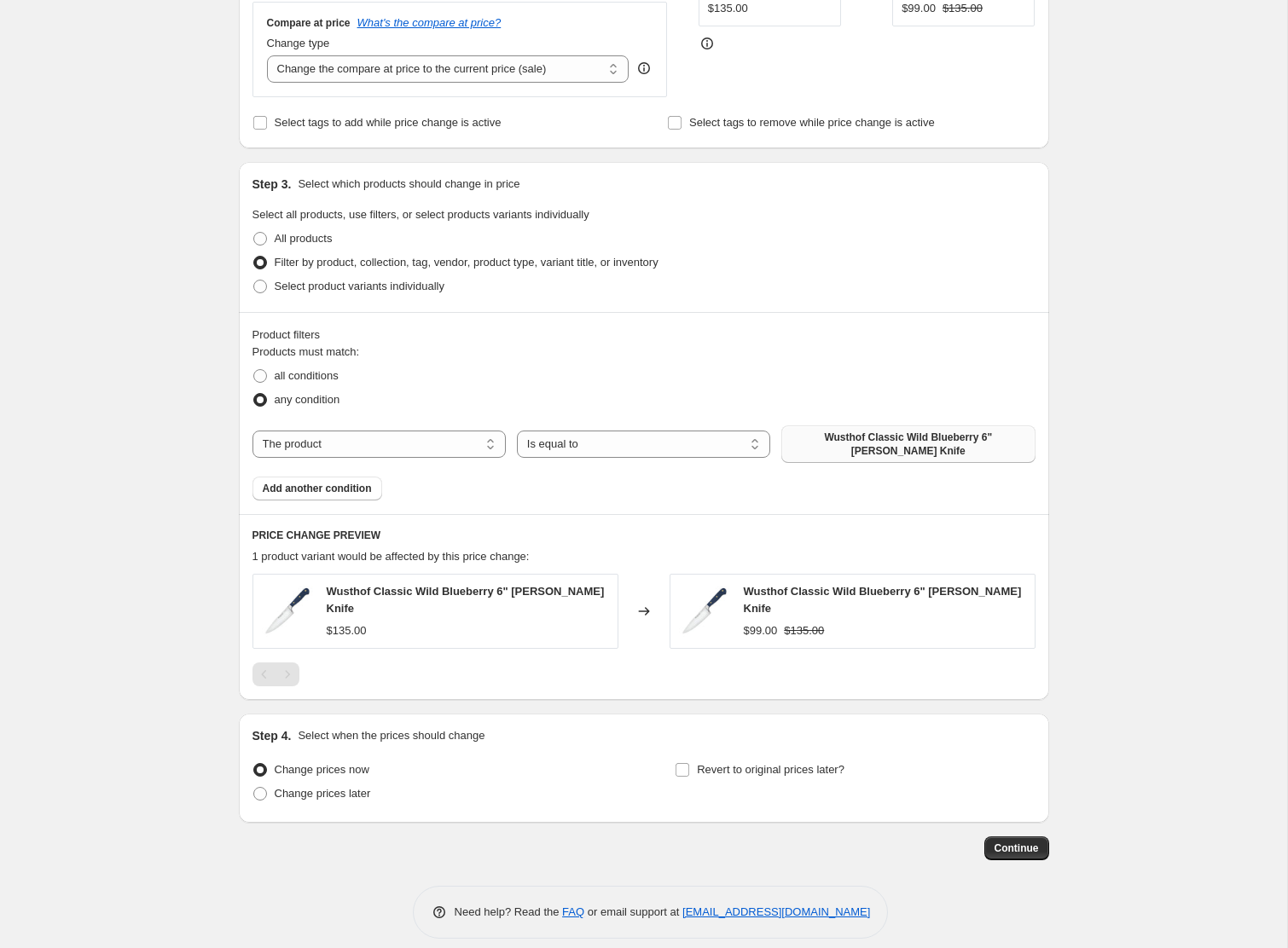
scroll to position [486, 0]
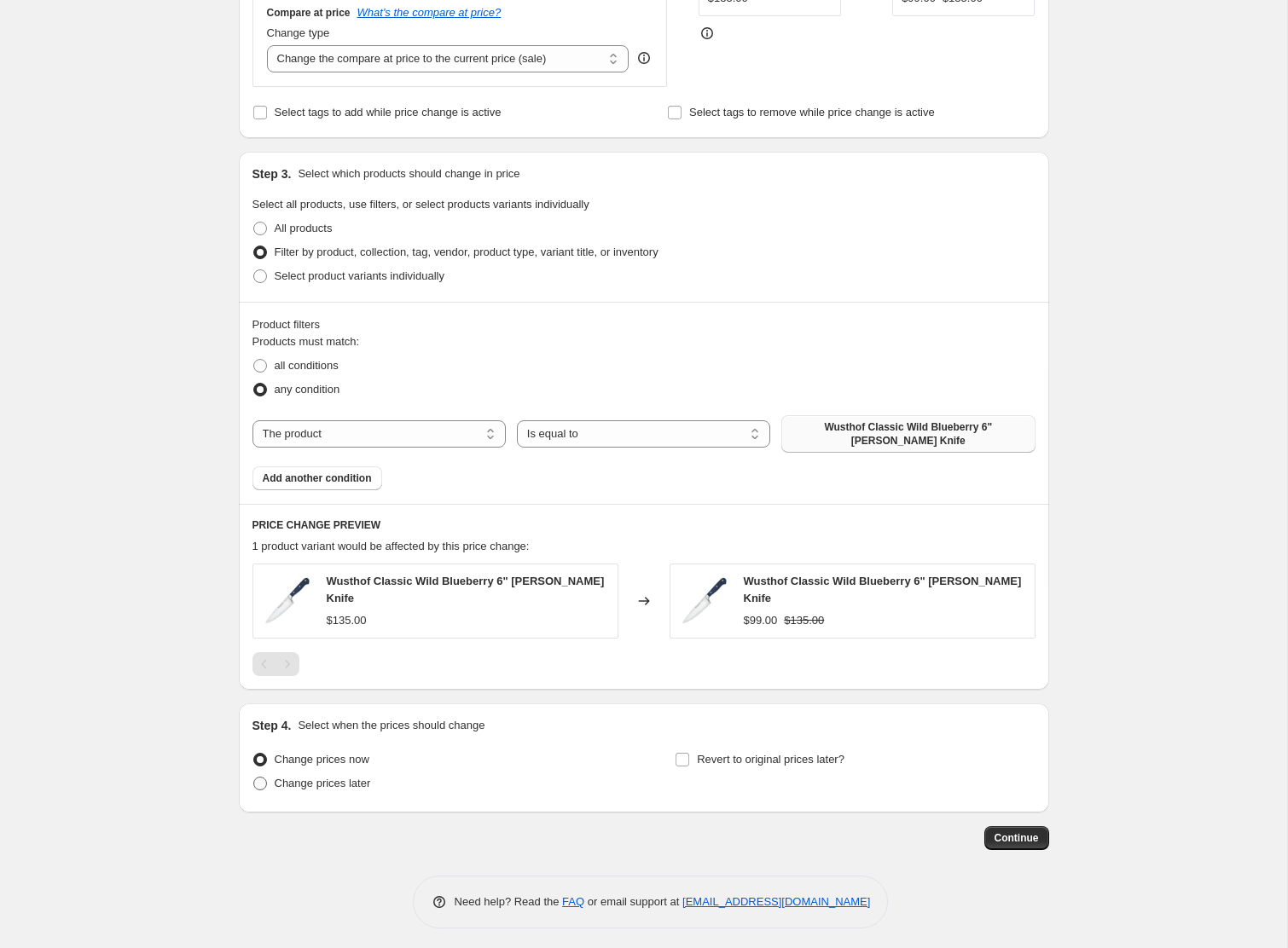
click at [363, 777] on span "Change prices later" at bounding box center [322, 783] width 97 height 13
click at [254, 777] on input "Change prices later" at bounding box center [253, 777] width 1 height 1
radio input "true"
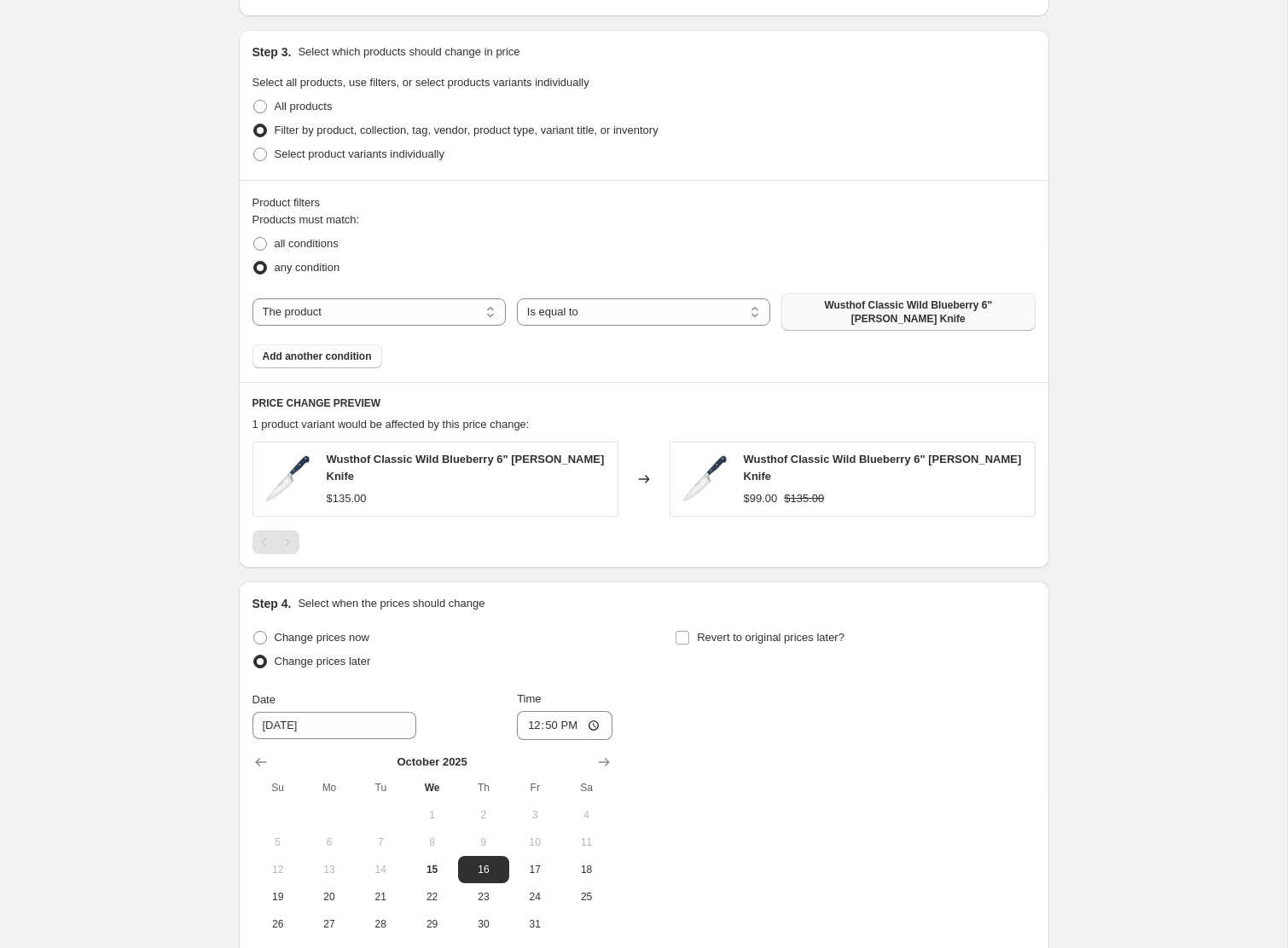
scroll to position [777, 0]
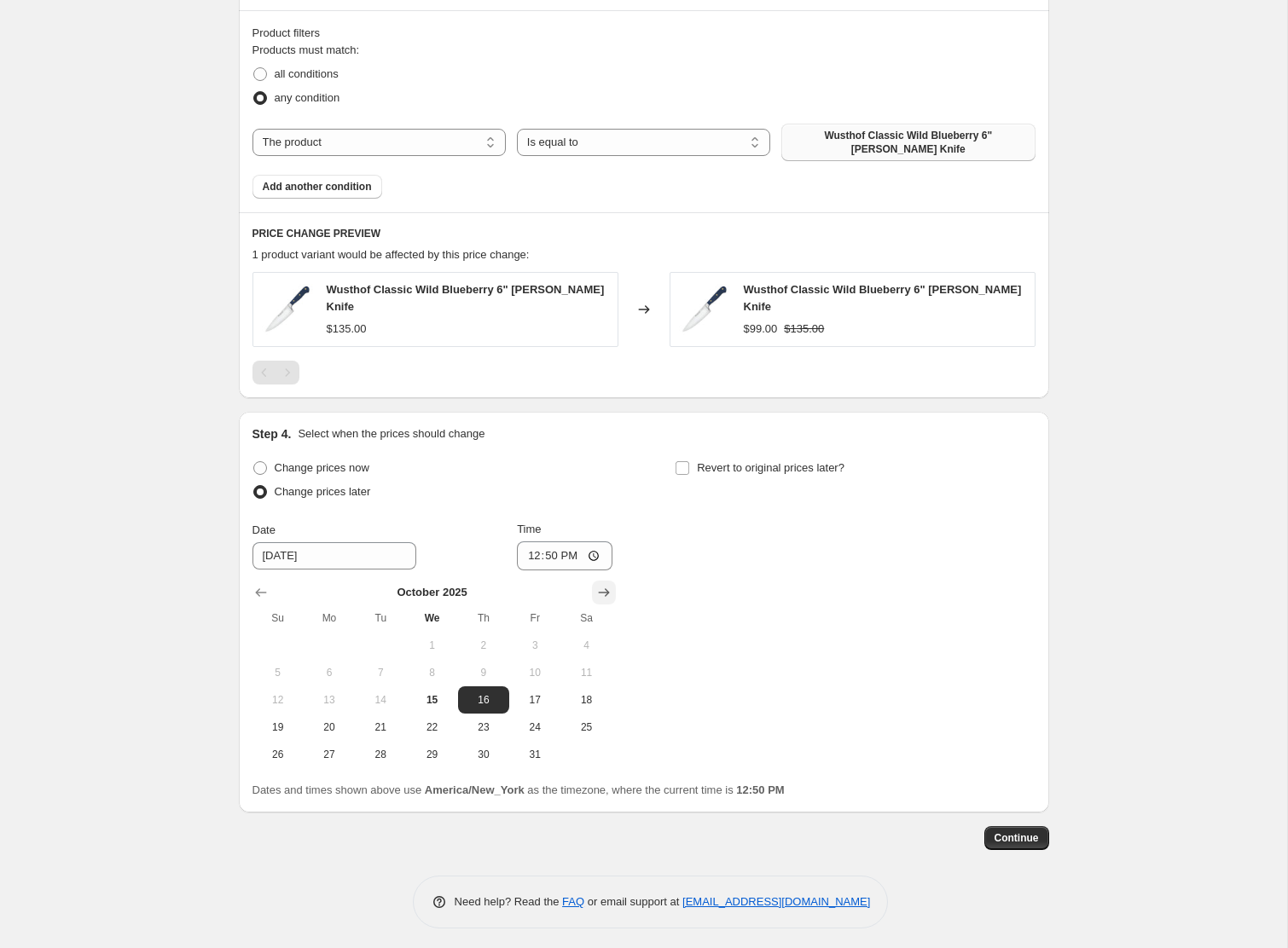
click at [606, 589] on icon "Show next month, November 2025" at bounding box center [603, 592] width 11 height 9
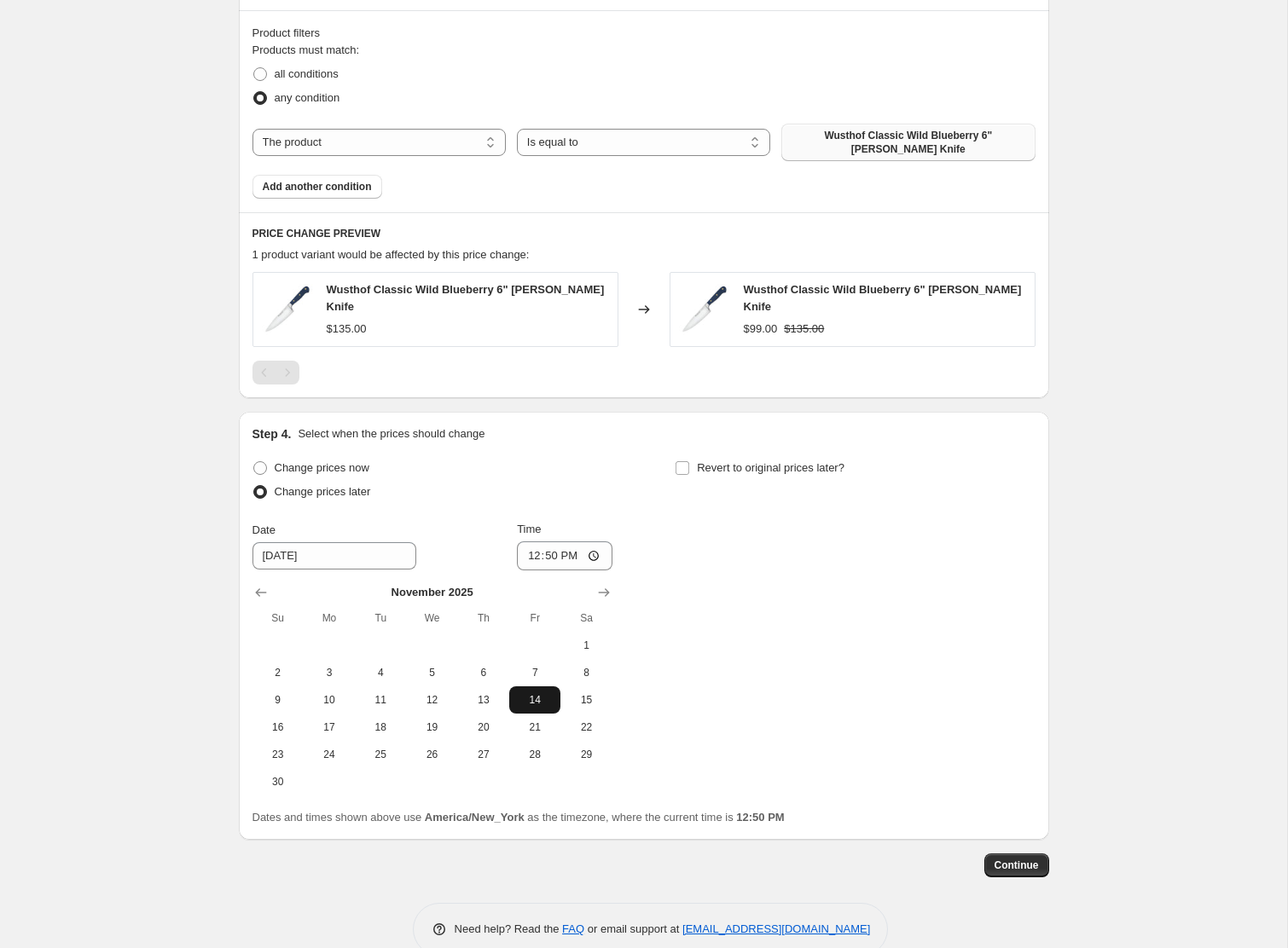
click at [529, 693] on span "14" at bounding box center [535, 700] width 38 height 14
type input "[DATE]"
click at [543, 551] on input "12:50" at bounding box center [565, 556] width 96 height 29
type input "00:00"
click at [682, 464] on input "Revert to original prices later?" at bounding box center [682, 468] width 14 height 14
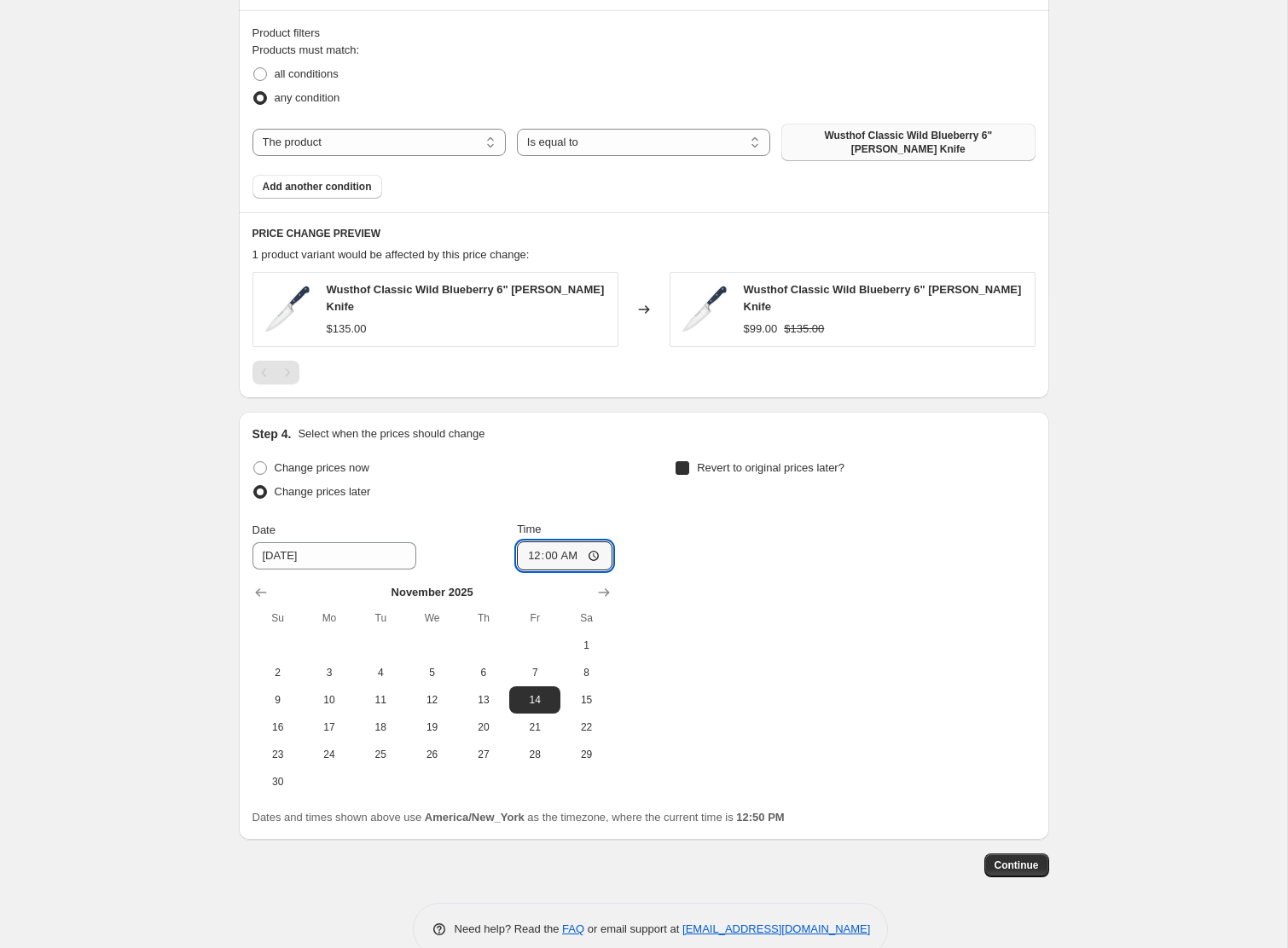
checkbox input "true"
click at [1015, 581] on button "Show next month, November 2025" at bounding box center [1027, 592] width 24 height 24
click at [1008, 584] on div at bounding box center [854, 592] width 360 height 17
click at [1019, 584] on icon "Show next month, December 2025" at bounding box center [1027, 592] width 17 height 17
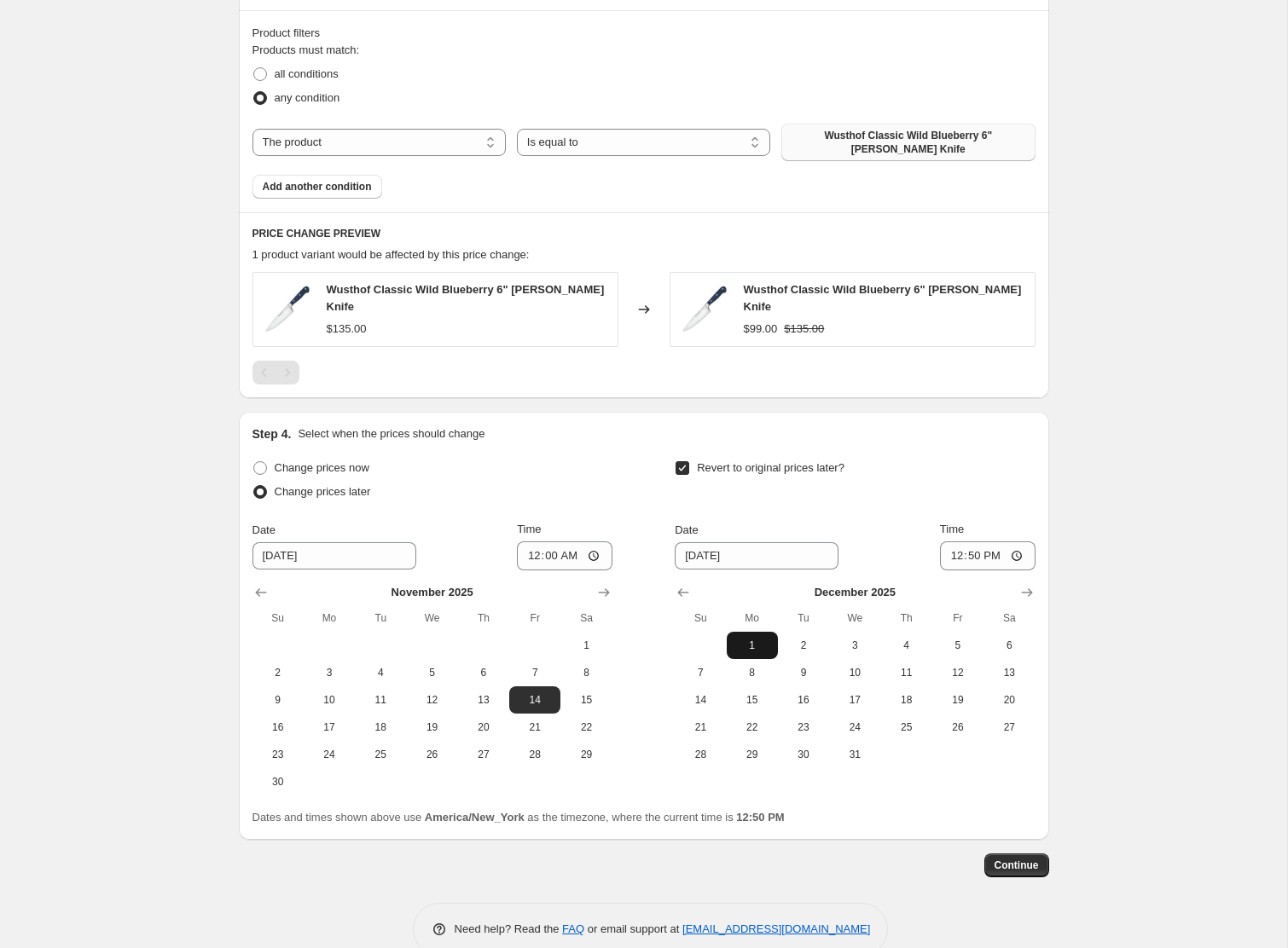
click at [758, 644] on span "1" at bounding box center [753, 645] width 38 height 14
type input "[DATE]"
click at [970, 551] on input "12:50" at bounding box center [988, 556] width 96 height 29
type input "23:59"
click at [1015, 862] on span "Continue" at bounding box center [1017, 866] width 44 height 14
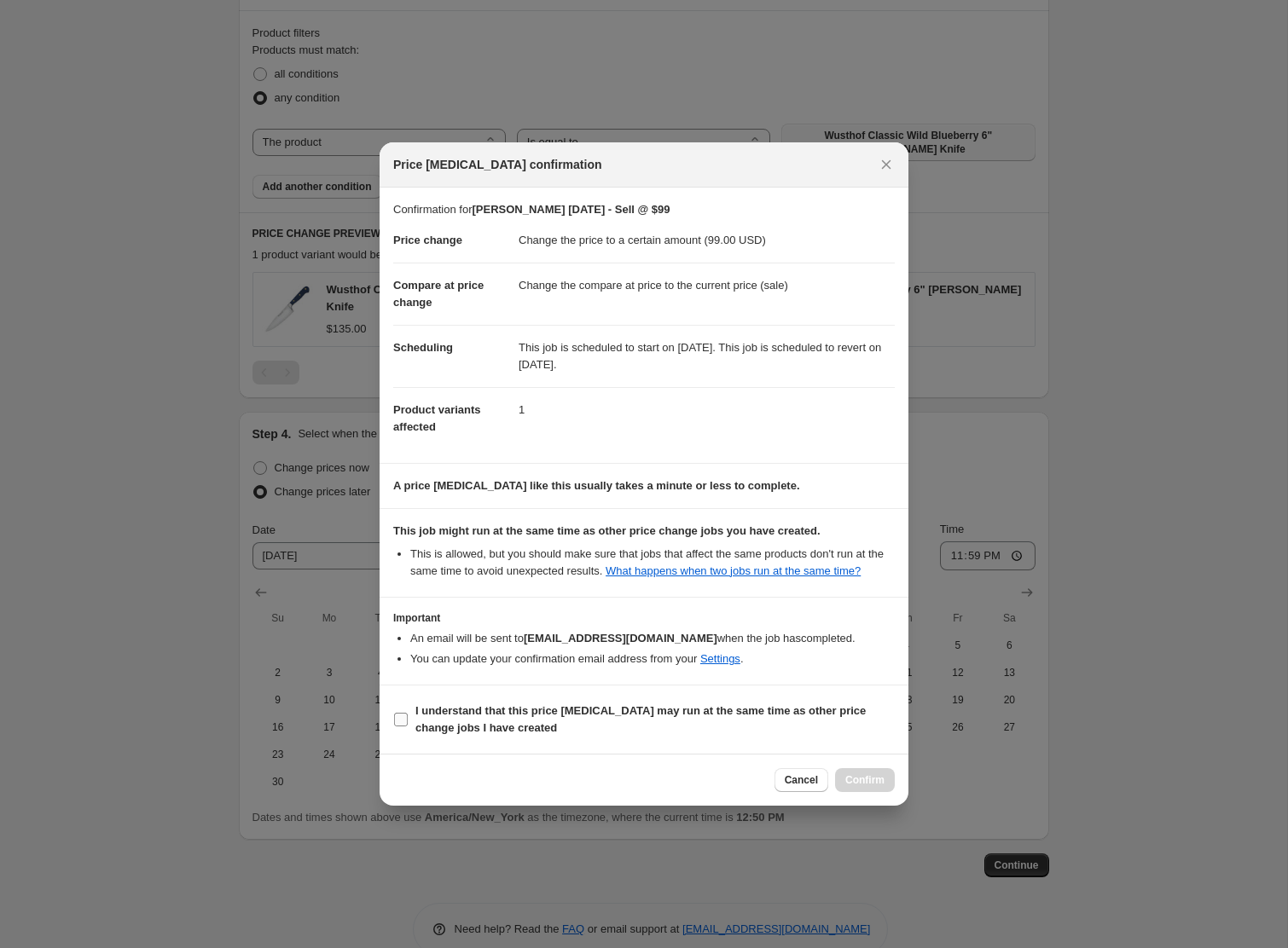
click at [552, 722] on b "I understand that this price [MEDICAL_DATA] may run at the same time as other p…" at bounding box center [641, 719] width 451 height 30
click at [408, 722] on input "I understand that this price [MEDICAL_DATA] may run at the same time as other p…" at bounding box center [401, 720] width 14 height 14
checkbox input "true"
click at [877, 792] on button "Confirm" at bounding box center [866, 780] width 60 height 24
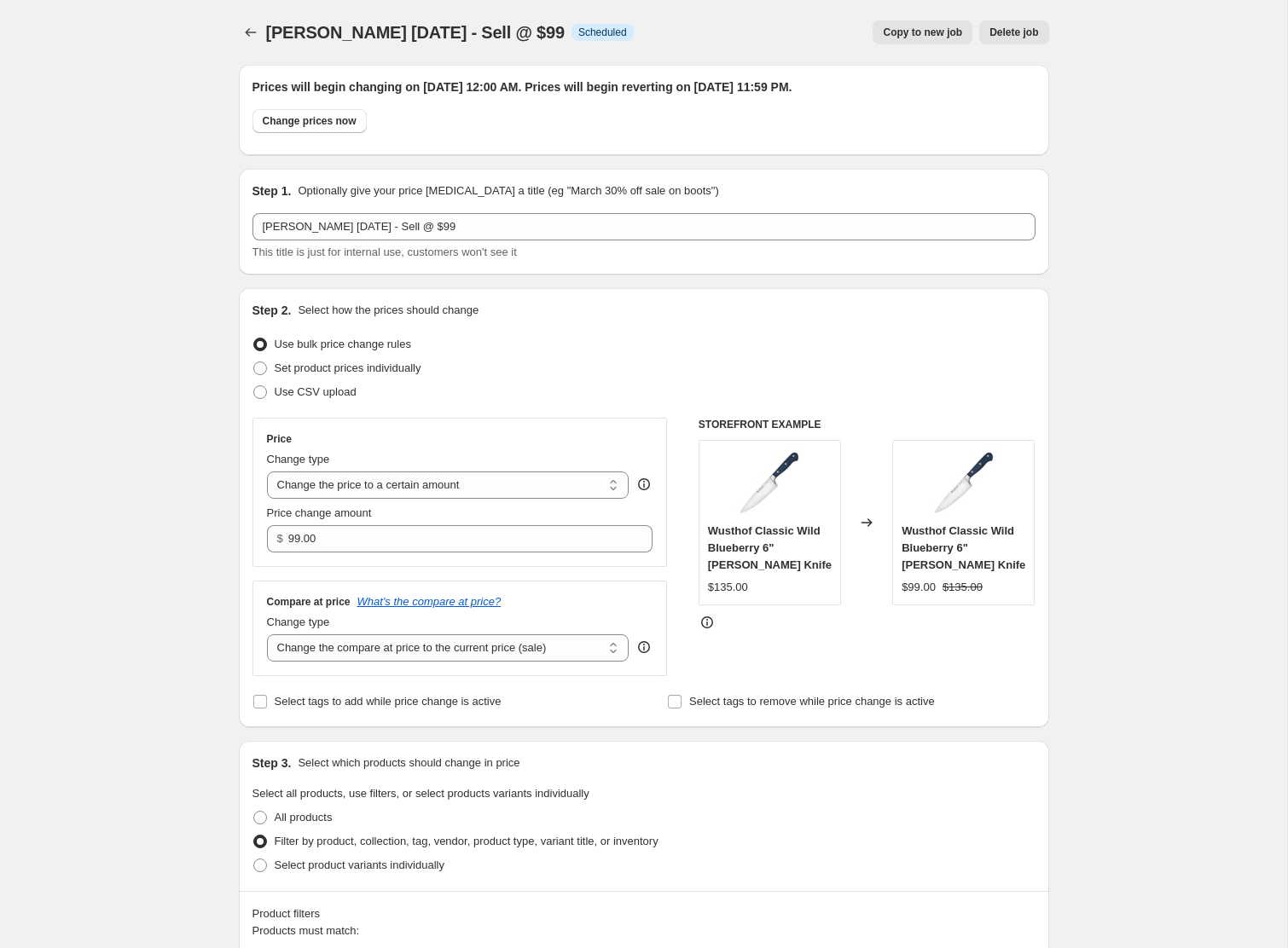
click at [922, 32] on span "Copy to new job" at bounding box center [922, 32] width 80 height 14
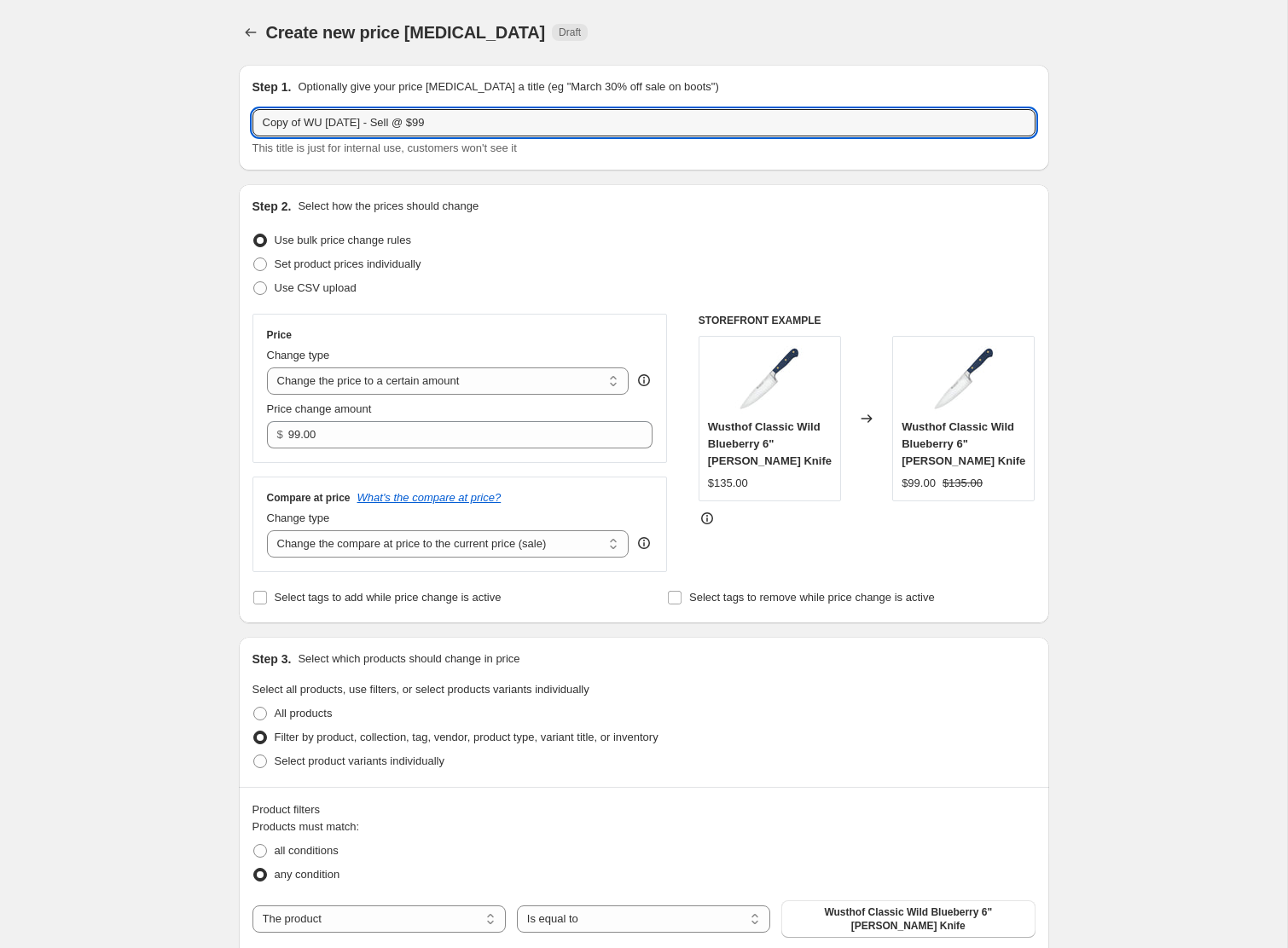
drag, startPoint x: 306, startPoint y: 123, endPoint x: 92, endPoint y: 99, distance: 215.3
click at [92, 99] on div "Create new price [MEDICAL_DATA]. This page is ready Create new price [MEDICAL_D…" at bounding box center [643, 720] width 1287 height 1440
drag, startPoint x: 436, startPoint y: 125, endPoint x: 476, endPoint y: 125, distance: 40.0
click at [476, 125] on input "[PERSON_NAME] [DATE] - Sell @ $99" at bounding box center [644, 123] width 783 height 27
type input "WU [DATE] - Sell @ $260"
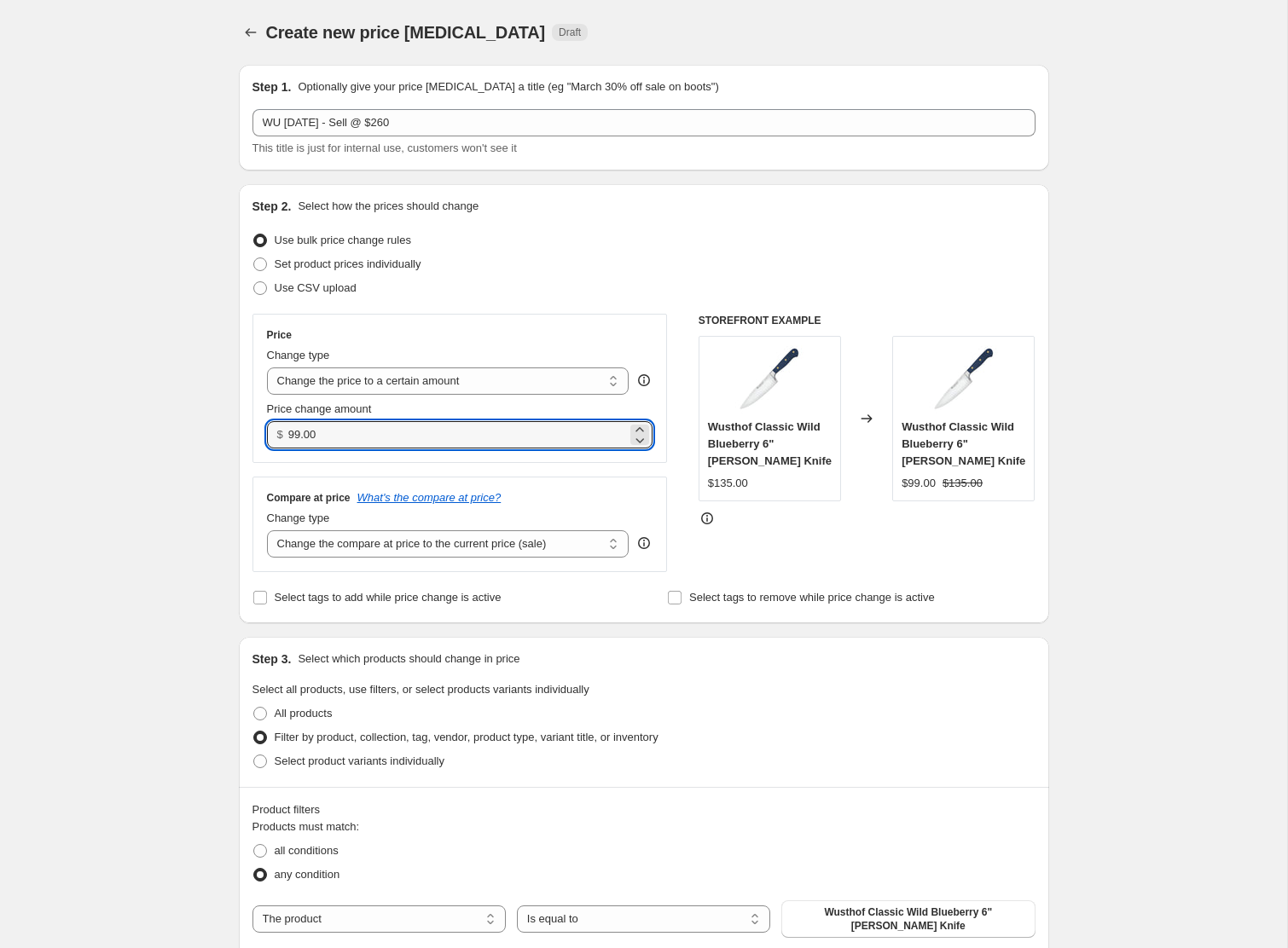
drag, startPoint x: 375, startPoint y: 433, endPoint x: 168, endPoint y: 433, distance: 207.0
click at [168, 433] on div "Create new price [MEDICAL_DATA]. This page is ready Create new price [MEDICAL_D…" at bounding box center [643, 720] width 1287 height 1440
type input "260.00"
click at [167, 427] on div "Create new price [MEDICAL_DATA]. This page is ready Create new price [MEDICAL_D…" at bounding box center [643, 720] width 1287 height 1440
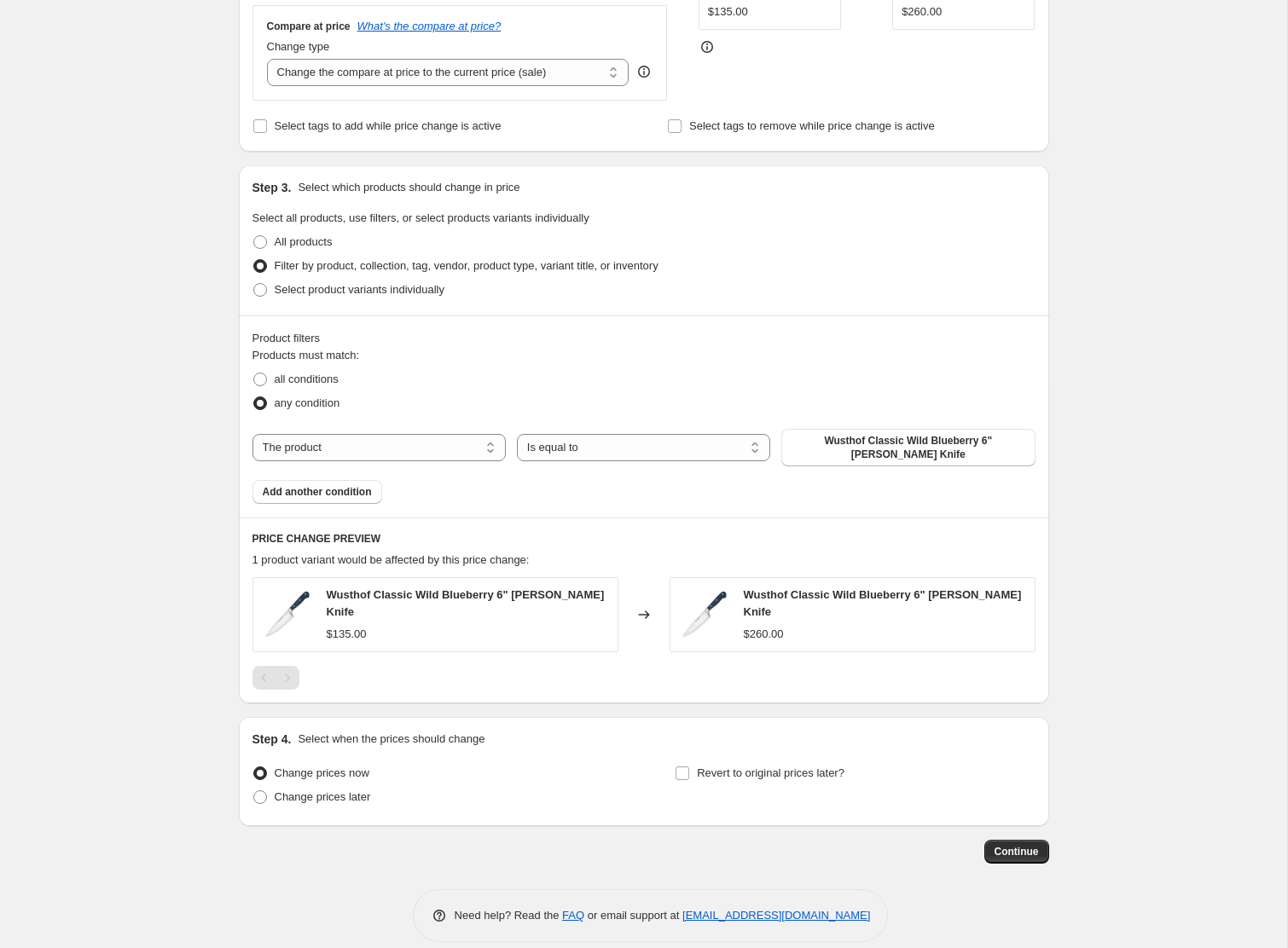
scroll to position [486, 0]
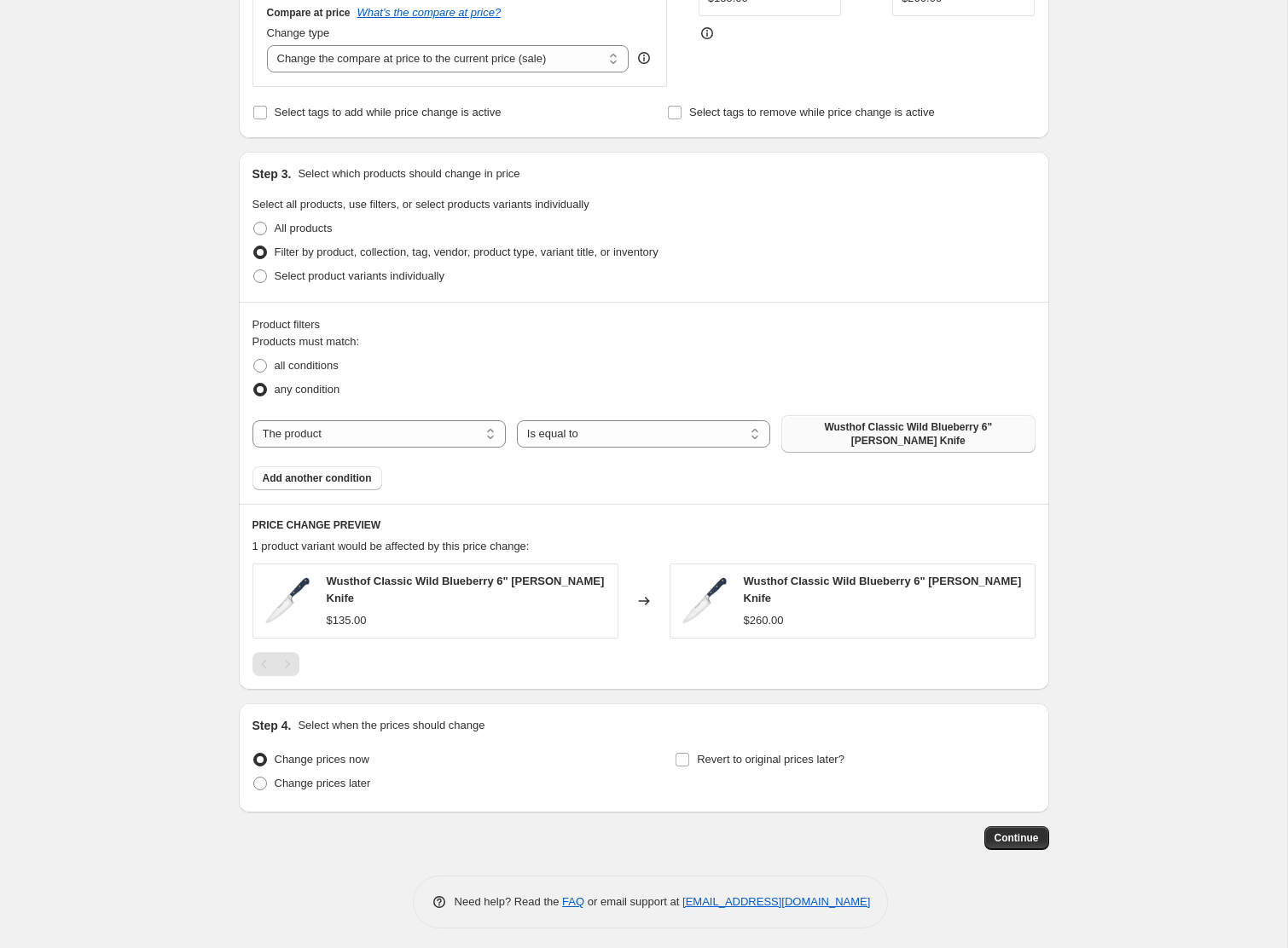
click at [833, 440] on span "Wusthof Classic Wild Blueberry 6" [PERSON_NAME] Knife" at bounding box center [908, 434] width 233 height 27
click at [357, 779] on span "Change prices later" at bounding box center [322, 783] width 97 height 13
click at [254, 778] on input "Change prices later" at bounding box center [253, 777] width 1 height 1
radio input "true"
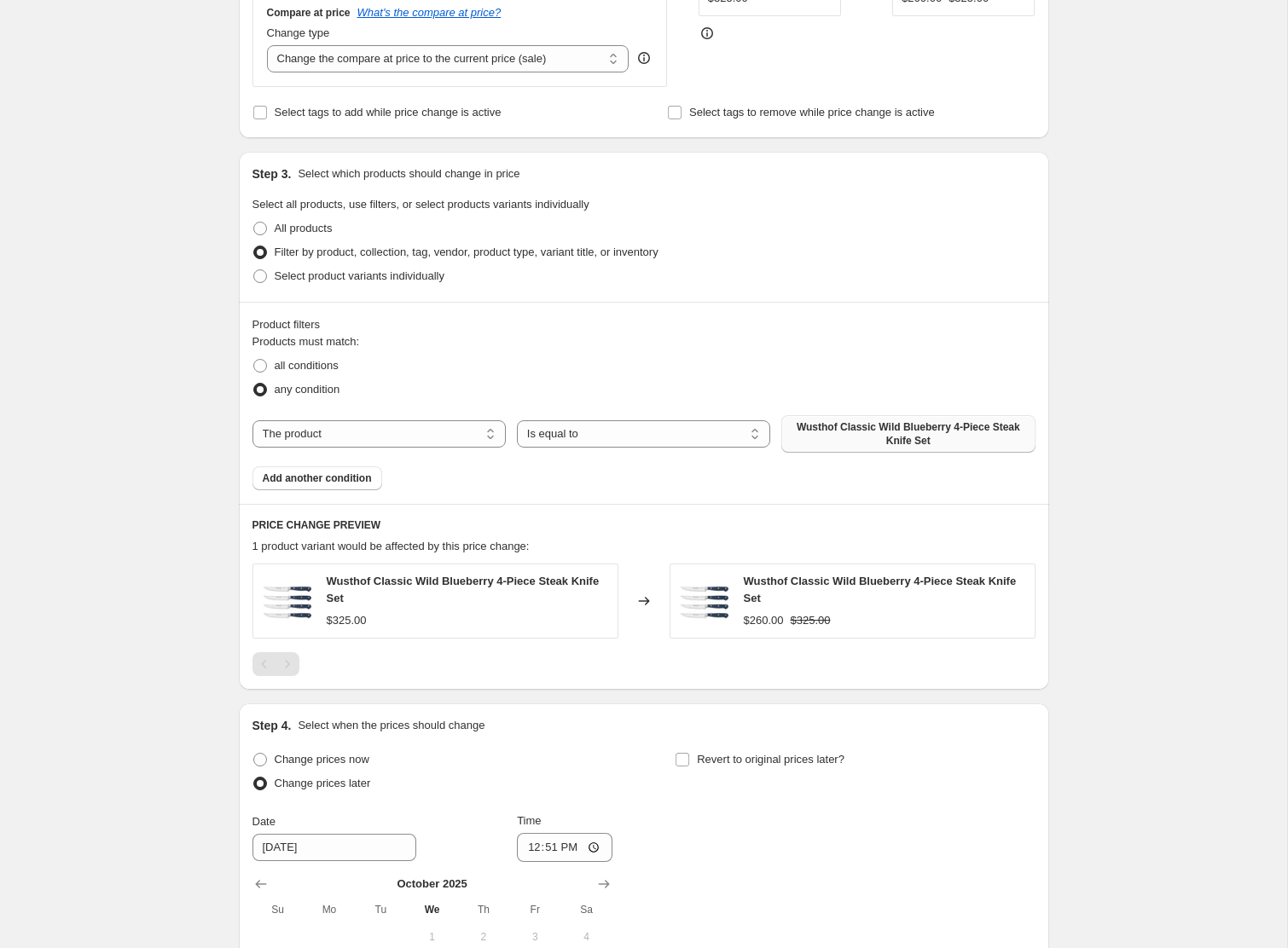
scroll to position [783, 0]
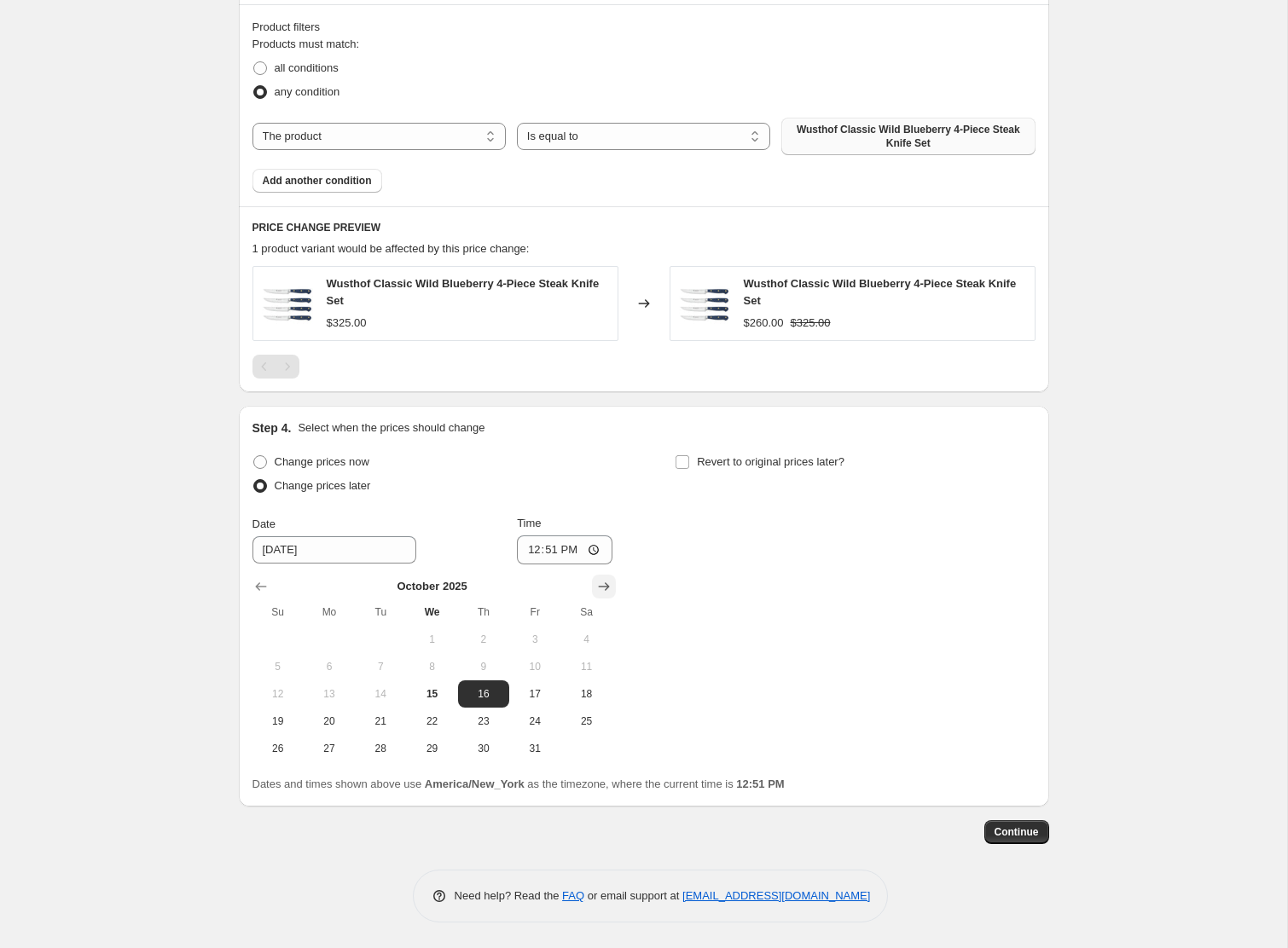
click at [602, 582] on icon "Show next month, November 2025" at bounding box center [604, 586] width 17 height 17
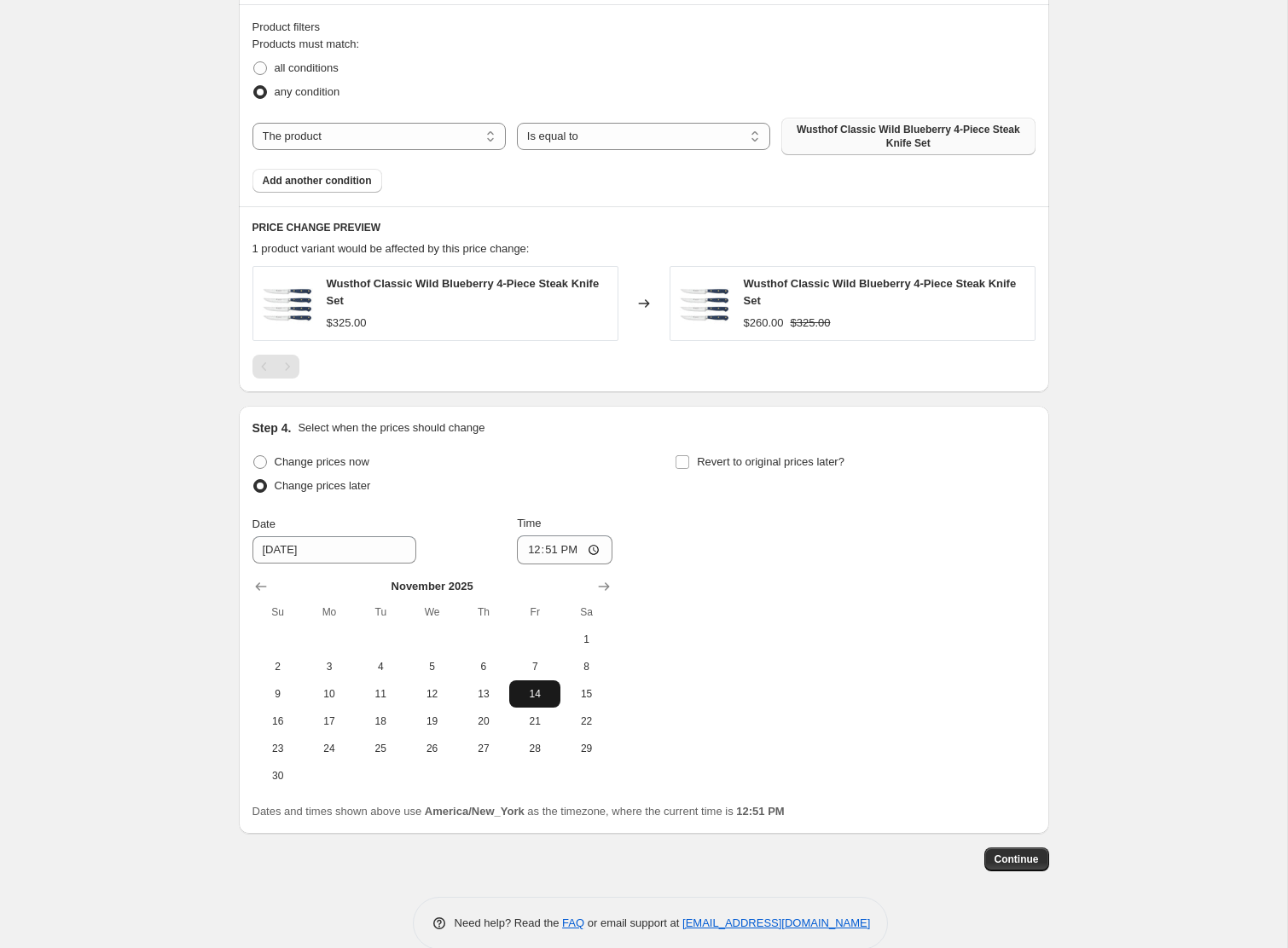
click at [533, 694] on span "14" at bounding box center [535, 694] width 38 height 14
type input "[DATE]"
click at [550, 550] on input "12:51" at bounding box center [565, 550] width 96 height 29
type input "00:00"
click at [686, 462] on input "Revert to original prices later?" at bounding box center [682, 462] width 14 height 14
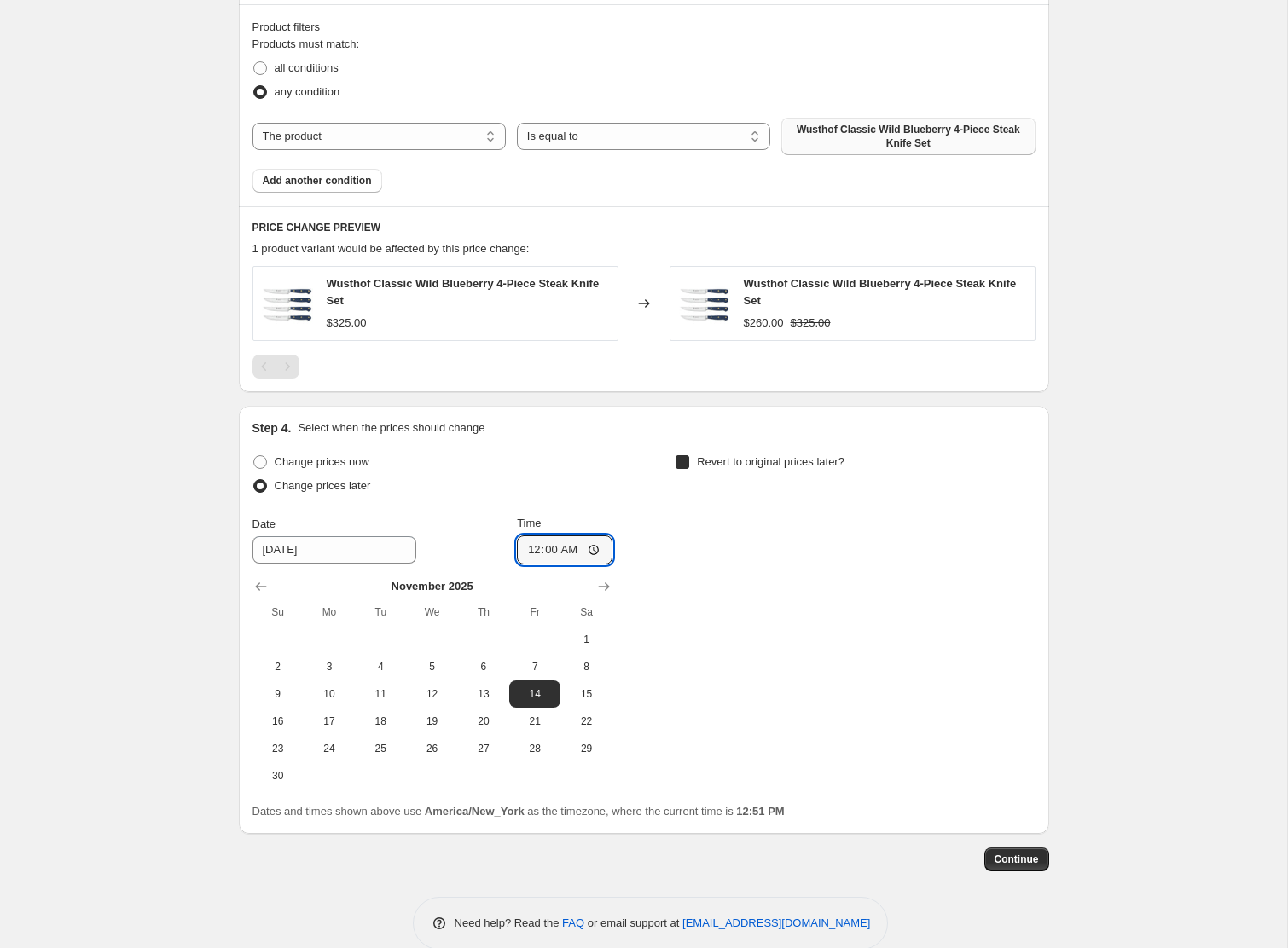
checkbox input "true"
click at [1027, 586] on icon "Show next month, November 2025" at bounding box center [1026, 586] width 11 height 9
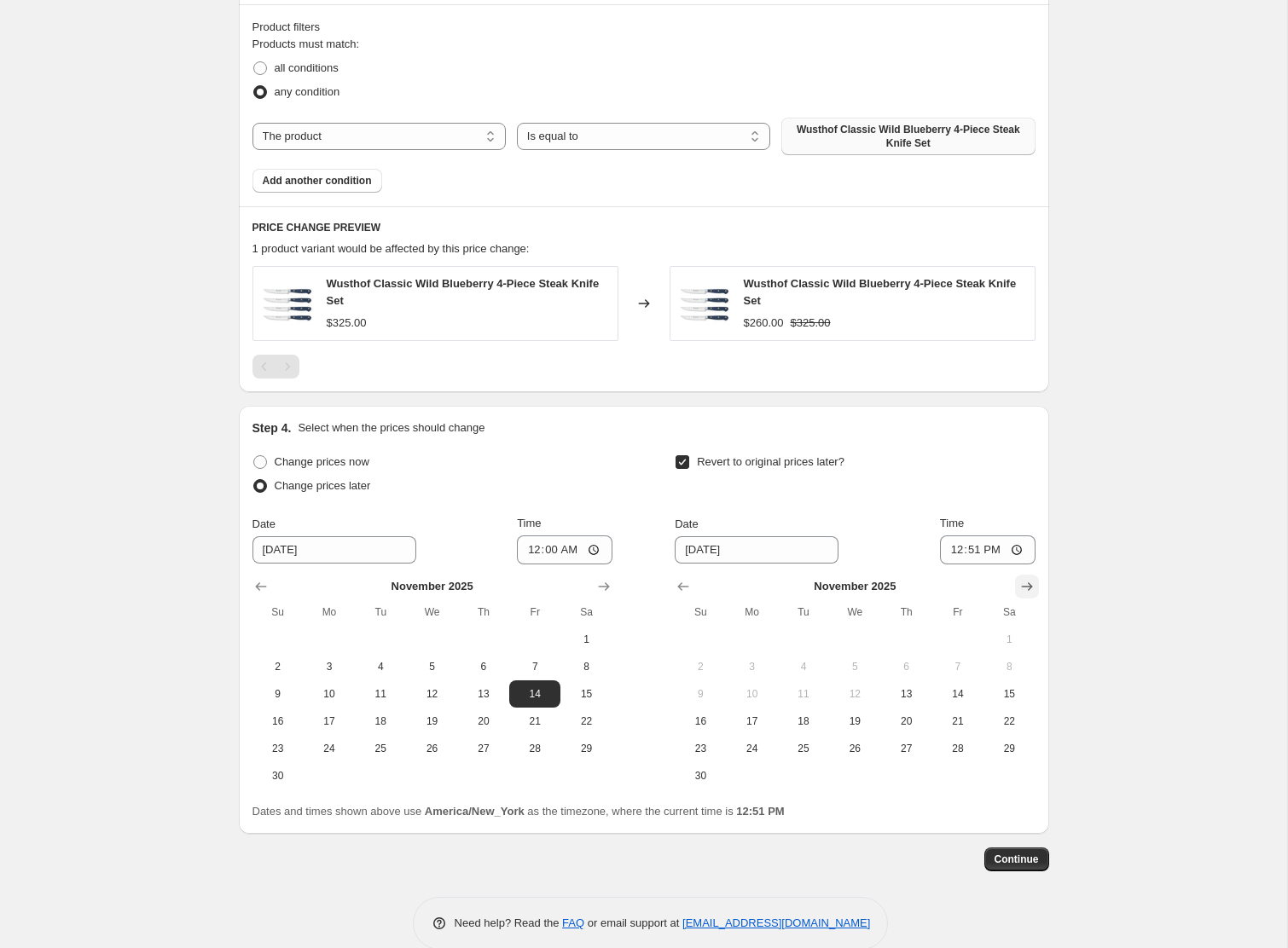
click at [1027, 586] on icon "Show next month, December 2025" at bounding box center [1026, 586] width 11 height 9
click at [739, 634] on span "1" at bounding box center [753, 639] width 38 height 14
type input "[DATE]"
click at [950, 550] on input "12:51" at bounding box center [988, 550] width 96 height 29
type input "23:59"
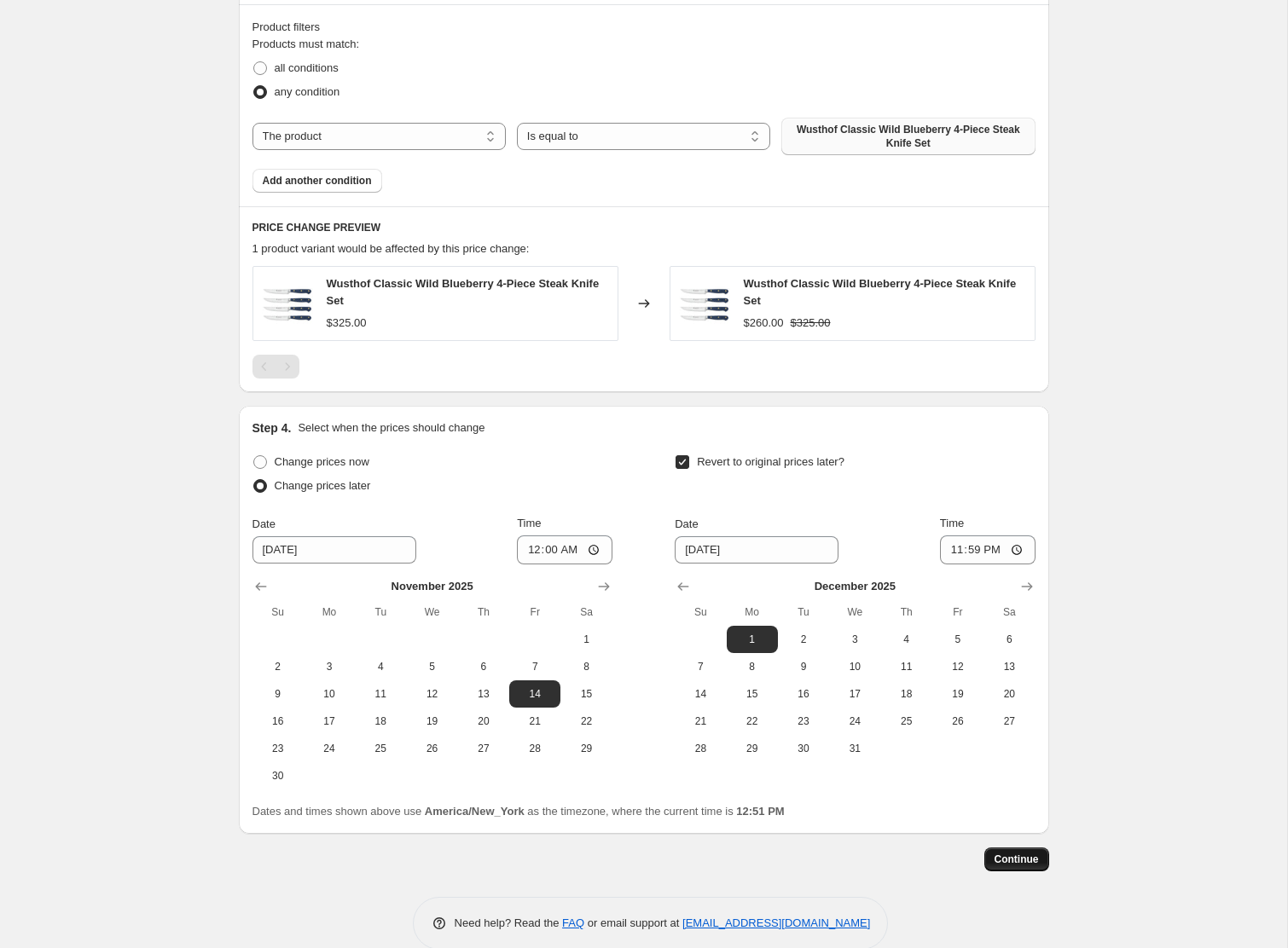
click at [1037, 863] on span "Continue" at bounding box center [1017, 860] width 44 height 14
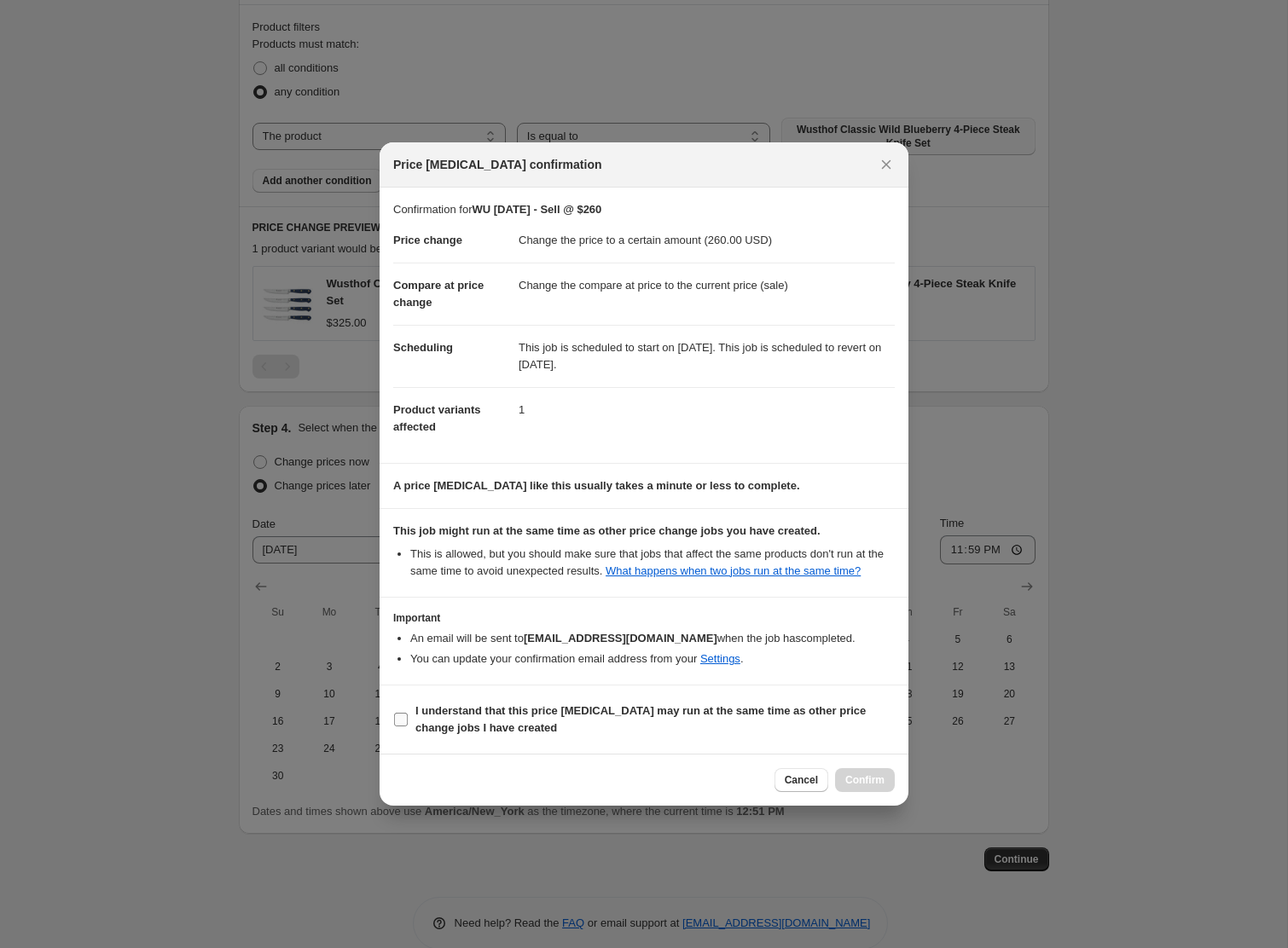
click at [520, 727] on span "I understand that this price [MEDICAL_DATA] may run at the same time as other p…" at bounding box center [655, 720] width 480 height 34
click at [408, 727] on input "I understand that this price [MEDICAL_DATA] may run at the same time as other p…" at bounding box center [401, 720] width 14 height 14
checkbox input "true"
click at [852, 787] on span "Confirm" at bounding box center [866, 780] width 39 height 14
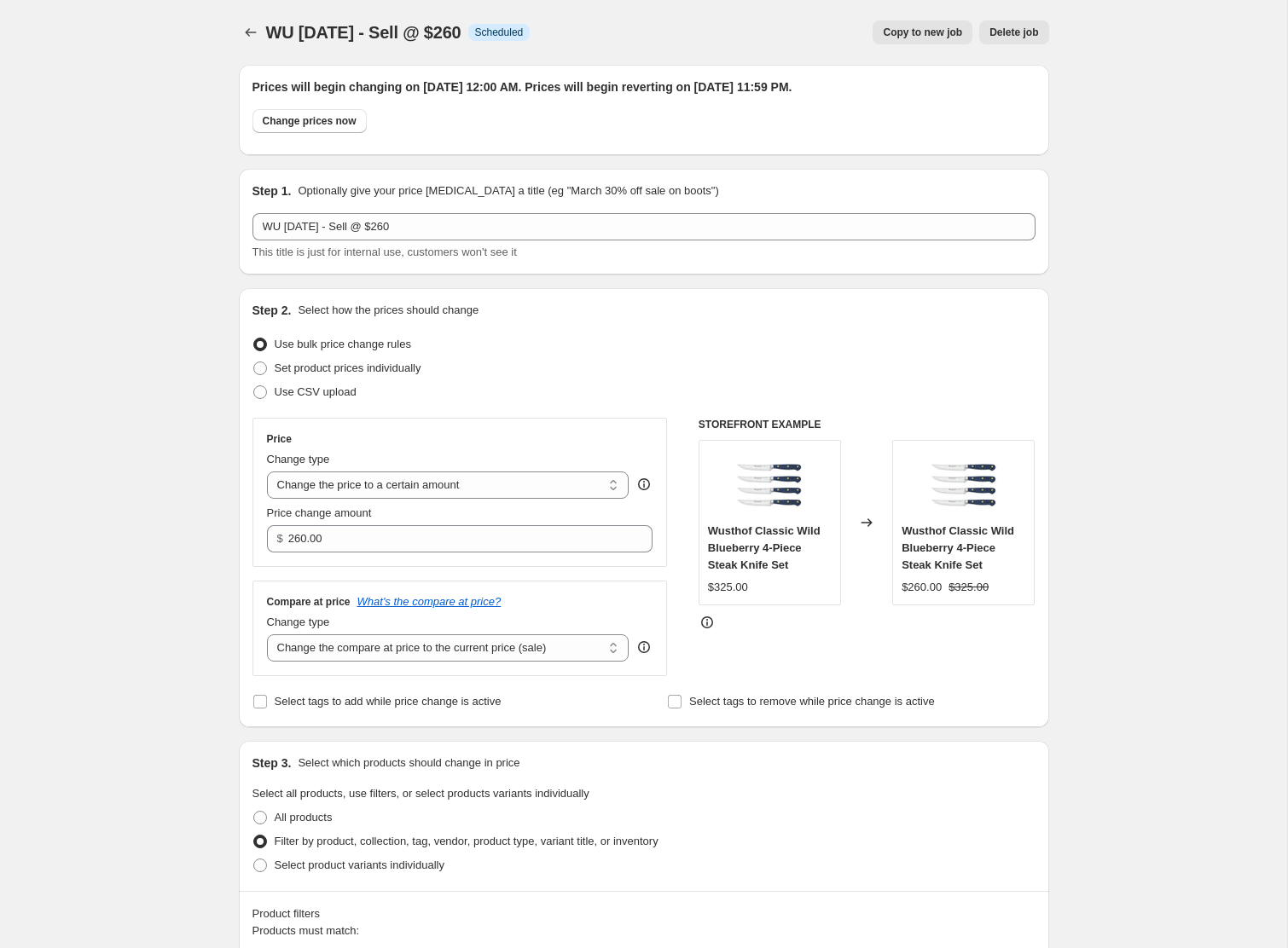
click at [894, 34] on span "Copy to new job" at bounding box center [922, 32] width 80 height 14
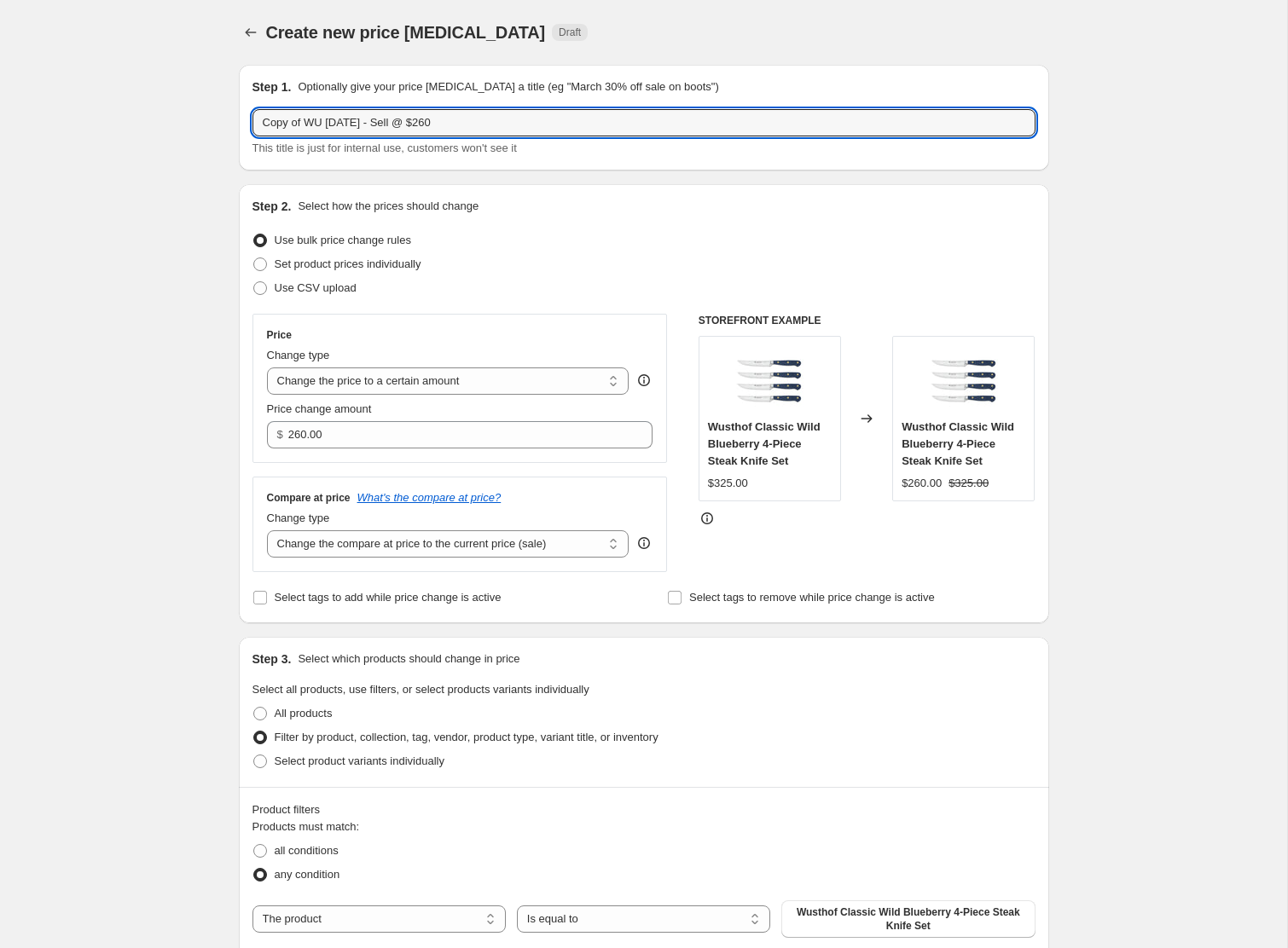
drag, startPoint x: 308, startPoint y: 131, endPoint x: 157, endPoint y: 125, distance: 151.1
click at [157, 125] on div "Create new price [MEDICAL_DATA]. This page is ready Create new price [MEDICAL_D…" at bounding box center [643, 720] width 1287 height 1440
drag, startPoint x: 438, startPoint y: 127, endPoint x: 502, endPoint y: 127, distance: 64.0
click at [502, 127] on input "WU [DATE] - Sell @ $260" at bounding box center [644, 123] width 783 height 27
type input "WU [DATE] - Sell @ $76"
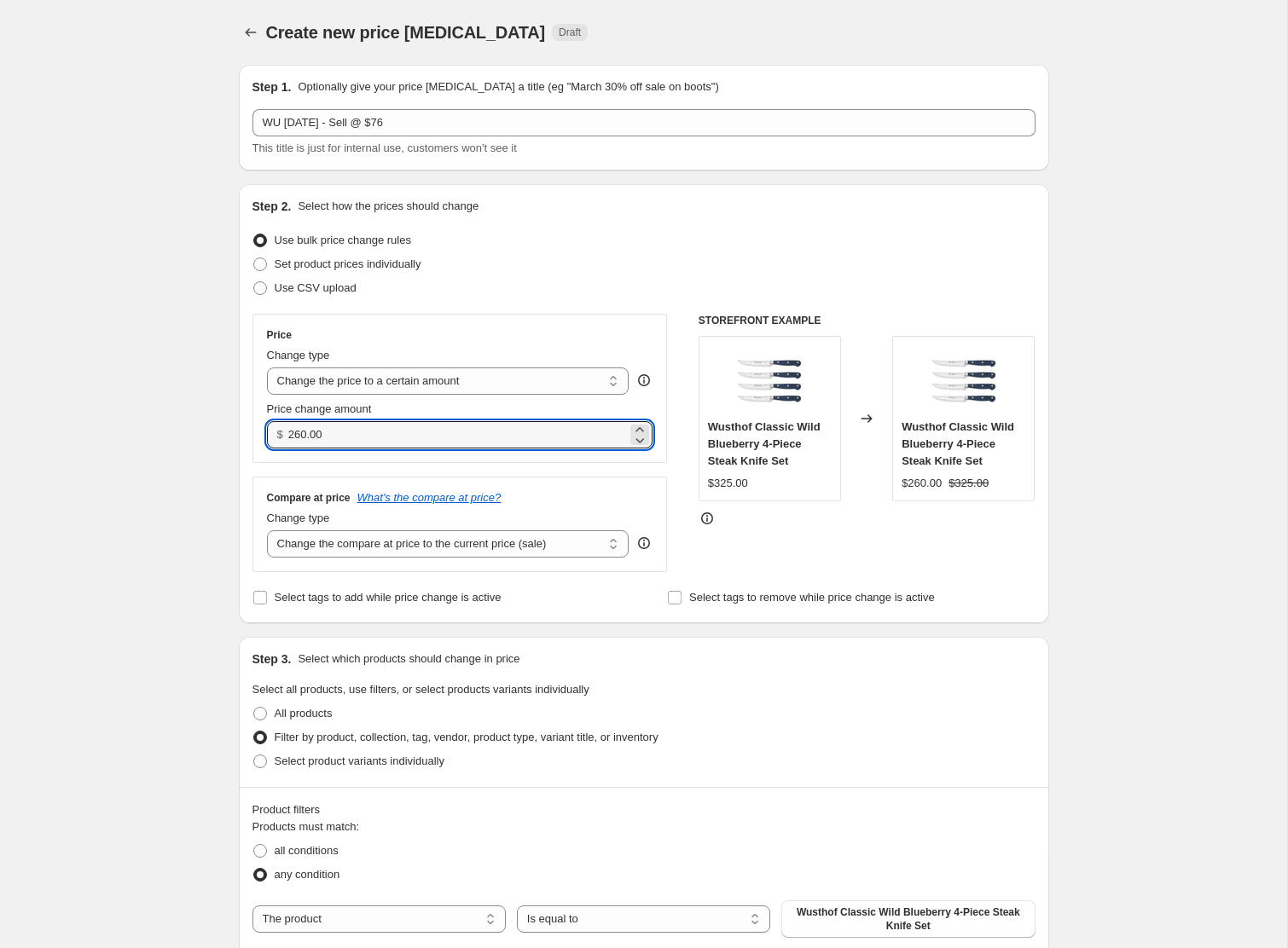
drag, startPoint x: 399, startPoint y: 436, endPoint x: 245, endPoint y: 430, distance: 154.1
click at [245, 430] on div "Step 2. Select how the prices should change Use bulk price change rules Set pro…" at bounding box center [644, 403] width 811 height 439
type input "76.00"
click at [183, 516] on div "Create new price [MEDICAL_DATA]. This page is ready Create new price [MEDICAL_D…" at bounding box center [643, 720] width 1287 height 1440
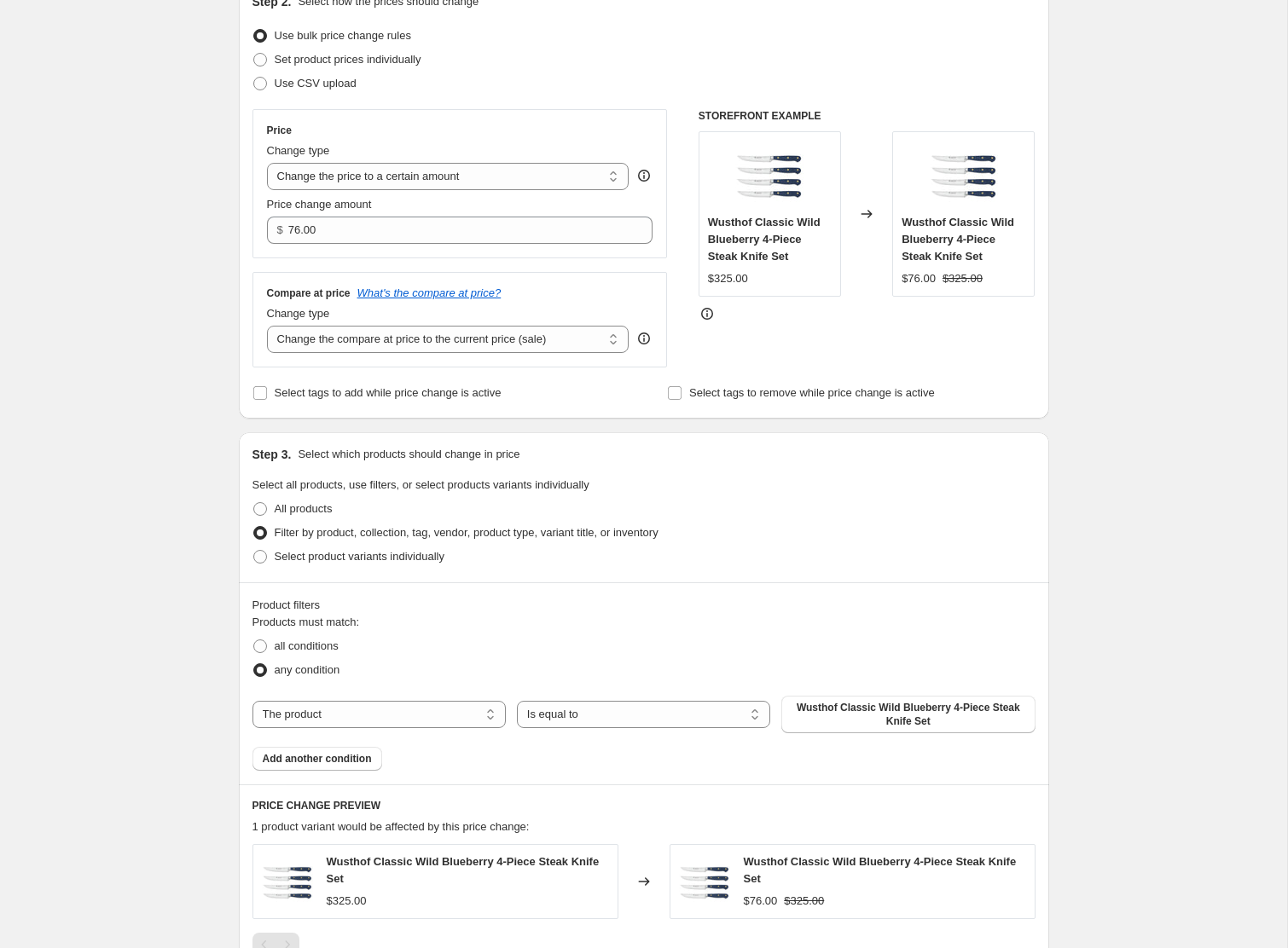
scroll to position [492, 0]
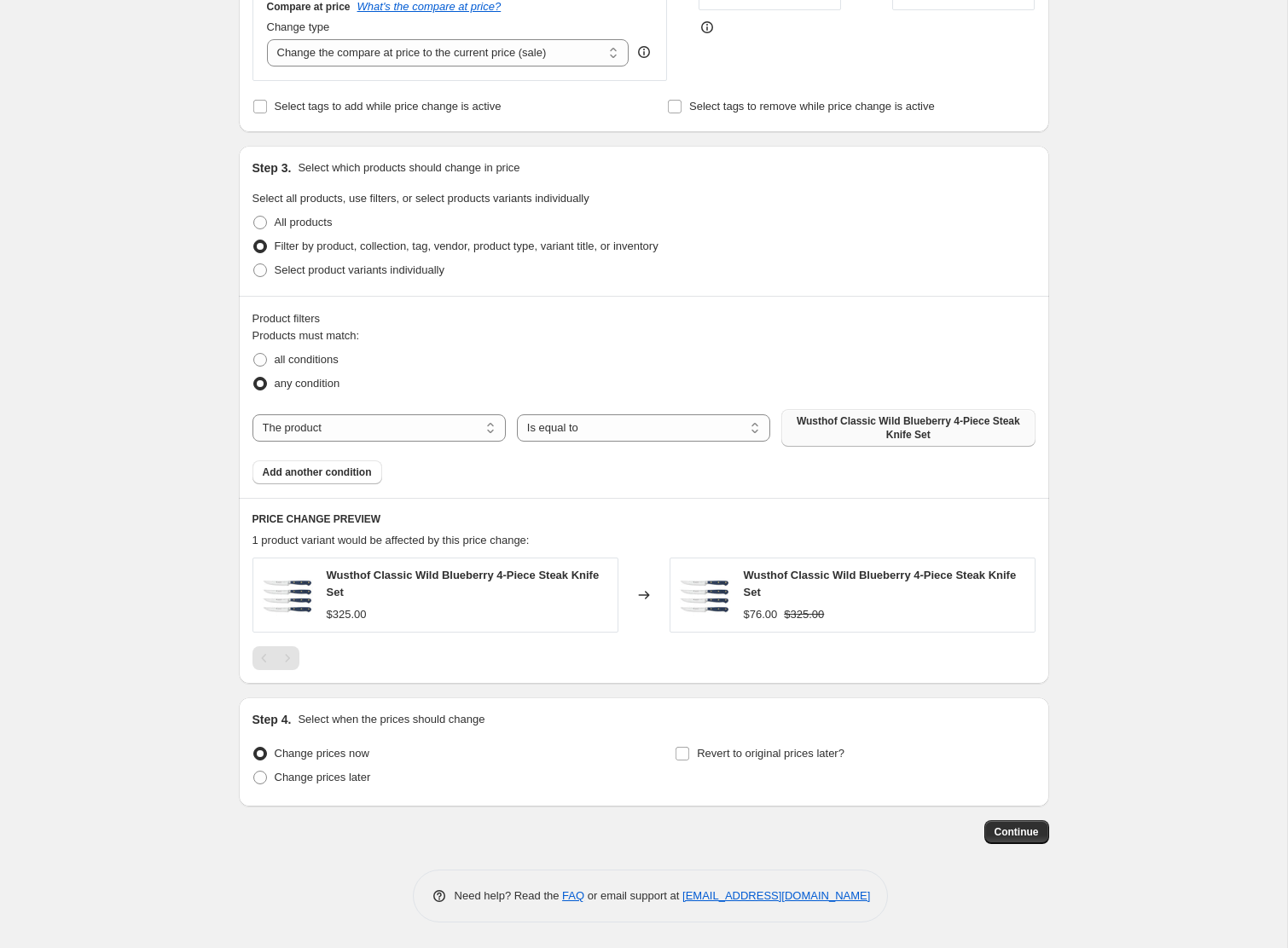
click at [826, 424] on span "Wusthof Classic Wild Blueberry 4-Piece Steak Knife Set" at bounding box center [908, 428] width 233 height 27
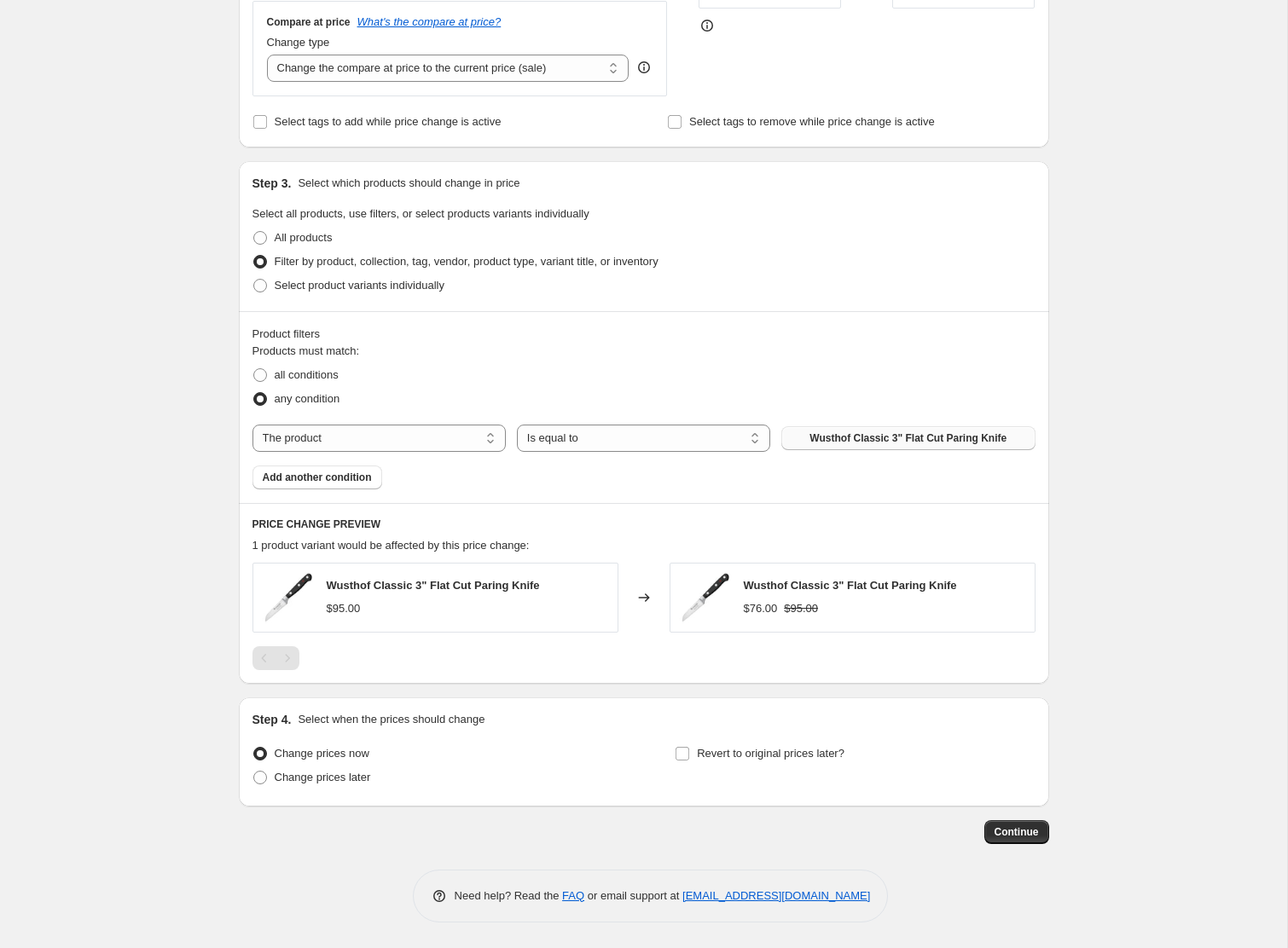
scroll to position [475, 0]
click at [328, 779] on span "Change prices later" at bounding box center [322, 778] width 97 height 13
click at [254, 773] on input "Change prices later" at bounding box center [253, 772] width 1 height 1
radio input "true"
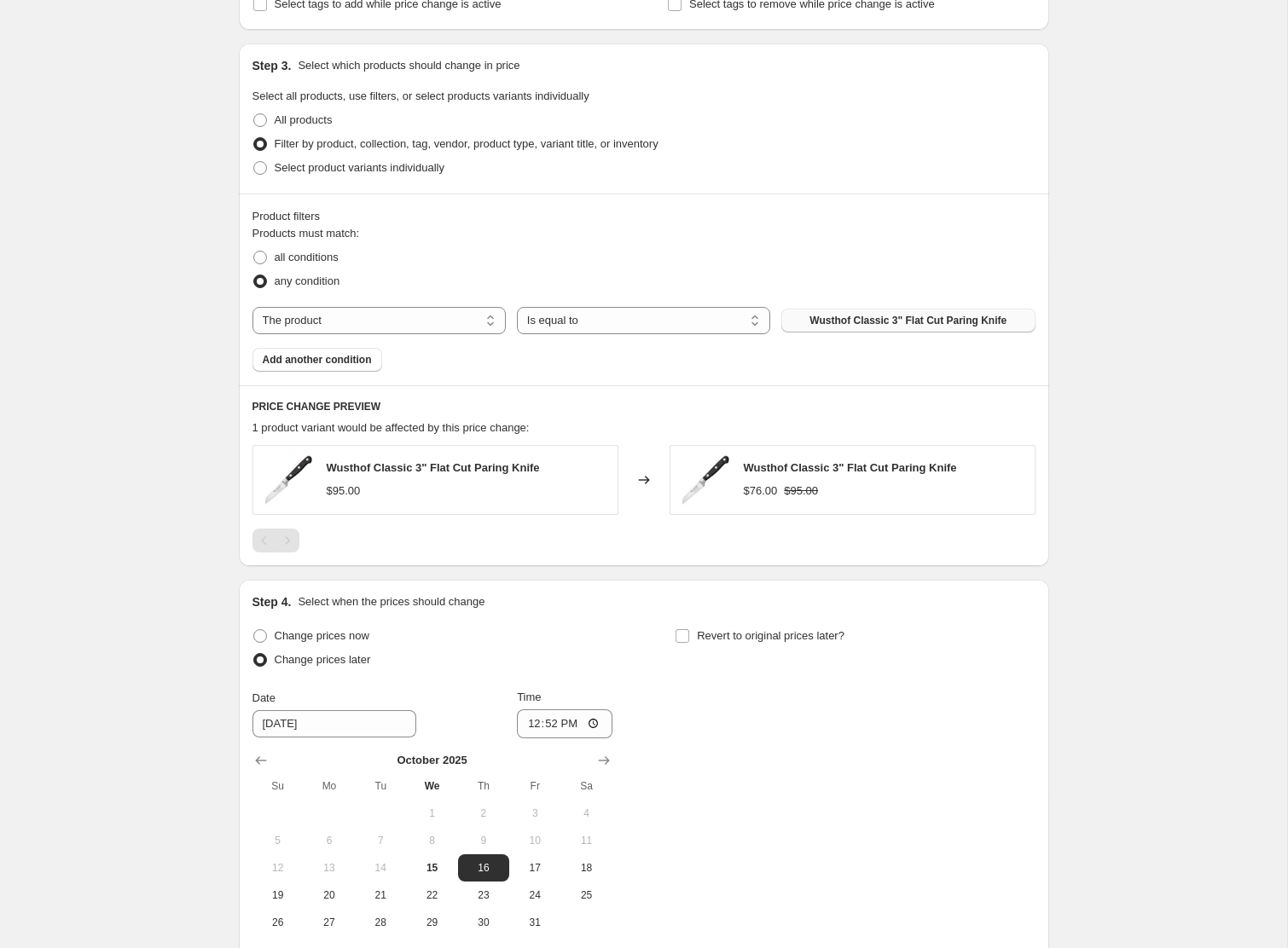
scroll to position [767, 0]
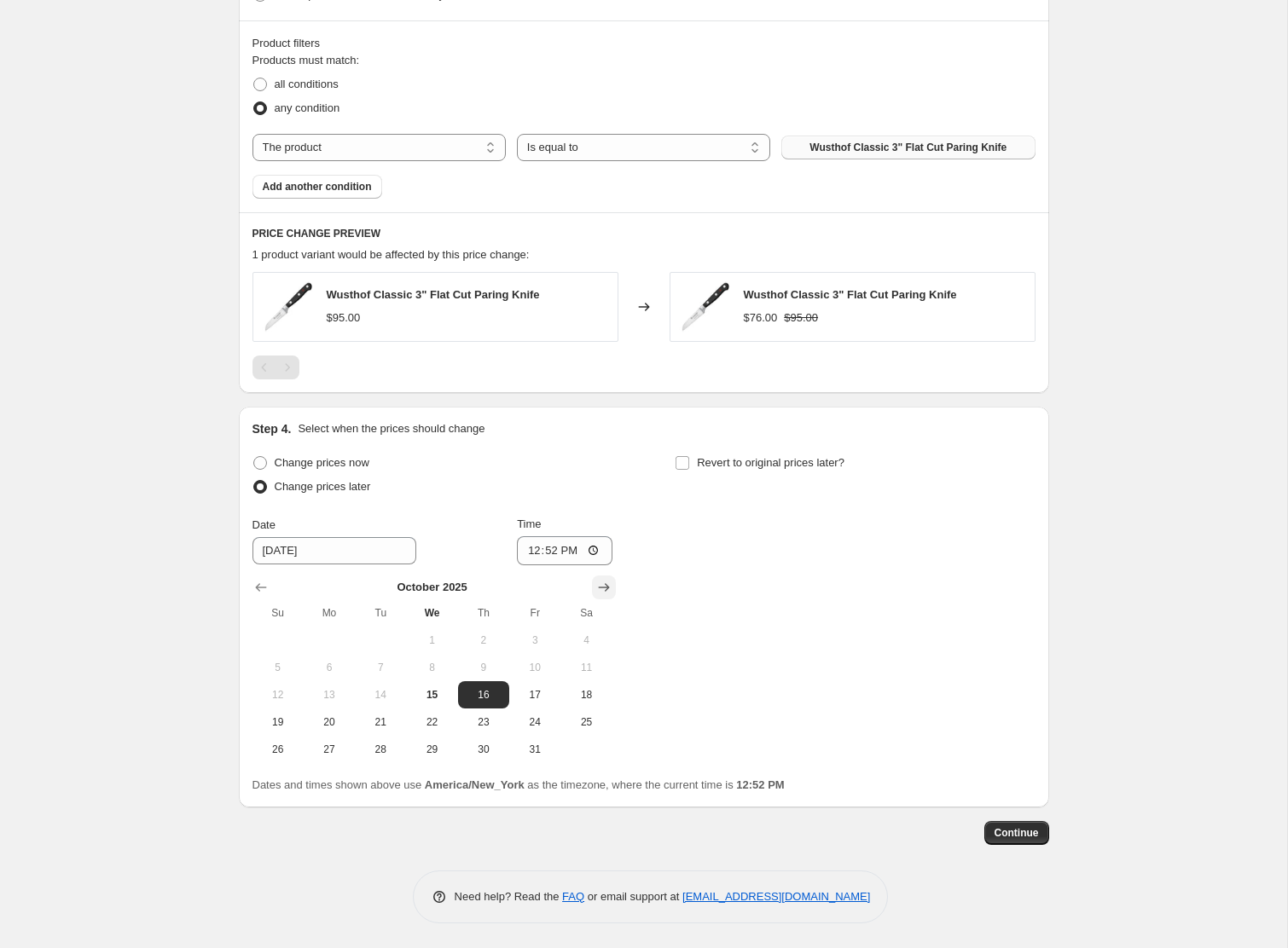
click at [606, 592] on icon "Show next month, November 2025" at bounding box center [604, 587] width 17 height 17
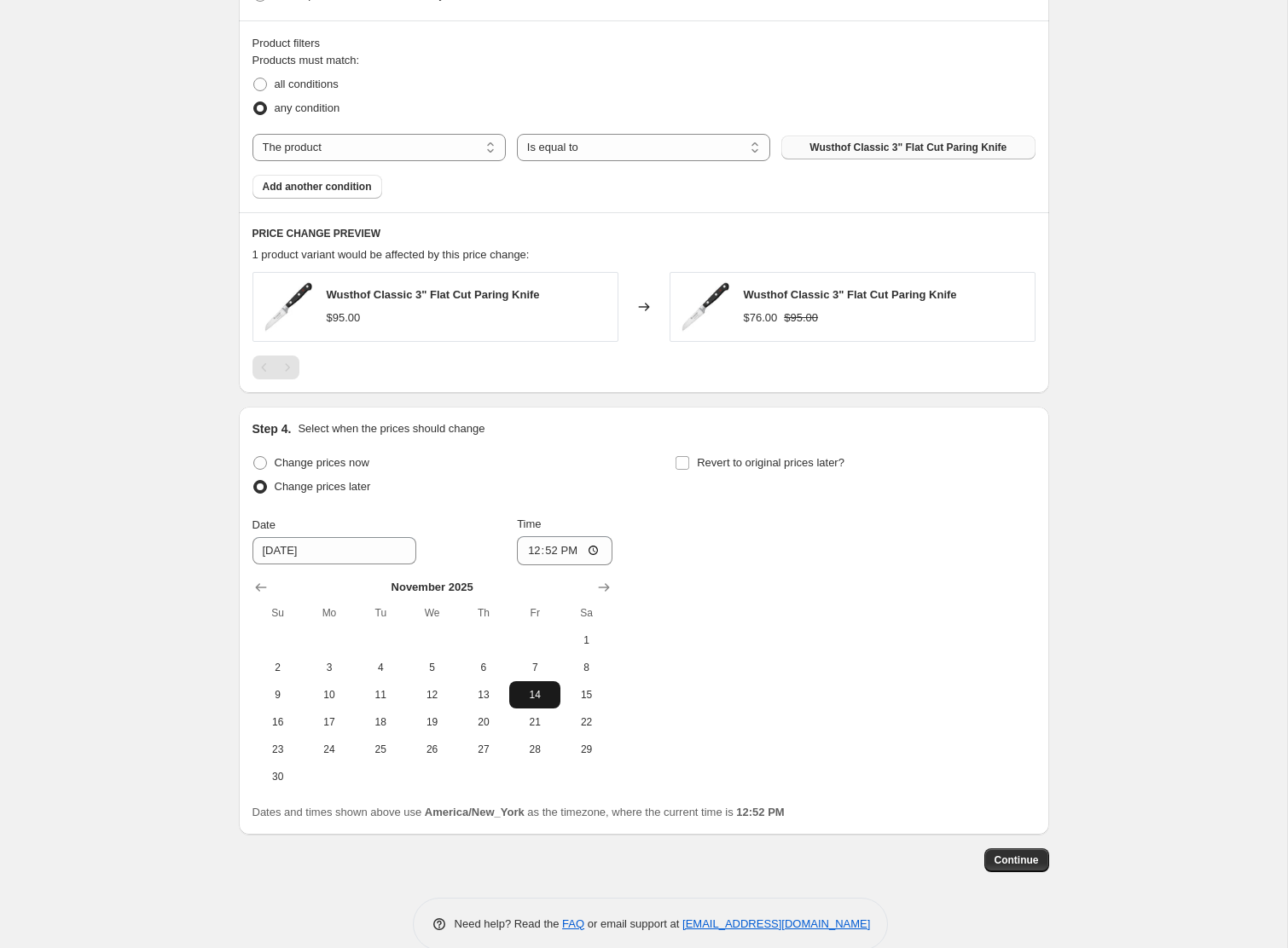
click at [535, 692] on span "14" at bounding box center [535, 695] width 38 height 14
type input "[DATE]"
click at [541, 550] on input "12:52" at bounding box center [565, 551] width 96 height 29
type input "00:00"
click at [690, 460] on label "Revert to original prices later?" at bounding box center [759, 463] width 170 height 24
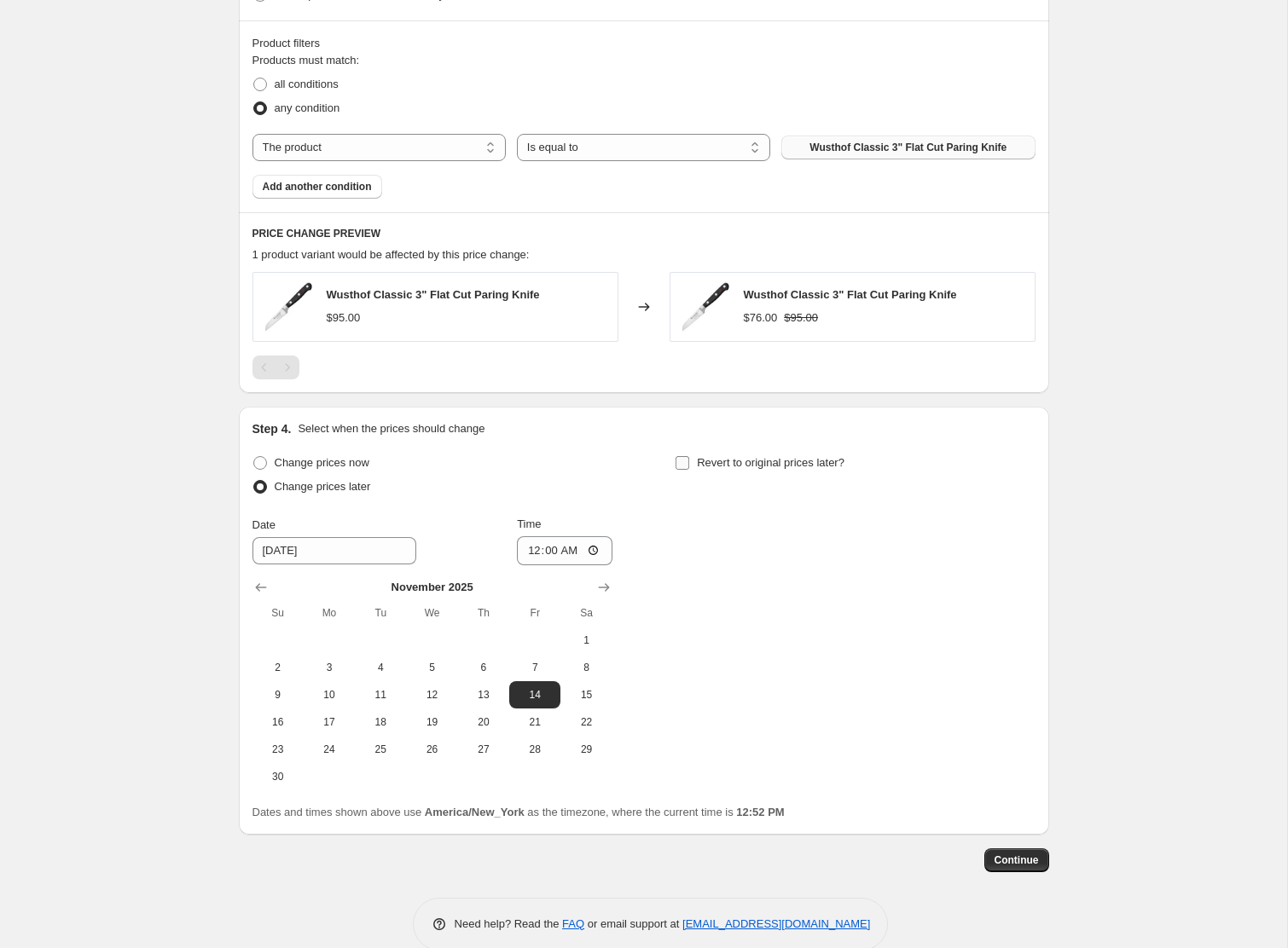
click at [689, 460] on input "Revert to original prices later?" at bounding box center [682, 463] width 14 height 14
checkbox input "true"
click at [1028, 591] on icon "Show next month, November 2025" at bounding box center [1027, 587] width 17 height 17
click at [1028, 591] on icon "Show next month, December 2025" at bounding box center [1027, 587] width 17 height 17
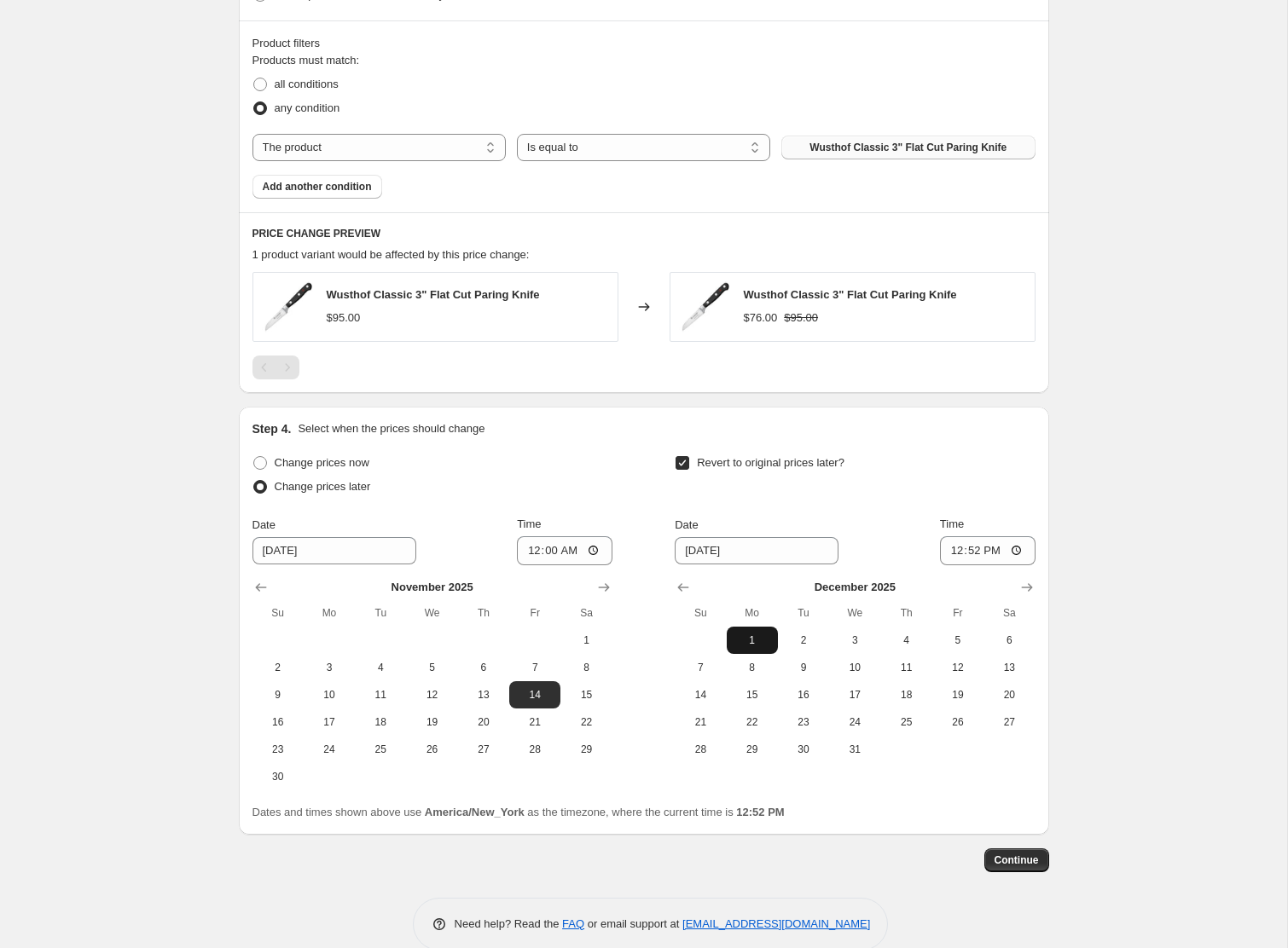
click at [744, 649] on button "1" at bounding box center [753, 640] width 51 height 27
type input "[DATE]"
click at [941, 551] on input "12:52" at bounding box center [988, 551] width 96 height 29
type input "23:59"
click at [1030, 866] on button "Continue" at bounding box center [1017, 861] width 65 height 24
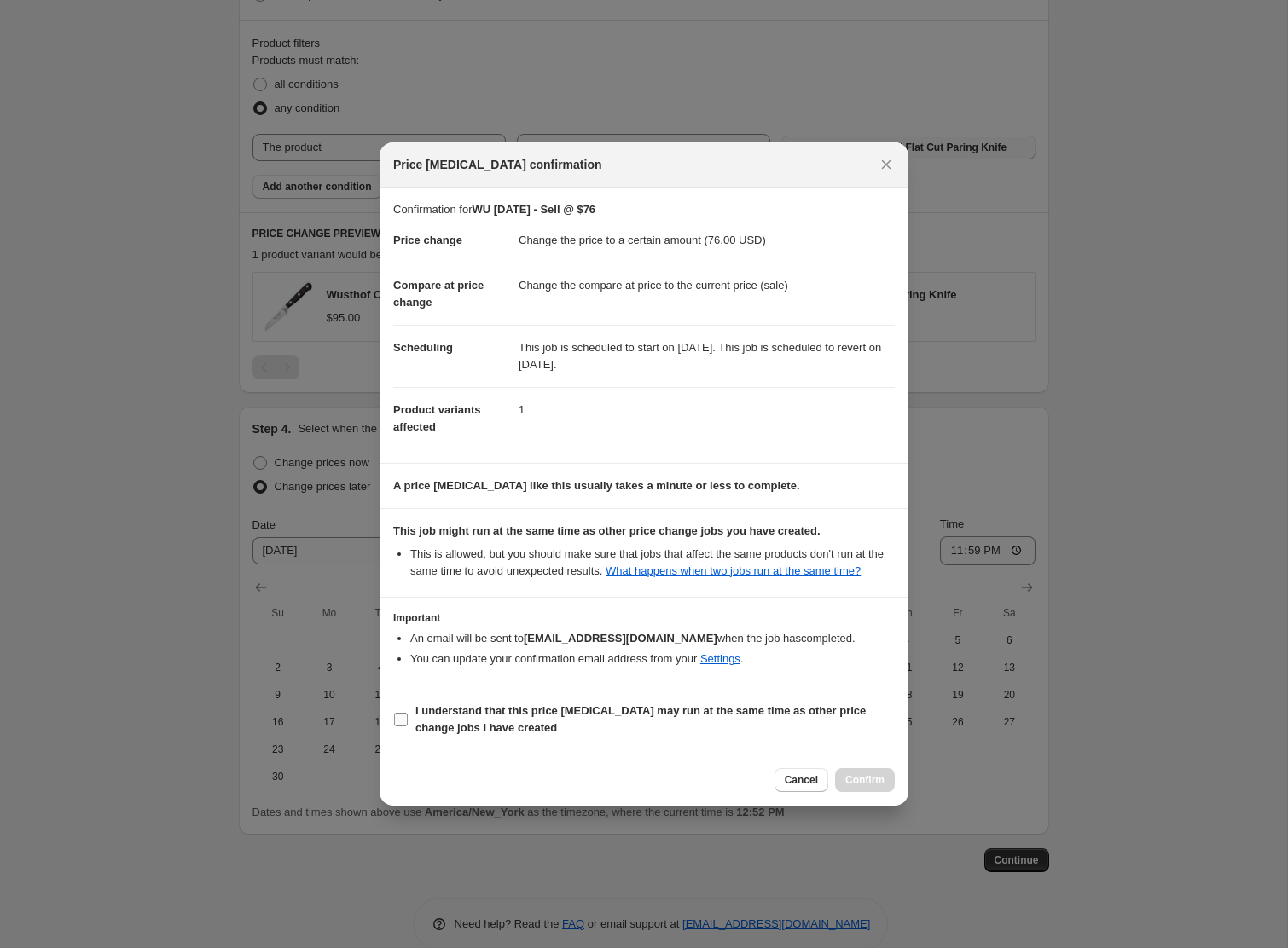
click at [535, 726] on b "I understand that this price [MEDICAL_DATA] may run at the same time as other p…" at bounding box center [641, 719] width 451 height 30
click at [408, 726] on input "I understand that this price [MEDICAL_DATA] may run at the same time as other p…" at bounding box center [401, 720] width 14 height 14
checkbox input "true"
click at [887, 792] on button "Confirm" at bounding box center [866, 780] width 60 height 24
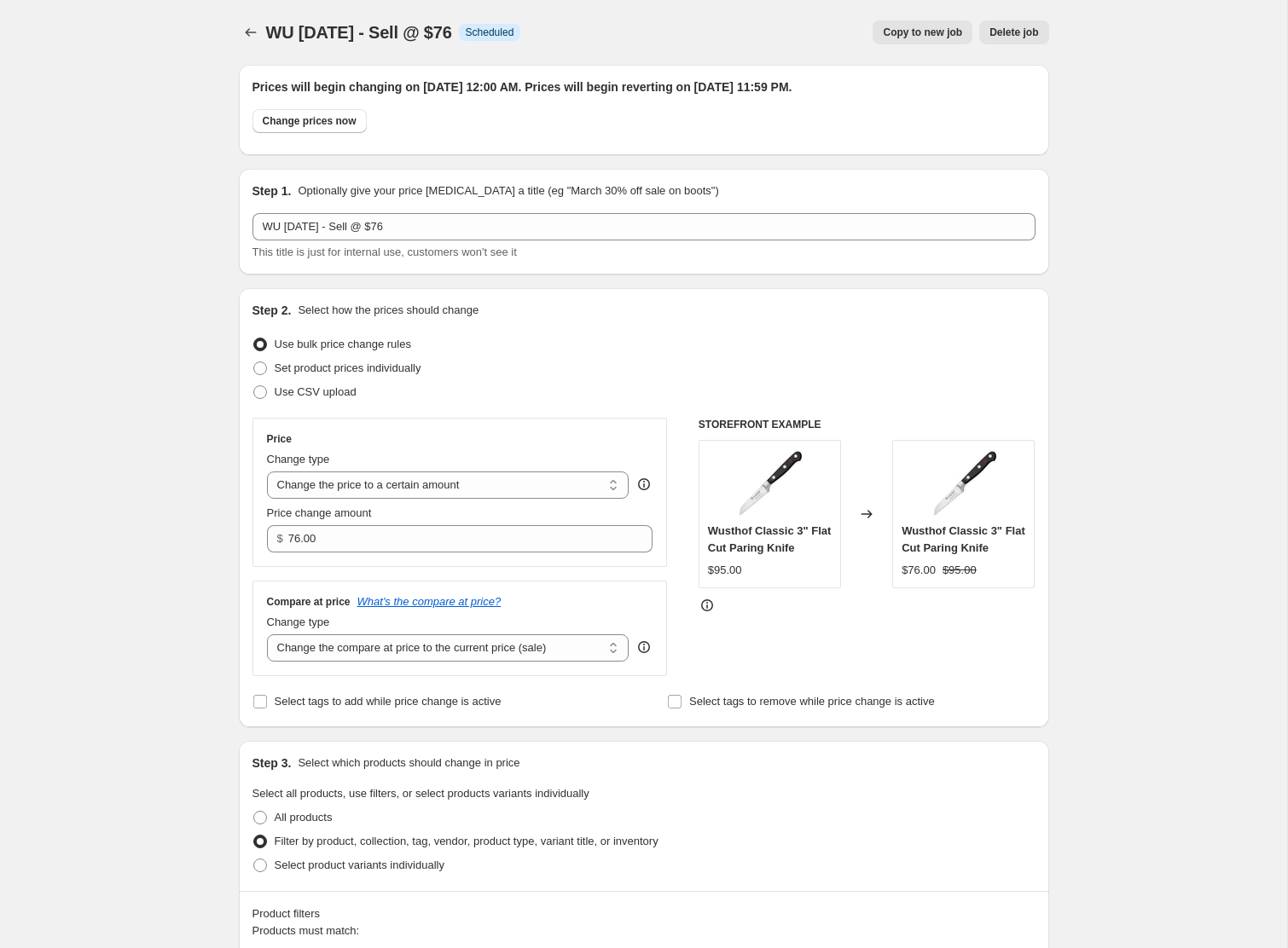
click at [943, 31] on span "Copy to new job" at bounding box center [922, 32] width 80 height 14
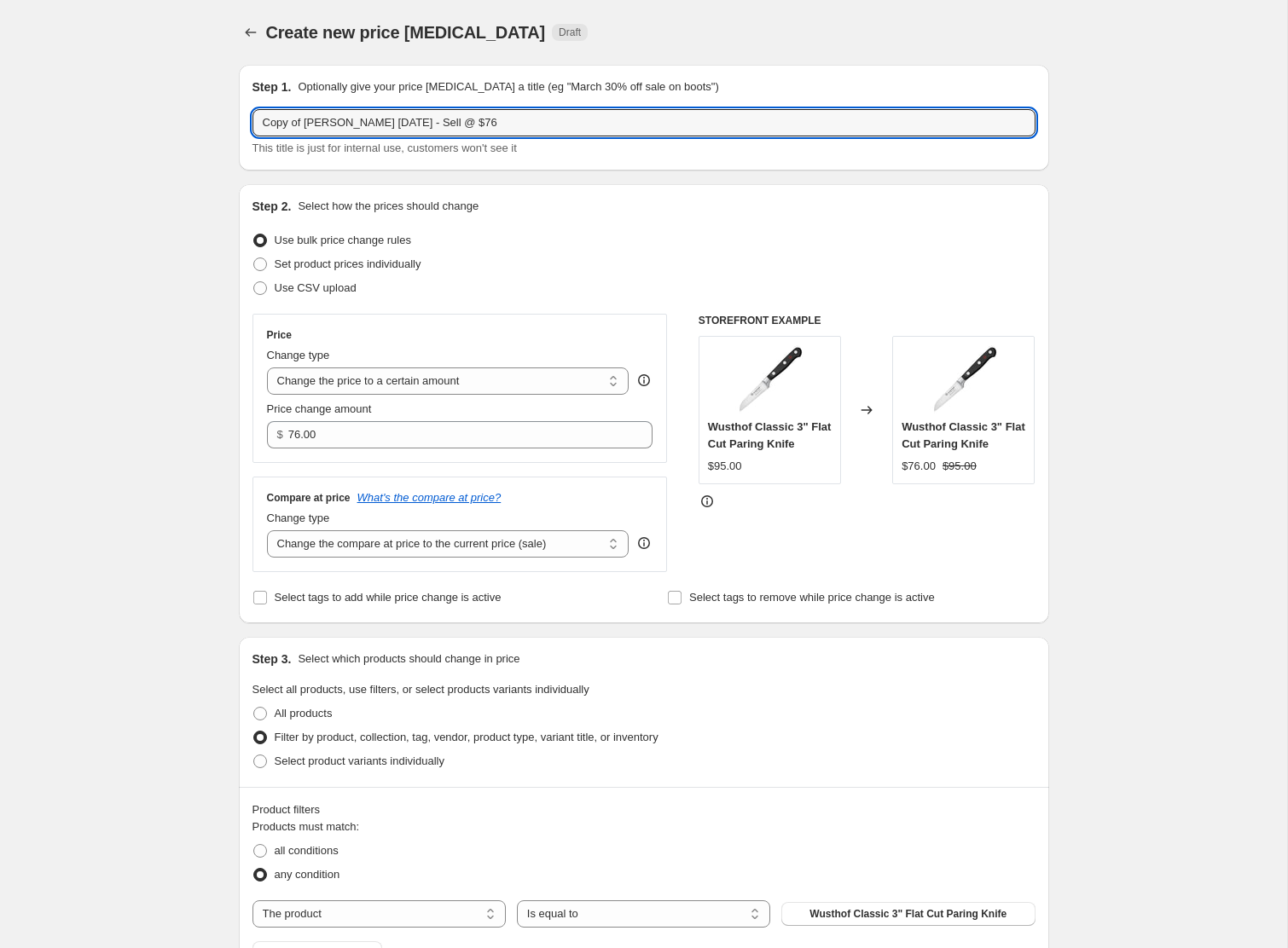
drag, startPoint x: 308, startPoint y: 125, endPoint x: 45, endPoint y: 121, distance: 263.0
click at [45, 121] on div "Create new price [MEDICAL_DATA]. This page is ready Create new price [MEDICAL_D…" at bounding box center [643, 712] width 1287 height 1424
drag, startPoint x: 440, startPoint y: 124, endPoint x: 452, endPoint y: 124, distance: 12.0
click at [452, 124] on input "WU [DATE] - Sell @ $76" at bounding box center [644, 123] width 783 height 27
type input "WU [DATE] - Sell @ $108"
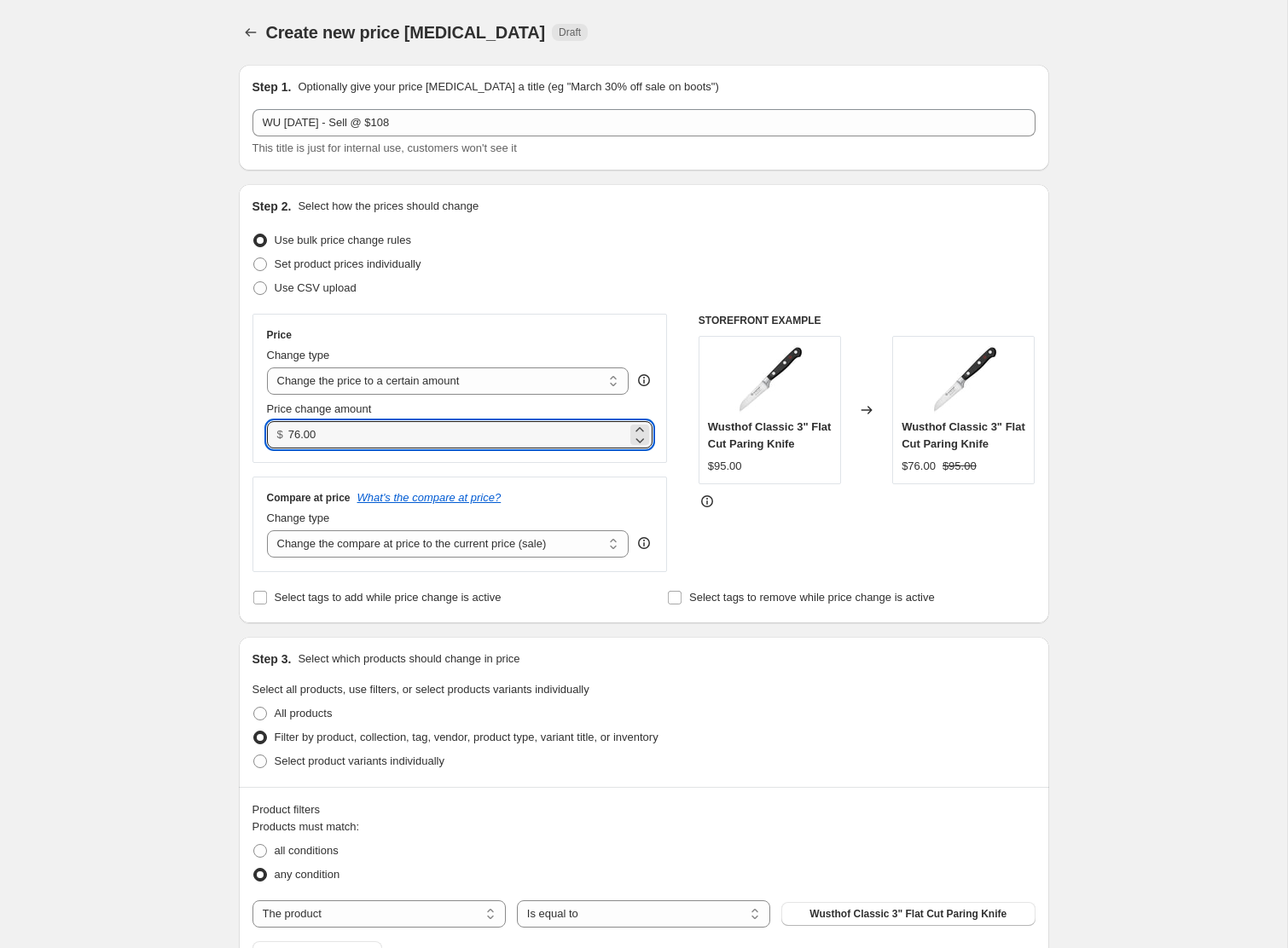
drag, startPoint x: 367, startPoint y: 446, endPoint x: 198, endPoint y: 429, distance: 169.9
click at [198, 429] on div "Create new price [MEDICAL_DATA]. This page is ready Create new price [MEDICAL_D…" at bounding box center [643, 712] width 1287 height 1424
type input "108.00"
click at [96, 481] on div "Create new price [MEDICAL_DATA]. This page is ready Create new price [MEDICAL_D…" at bounding box center [643, 712] width 1287 height 1424
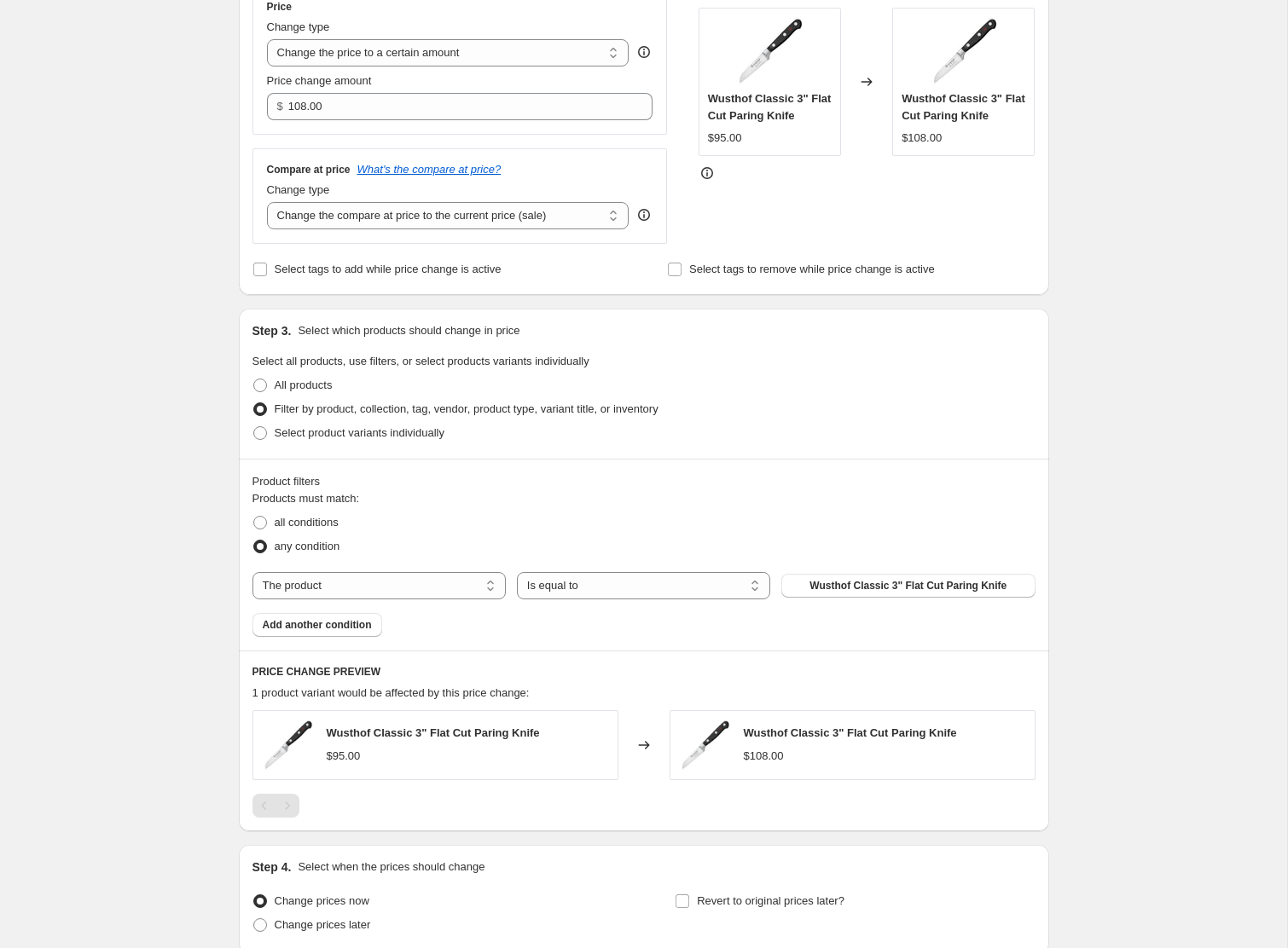
scroll to position [475, 0]
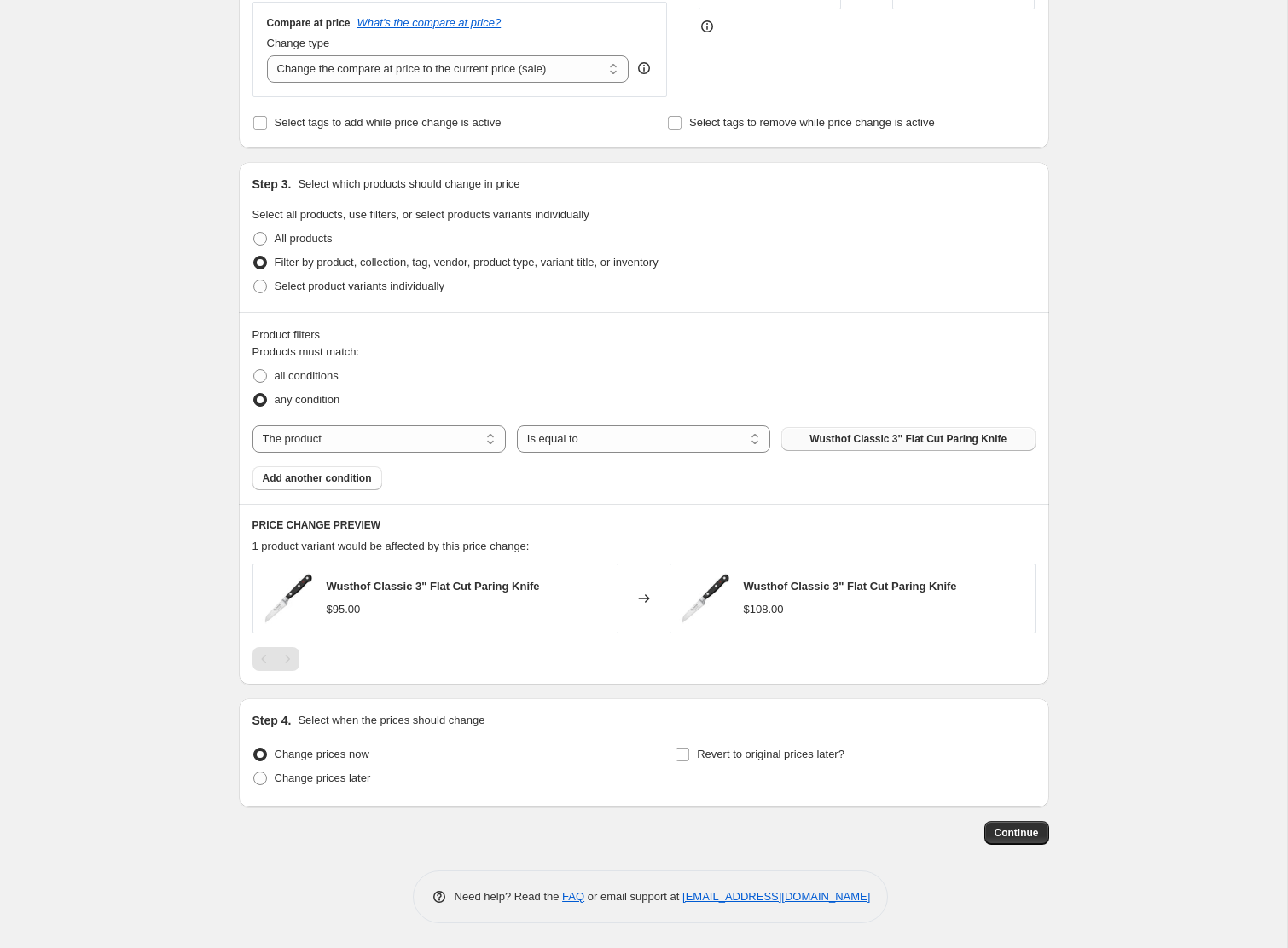
click at [889, 433] on span "Wusthof Classic 3" Flat Cut Paring Knife" at bounding box center [908, 439] width 197 height 14
click at [369, 784] on span "Change prices later" at bounding box center [322, 778] width 97 height 13
click at [254, 773] on input "Change prices later" at bounding box center [253, 772] width 1 height 1
radio input "true"
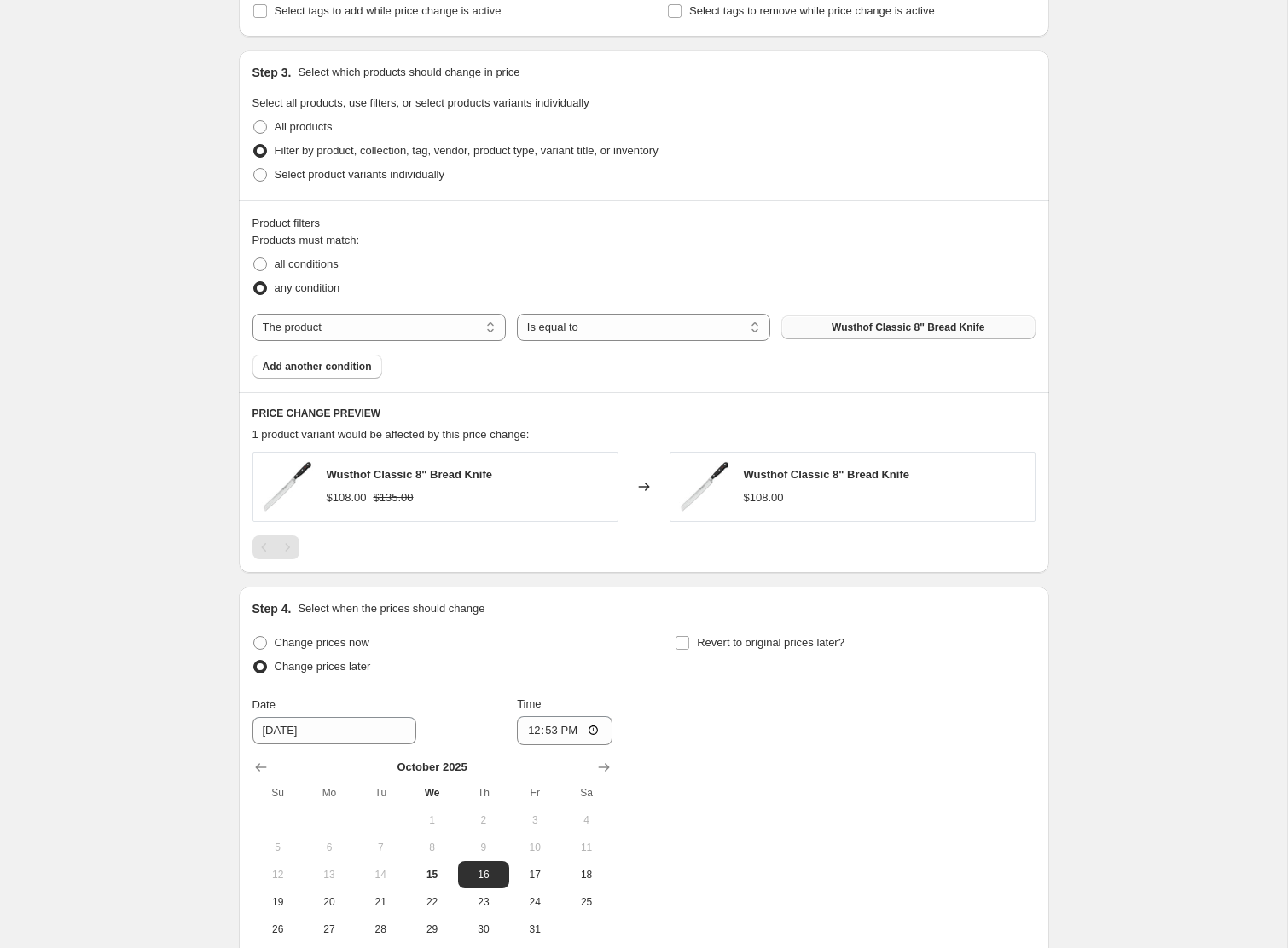
scroll to position [767, 0]
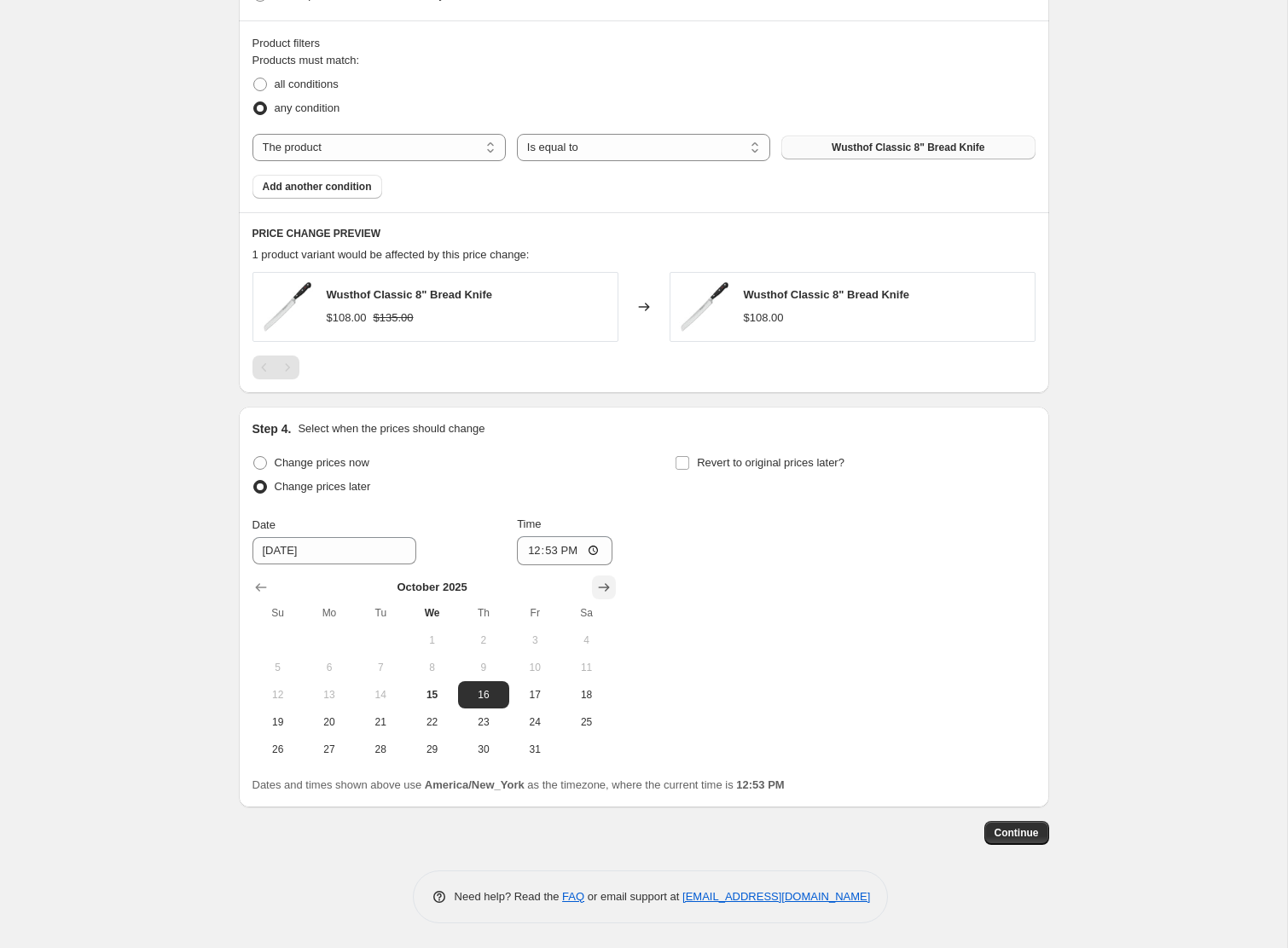
click at [609, 585] on icon "Show next month, November 2025" at bounding box center [604, 587] width 17 height 17
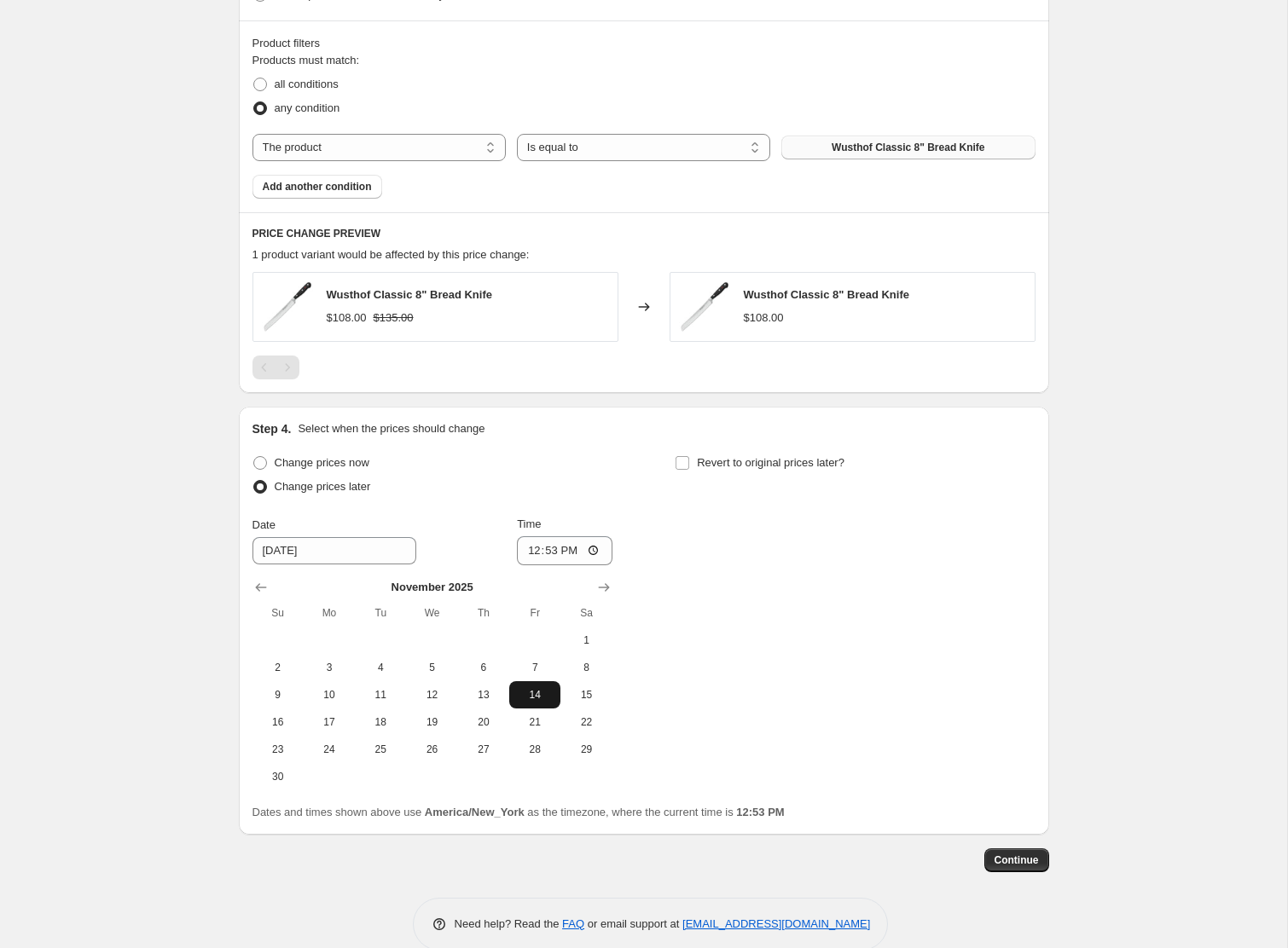
click at [521, 692] on span "14" at bounding box center [535, 695] width 38 height 14
type input "[DATE]"
click at [550, 552] on input "12:53" at bounding box center [565, 551] width 96 height 29
type input "00:00"
click at [690, 458] on span at bounding box center [682, 463] width 15 height 15
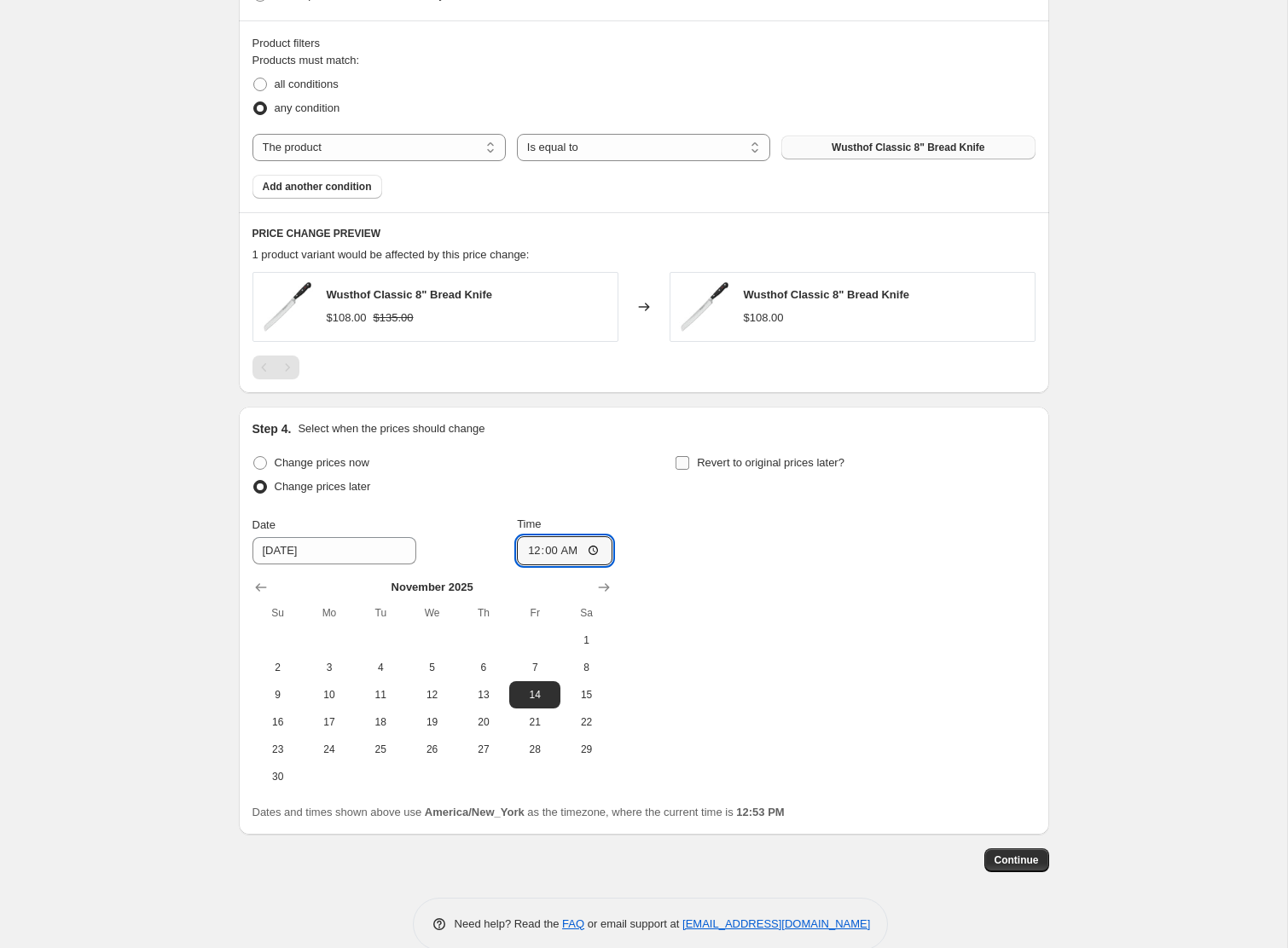
click at [689, 458] on input "Revert to original prices later?" at bounding box center [682, 463] width 14 height 14
checkbox input "true"
click at [1024, 588] on icon "Show next month, November 2025" at bounding box center [1027, 587] width 17 height 17
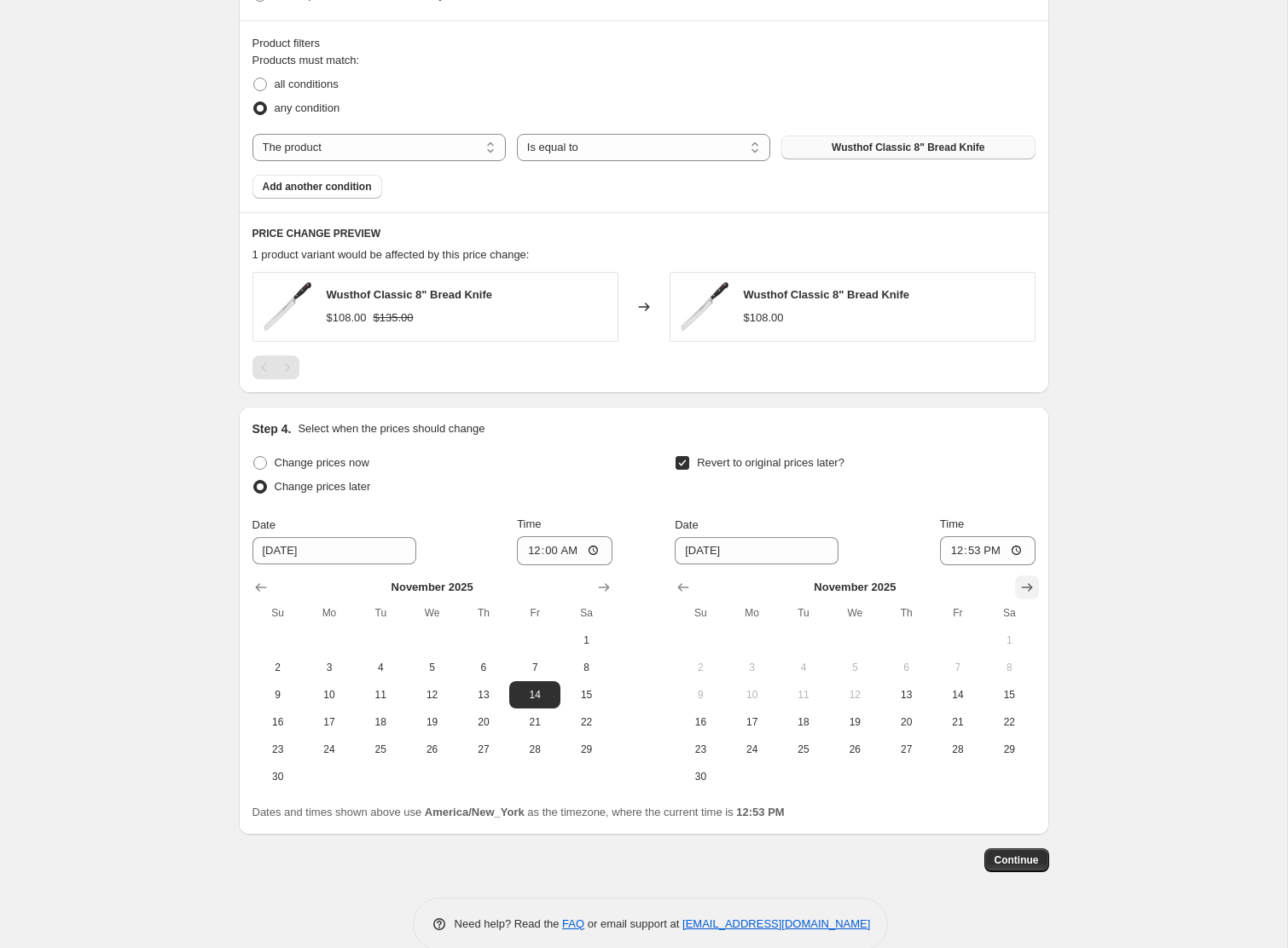
click at [1024, 588] on icon "Show next month, December 2025" at bounding box center [1027, 587] width 17 height 17
click at [740, 645] on span "1" at bounding box center [753, 640] width 38 height 14
type input "[DATE]"
click at [949, 559] on input "12:53" at bounding box center [988, 551] width 96 height 29
type input "23:59"
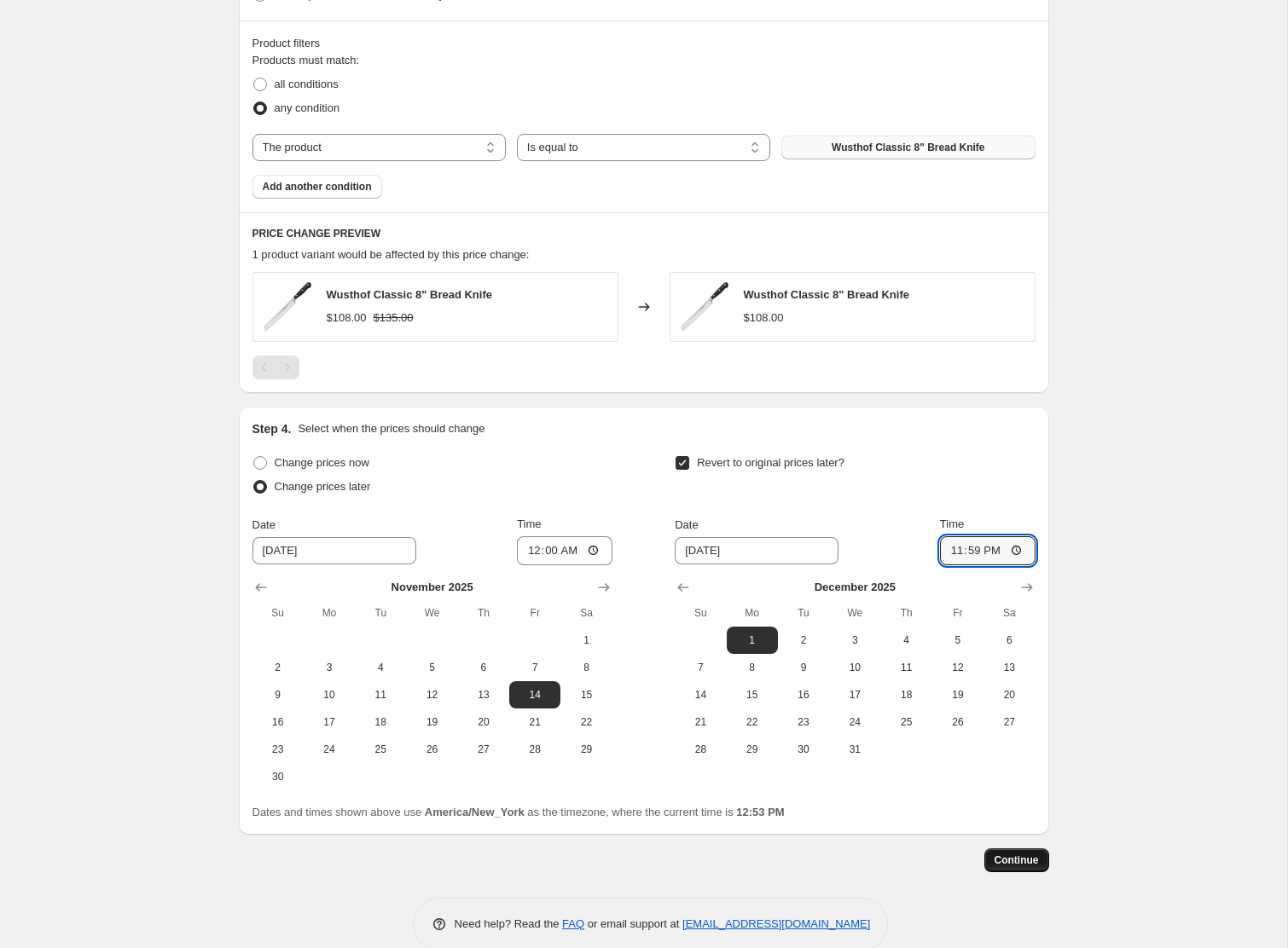
click at [1025, 859] on span "Continue" at bounding box center [1017, 861] width 44 height 14
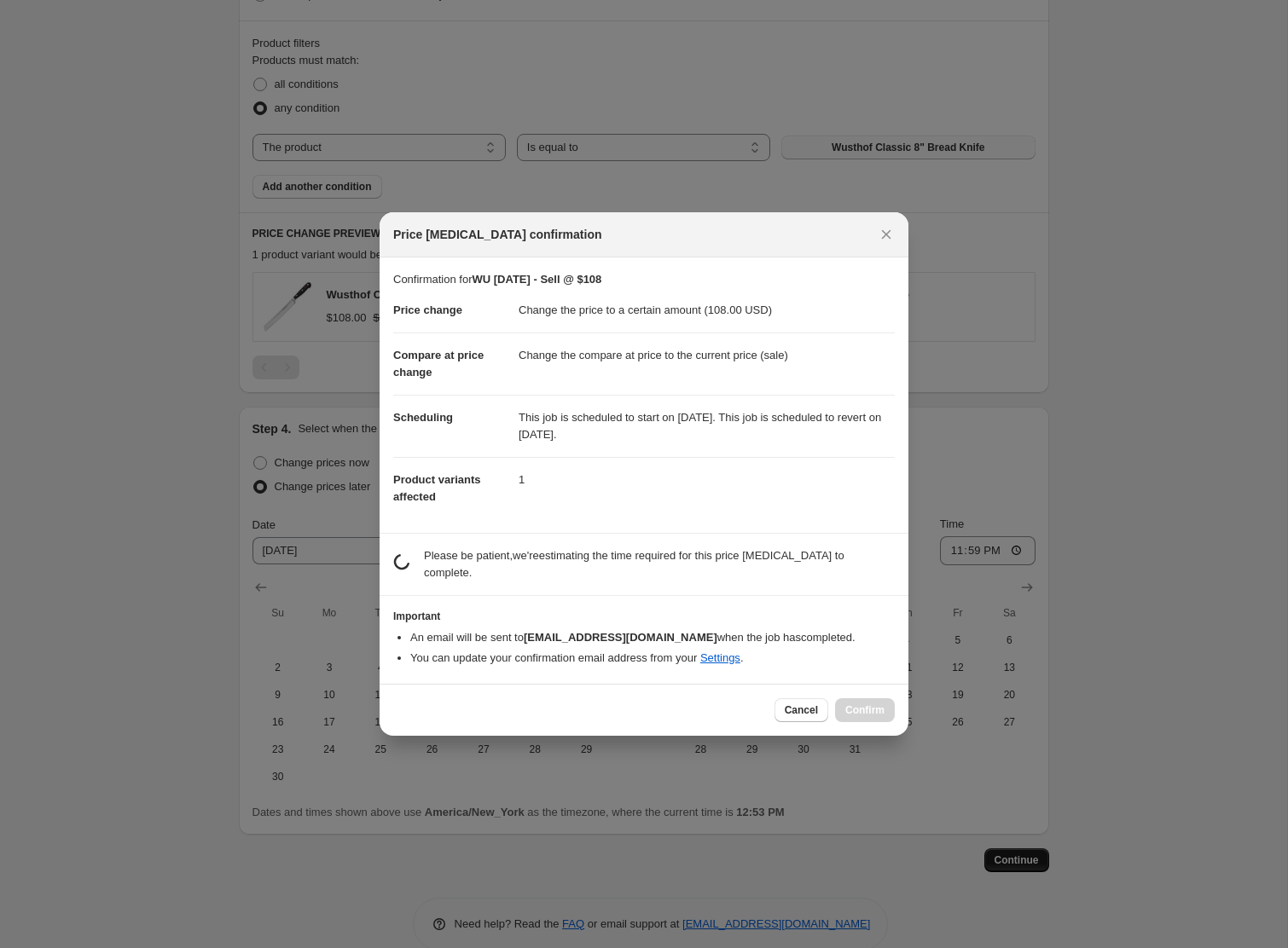
scroll to position [0, 0]
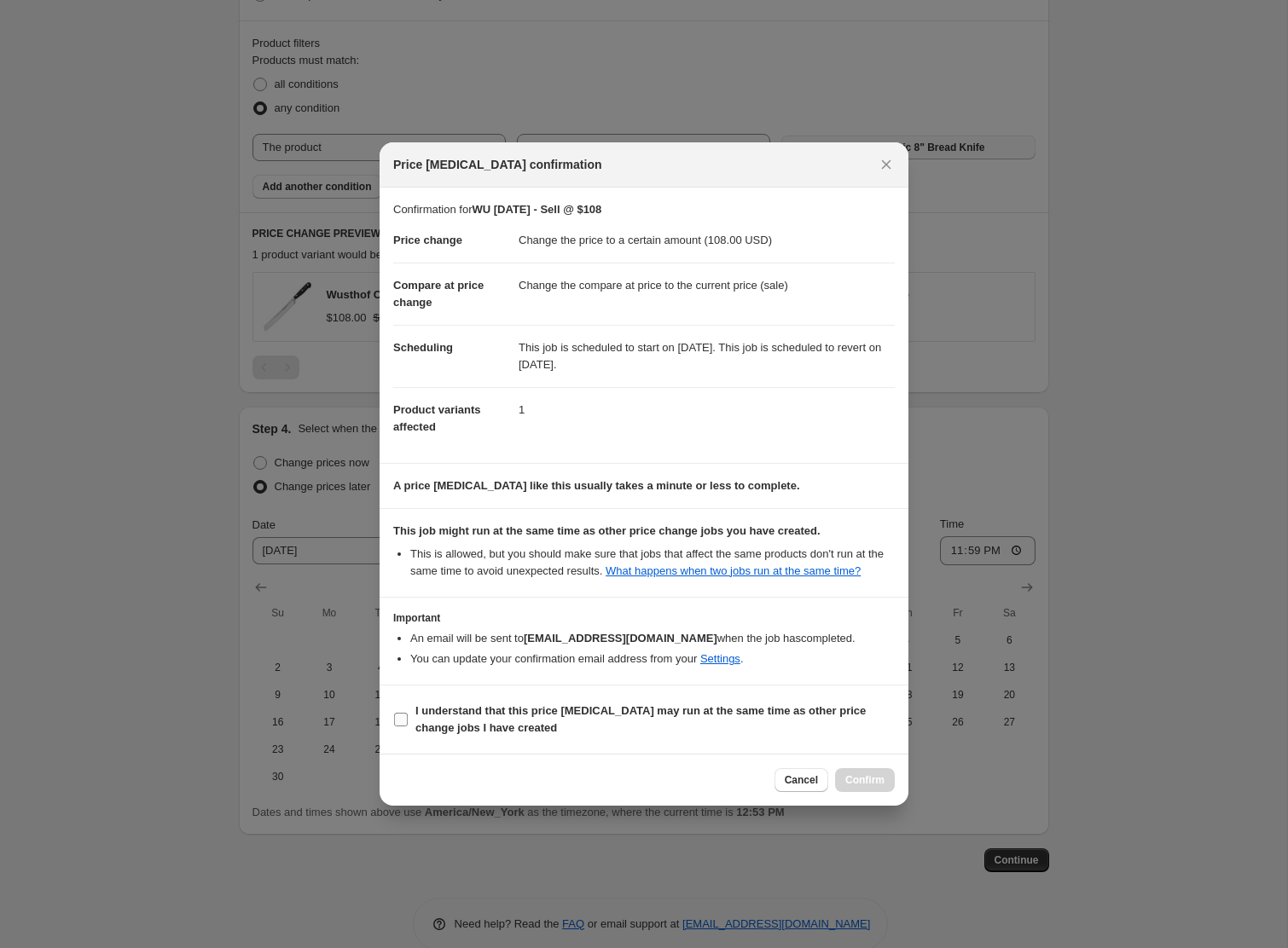
click at [535, 721] on b "I understand that this price [MEDICAL_DATA] may run at the same time as other p…" at bounding box center [641, 719] width 451 height 30
click at [408, 721] on input "I understand that this price [MEDICAL_DATA] may run at the same time as other p…" at bounding box center [401, 720] width 14 height 14
checkbox input "true"
click at [873, 787] on span "Confirm" at bounding box center [866, 780] width 39 height 14
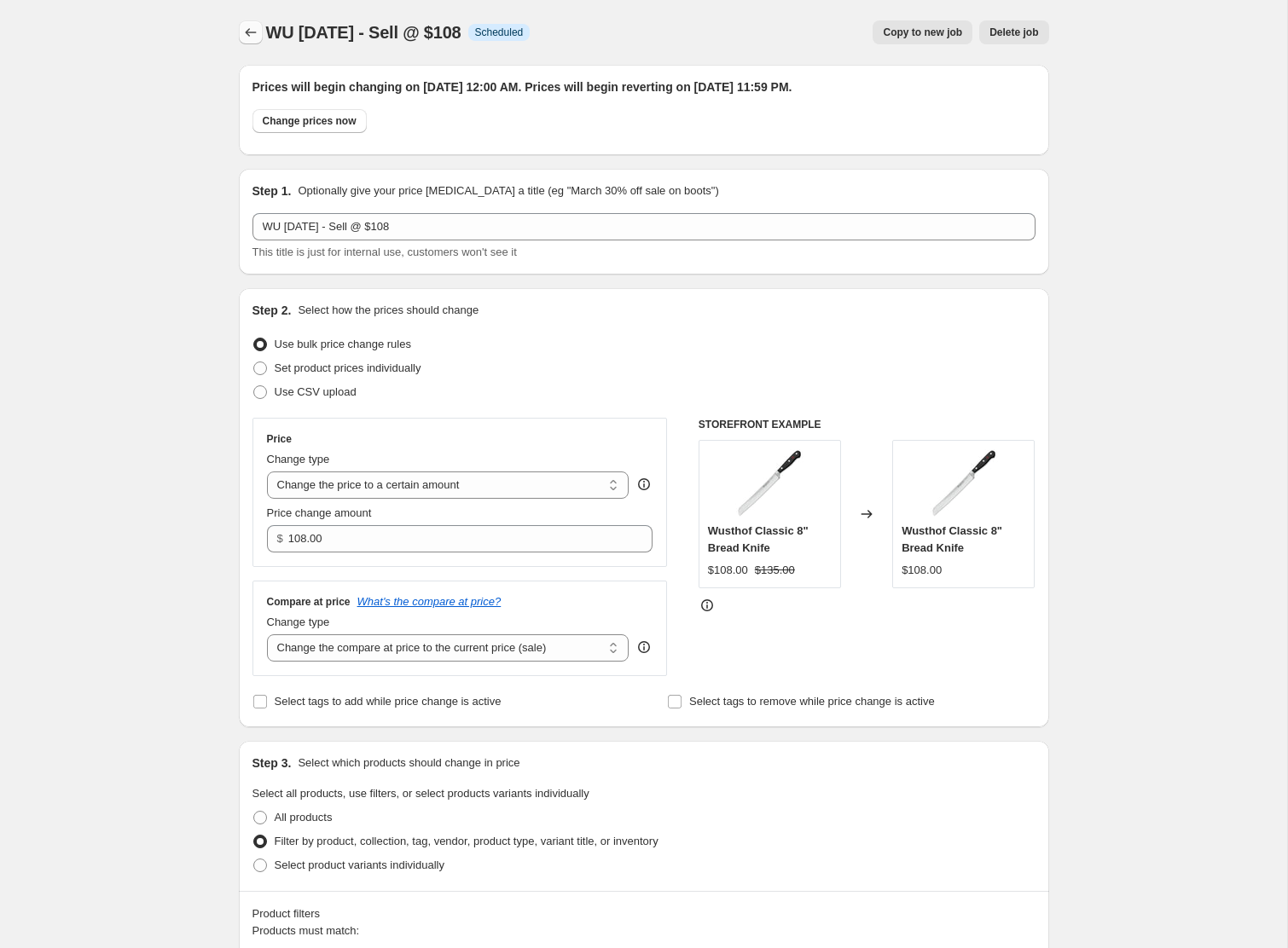
click at [253, 38] on icon "Price change jobs" at bounding box center [251, 32] width 17 height 17
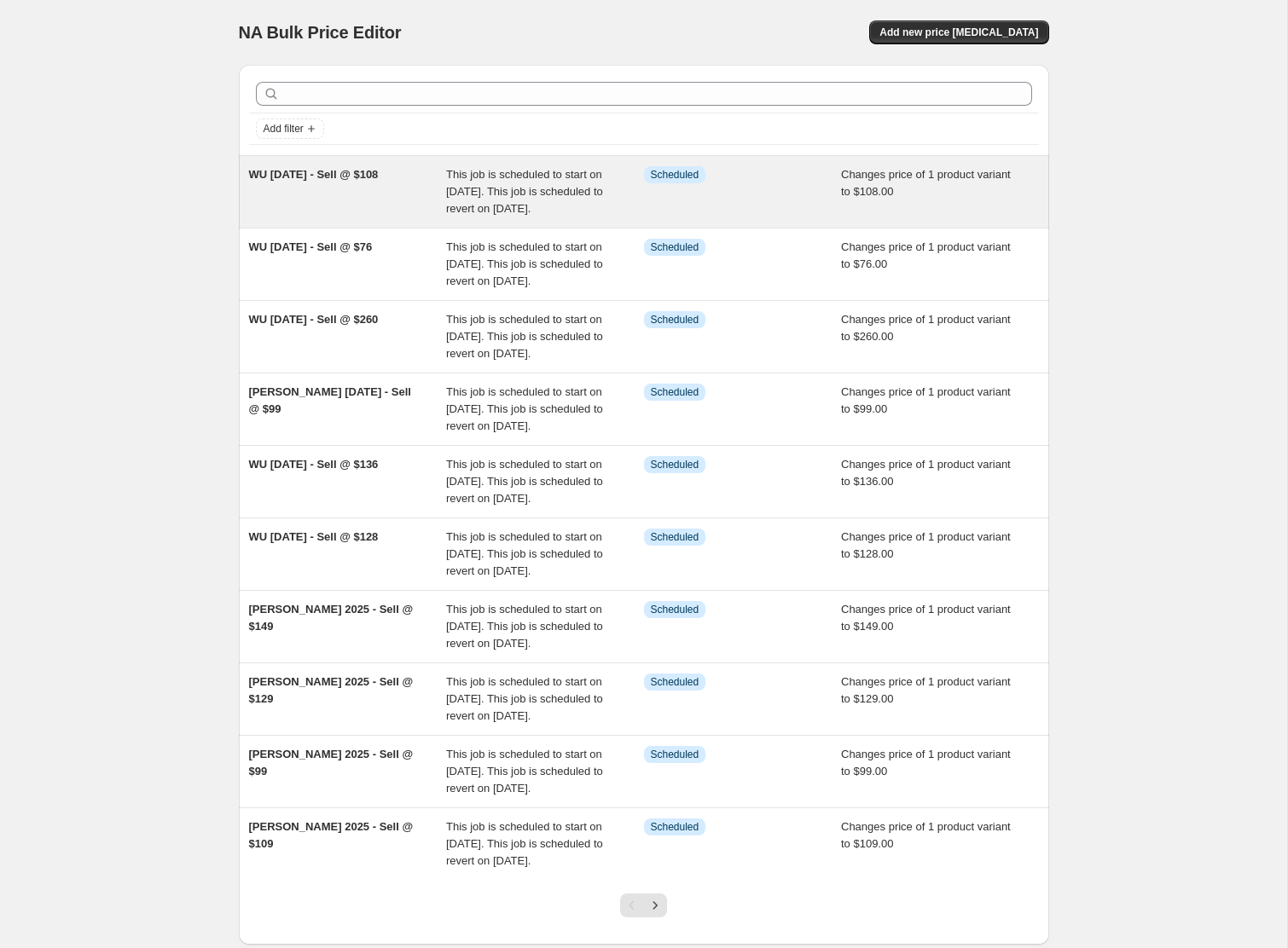
click at [279, 177] on span "WU [DATE] - Sell @ $108" at bounding box center [314, 174] width 130 height 13
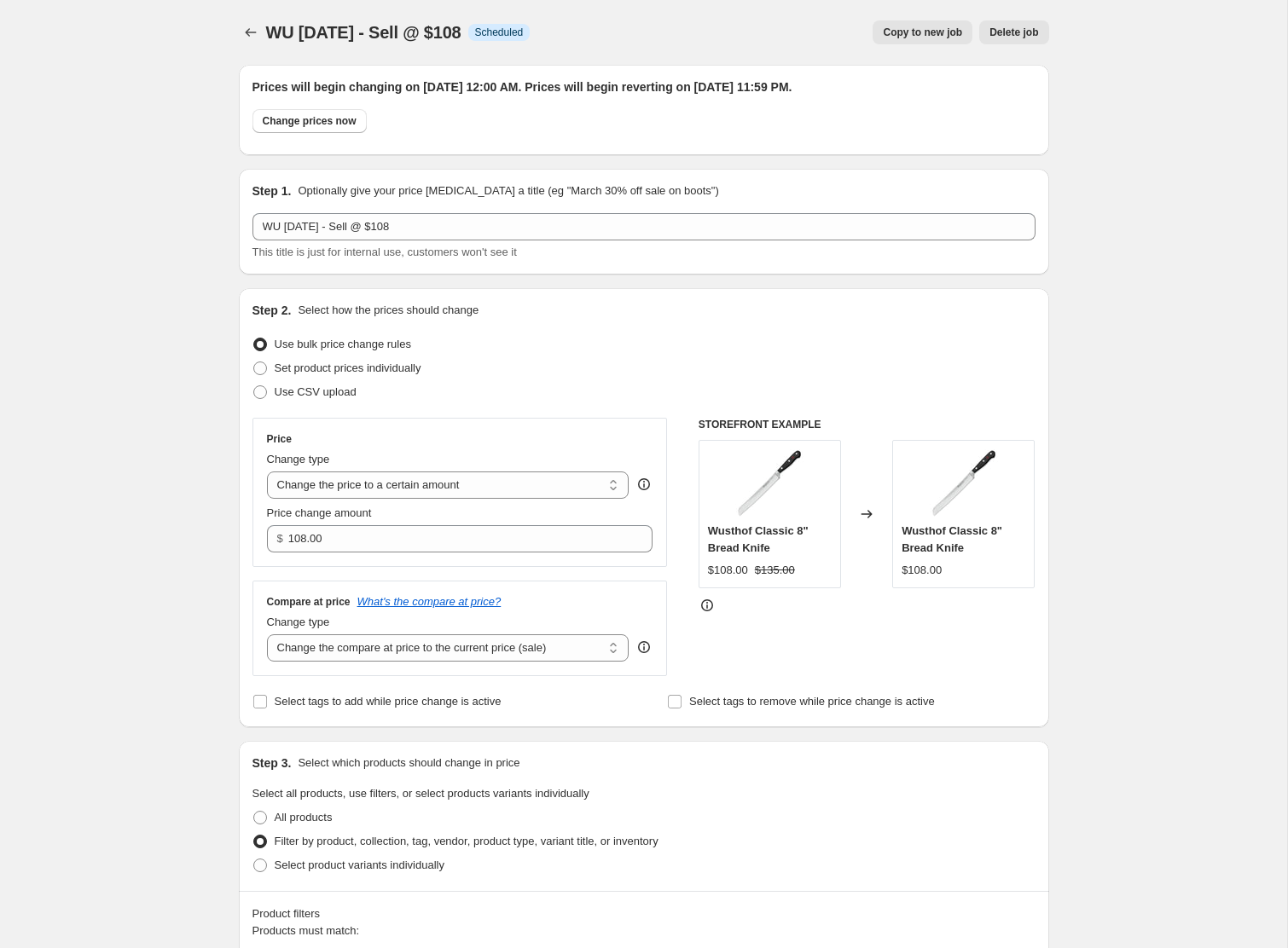
click at [895, 32] on span "Copy to new job" at bounding box center [922, 32] width 80 height 14
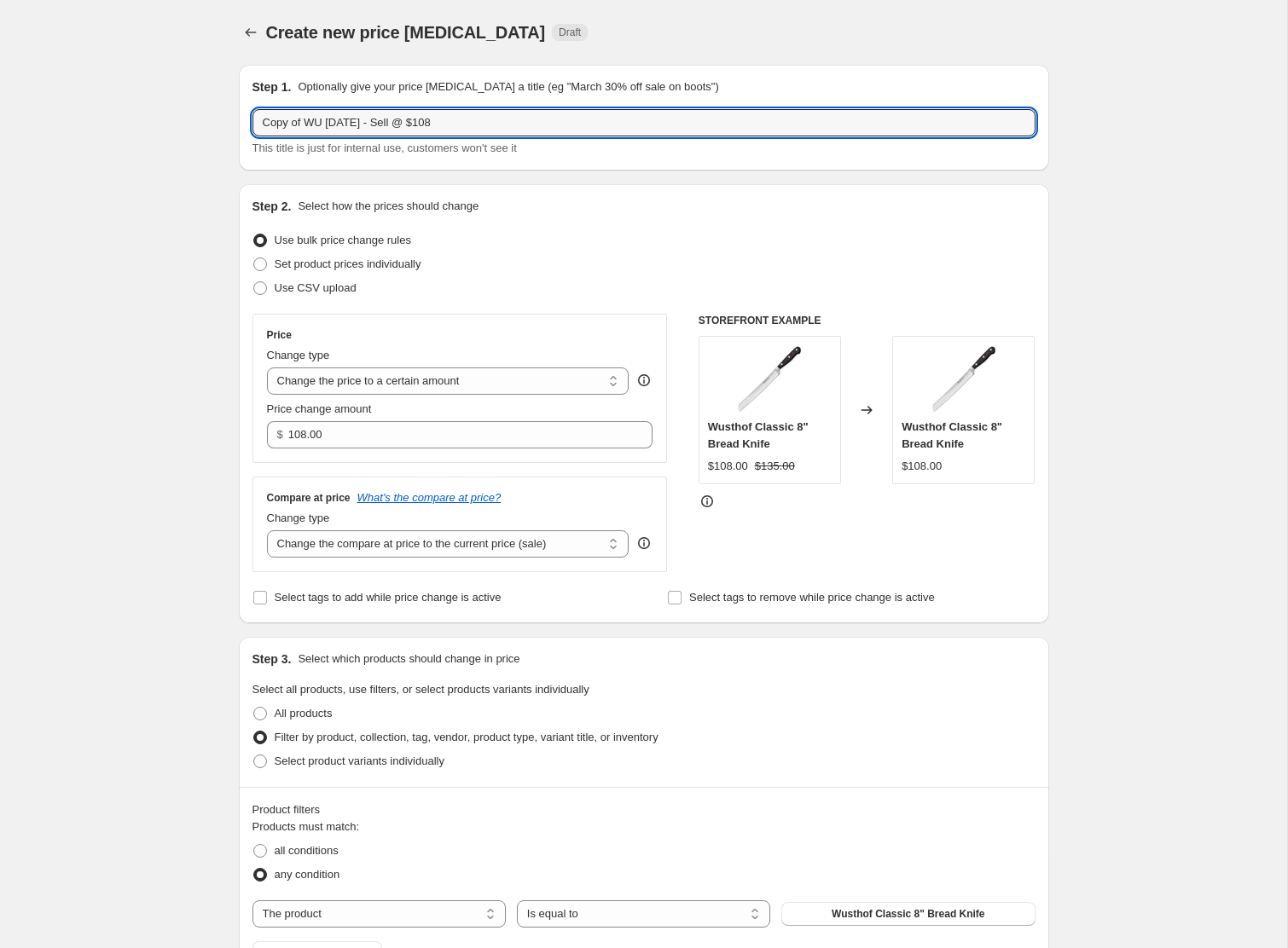
drag, startPoint x: 309, startPoint y: 130, endPoint x: 80, endPoint y: 93, distance: 232.0
click at [80, 93] on div "Create new price [MEDICAL_DATA]. This page is ready Create new price [MEDICAL_D…" at bounding box center [643, 712] width 1287 height 1424
drag, startPoint x: 441, startPoint y: 127, endPoint x: 470, endPoint y: 127, distance: 29.0
click at [470, 127] on input "WU [DATE] - Sell @ $108" at bounding box center [644, 123] width 783 height 27
type input "WU [DATE] - Sell @ $192"
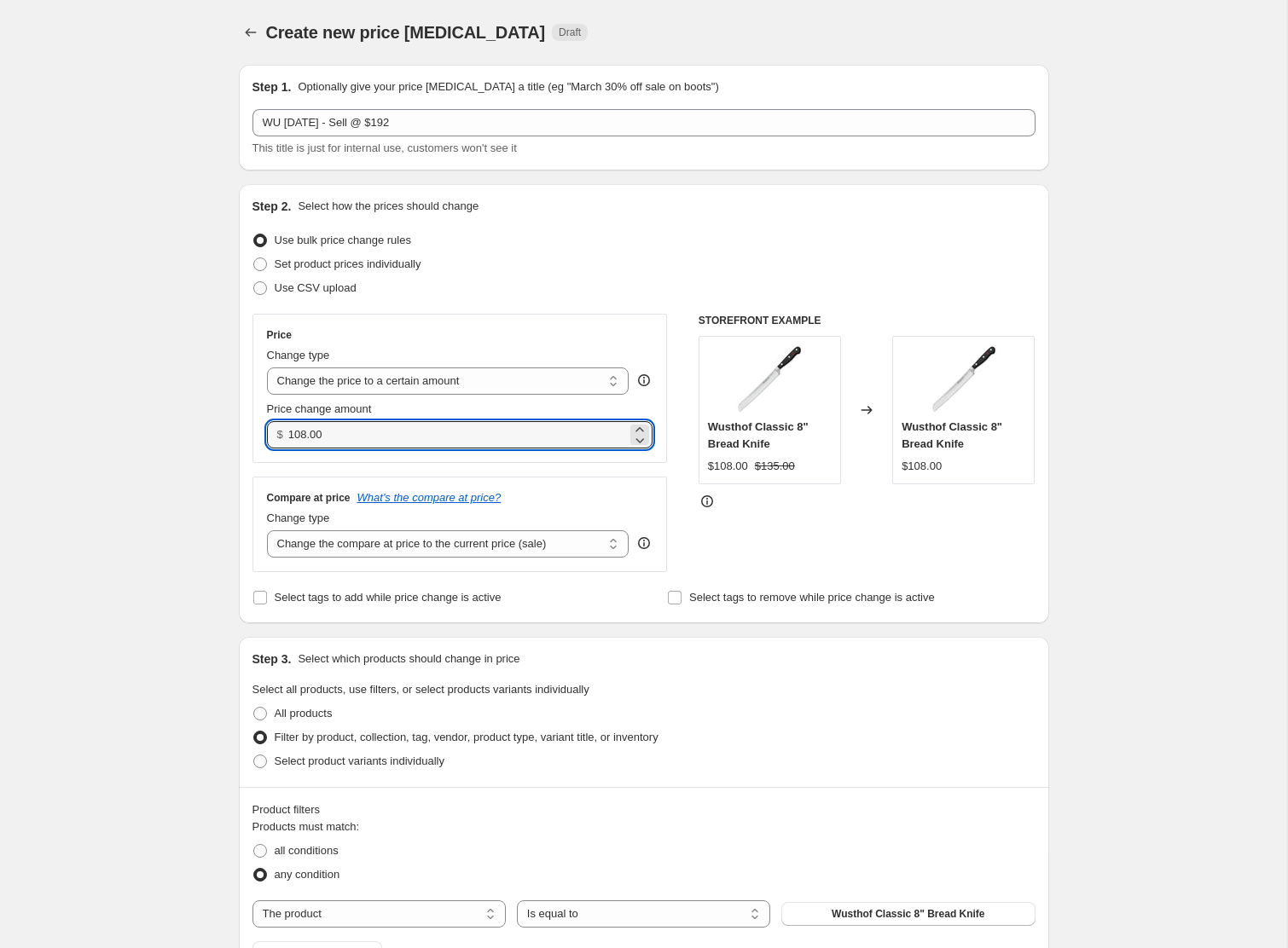
drag, startPoint x: 374, startPoint y: 437, endPoint x: 175, endPoint y: 410, distance: 200.8
click at [175, 410] on div "Create new price [MEDICAL_DATA]. This page is ready Create new price [MEDICAL_D…" at bounding box center [643, 712] width 1287 height 1424
type input "192.00"
click at [97, 474] on div "Create new price [MEDICAL_DATA]. This page is ready Create new price [MEDICAL_D…" at bounding box center [643, 712] width 1287 height 1424
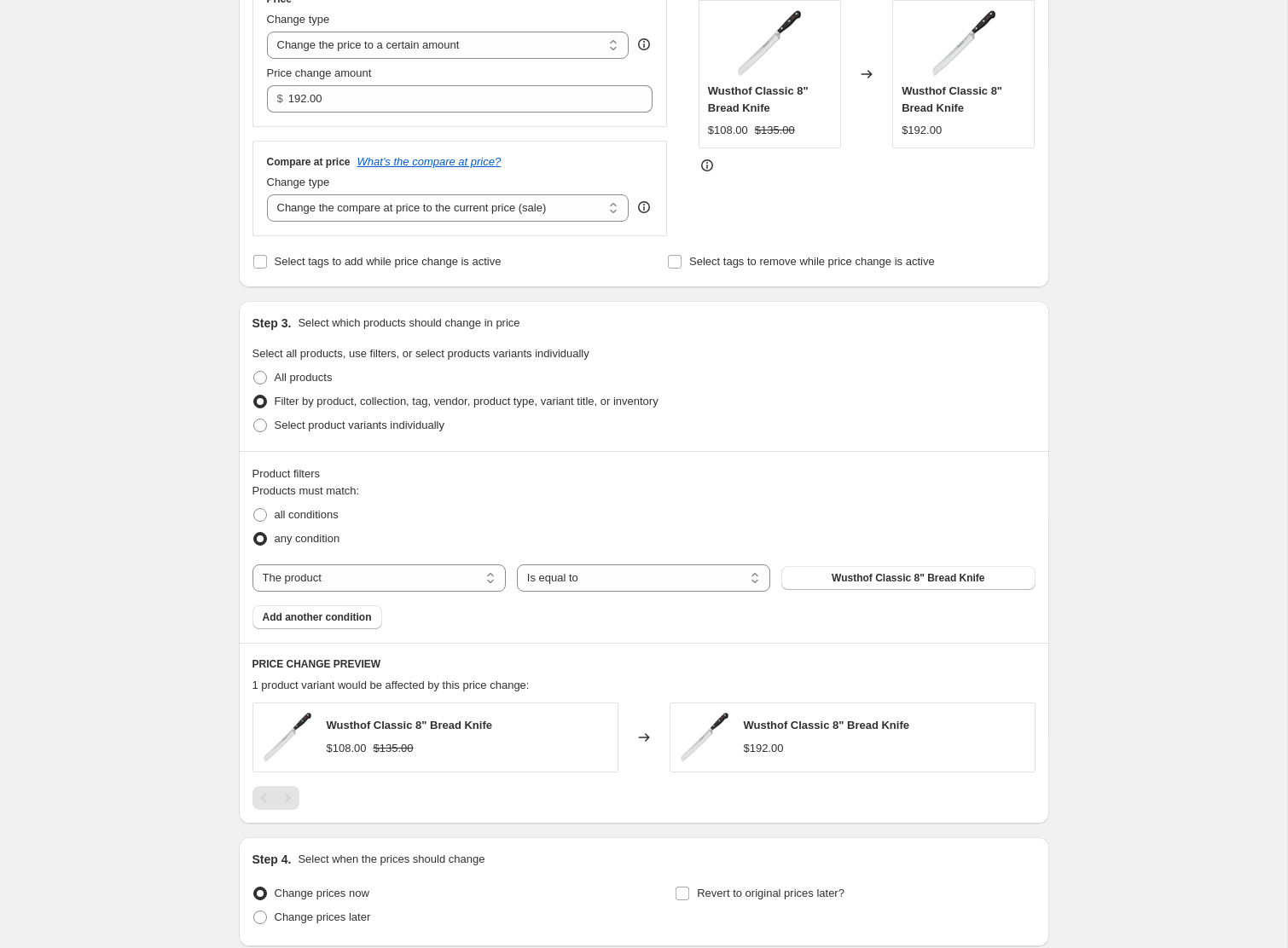
scroll to position [355, 0]
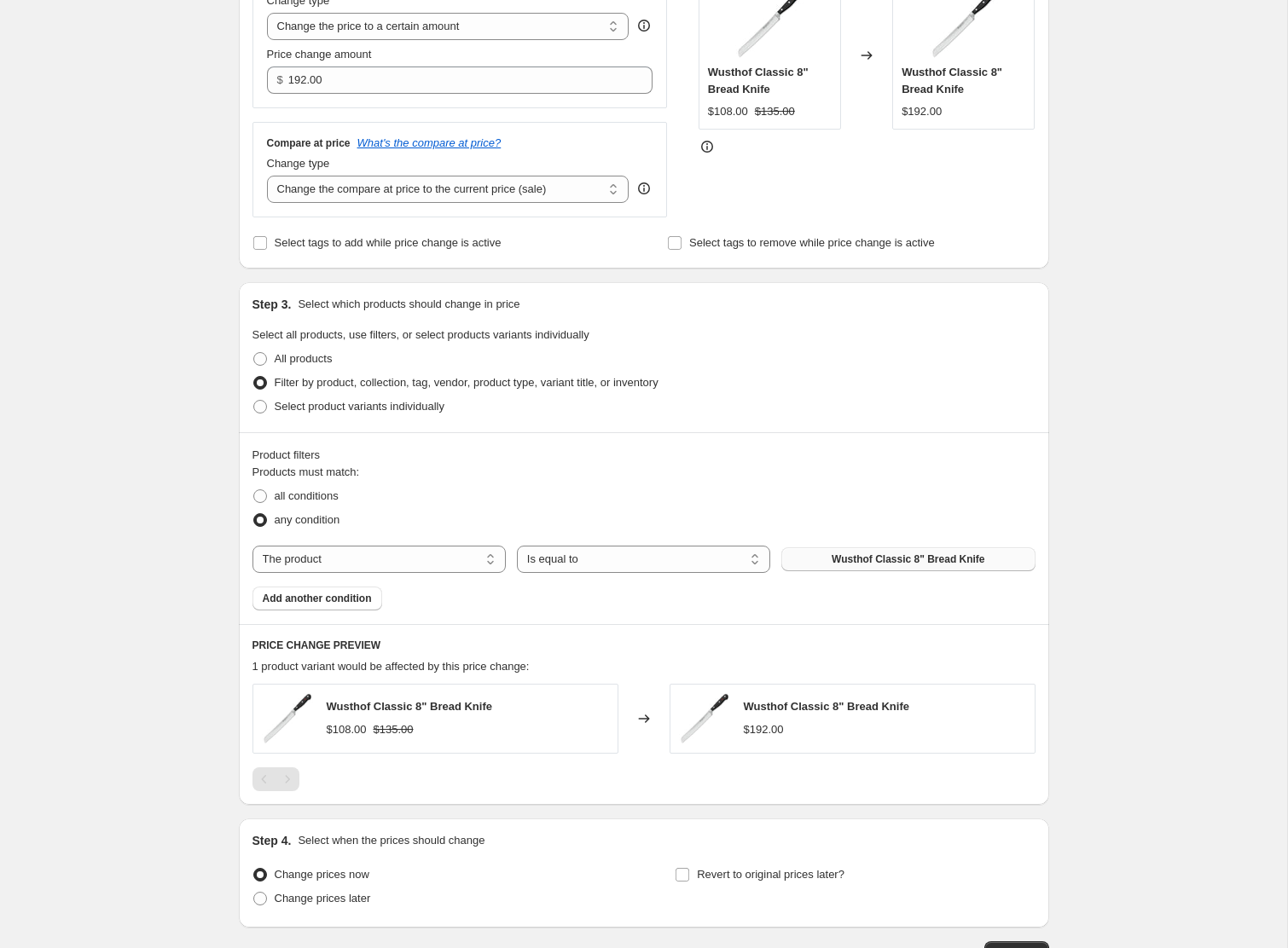
click at [908, 565] on button "Wusthof Classic 8" Bread Knife" at bounding box center [908, 559] width 253 height 24
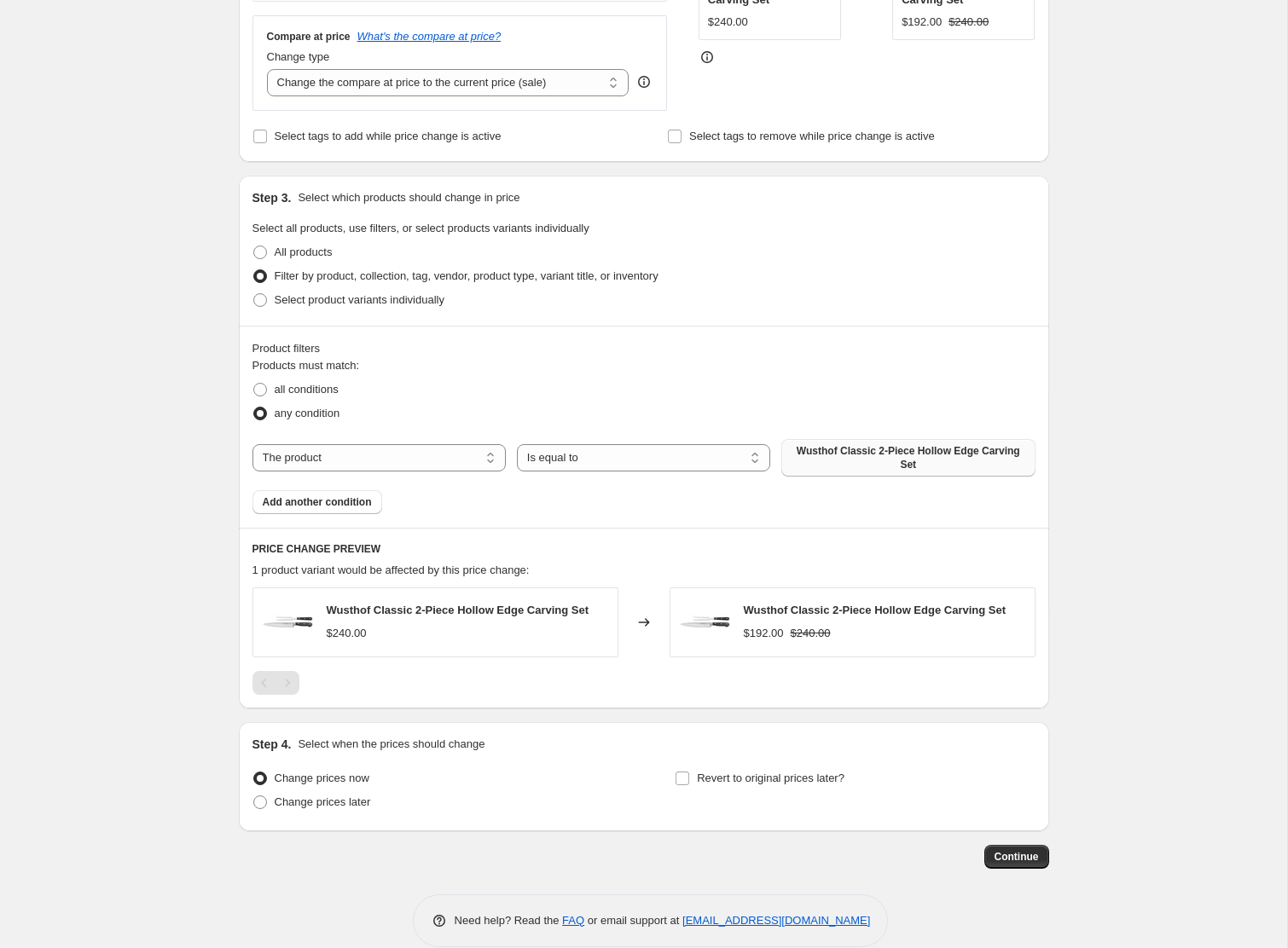
scroll to position [486, 0]
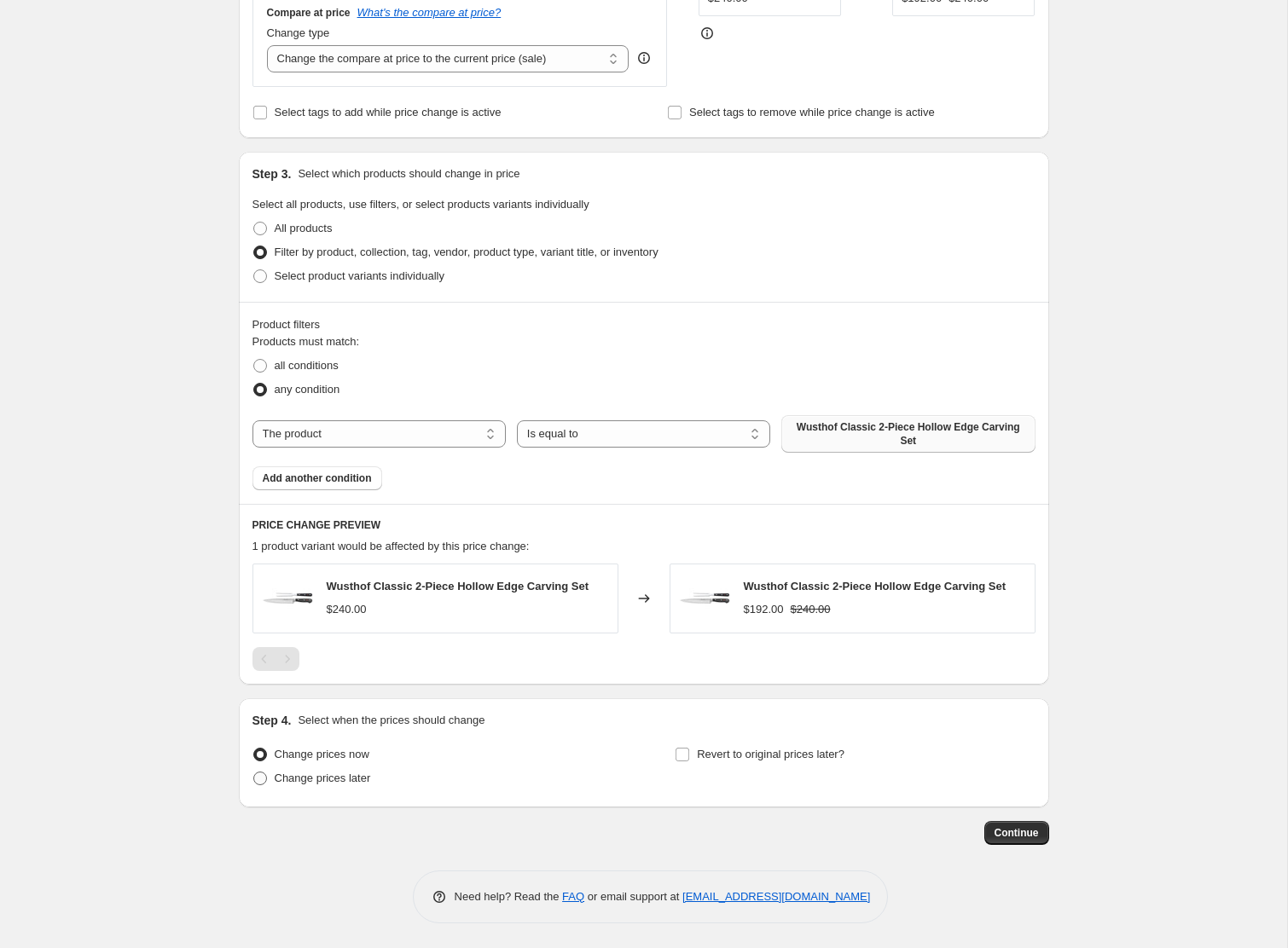
click at [328, 773] on span "Change prices later" at bounding box center [322, 778] width 97 height 13
click at [254, 773] on input "Change prices later" at bounding box center [253, 772] width 1 height 1
radio input "true"
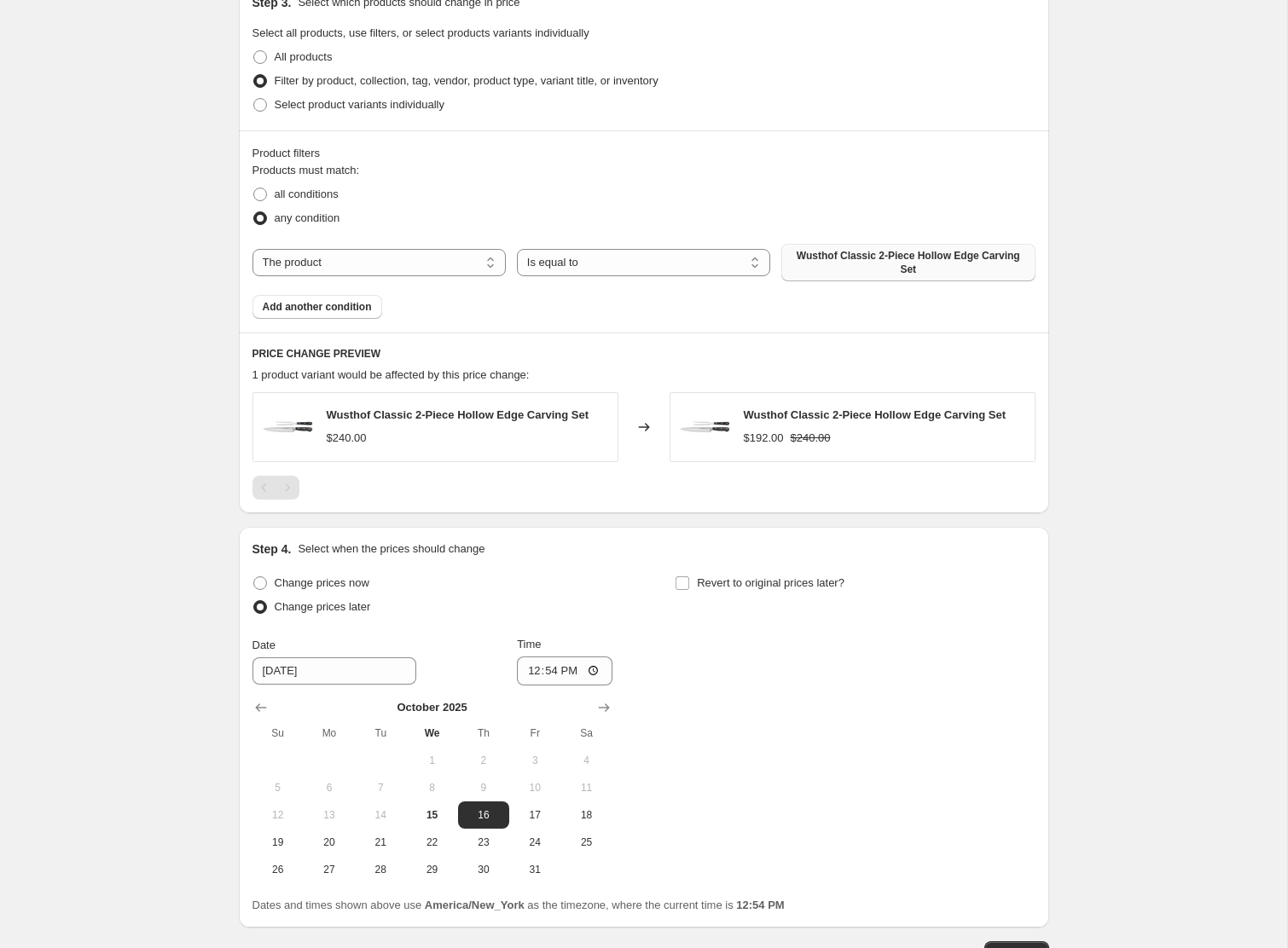
scroll to position [777, 0]
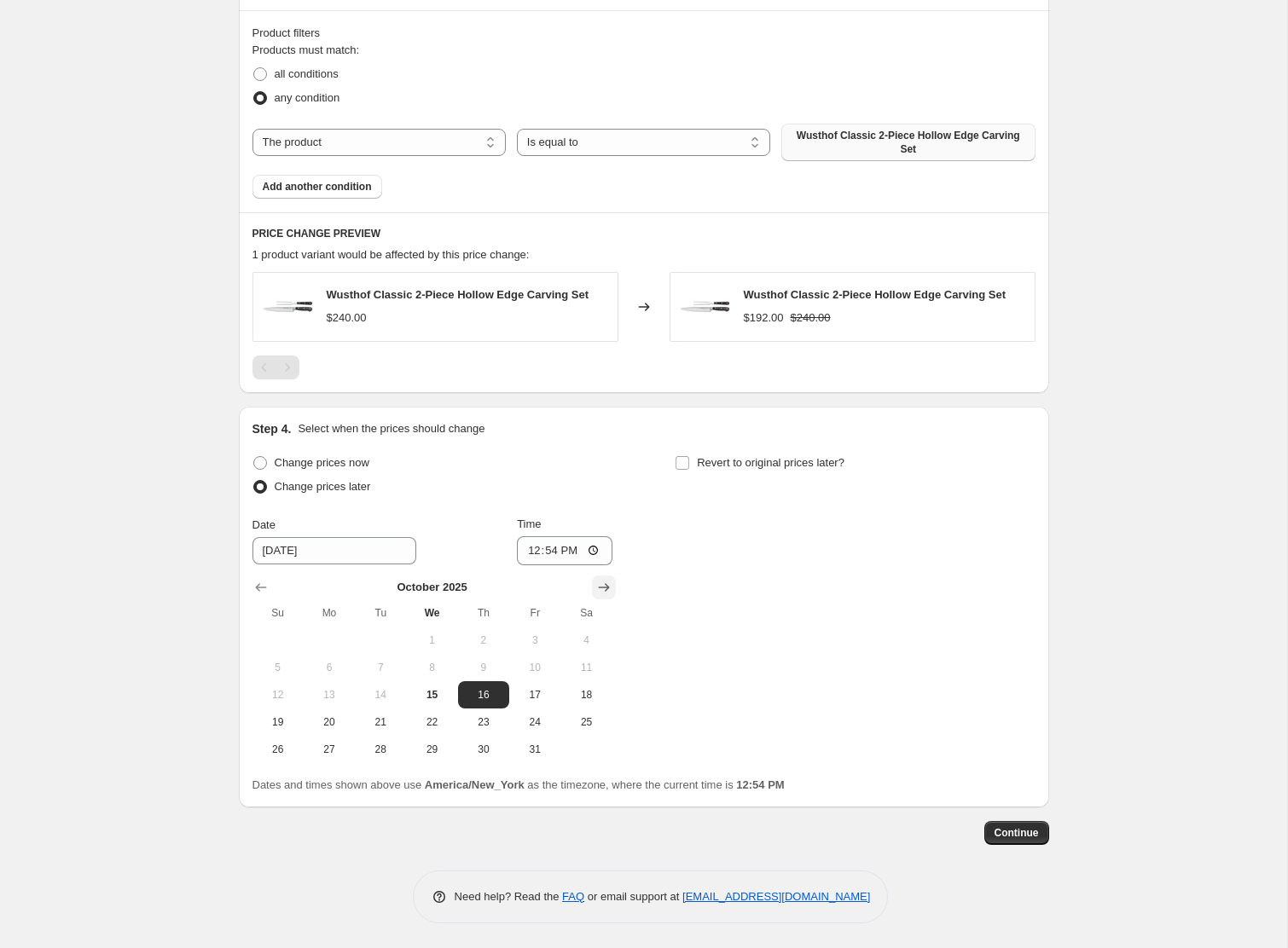
click at [600, 594] on button "Show next month, November 2025" at bounding box center [604, 587] width 24 height 24
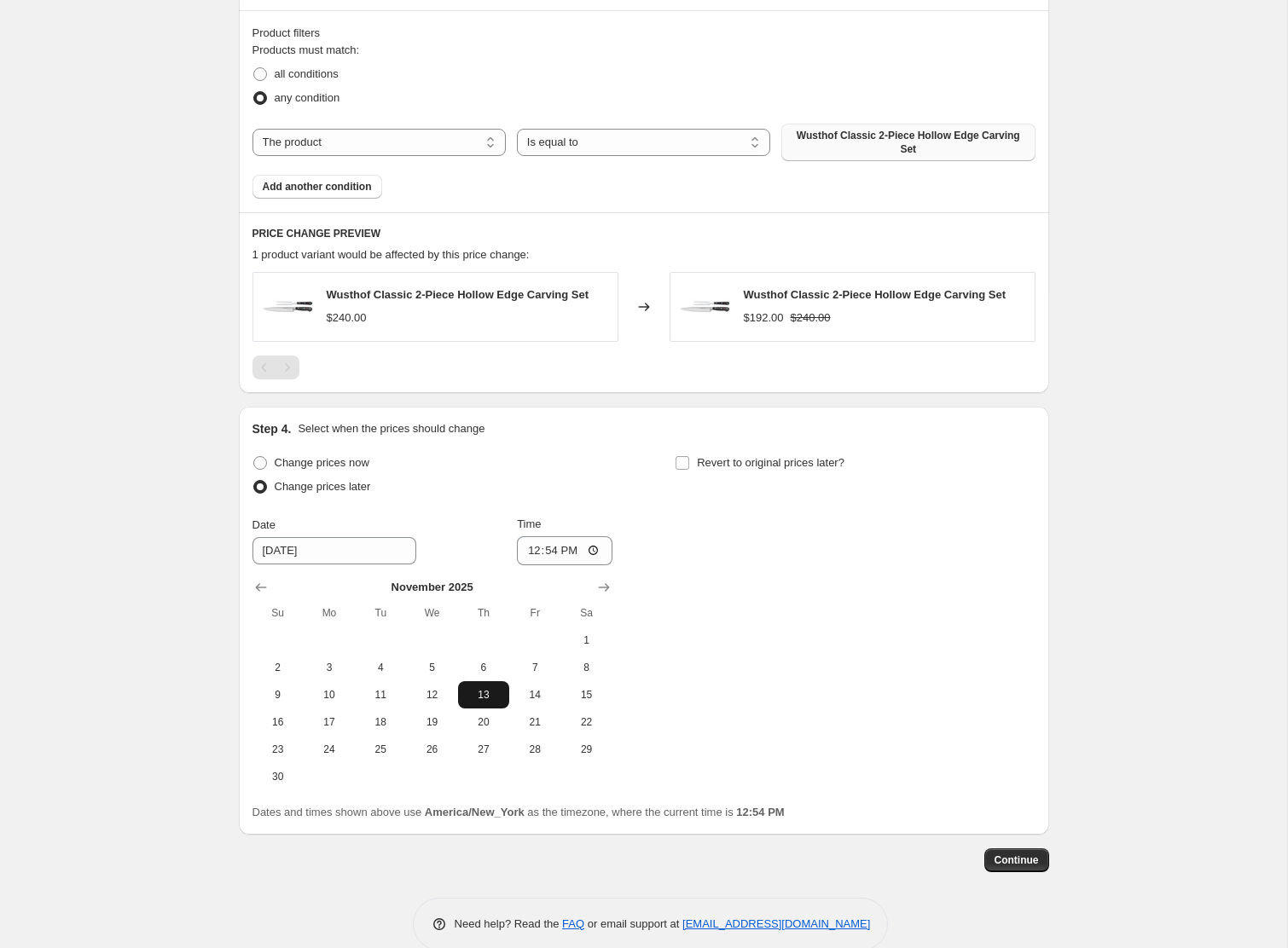
click at [481, 694] on span "13" at bounding box center [484, 695] width 38 height 14
click at [523, 696] on span "14" at bounding box center [535, 695] width 38 height 14
type input "[DATE]"
click at [548, 552] on input "12:54" at bounding box center [565, 551] width 96 height 29
type input "00:00"
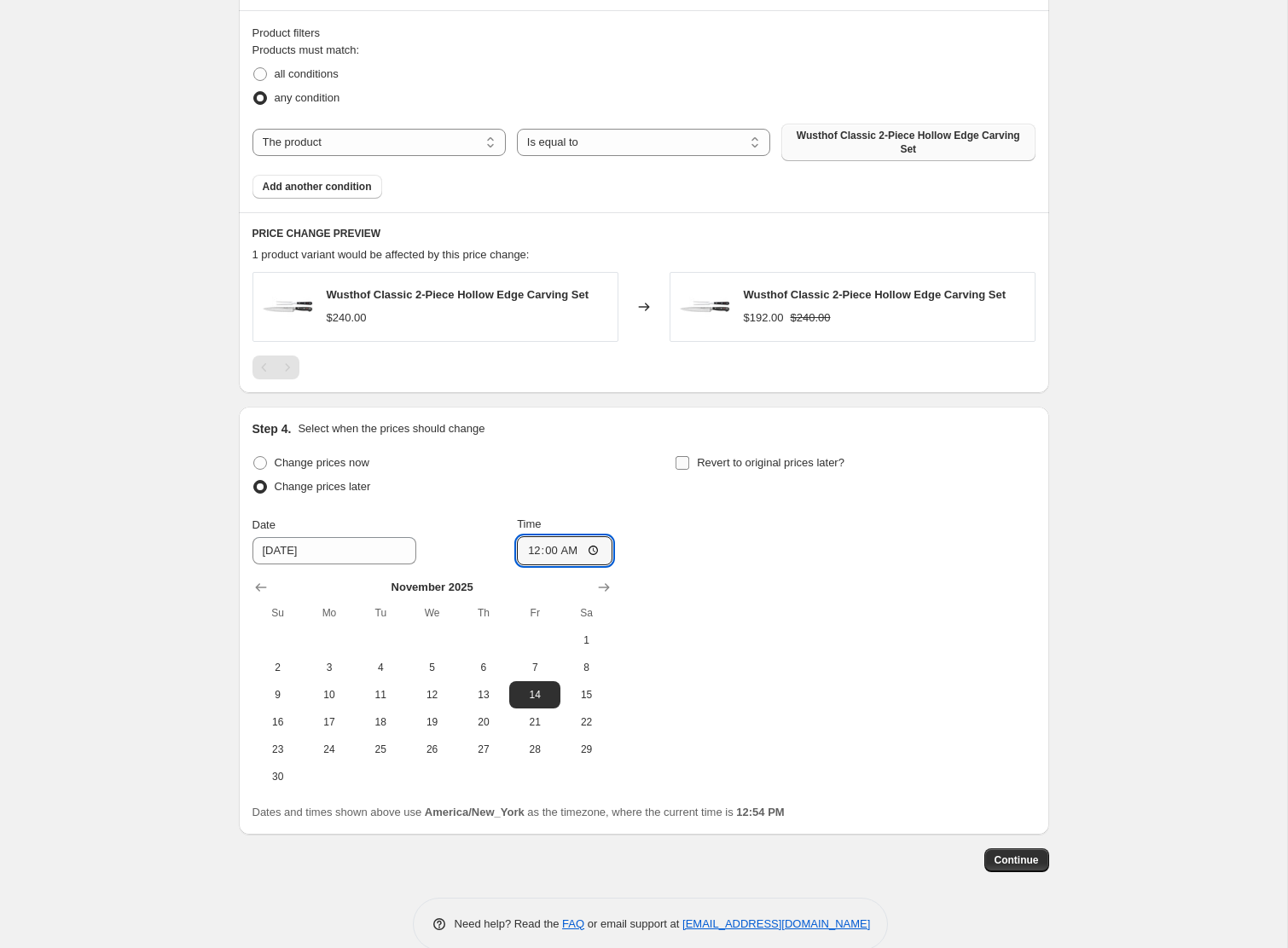
click at [687, 466] on input "Revert to original prices later?" at bounding box center [682, 463] width 14 height 14
checkbox input "true"
click at [1017, 585] on button "Show next month, November 2025" at bounding box center [1027, 587] width 24 height 24
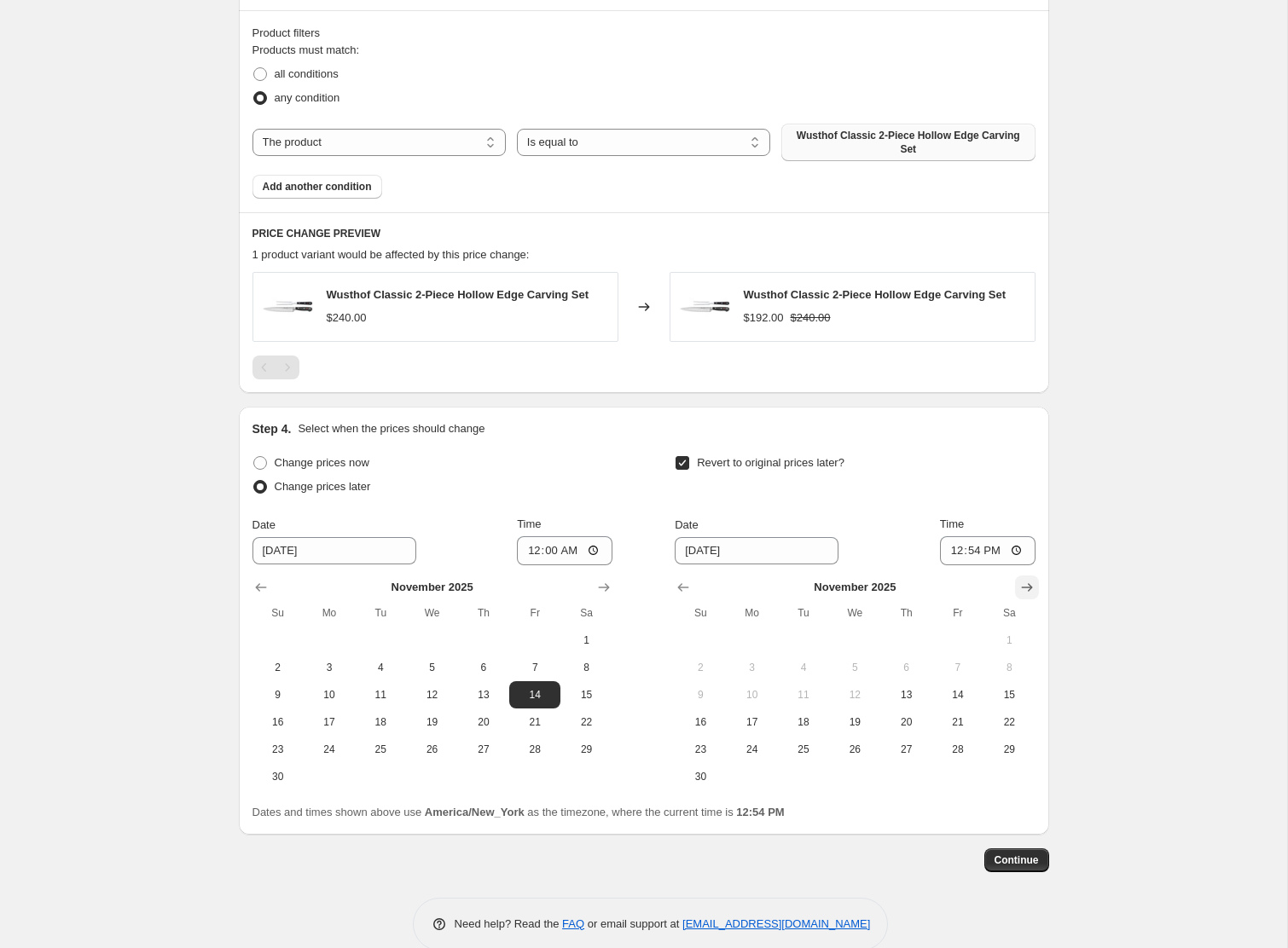
click at [1017, 585] on button "Show next month, December 2025" at bounding box center [1027, 587] width 24 height 24
click at [759, 645] on span "1" at bounding box center [753, 640] width 38 height 14
type input "[DATE]"
click at [952, 551] on input "12:54" at bounding box center [988, 551] width 96 height 29
type input "23:59"
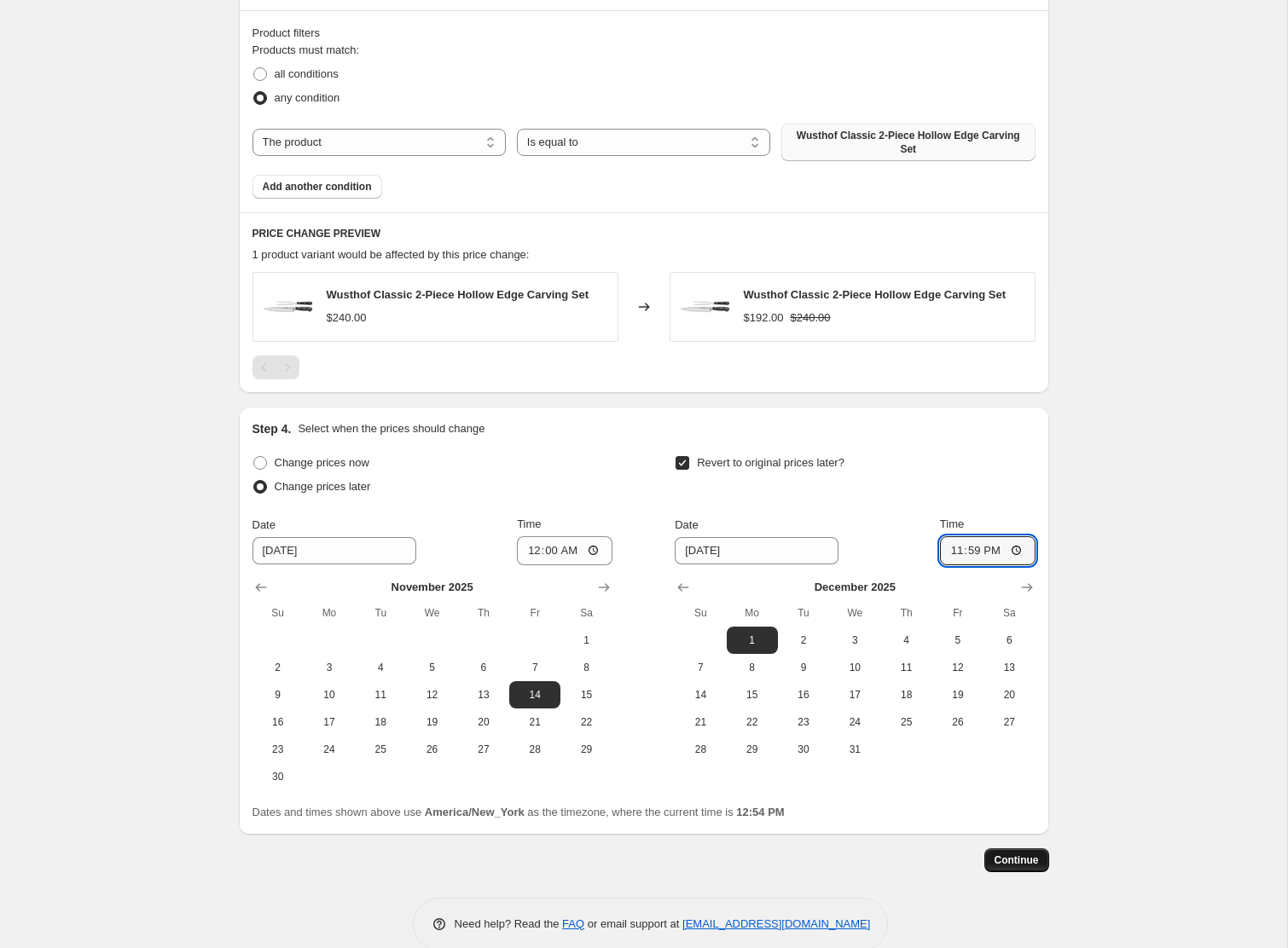
click at [1014, 862] on span "Continue" at bounding box center [1017, 861] width 44 height 14
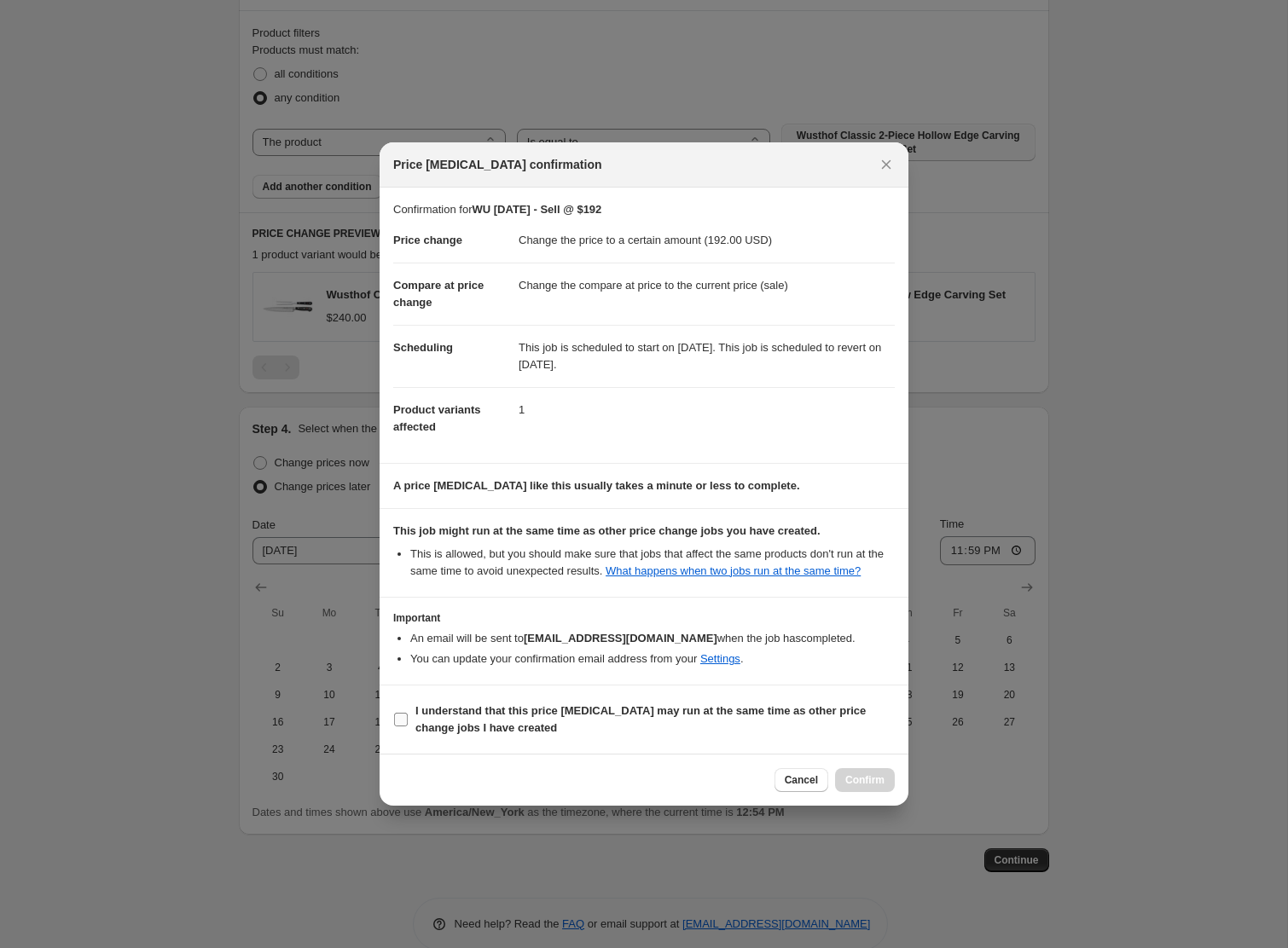
click at [525, 718] on b "I understand that this price [MEDICAL_DATA] may run at the same time as other p…" at bounding box center [641, 719] width 451 height 30
click at [408, 718] on input "I understand that this price [MEDICAL_DATA] may run at the same time as other p…" at bounding box center [401, 720] width 14 height 14
checkbox input "true"
click at [875, 787] on span "Confirm" at bounding box center [866, 780] width 39 height 14
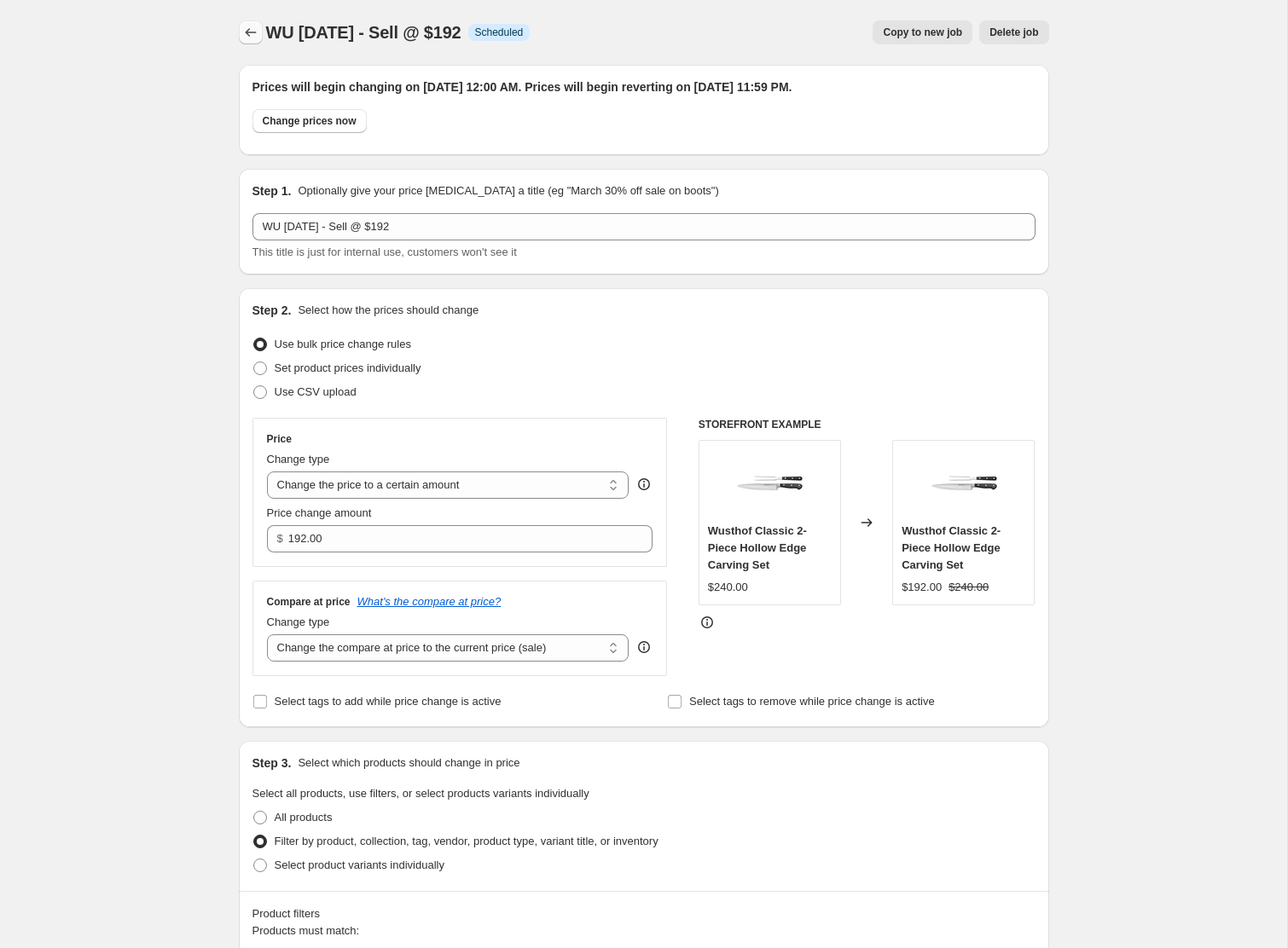
click at [248, 36] on icon "Price change jobs" at bounding box center [250, 32] width 11 height 9
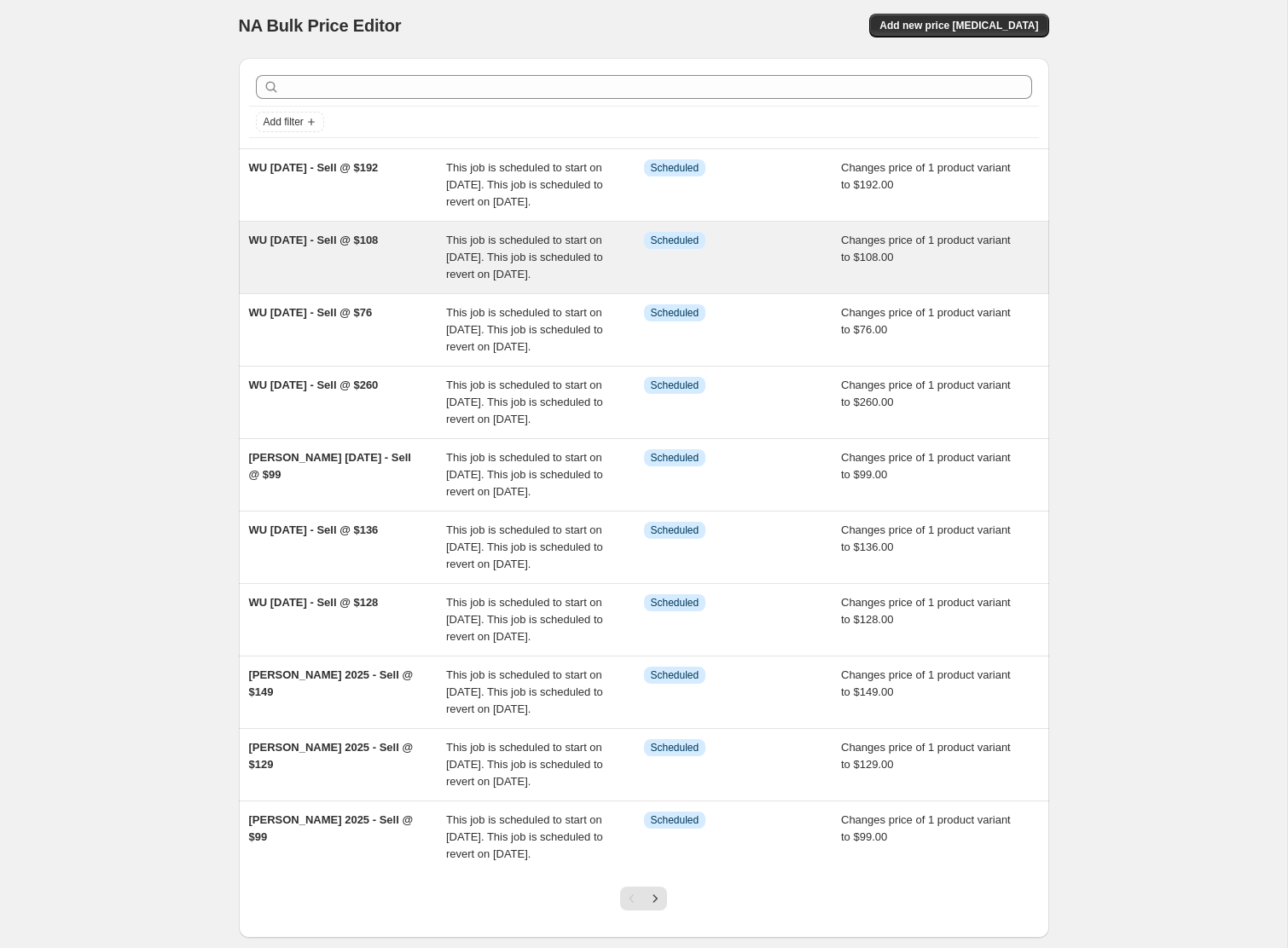
scroll to position [9, 0]
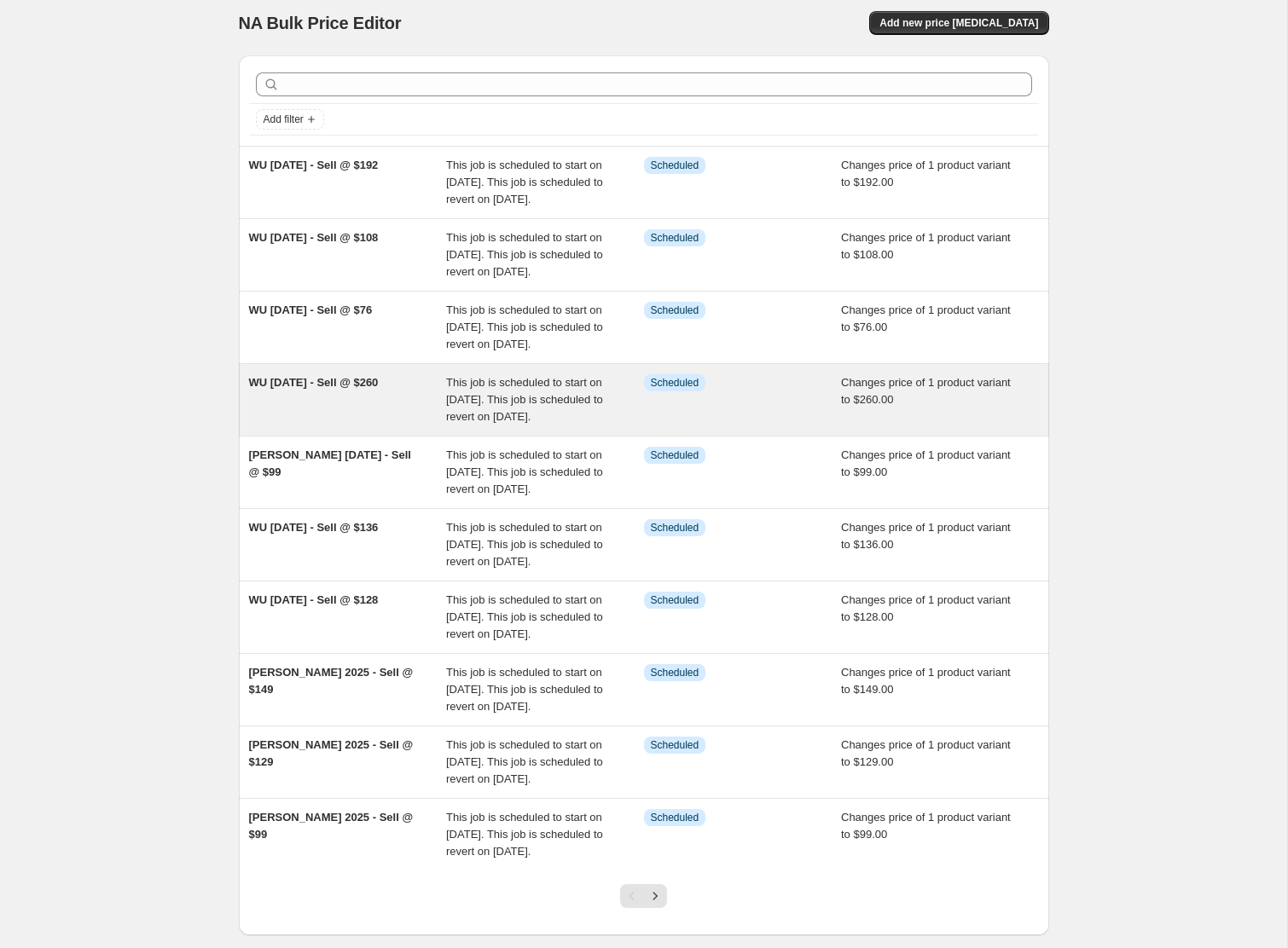
click at [383, 426] on div "WU [DATE] - Sell @ $260" at bounding box center [347, 400] width 198 height 51
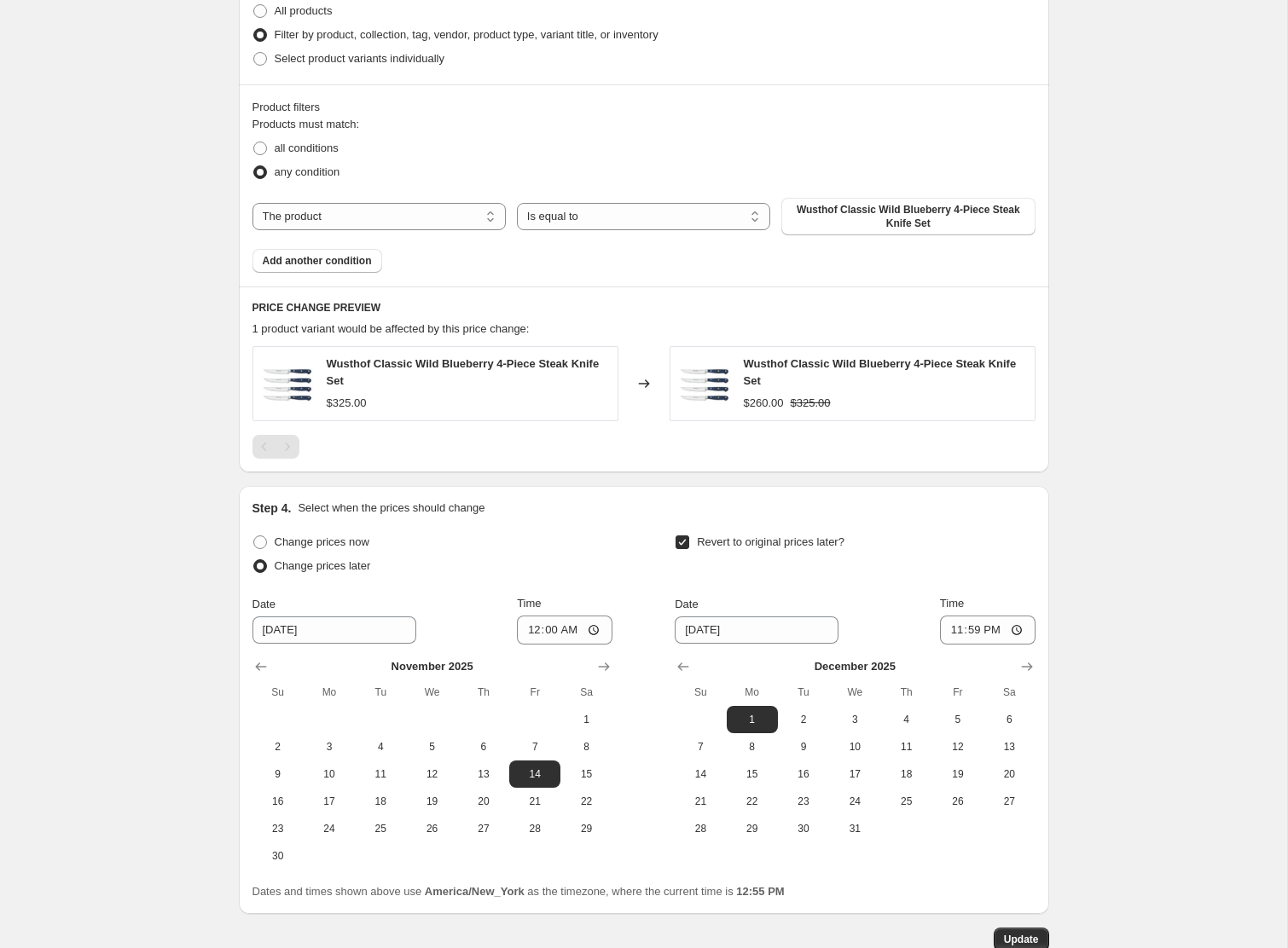
scroll to position [836, 0]
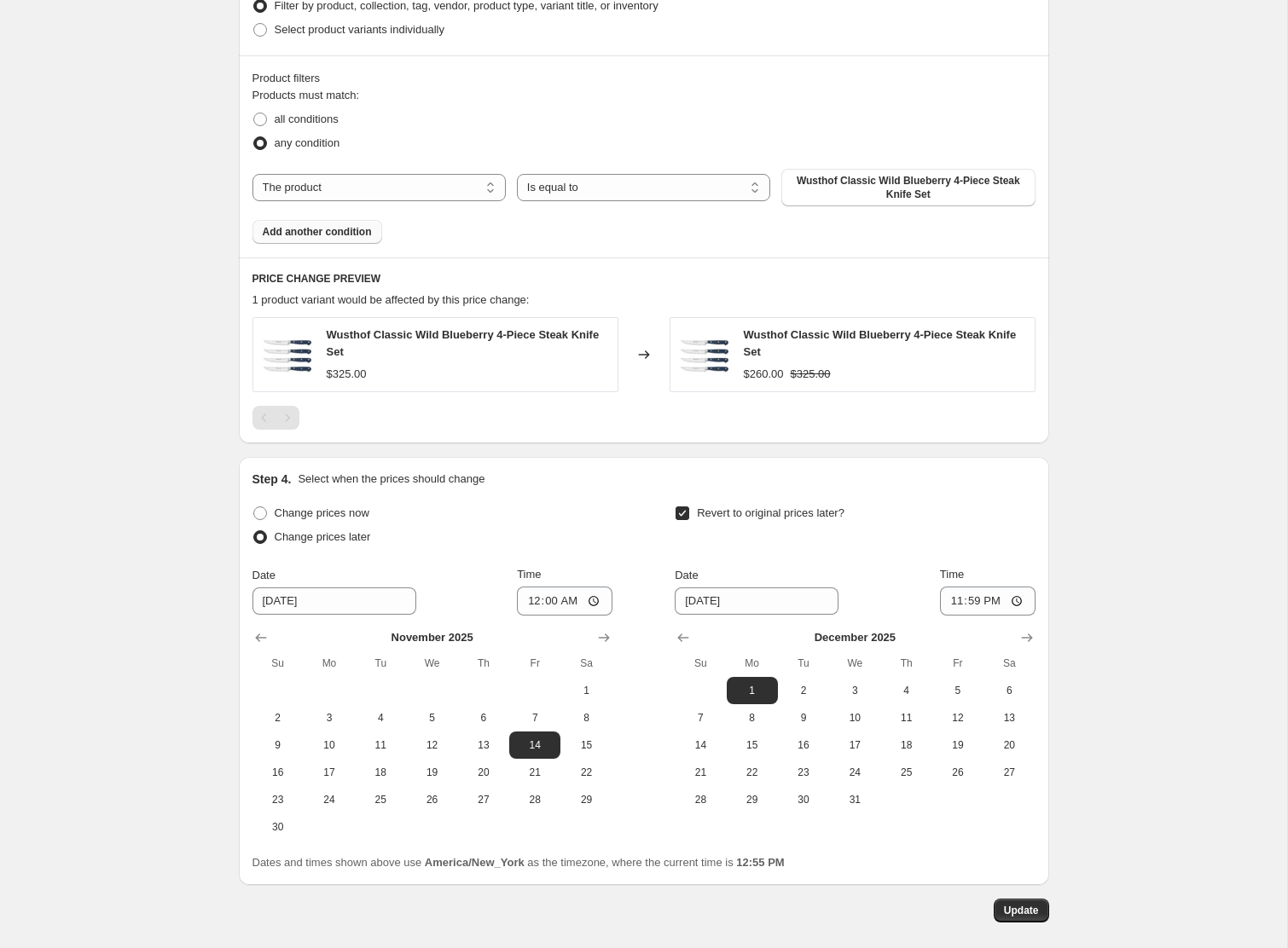
click at [307, 230] on span "Add another condition" at bounding box center [317, 232] width 109 height 14
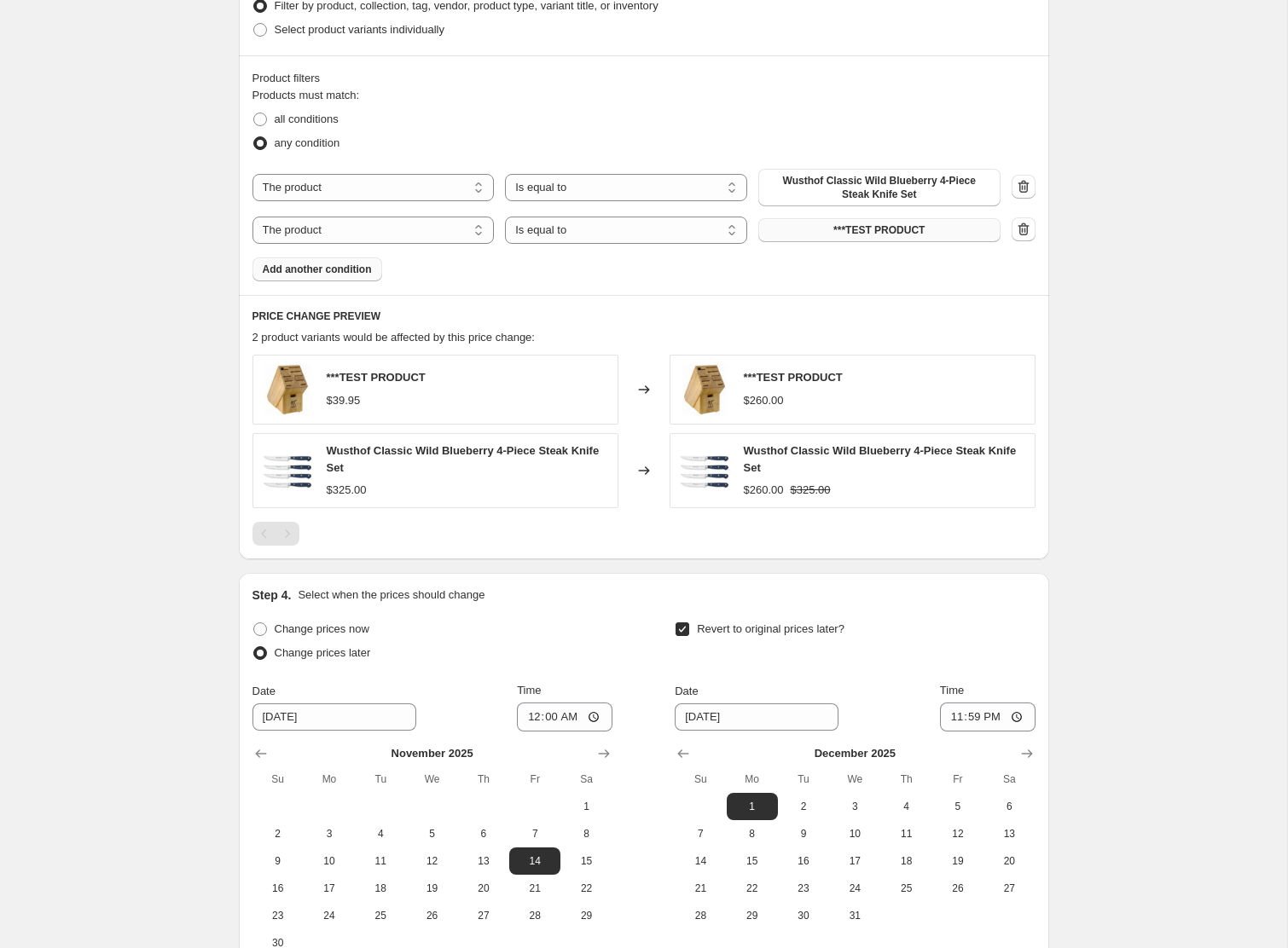
click at [806, 232] on button "***TEST PRODUCT" at bounding box center [879, 230] width 242 height 24
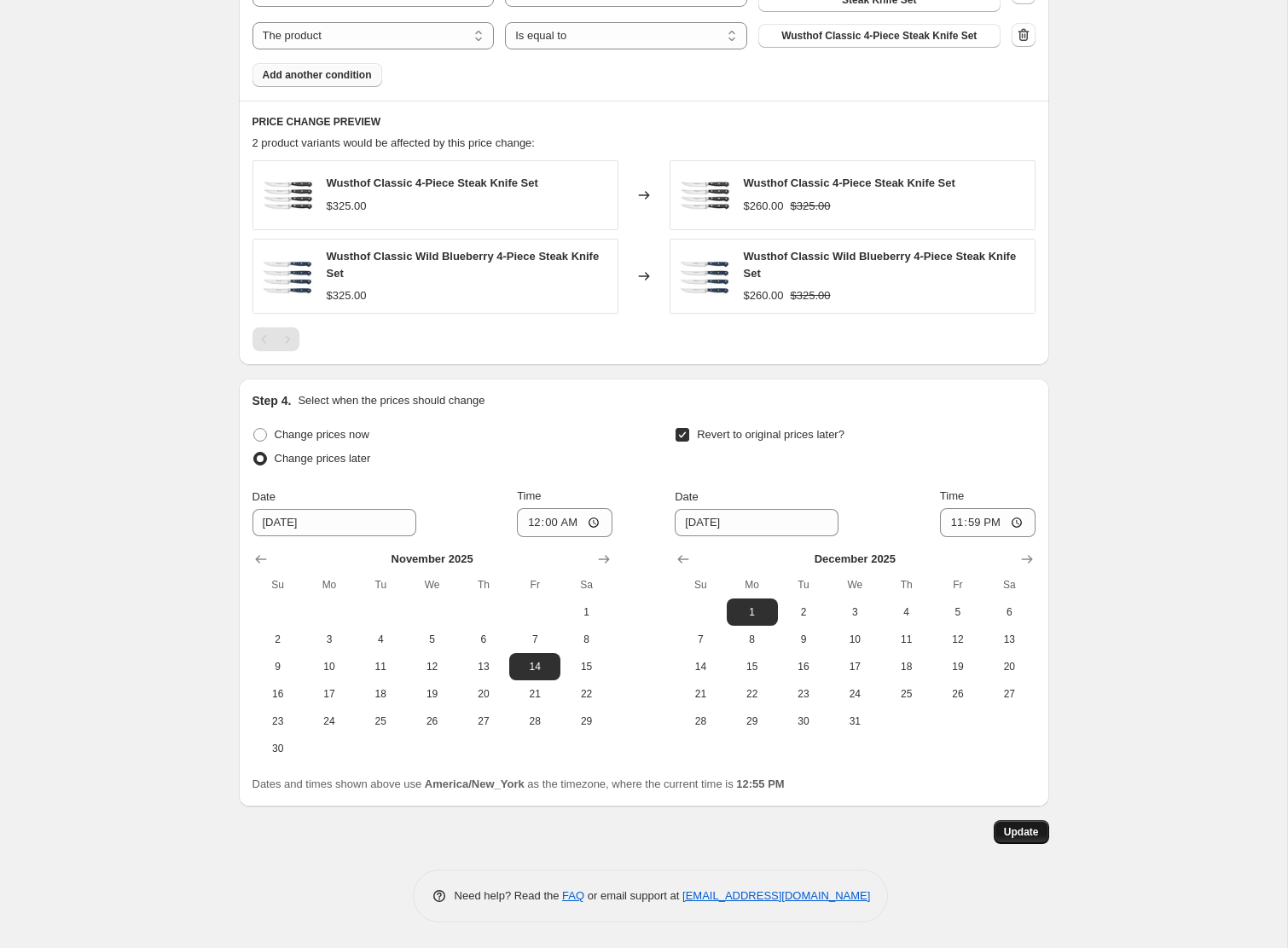
click at [1034, 837] on span "Update" at bounding box center [1021, 833] width 35 height 14
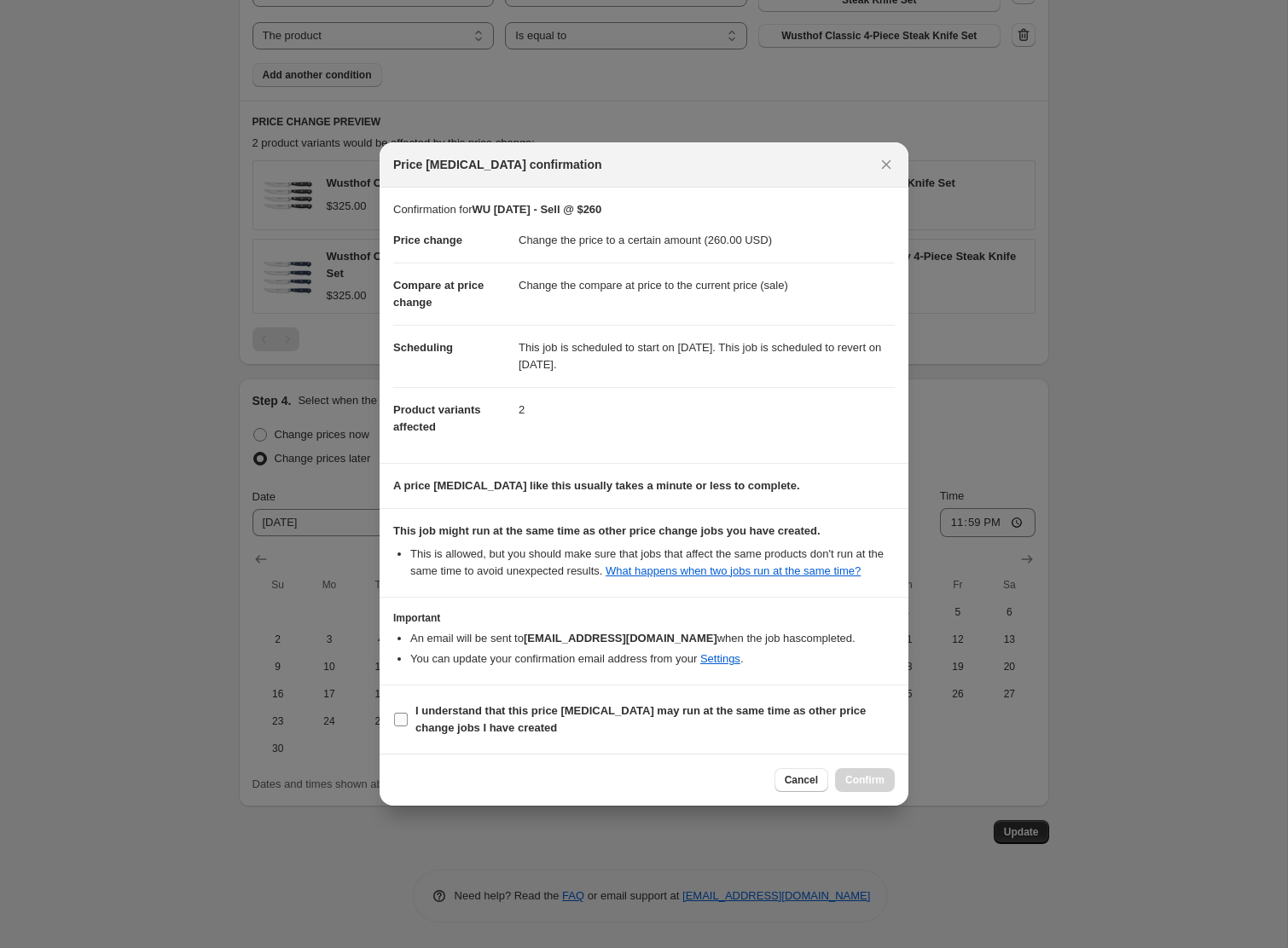
click at [452, 719] on b "I understand that this price [MEDICAL_DATA] may run at the same time as other p…" at bounding box center [641, 719] width 451 height 30
click at [408, 719] on input "I understand that this price [MEDICAL_DATA] may run at the same time as other p…" at bounding box center [401, 720] width 14 height 14
checkbox input "true"
click at [859, 787] on span "Confirm" at bounding box center [866, 780] width 39 height 14
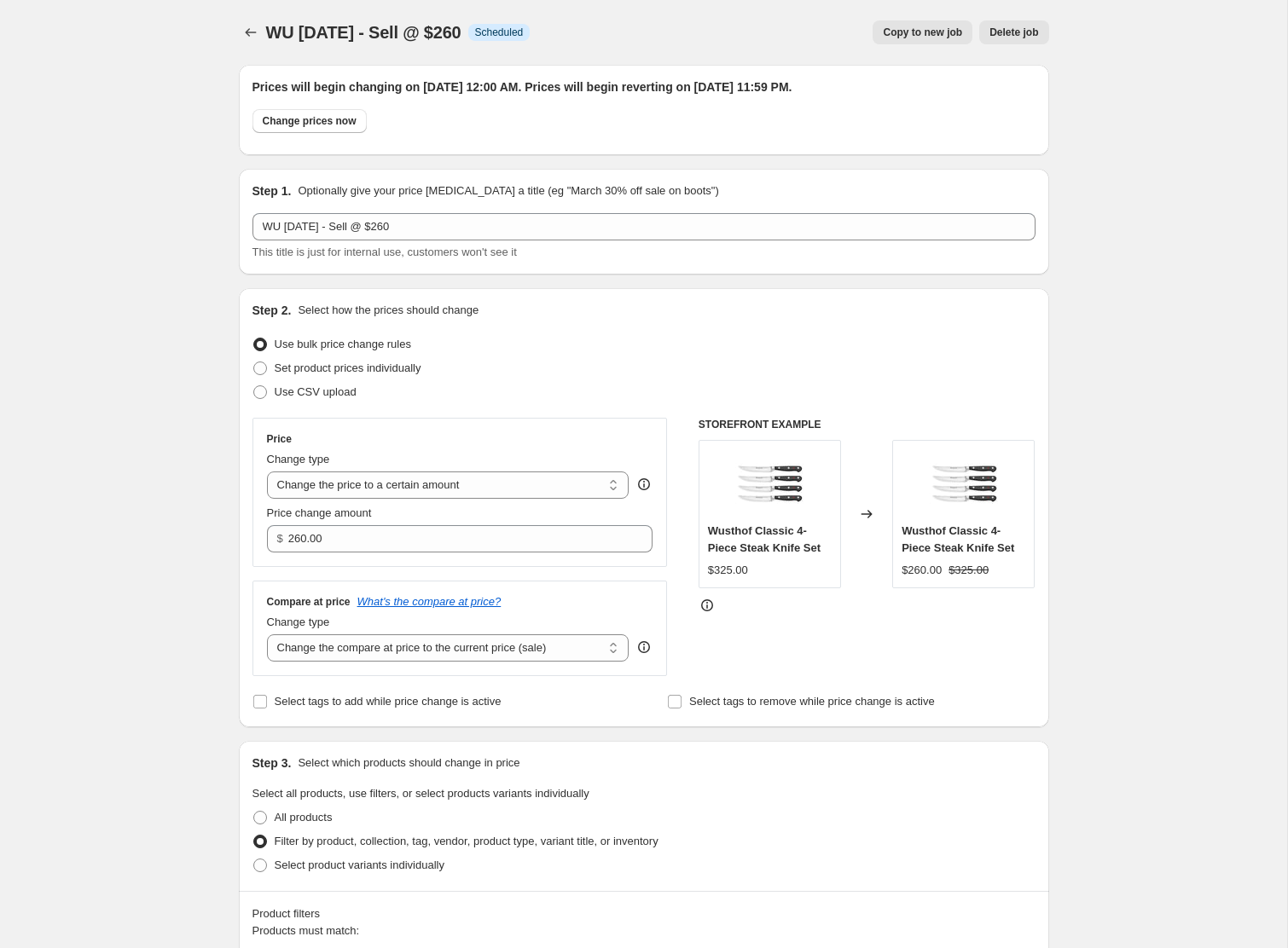
scroll to position [1030, 0]
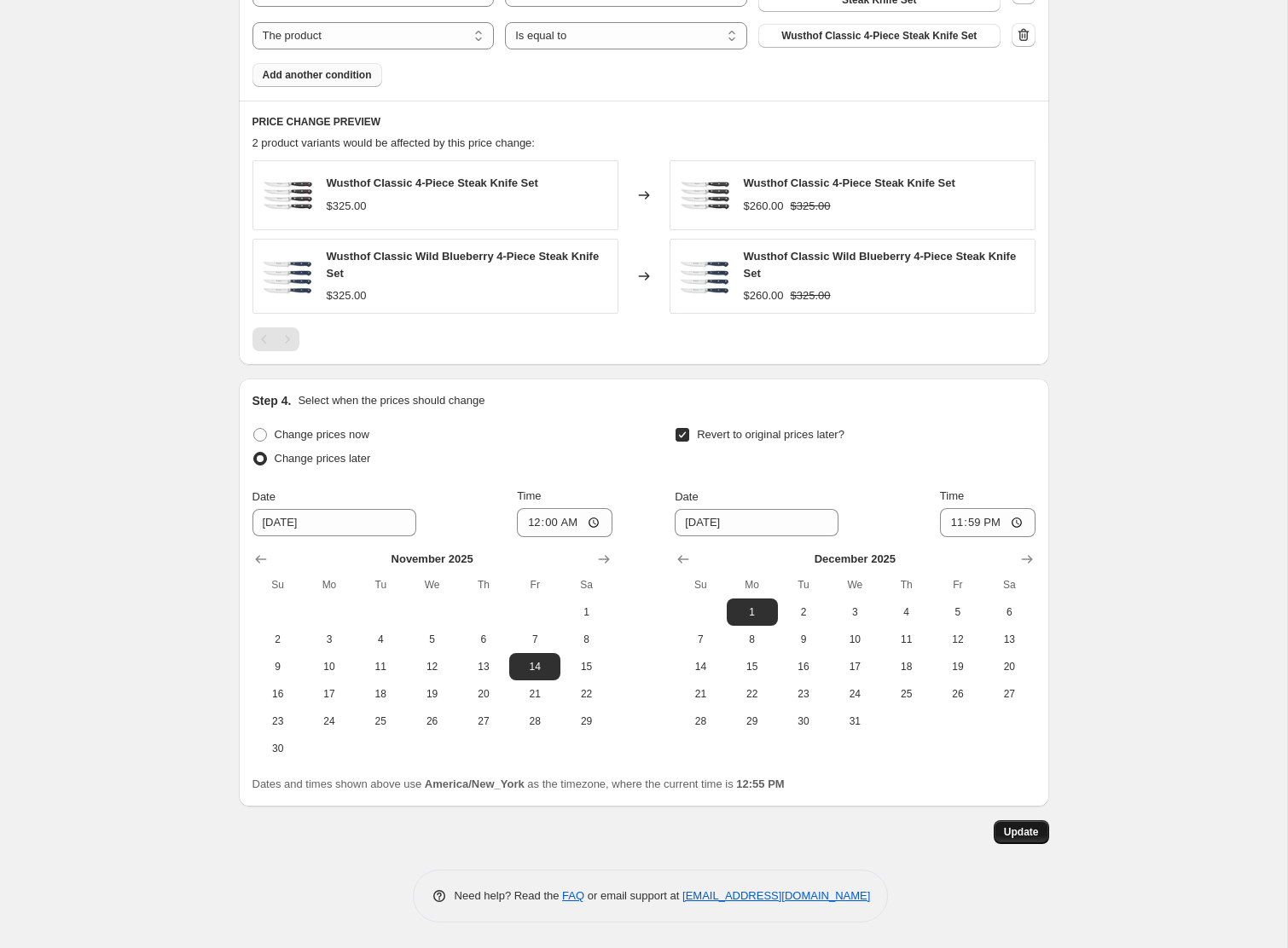
click at [1009, 824] on button "Update" at bounding box center [1021, 833] width 56 height 24
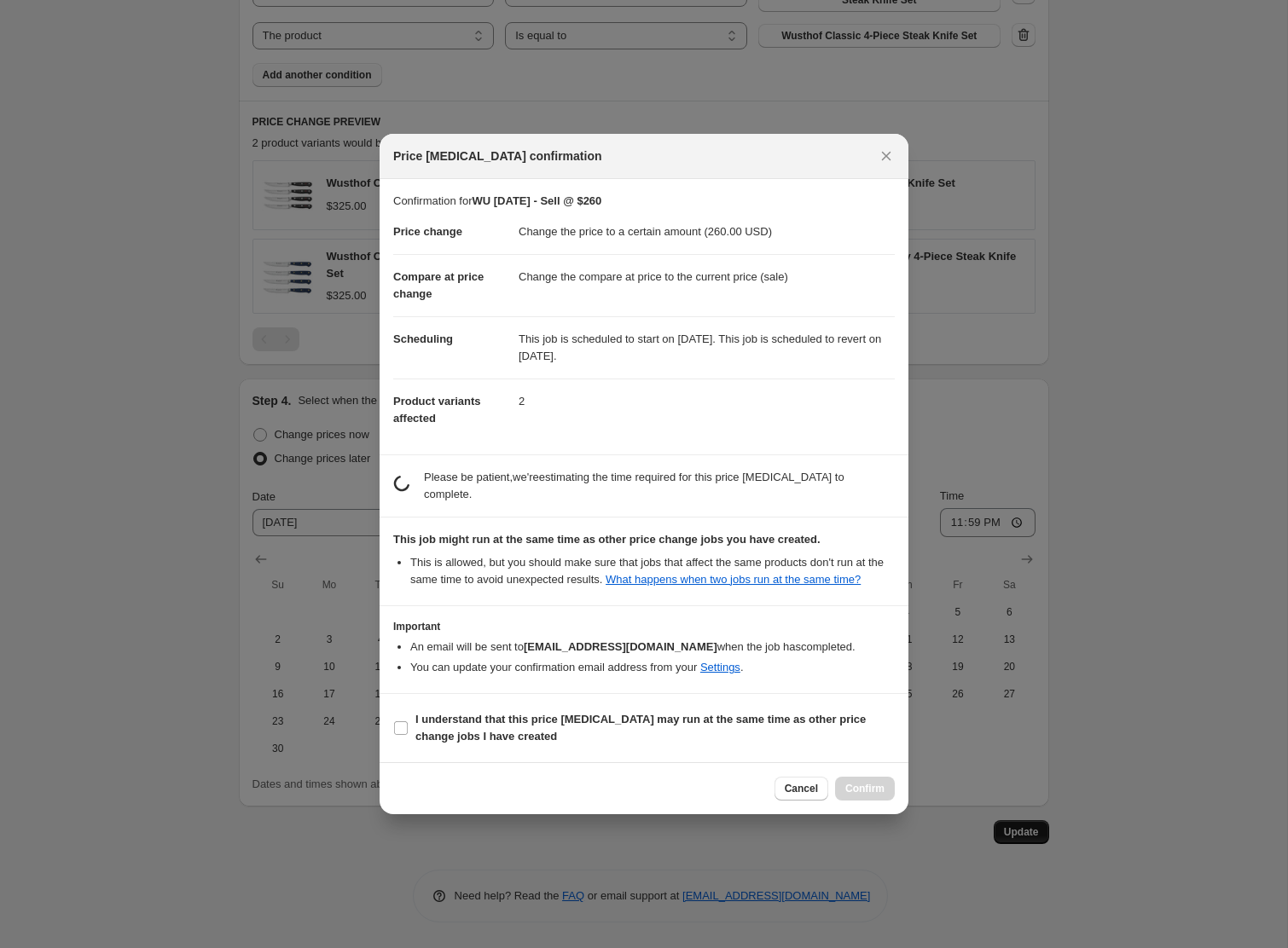
scroll to position [0, 0]
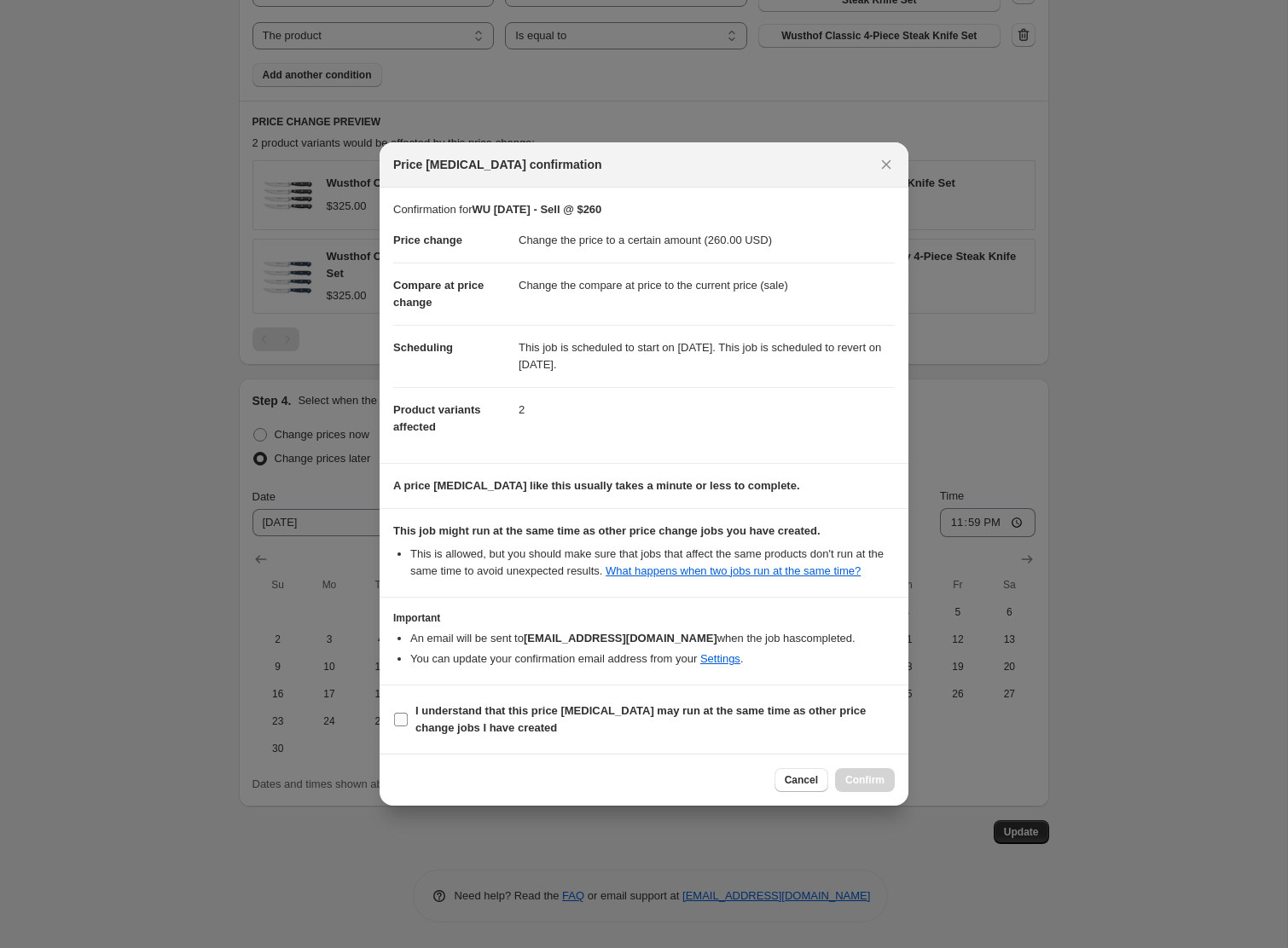
click at [517, 725] on b "I understand that this price [MEDICAL_DATA] may run at the same time as other p…" at bounding box center [641, 719] width 451 height 30
click at [408, 725] on input "I understand that this price [MEDICAL_DATA] may run at the same time as other p…" at bounding box center [401, 720] width 14 height 14
checkbox input "true"
click at [860, 787] on span "Confirm" at bounding box center [866, 780] width 39 height 14
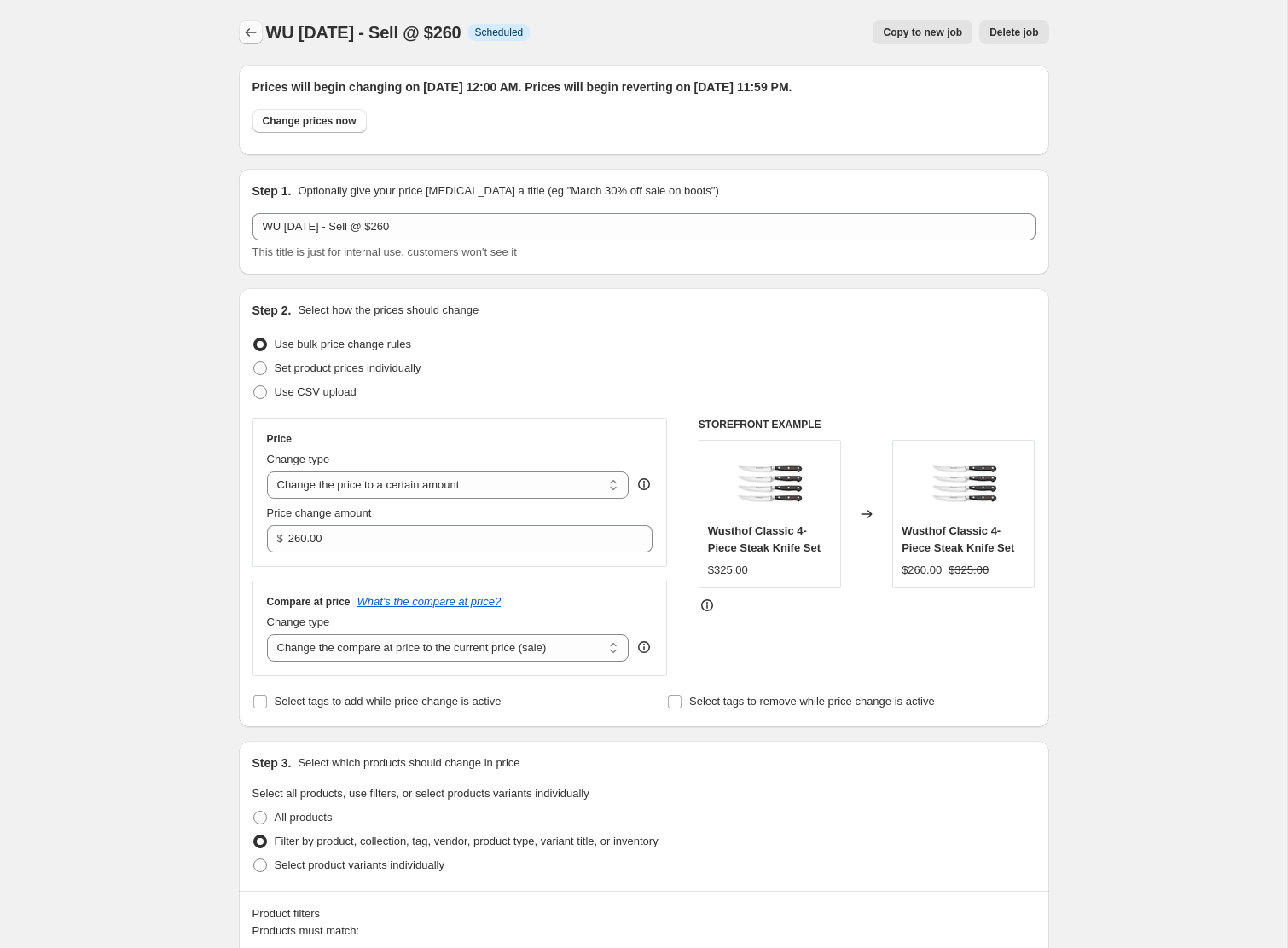
click at [245, 25] on icon "Price change jobs" at bounding box center [251, 32] width 17 height 17
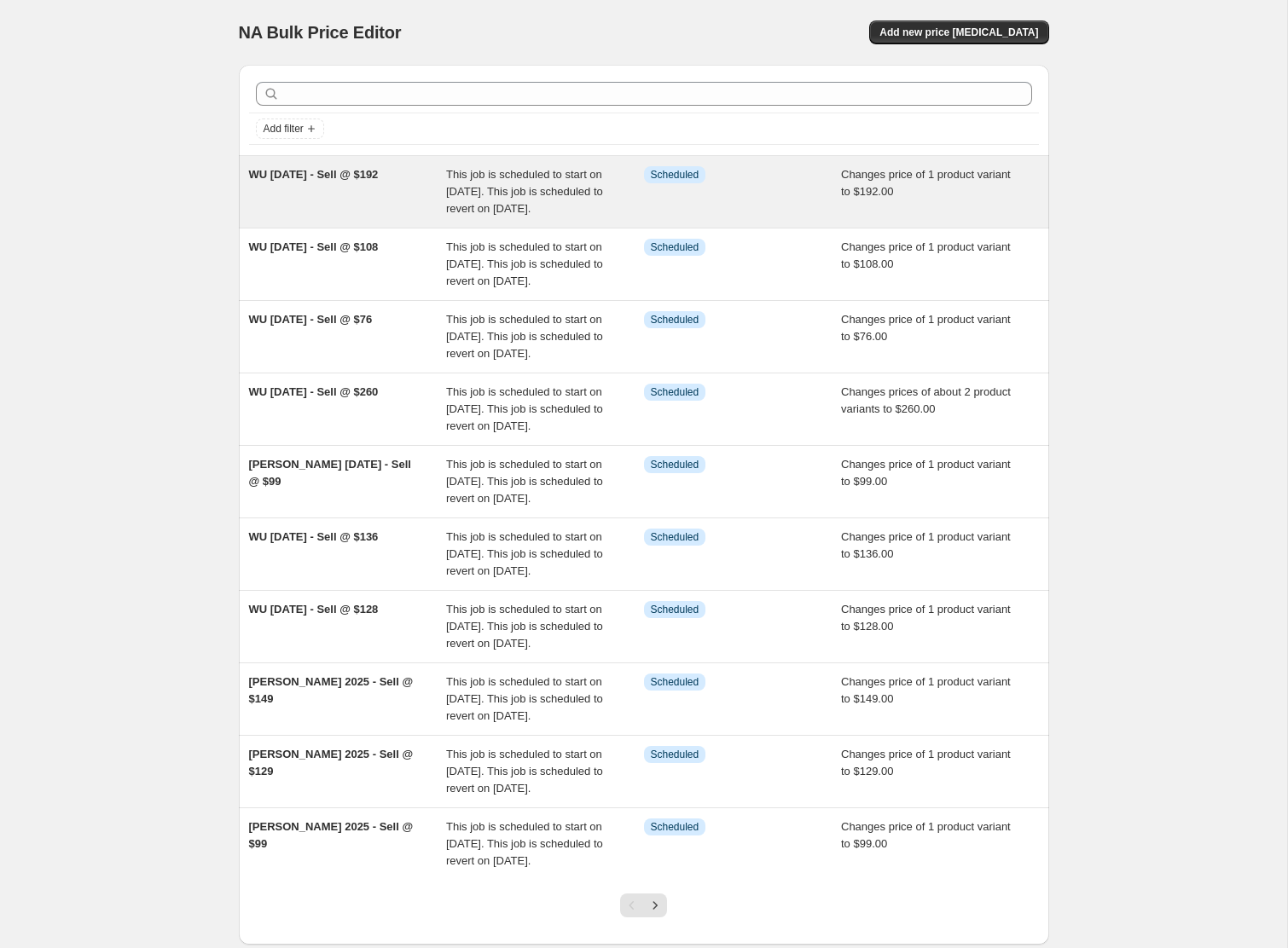
click at [258, 168] on span "WU [DATE] - Sell @ $192" at bounding box center [314, 174] width 130 height 13
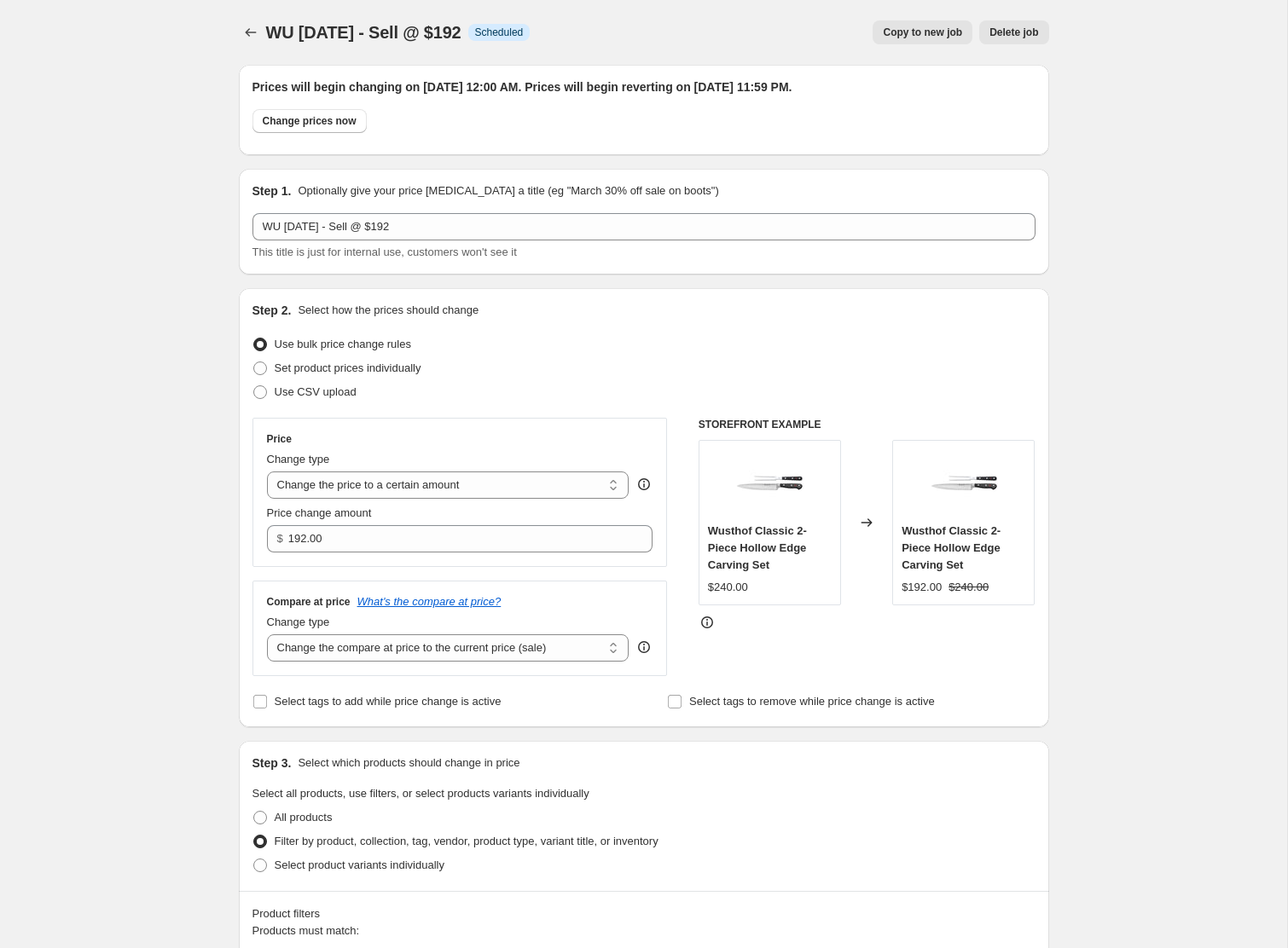
click at [907, 12] on div "WU [DATE] - Sell @ $192. This page is ready WU [DATE] - Sell @ $192 Info Schedu…" at bounding box center [644, 32] width 811 height 65
click at [907, 28] on span "Copy to new job" at bounding box center [922, 32] width 80 height 14
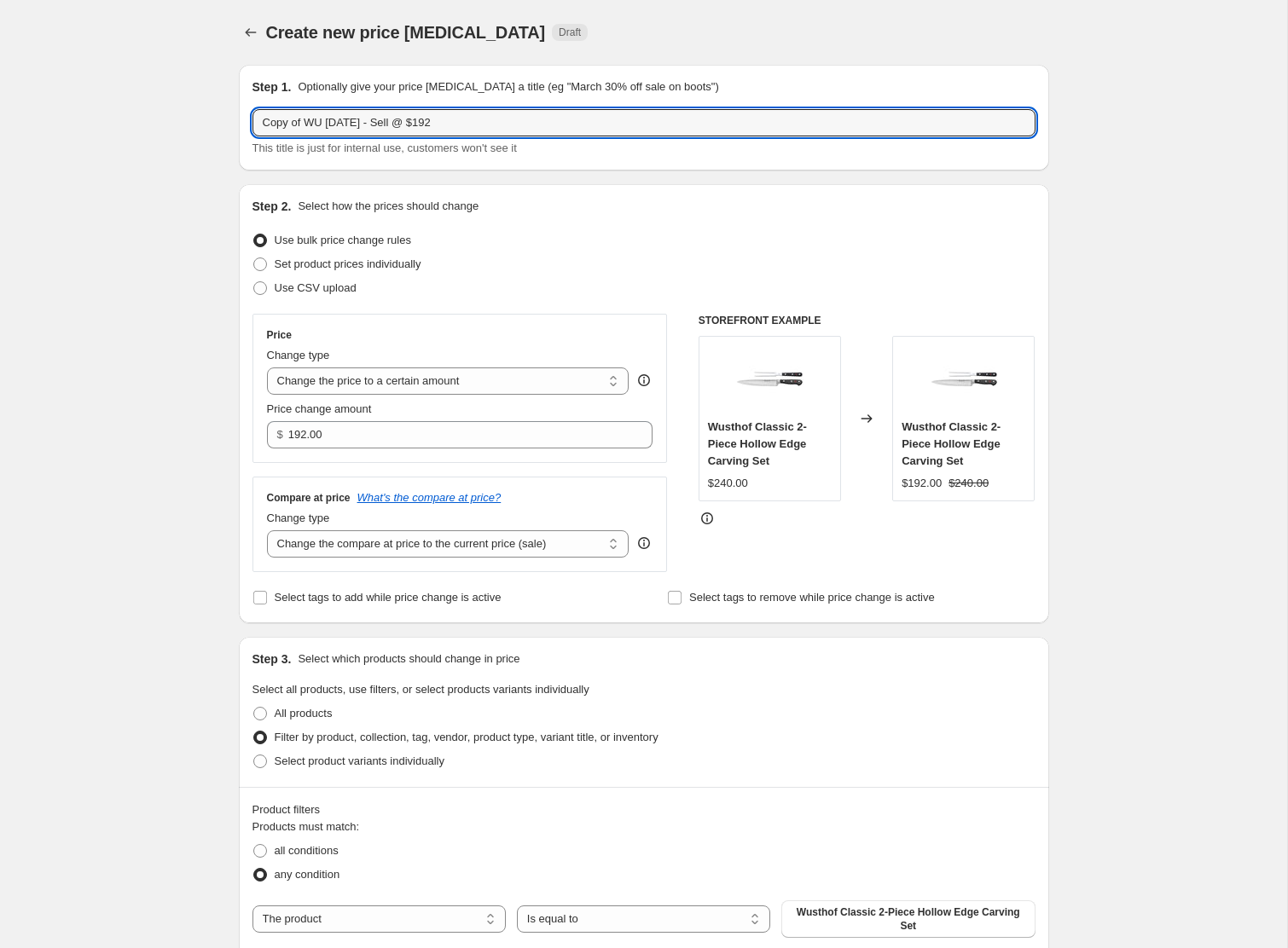
drag, startPoint x: 309, startPoint y: 120, endPoint x: 138, endPoint y: 106, distance: 171.6
click at [138, 106] on div "Create new price [MEDICAL_DATA]. This page is ready Create new price [MEDICAL_D…" at bounding box center [643, 717] width 1287 height 1434
drag, startPoint x: 441, startPoint y: 123, endPoint x: 482, endPoint y: 123, distance: 41.0
click at [482, 123] on input "WU [DATE] - Sell @ $192" at bounding box center [644, 123] width 783 height 27
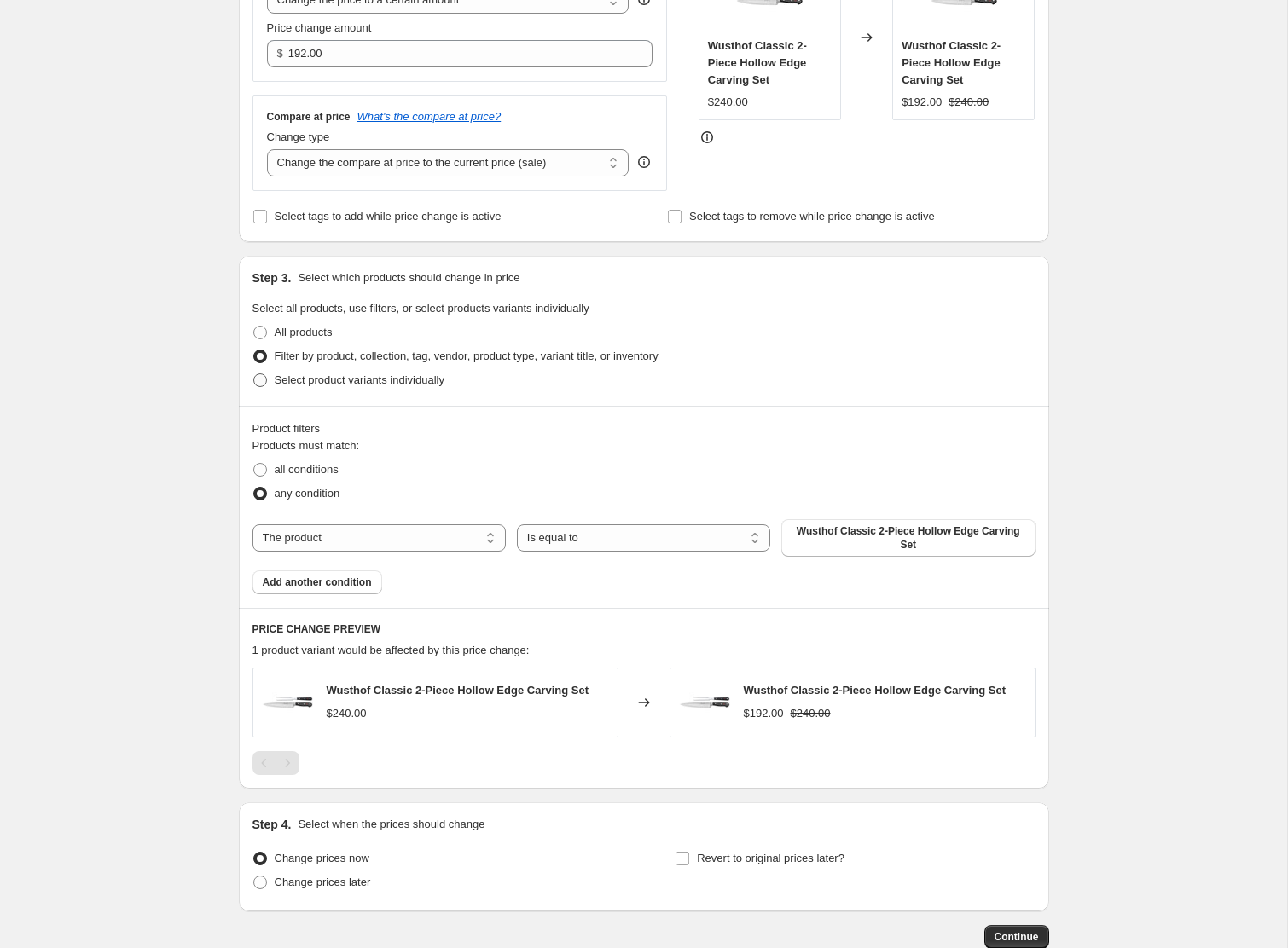
scroll to position [403, 0]
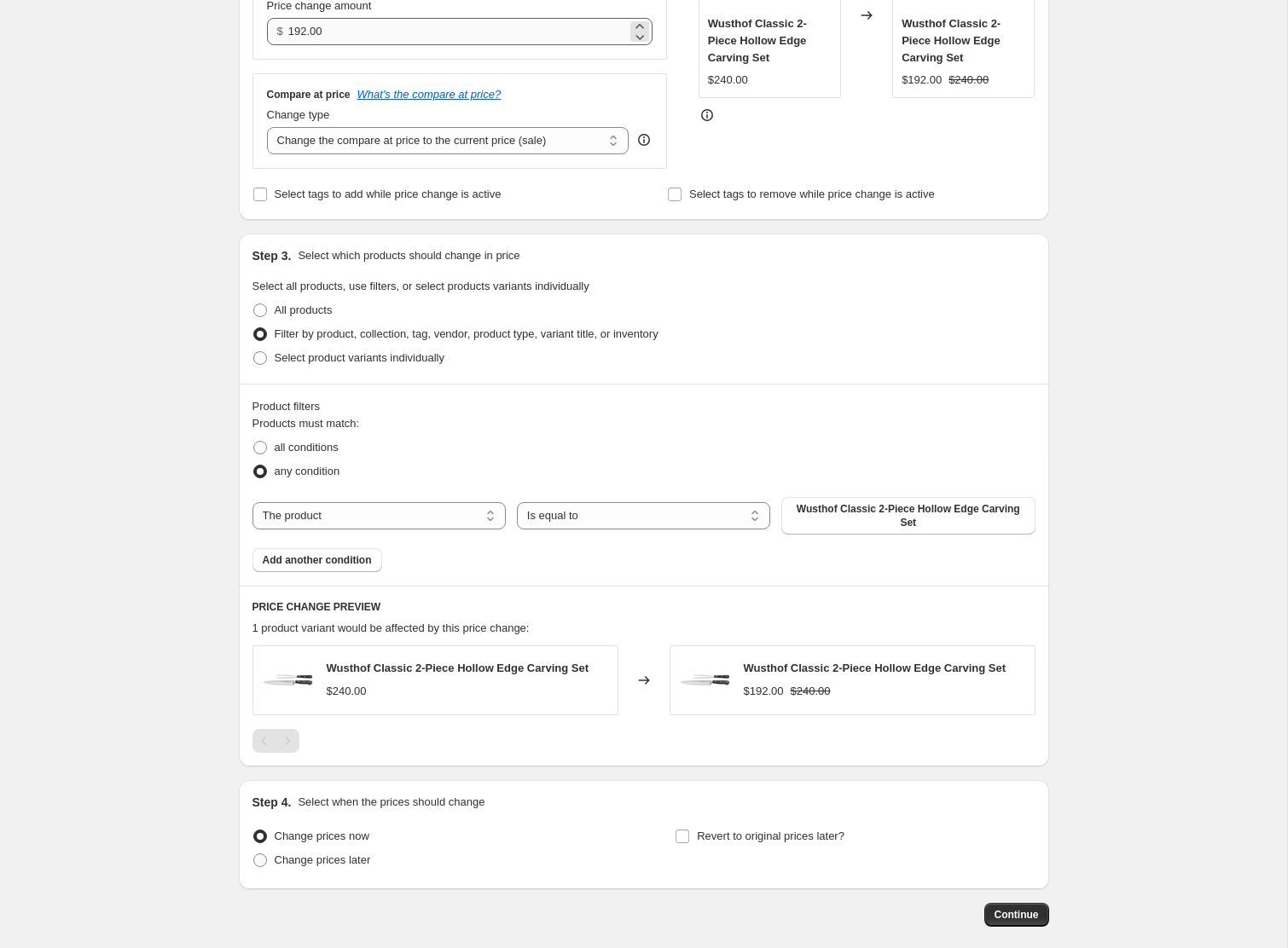
type input "WU [DATE] - Sell @ $100"
drag, startPoint x: 341, startPoint y: 40, endPoint x: 221, endPoint y: 21, distance: 121.5
click at [221, 21] on div "Create new price [MEDICAL_DATA]. This page is ready Create new price [MEDICAL_D…" at bounding box center [644, 314] width 852 height 1434
type input "100.00"
click at [863, 513] on span "Wusthof Classic 2-Piece Hollow Edge Carving Set" at bounding box center [908, 516] width 233 height 27
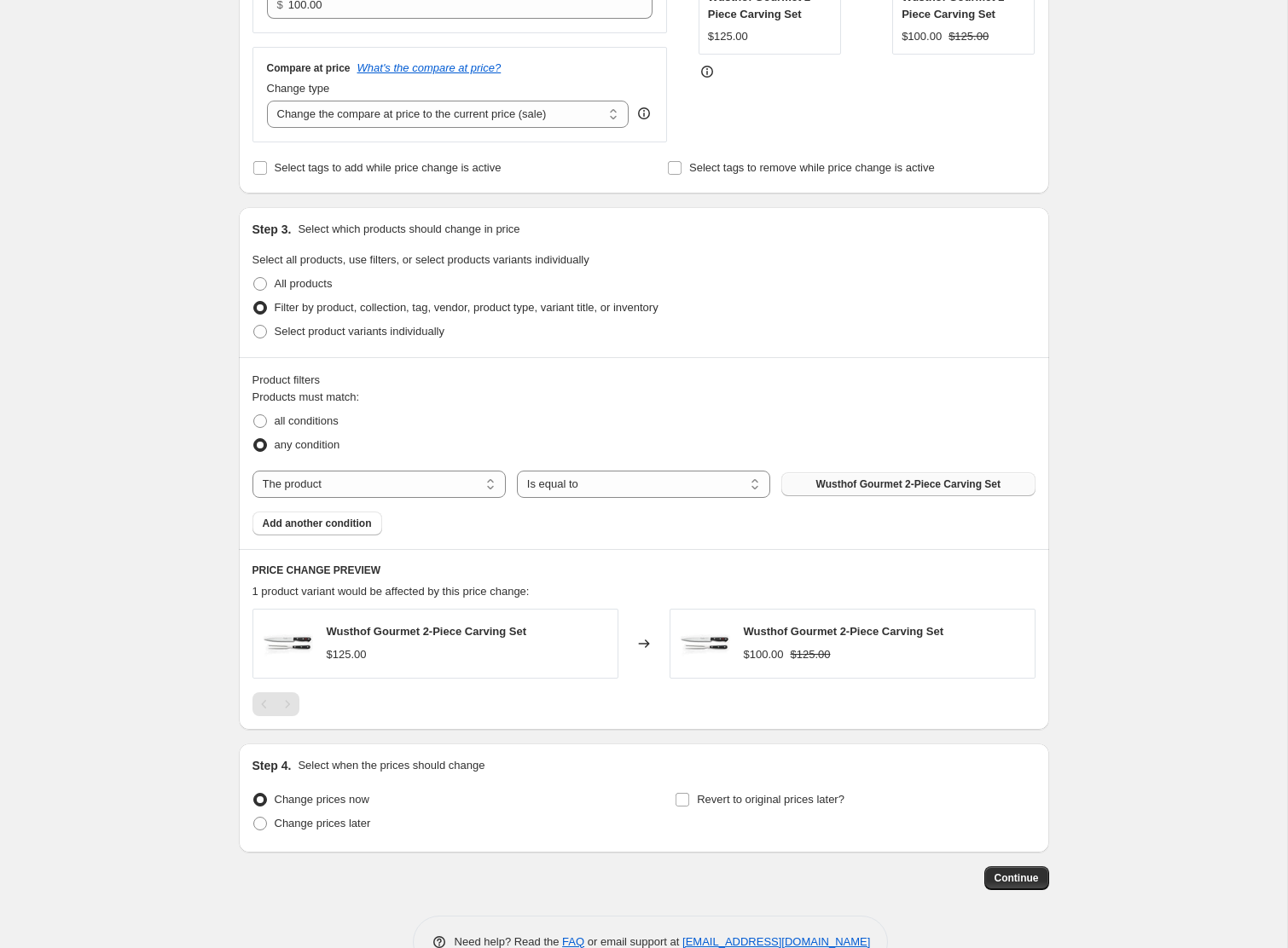
scroll to position [475, 0]
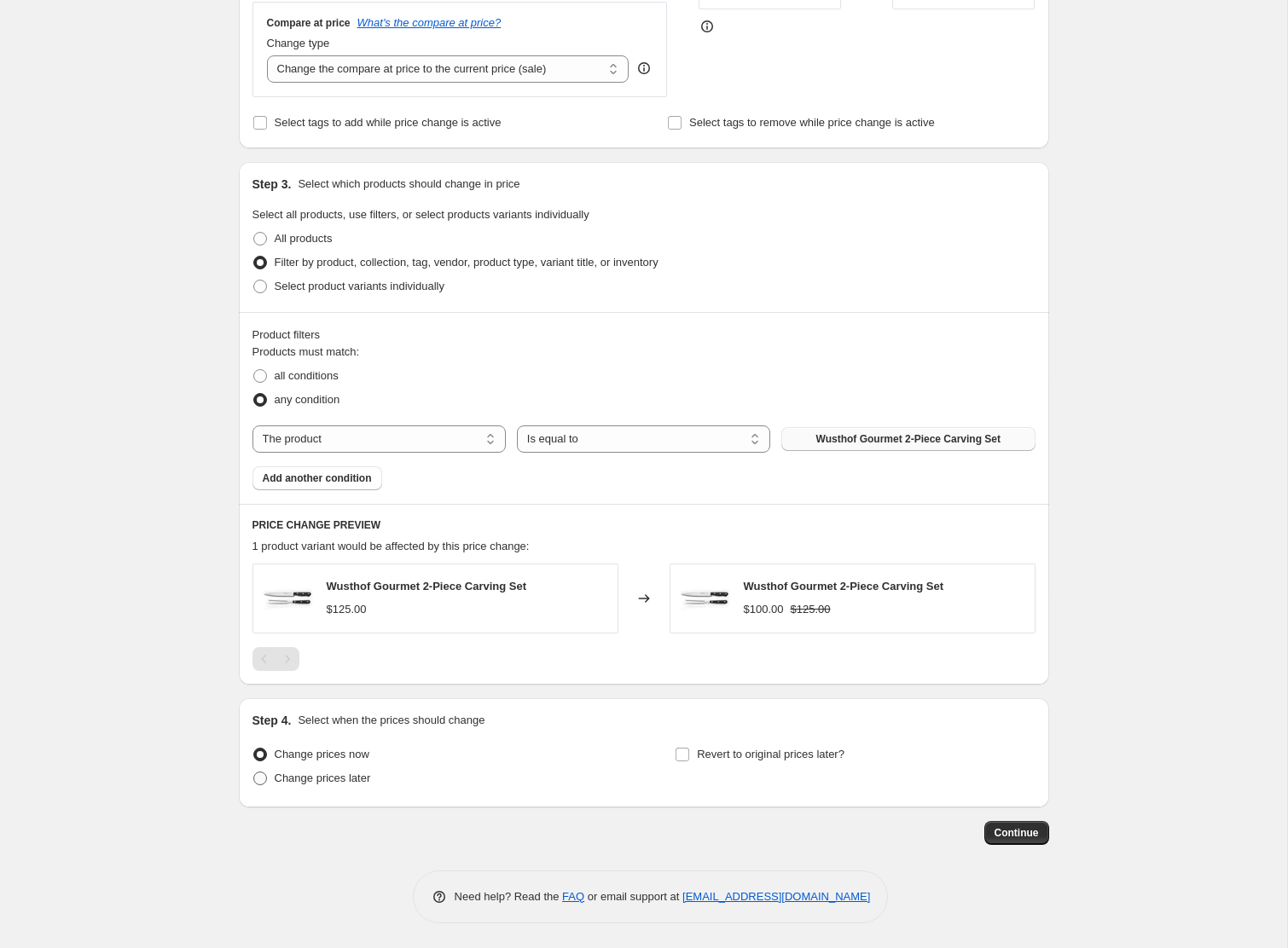
click at [347, 771] on span "Change prices later" at bounding box center [322, 779] width 97 height 17
click at [254, 772] on input "Change prices later" at bounding box center [253, 772] width 1 height 1
radio input "true"
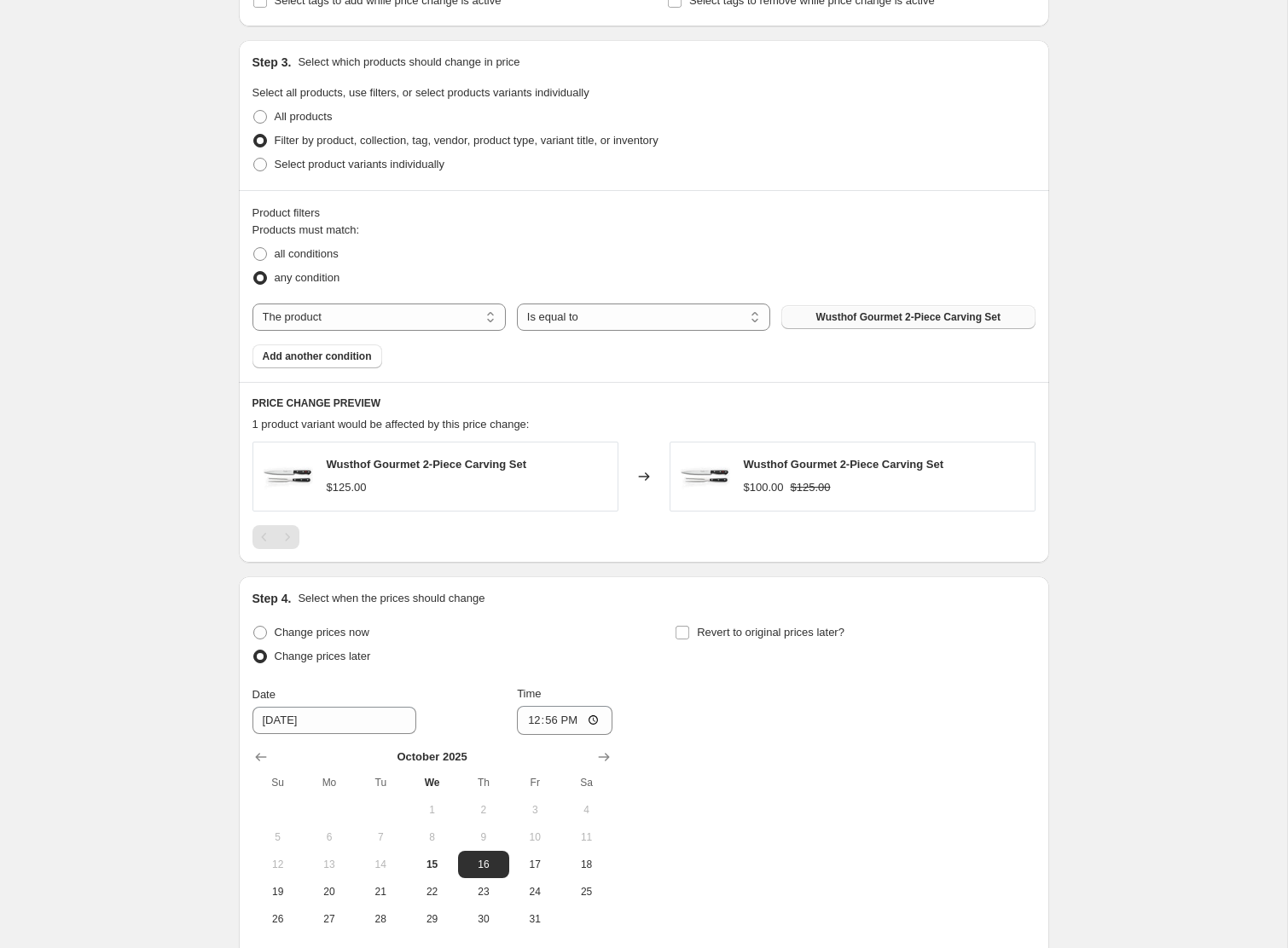
scroll to position [767, 0]
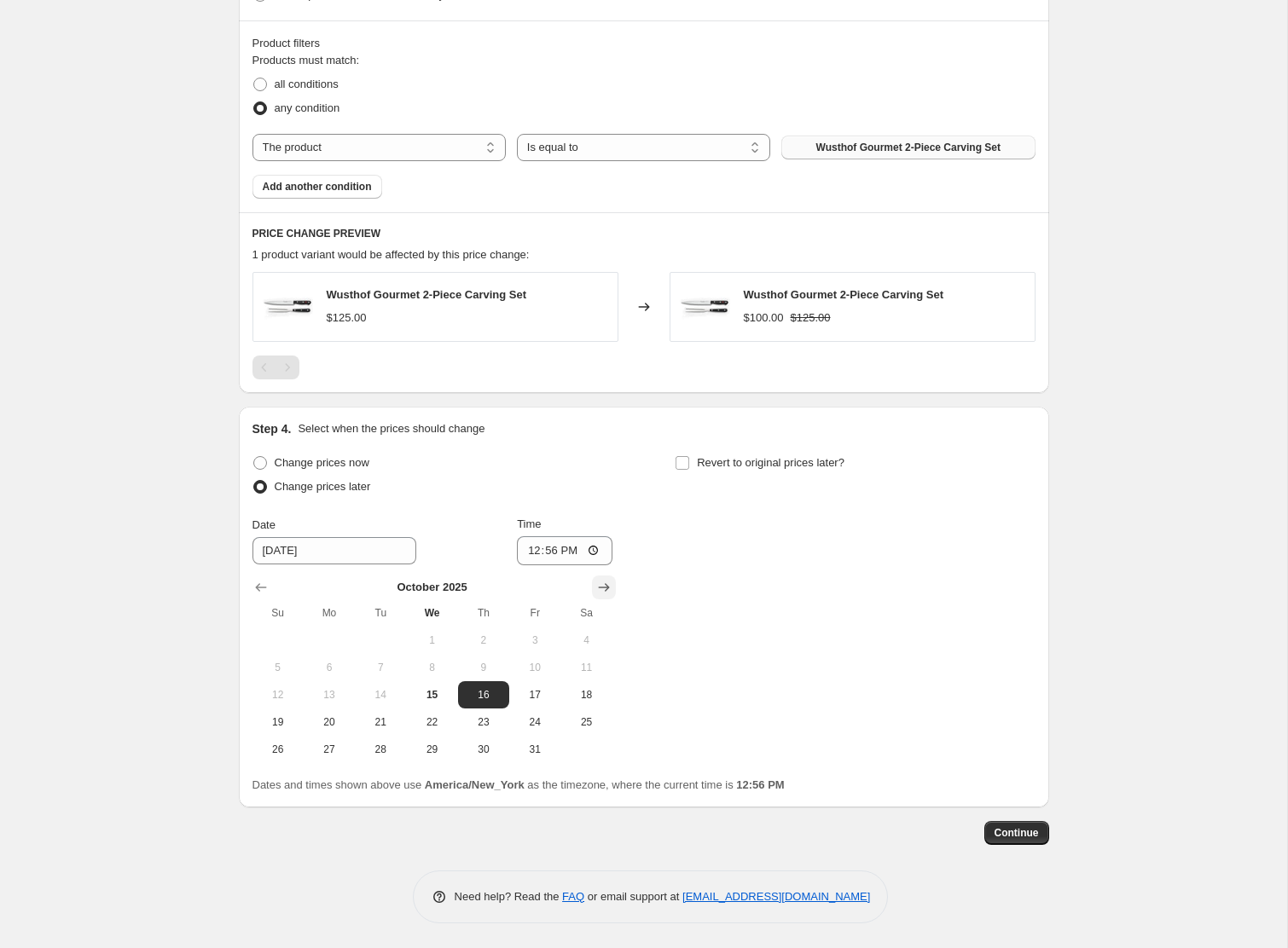
click at [594, 592] on button "Show next month, November 2025" at bounding box center [604, 587] width 24 height 24
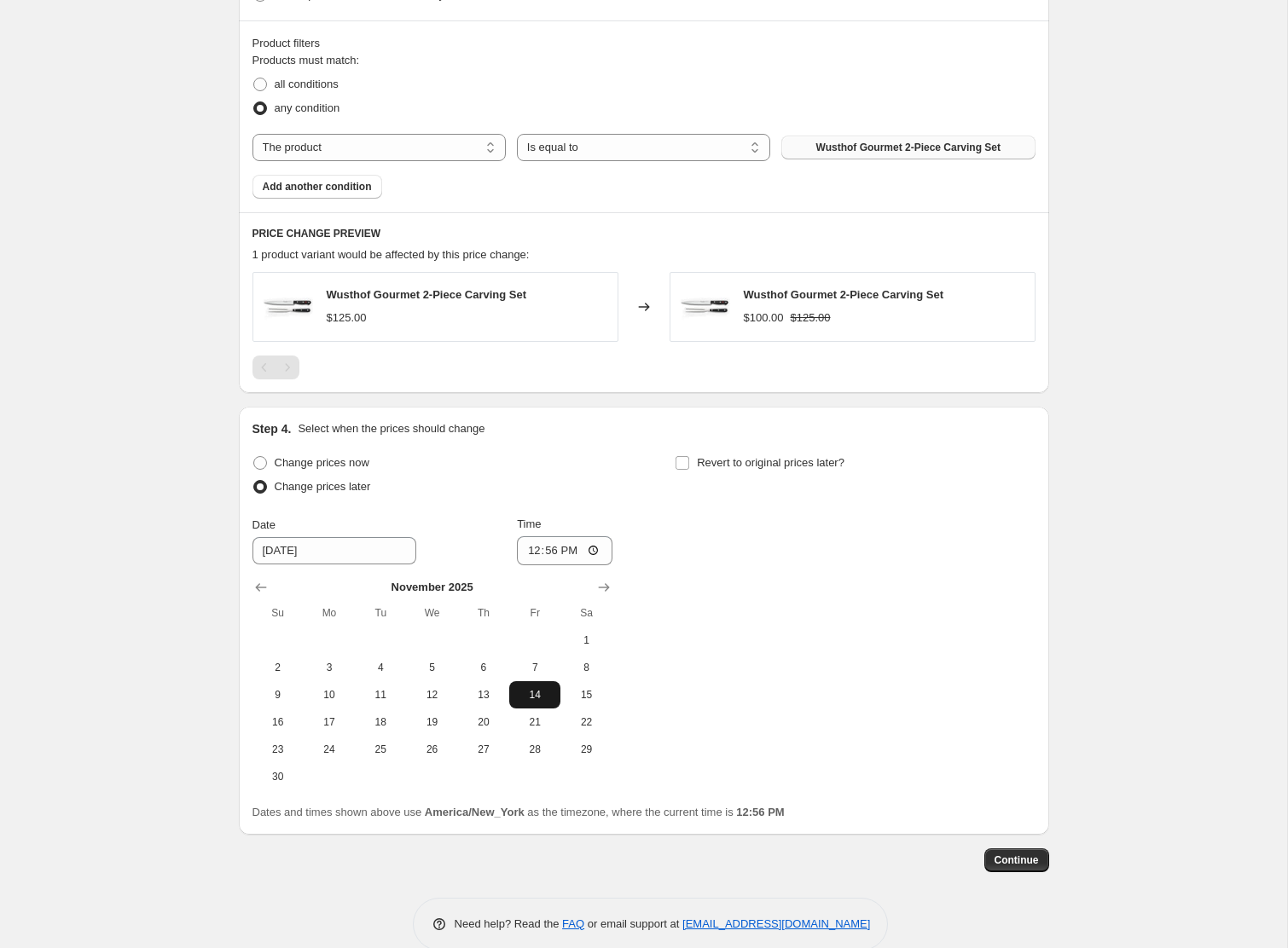
click at [522, 698] on span "14" at bounding box center [535, 695] width 38 height 14
type input "[DATE]"
click at [548, 556] on input "12:56" at bounding box center [565, 551] width 96 height 29
type input "00:00"
click at [682, 460] on input "Revert to original prices later?" at bounding box center [682, 463] width 14 height 14
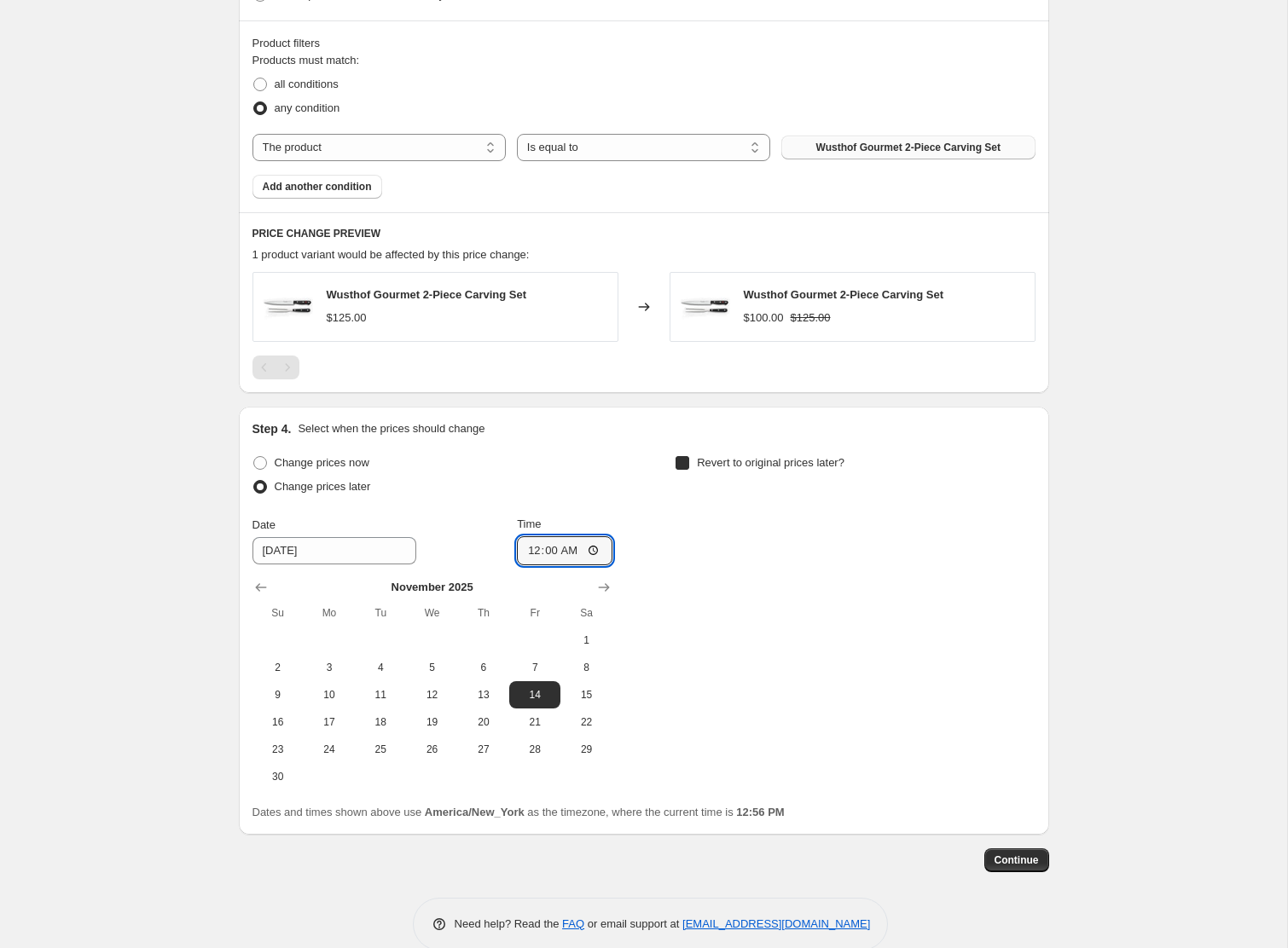
checkbox input "true"
click at [1025, 592] on icon "Show next month, November 2025" at bounding box center [1027, 587] width 17 height 17
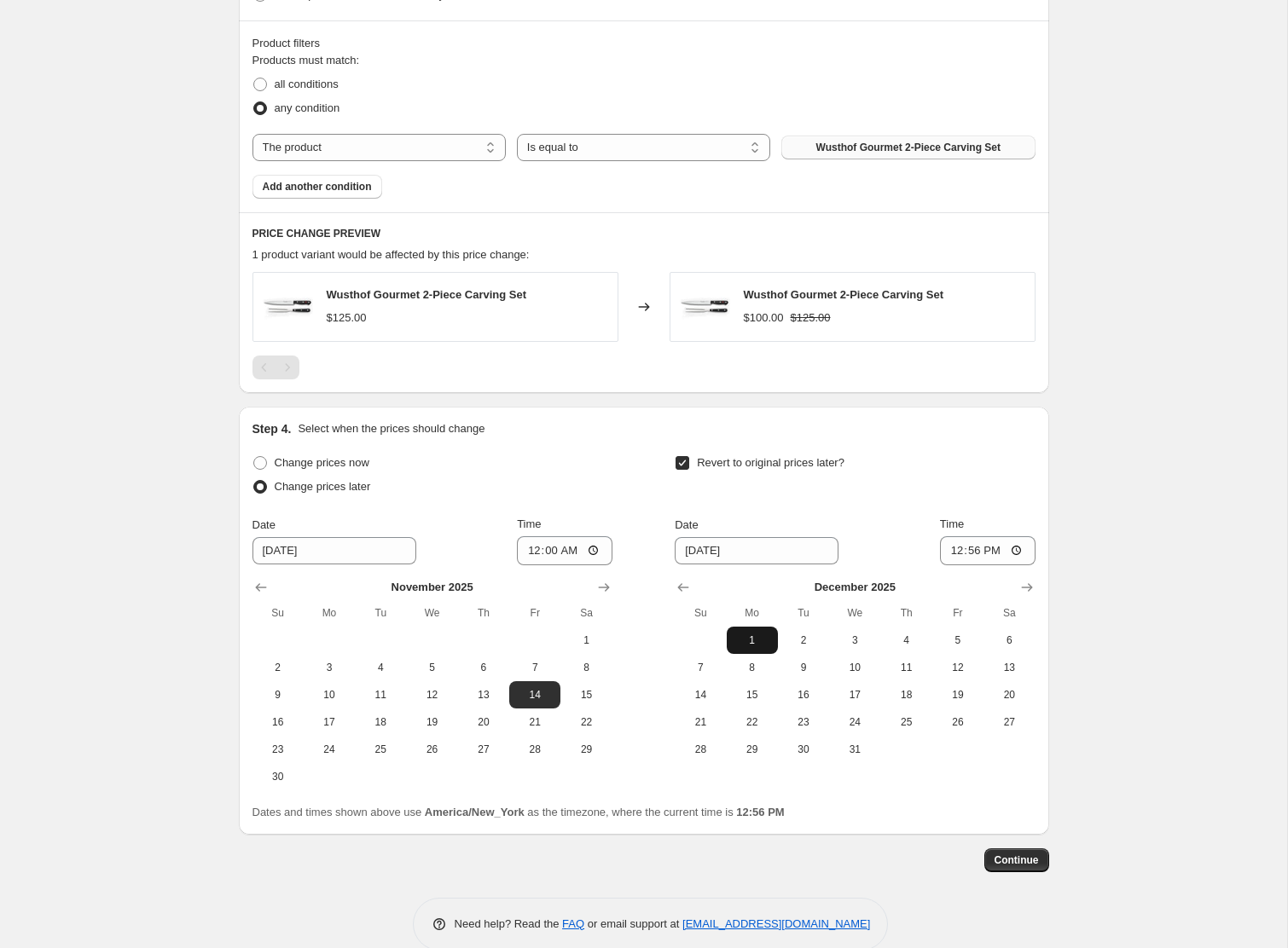
click at [751, 649] on button "1" at bounding box center [753, 640] width 51 height 27
type input "[DATE]"
click at [957, 555] on input "12:56" at bounding box center [988, 551] width 96 height 29
type input "23:59"
click at [1011, 861] on span "Continue" at bounding box center [1017, 861] width 44 height 14
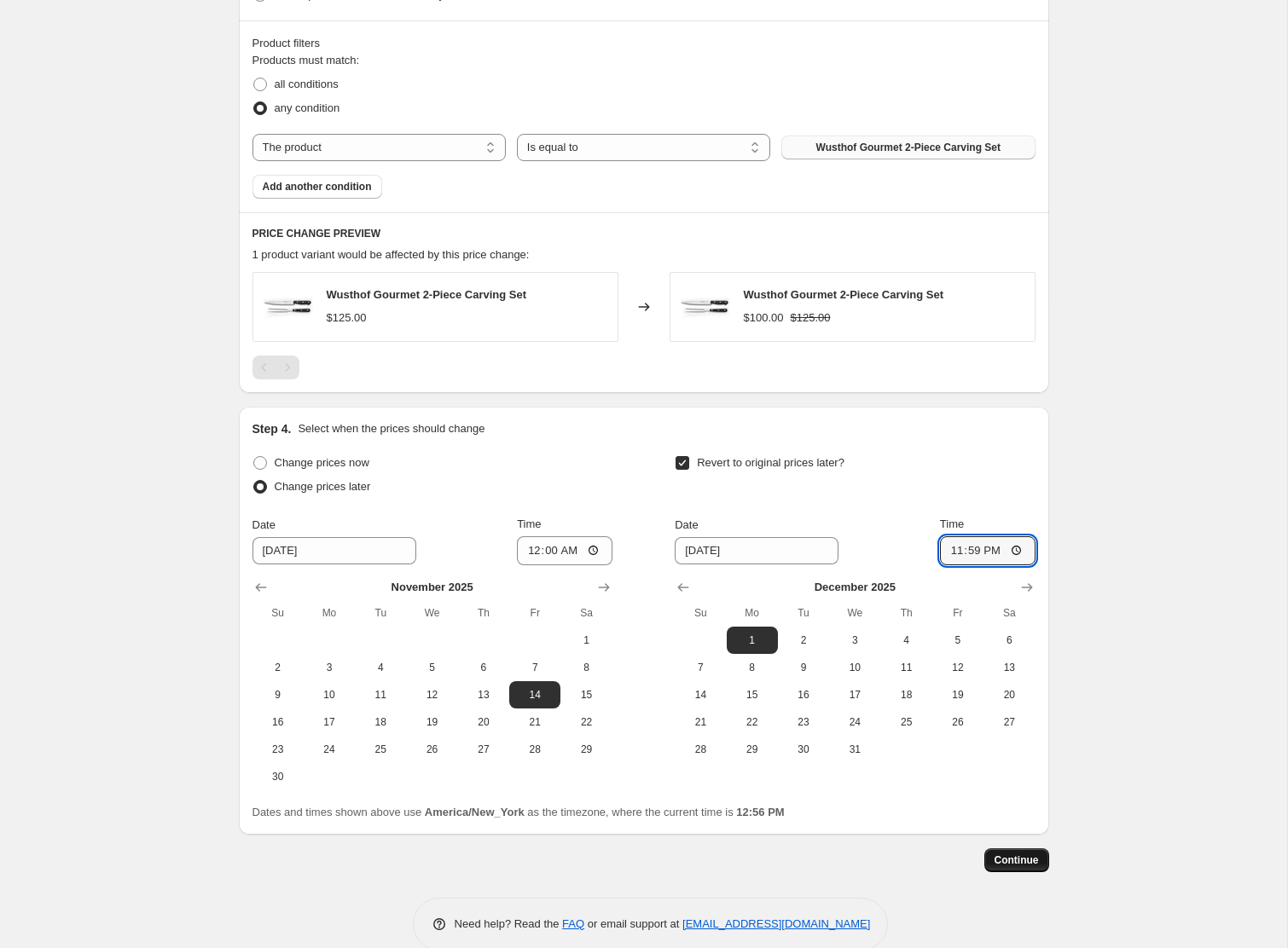
scroll to position [0, 0]
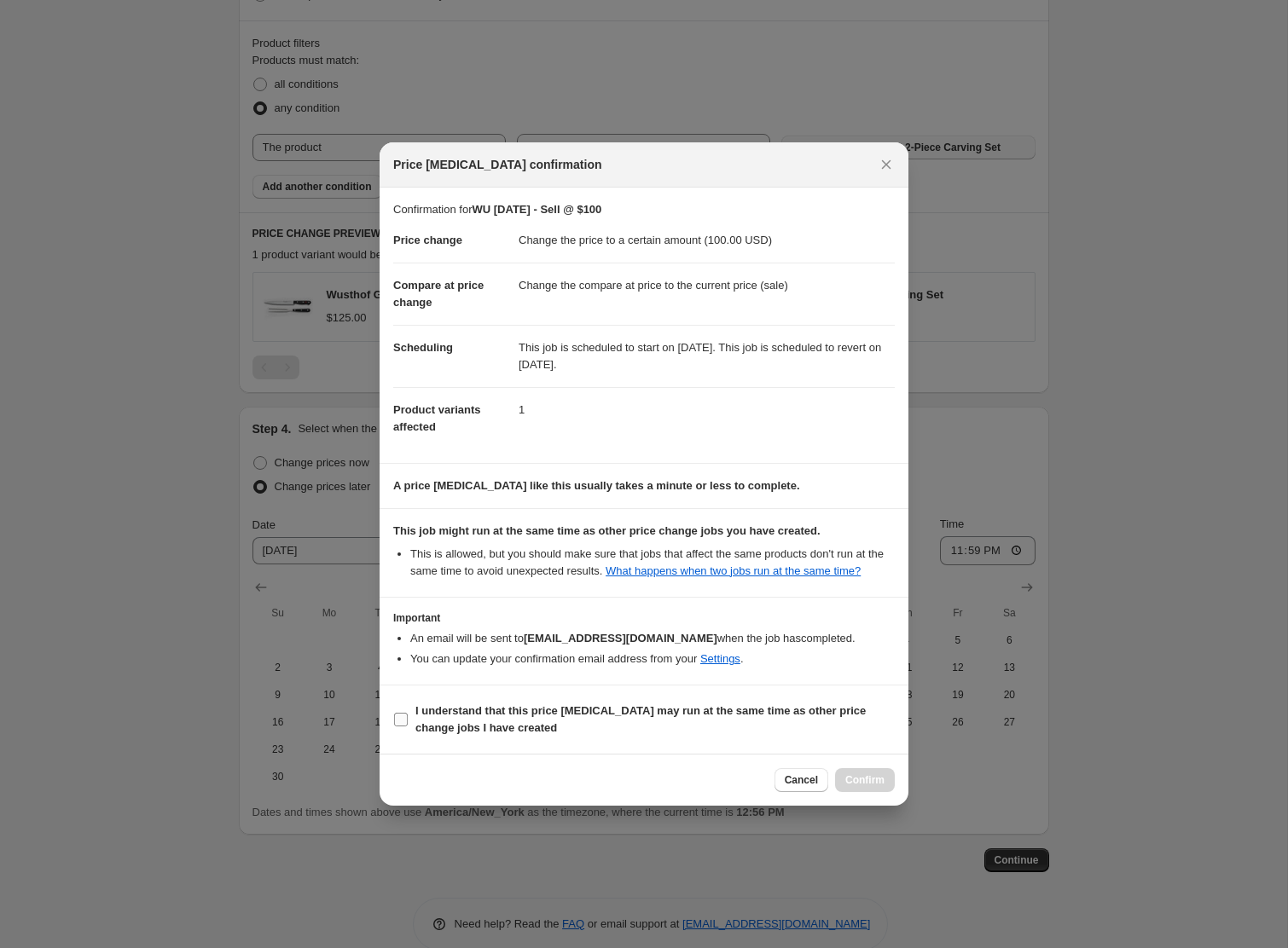
click at [530, 724] on b "I understand that this price [MEDICAL_DATA] may run at the same time as other p…" at bounding box center [641, 719] width 451 height 30
click at [408, 724] on input "I understand that this price [MEDICAL_DATA] may run at the same time as other p…" at bounding box center [401, 720] width 14 height 14
checkbox input "true"
click at [868, 786] on span "Confirm" at bounding box center [866, 780] width 39 height 14
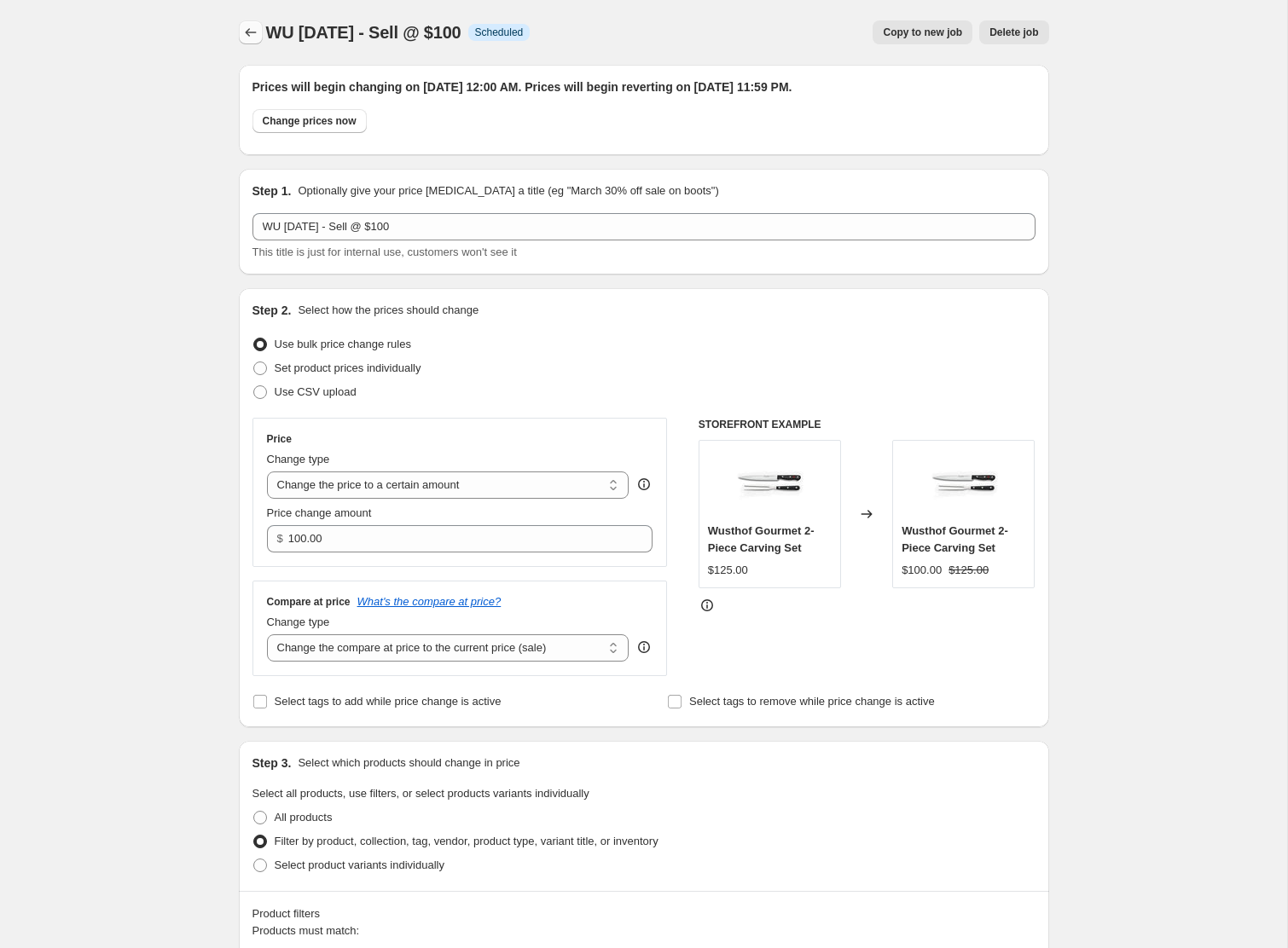
click at [251, 38] on icon "Price change jobs" at bounding box center [251, 32] width 17 height 17
